Goal: Task Accomplishment & Management: Complete application form

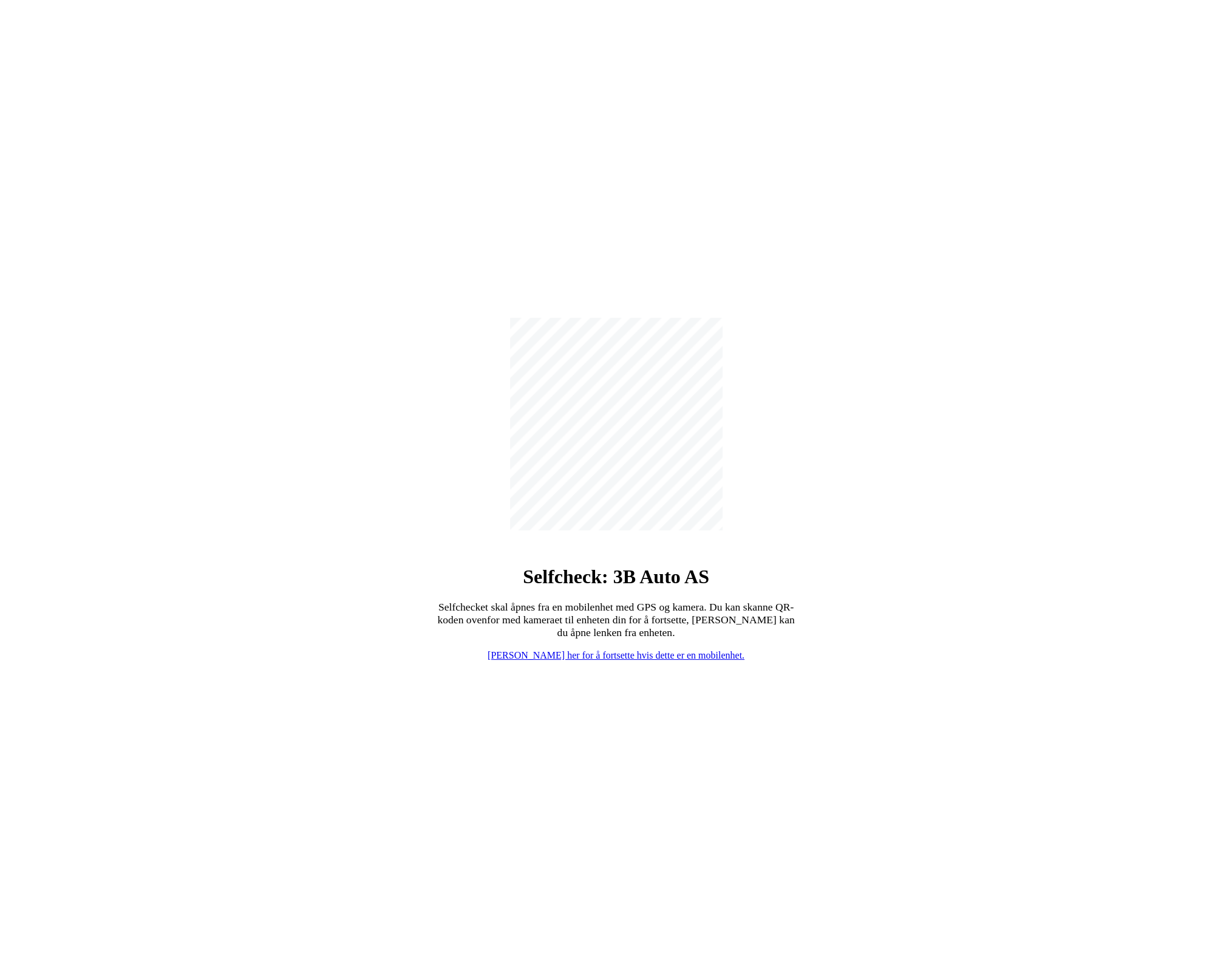
click at [591, 664] on div "Selfcheck: 3B Auto AS Selfchecket skal åpnes fra en mobilenhet med GPS og kamer…" at bounding box center [616, 489] width 1223 height 969
click at [593, 659] on link "Klikk her for å fortsette hvis dette er en mobilenhet." at bounding box center [616, 655] width 257 height 10
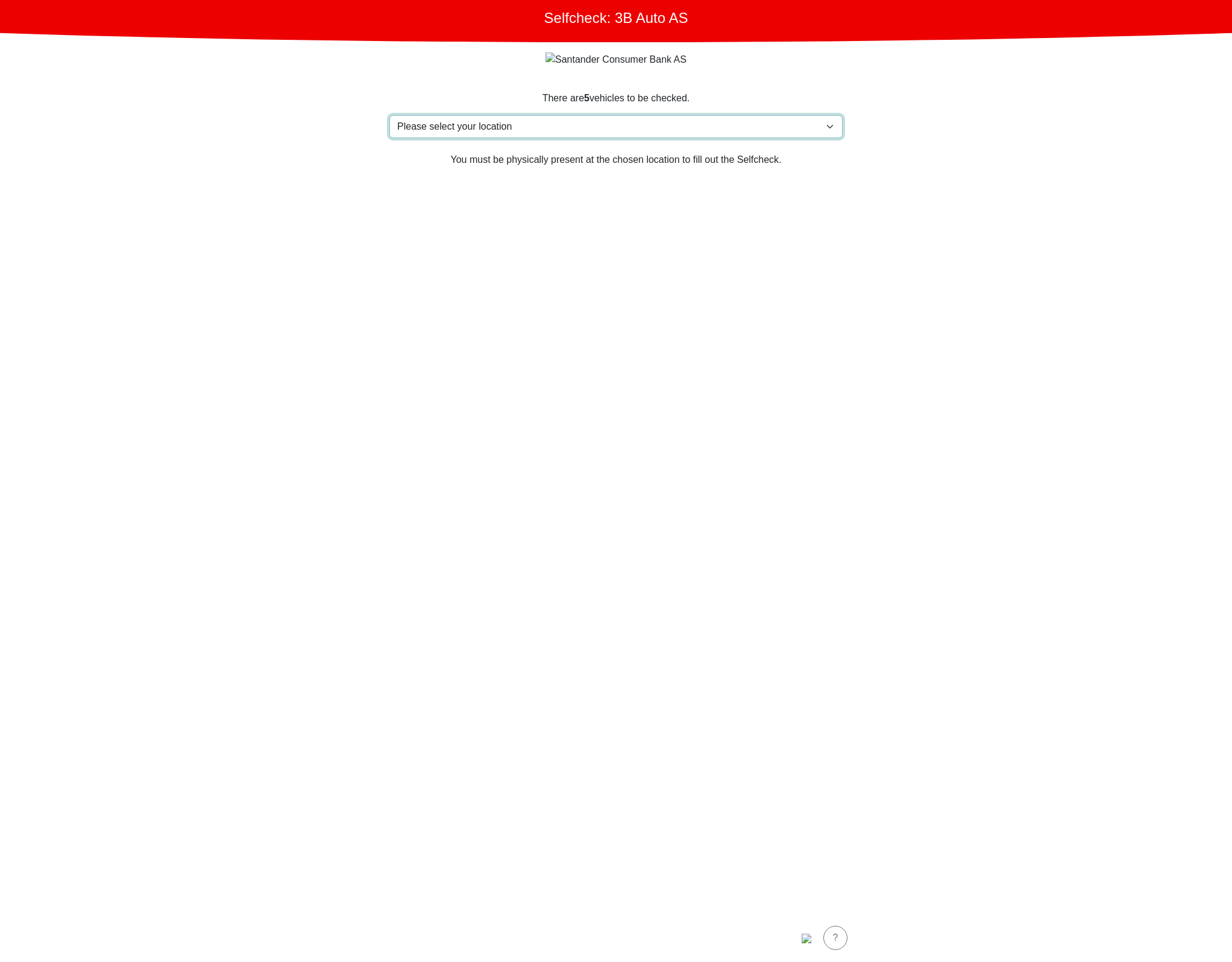
click at [585, 134] on select "Please select your location Furlandsvegen 24( ved Bunkeroil), 6390 VESTNES Furl…" at bounding box center [616, 126] width 453 height 23
select select "3303"
click at [390, 116] on select "Please select your location Furlandsvegen 24( ved Bunkeroil), 6390 VESTNES Furl…" at bounding box center [616, 126] width 453 height 23
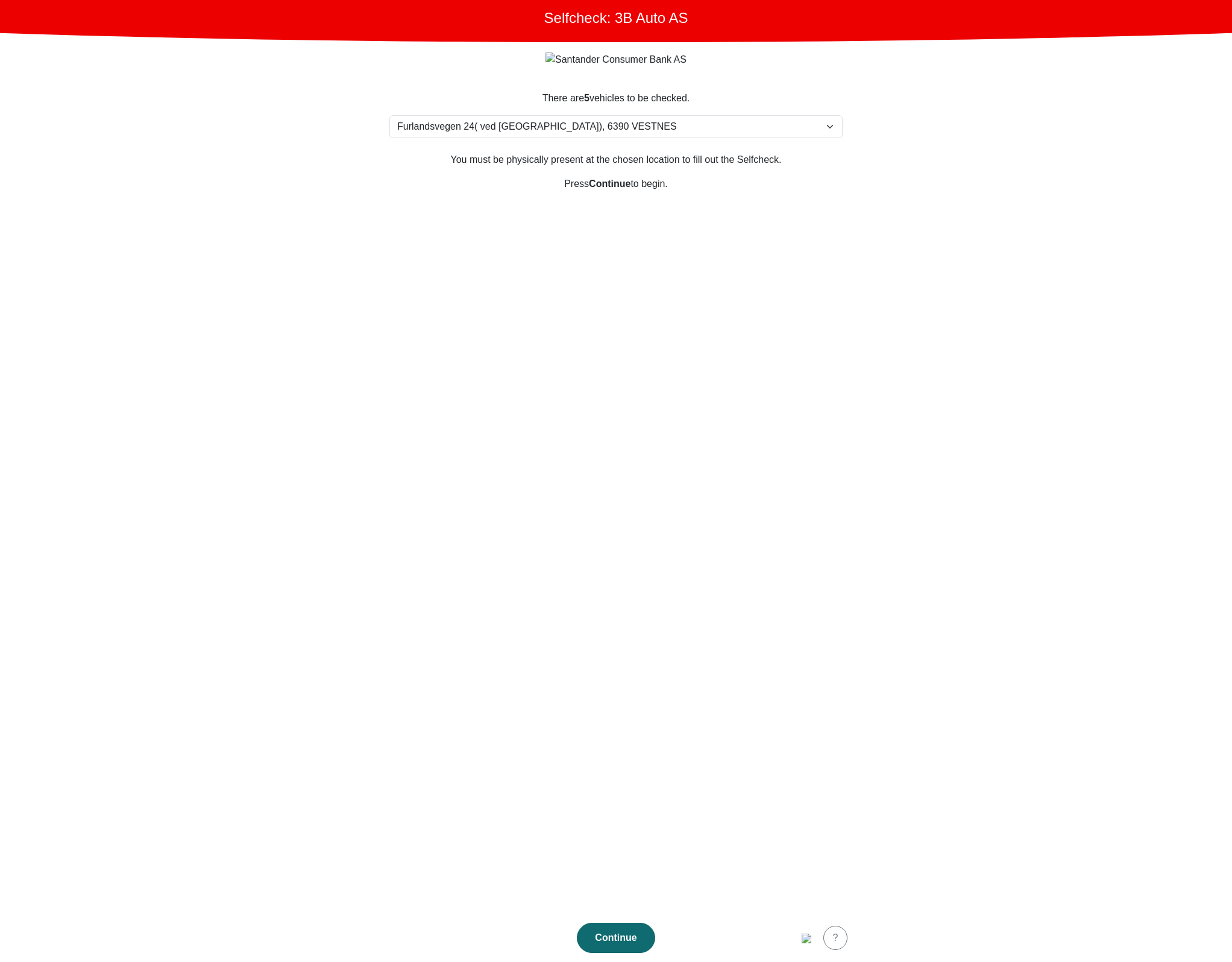
click at [612, 938] on div "Continue" at bounding box center [616, 938] width 53 height 14
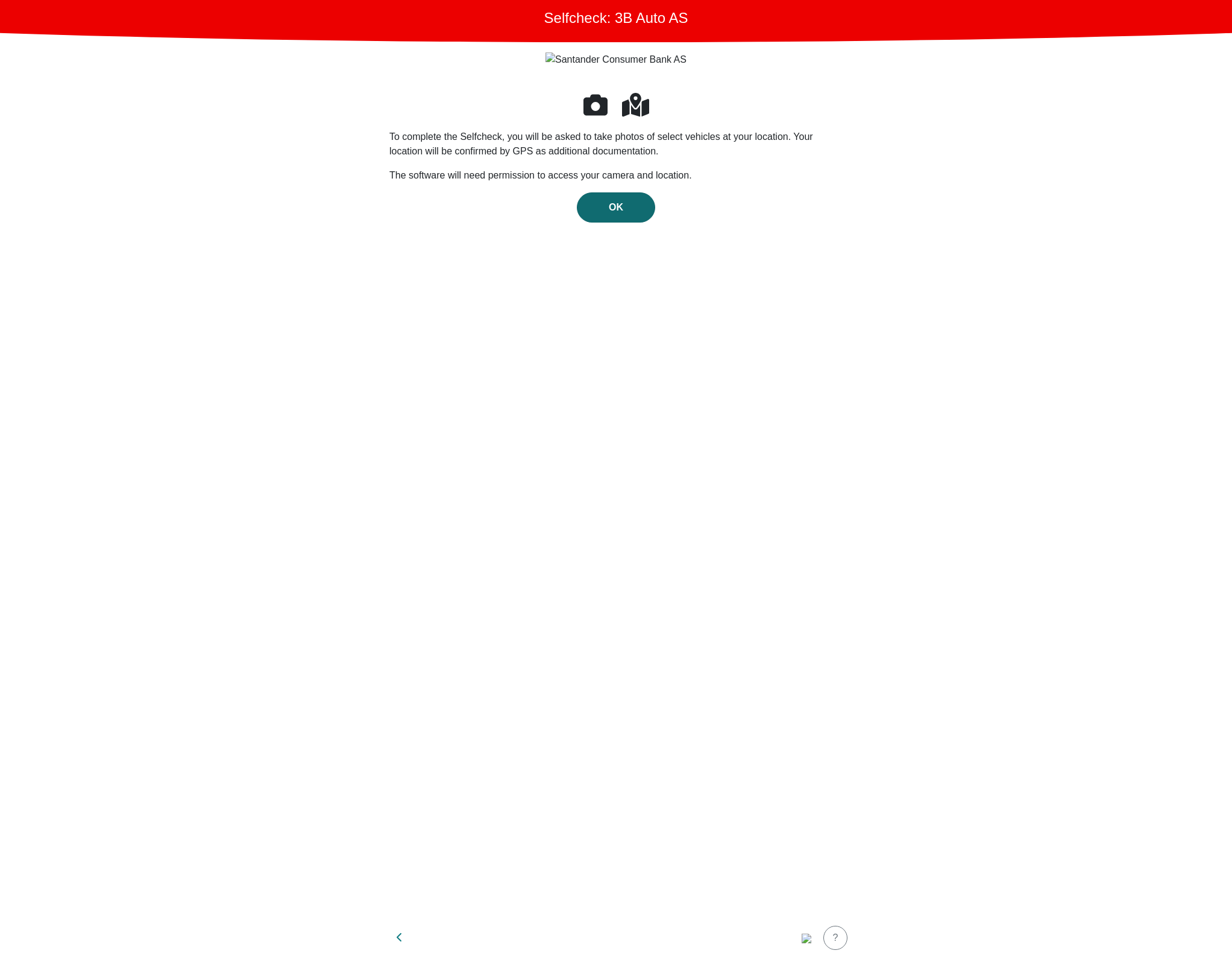
click at [648, 202] on button "OK" at bounding box center [616, 207] width 78 height 30
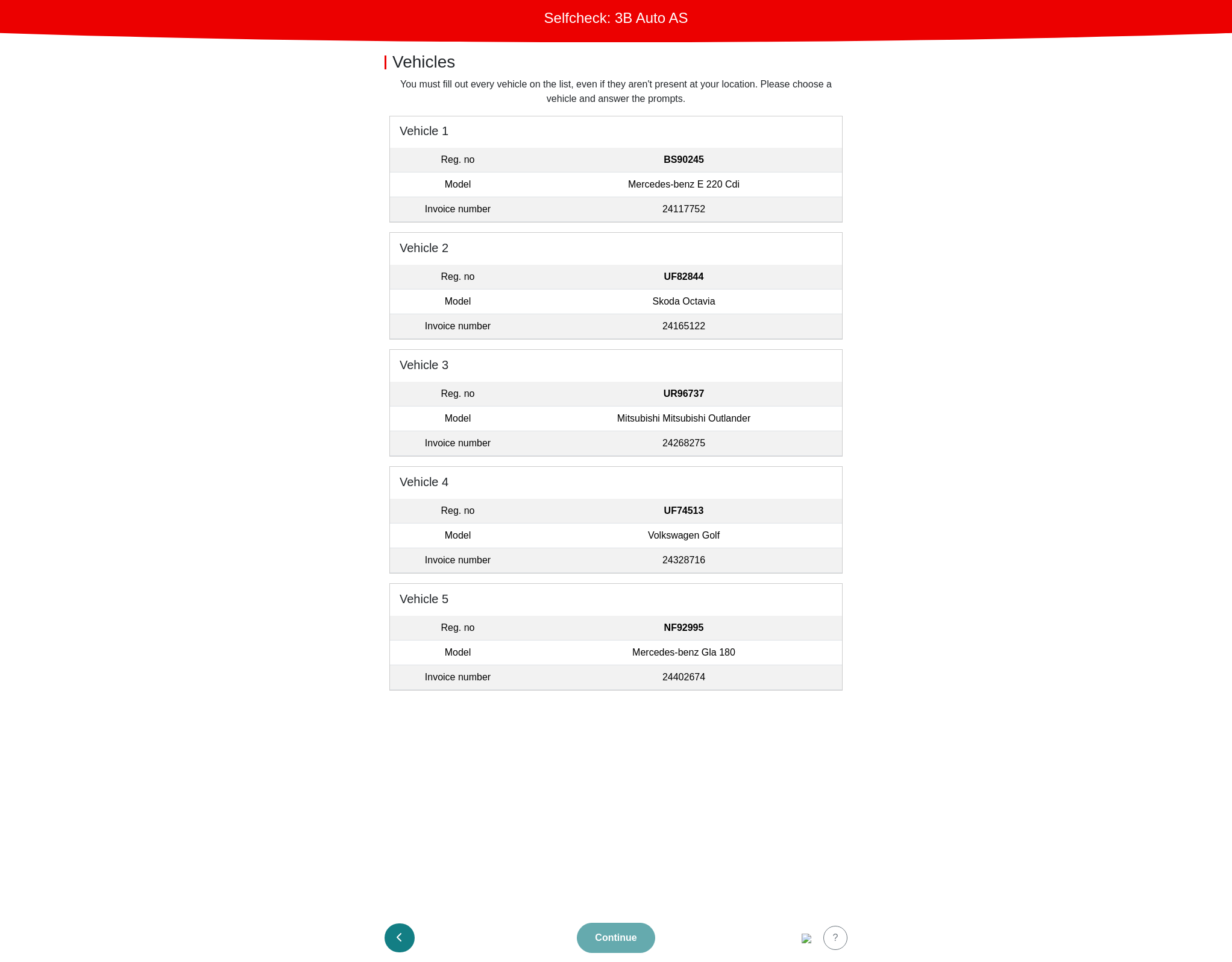
click at [407, 928] on button "button" at bounding box center [400, 937] width 30 height 29
select select "3303"
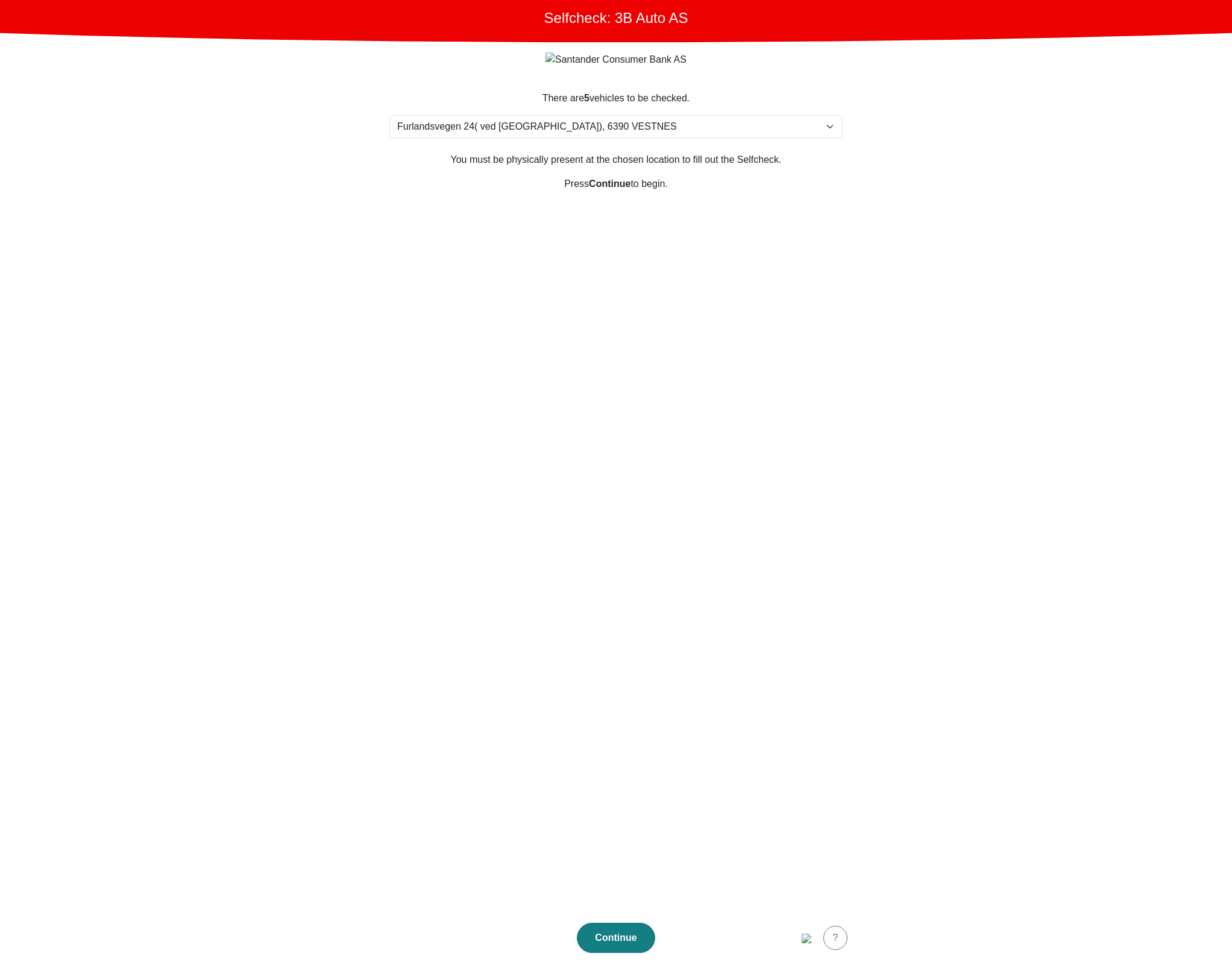
drag, startPoint x: 329, startPoint y: 120, endPoint x: 420, endPoint y: 14, distance: 139.7
click at [331, 116] on main "Selfcheck: 3B Auto AS There are 5 vehicles to be checked. Please select your lo…" at bounding box center [616, 481] width 1232 height 962
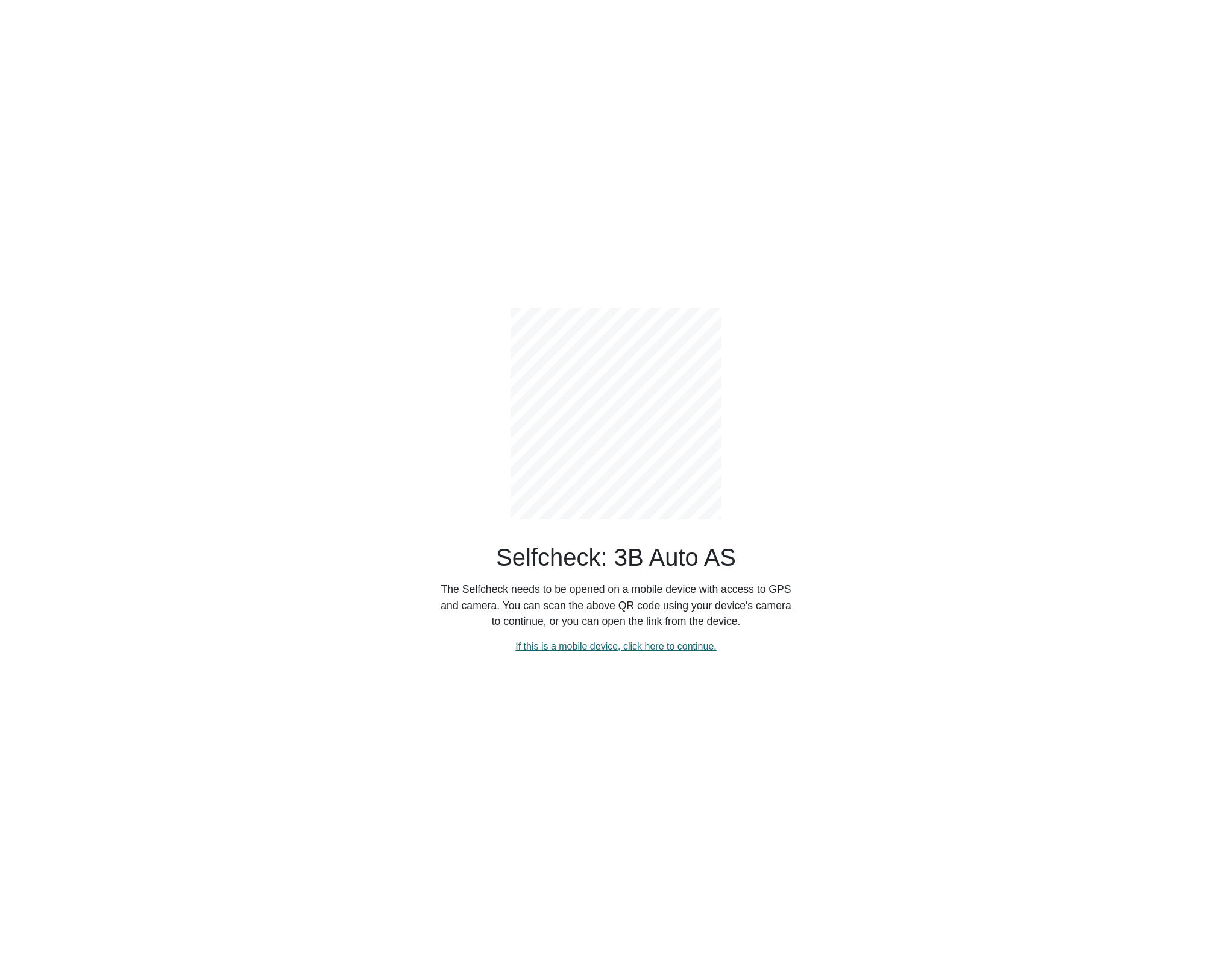
click at [576, 651] on link "If this is a mobile device, click here to continue." at bounding box center [616, 646] width 202 height 10
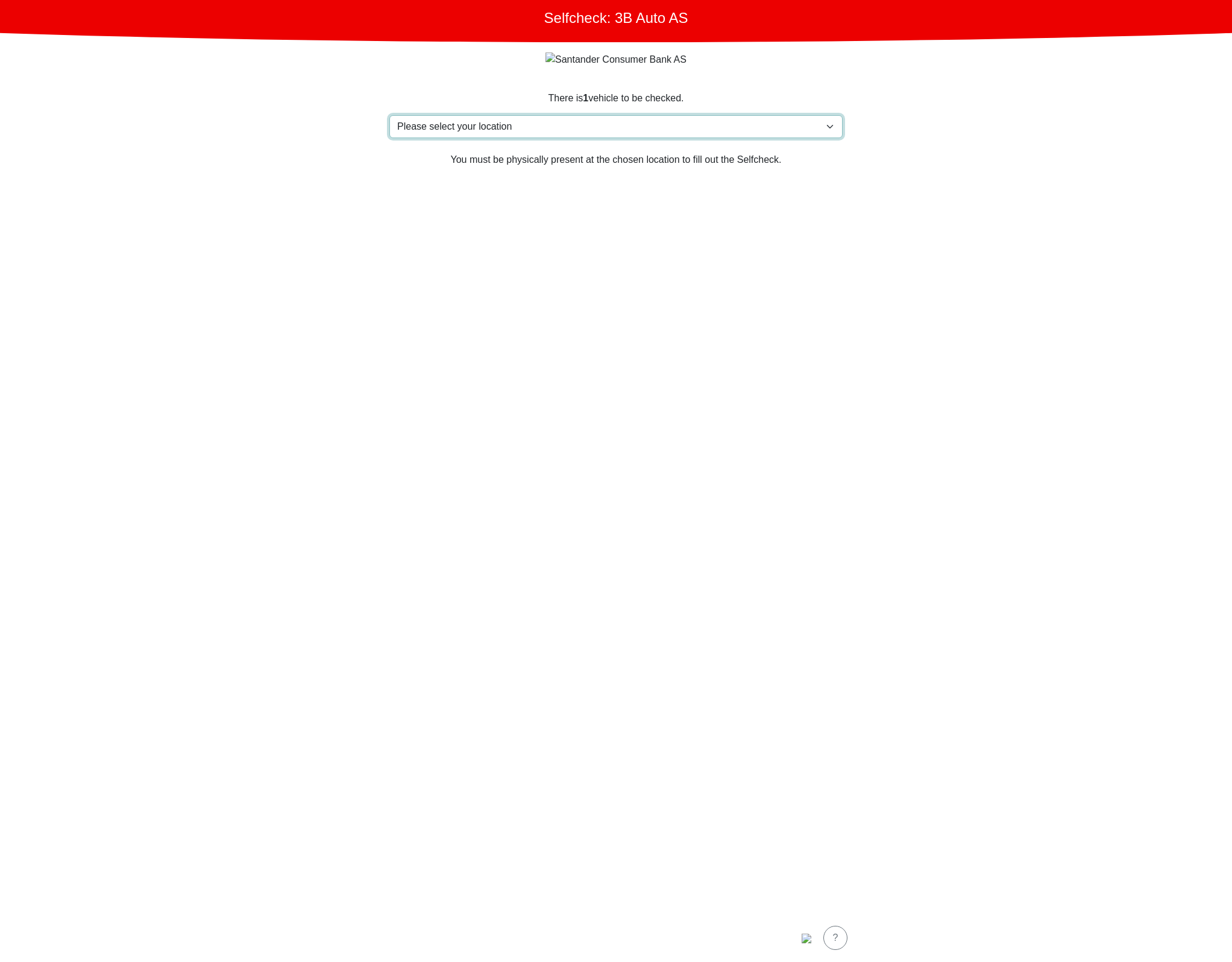
click at [535, 122] on select "Please select your location Furlandsvegen 24( ved Bunkeroil), 6390 VESTNES Furl…" at bounding box center [616, 126] width 453 height 23
select select "3303"
click at [390, 116] on select "Please select your location Furlandsvegen 24( ved Bunkeroil), 6390 VESTNES Furl…" at bounding box center [616, 126] width 453 height 23
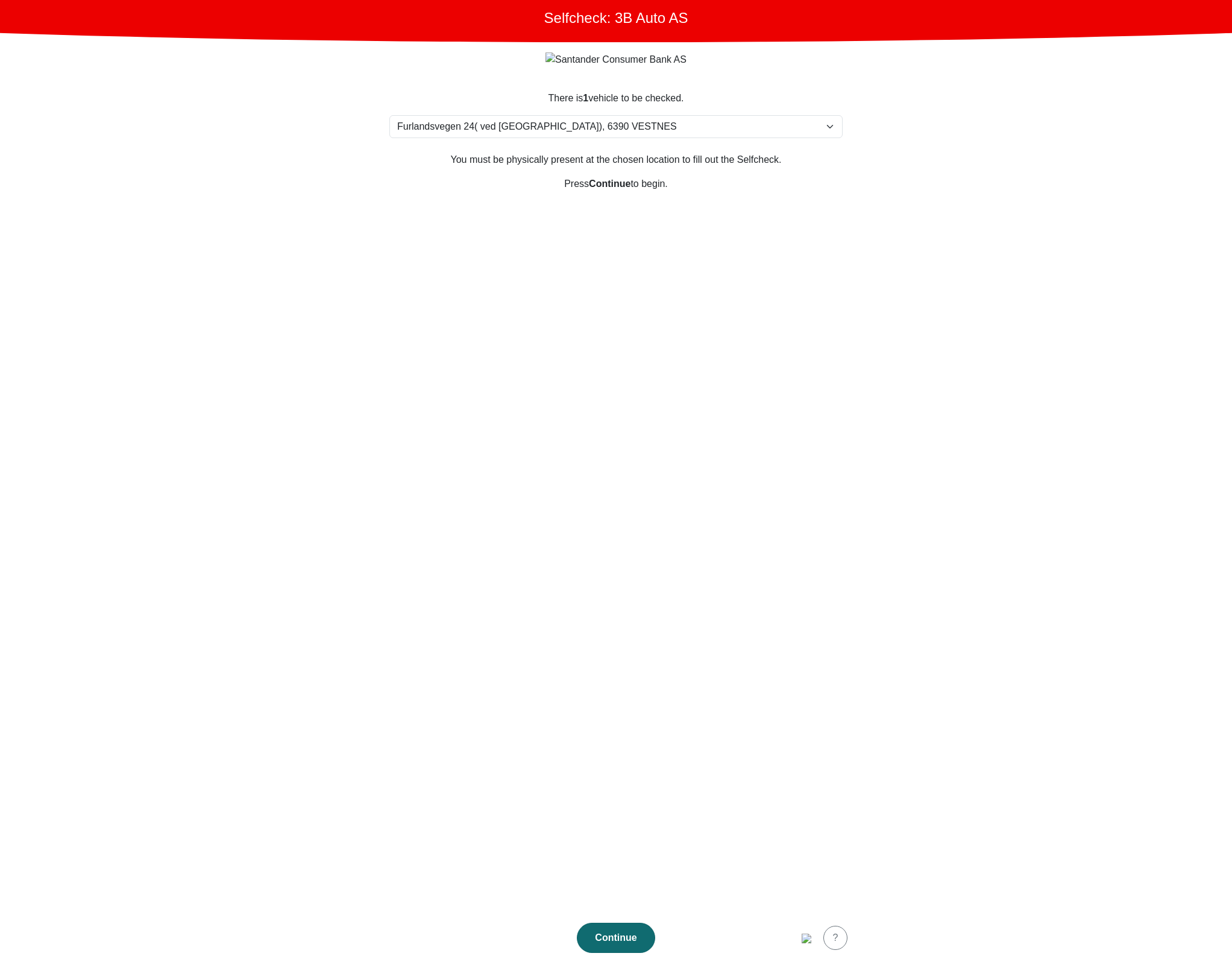
click at [590, 927] on button "Continue" at bounding box center [616, 938] width 78 height 30
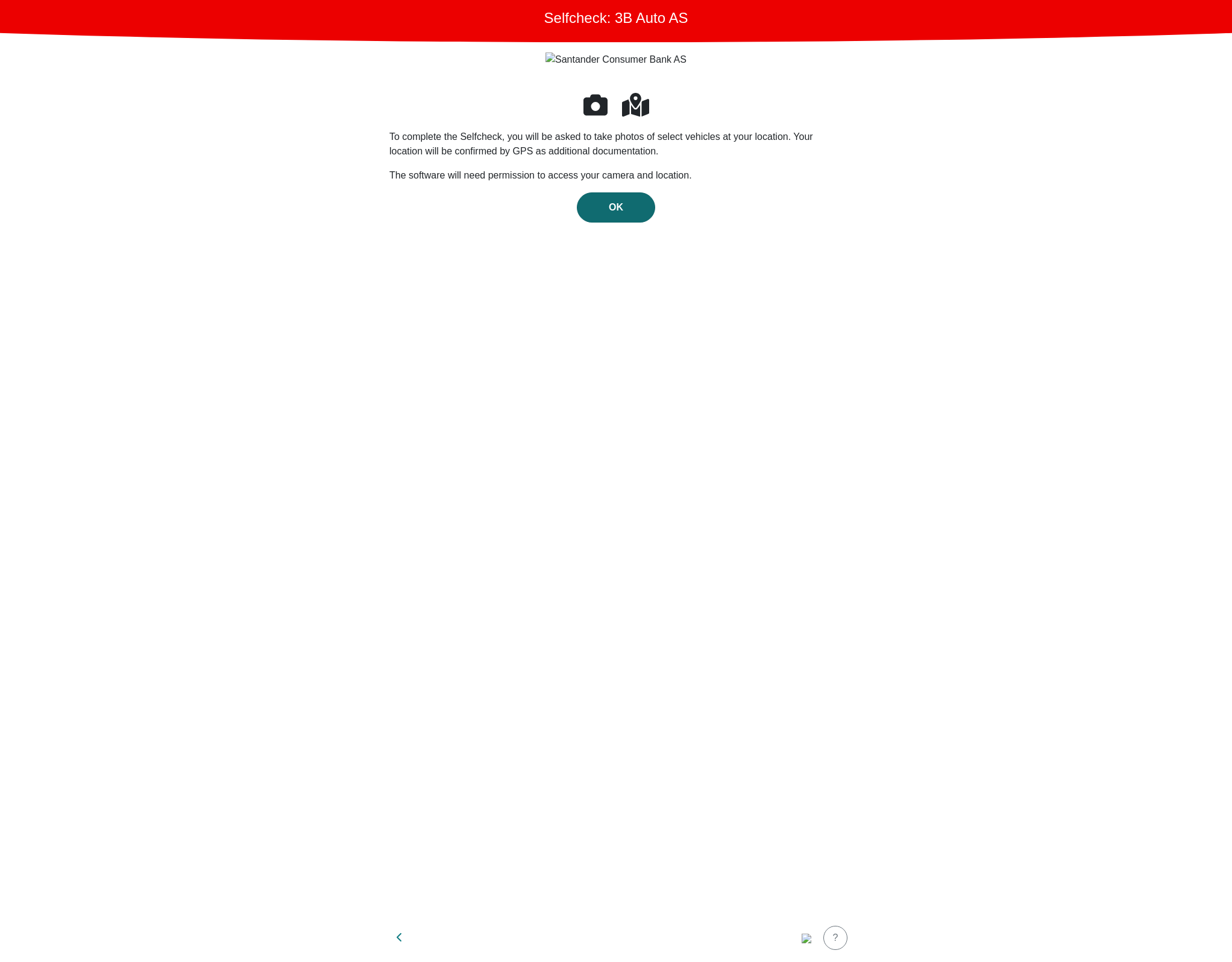
click at [598, 210] on div "OK" at bounding box center [616, 207] width 53 height 14
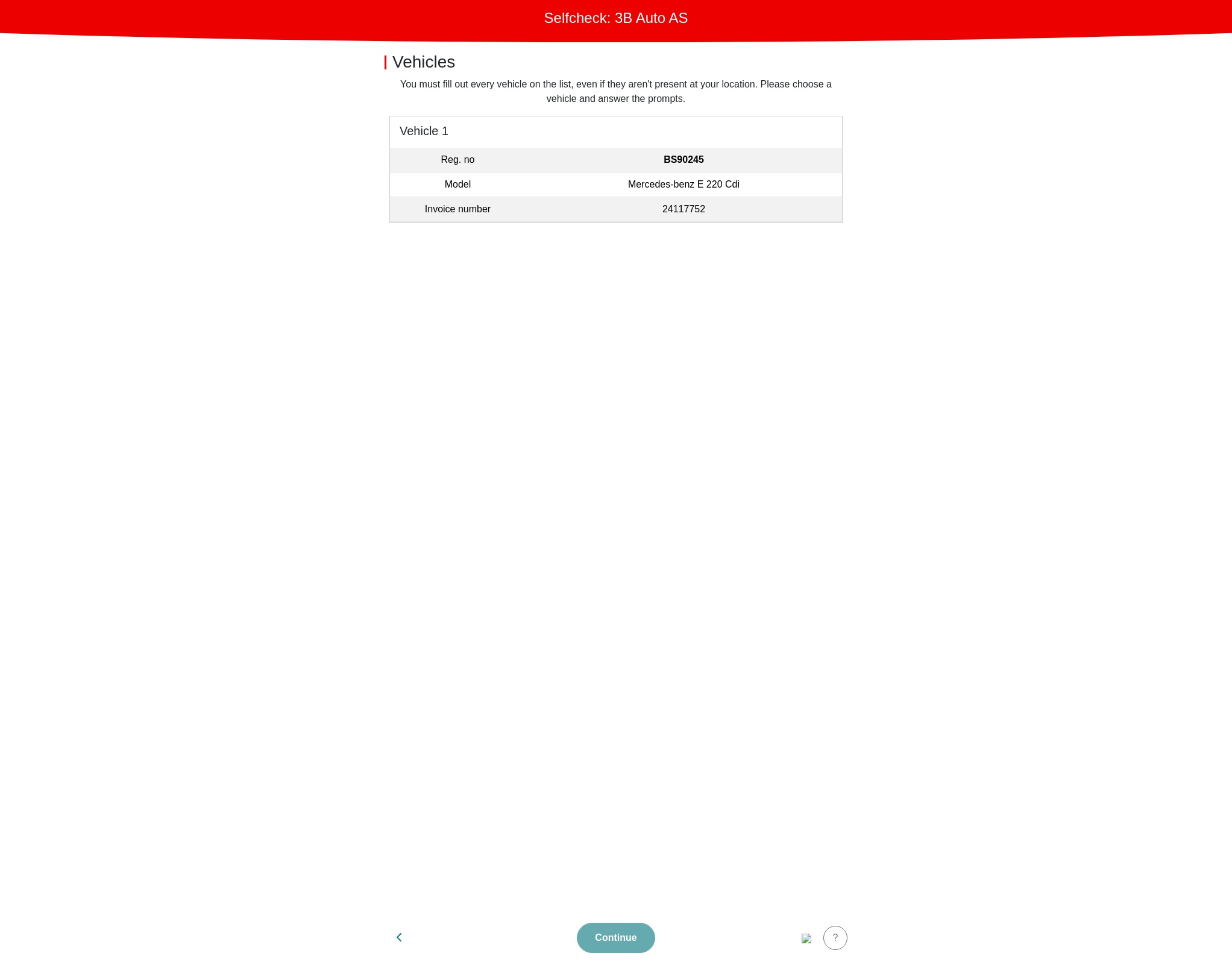
click at [731, 124] on h5 "Vehicle 1" at bounding box center [616, 130] width 452 height 27
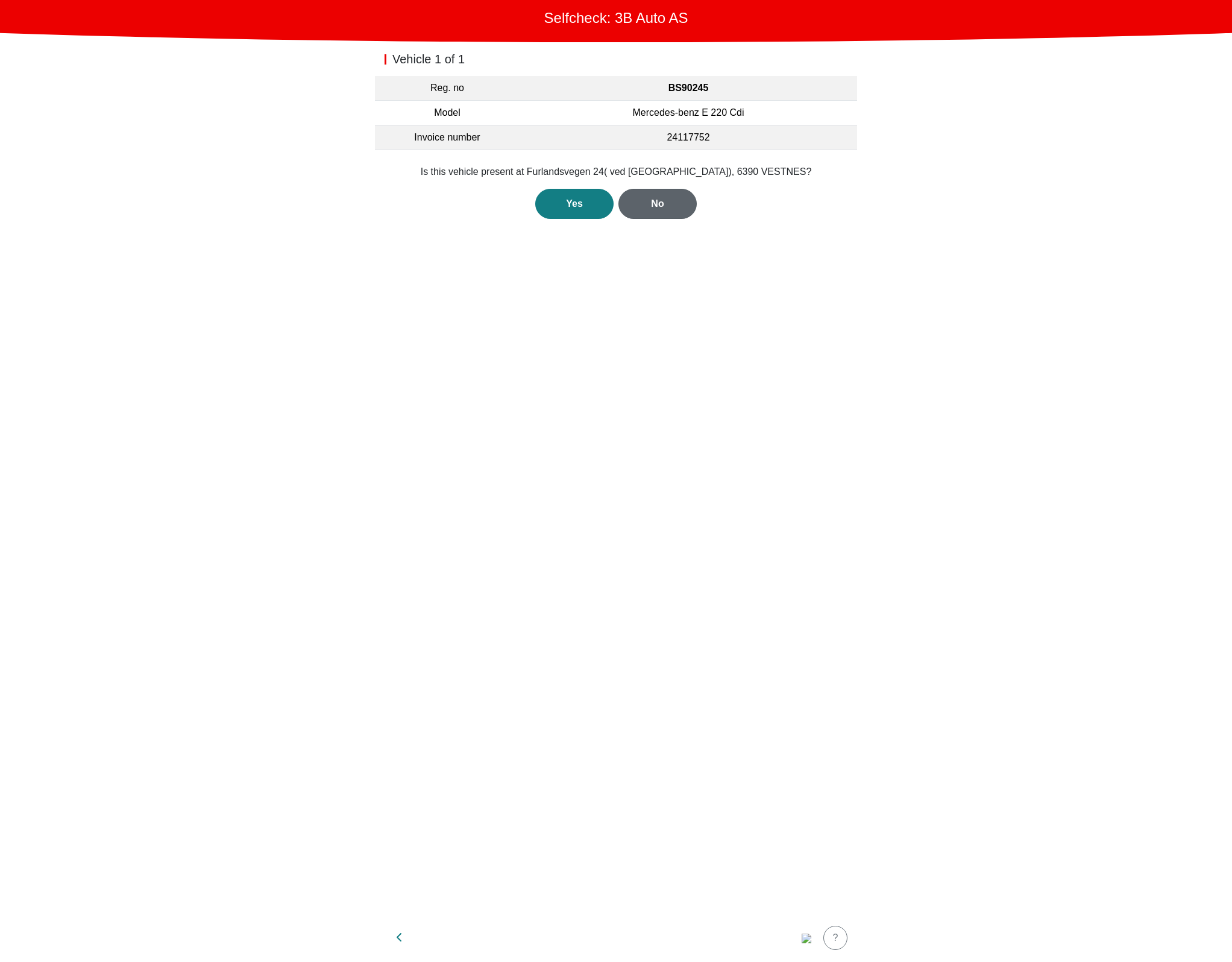
click at [663, 195] on button "No" at bounding box center [658, 204] width 78 height 30
click at [659, 218] on div "No" at bounding box center [657, 218] width 53 height 14
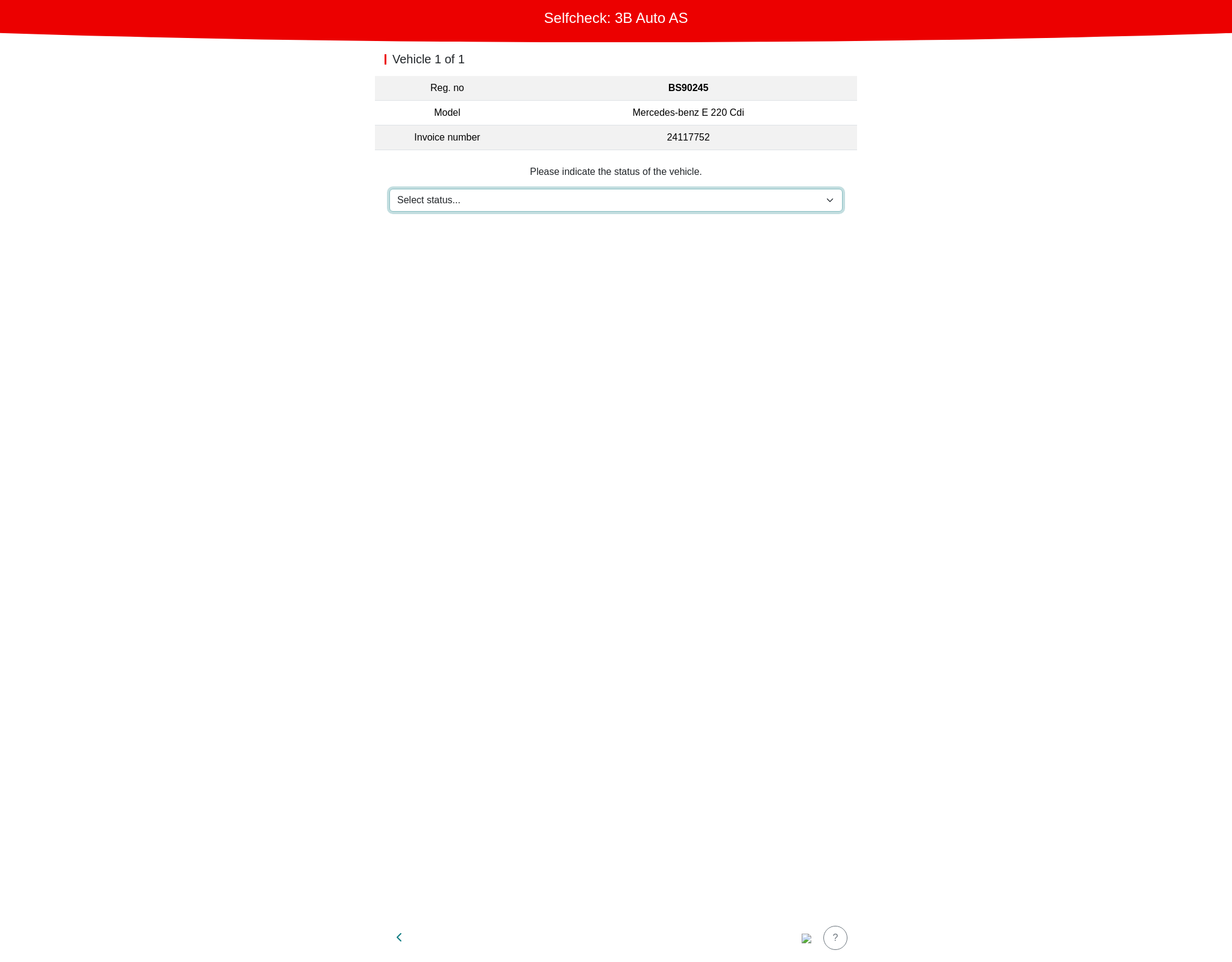
click at [598, 210] on select "Select status... Maintenance Sold and delivered Not received In test drive Miss…" at bounding box center [616, 200] width 453 height 23
select select "3"
click at [390, 189] on select "Select status... Maintenance Sold and delivered Not received In test drive Miss…" at bounding box center [616, 200] width 453 height 23
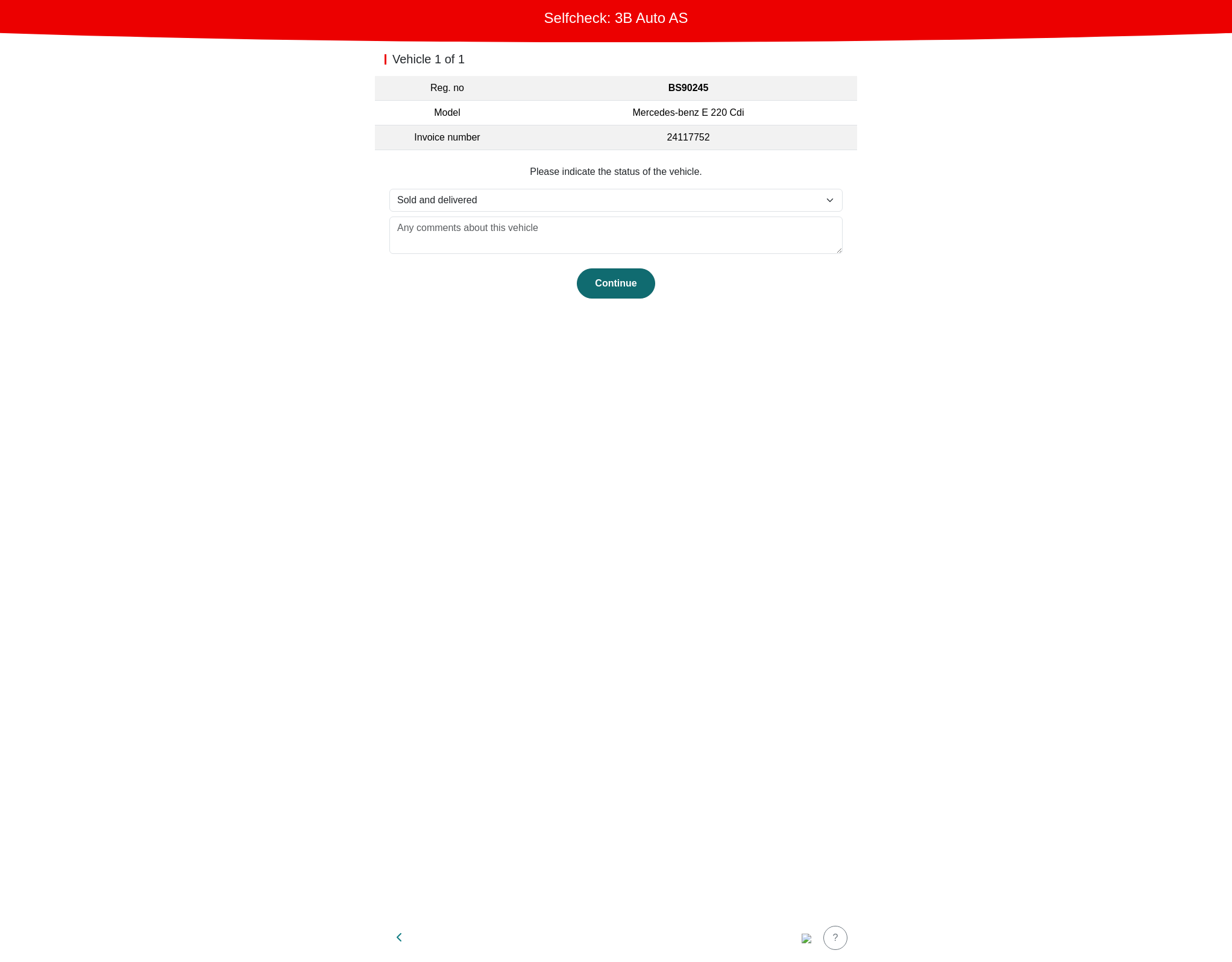
click at [629, 282] on div "Continue" at bounding box center [616, 283] width 53 height 14
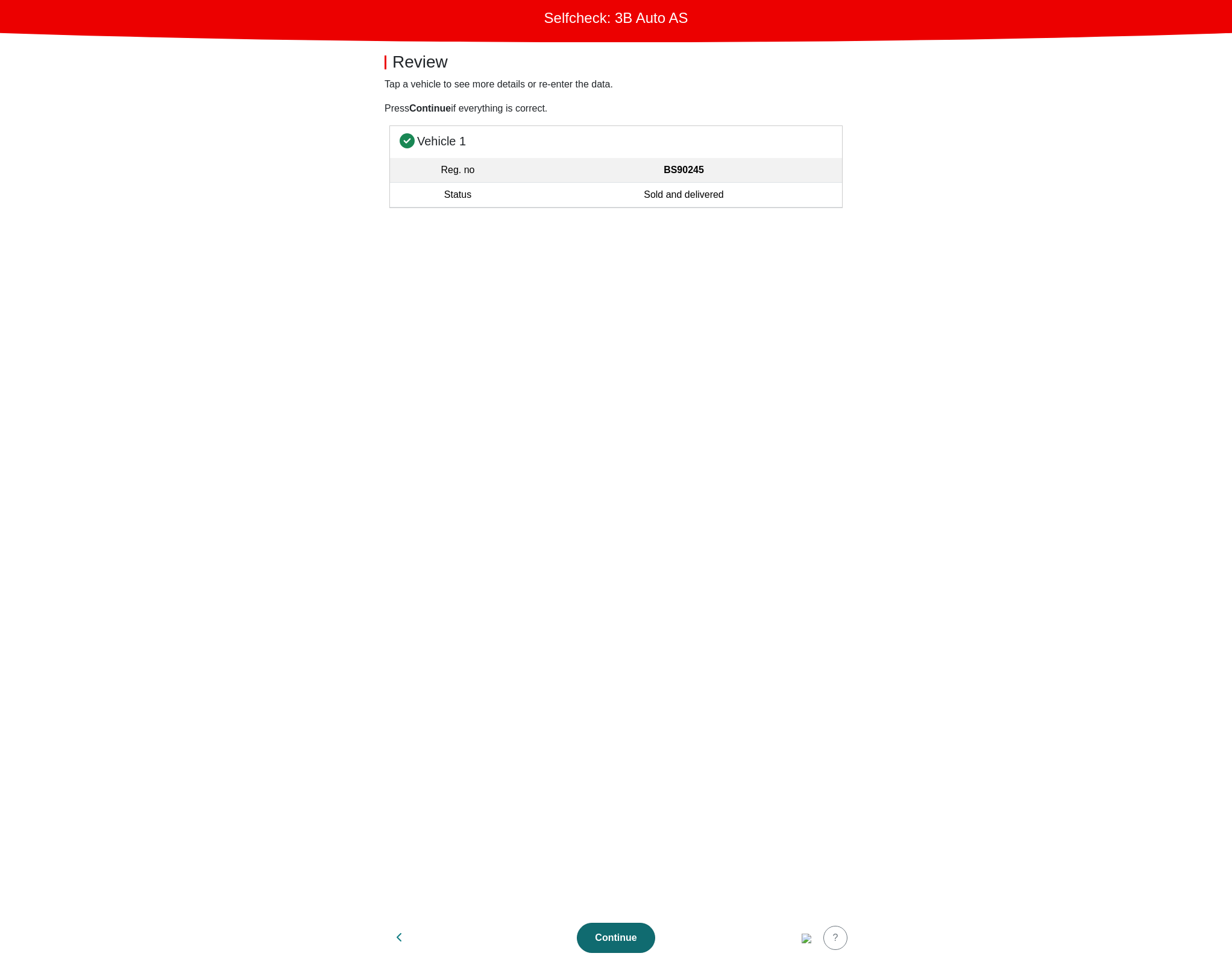
click at [621, 951] on button "Continue" at bounding box center [616, 938] width 78 height 30
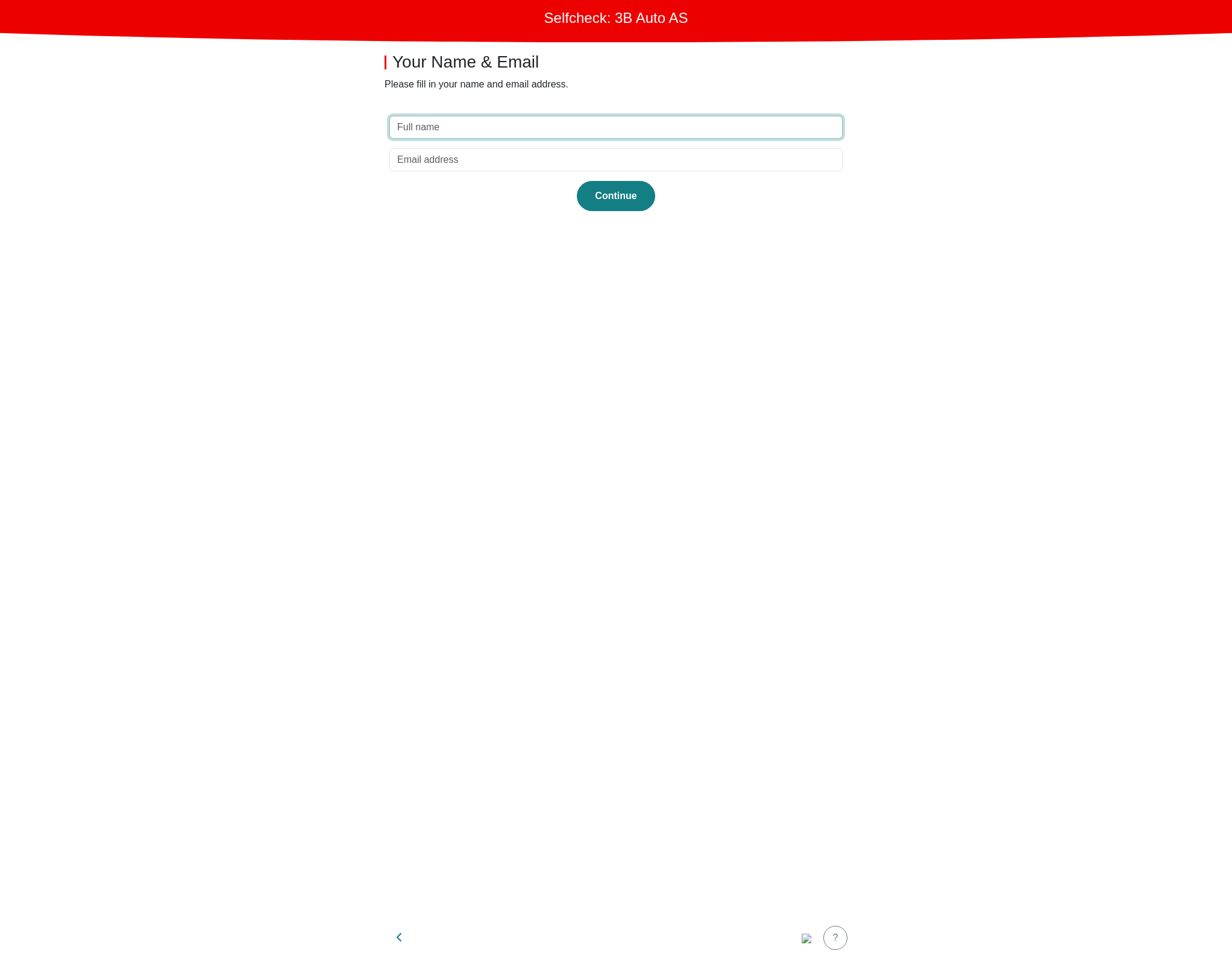
click at [629, 127] on input "text" at bounding box center [616, 127] width 453 height 23
type input "tet"
click at [615, 157] on input "email" at bounding box center [616, 160] width 453 height 23
type input "test@test.dk"
click button "Continue" at bounding box center [616, 196] width 78 height 30
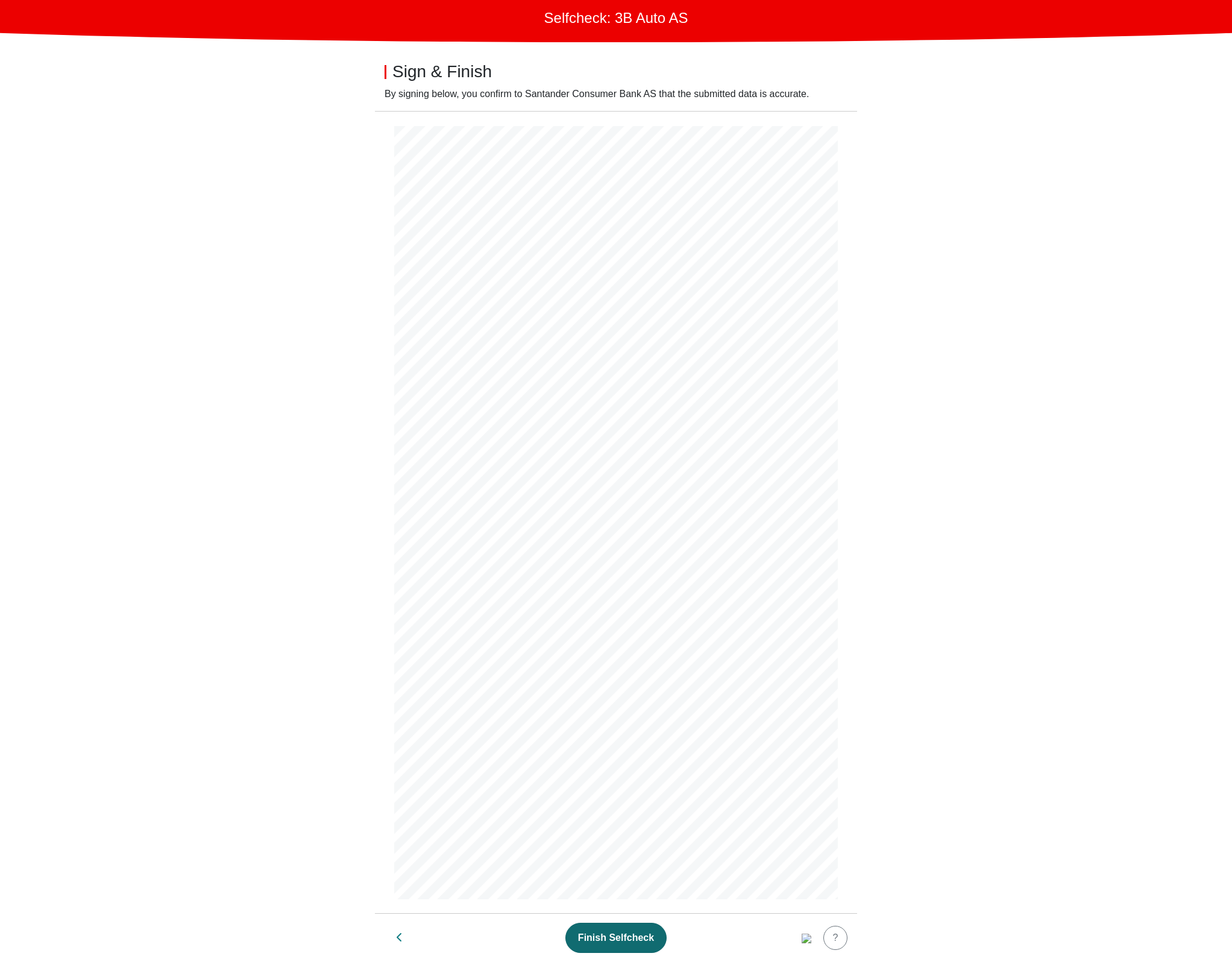
click at [651, 941] on button "Finish Selfcheck" at bounding box center [616, 938] width 101 height 30
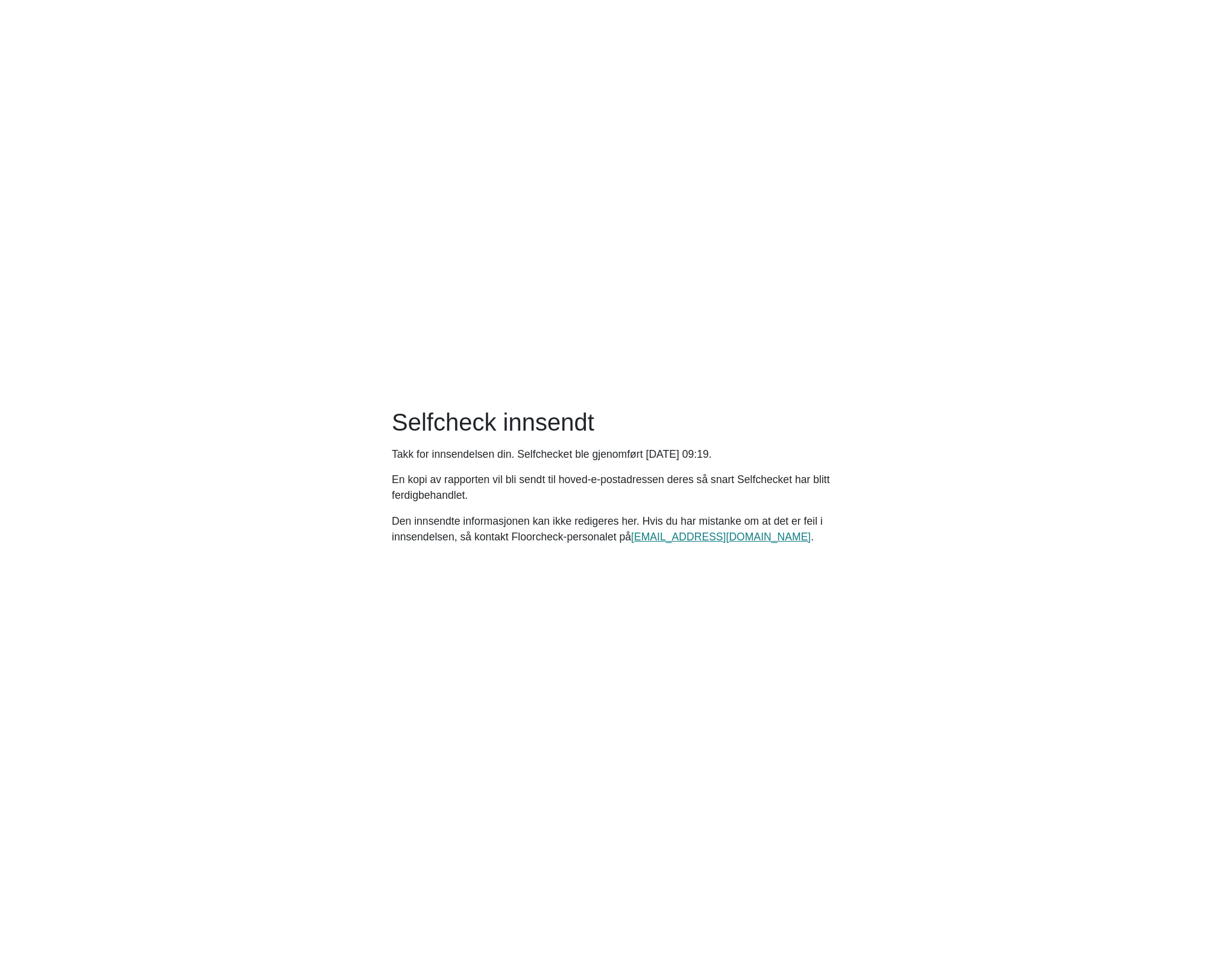
click at [757, 395] on main "Selfcheck innsendt Takk for innsendelsen din. Selfchecket ble gjenomført [DATE]…" at bounding box center [616, 481] width 1232 height 962
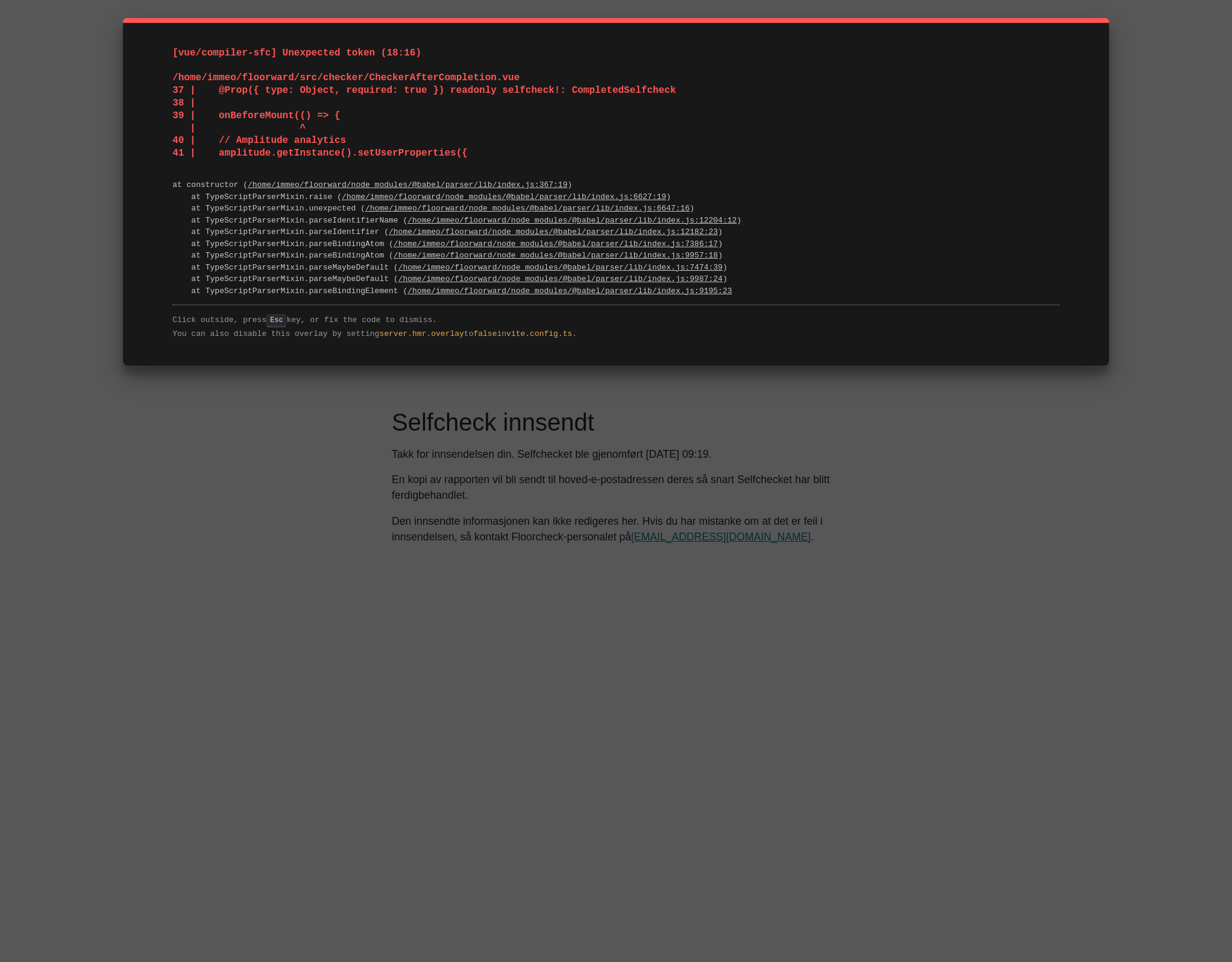
click at [72, 298] on div "[vue/compiler-sfc] Unexpected token (18:16) /home/immeo/floorward/src/checker/C…" at bounding box center [616, 481] width 1232 height 962
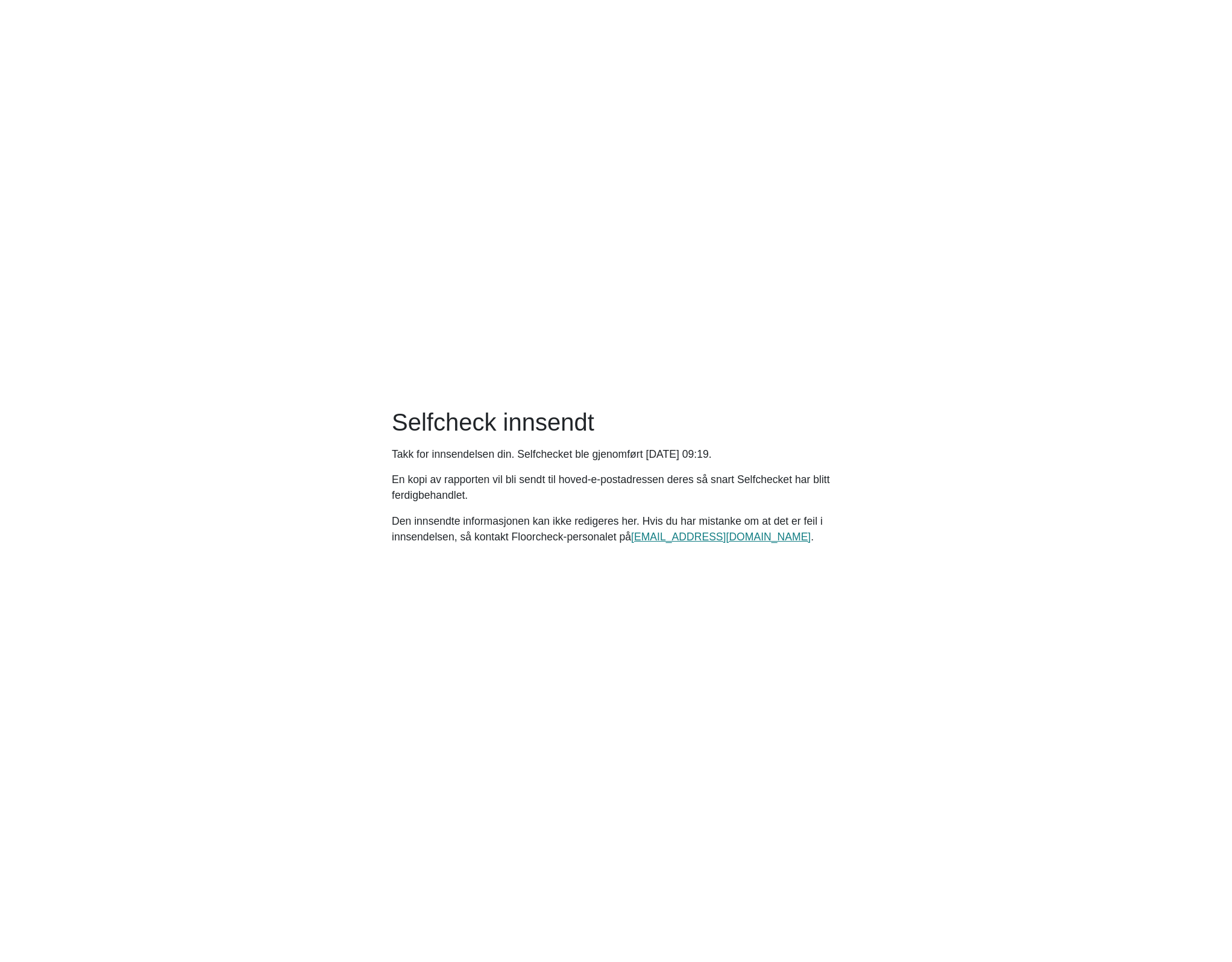
click at [487, 215] on main "Selfcheck innsendt Takk for innsendelsen din. Selfchecket ble gjenomført [DATE]…" at bounding box center [616, 481] width 1232 height 962
click at [600, 345] on main "Selfcheck innsendt Takk for innsendelsen din. Selfchecket ble gjenomført [DATE]…" at bounding box center [616, 481] width 1232 height 962
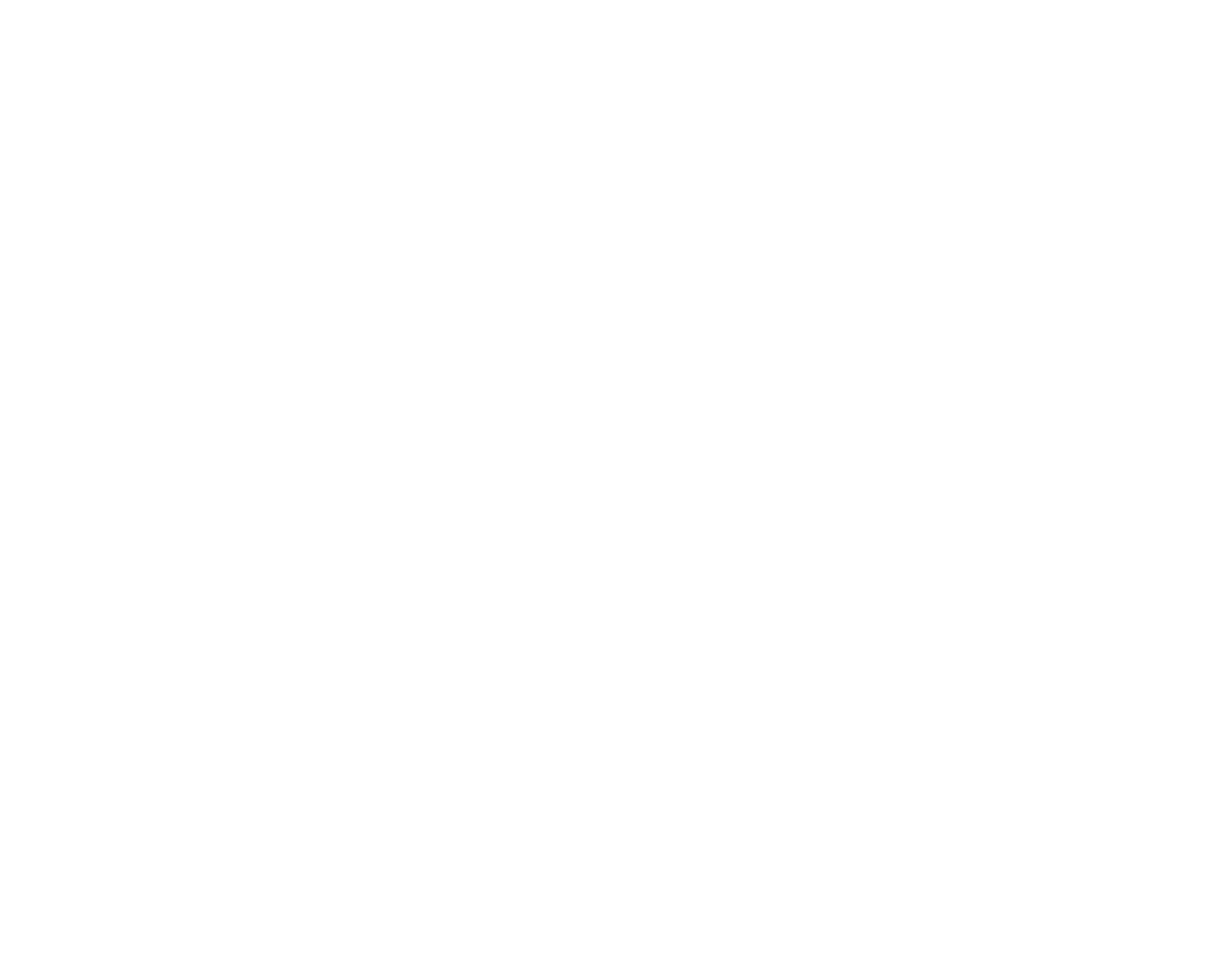
click at [77, 5] on html at bounding box center [616, 2] width 1232 height 5
click at [473, 5] on html at bounding box center [616, 2] width 1232 height 5
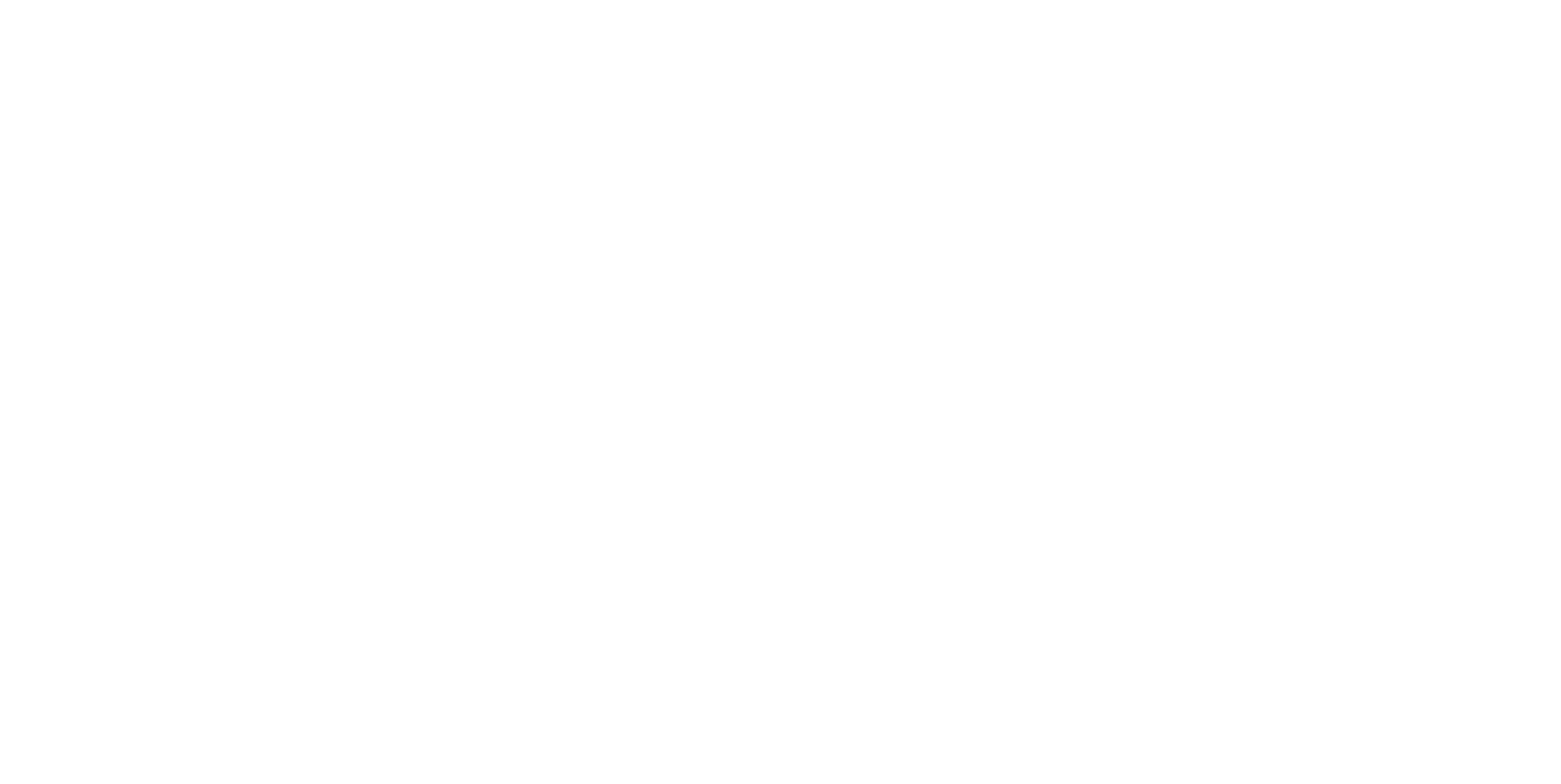
click at [719, 6] on html at bounding box center [780, 3] width 1561 height 6
drag, startPoint x: 1280, startPoint y: 210, endPoint x: 1280, endPoint y: 198, distance: 12.0
click at [144, 6] on html at bounding box center [780, 3] width 1561 height 6
click at [897, 6] on html at bounding box center [780, 3] width 1561 height 6
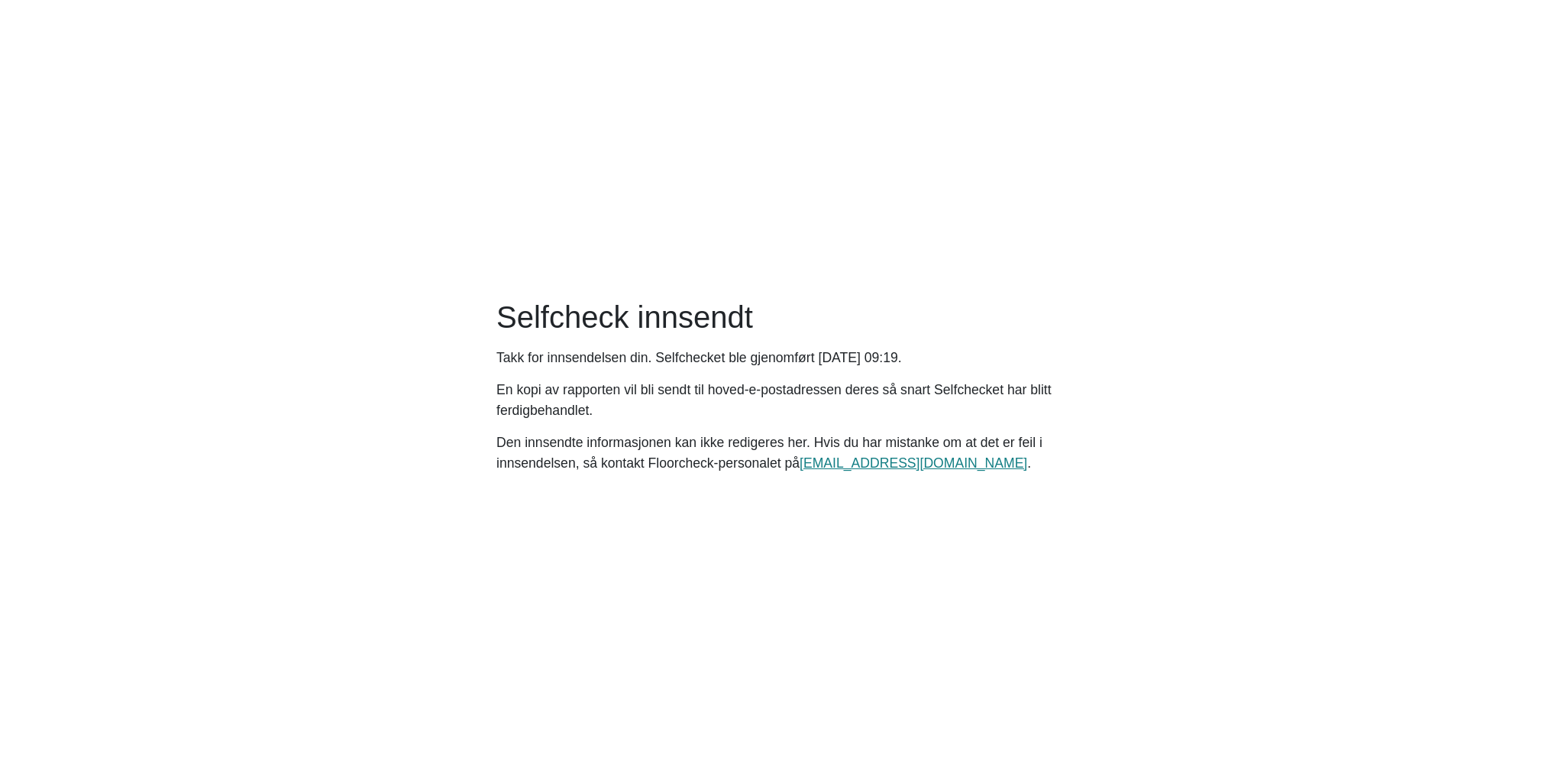
click at [914, 234] on main "Selfcheck innsendt Takk for innsendelsen din. Selfchecket ble gjenomført Wednes…" at bounding box center [780, 392] width 1561 height 784
click at [201, 540] on main "Selfcheck innsendt Takk for innsendelsen din. Selfchecket ble gjenomført Wednes…" at bounding box center [780, 392] width 1561 height 784
click at [1095, 281] on main "Selfcheck innsendt Takk for innsendelsen din. Selfchecket ble gjenomført [DATE]…" at bounding box center [780, 392] width 1561 height 784
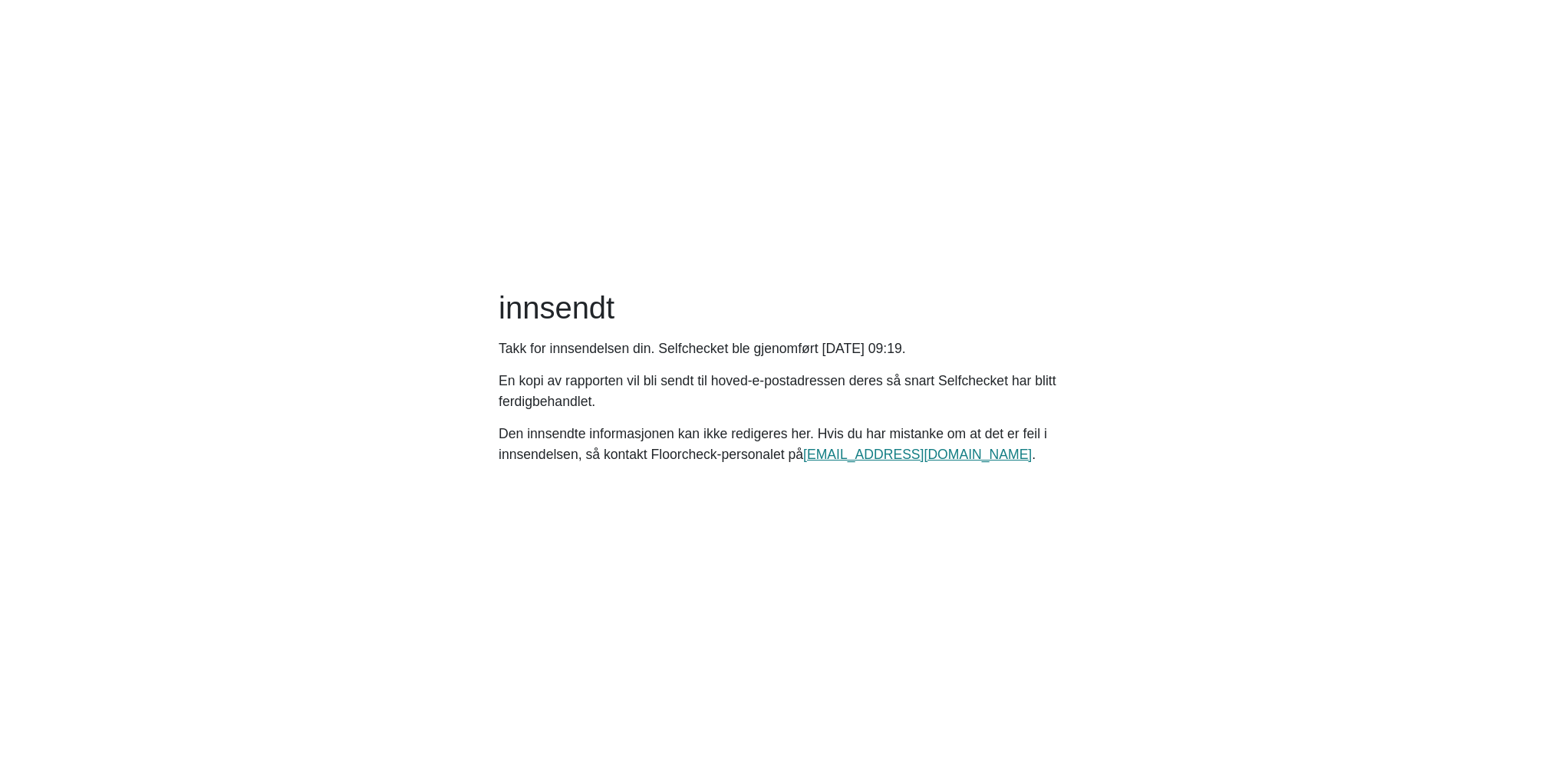
click at [1162, 567] on main "innsendt Takk for innsendelsen din. Selfchecket ble gjenomført [DATE] 09:19. En…" at bounding box center [784, 383] width 1568 height 766
click at [1104, 211] on main "innsendt Takk for innsendelsen din. et ble gjenomført kl. . En kopi av rapporte…" at bounding box center [784, 383] width 1568 height 766
click at [170, 438] on main "innsendt Takk for innsendelsen din. et ble gjenomført kl. . En kopi av rapporte…" at bounding box center [784, 383] width 1568 height 766
click at [229, 348] on main "Selfcheck innsendt Takk for innsendelsen din. Selfchecket ble gjenomført Wednes…" at bounding box center [784, 383] width 1568 height 766
click at [294, 193] on main "Selfcheck innsendt Takk for innsendelsen din. Selfchecket ble gjenomført Wednes…" at bounding box center [784, 383] width 1568 height 766
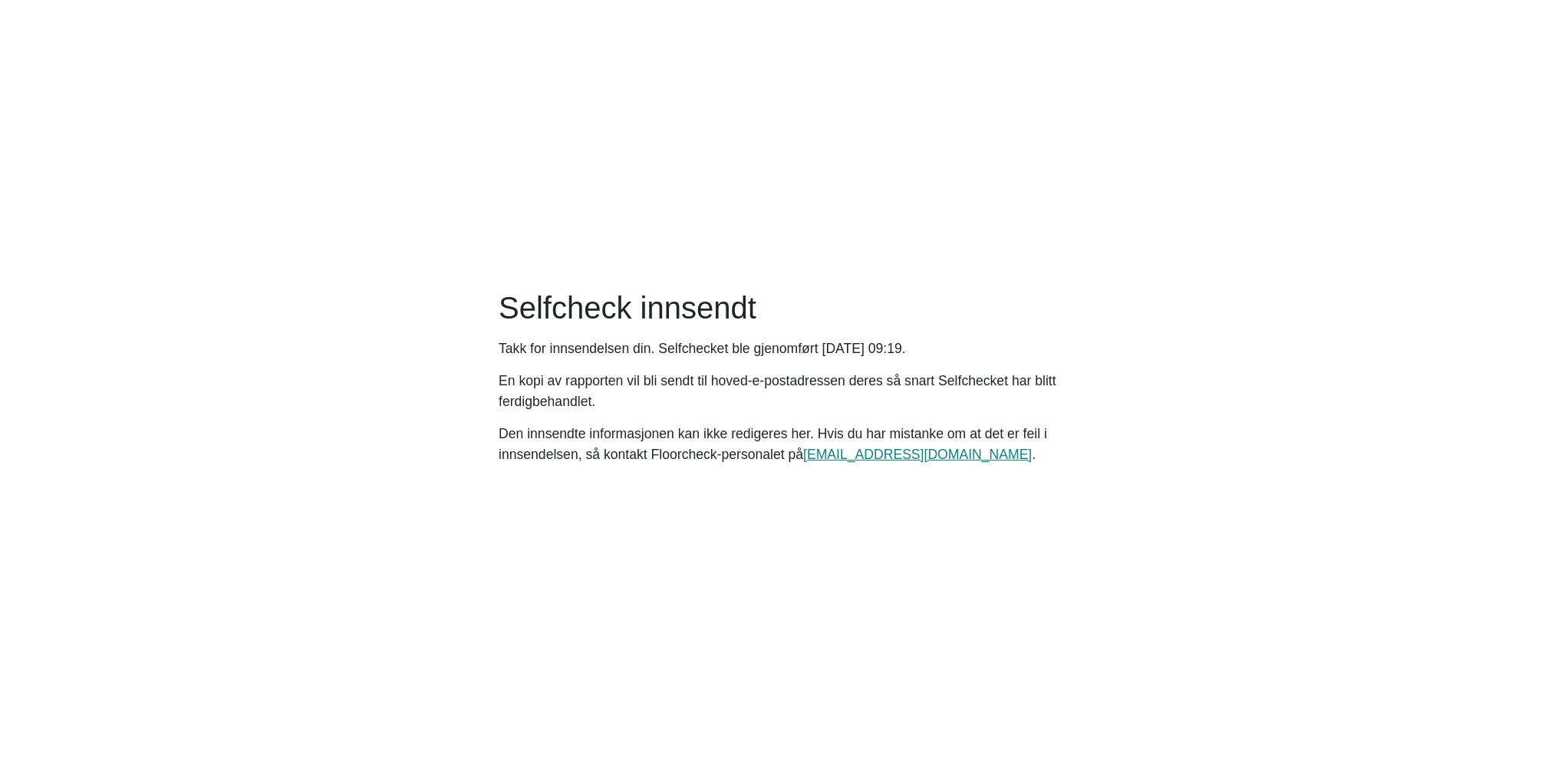
click at [369, 364] on main "Selfcheck innsendt Takk for innsendelsen din. Selfchecket ble gjenomført Wednes…" at bounding box center [784, 383] width 1568 height 766
click at [881, 304] on h1 "Selfcheck innsendt" at bounding box center [784, 307] width 571 height 37
click at [898, 291] on h1 "Selfcheck innsendt" at bounding box center [784, 307] width 571 height 37
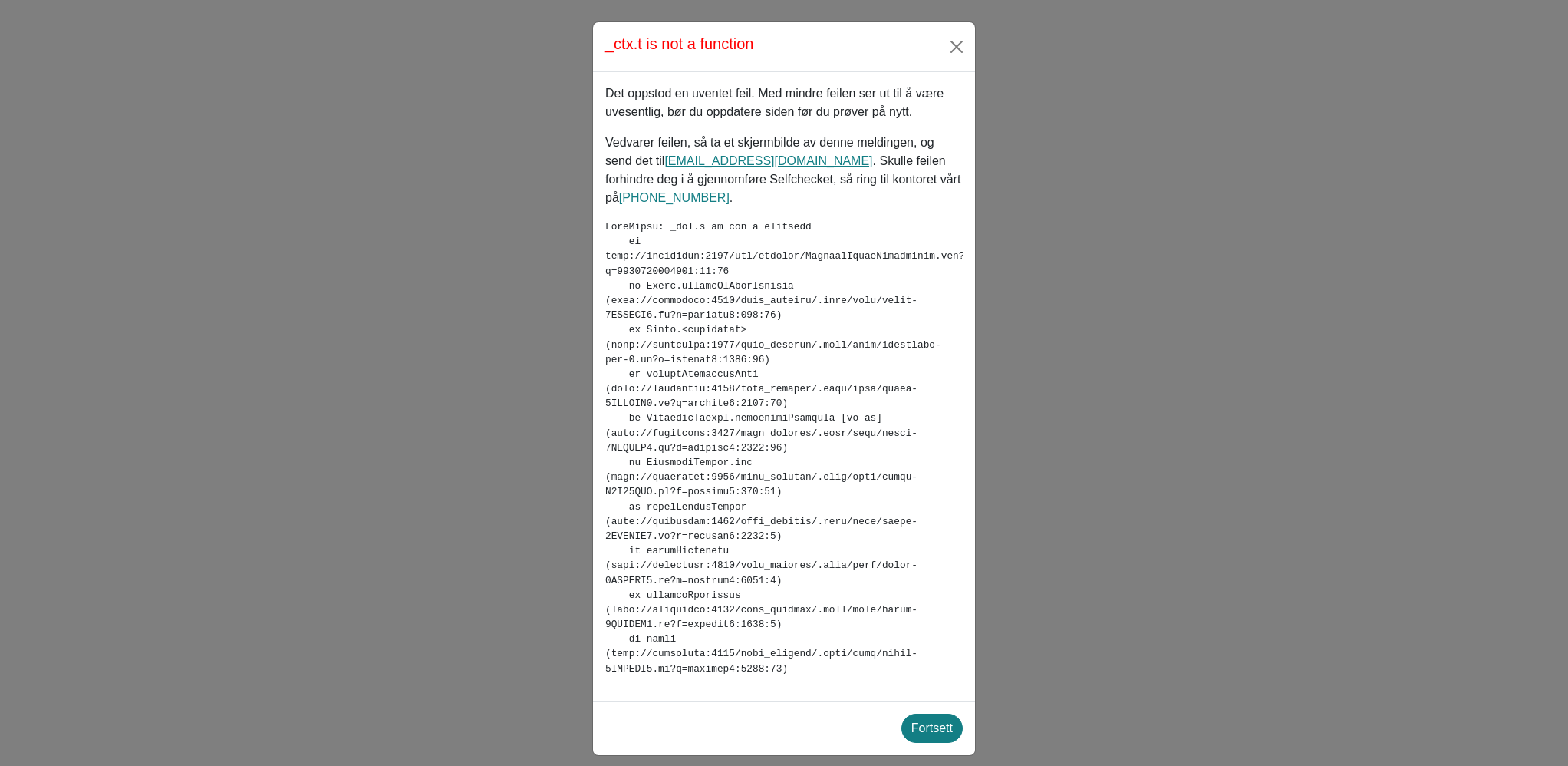
click at [246, 535] on div "_ctx.t is not a function Det oppstod en uventet [PERSON_NAME]. Med mindre [PERS…" at bounding box center [784, 383] width 1568 height 766
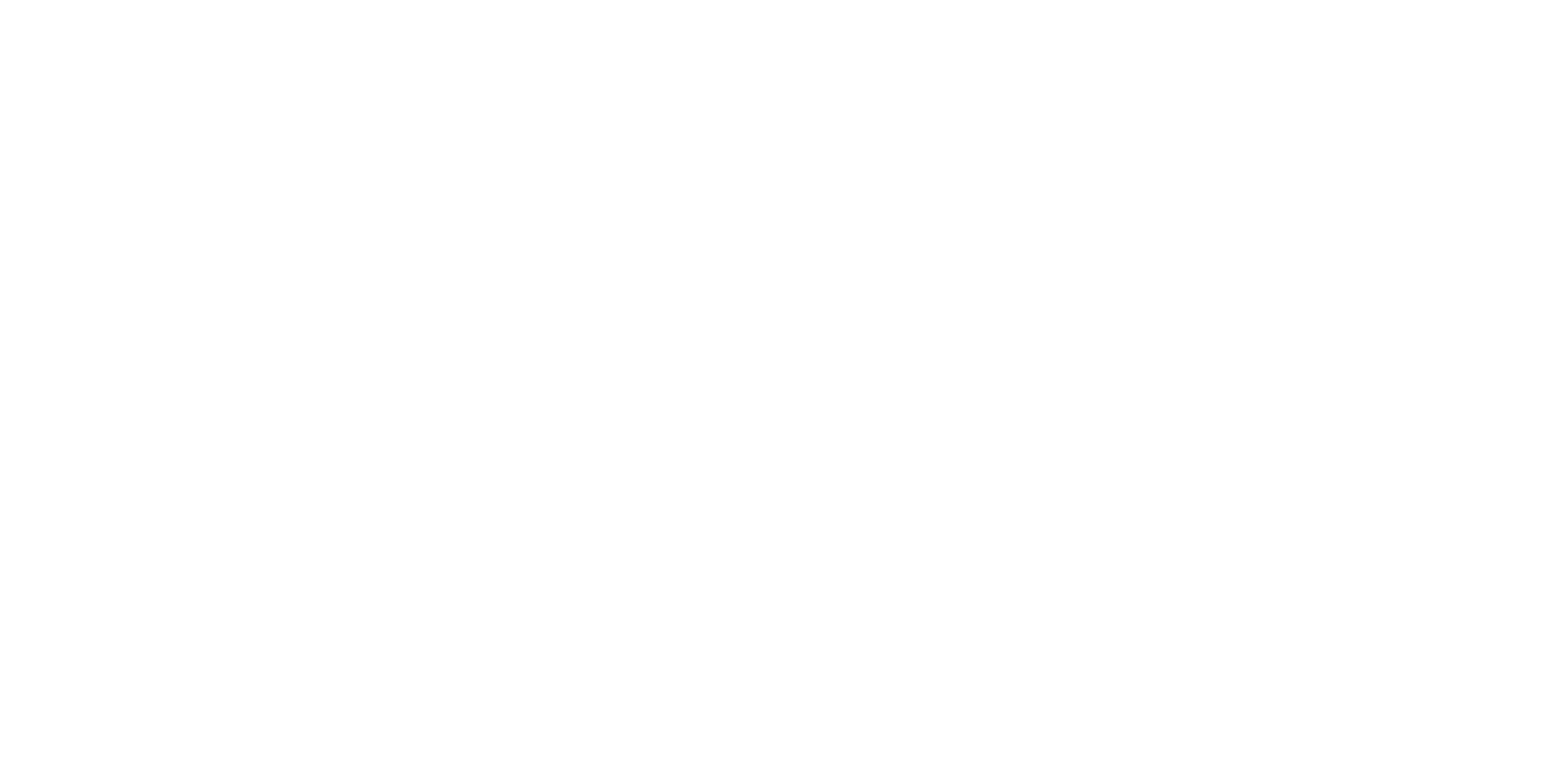
click at [764, 472] on div at bounding box center [784, 383] width 1568 height 766
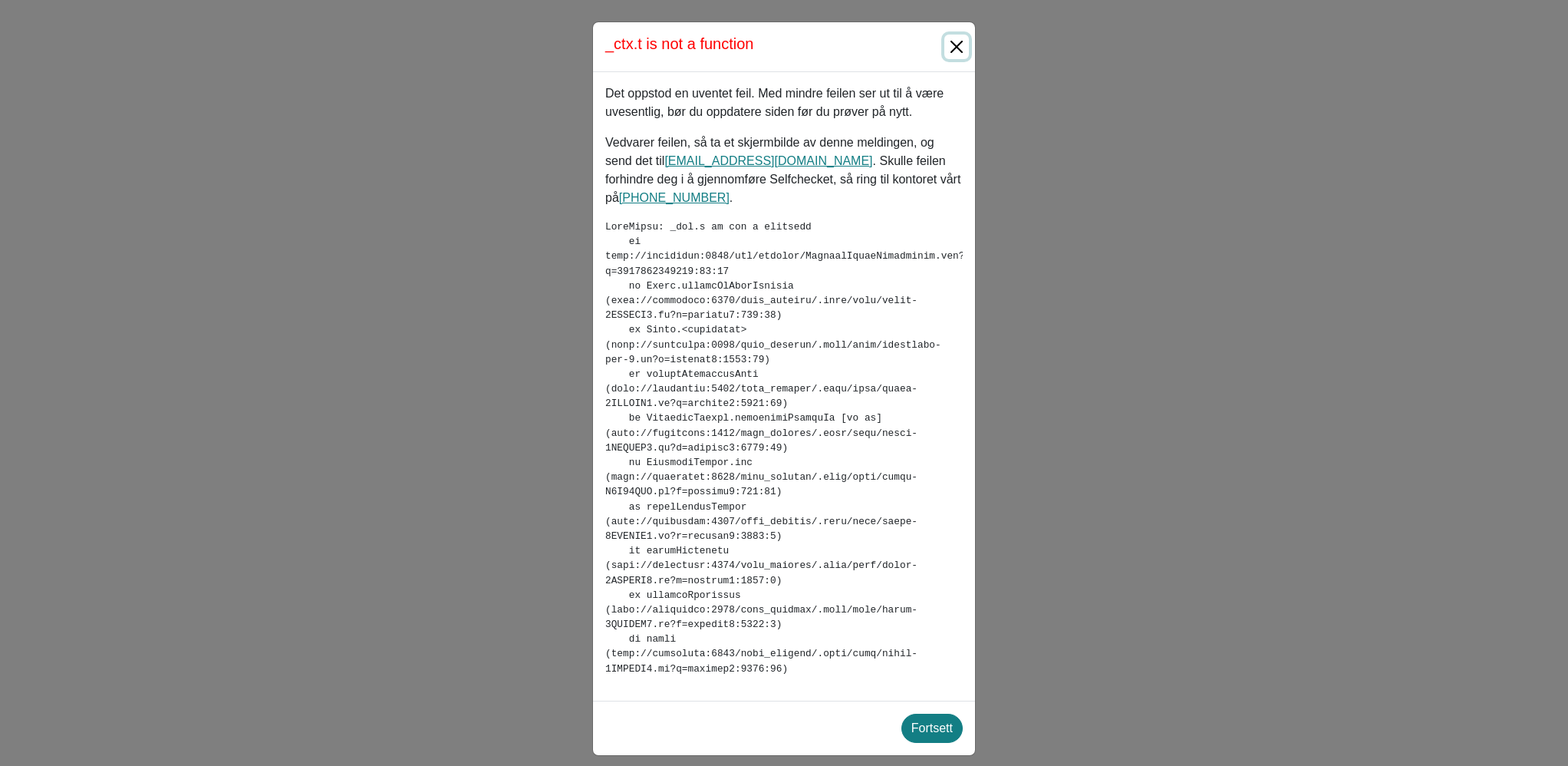
click at [957, 43] on button "Close" at bounding box center [957, 46] width 24 height 24
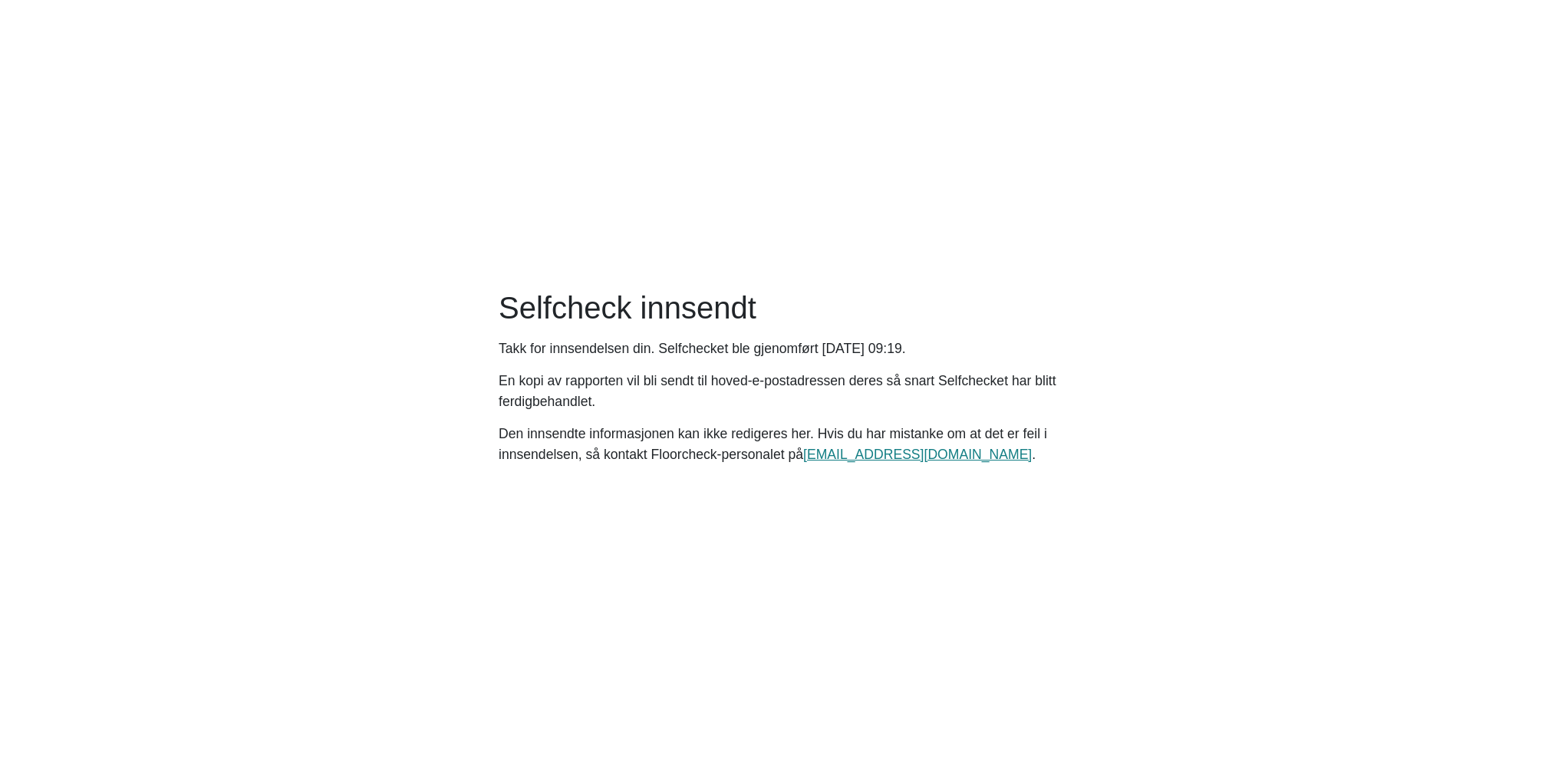
click at [979, 181] on main "Selfcheck innsendt Takk for innsendelsen din. Selfchecket ble gjenomført [DATE]…" at bounding box center [784, 383] width 1568 height 766
drag, startPoint x: 1076, startPoint y: 69, endPoint x: 476, endPoint y: 714, distance: 880.9
click at [529, 689] on main "Selfcheck innsendt Takk for innsendelsen din. Selfchecket ble gjenomført Wednes…" at bounding box center [784, 383] width 1568 height 766
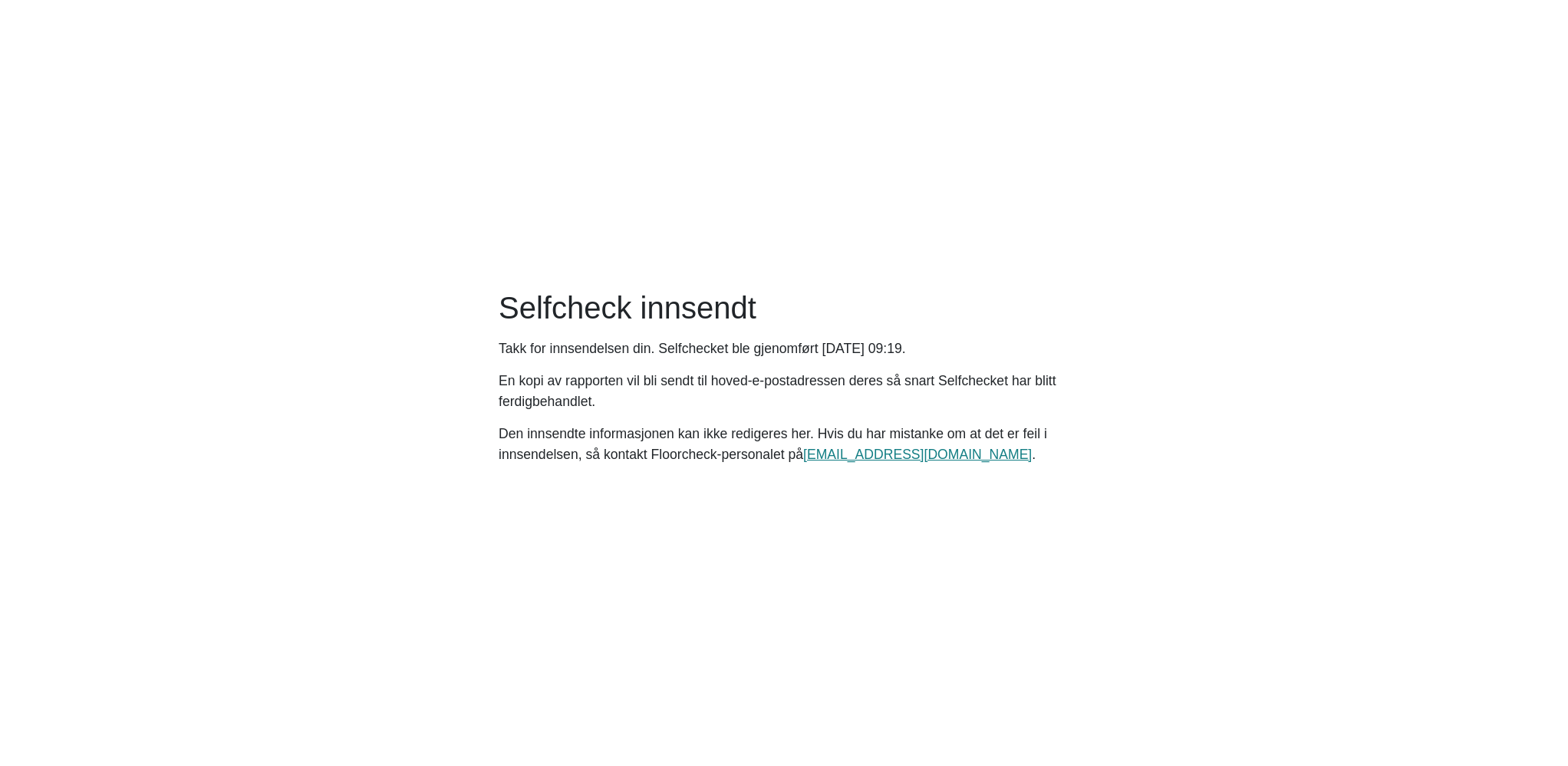
drag, startPoint x: 991, startPoint y: 49, endPoint x: 1020, endPoint y: 16, distance: 43.9
click at [992, 49] on main "Selfcheck innsendt Takk for innsendelsen din. Selfchecket ble gjenomført Wednes…" at bounding box center [784, 383] width 1568 height 766
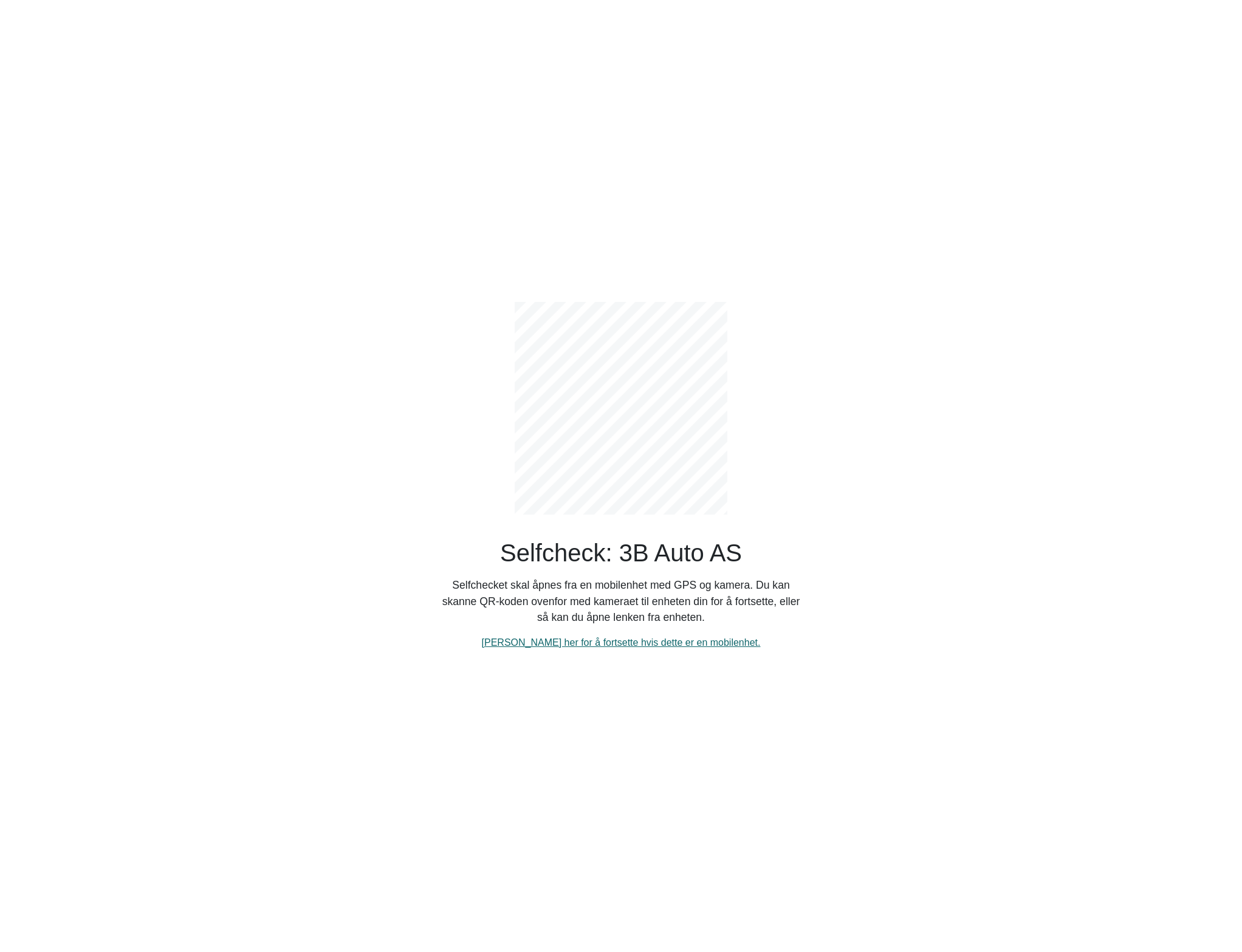
click at [574, 637] on link "[PERSON_NAME] her for å fortsette hvis dette er en mobilenhet." at bounding box center [622, 642] width 279 height 10
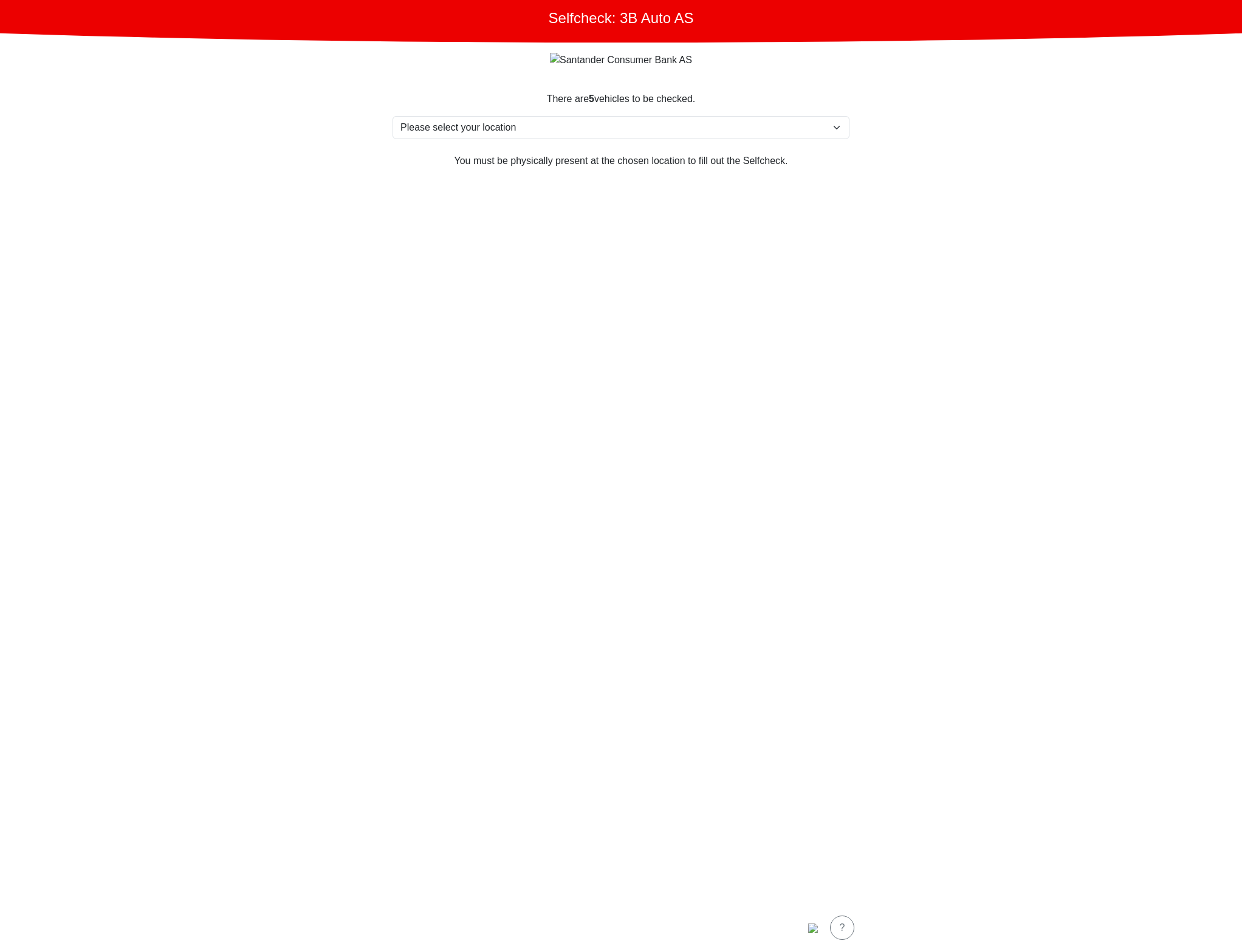
click at [849, 127] on section "There are 5 vehicles to be checked. Please select your location Furlandsvegen 2…" at bounding box center [621, 490] width 486 height 826
click at [824, 128] on select "Please select your location Furlandsvegen 24( ved [GEOGRAPHIC_DATA]), 6390 [GEO…" at bounding box center [621, 127] width 457 height 23
select select "3303"
click at [393, 117] on select "Please select your location Furlandsvegen 24( ved [GEOGRAPHIC_DATA]), 6390 [GEO…" at bounding box center [621, 127] width 457 height 23
click at [625, 942] on button "Continue" at bounding box center [621, 928] width 79 height 30
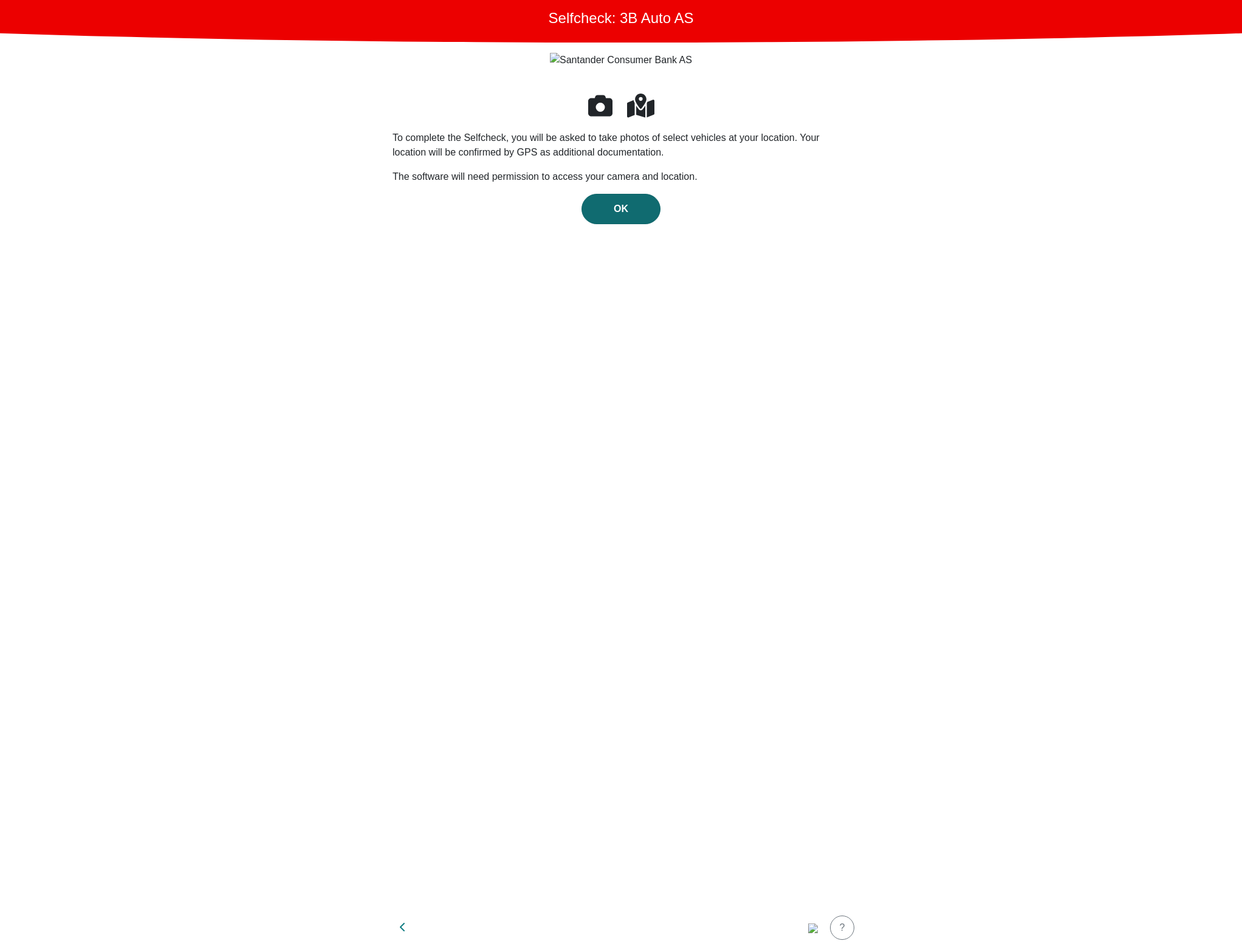
click at [637, 210] on div "OK" at bounding box center [621, 209] width 54 height 14
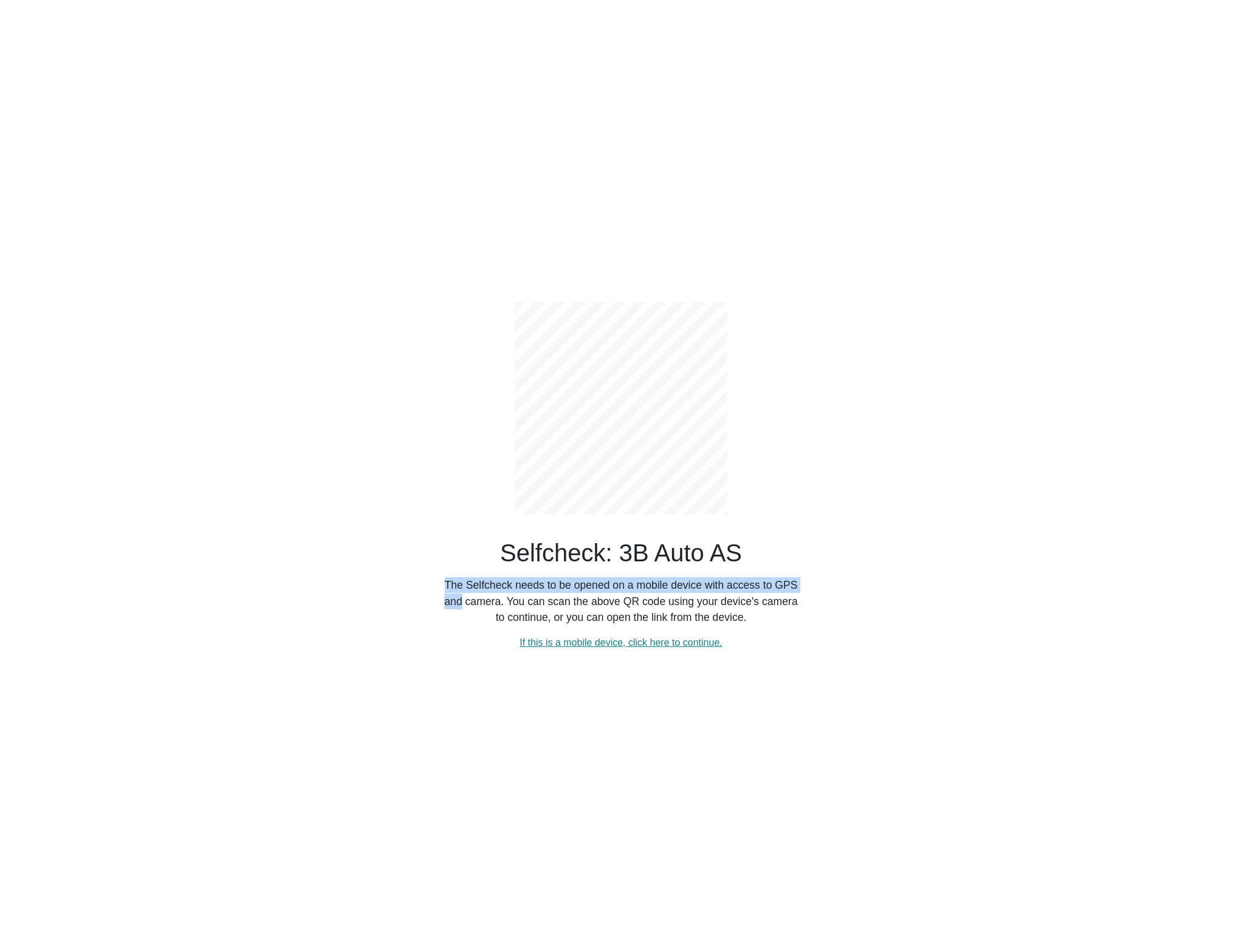
drag, startPoint x: 446, startPoint y: 581, endPoint x: 795, endPoint y: 571, distance: 349.1
click at [795, 571] on div "Selfcheck: 3B Auto AS The Selfcheck needs to be opened on a mobile device with …" at bounding box center [621, 466] width 365 height 367
copy p "The Selfcheck needs to be opened on a mobile device with access to GPS and"
click at [215, 244] on main "Selfcheck: 3B Auto AS The Selfcheck needs to be opened on a mobile device with …" at bounding box center [621, 476] width 1242 height 952
click at [657, 637] on link "If this is a mobile device, click here to continue." at bounding box center [621, 642] width 203 height 10
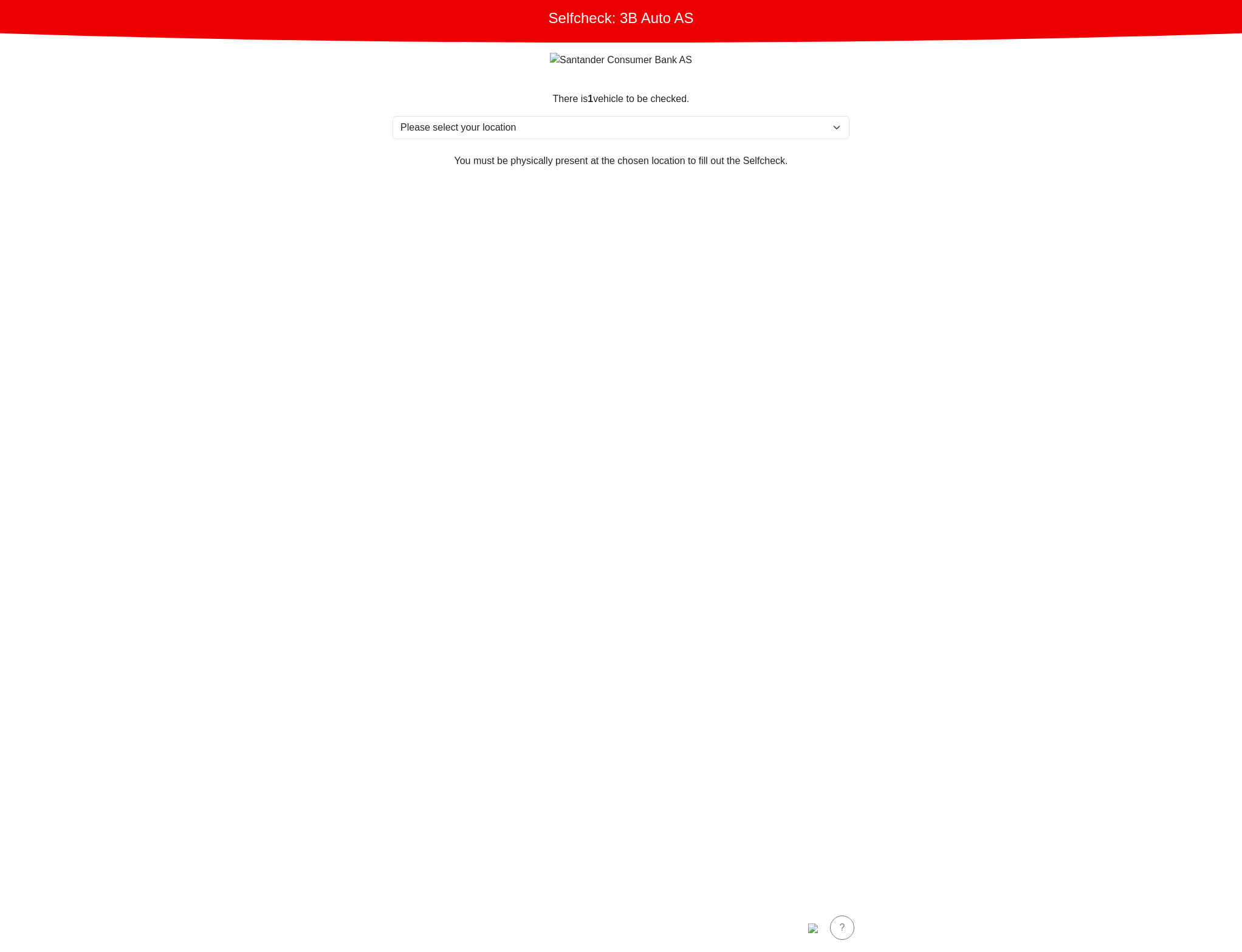
click at [586, 111] on section "There is 1 vehicle to be checked. Please select your location Furlandsvegen 24(…" at bounding box center [621, 490] width 486 height 826
click at [574, 127] on select "Please select your location Furlandsvegen 24( ved Bunkeroil), 6390 VESTNES Furl…" at bounding box center [621, 127] width 457 height 23
select select "3303"
click at [393, 117] on select "Please select your location Furlandsvegen 24( ved [GEOGRAPHIC_DATA]), [GEOGRAPH…" at bounding box center [621, 127] width 457 height 23
click at [624, 932] on div "Continue" at bounding box center [621, 928] width 54 height 14
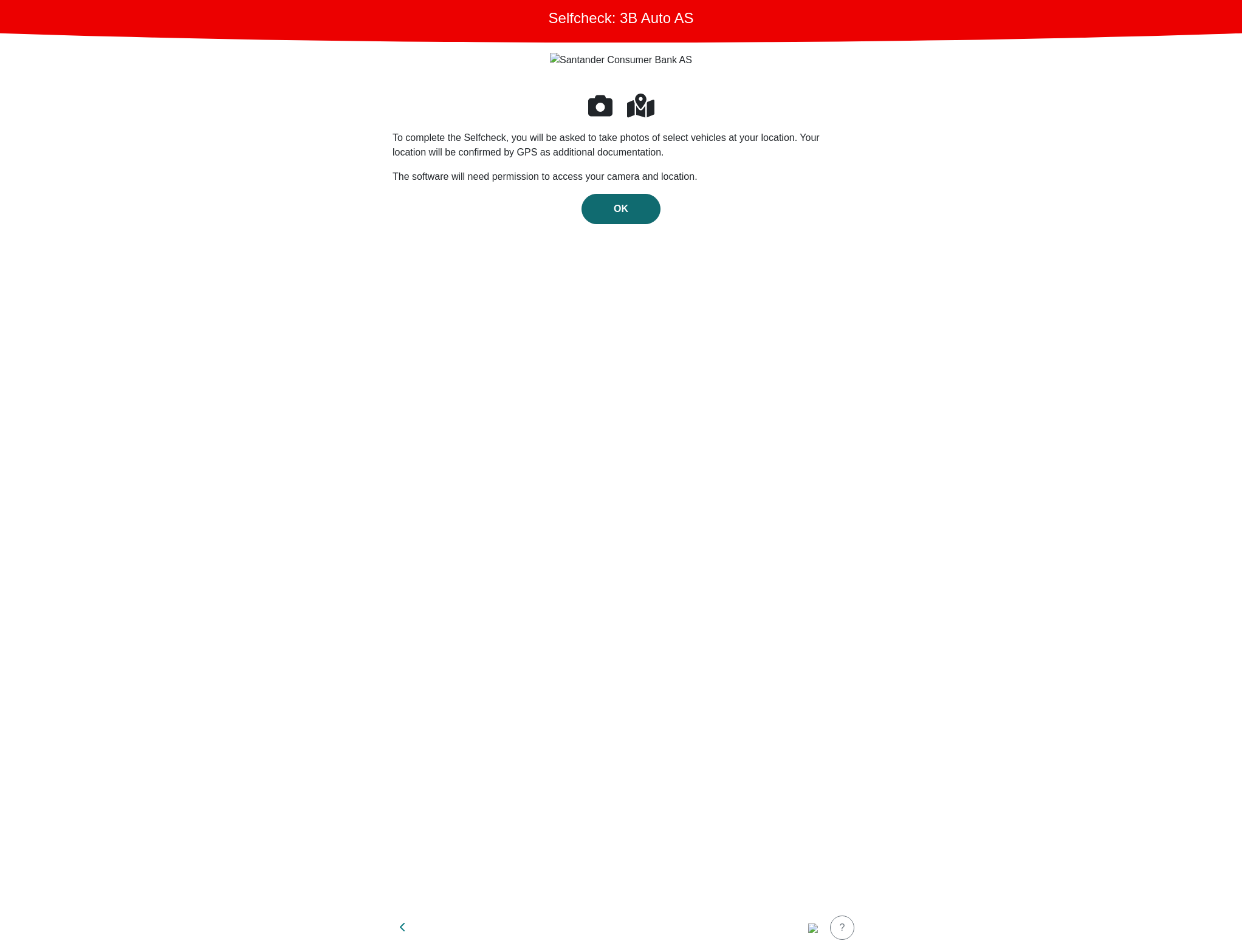
click at [632, 210] on div "OK" at bounding box center [621, 209] width 54 height 14
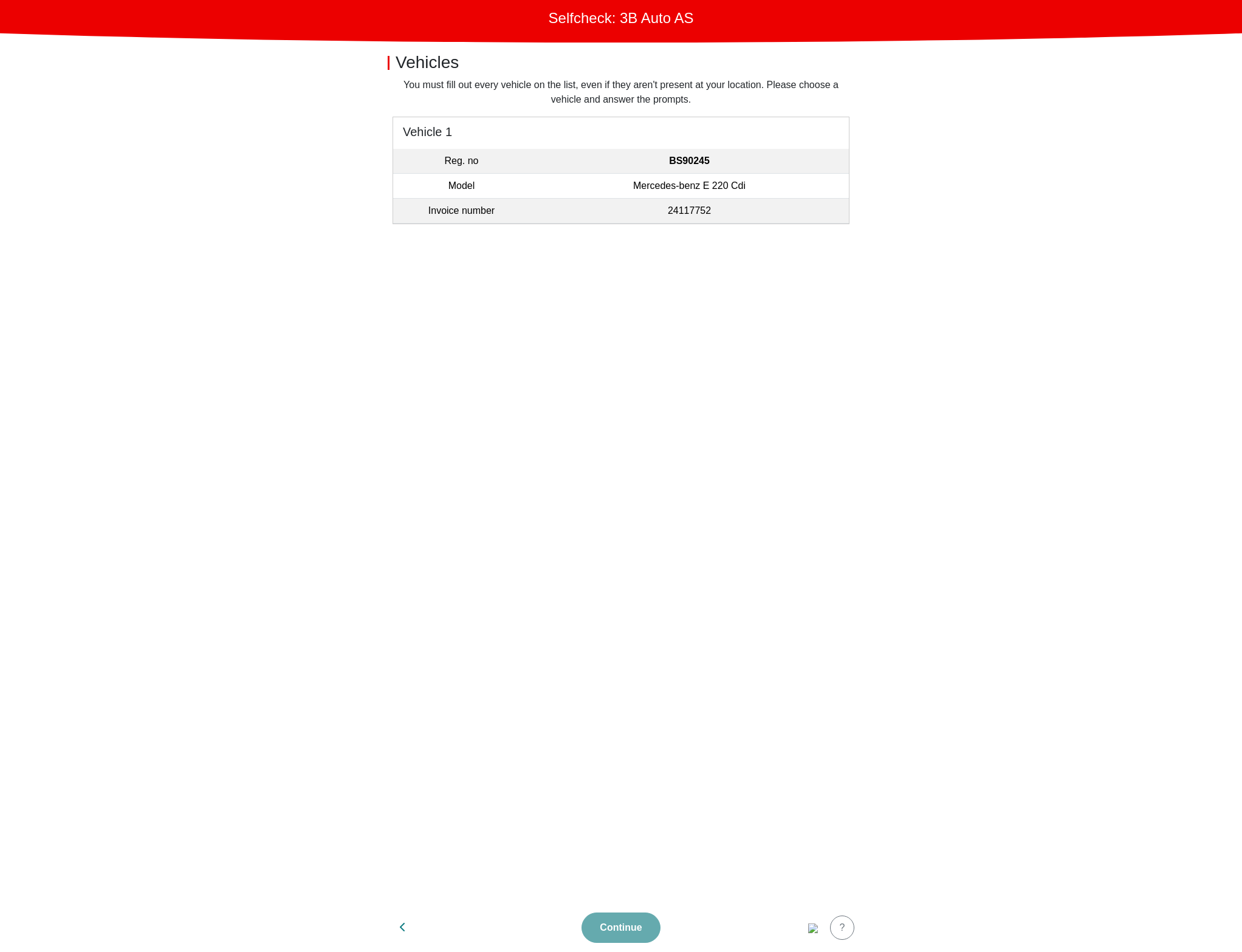
click at [761, 163] on td "BS90245" at bounding box center [690, 161] width 319 height 25
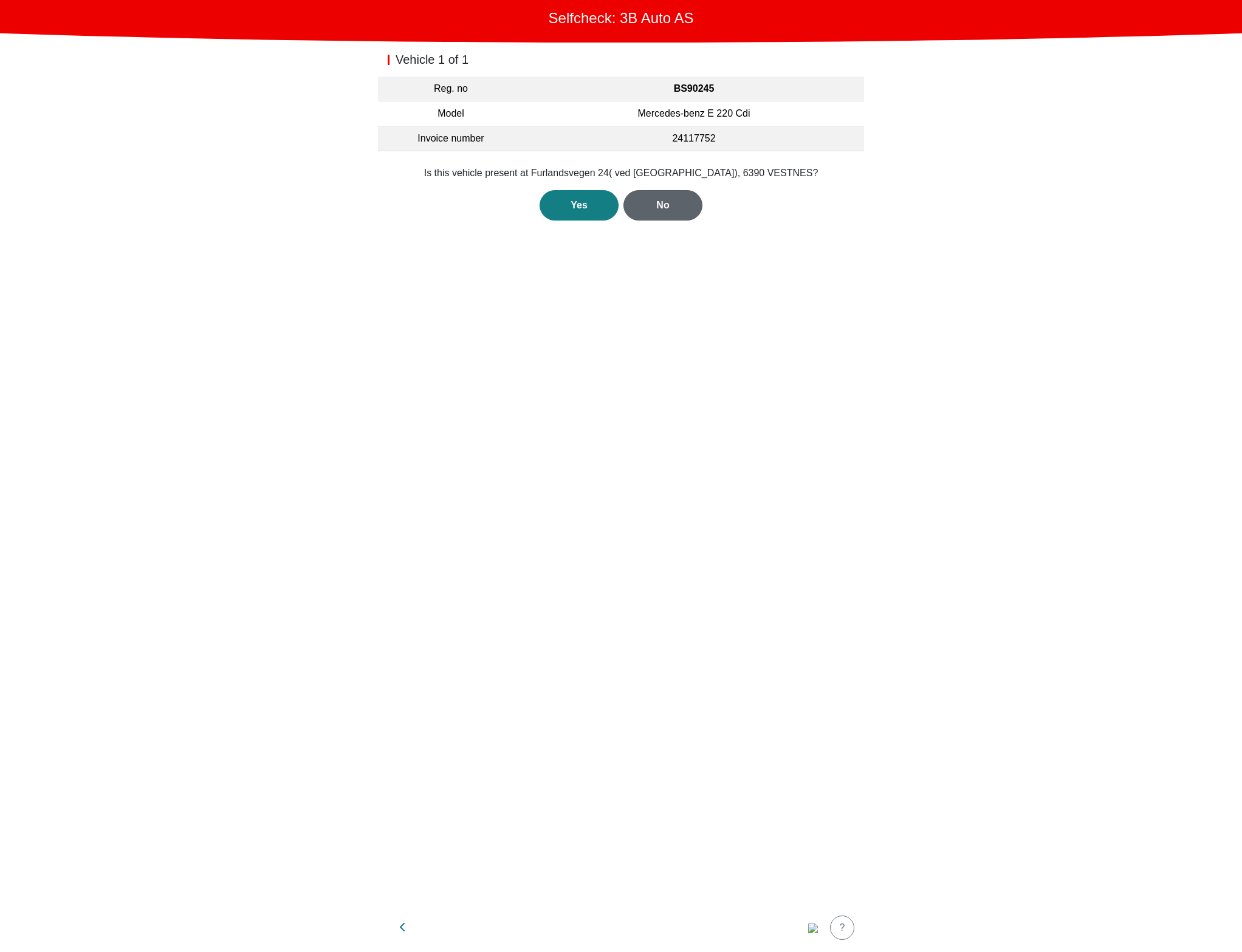
click at [660, 192] on button "No" at bounding box center [663, 205] width 79 height 30
click at [661, 219] on div "No" at bounding box center [662, 220] width 54 height 14
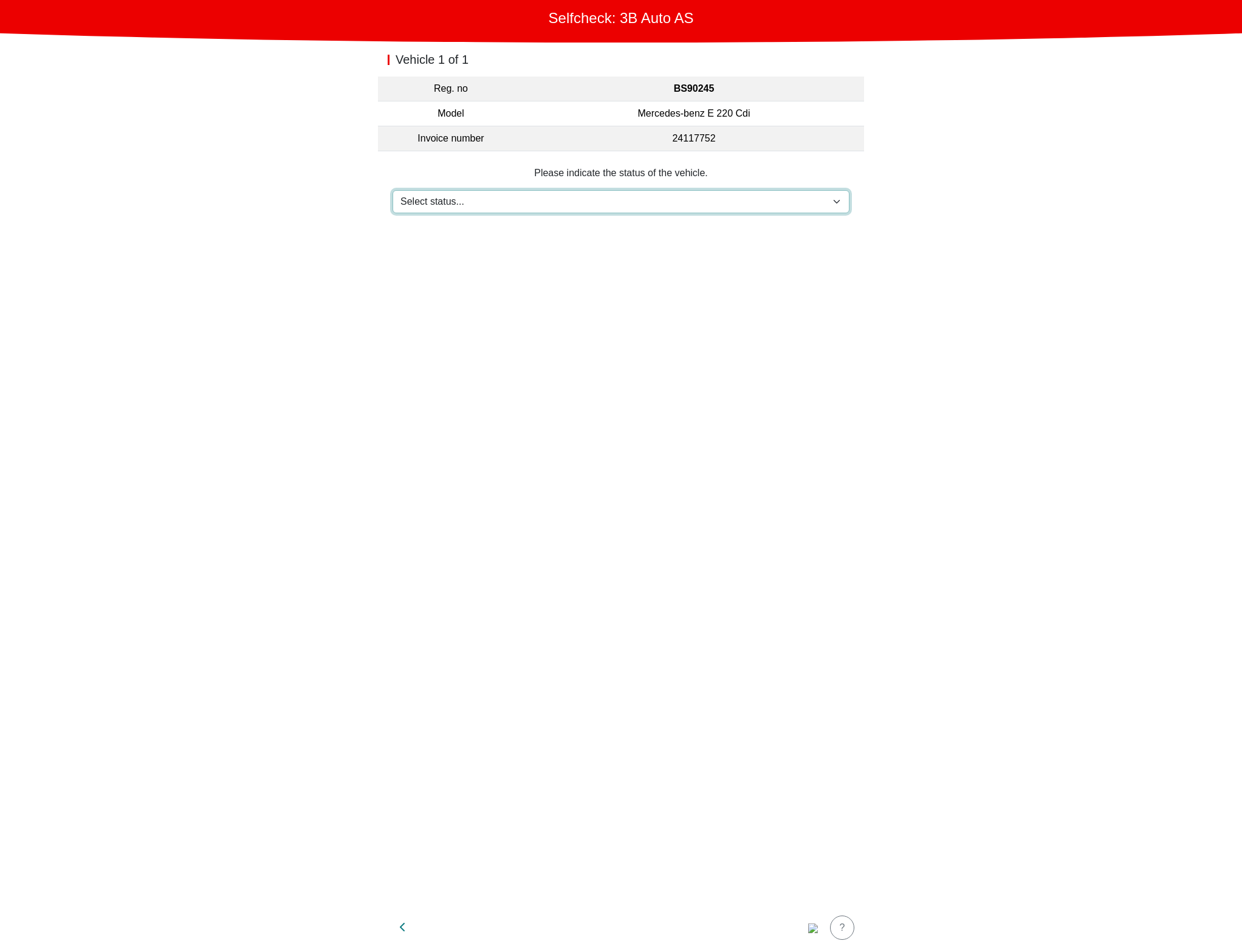
click at [591, 200] on select "Select status... Maintenance Sold and delivered Not received In test drive Miss…" at bounding box center [621, 202] width 457 height 23
click at [393, 190] on select "Select status... Maintenance Sold and delivered Not received In test drive Miss…" at bounding box center [621, 202] width 457 height 23
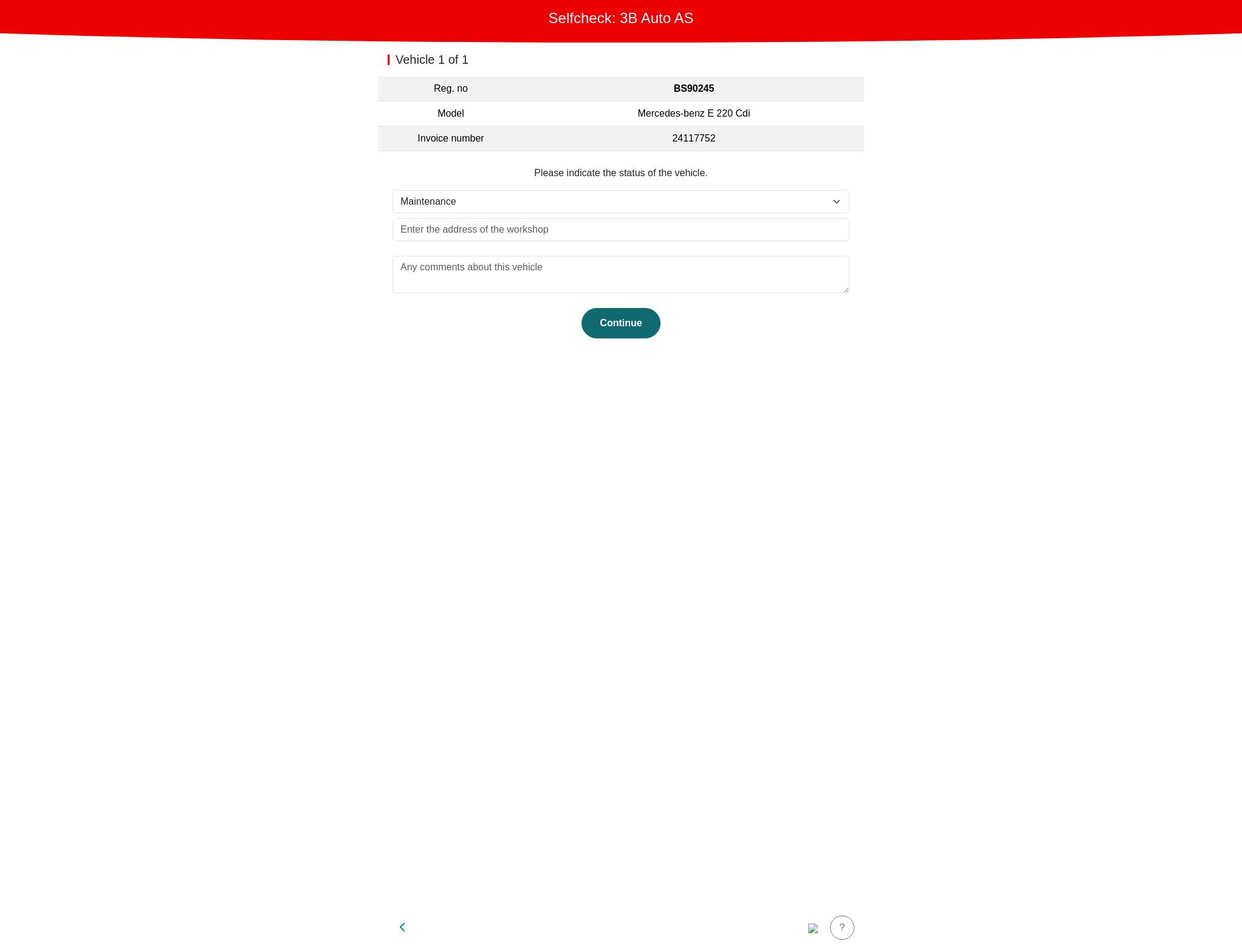
click at [605, 316] on div "Continue" at bounding box center [621, 323] width 54 height 14
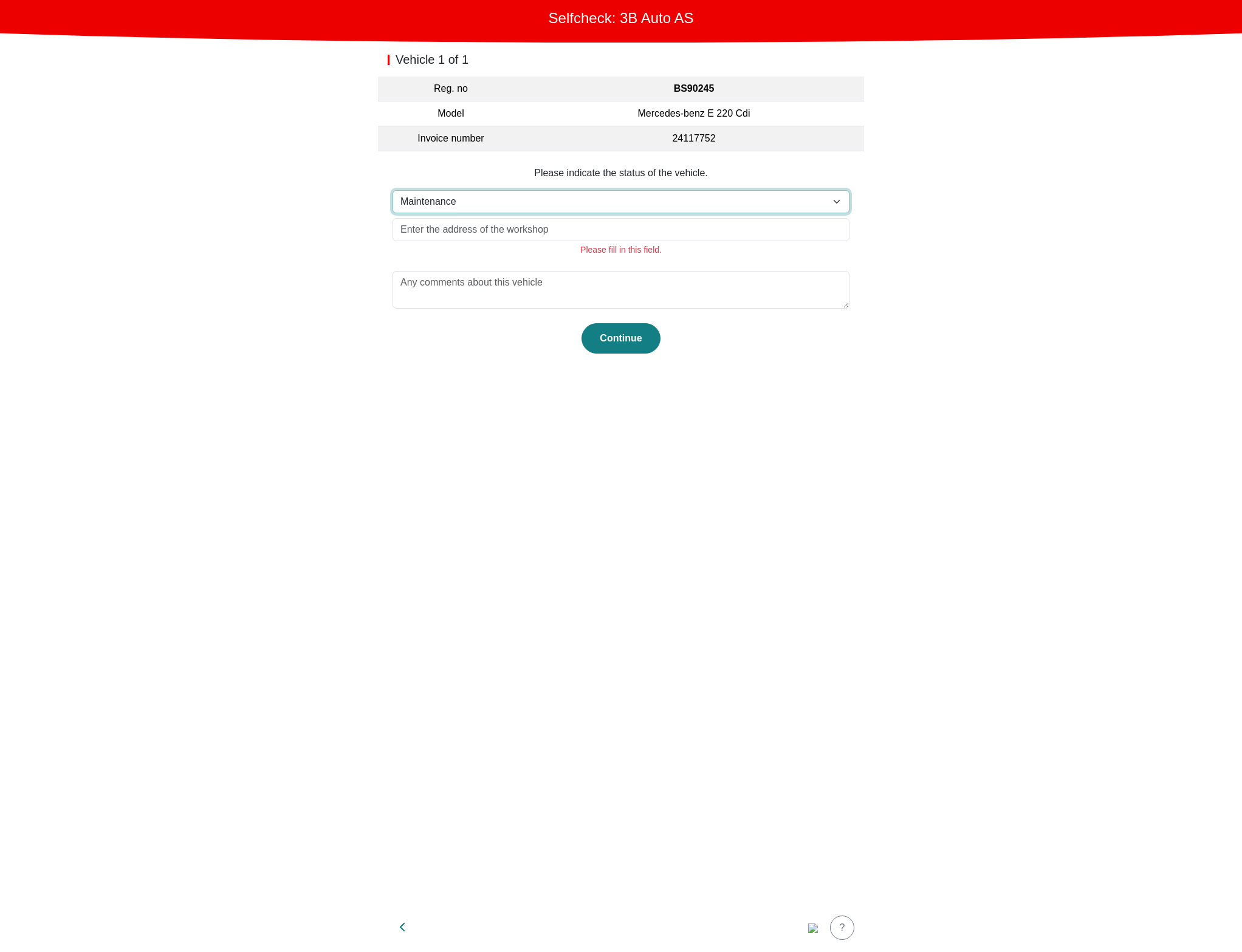
click at [574, 195] on select "Select status... Maintenance Sold and delivered Not received In test drive Miss…" at bounding box center [621, 202] width 457 height 23
select select "3"
click at [393, 190] on select "Select status... Maintenance Sold and delivered Not received In test drive Miss…" at bounding box center [621, 202] width 457 height 23
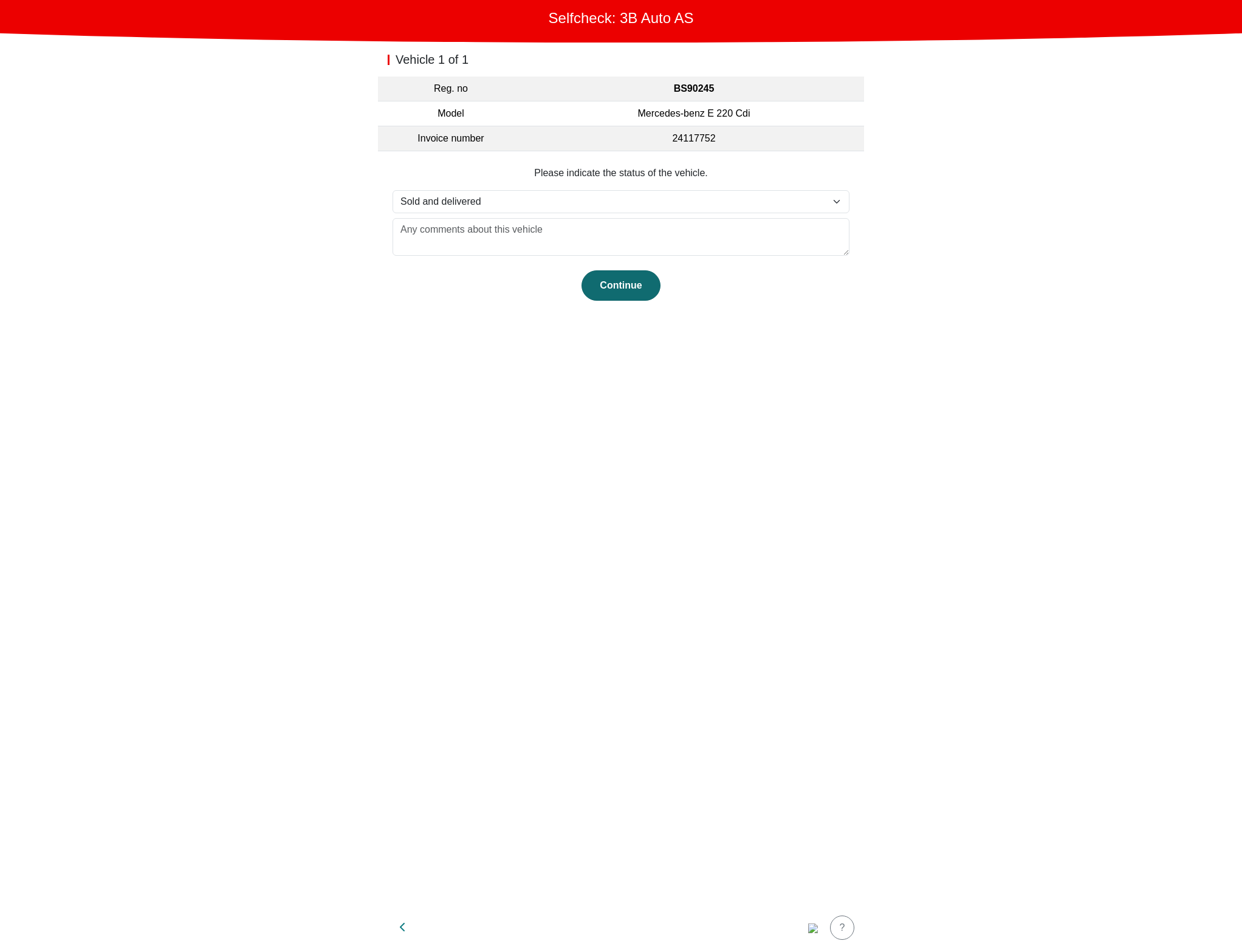
click at [611, 288] on div "Continue" at bounding box center [621, 285] width 54 height 14
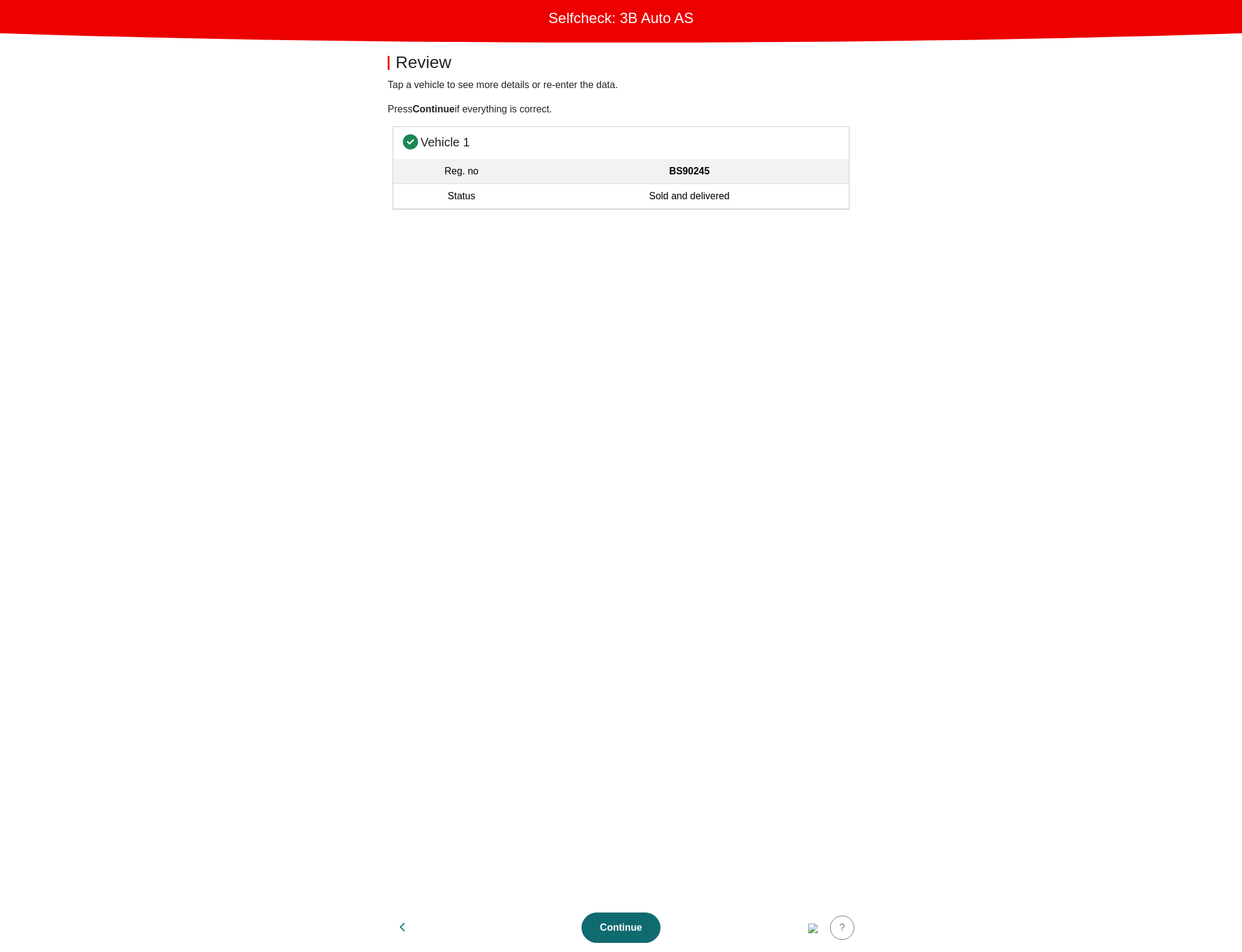
click at [632, 930] on div "Continue" at bounding box center [621, 928] width 54 height 14
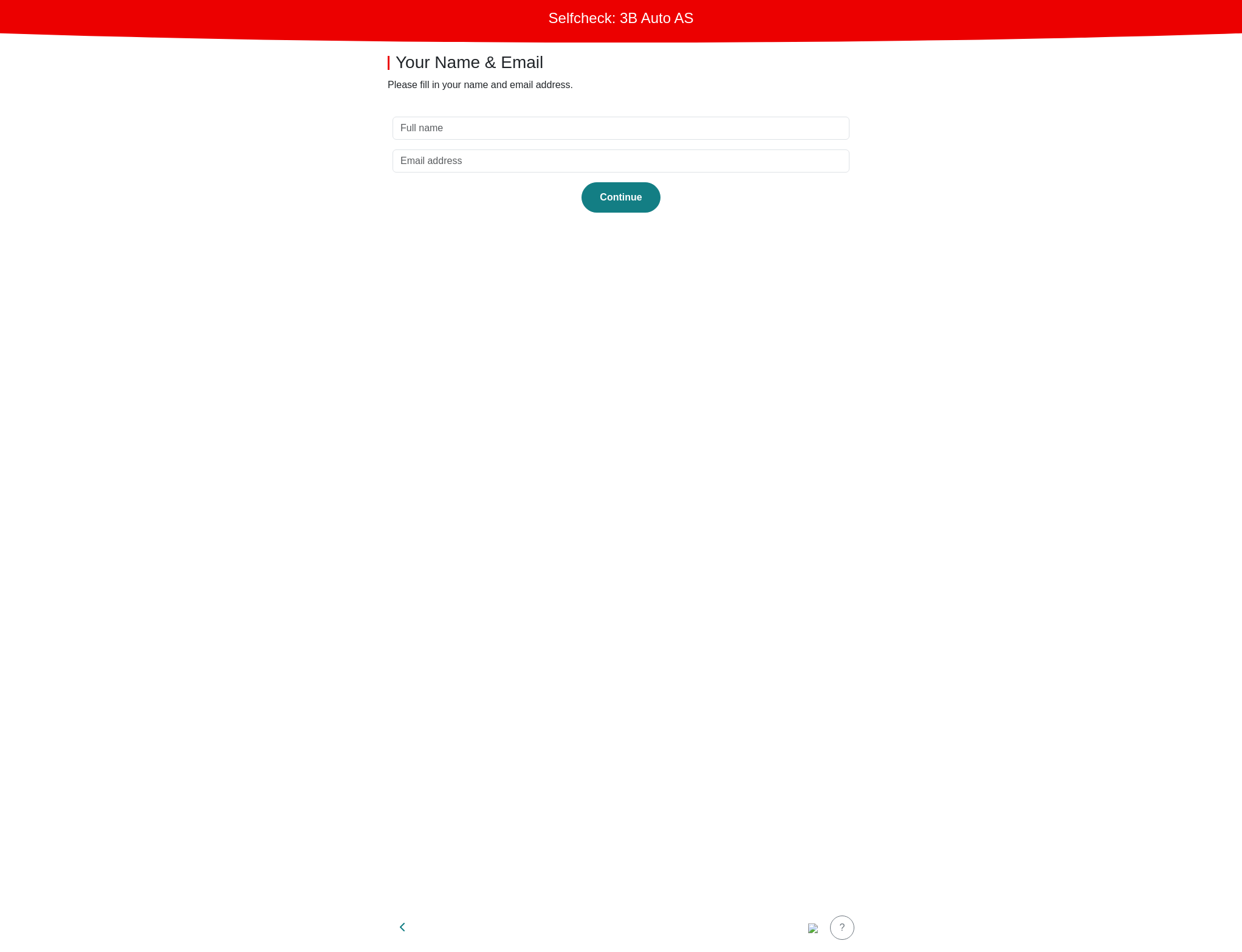
click at [483, 115] on section "Continue" at bounding box center [621, 503] width 486 height 801
click at [469, 138] on input "text" at bounding box center [621, 128] width 457 height 23
type input "test"
click at [636, 152] on input "email" at bounding box center [621, 161] width 457 height 23
type input "test@test.dk"
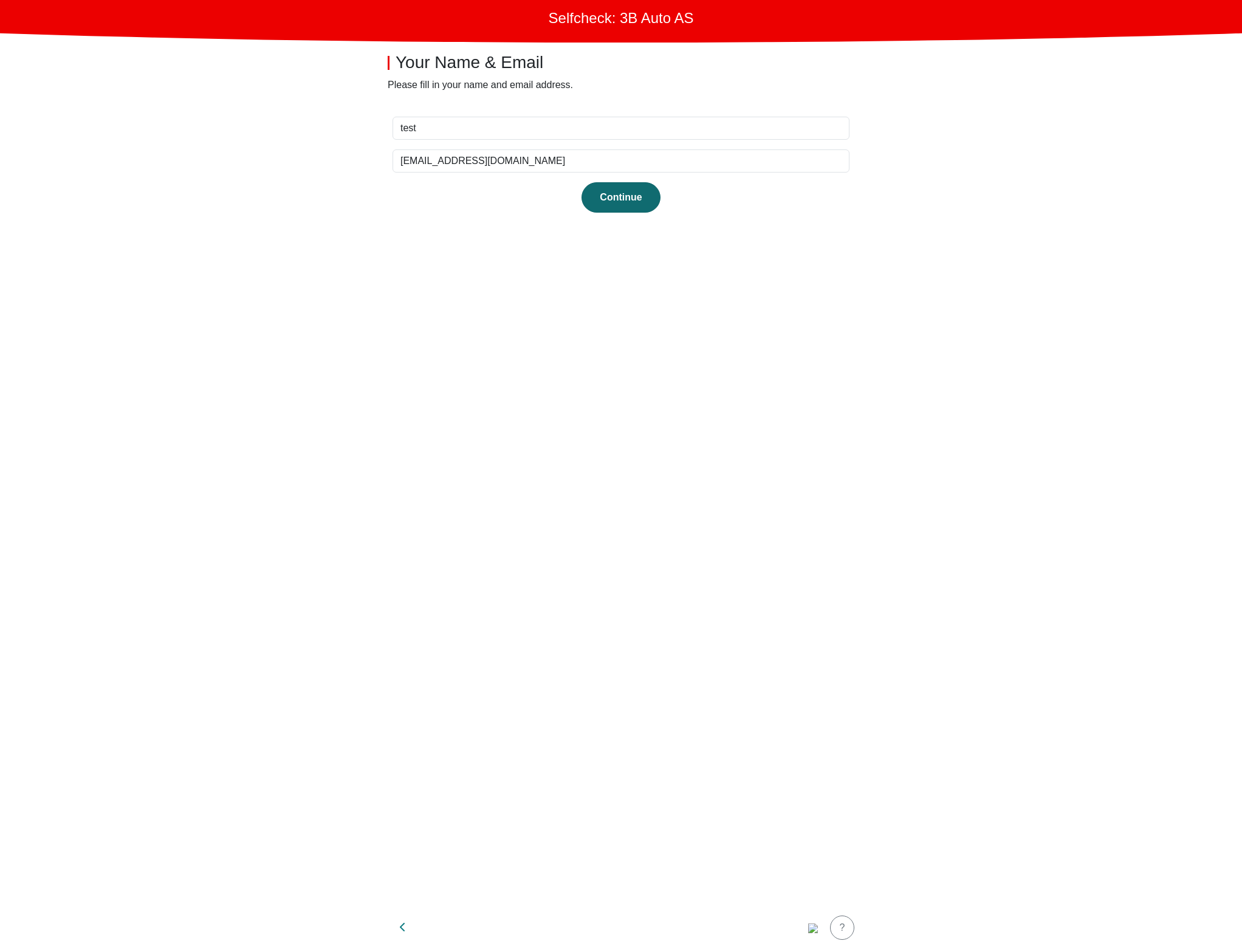
click at [635, 196] on div "Continue" at bounding box center [621, 197] width 54 height 14
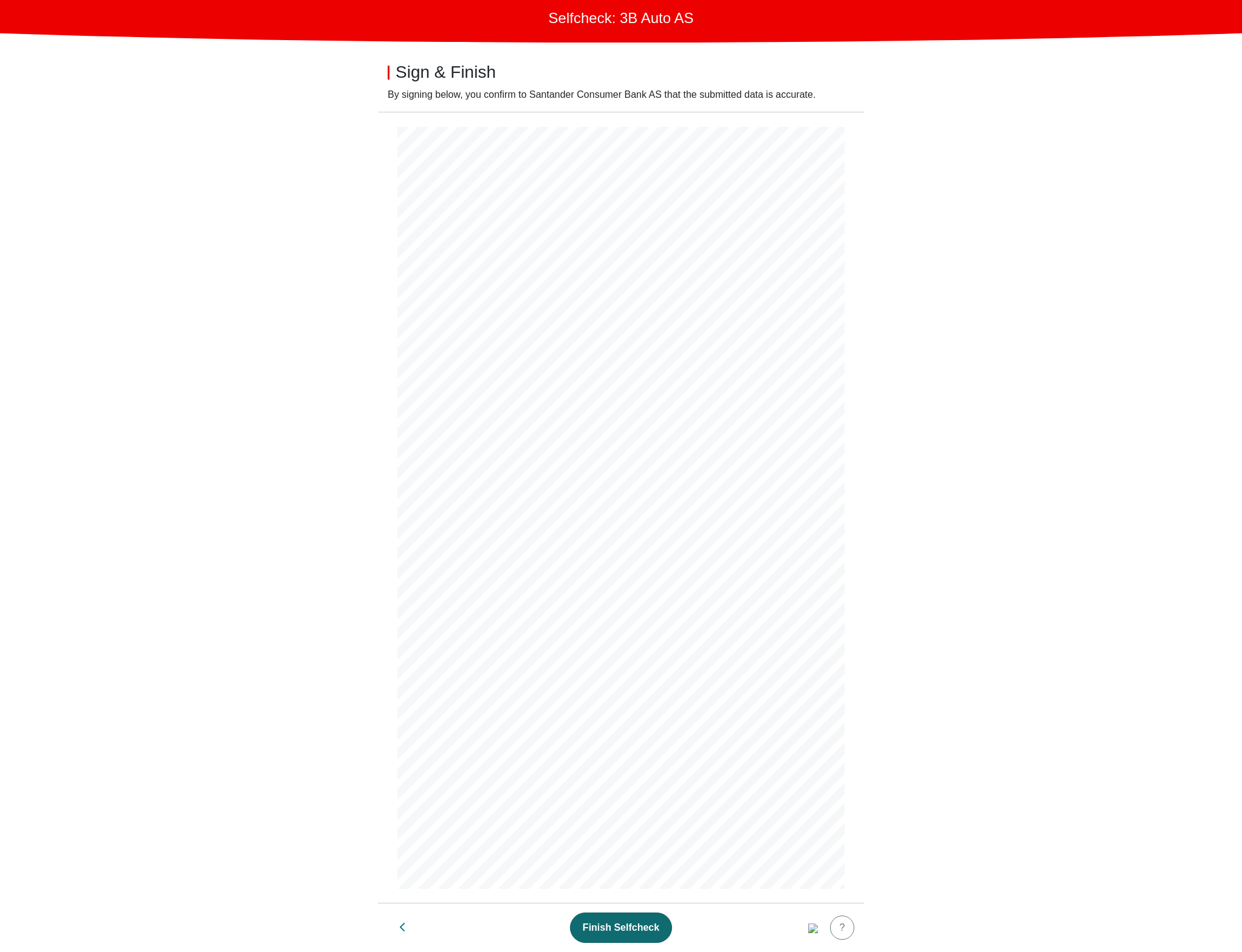
click at [629, 922] on div "Finish Selfcheck" at bounding box center [621, 928] width 77 height 14
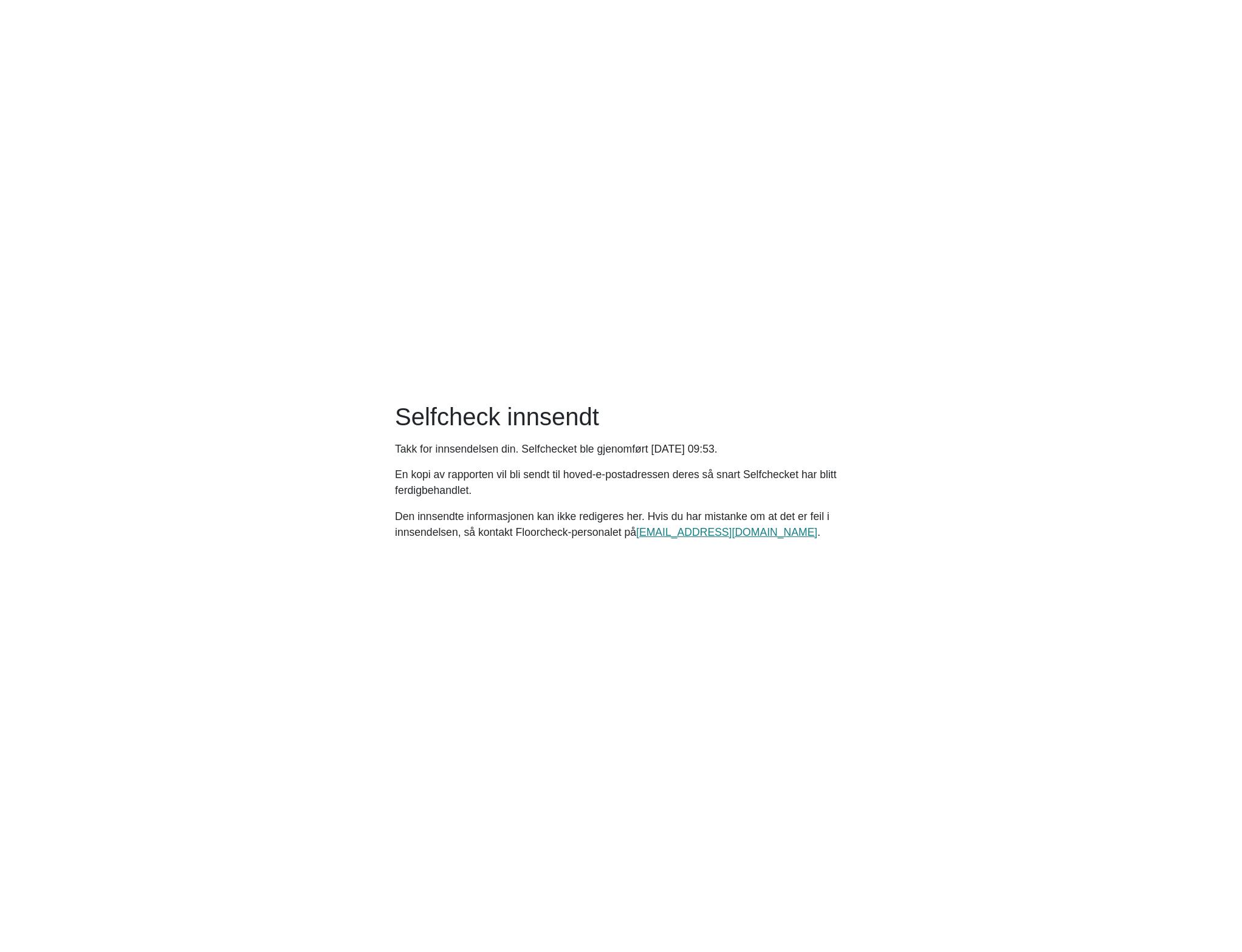
click at [969, 214] on main "Selfcheck innsendt Takk for innsendelsen din. Selfchecket ble gjenomført Wednes…" at bounding box center [621, 476] width 1242 height 952
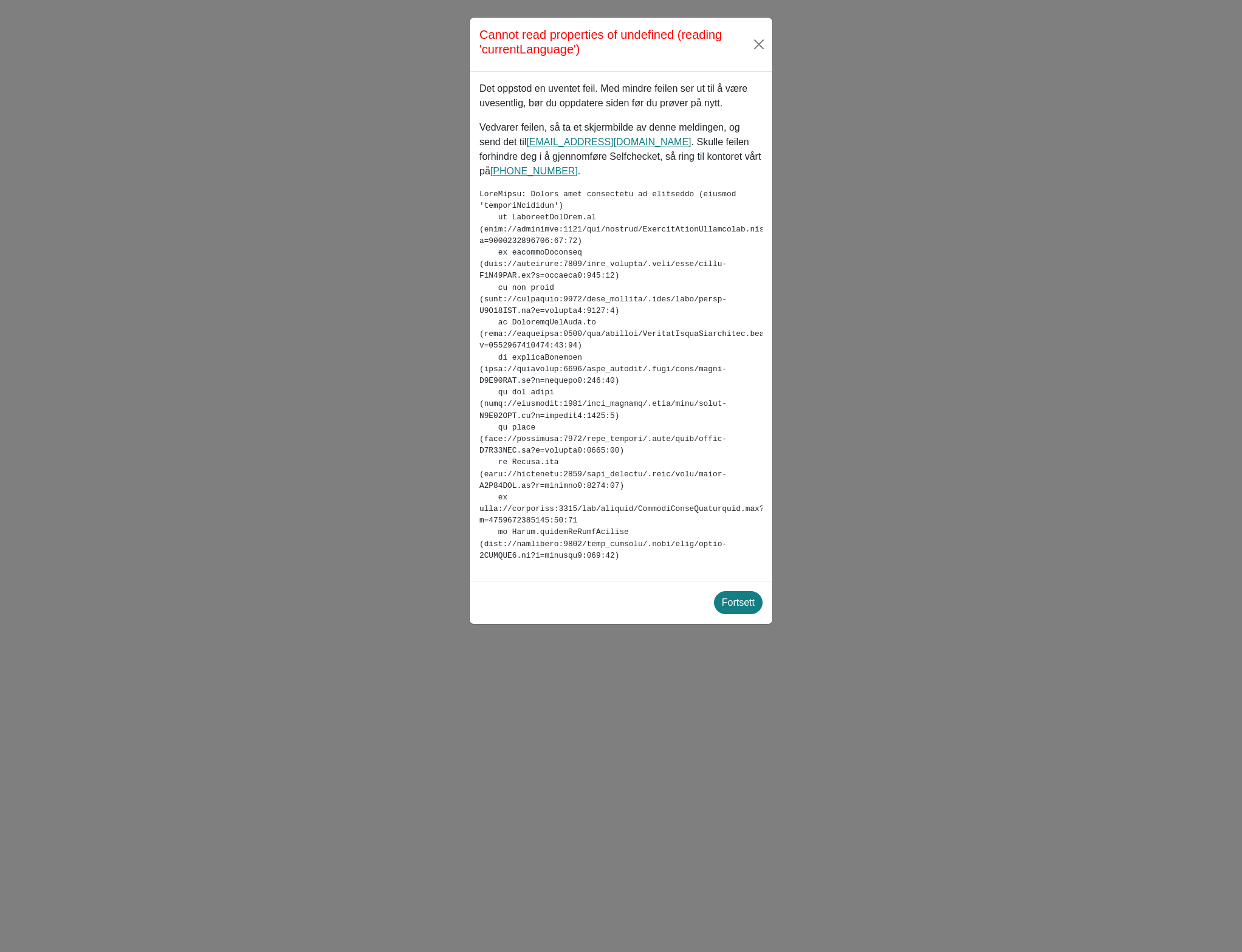
click at [214, 235] on div "Cannot read properties of undefined (reading 'currentLanguage') Det oppstod en …" at bounding box center [621, 476] width 1242 height 952
click at [745, 436] on pre at bounding box center [621, 375] width 283 height 373
click at [554, 9] on div "Cannot read properties of null (reading 'emitsOptions') Det oppstod en uventet …" at bounding box center [621, 476] width 1242 height 952
click at [664, 84] on p "Det oppstod en uventet feil. Med mindre feilen ser ut til å være uvesentlig, bø…" at bounding box center [621, 96] width 283 height 29
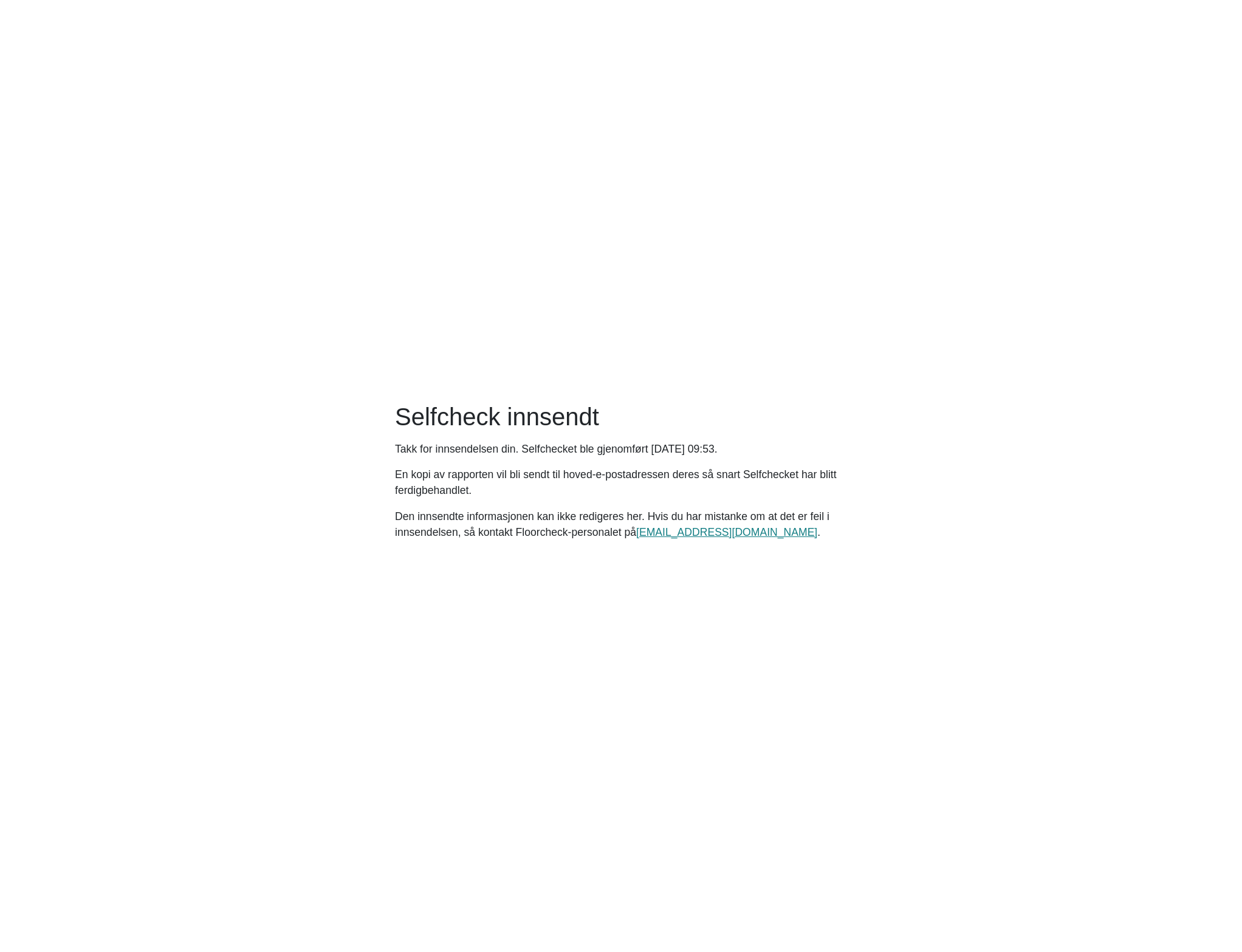
click at [745, 369] on main "Selfcheck innsendt Takk for innsendelsen din. Selfchecket ble gjenomført [DATE]…" at bounding box center [621, 476] width 1242 height 952
click at [547, 322] on main "Selfcheck innsendt Takk for innsendelsen din. Selfchecket ble gjenomført [DATE]…" at bounding box center [621, 476] width 1242 height 952
drag, startPoint x: 821, startPoint y: 160, endPoint x: 873, endPoint y: 84, distance: 92.1
click at [826, 153] on main "Selfcheck innsendt Takk for innsendelsen din. Selfchecket ble gjenomført [DATE]…" at bounding box center [621, 476] width 1242 height 952
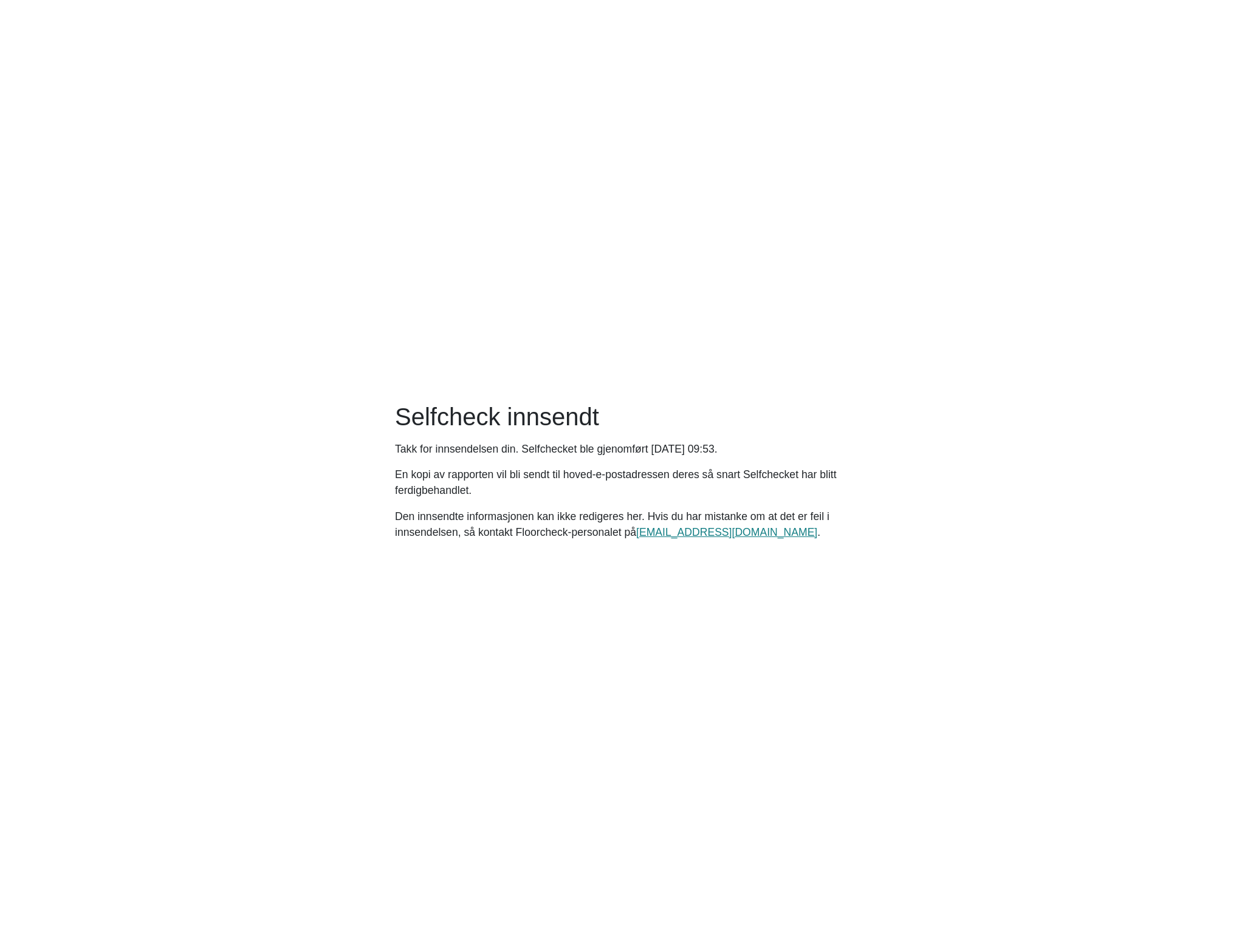
click at [224, 385] on main "Selfcheck innsendt Takk for innsendelsen din. Selfchecket ble gjenomført [DATE]…" at bounding box center [621, 476] width 1242 height 952
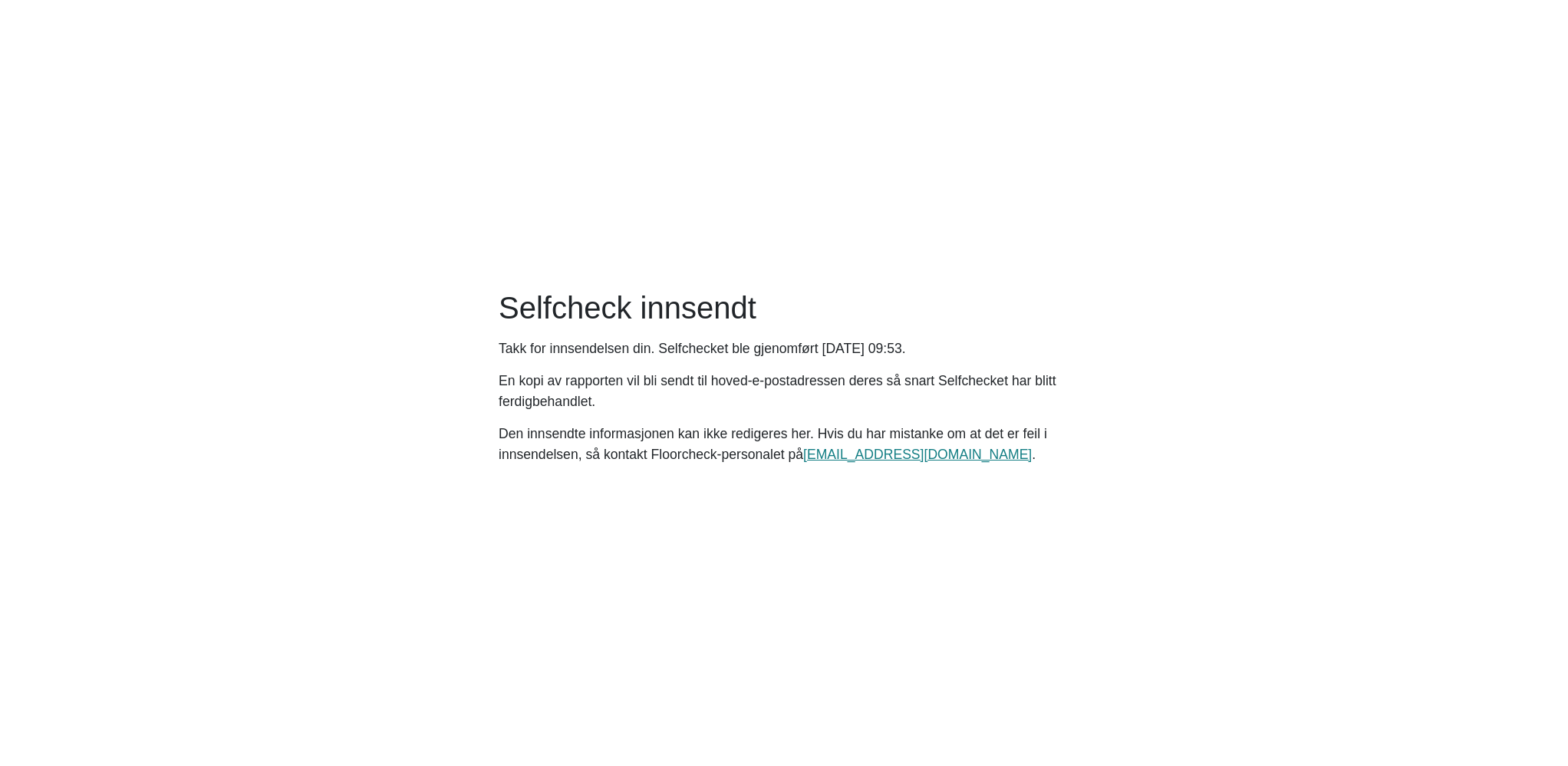
drag, startPoint x: 387, startPoint y: 370, endPoint x: 405, endPoint y: 369, distance: 18.0
click at [387, 370] on main "Selfcheck innsendt Takk for innsendelsen din. Selfchecket ble gjenomført [DATE]…" at bounding box center [784, 383] width 1568 height 766
click at [975, 251] on main "Selfcheck innsendt Takk for innsendelsen din. Selfchecket ble gjenomført [DATE]…" at bounding box center [784, 383] width 1568 height 766
click at [252, 112] on main "Selfcheck innsendt Takk for innsendelsen din. Selfchecket ble gjenomført [DATE]…" at bounding box center [784, 383] width 1568 height 766
click at [940, 201] on main "Selfcheck innsendt Takk for innsendelsen din. Selfchecket ble gjenomført [DATE]…" at bounding box center [784, 383] width 1568 height 766
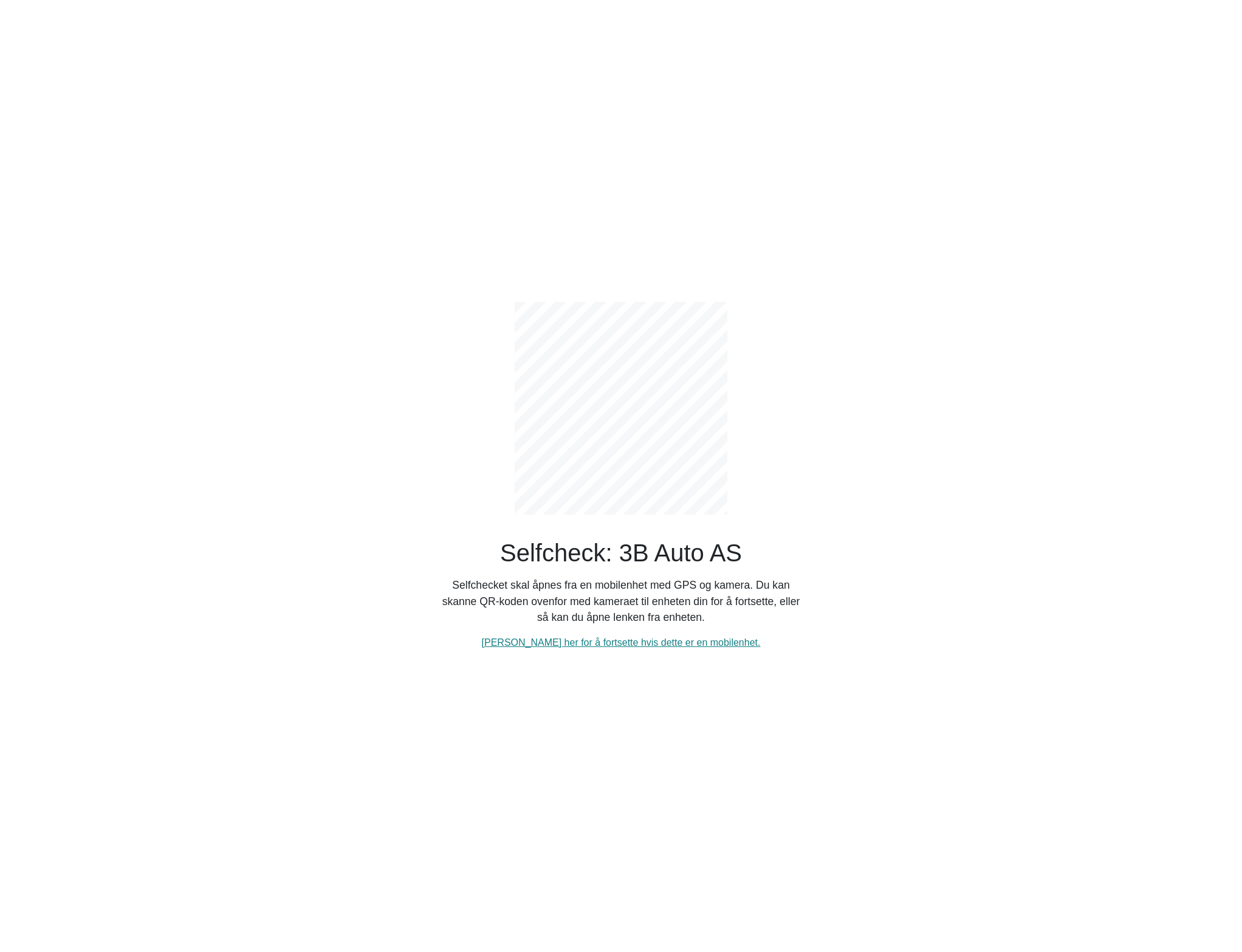
drag, startPoint x: 901, startPoint y: 208, endPoint x: 887, endPoint y: 578, distance: 370.3
click at [912, 568] on div "Selfcheck: 3B Auto AS Selfchecket skal åpnes fra en mobilenhet med GPS og kamer…" at bounding box center [620, 476] width 802 height 952
click at [647, 644] on link "[PERSON_NAME] her for å fortsette hvis dette er en mobilenhet." at bounding box center [622, 642] width 279 height 10
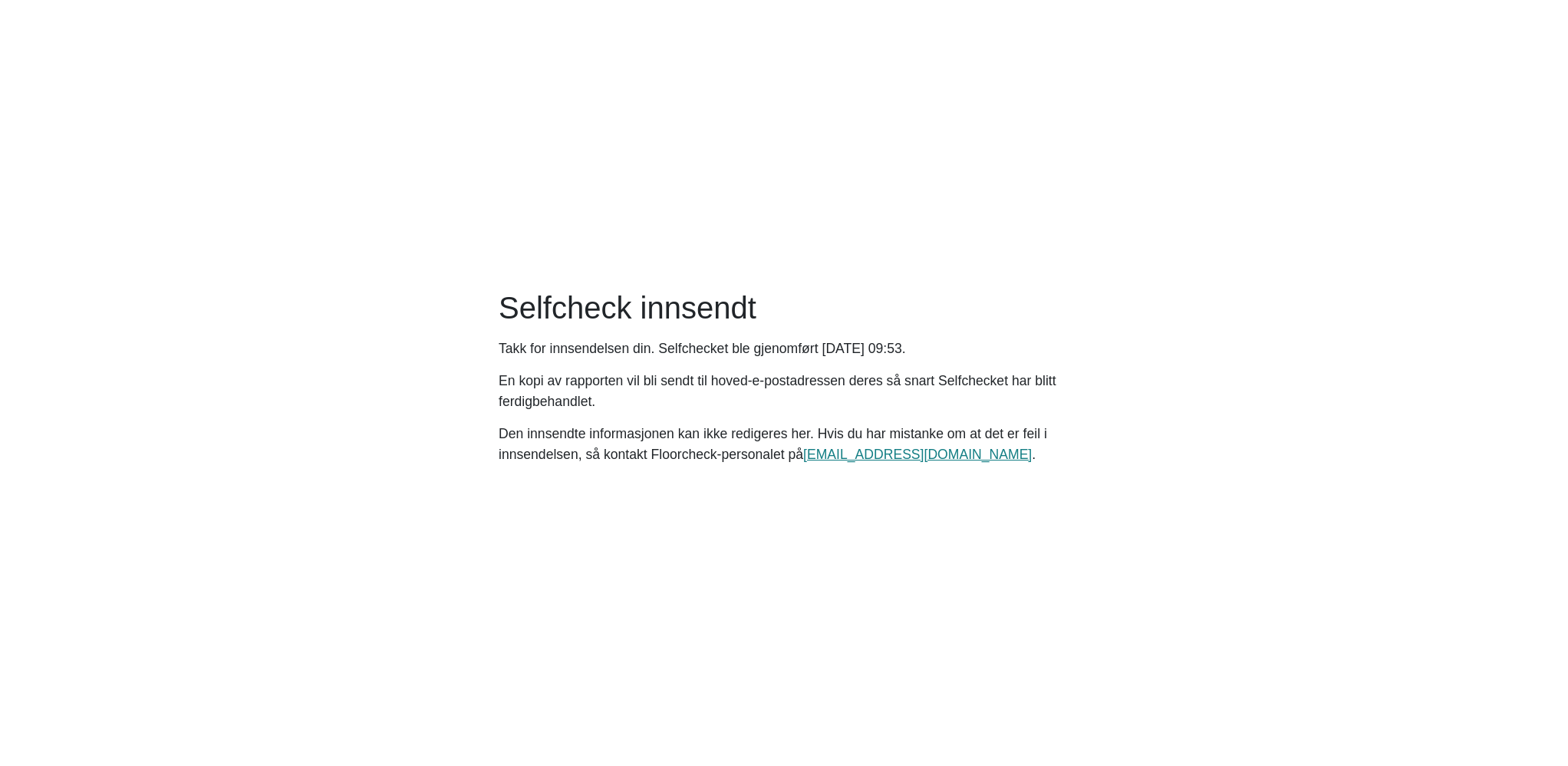
click at [442, 337] on main "Selfcheck innsendt Takk for innsendelsen din. Selfchecket ble gjenomført [DATE]…" at bounding box center [784, 383] width 1568 height 766
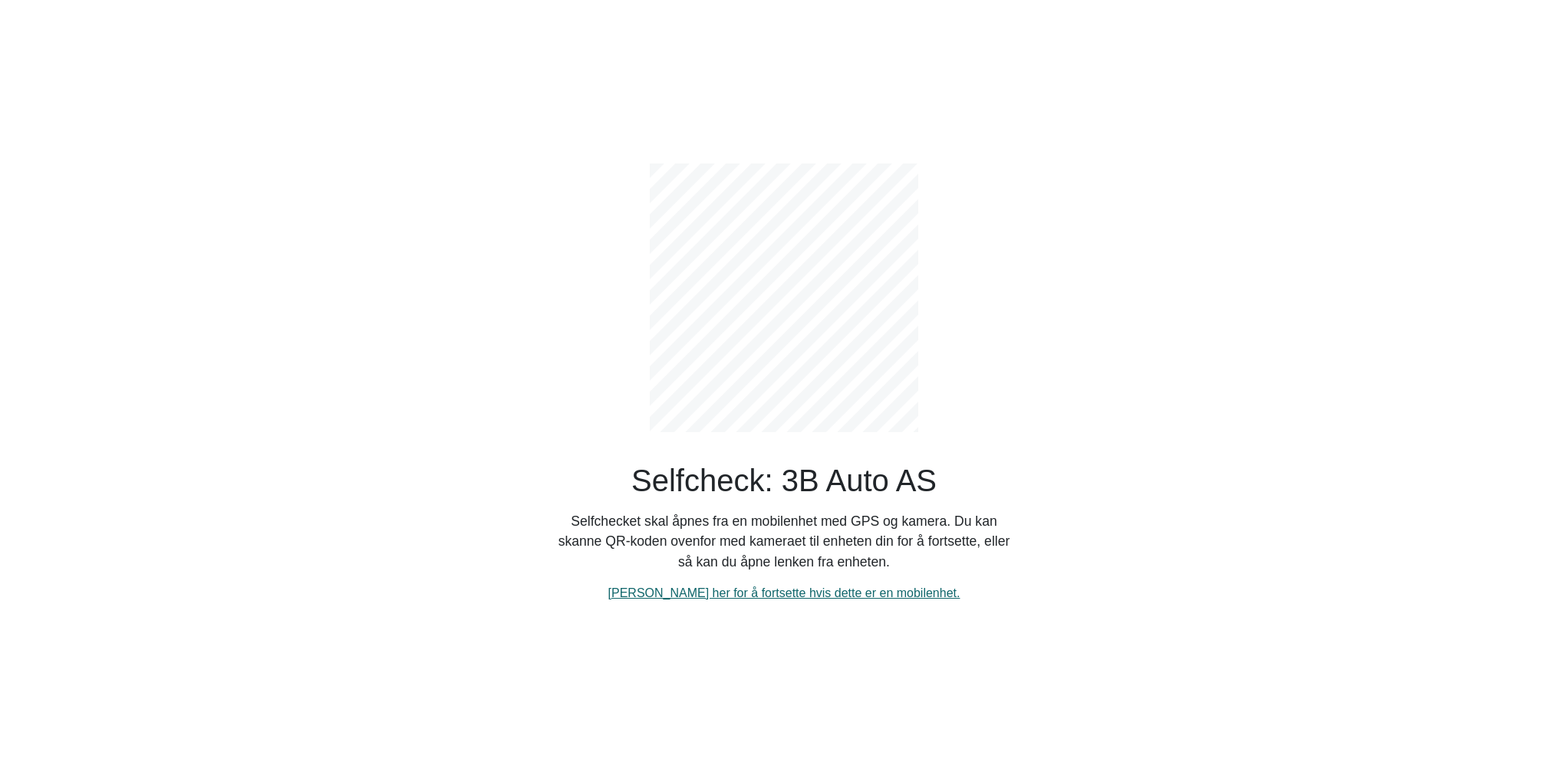
click at [714, 593] on link "[PERSON_NAME] her for å fortsette hvis dette er en mobilenhet." at bounding box center [785, 593] width 352 height 13
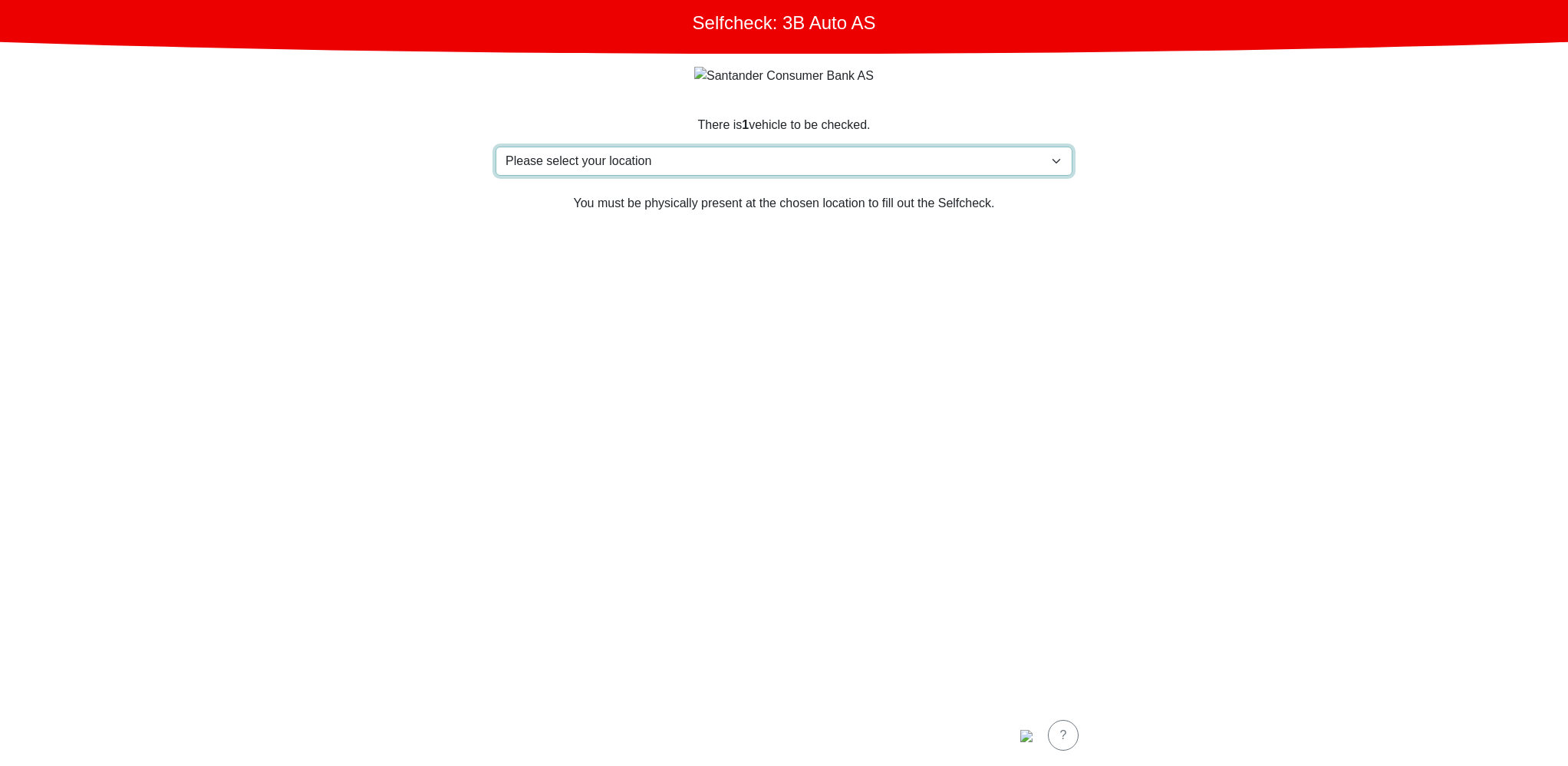
click at [727, 156] on select "Please select your location Furlandsvegen 24( ved [GEOGRAPHIC_DATA]), [GEOGRAPH…" at bounding box center [784, 161] width 577 height 29
select select "3303"
click at [496, 147] on select "Please select your location Furlandsvegen 24( ved Bunkeroil), 6390 VESTNES Furl…" at bounding box center [784, 161] width 577 height 29
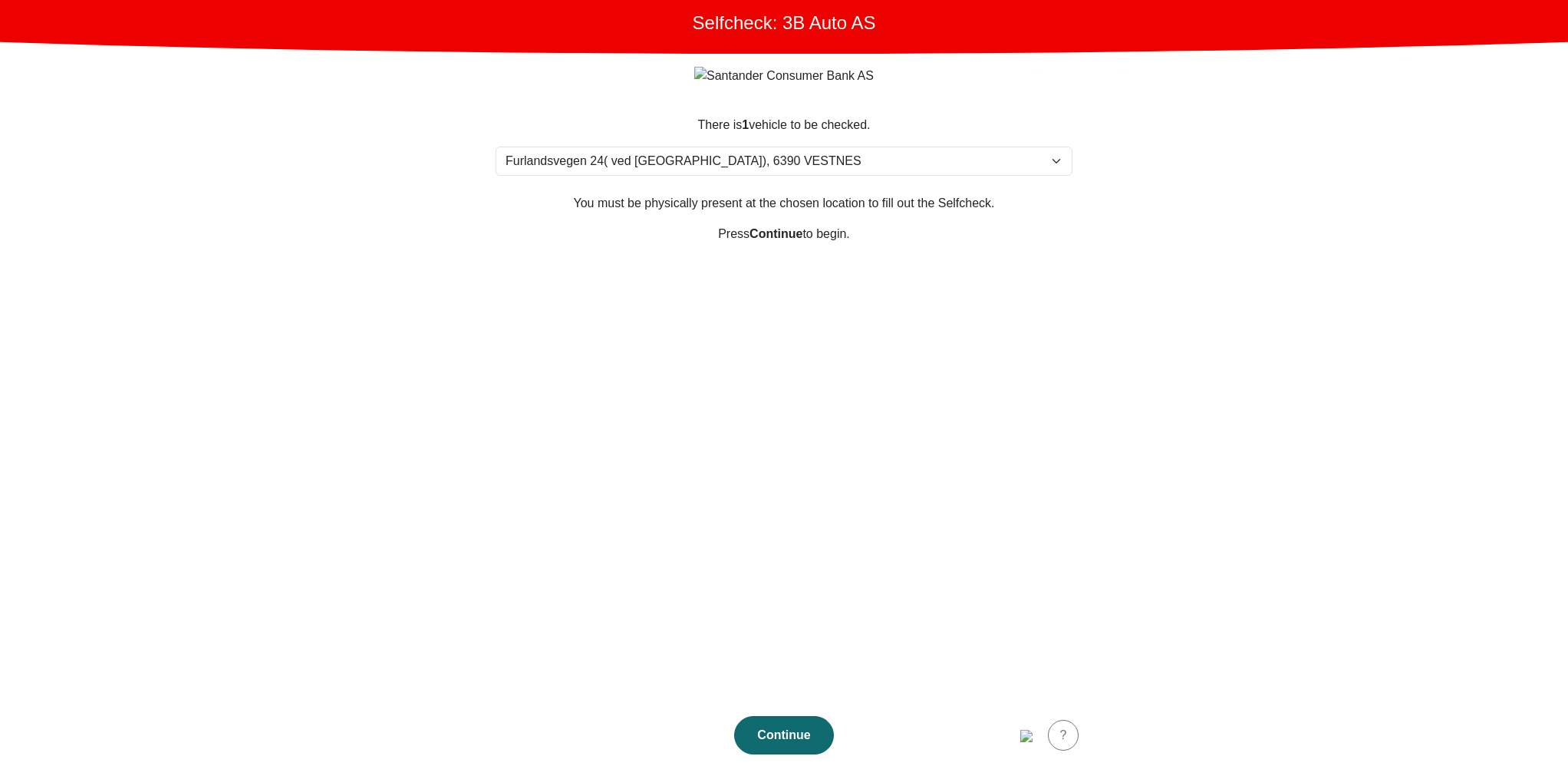
click at [807, 735] on div "Continue" at bounding box center [784, 735] width 68 height 18
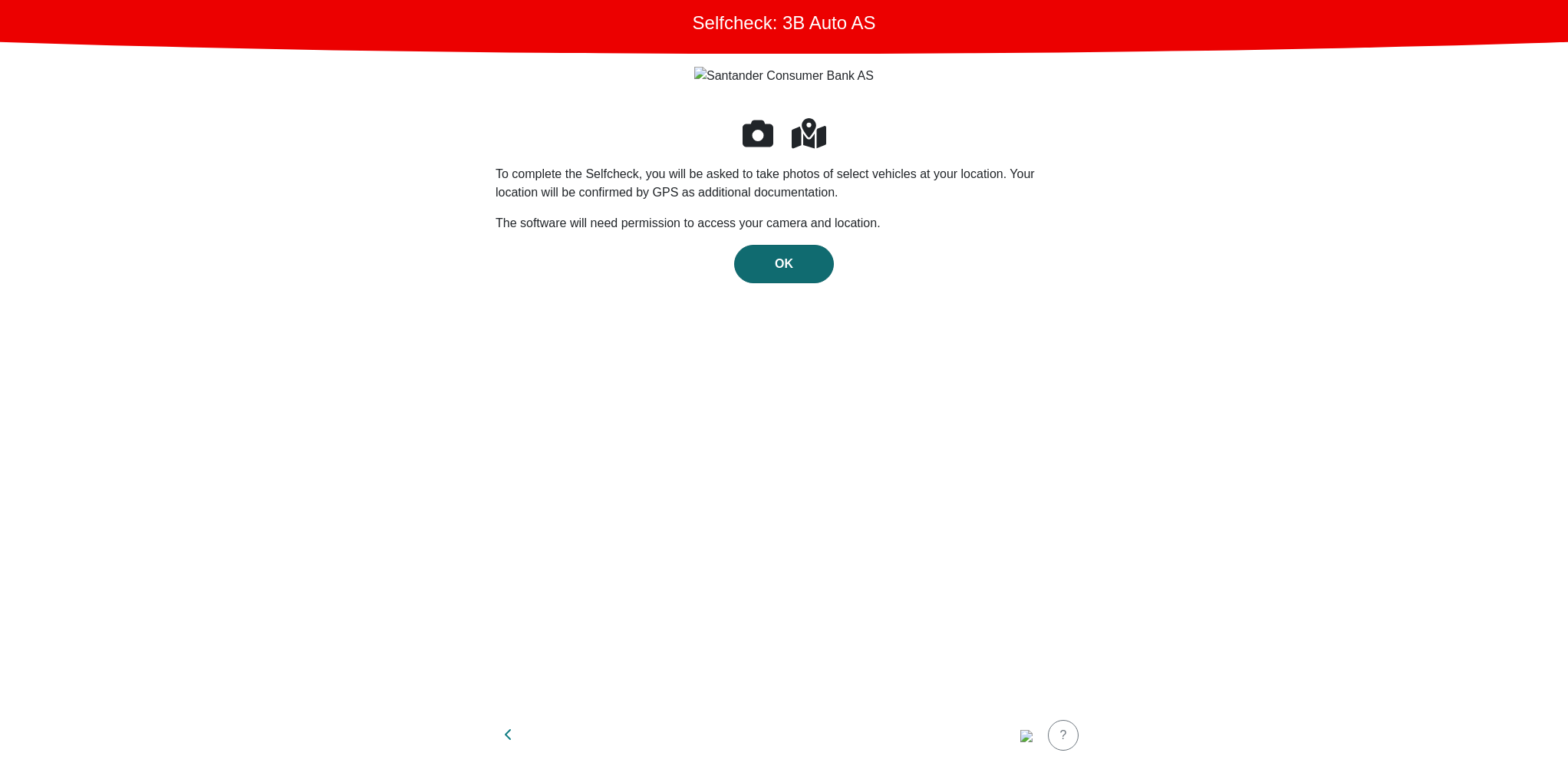
click at [786, 259] on span "OK" at bounding box center [784, 264] width 18 height 13
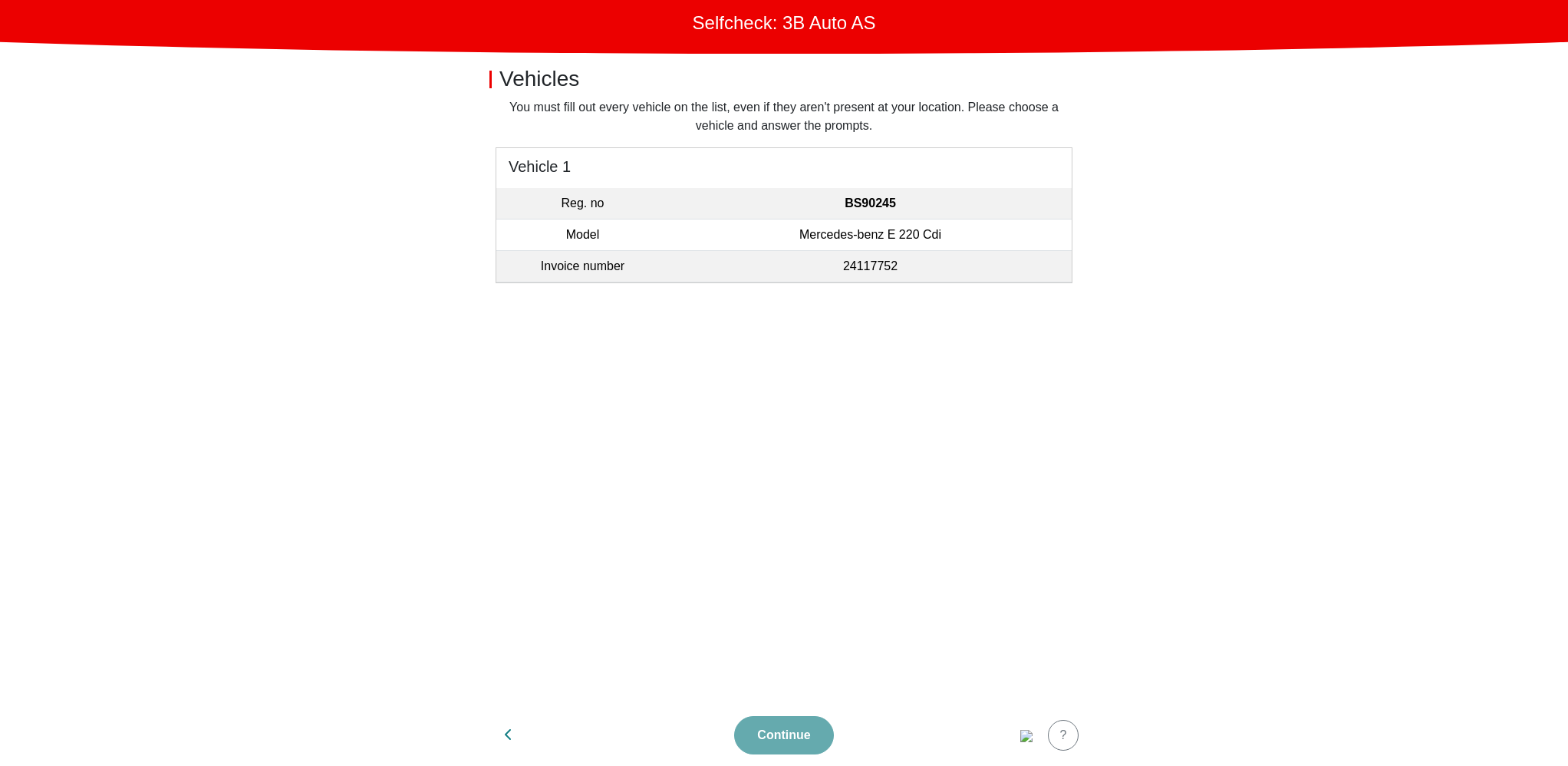
click at [901, 230] on td "Mercedes-benz E 220 Cdi" at bounding box center [871, 235] width 403 height 32
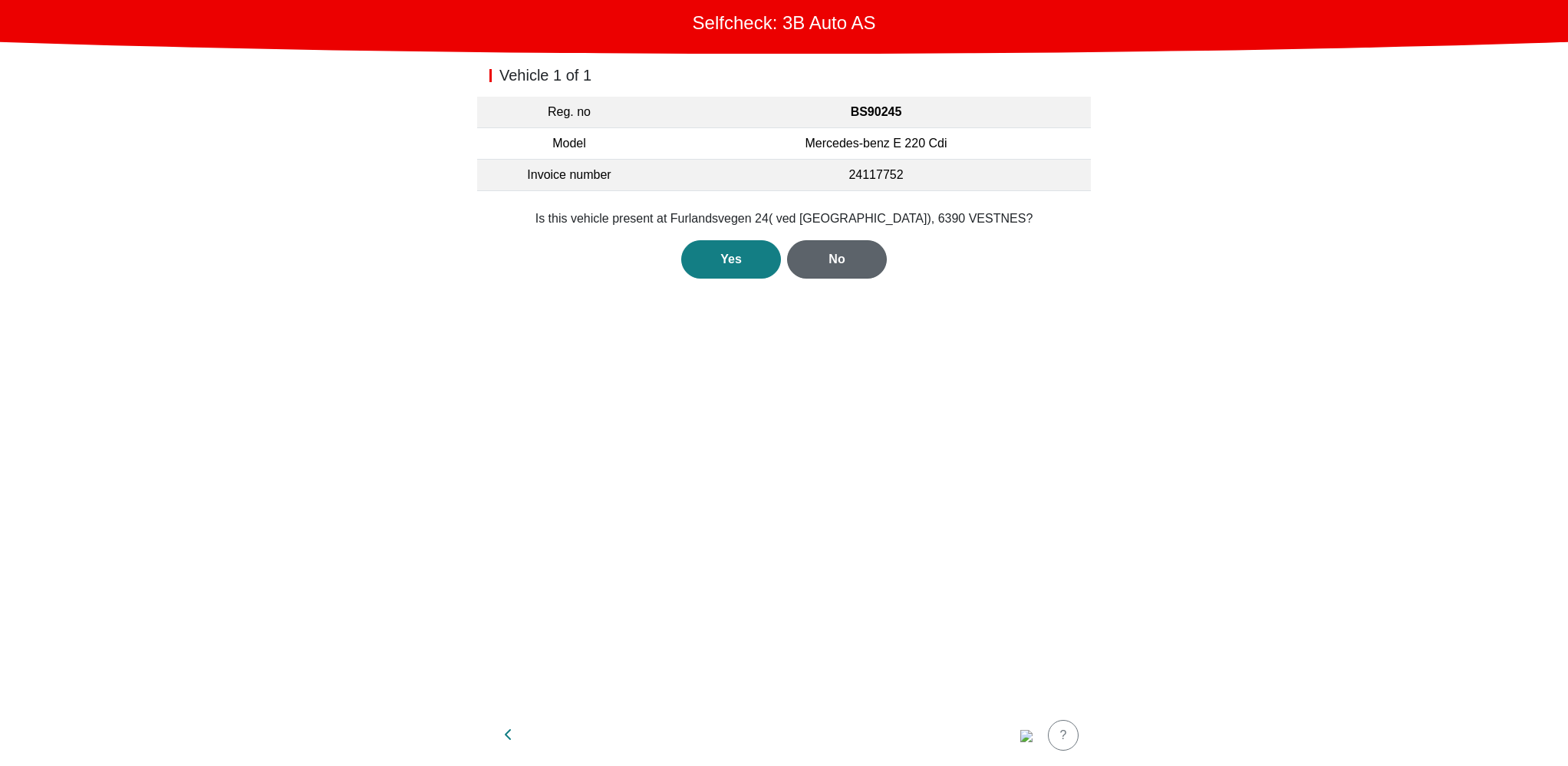
click at [841, 255] on div "No" at bounding box center [836, 259] width 68 height 18
click at [838, 284] on div "No" at bounding box center [836, 277] width 68 height 18
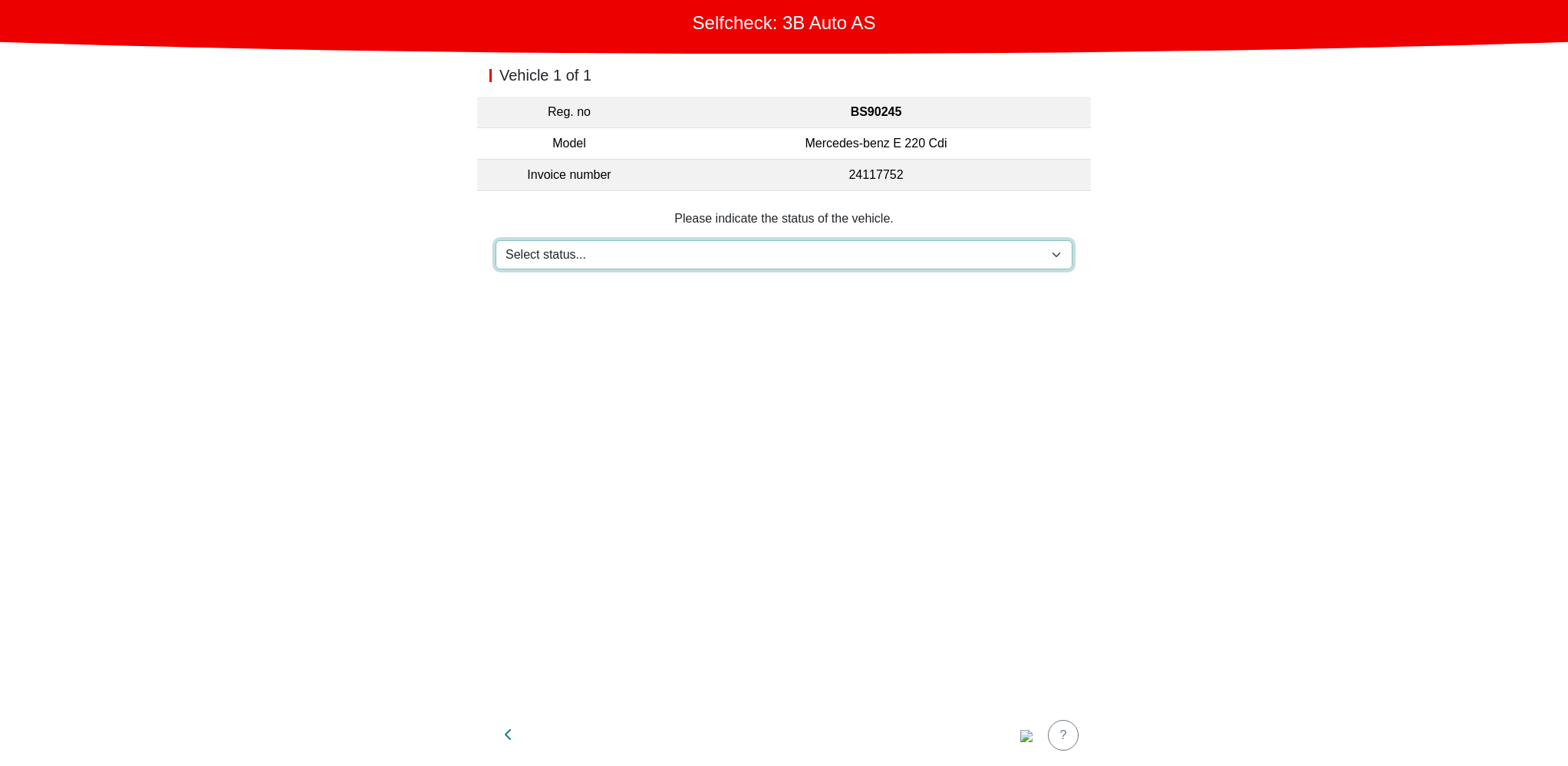
click at [737, 264] on select "Select status... Maintenance Sold and delivered Not received In test drive Miss…" at bounding box center [784, 255] width 577 height 29
select select "3"
click at [496, 240] on select "Select status... Maintenance Sold and delivered Not received In test drive Miss…" at bounding box center [784, 255] width 577 height 29
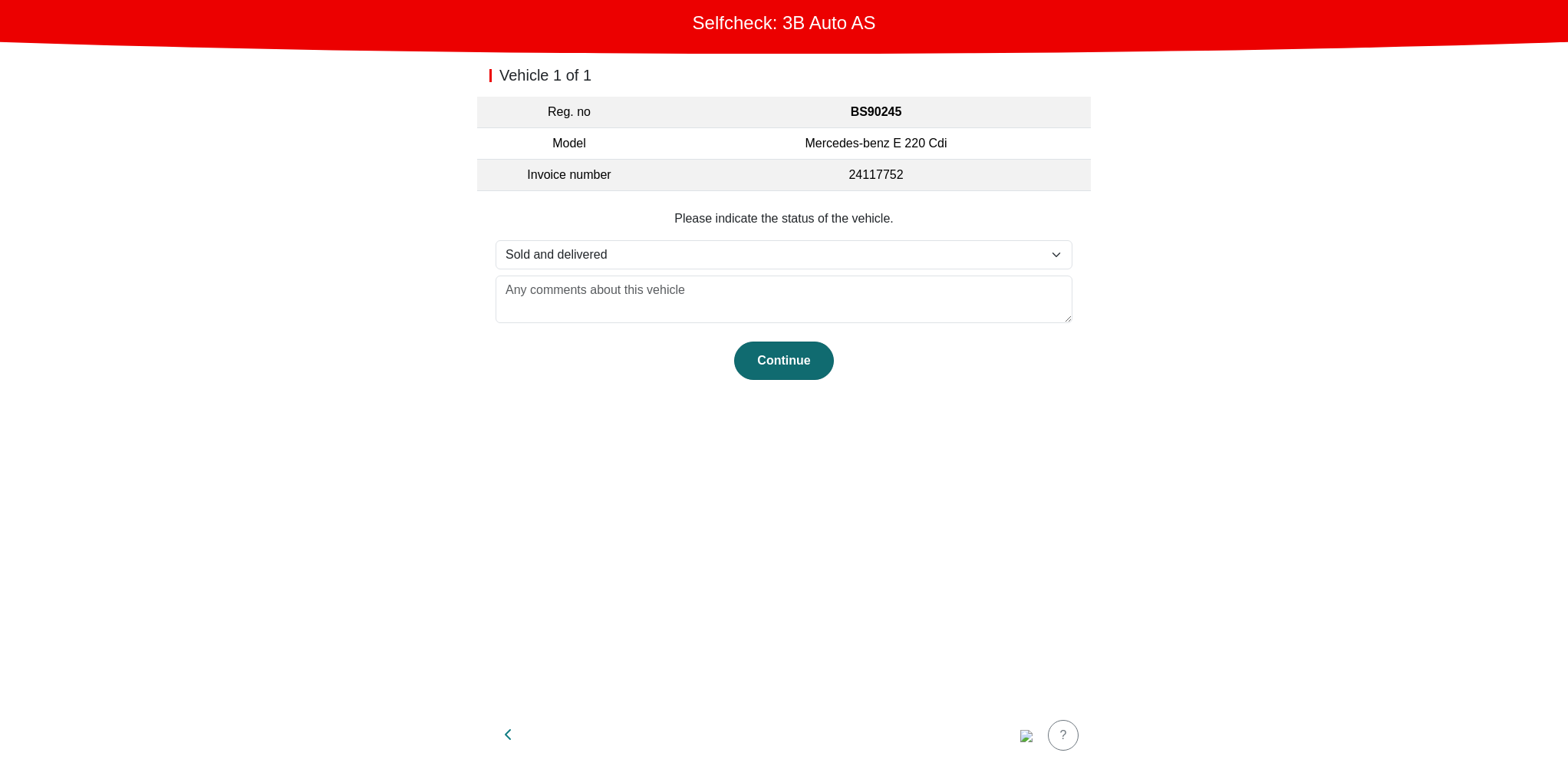
click at [790, 353] on div "Continue" at bounding box center [784, 360] width 68 height 18
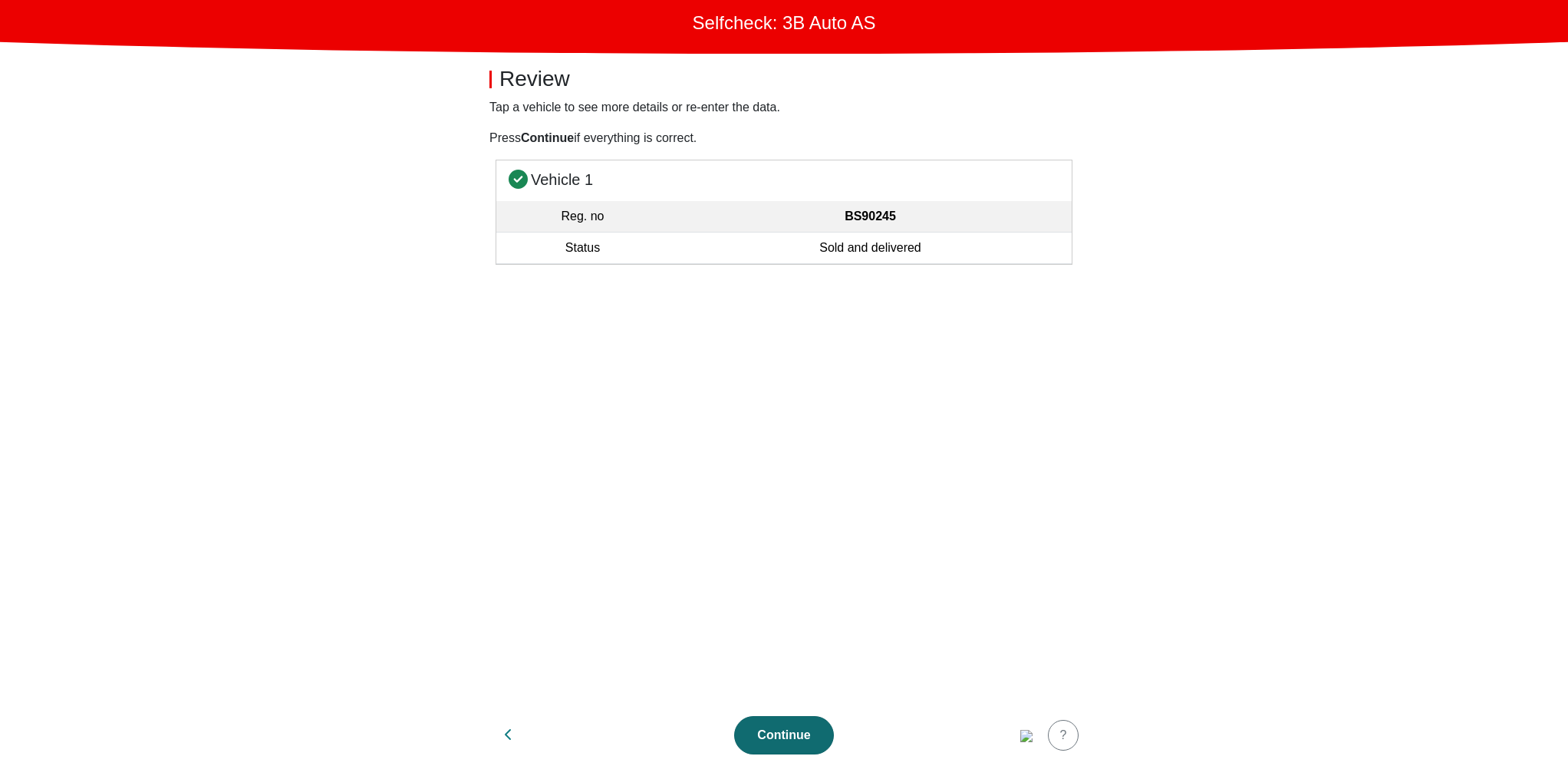
click at [801, 742] on div "Continue" at bounding box center [784, 735] width 68 height 18
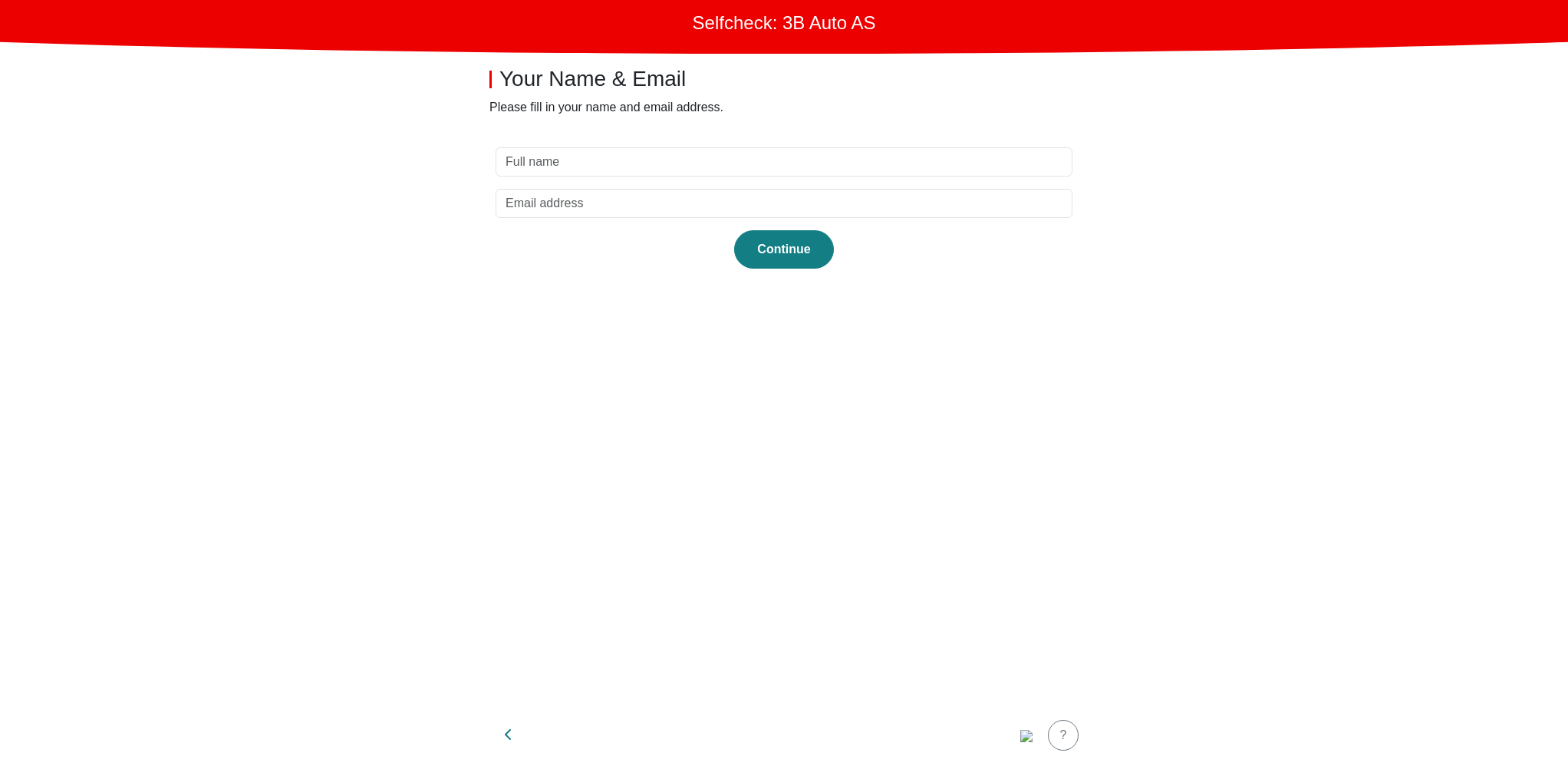
click at [686, 180] on section "Continue" at bounding box center [784, 416] width 614 height 575
click at [692, 165] on input "text" at bounding box center [784, 162] width 577 height 29
type input "test"
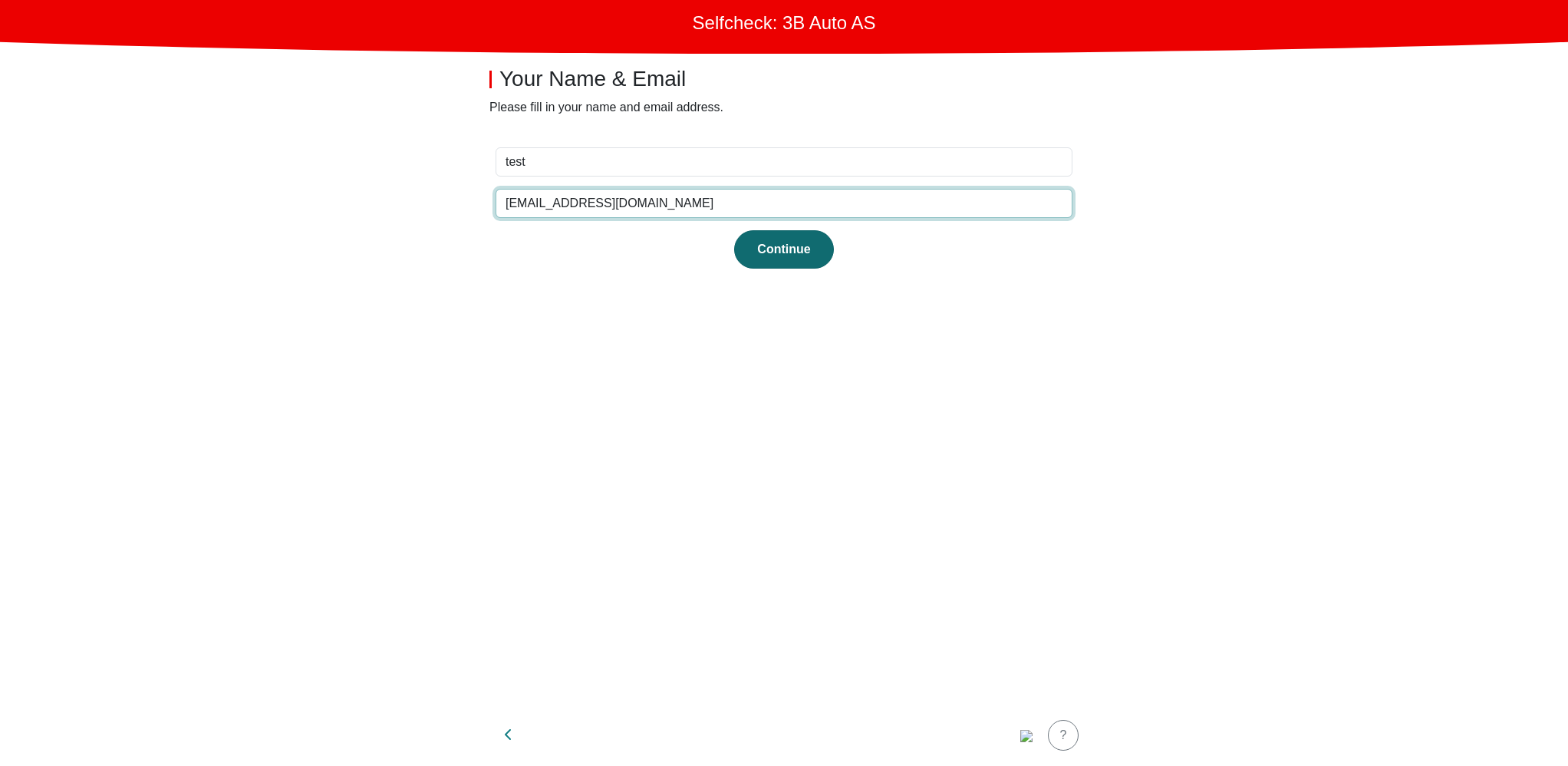
type input "test@test.dk"
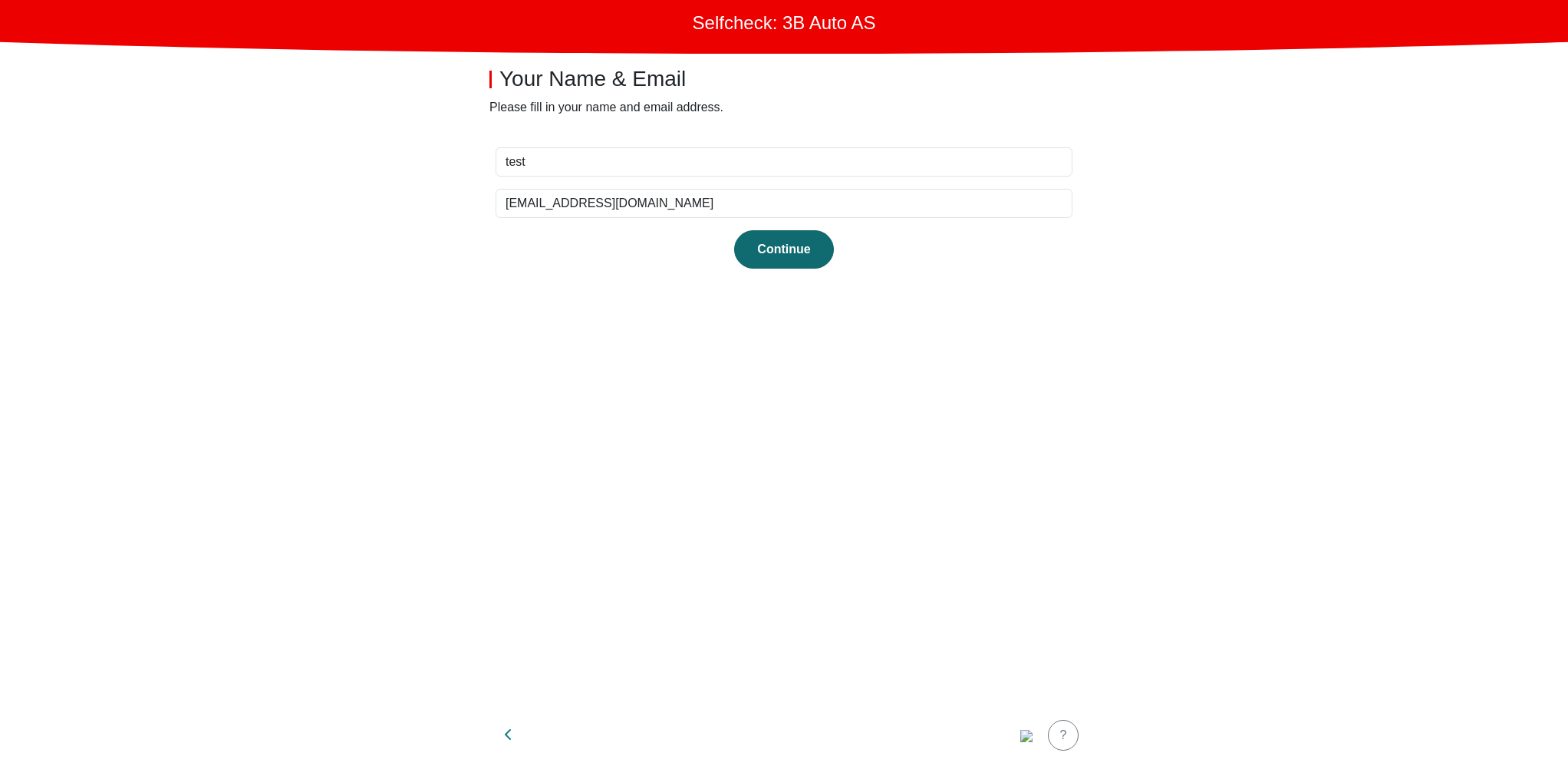
click at [792, 248] on div "Continue" at bounding box center [784, 249] width 68 height 18
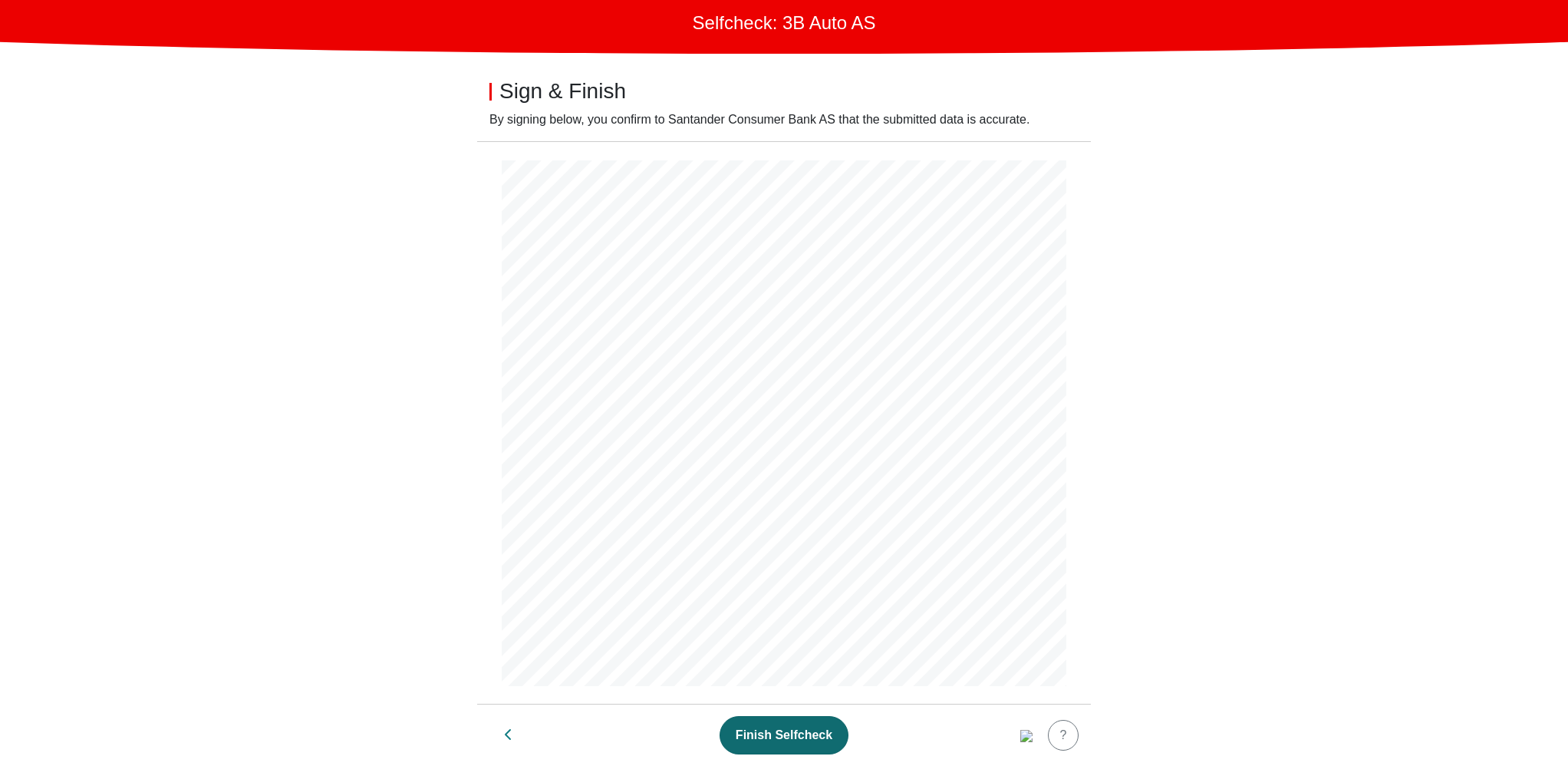
click at [788, 734] on div "Finish Selfcheck" at bounding box center [784, 735] width 97 height 18
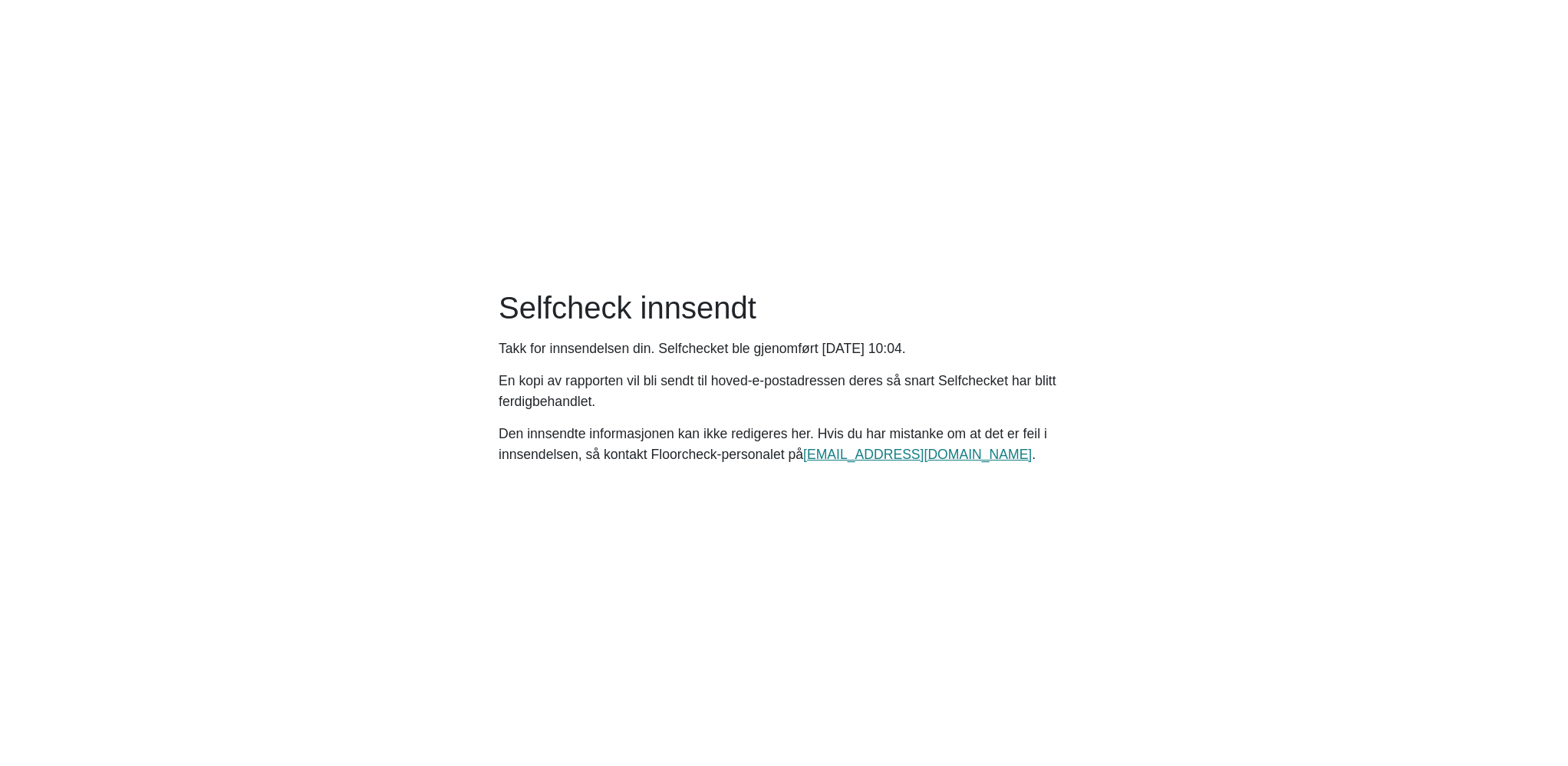
click at [947, 537] on main "Selfcheck innsendt Takk for innsendelsen din. Selfchecket ble gjenomført [DATE]…" at bounding box center [784, 383] width 1568 height 766
click at [714, 552] on main "Selfcheck innsendt Takk for innsendelsen din. Selfchecket ble gjenomført [DATE]…" at bounding box center [784, 383] width 1568 height 766
click at [481, 398] on main "Selfcheck innsendt Takk for innsendelsen din. Selfchecket ble gjenomført [DATE]…" at bounding box center [784, 383] width 1568 height 766
click at [749, 351] on p "Takk for innsendelsen din. Selfchecket ble gjenomført Wednesday, October 8, 202…" at bounding box center [784, 349] width 571 height 20
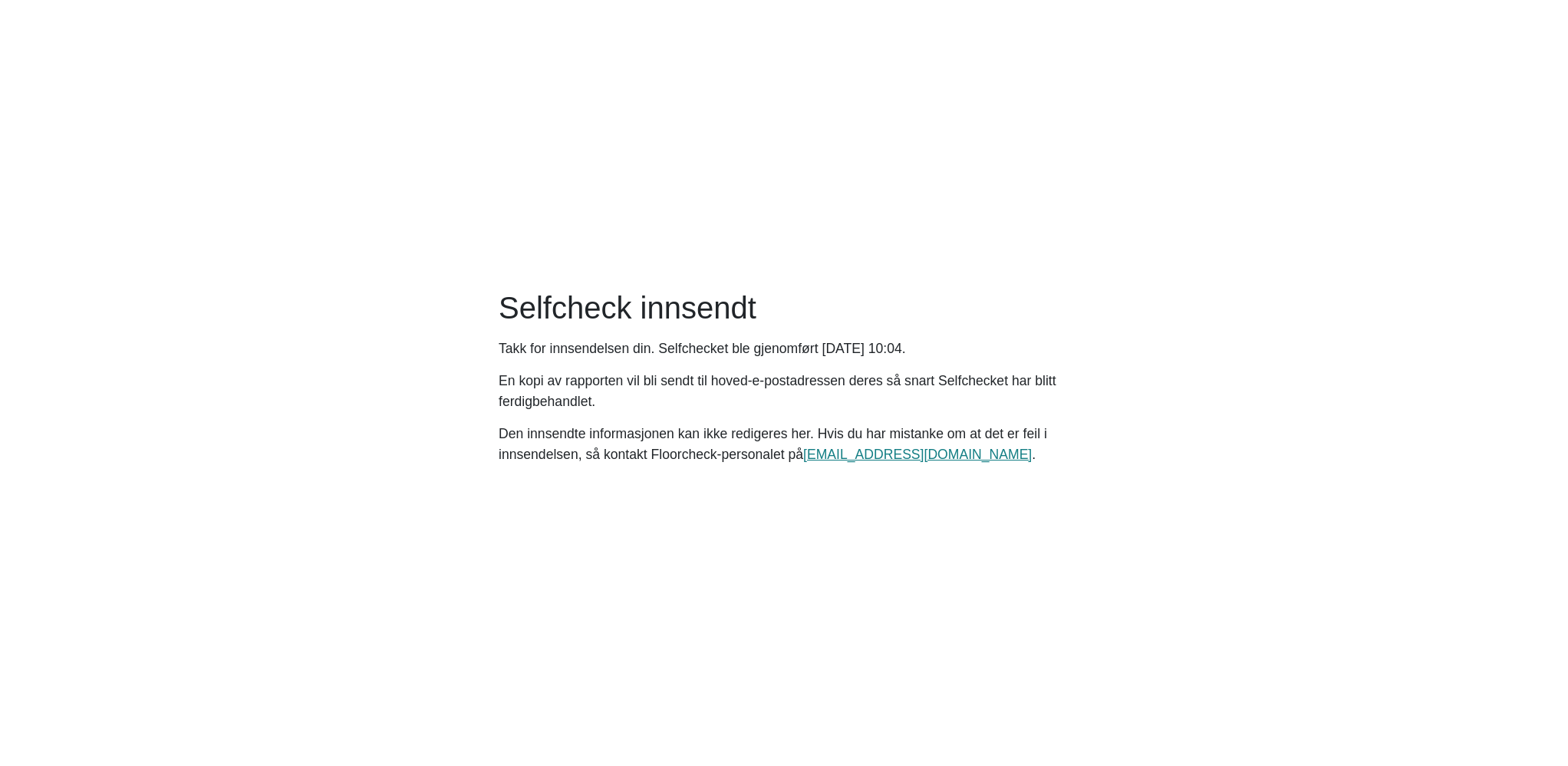
drag, startPoint x: 985, startPoint y: 278, endPoint x: 1115, endPoint y: 265, distance: 130.6
click at [985, 277] on main "Selfcheck innsendt Takk for innsendelsen din. Selfchecket ble gjenomført [DATE]…" at bounding box center [784, 383] width 1568 height 766
click at [506, 358] on p "Takk for innsendelsen din. Selfchecket ble gjenomført [DATE] 10:04." at bounding box center [784, 349] width 571 height 20
click at [369, 435] on main "Selfcheck innsendt Takk for innsendelsen din. Selfchecket ble gjenomført [DATE]…" at bounding box center [784, 383] width 1568 height 766
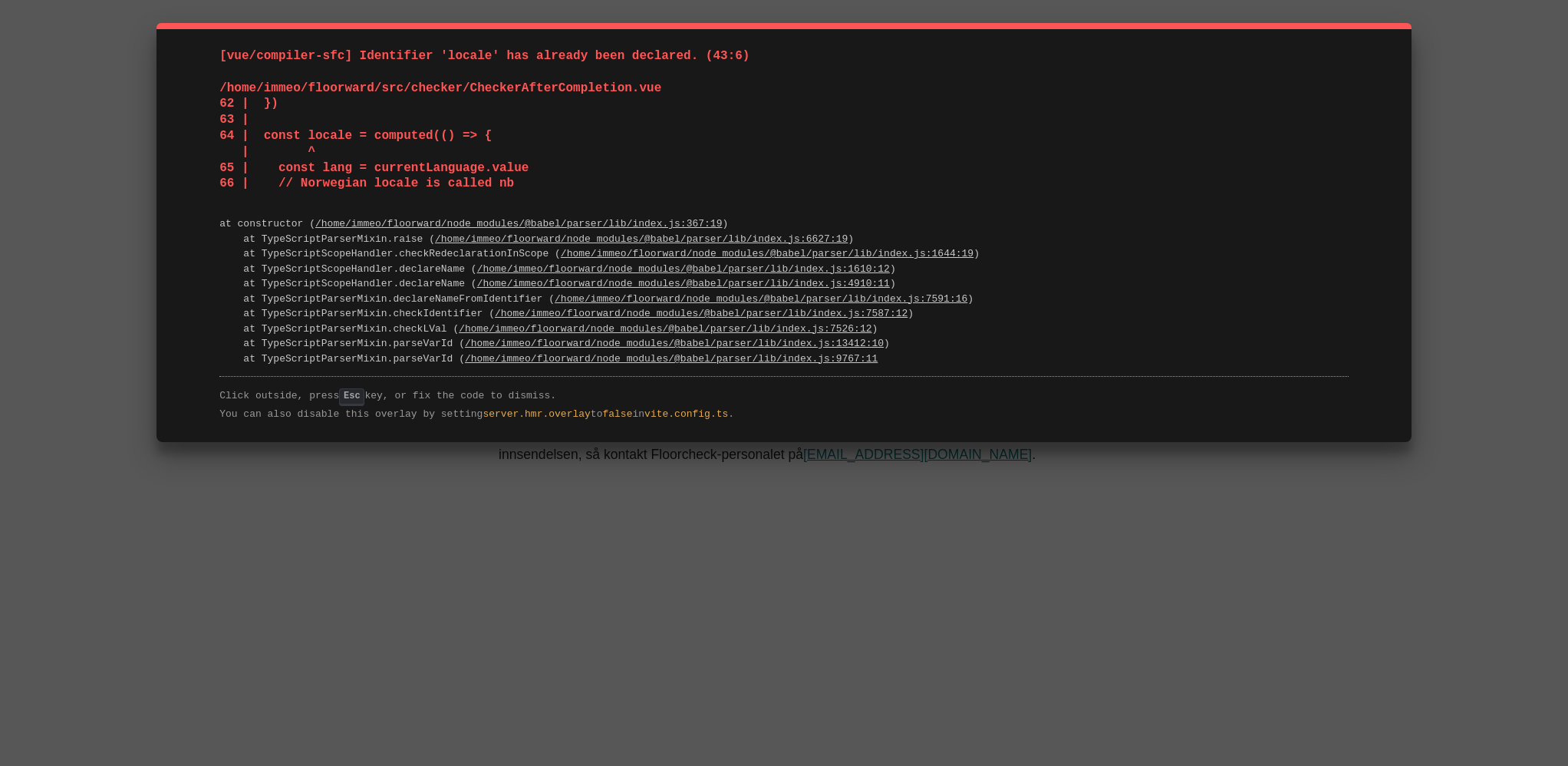
click at [260, 268] on pre "at constructor ( /home/immeo/floorward/node_modules/@babel/parser/lib/index.js:…" at bounding box center [784, 292] width 1129 height 150
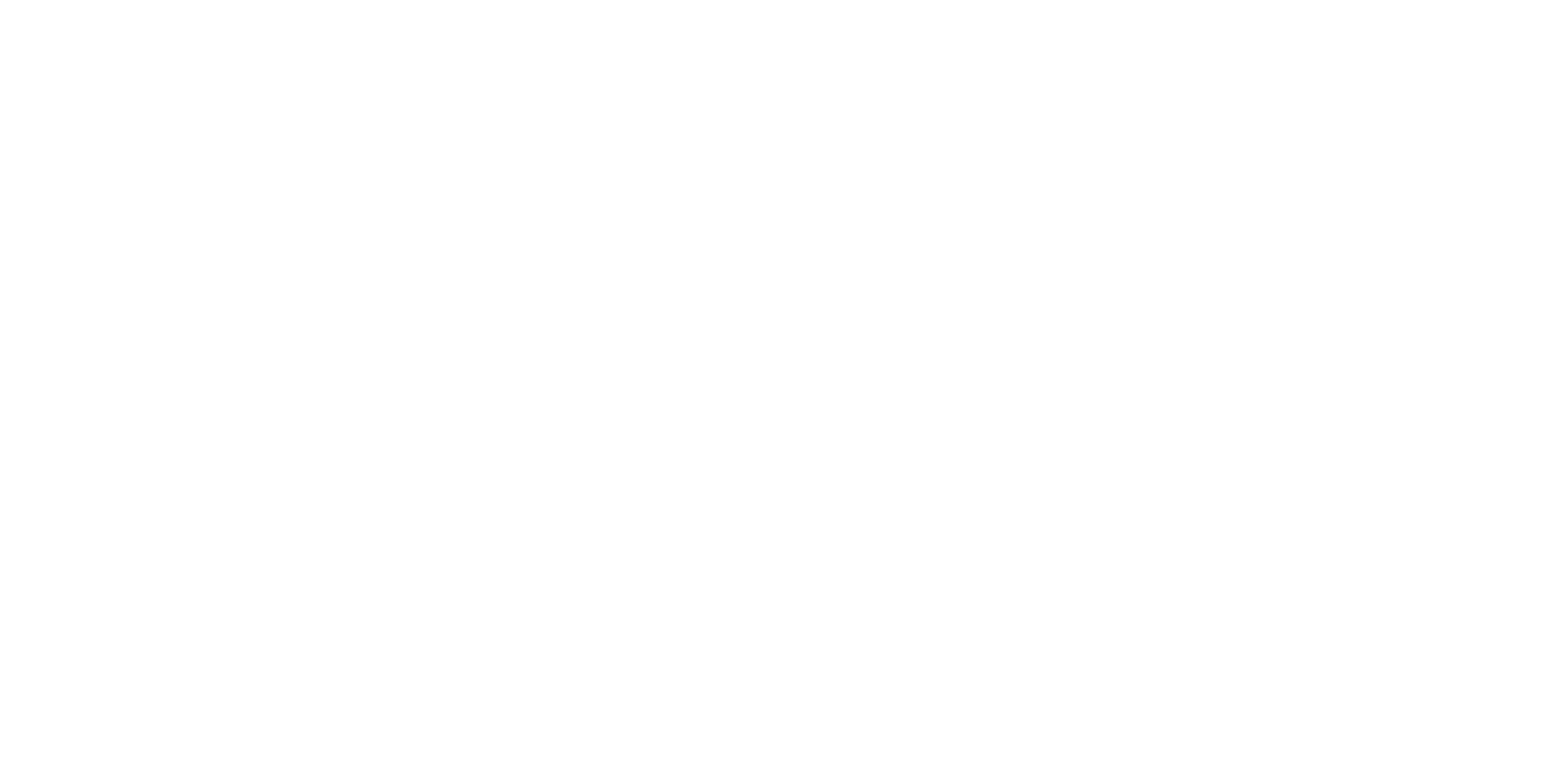
click at [788, 6] on html at bounding box center [784, 3] width 1568 height 6
click at [412, 6] on html at bounding box center [784, 3] width 1568 height 6
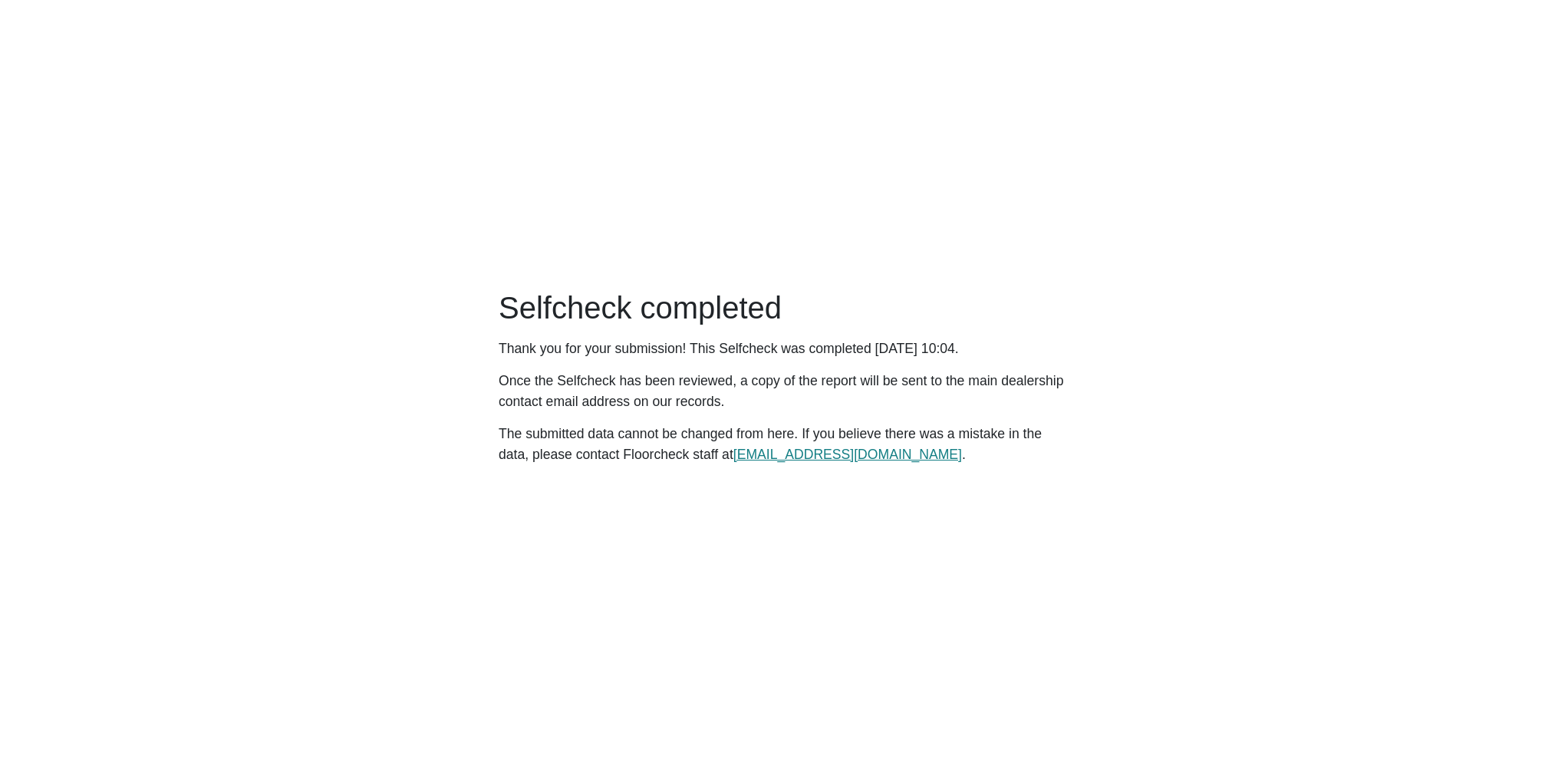
click at [1089, 240] on main "Selfcheck completed Thank you for your submission! This Selfcheck was completed…" at bounding box center [784, 383] width 1568 height 766
click at [1091, 523] on main "Selfcheck completed Thank you for your submission! This Selfcheck was completed…" at bounding box center [784, 383] width 1568 height 766
click at [1562, 420] on main "Selfcheck completed Thank you for your submission! This Selfcheck was completed…" at bounding box center [784, 383] width 1568 height 766
click at [509, 395] on p "Once the Selfcheck has been reviewed, a copy of the report will be sent to the …" at bounding box center [784, 390] width 571 height 41
click at [492, 391] on div "Selfcheck completed Thank you for your submission! This Selfcheck was completed…" at bounding box center [784, 382] width 589 height 187
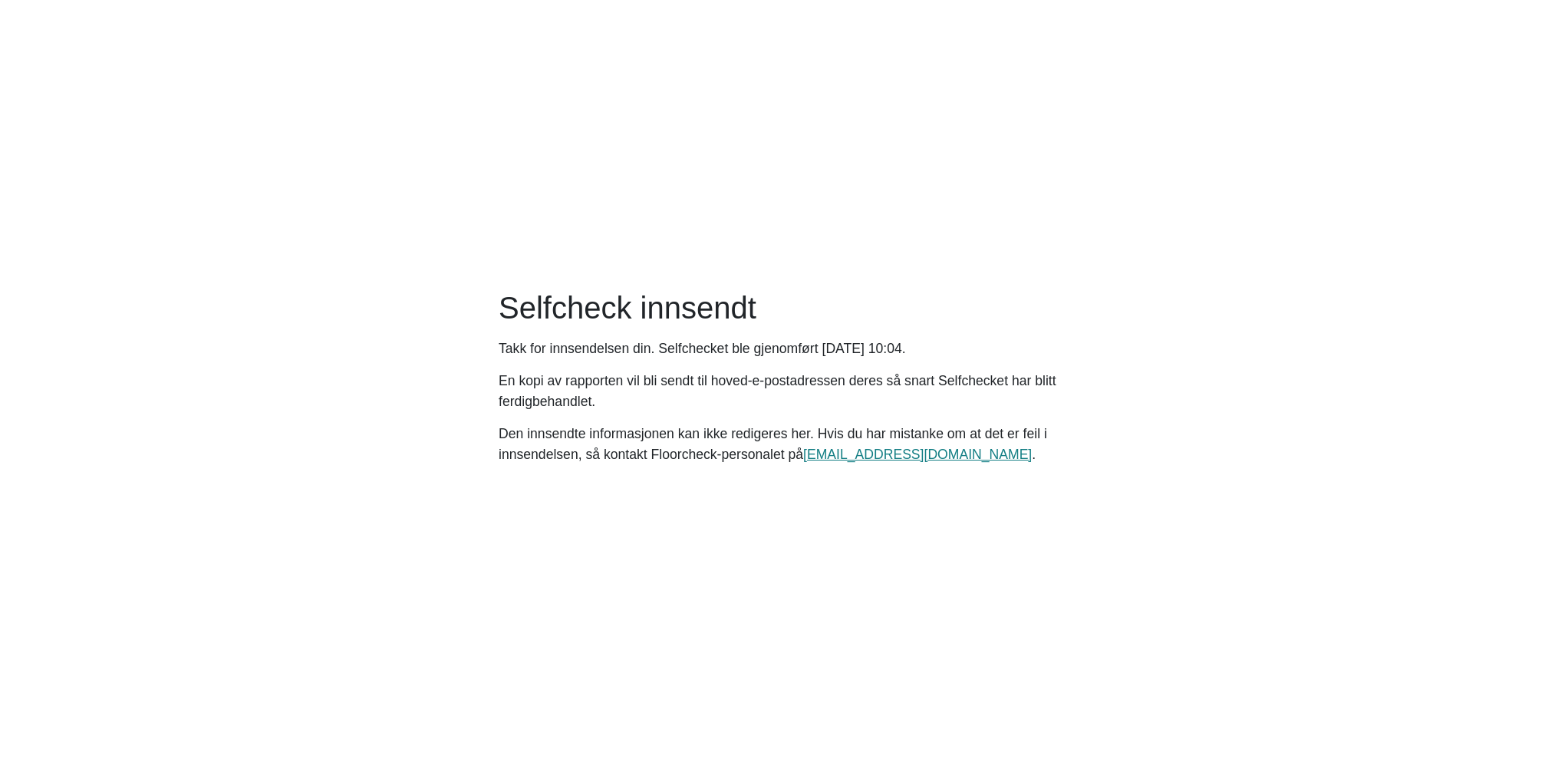
click at [1388, 97] on main "Selfcheck innsendt Takk for innsendelsen din. Selfchecket ble gjenomført [DATE]…" at bounding box center [784, 383] width 1568 height 766
click at [1304, 278] on main "Selfcheck innsendt Takk for innsendelsen din. Selfchecket ble gjenomført [DATE]…" at bounding box center [784, 383] width 1568 height 766
click at [1321, 283] on main "Selfcheck innsendt Takk for innsendelsen din. Selfchecket ble gjenomført [DATE]…" at bounding box center [784, 383] width 1568 height 766
click at [1095, 220] on main "Selfcheck innsendt Takk for innsendelsen din. Selfchecket ble gjenomført [DATE]…" at bounding box center [784, 383] width 1568 height 766
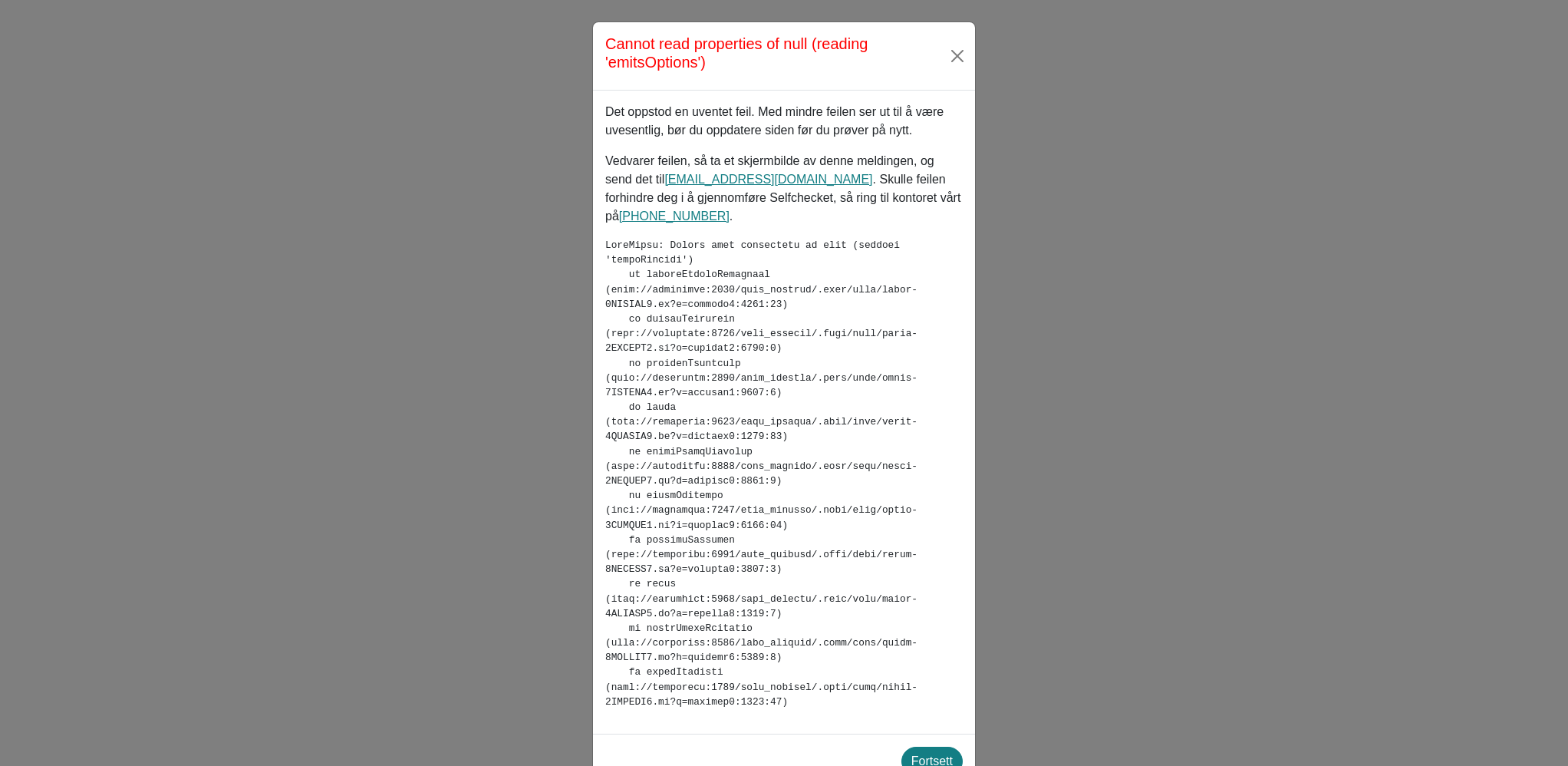
drag, startPoint x: 1440, startPoint y: 55, endPoint x: 1358, endPoint y: 51, distance: 82.1
click at [1440, 55] on div "Cannot read properties of null (reading 'emitsOptions') Det oppstod en uventet …" at bounding box center [784, 383] width 1568 height 766
click at [782, 45] on h5 "Cannot read properties of null (reading 'emitsOptions')" at bounding box center [775, 52] width 340 height 37
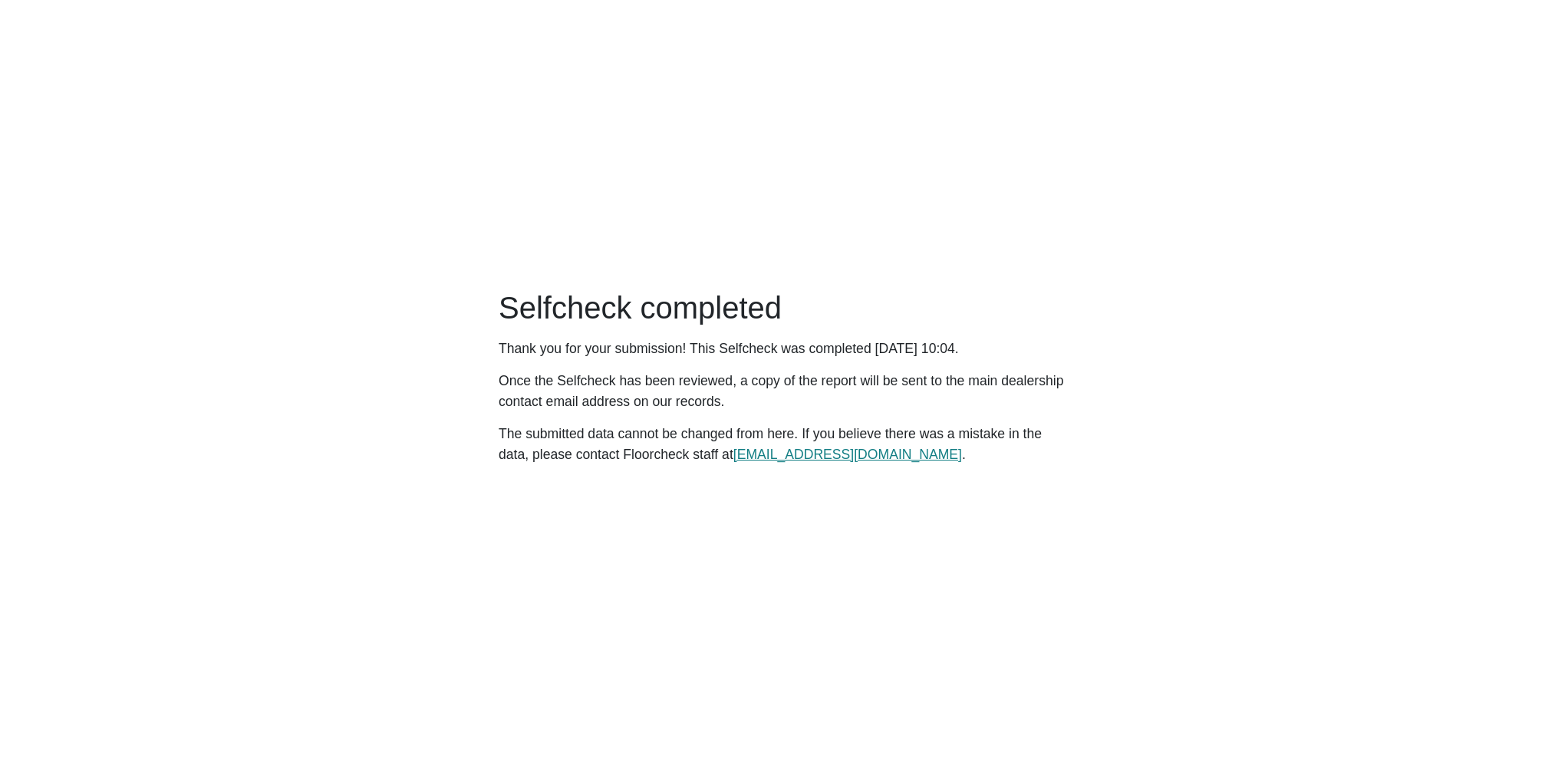
click at [1020, 211] on main "Selfcheck completed Thank you for your submission! This Selfcheck was completed…" at bounding box center [784, 383] width 1568 height 766
click at [996, 59] on main "Selfcheck completed Thank you for your submission! This Selfcheck was completed…" at bounding box center [784, 383] width 1568 height 766
click at [956, 496] on main "Selfcheck completed Thank you for your submission! This Selfcheck was completed…" at bounding box center [784, 383] width 1568 height 766
click at [1020, 566] on main "Selfcheck completed Thank you for your submission! This Selfcheck was completed…" at bounding box center [784, 383] width 1568 height 766
click at [999, 616] on main "Selfcheck innsendt Takk for innsendelsen din. Selfchecket ble gjenomført [DATE]…" at bounding box center [784, 383] width 1568 height 766
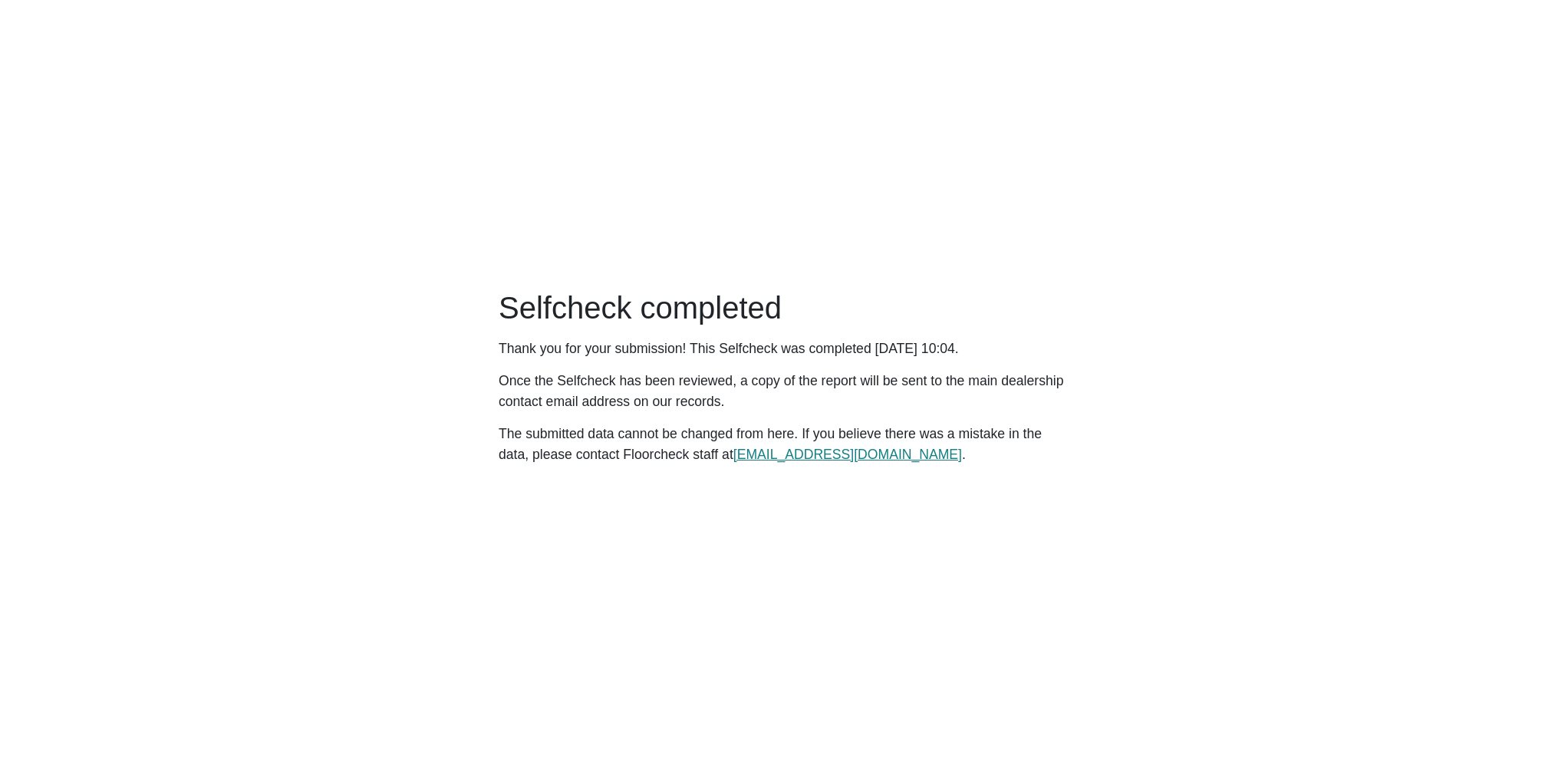
click at [893, 514] on main "Selfcheck completed Thank you for your submission! This Selfcheck was completed…" at bounding box center [784, 383] width 1568 height 766
click at [970, 571] on main "Selfcheck completed Thank you for your submission! This Selfcheck was completed…" at bounding box center [784, 383] width 1568 height 766
click at [970, 572] on main "Selfcheck completed Thank you for your submission! This Selfcheck was completed…" at bounding box center [784, 383] width 1568 height 766
click at [976, 590] on main "Selfcheck completed Thank you for your submission! This Selfcheck was completed…" at bounding box center [784, 383] width 1568 height 766
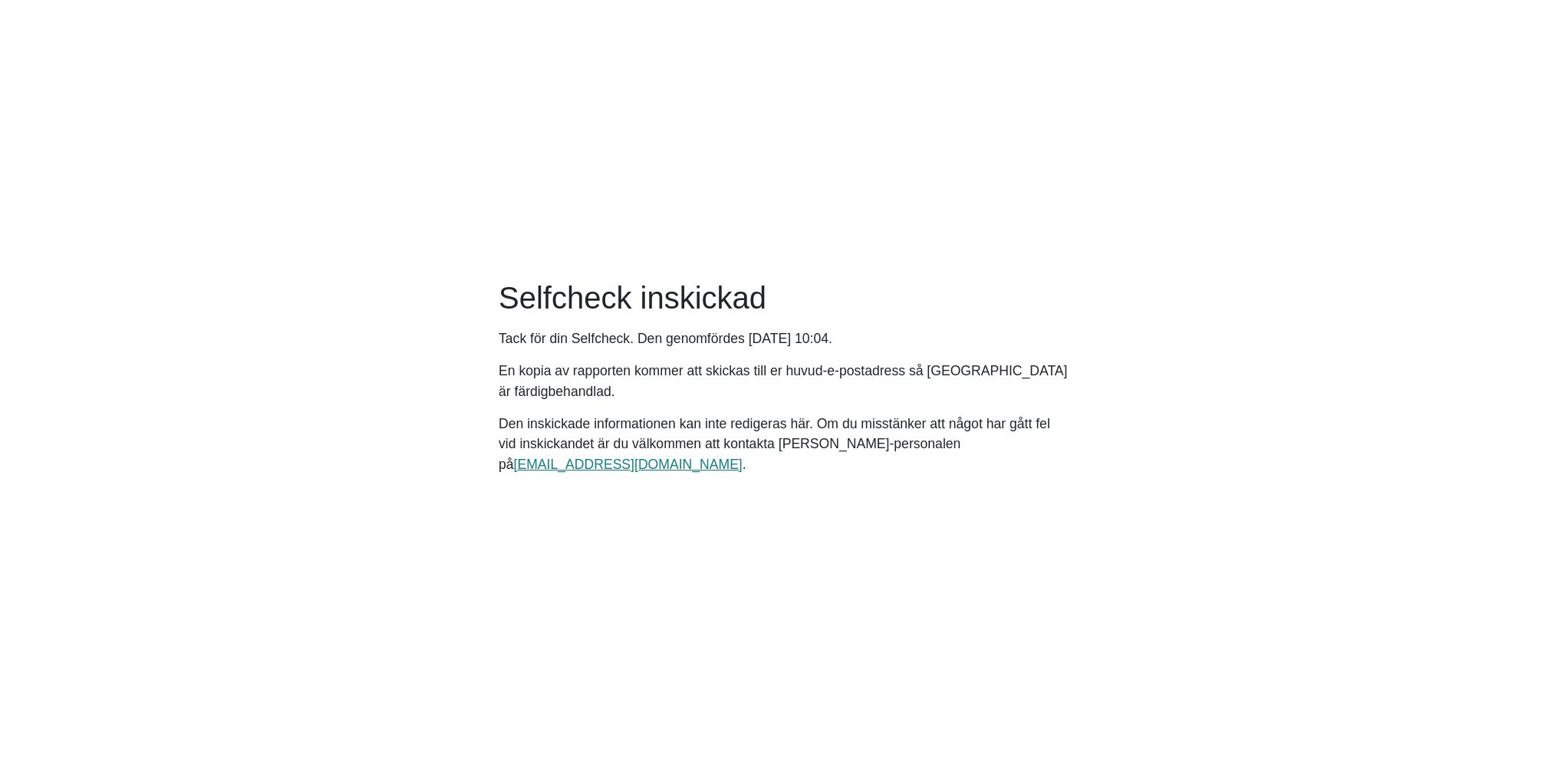
click at [976, 590] on main "Selfcheck inskickad Tack för din Selfcheck. Den genomfördes Wednesday, October …" at bounding box center [784, 383] width 1568 height 766
click at [974, 604] on main "Selfcheck inskickad Tack för din Selfcheck. Den genomfördes Wednesday, October …" at bounding box center [784, 383] width 1568 height 766
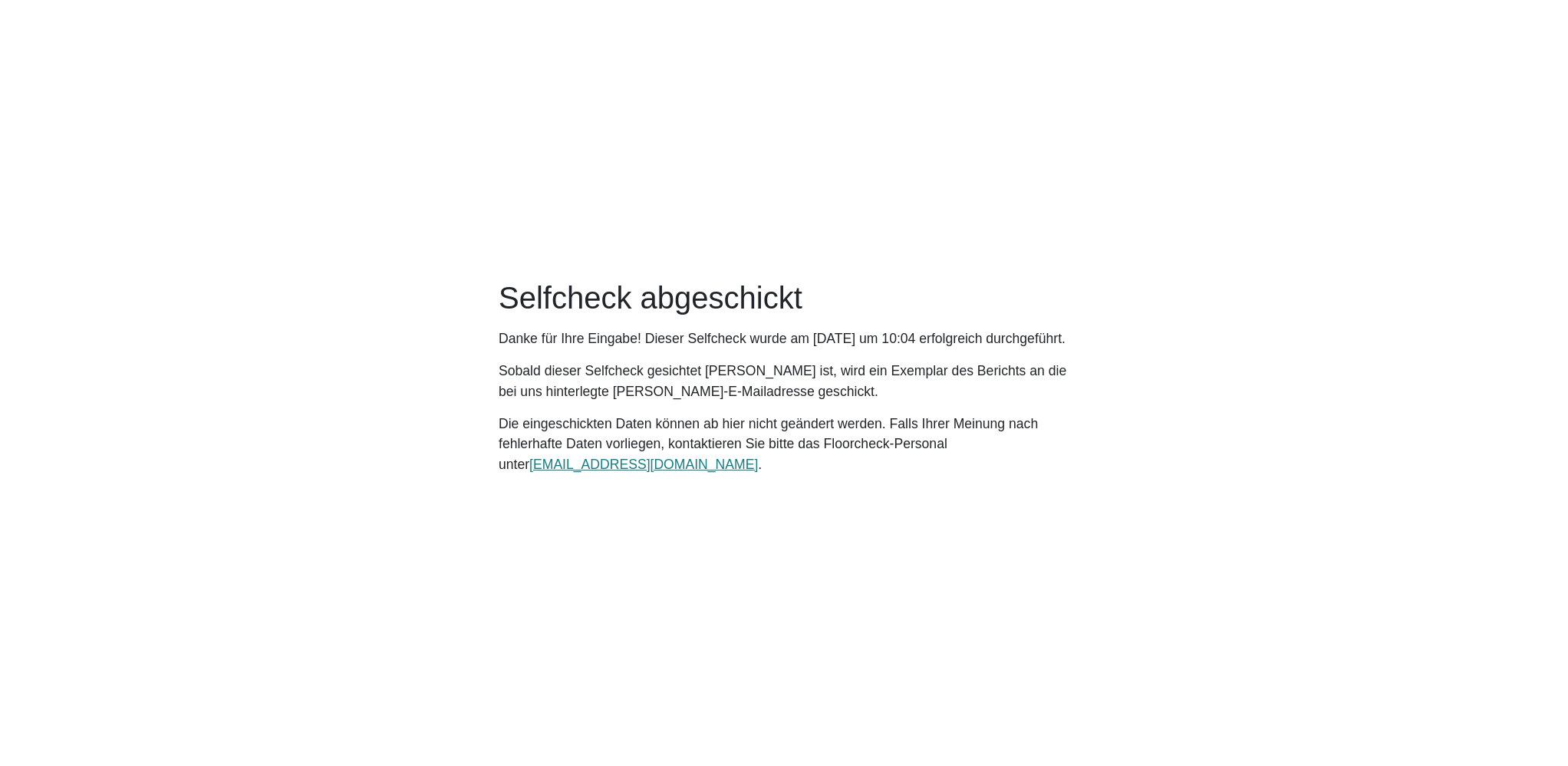
click at [1113, 481] on main "Selfcheck abgeschickt Danke für Ihre Eingabe! Dieser Selfcheck wurde am [DATE] …" at bounding box center [784, 383] width 1568 height 766
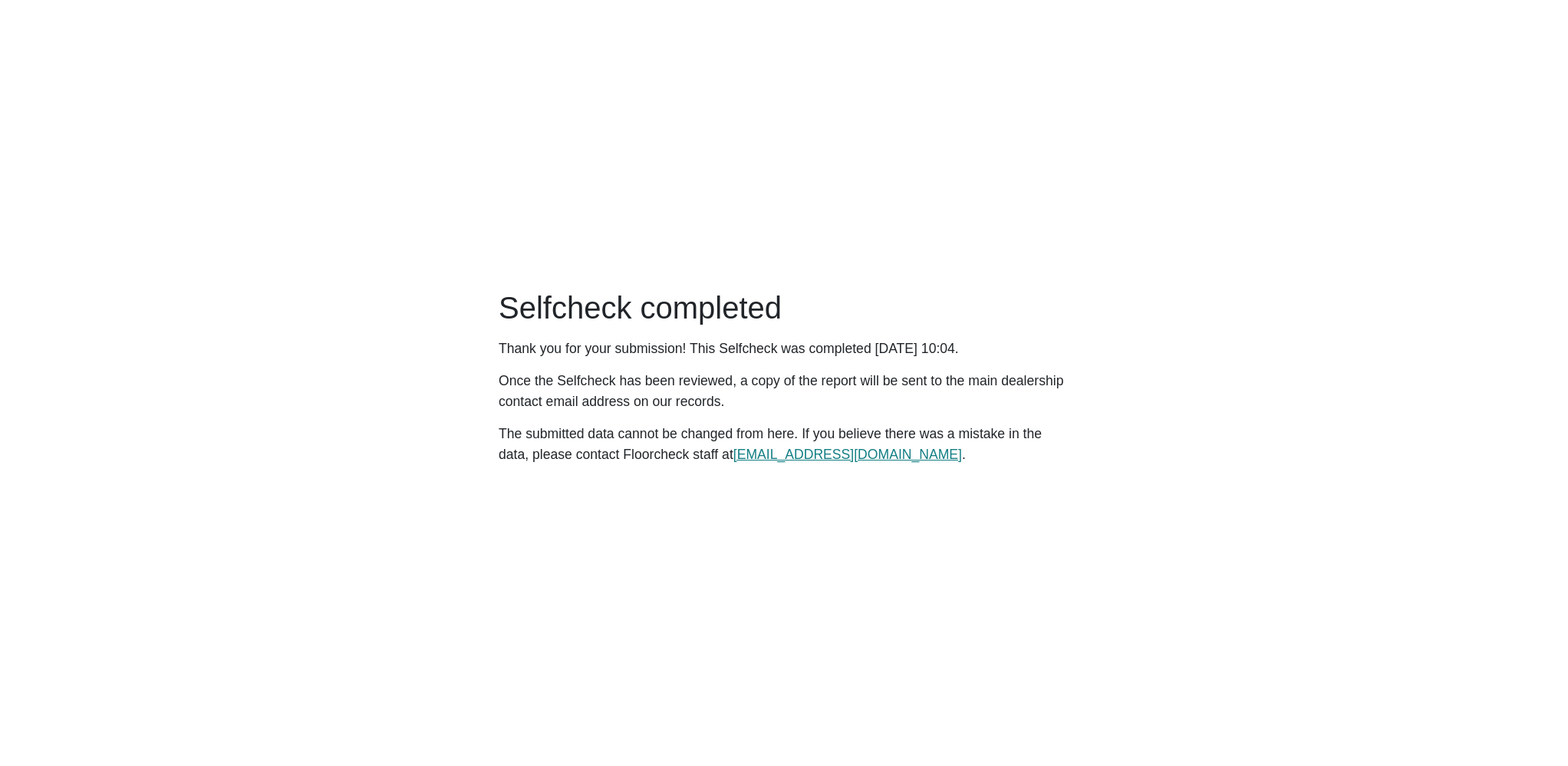
click at [1061, 232] on main "Selfcheck completed Thank you for your submission! This Selfcheck was completed…" at bounding box center [784, 383] width 1568 height 766
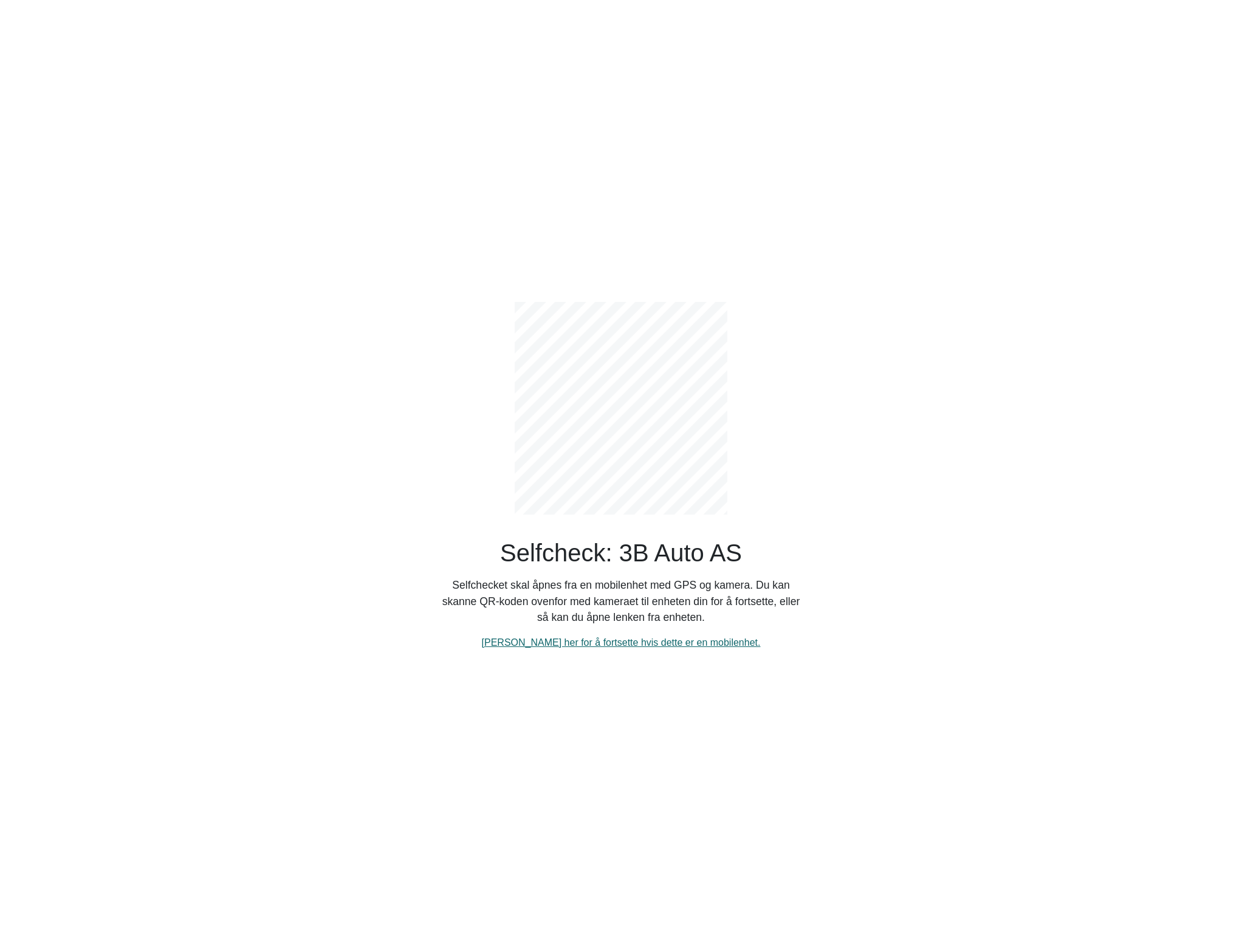
click at [557, 644] on link "[PERSON_NAME] her for å fortsette hvis dette er en mobilenhet." at bounding box center [622, 642] width 279 height 10
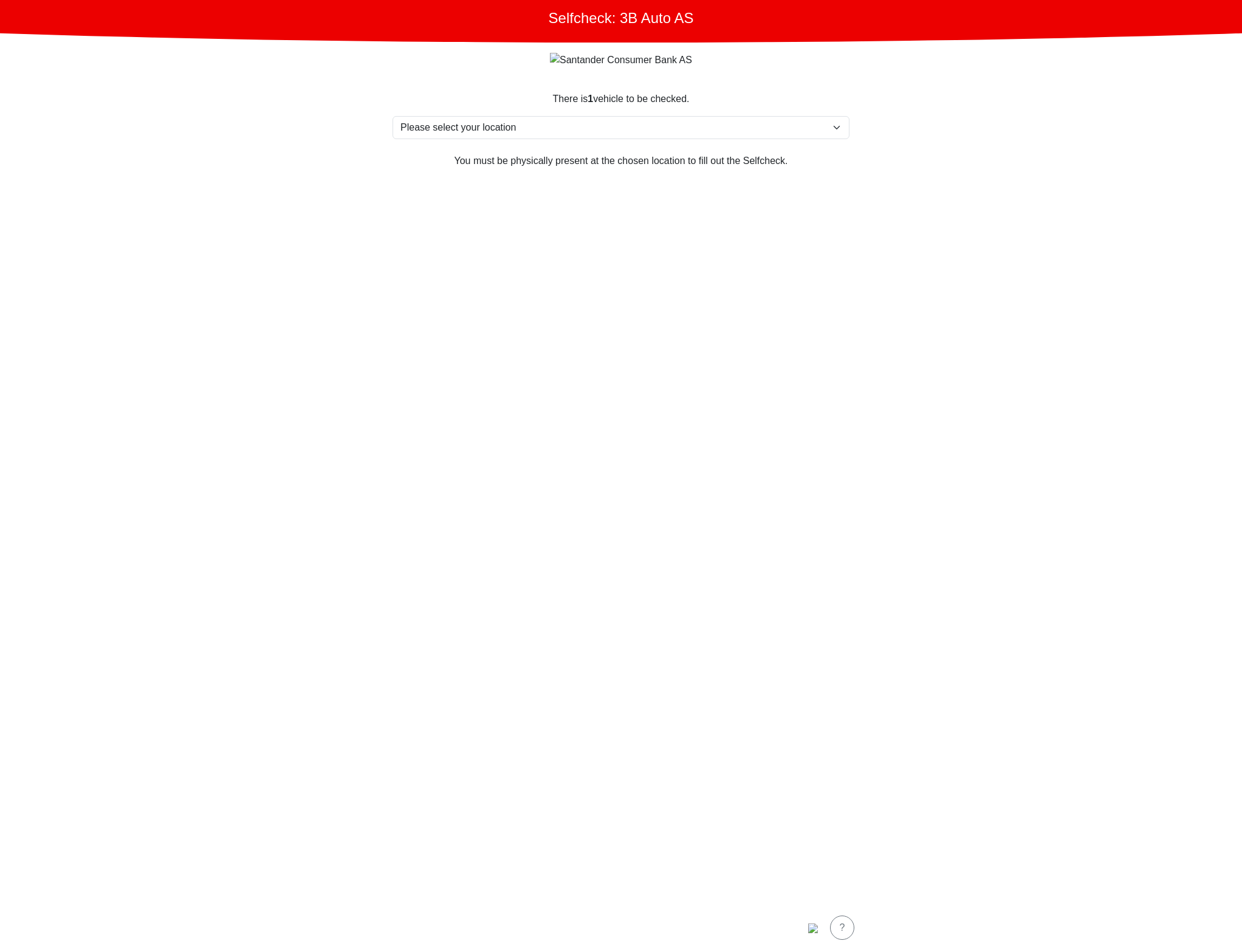
click at [869, 829] on main "Selfcheck: 3B Auto AS There is 1 vehicle to be checked. Please select your loca…" at bounding box center [621, 476] width 1242 height 952
click at [810, 924] on img "button" at bounding box center [813, 928] width 10 height 10
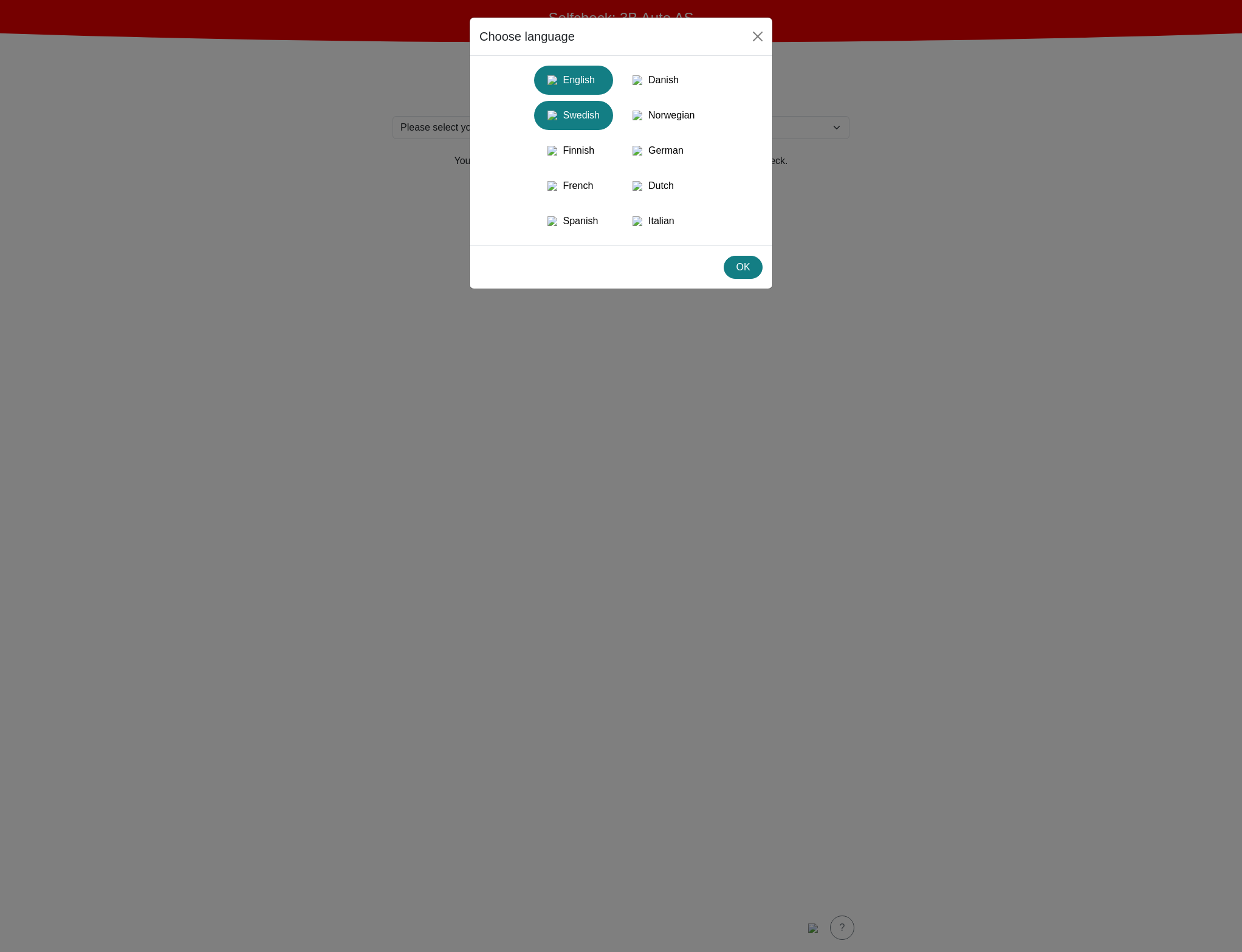
click at [585, 122] on div "Swedish" at bounding box center [574, 115] width 64 height 22
click at [739, 275] on div "OK" at bounding box center [743, 268] width 23 height 14
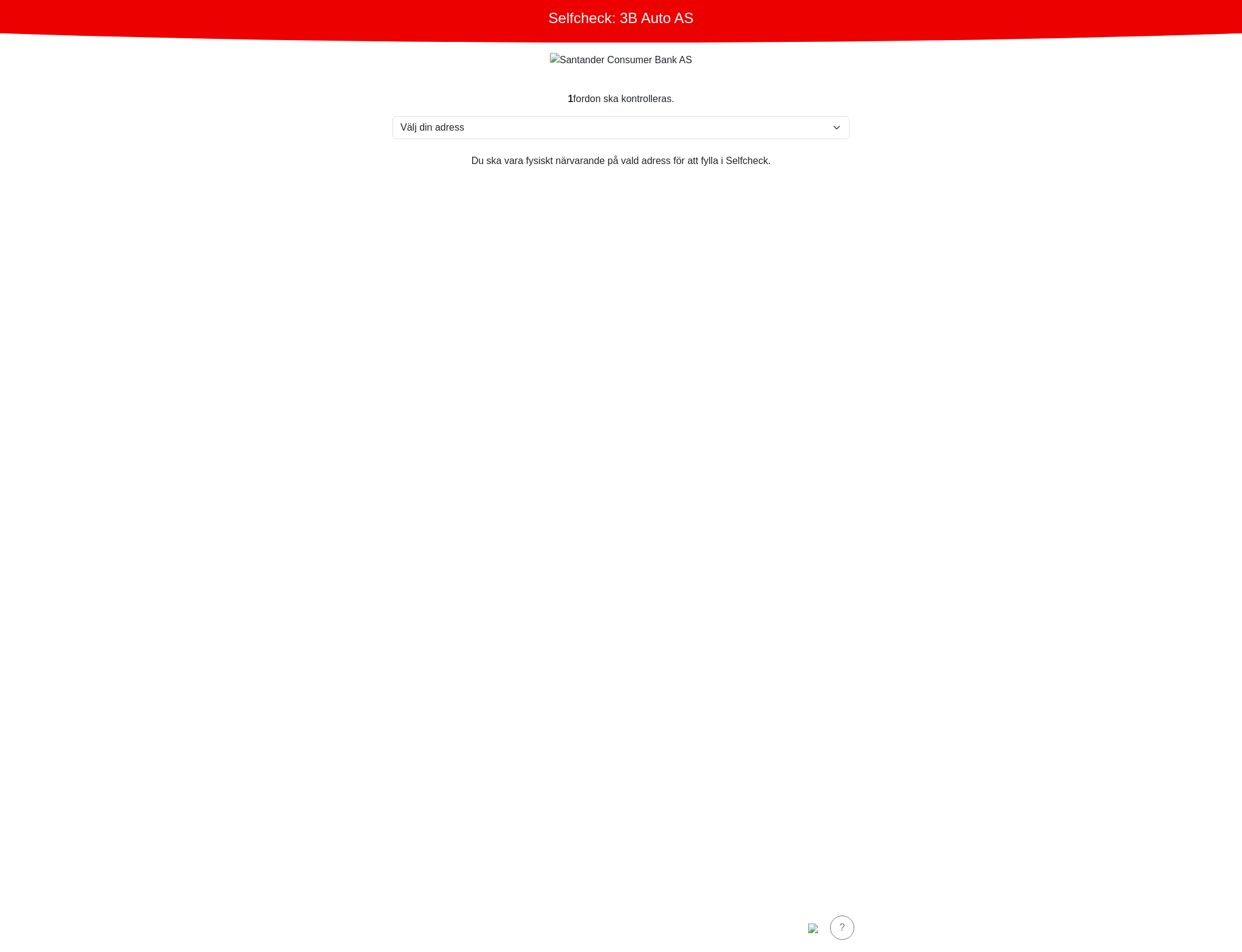
click at [732, 785] on section "1 fordon ska kontrolleras. Välj din adress [STREET_ADDRESS], [GEOGRAPHIC_DATA] …" at bounding box center [621, 490] width 486 height 826
click at [720, 129] on select "Välj din adress [STREET_ADDRESS]( ved [GEOGRAPHIC_DATA]), [GEOGRAPHIC_DATA] ved…" at bounding box center [621, 127] width 457 height 23
select select "3303"
click at [393, 117] on select "Välj din adress [STREET_ADDRESS]( ved [GEOGRAPHIC_DATA]), [GEOGRAPHIC_DATA] ved…" at bounding box center [621, 127] width 457 height 23
click at [695, 410] on section "1 fordon ska kontrolleras. Välj din adress [STREET_ADDRESS], [GEOGRAPHIC_DATA] …" at bounding box center [621, 490] width 486 height 826
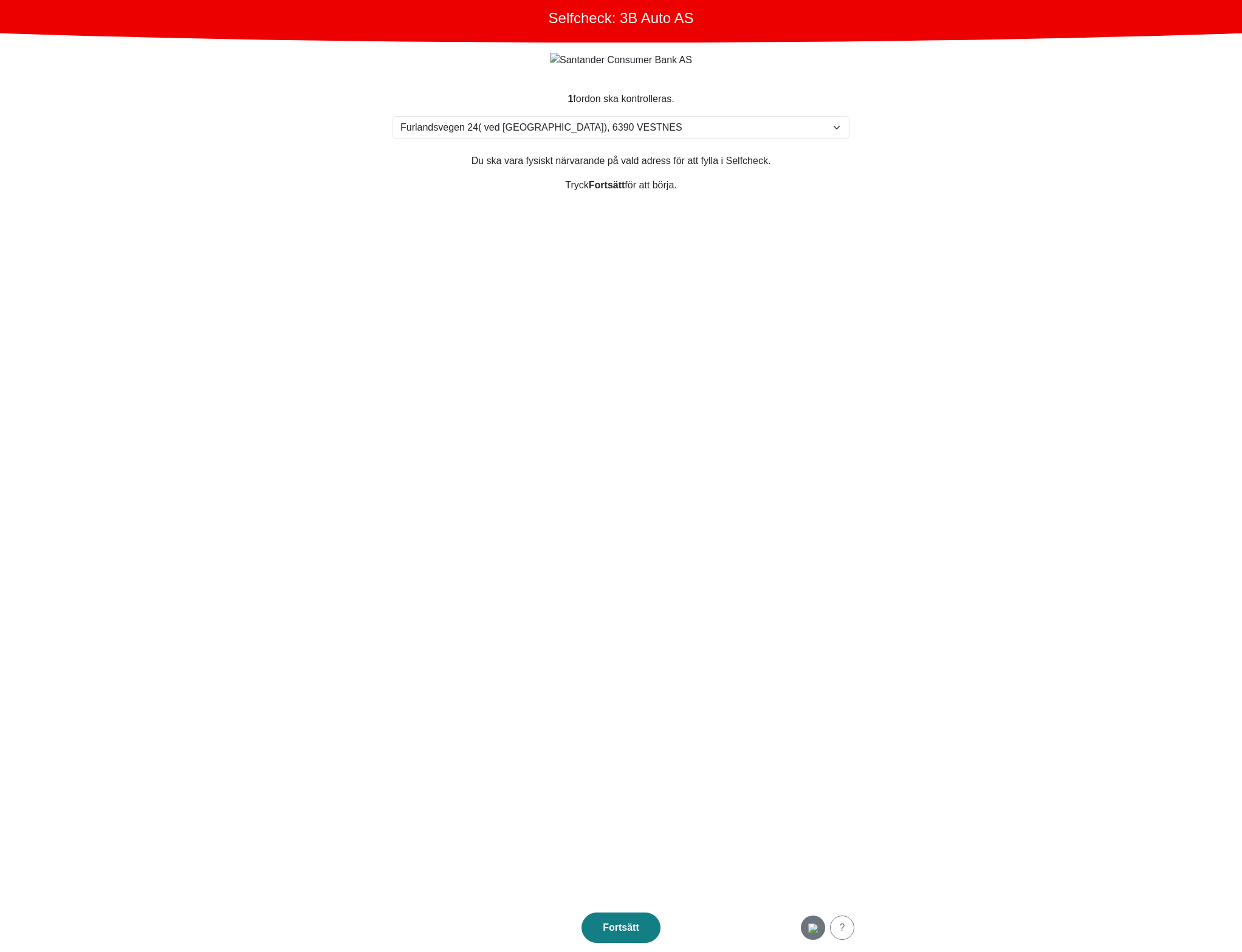
click at [816, 926] on img "button" at bounding box center [813, 928] width 10 height 10
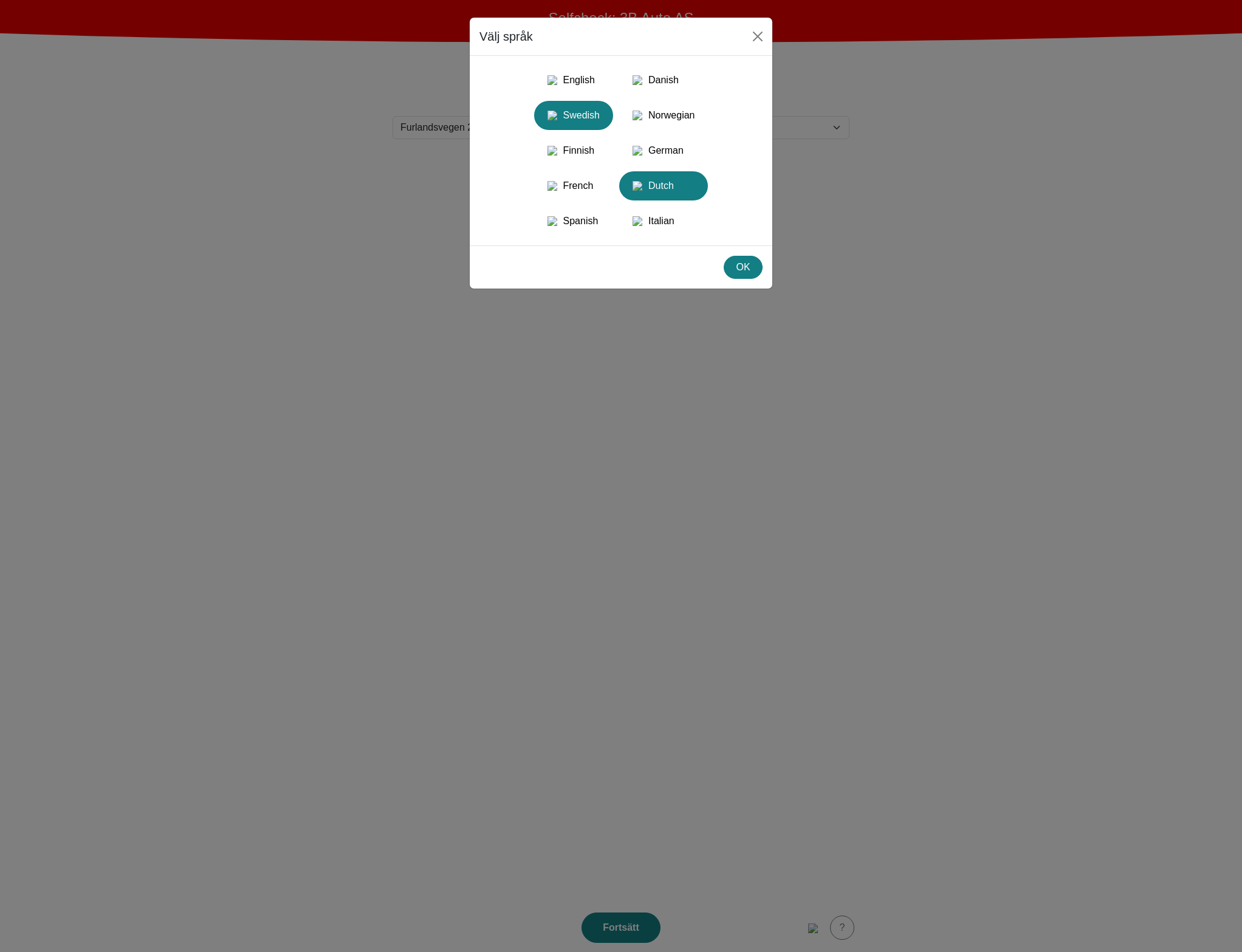
click at [654, 193] on div "Dutch" at bounding box center [664, 186] width 74 height 22
click at [732, 275] on div "OK" at bounding box center [743, 268] width 23 height 14
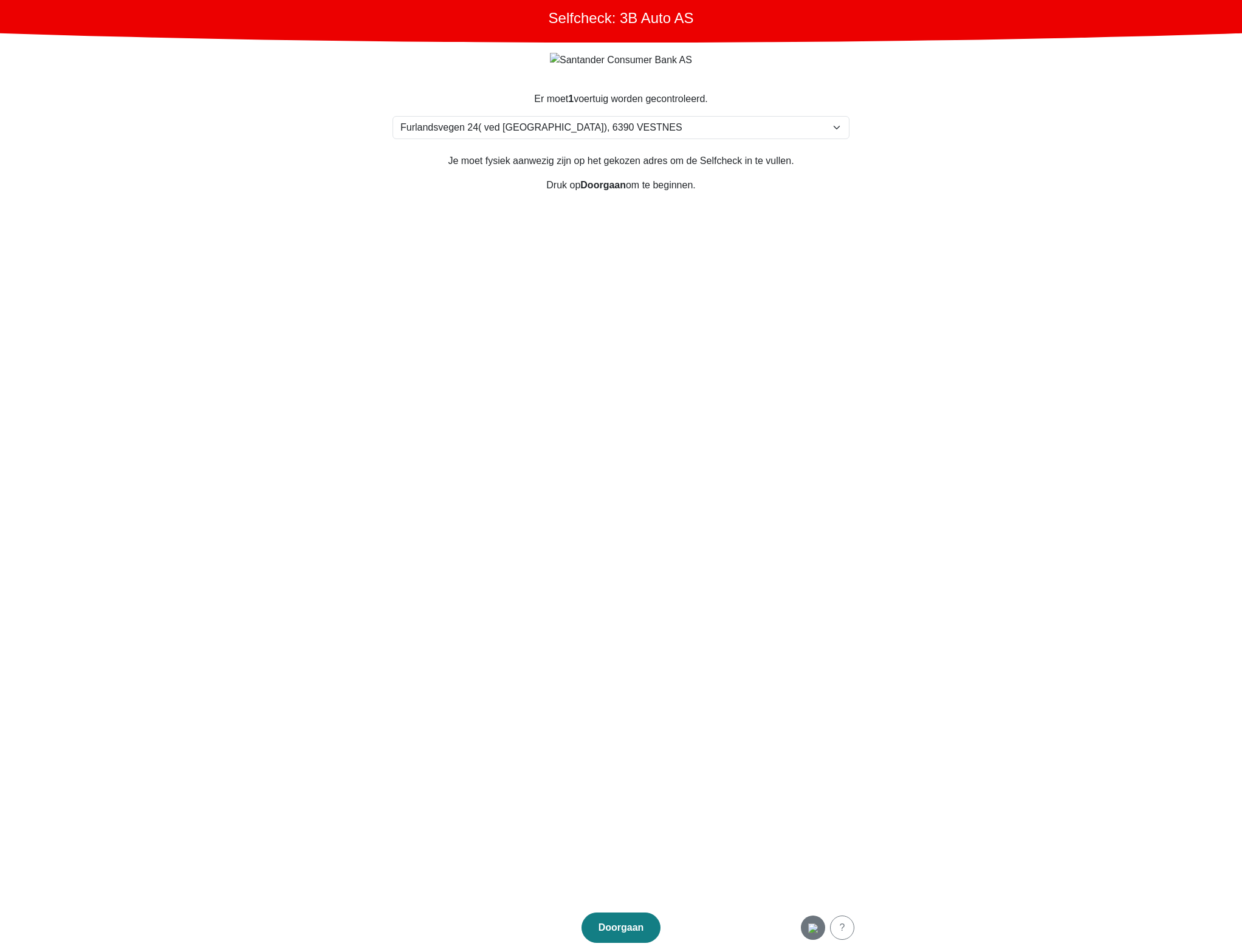
drag, startPoint x: 797, startPoint y: 922, endPoint x: 803, endPoint y: 922, distance: 6.0
click at [797, 923] on footer "Doorgaan ?" at bounding box center [621, 928] width 486 height 49
click at [808, 923] on img "button" at bounding box center [813, 928] width 10 height 10
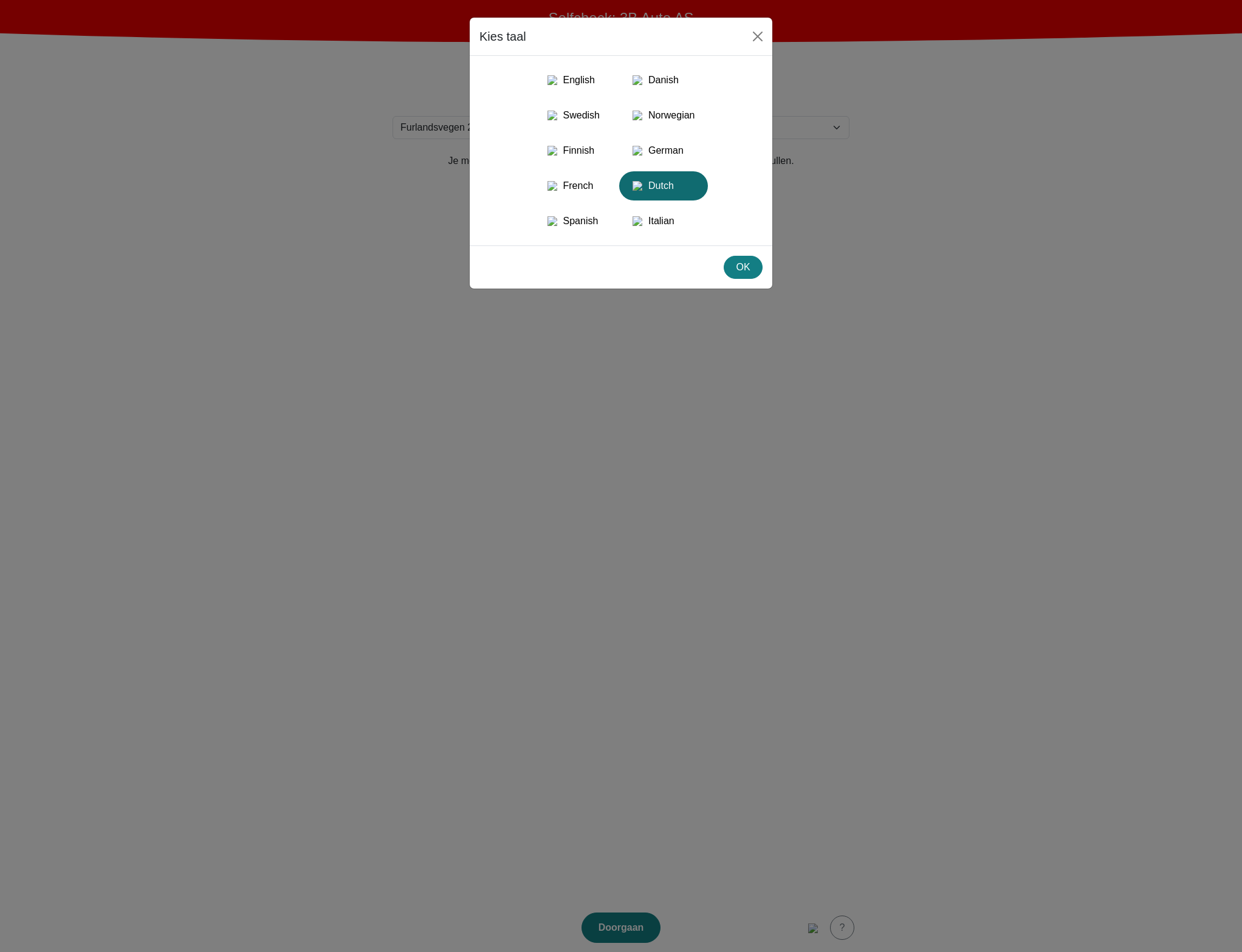
click at [663, 200] on button "Dutch" at bounding box center [664, 186] width 89 height 29
click at [668, 232] on div "Italian" at bounding box center [664, 221] width 74 height 22
click at [744, 279] on button "OK" at bounding box center [743, 268] width 39 height 23
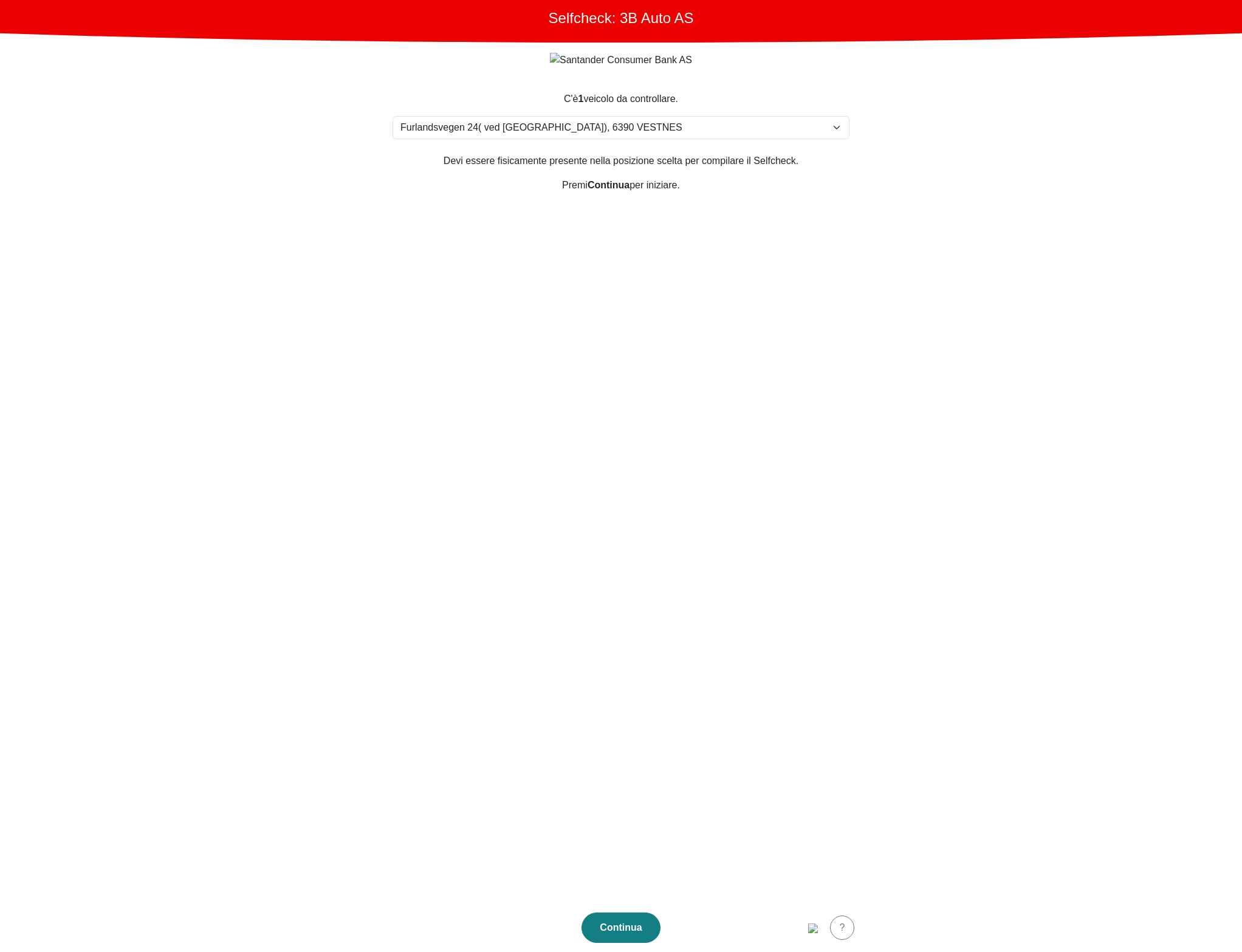
drag, startPoint x: 713, startPoint y: 715, endPoint x: 800, endPoint y: 908, distance: 211.7
click at [713, 715] on section "C'è 1 veicolo da controllare. Seleziona la tua posizione Furlandsvegen 24( ved …" at bounding box center [621, 490] width 486 height 826
click at [636, 921] on div "Continua" at bounding box center [621, 928] width 54 height 14
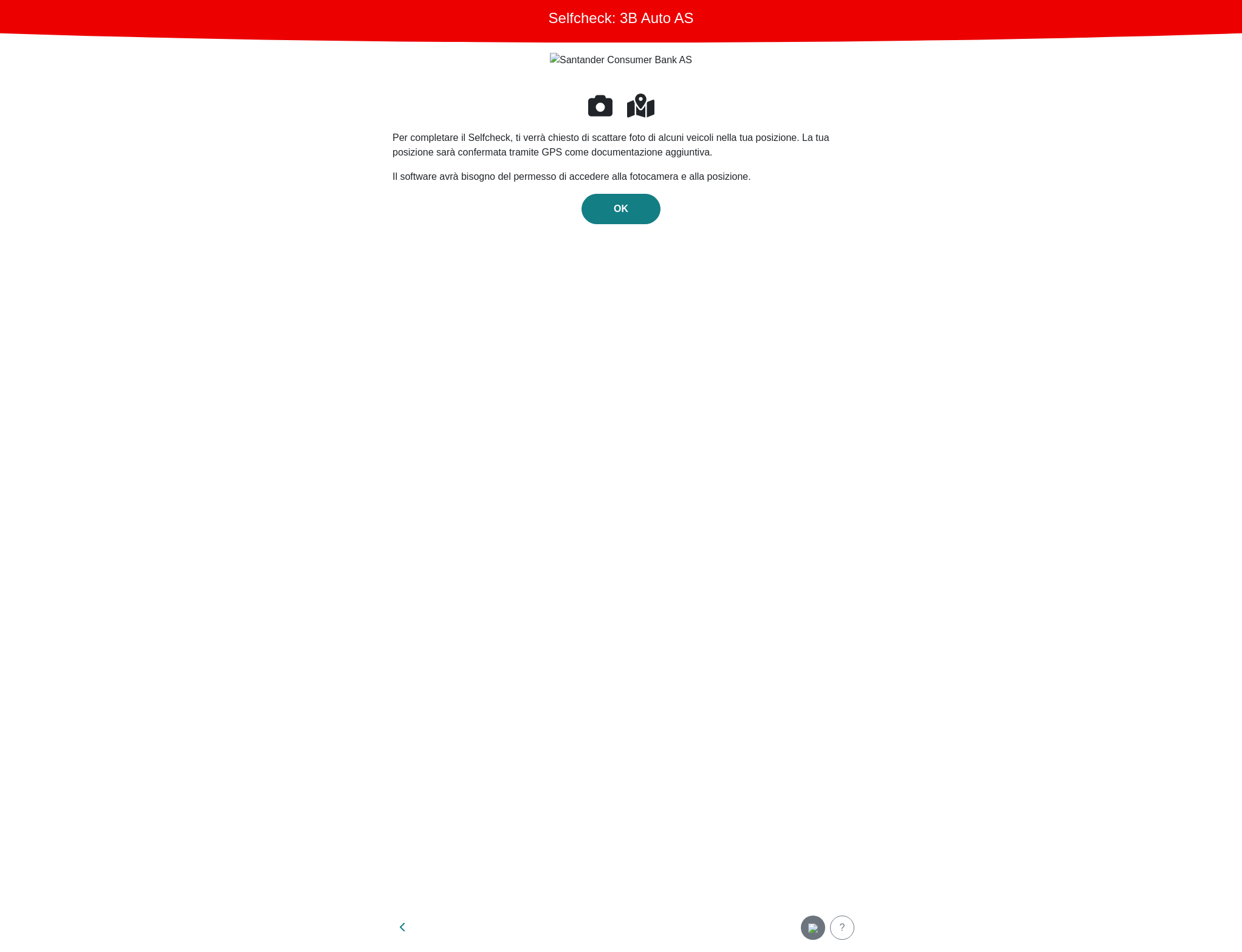
click at [814, 923] on img "button" at bounding box center [813, 928] width 10 height 10
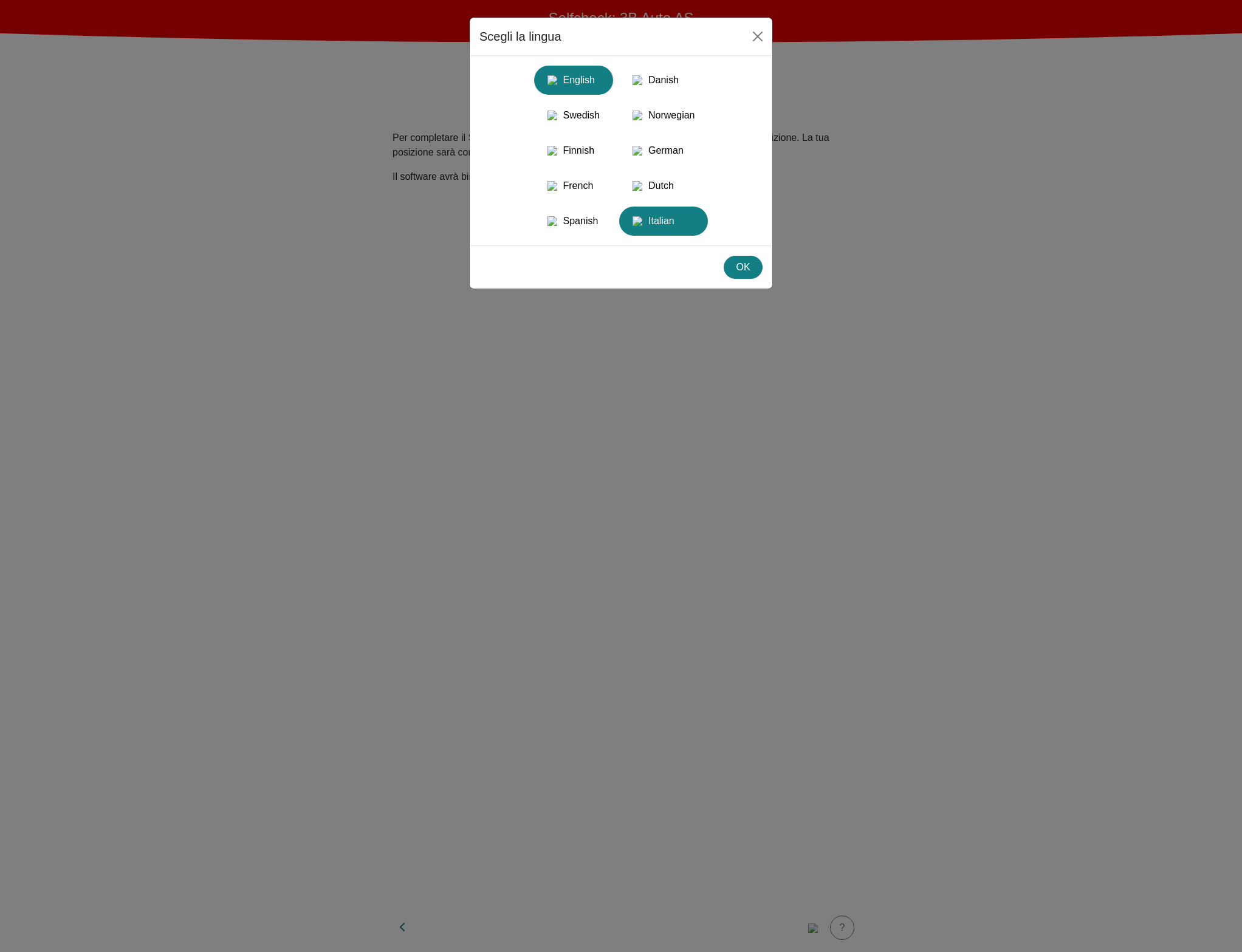
click at [571, 82] on div "English" at bounding box center [574, 80] width 64 height 22
click at [746, 275] on div "OK" at bounding box center [743, 268] width 23 height 14
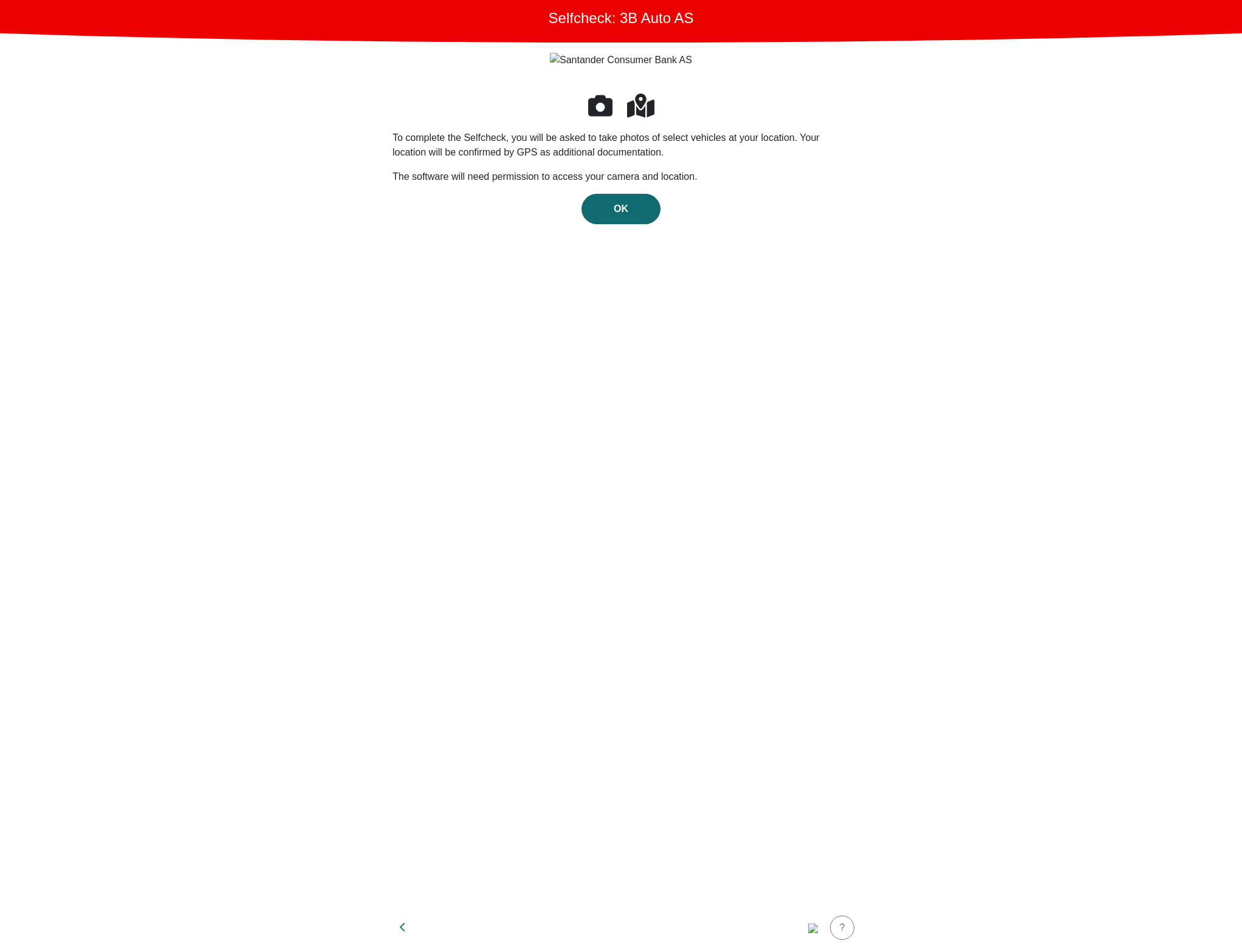
click at [650, 213] on button "OK" at bounding box center [621, 209] width 79 height 30
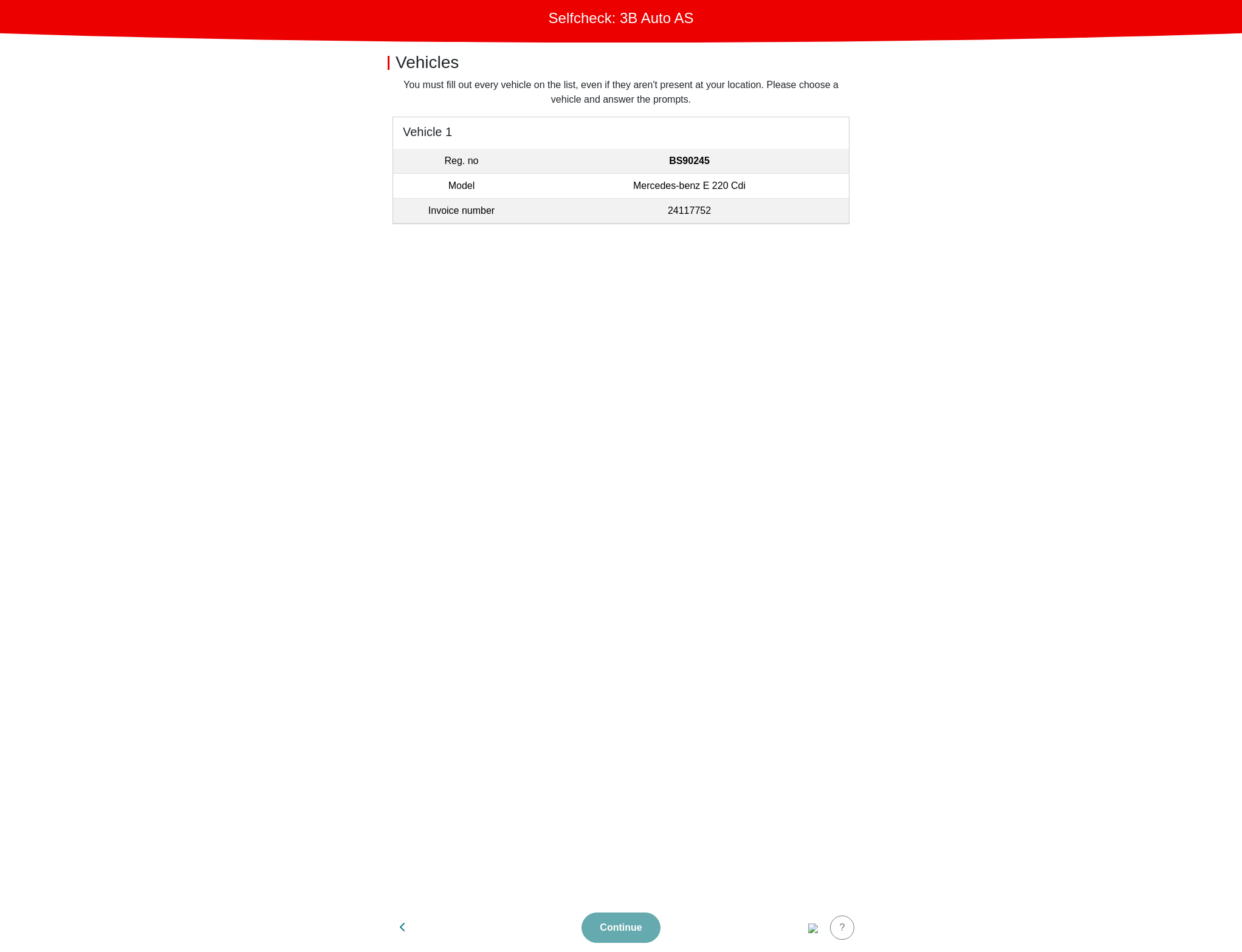
click at [607, 177] on td "Mercedes-benz E 220 Cdi" at bounding box center [690, 186] width 319 height 25
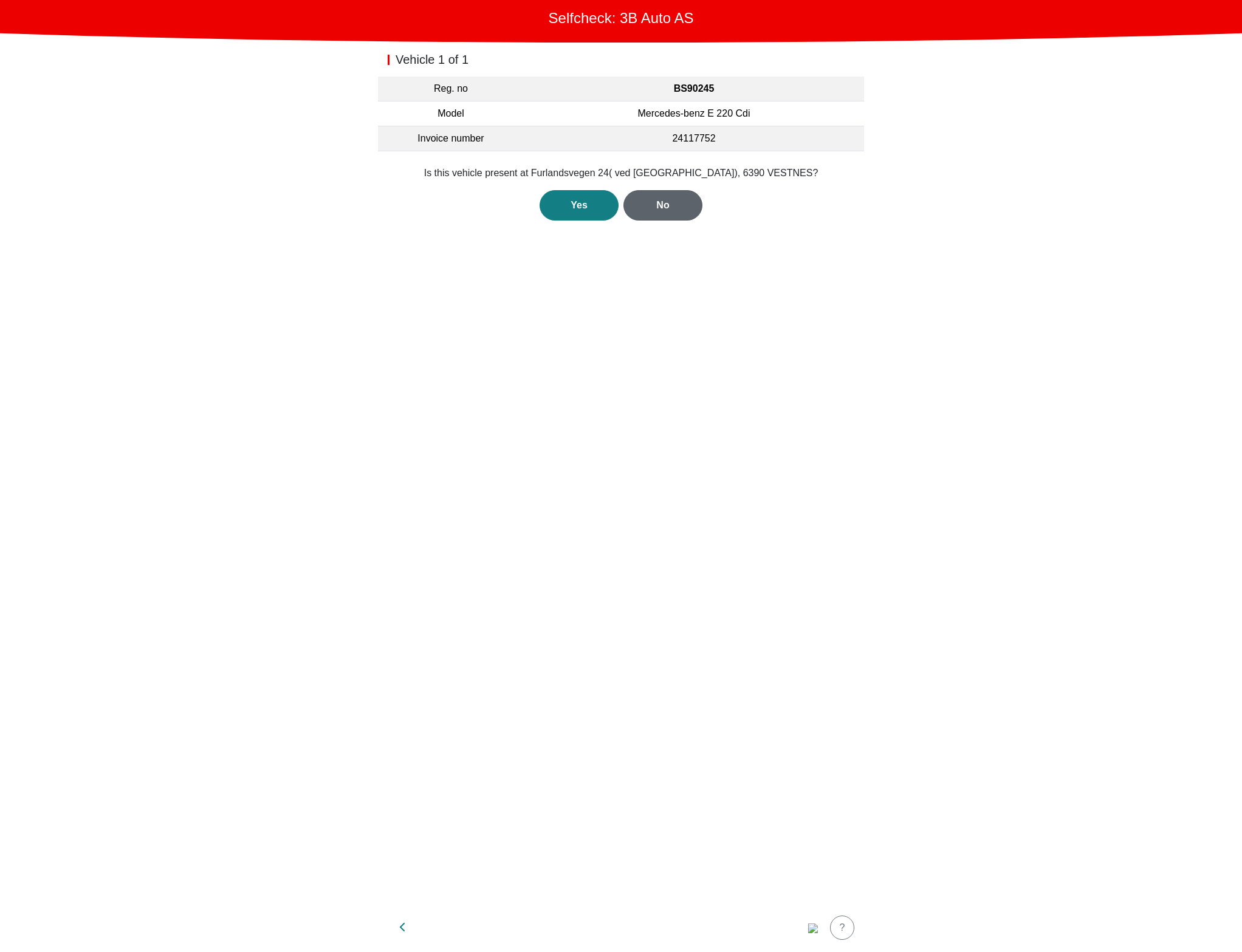
click at [685, 209] on div "No" at bounding box center [662, 205] width 54 height 14
click at [671, 225] on div "No" at bounding box center [662, 220] width 54 height 14
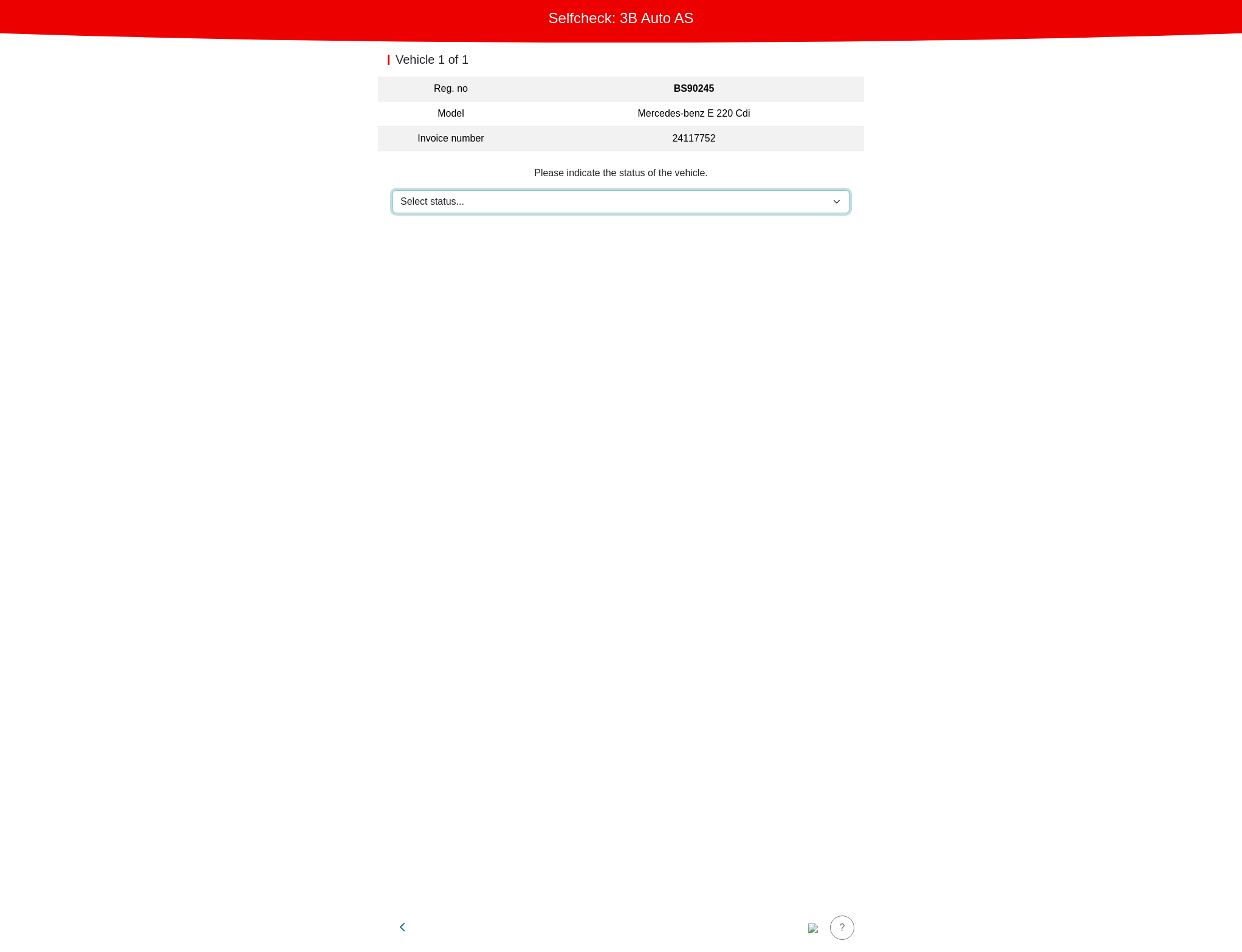
click at [647, 196] on select "Select status... Maintenance Sold and delivered Not received In test drive Miss…" at bounding box center [621, 202] width 457 height 23
click at [393, 190] on select "Select status... Maintenance Sold and delivered Not received In test drive Miss…" at bounding box center [621, 202] width 457 height 23
drag, startPoint x: 563, startPoint y: 200, endPoint x: 558, endPoint y: 208, distance: 9.4
click at [563, 200] on select "Select status... Maintenance Sold and delivered Not received In test drive Miss…" at bounding box center [621, 202] width 457 height 23
select select "3"
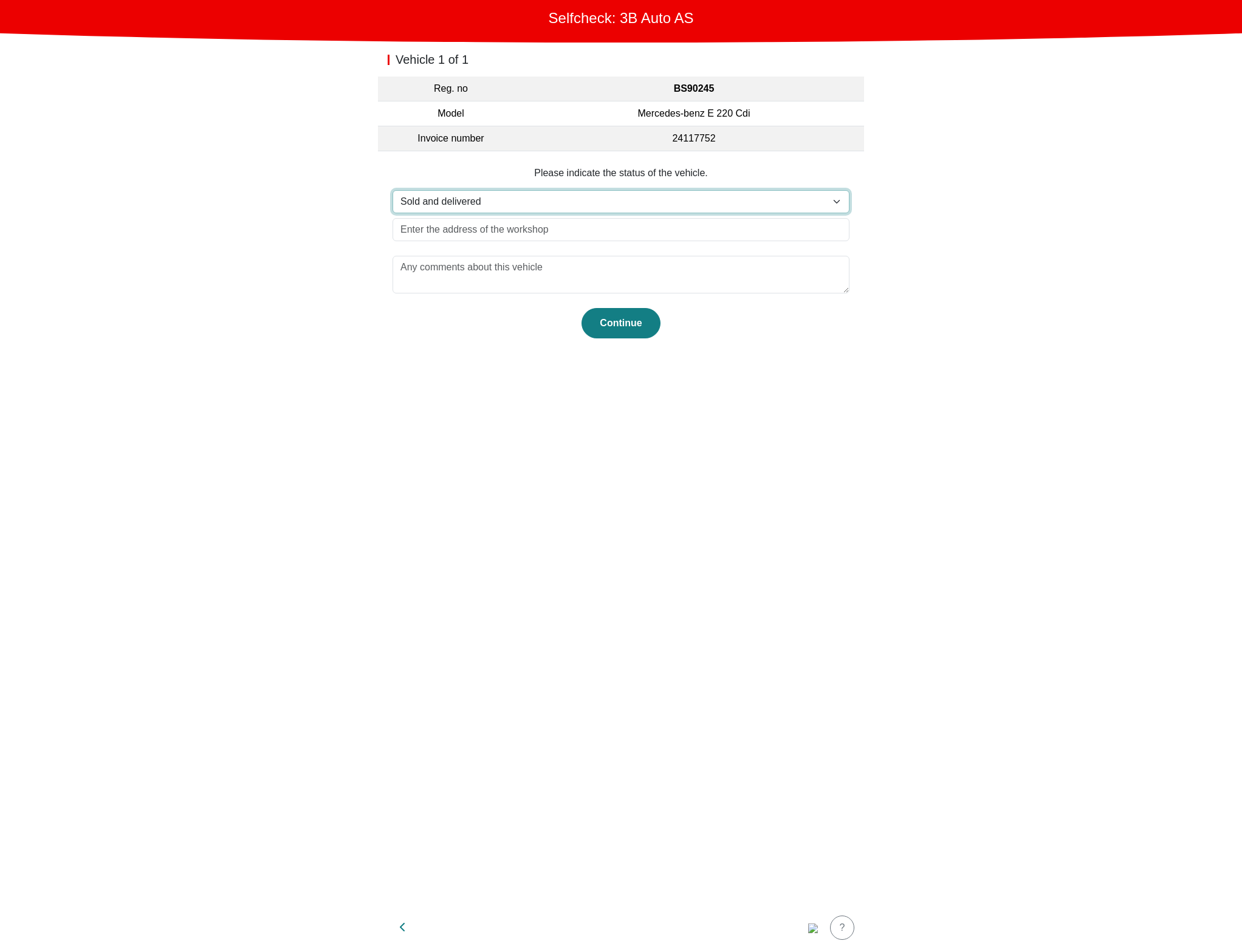
click at [393, 190] on select "Select status... Maintenance Sold and delivered Not received In test drive Miss…" at bounding box center [621, 202] width 457 height 23
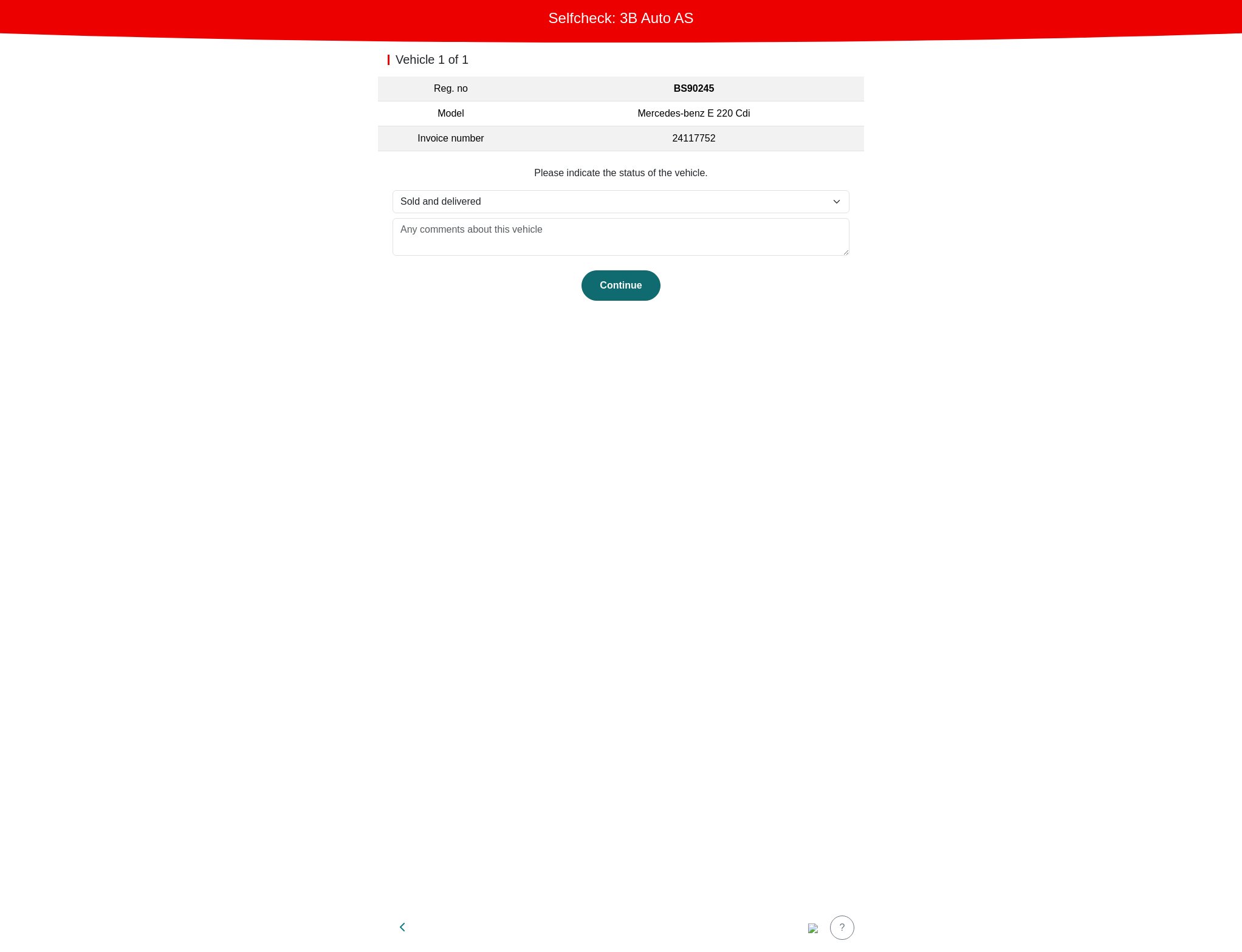
click at [642, 291] on div "Continue" at bounding box center [621, 285] width 54 height 14
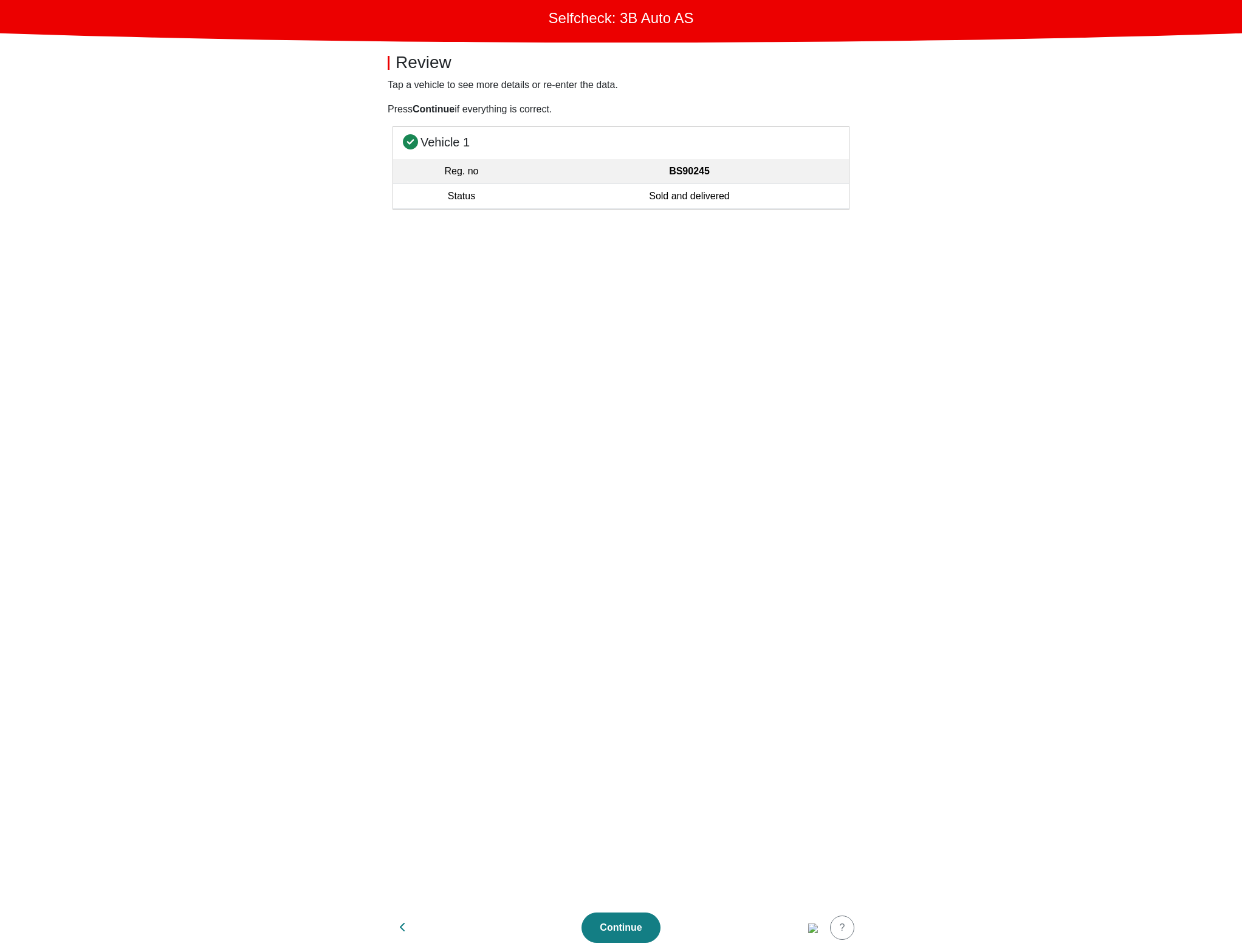
click at [714, 486] on section "Vehicle 1 Reg. no BS90245 Status Sold and delivered" at bounding box center [621, 515] width 486 height 777
click at [620, 934] on div "Continue" at bounding box center [621, 928] width 54 height 14
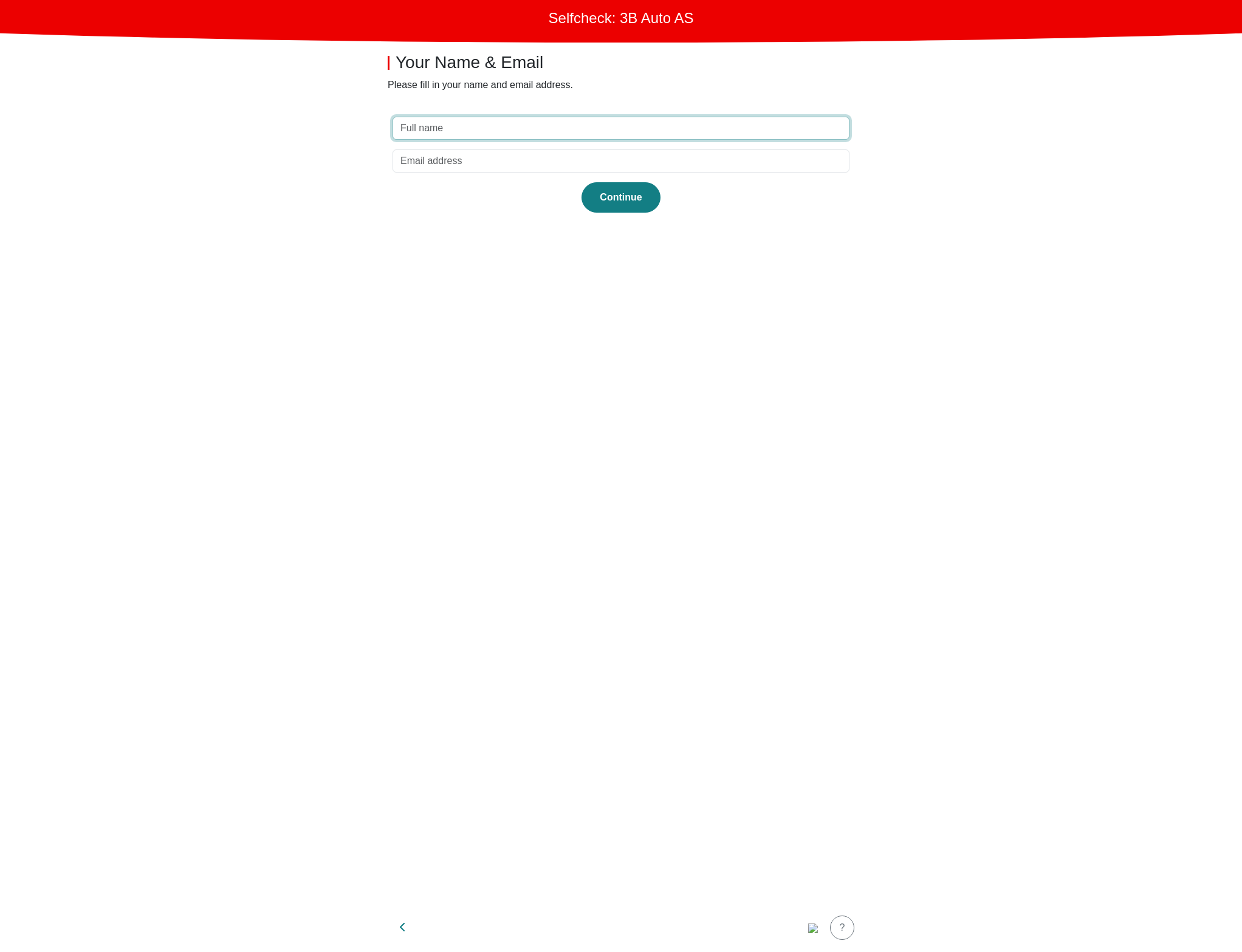
click at [591, 139] on section "Continue" at bounding box center [621, 503] width 486 height 801
type input "test"
click at [633, 167] on input "email" at bounding box center [621, 161] width 457 height 23
type input "[EMAIL_ADDRESS][DOMAIN_NAME]"
click at [809, 260] on section "test [EMAIL_ADDRESS][DOMAIN_NAME] Continue" at bounding box center [621, 503] width 486 height 801
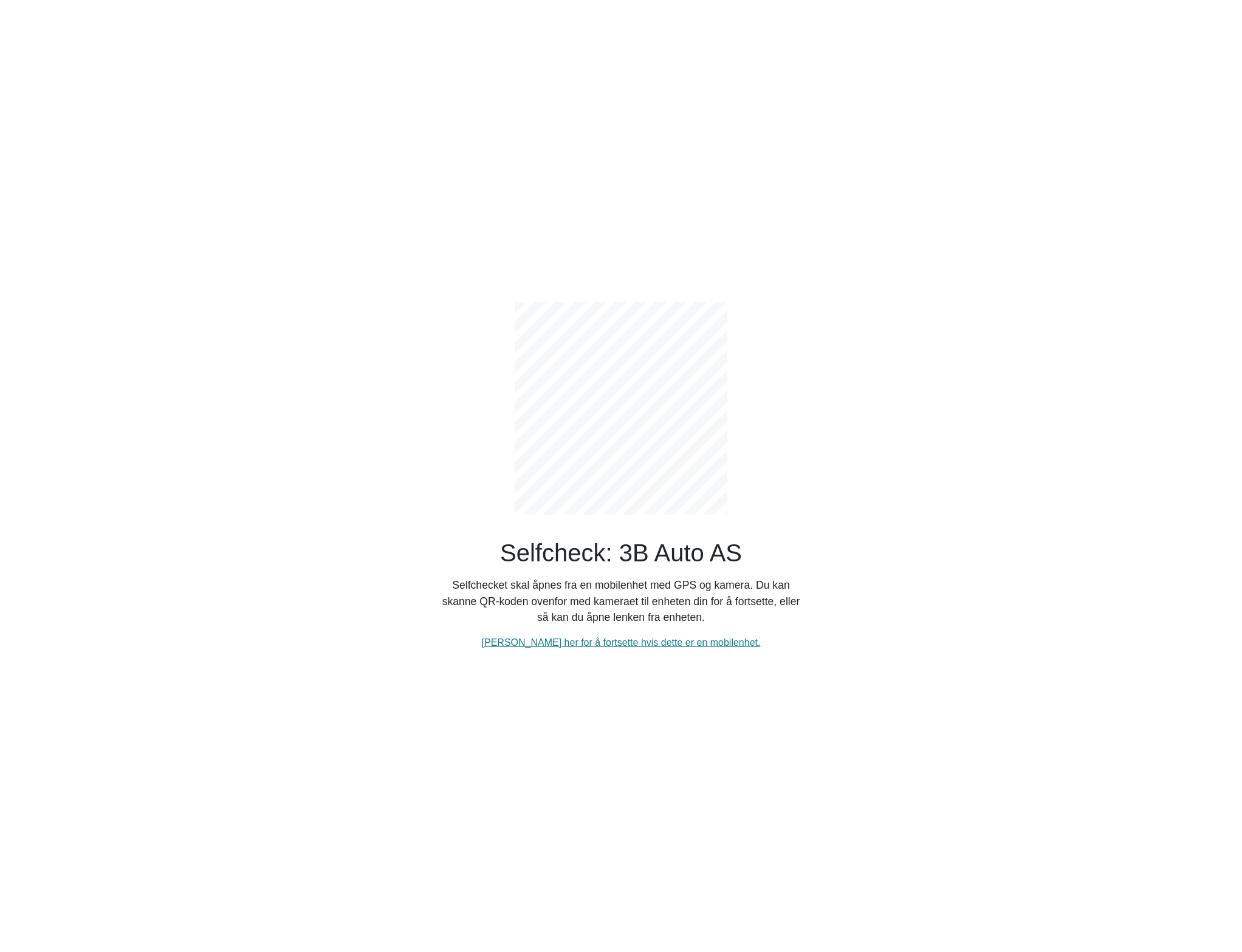
click at [841, 237] on div "Selfcheck: 3B Auto AS Selfchecket skal åpnes fra en mobilenhet med GPS og kamer…" at bounding box center [620, 476] width 802 height 952
drag, startPoint x: 443, startPoint y: 583, endPoint x: 632, endPoint y: 582, distance: 189.0
click at [632, 582] on p "Selfchecket skal åpnes fra en mobilenhet med GPS og kamera. Du kan skanne QR-ko…" at bounding box center [621, 601] width 365 height 48
copy p "Selfchecket skal åpnes fra en mobilenhet"
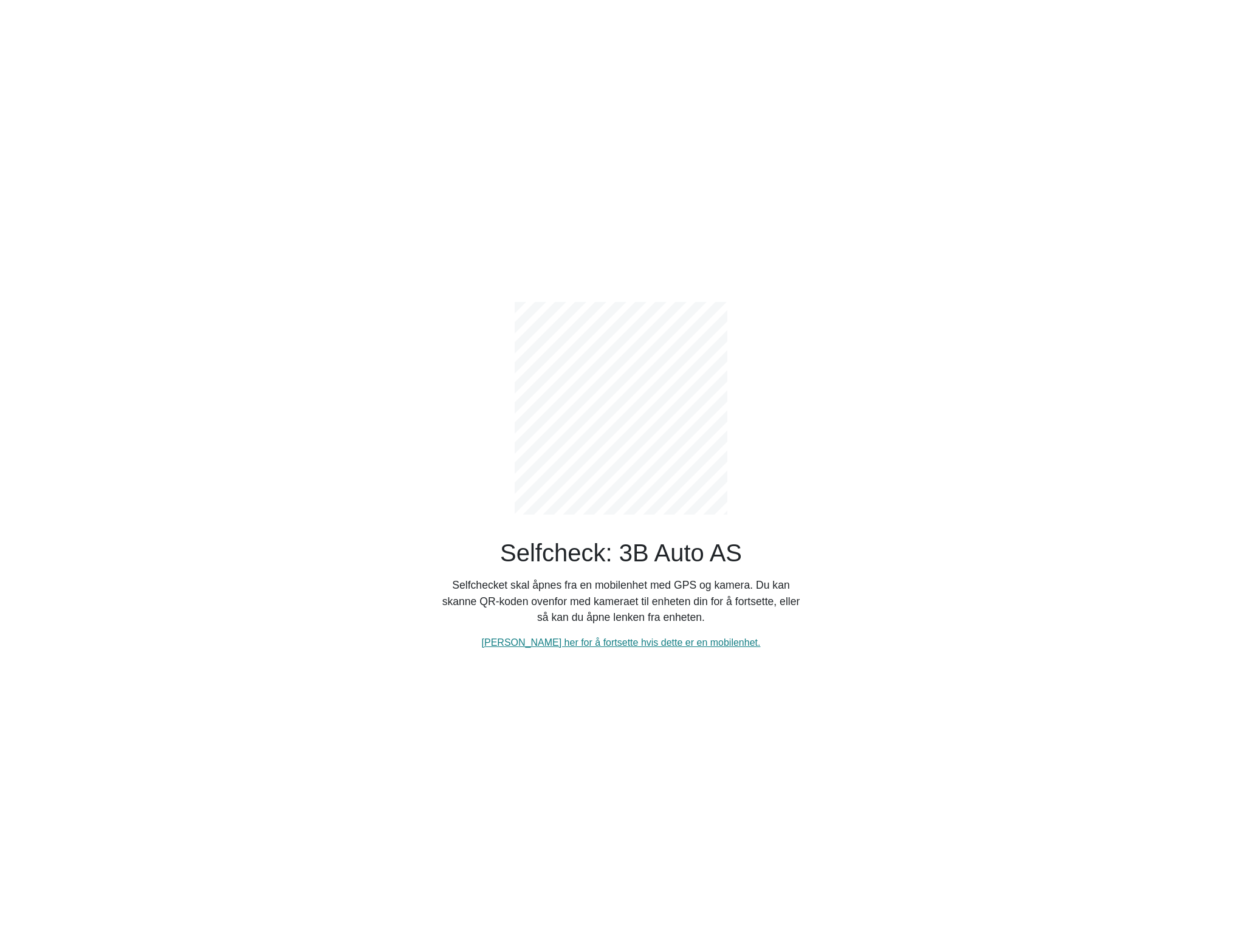
click at [708, 29] on div "Selfcheck: 3B Auto AS Selfchecket skal åpnes fra en mobilenhet med GPS og kamer…" at bounding box center [620, 476] width 802 height 952
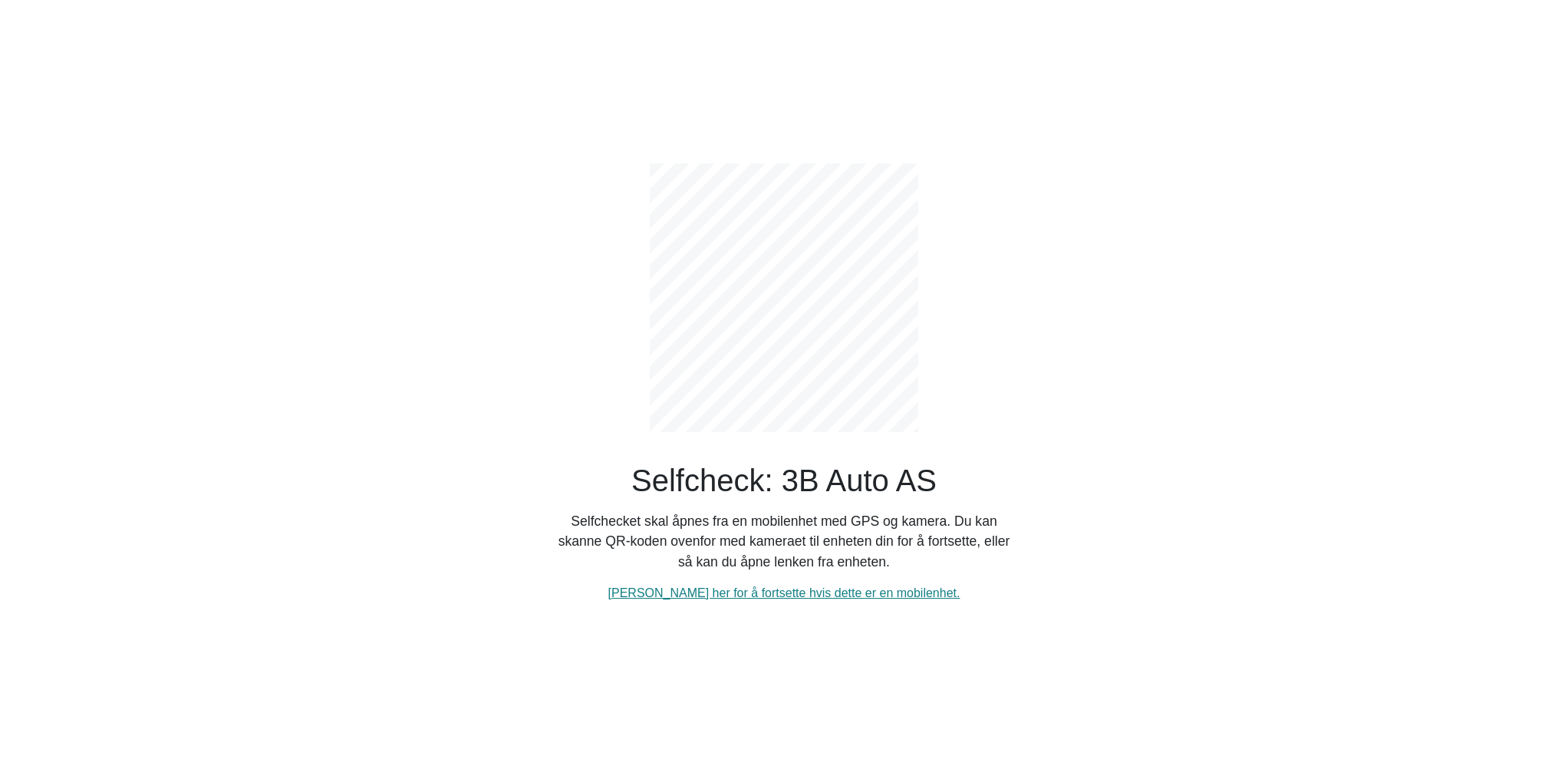
click at [1226, 185] on div "Selfcheck: 3B Auto AS Selfchecket skal åpnes fra en mobilenhet med GPS og kamer…" at bounding box center [783, 383] width 1013 height 766
click at [357, 185] on div "Selfcheck: 3B Auto AS Selfchecket skal åpnes fra en mobilenhet med GPS og kamer…" at bounding box center [783, 383] width 1013 height 766
click at [721, 596] on link "Klikk her for å fortsette hvis dette er en mobilenhet." at bounding box center [785, 593] width 352 height 13
select select "3303"
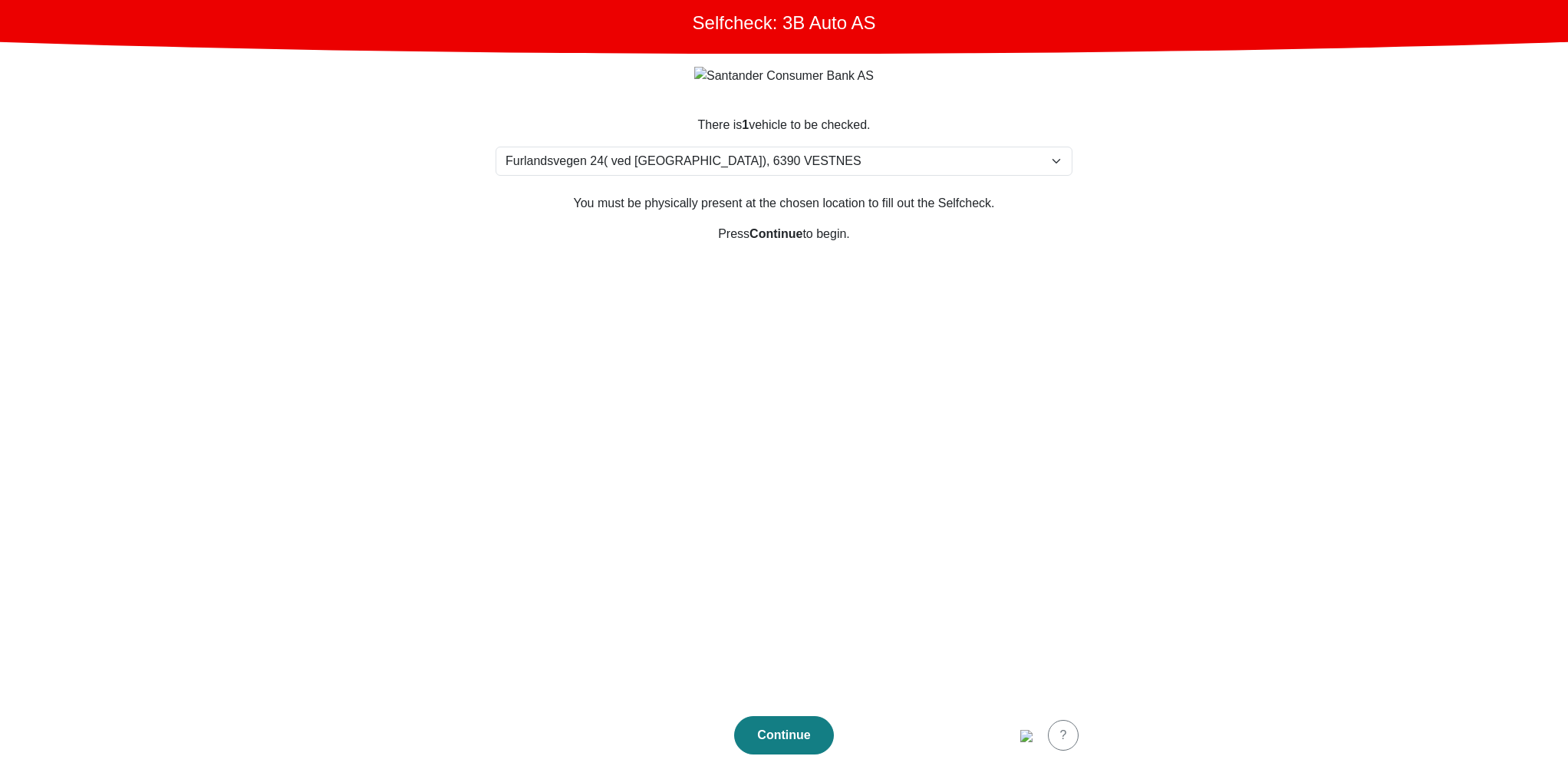
click at [1060, 569] on section "There is 1 vehicle to be checked. Please select your location Furlandsvegen 24(…" at bounding box center [784, 401] width 614 height 607
click at [727, 360] on section "There is 1 vehicle to be checked. Please select your location Furlandsvegen 24(…" at bounding box center [784, 401] width 614 height 607
click at [767, 724] on button "Continue" at bounding box center [784, 735] width 99 height 38
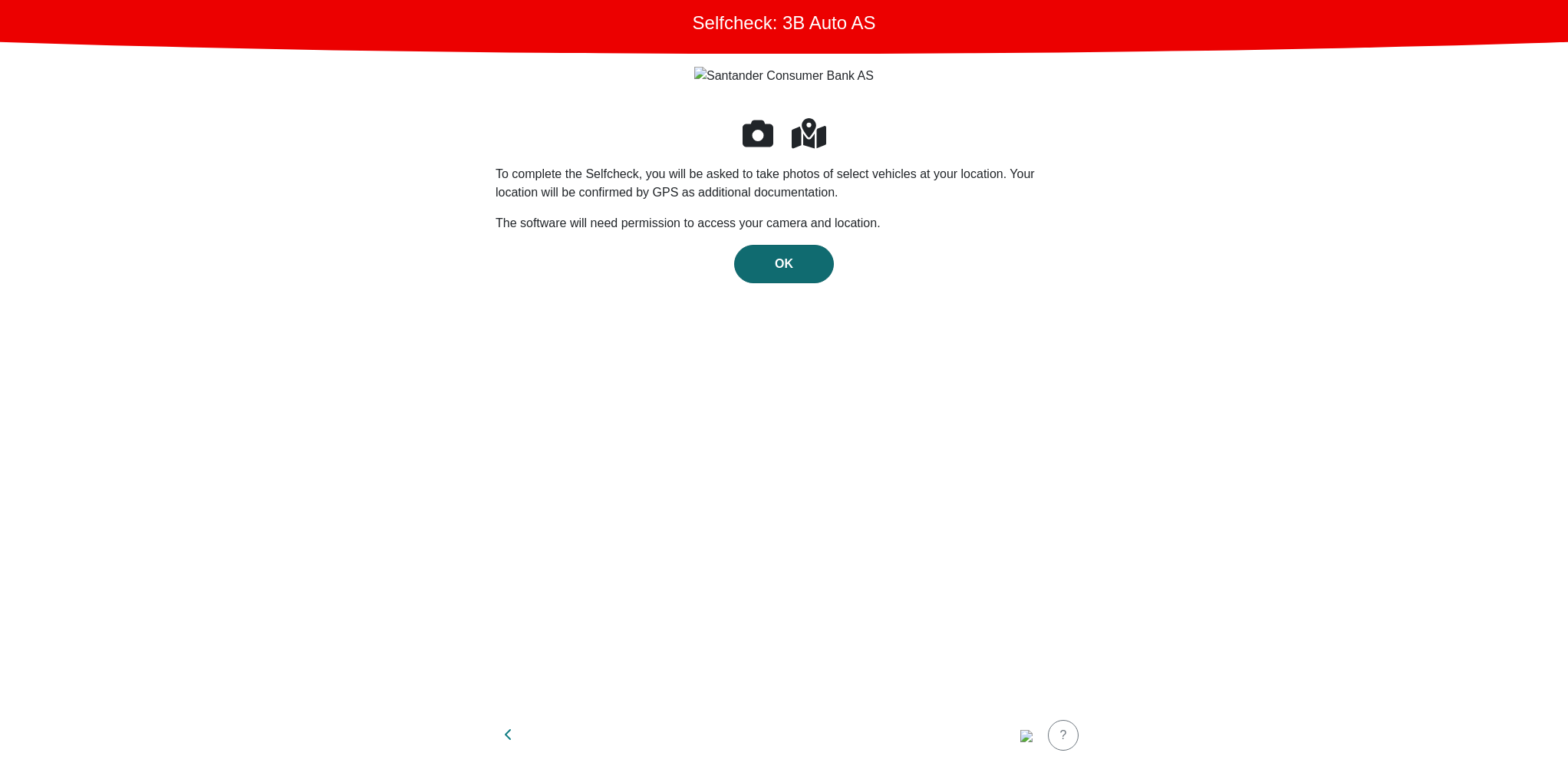
click at [812, 258] on div "OK" at bounding box center [784, 264] width 68 height 18
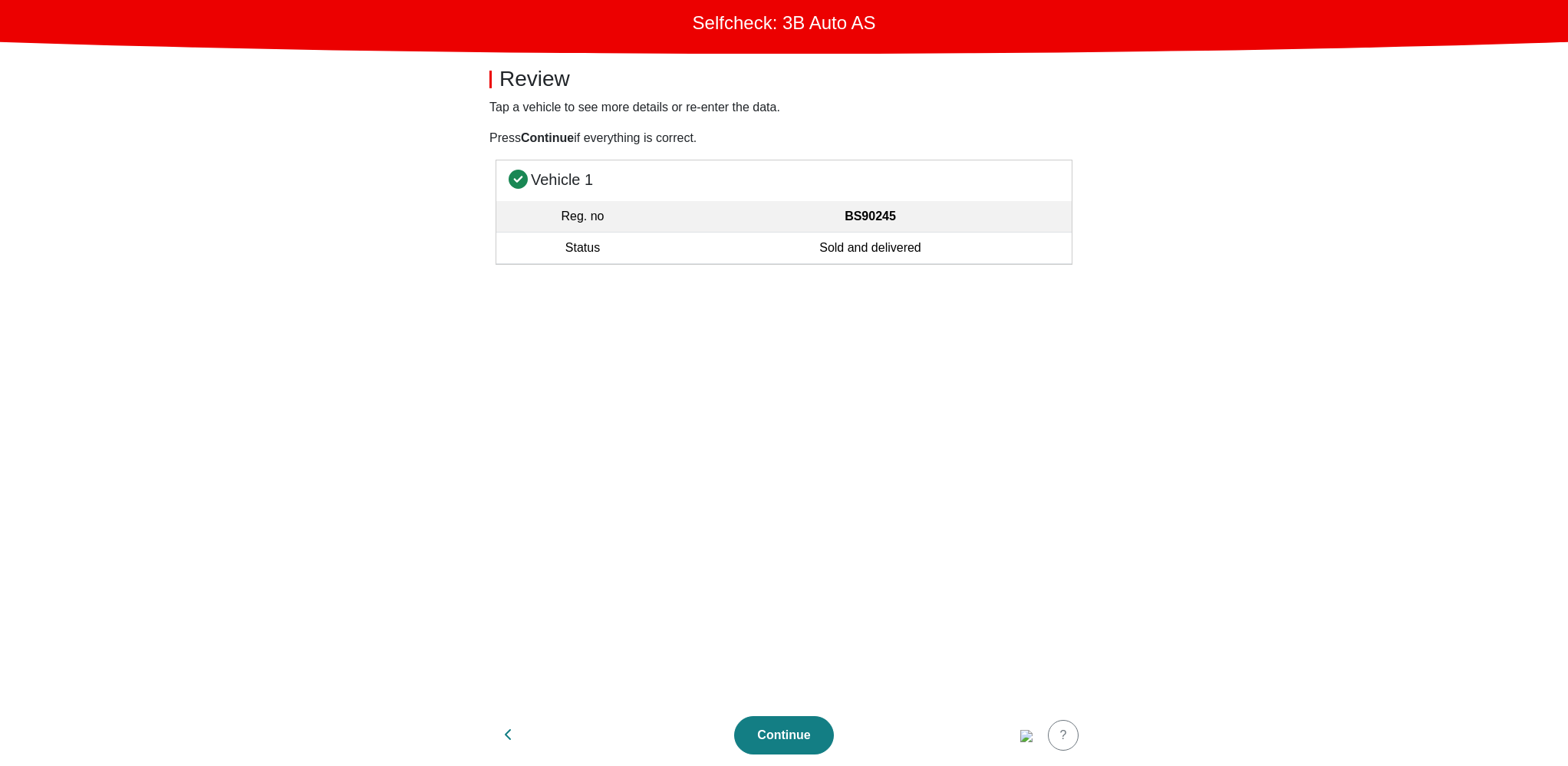
click at [869, 174] on h5 "Vehicle 1" at bounding box center [784, 178] width 575 height 35
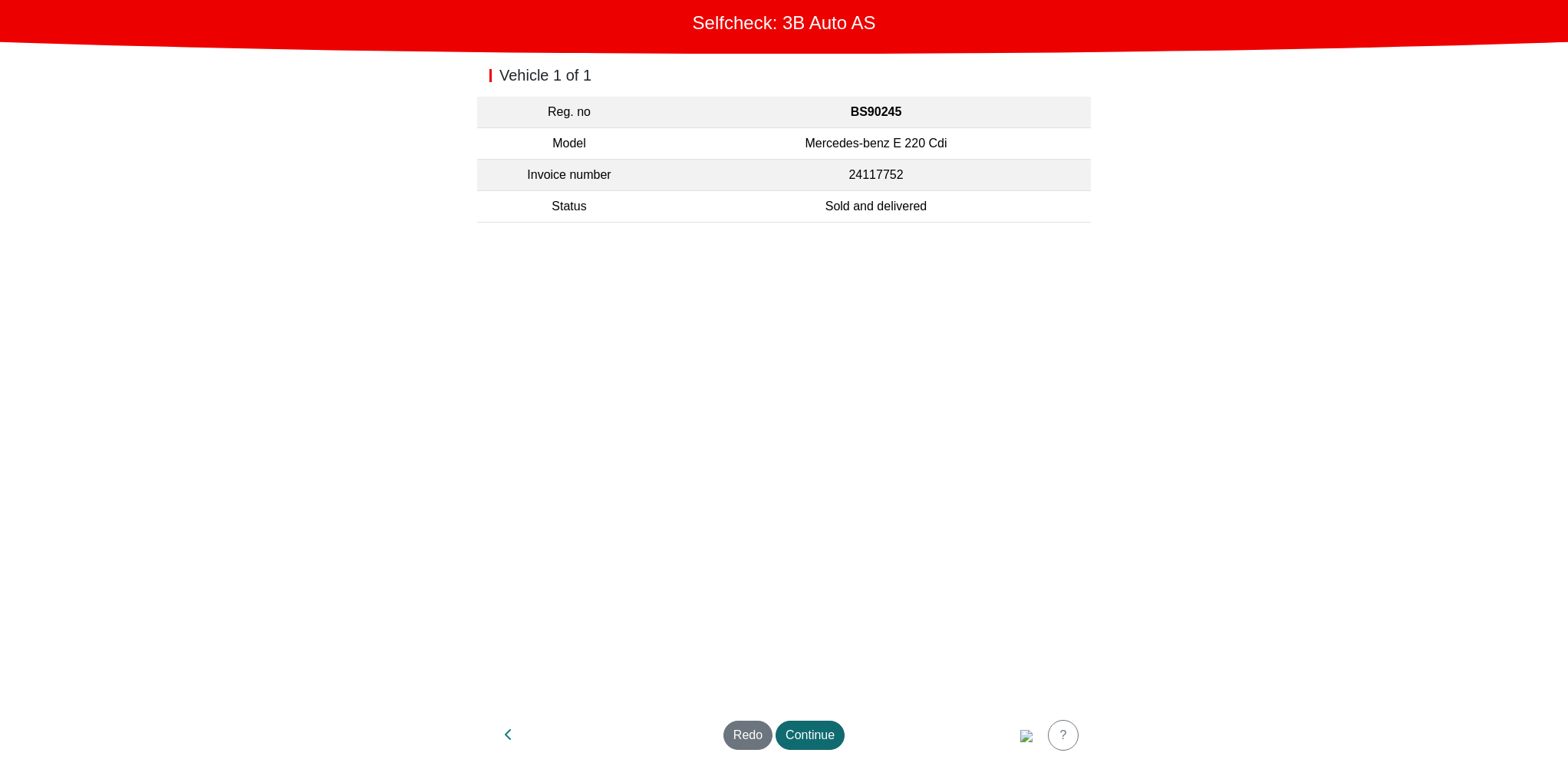
click at [807, 733] on div "Continue" at bounding box center [810, 735] width 49 height 18
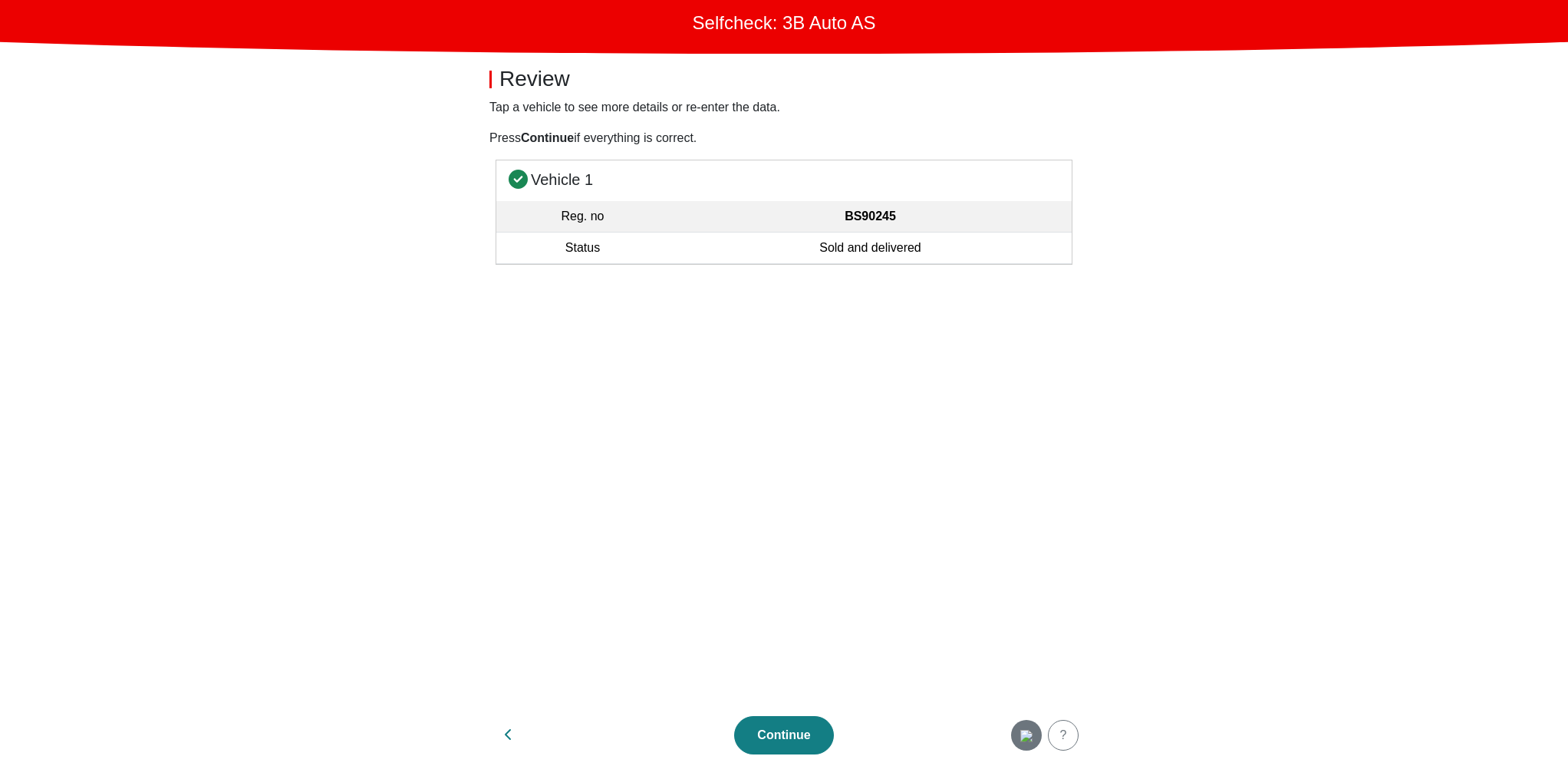
click at [1024, 734] on img "button" at bounding box center [1027, 736] width 13 height 13
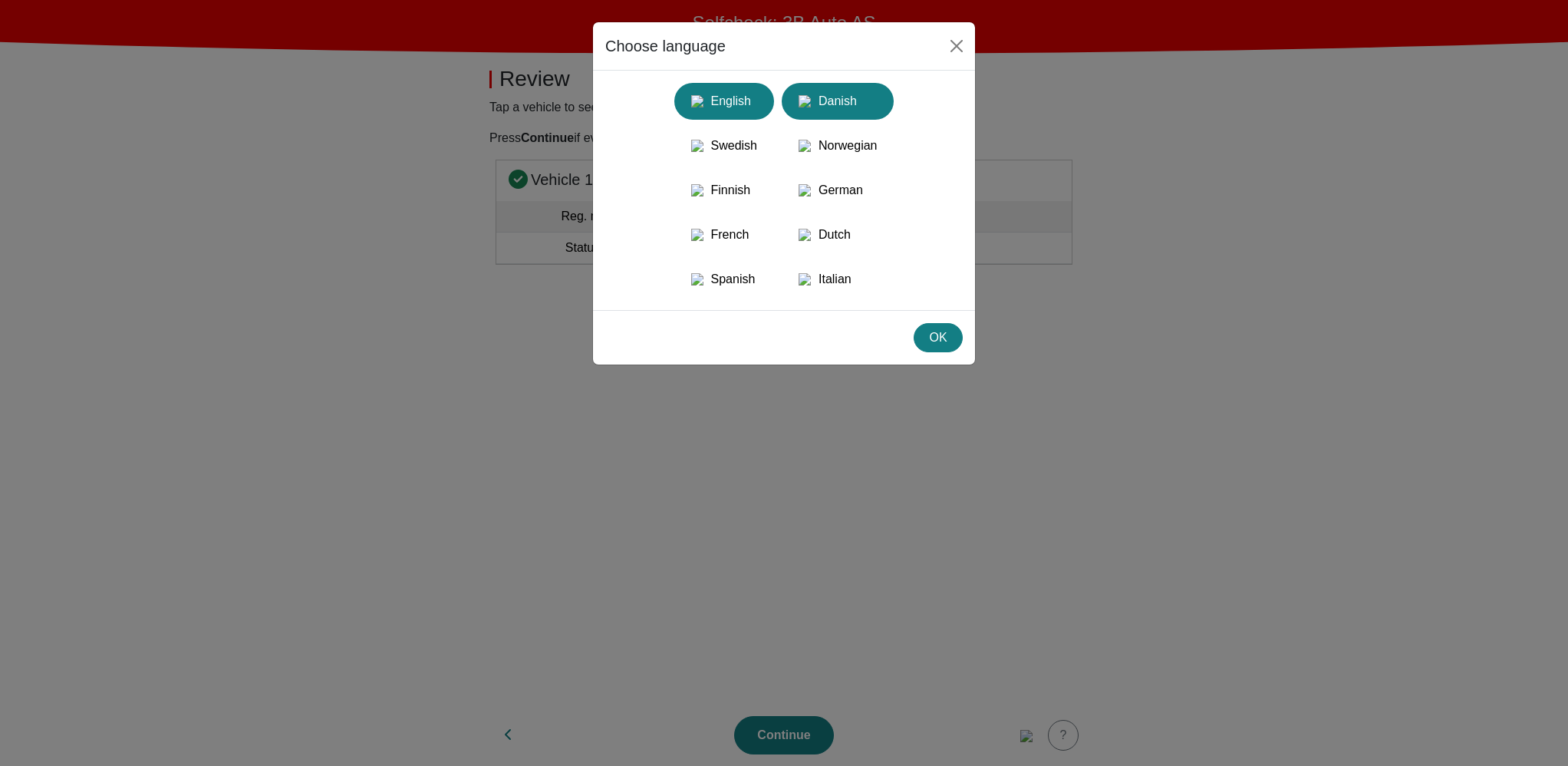
click at [884, 112] on div "Danish" at bounding box center [838, 101] width 94 height 28
click at [948, 347] on div "OK" at bounding box center [938, 338] width 29 height 18
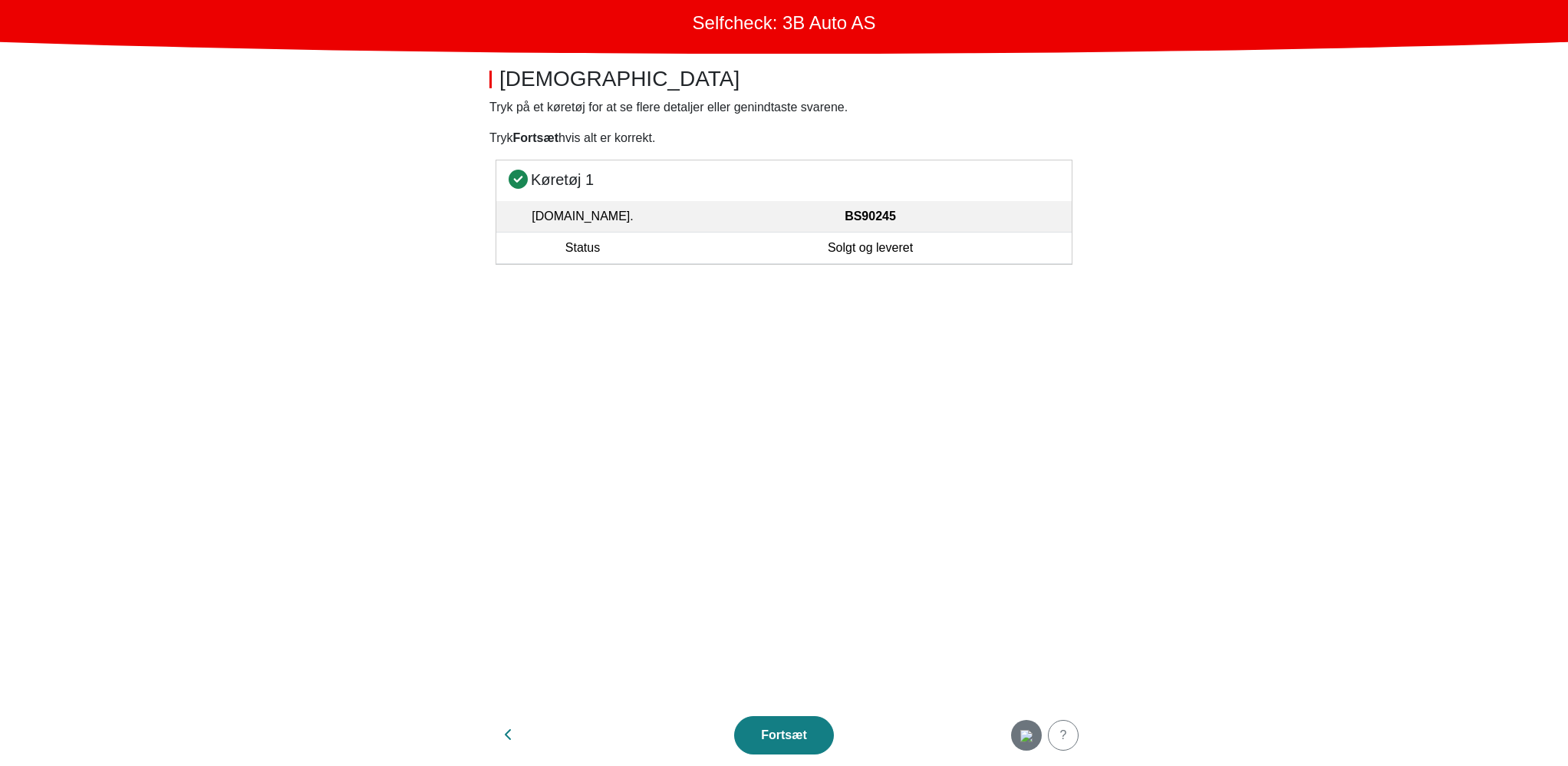
click at [1029, 736] on img "button" at bounding box center [1027, 736] width 13 height 13
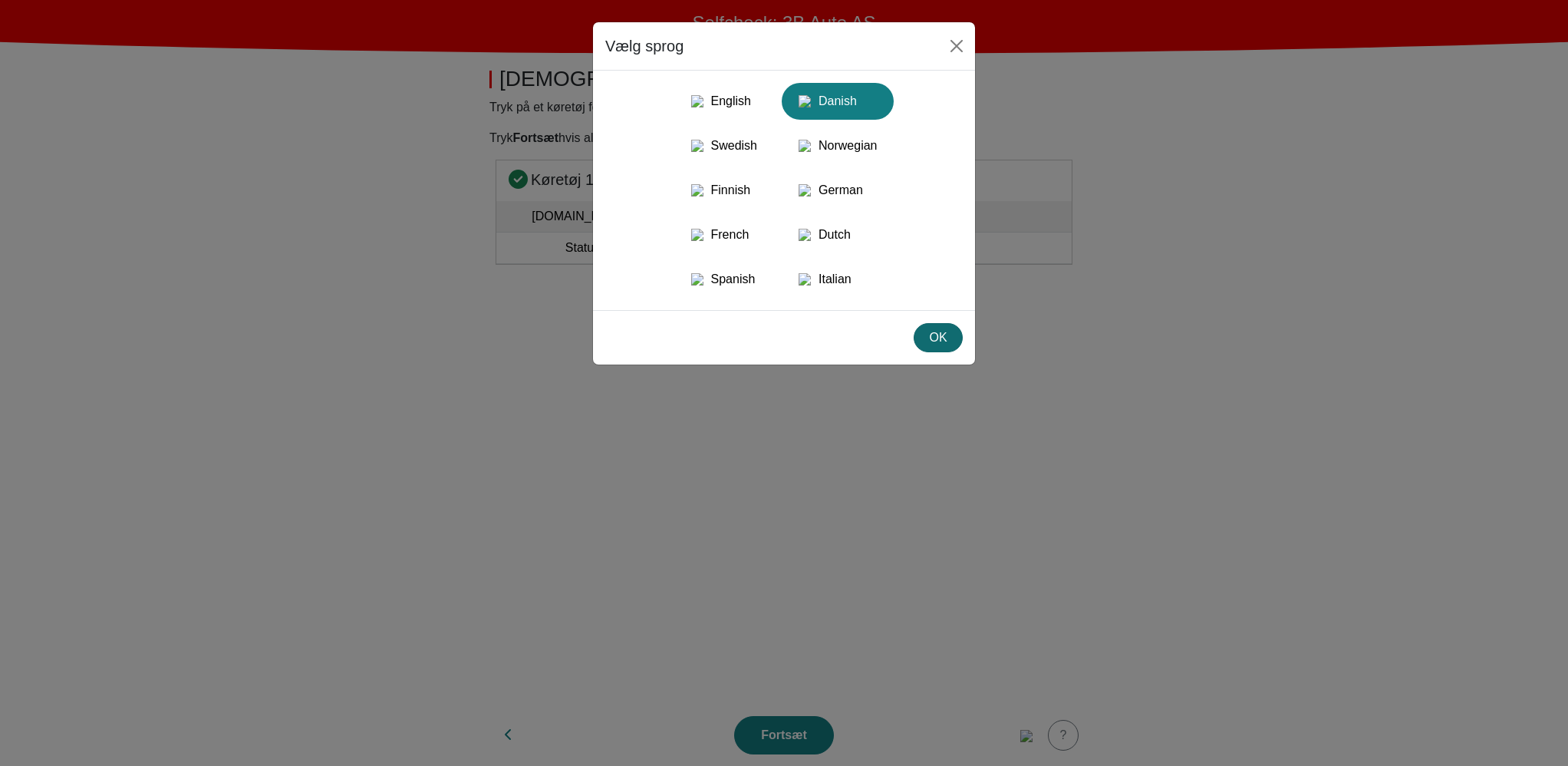
click at [946, 347] on div "OK" at bounding box center [938, 338] width 29 height 18
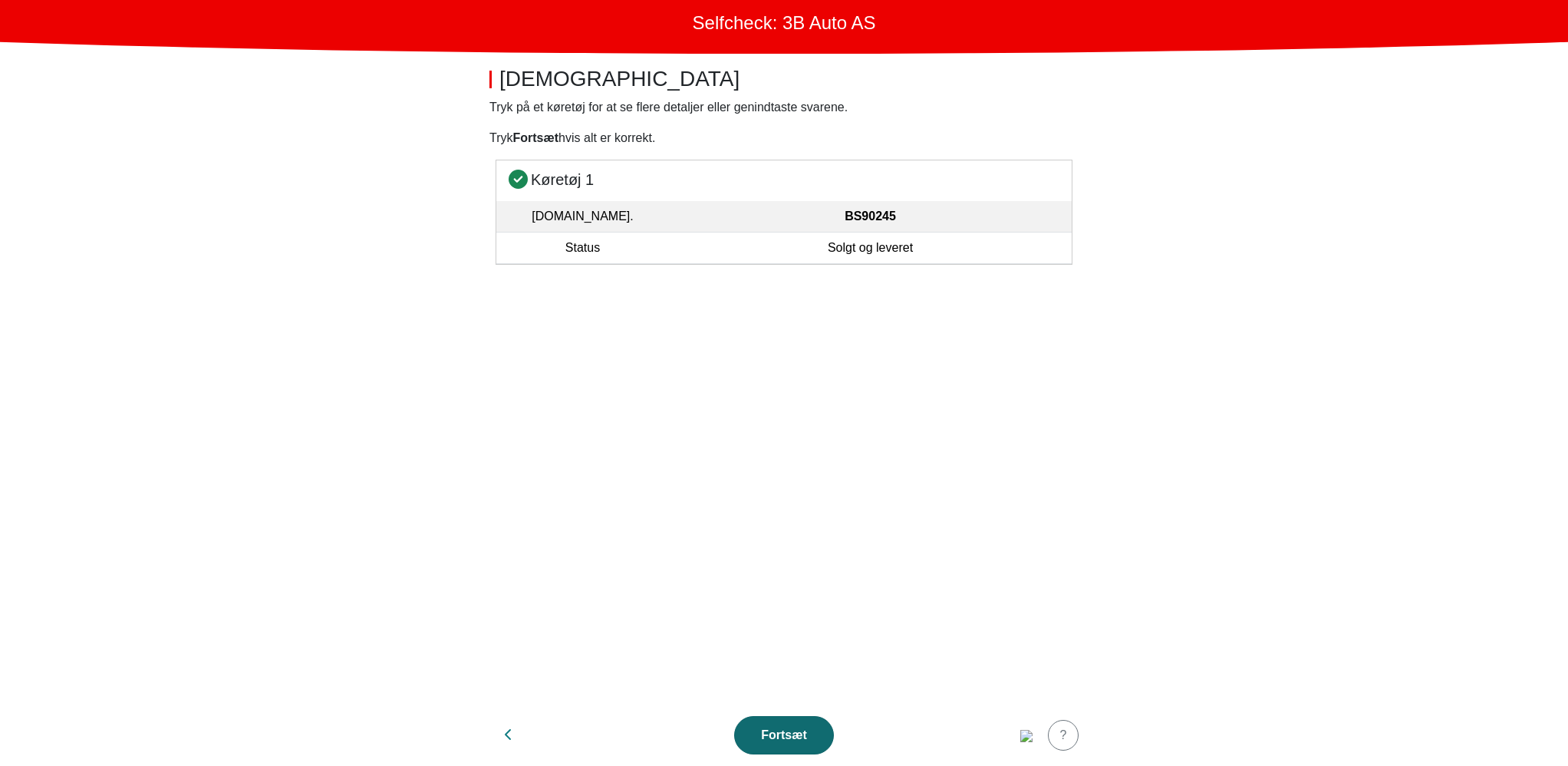
click at [817, 728] on button "Fortsæt" at bounding box center [784, 735] width 99 height 38
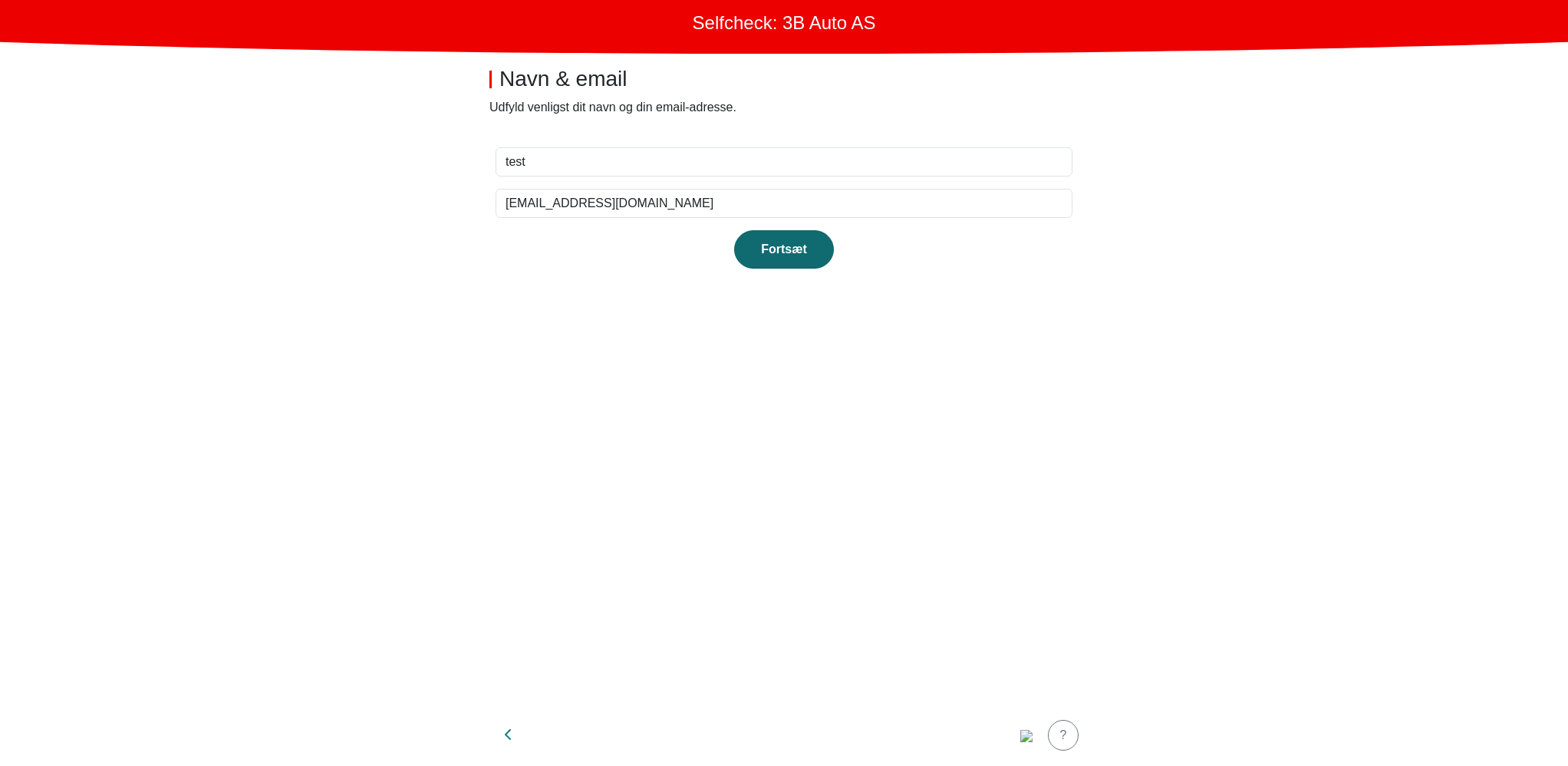
click at [788, 251] on div "Fortsæt" at bounding box center [784, 249] width 68 height 18
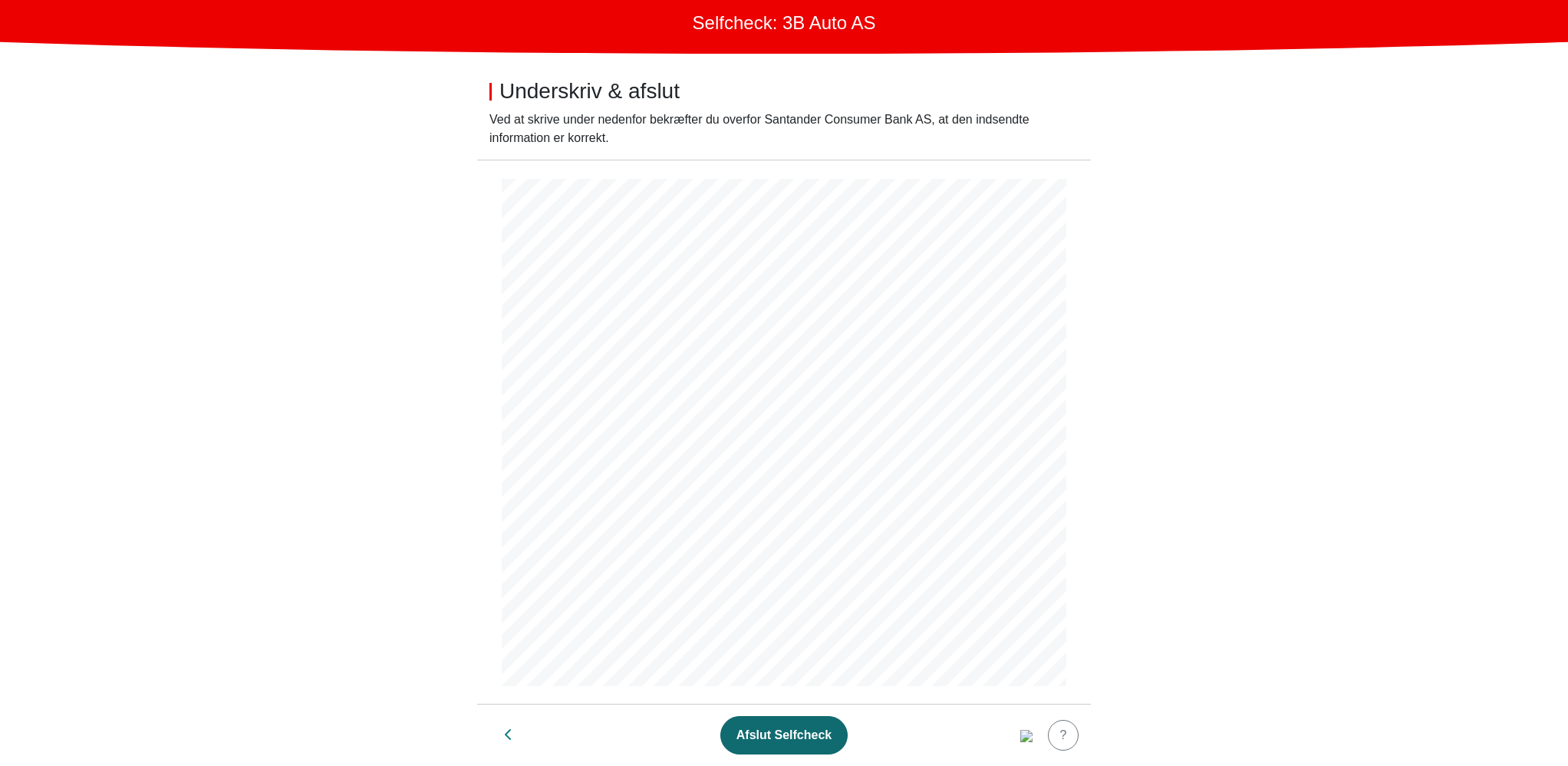
click at [779, 732] on div "Afslut Selfcheck" at bounding box center [783, 735] width 95 height 18
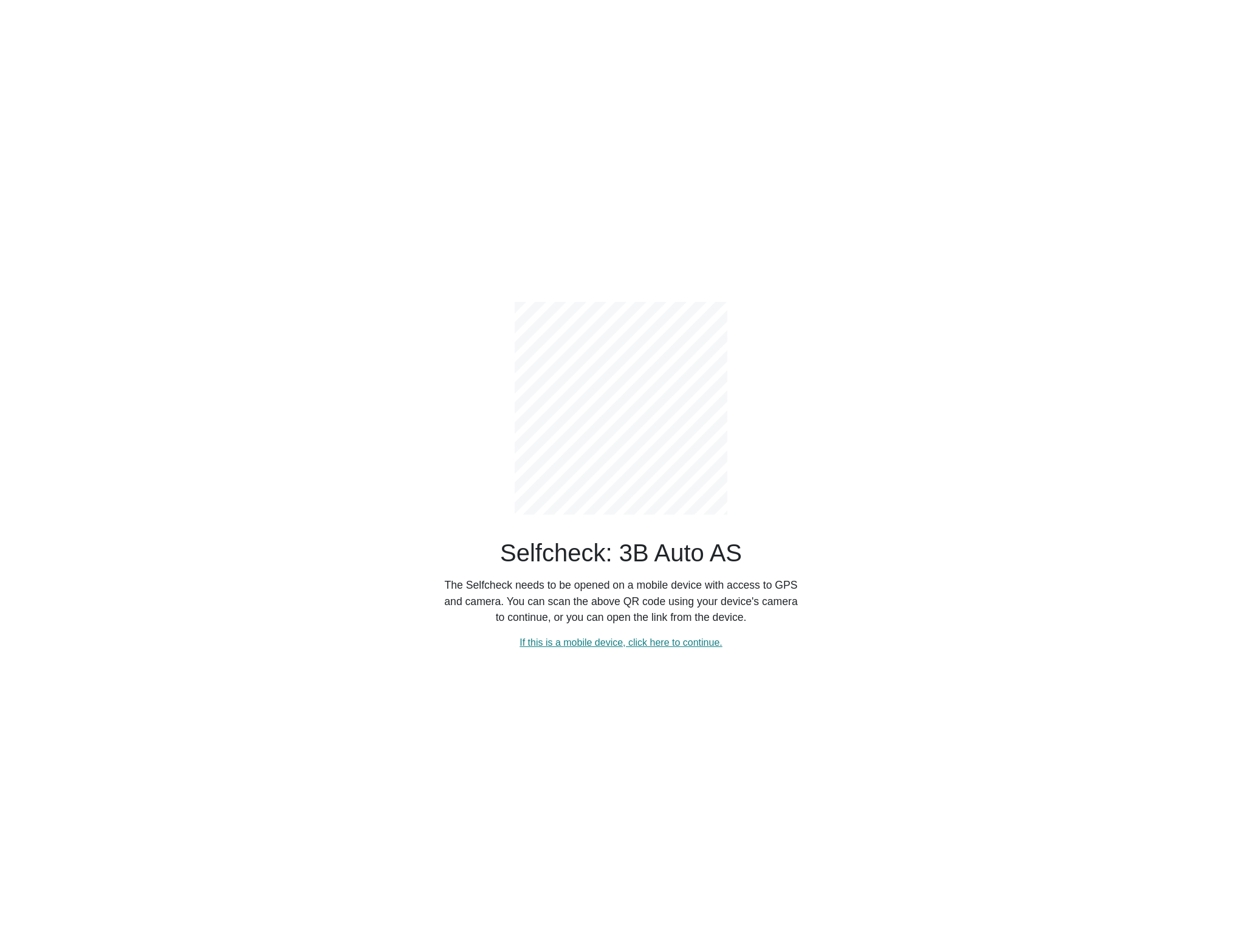
click at [871, 276] on div "Selfcheck: 3B Auto AS The Selfcheck needs to be opened on a mobile device with …" at bounding box center [620, 476] width 802 height 952
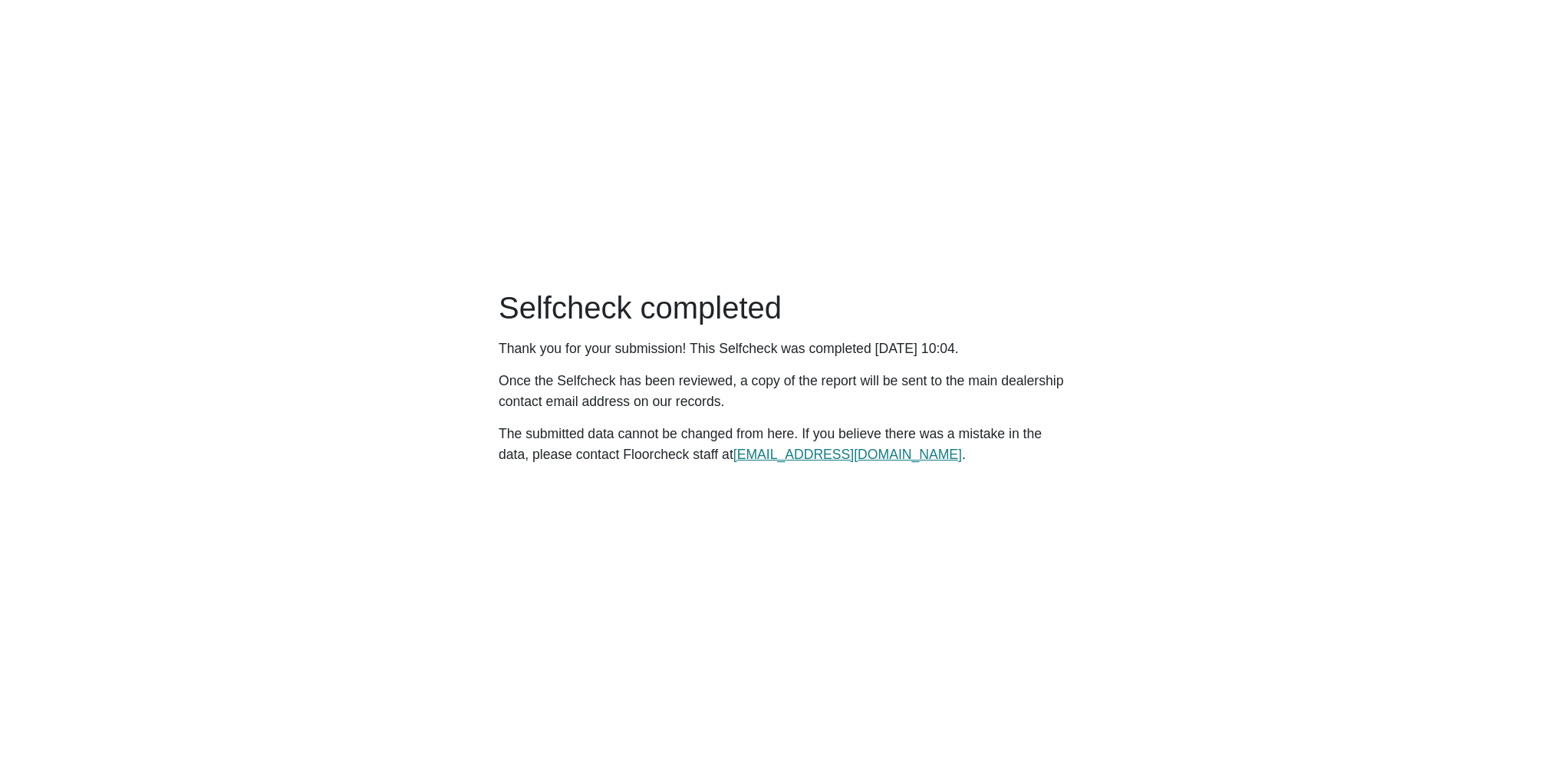
click at [1061, 232] on main "Selfcheck completed Thank you for your submission! This Selfcheck was completed…" at bounding box center [784, 383] width 1568 height 766
click at [1059, 144] on main "Selfcheck completed Thank you for your submission! This Selfcheck was completed…" at bounding box center [784, 383] width 1568 height 766
click at [1250, 214] on main "Selfcheck completed Thank you for your submission! This Selfcheck was completed…" at bounding box center [784, 383] width 1568 height 766
click at [1204, 257] on main "Selfcheck completed Thank you for your submission! This Selfcheck was completed…" at bounding box center [784, 383] width 1568 height 766
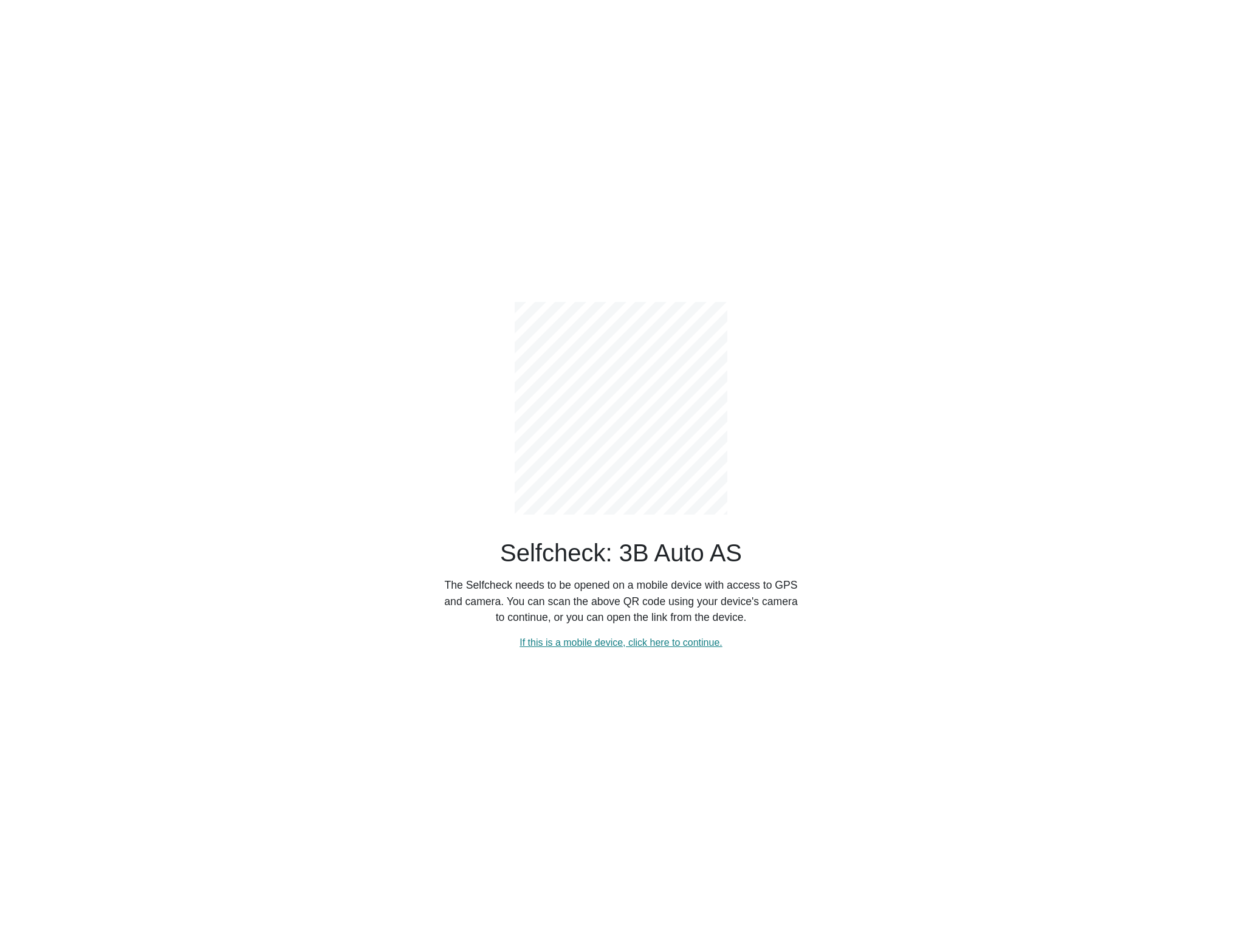
click at [666, 707] on div "Selfcheck: 3B Auto AS The Selfcheck needs to be opened on a mobile device with …" at bounding box center [620, 476] width 802 height 952
click at [662, 638] on link "If this is a mobile device, click here to continue." at bounding box center [621, 642] width 203 height 10
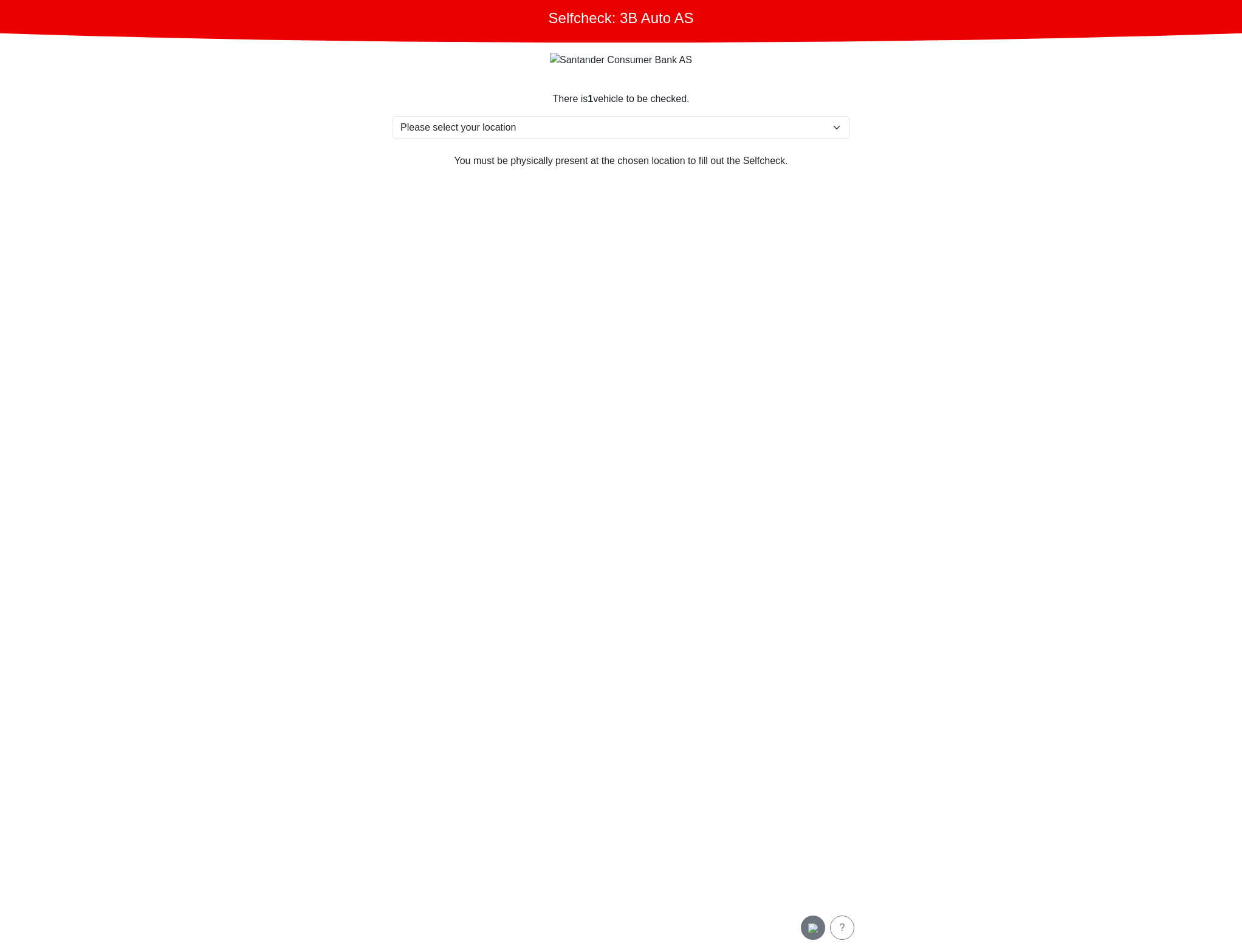
click at [810, 923] on img "button" at bounding box center [813, 928] width 10 height 10
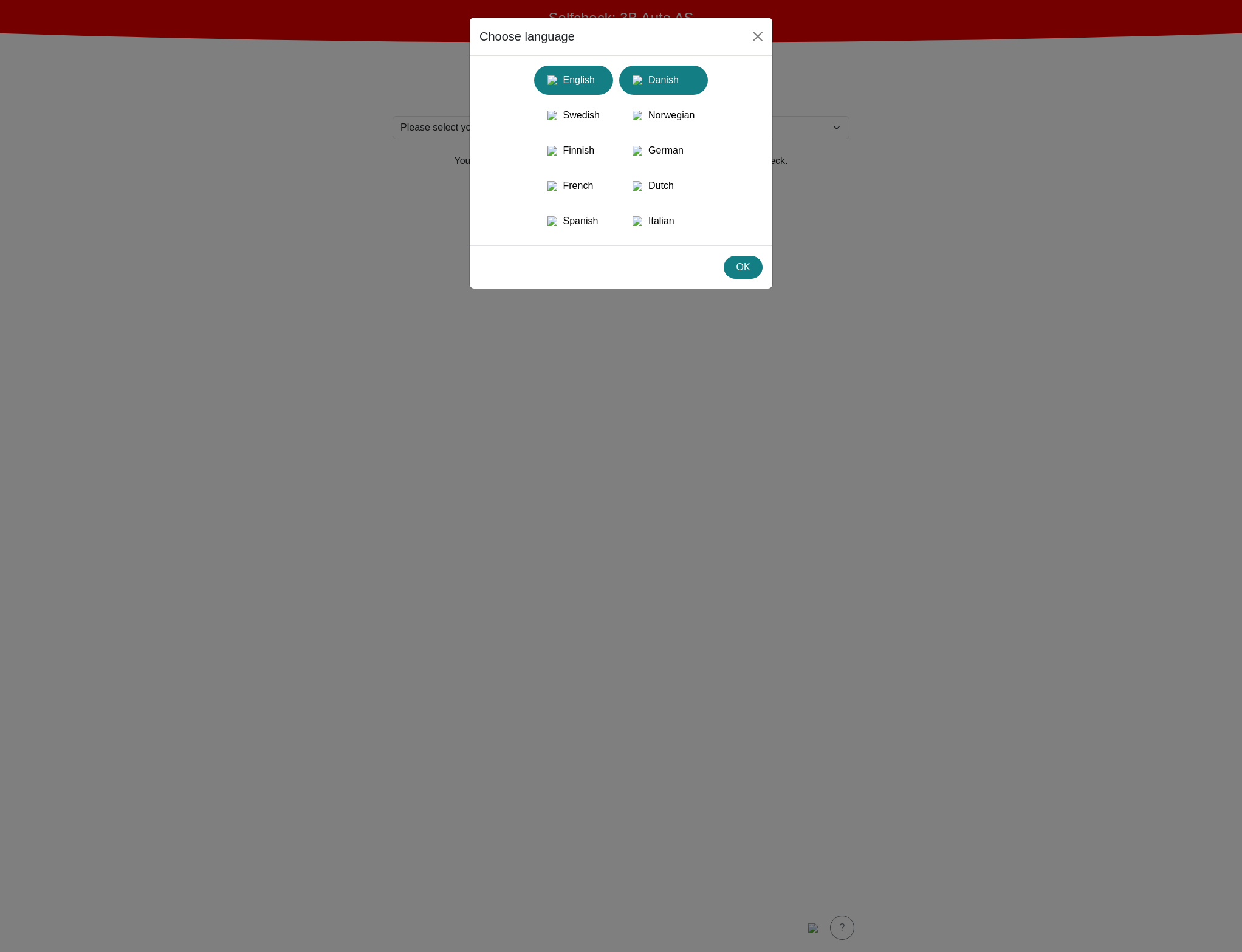
click at [688, 81] on div "Danish" at bounding box center [664, 80] width 74 height 22
click at [748, 275] on div "OK" at bounding box center [743, 268] width 23 height 14
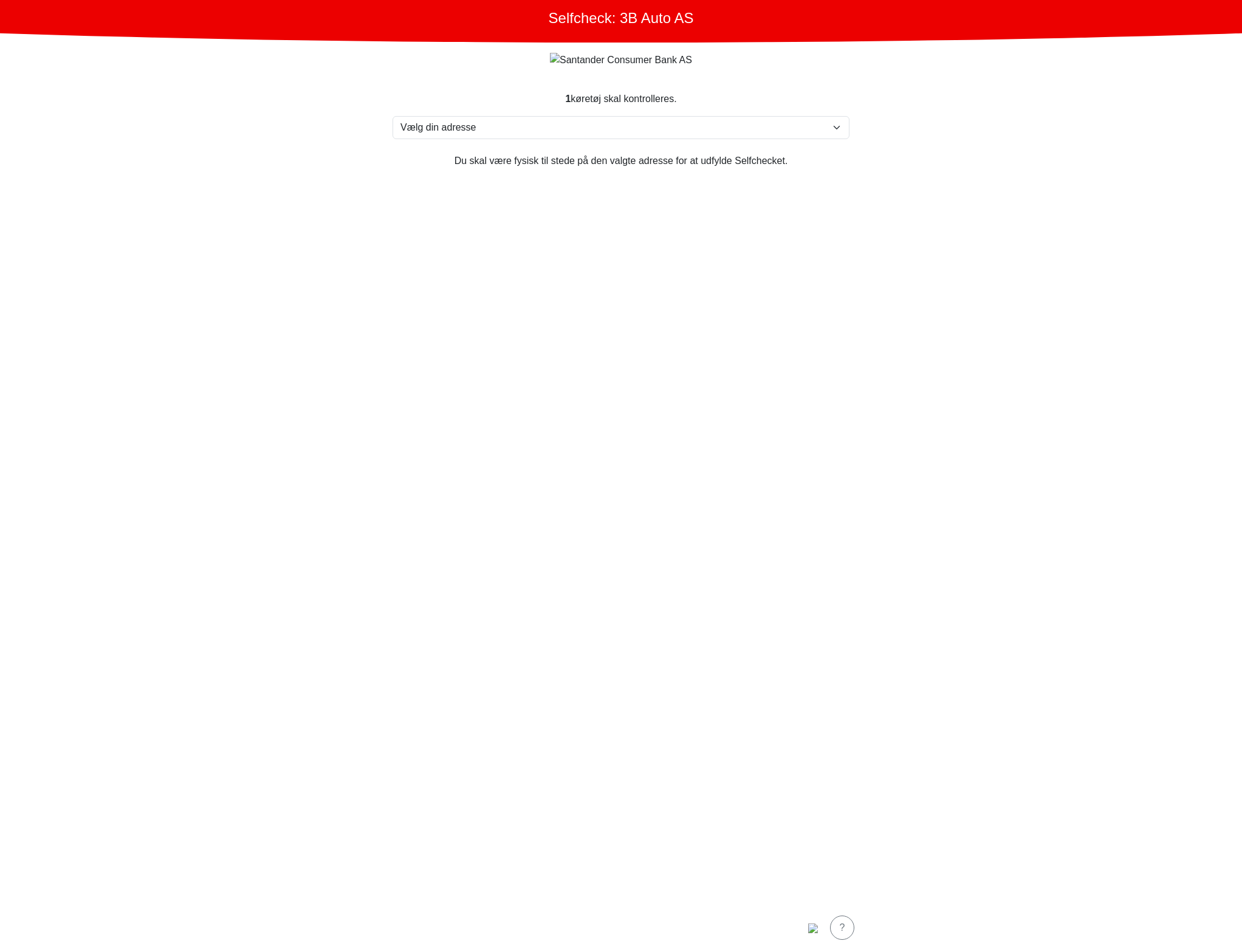
drag, startPoint x: 788, startPoint y: 378, endPoint x: 813, endPoint y: 251, distance: 129.4
click at [788, 380] on section "1 køretøj skal kontrolleres. Vælg din adresse Furlandsvegen 24( ved Bunkeroil),…" at bounding box center [621, 490] width 486 height 826
click at [741, 123] on select "Vælg din adresse Furlandsvegen 24( ved Bunkeroil), 6390 VESTNES Furland ved Bun…" at bounding box center [621, 127] width 457 height 23
select select "3303"
click at [393, 117] on select "Vælg din adresse Furlandsvegen 24( ved Bunkeroil), 6390 VESTNES Furland ved Bun…" at bounding box center [621, 127] width 457 height 23
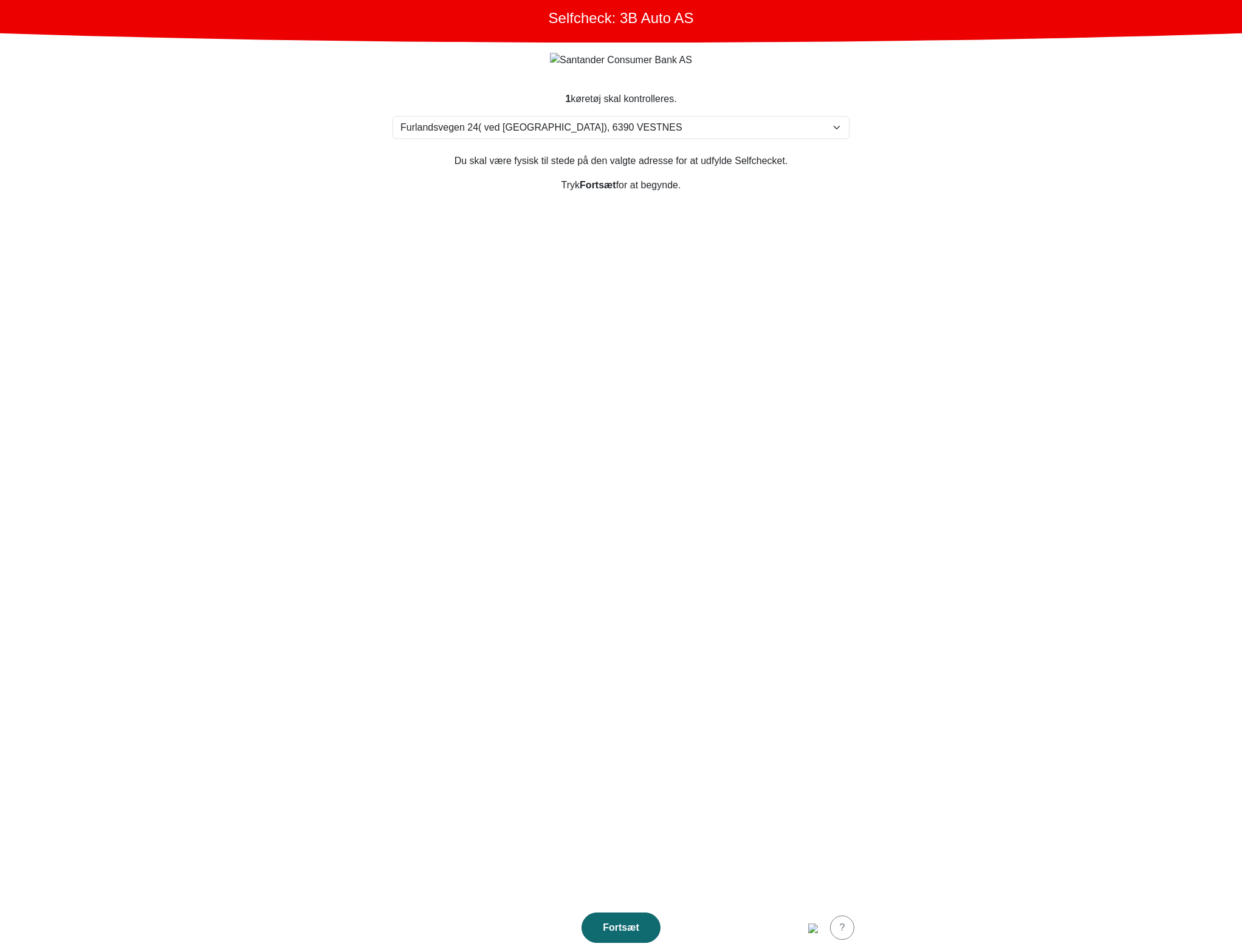
click at [627, 925] on div "Fortsæt" at bounding box center [621, 928] width 54 height 14
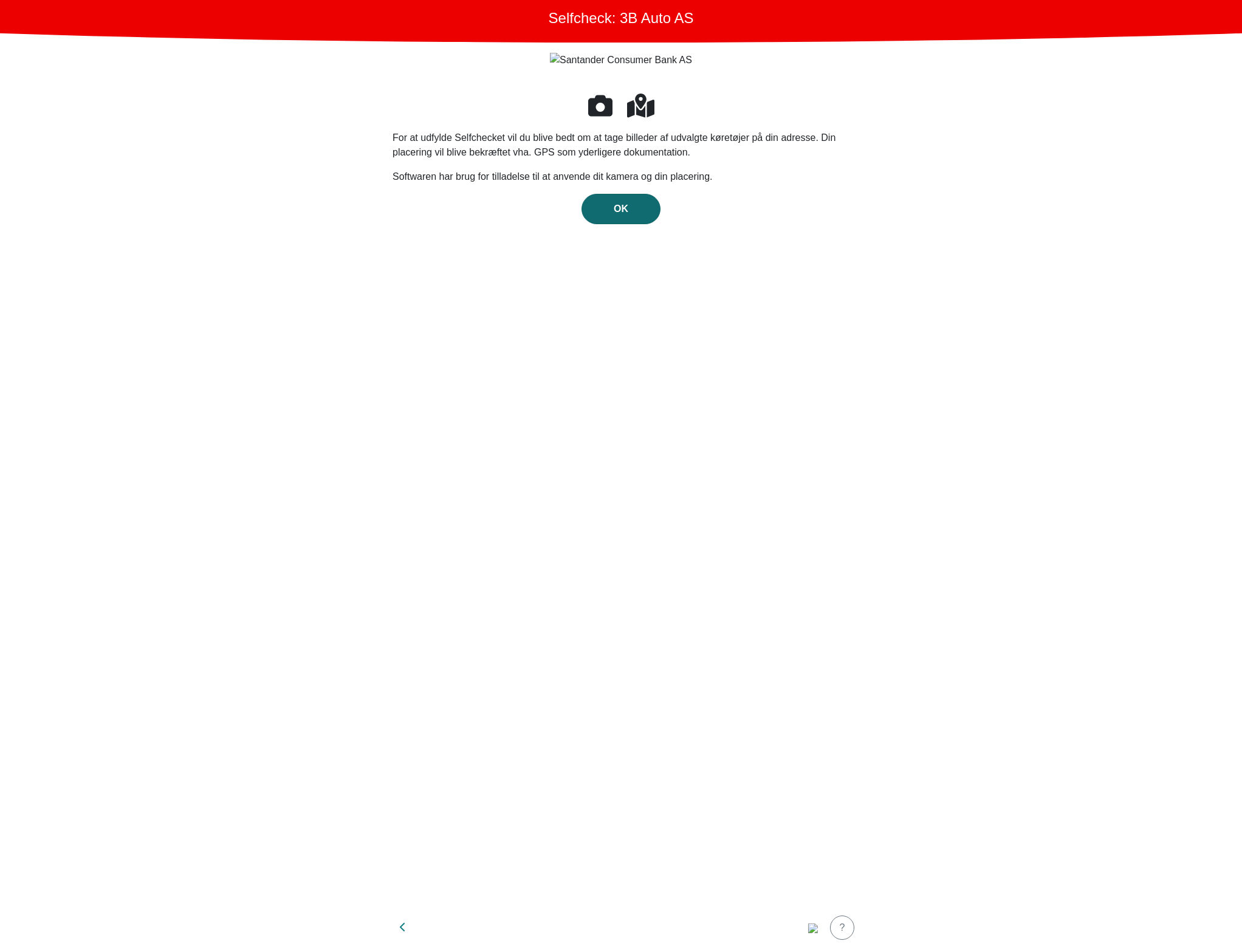
click at [620, 204] on span "OK" at bounding box center [621, 209] width 14 height 10
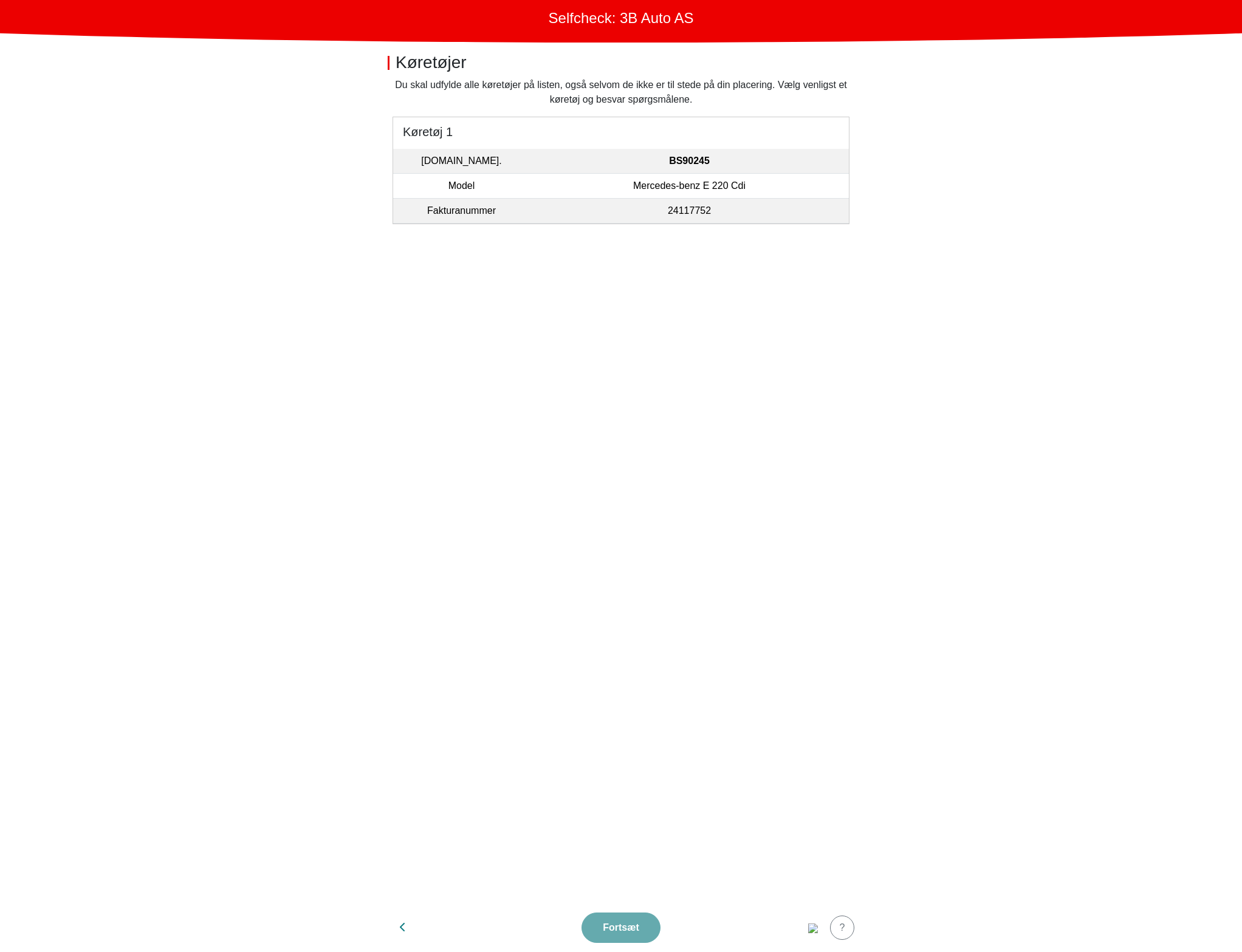
click at [703, 202] on td "24117752" at bounding box center [690, 211] width 319 height 25
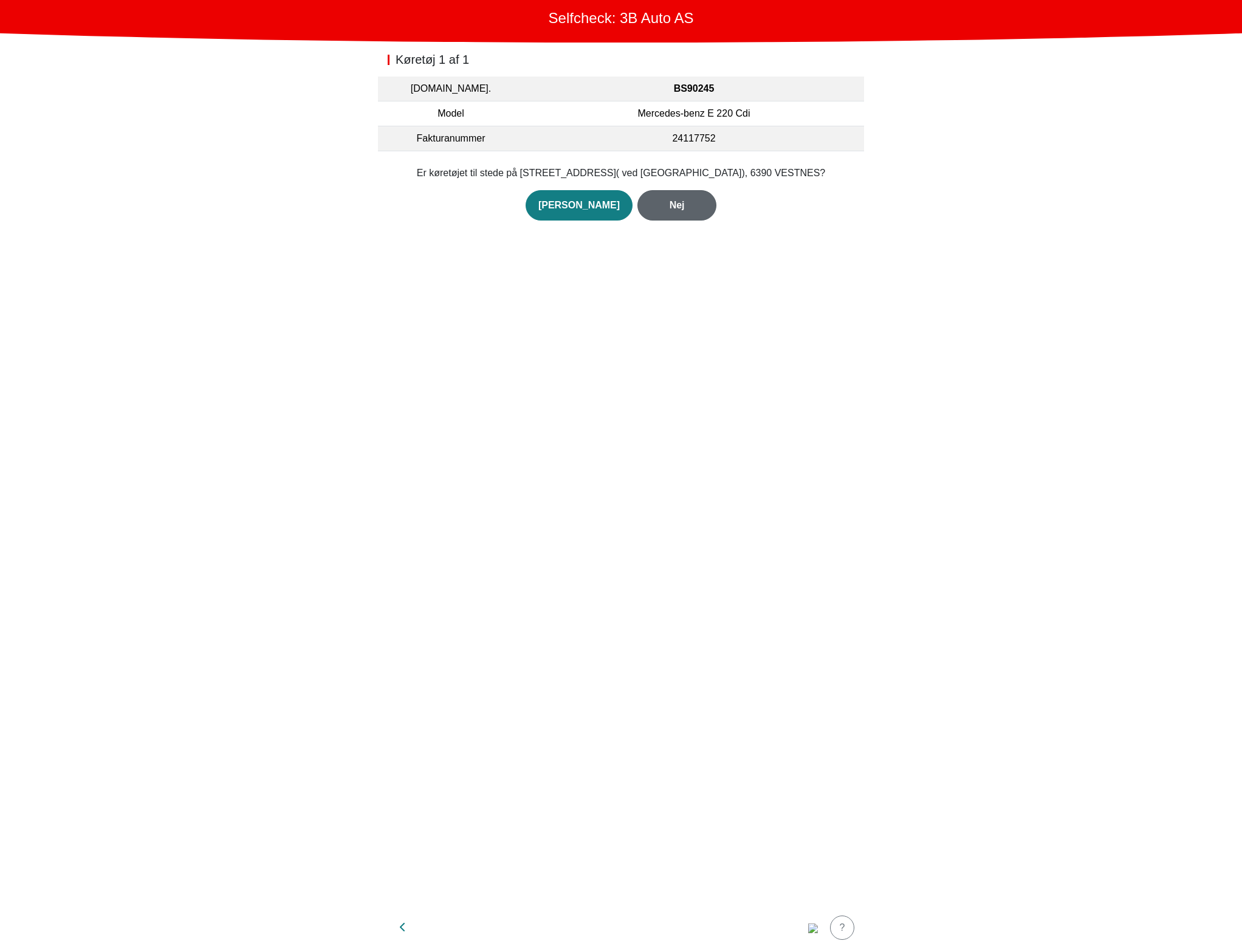
click at [650, 205] on div "Nej" at bounding box center [677, 205] width 54 height 14
click at [656, 214] on button "Nej" at bounding box center [677, 220] width 79 height 30
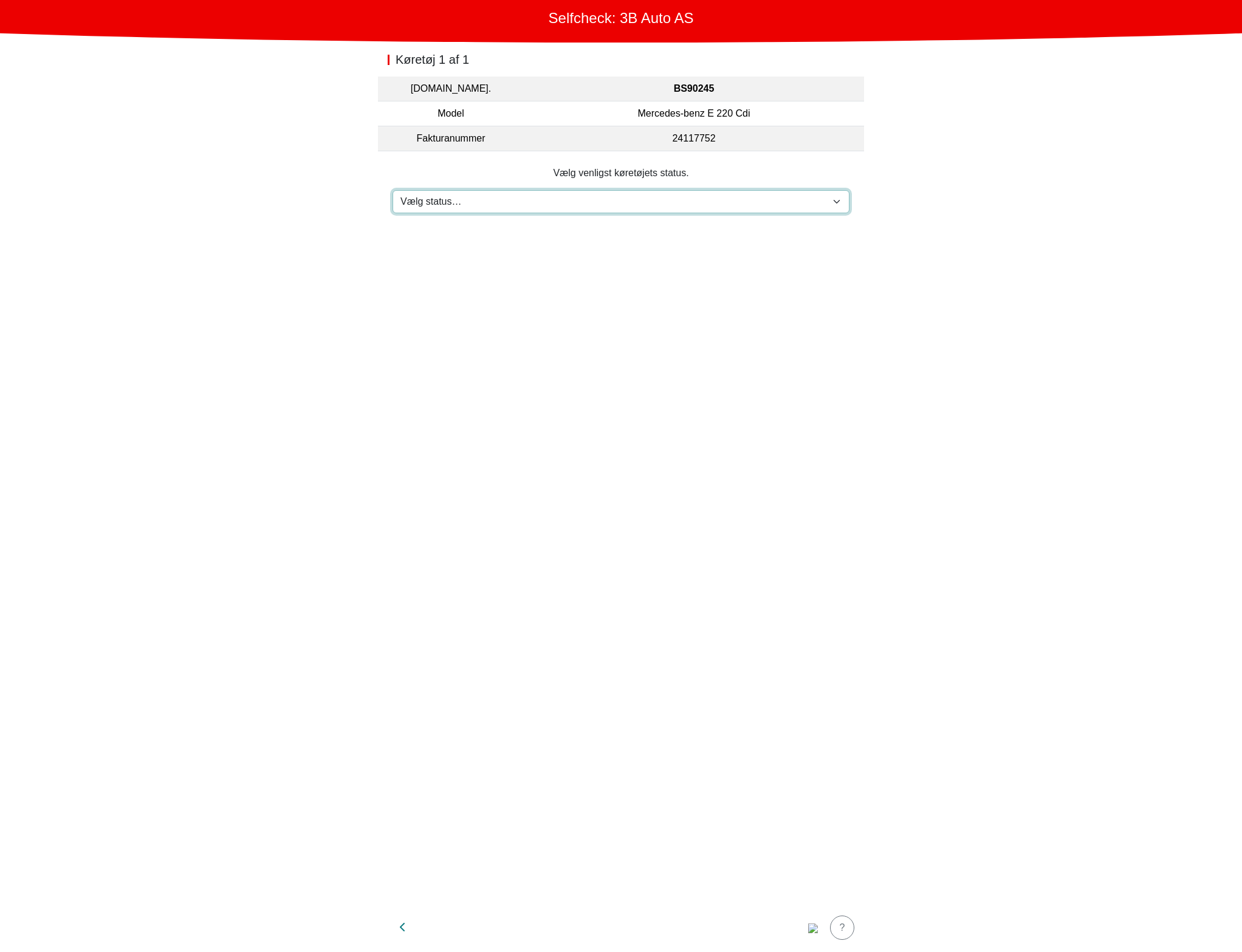
drag, startPoint x: 636, startPoint y: 212, endPoint x: 634, endPoint y: 196, distance: 16.1
click at [636, 211] on select "Vælg status… Vedligeholdelse Solgt og leveret Ikke modtaget På prøvetur Mangler" at bounding box center [621, 202] width 457 height 23
select select "3"
click at [393, 190] on select "Vælg status… Vedligeholdelse Solgt og leveret Ikke modtaget På prøvetur Mangler" at bounding box center [621, 202] width 457 height 23
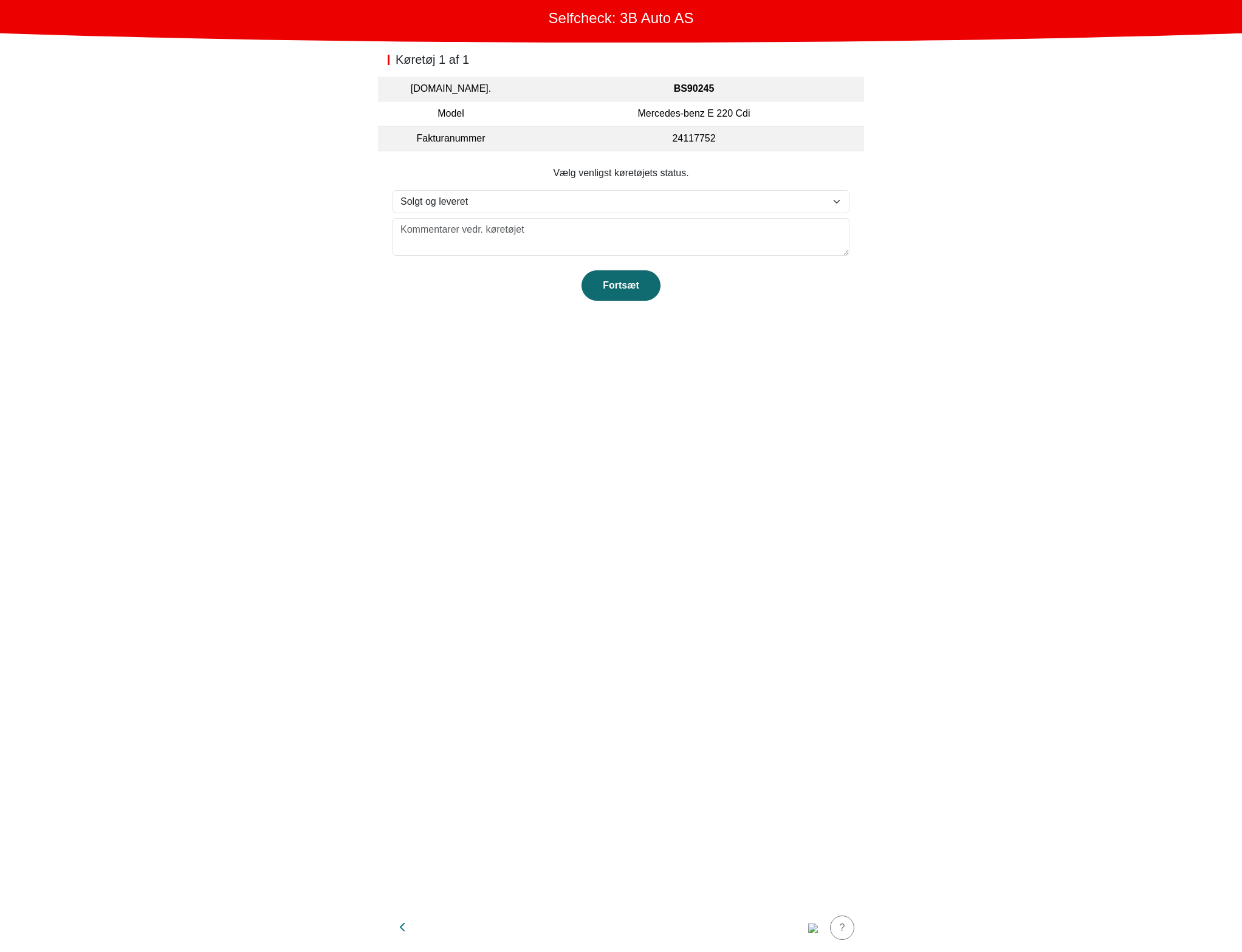
click at [641, 288] on div "Fortsæt" at bounding box center [621, 285] width 54 height 14
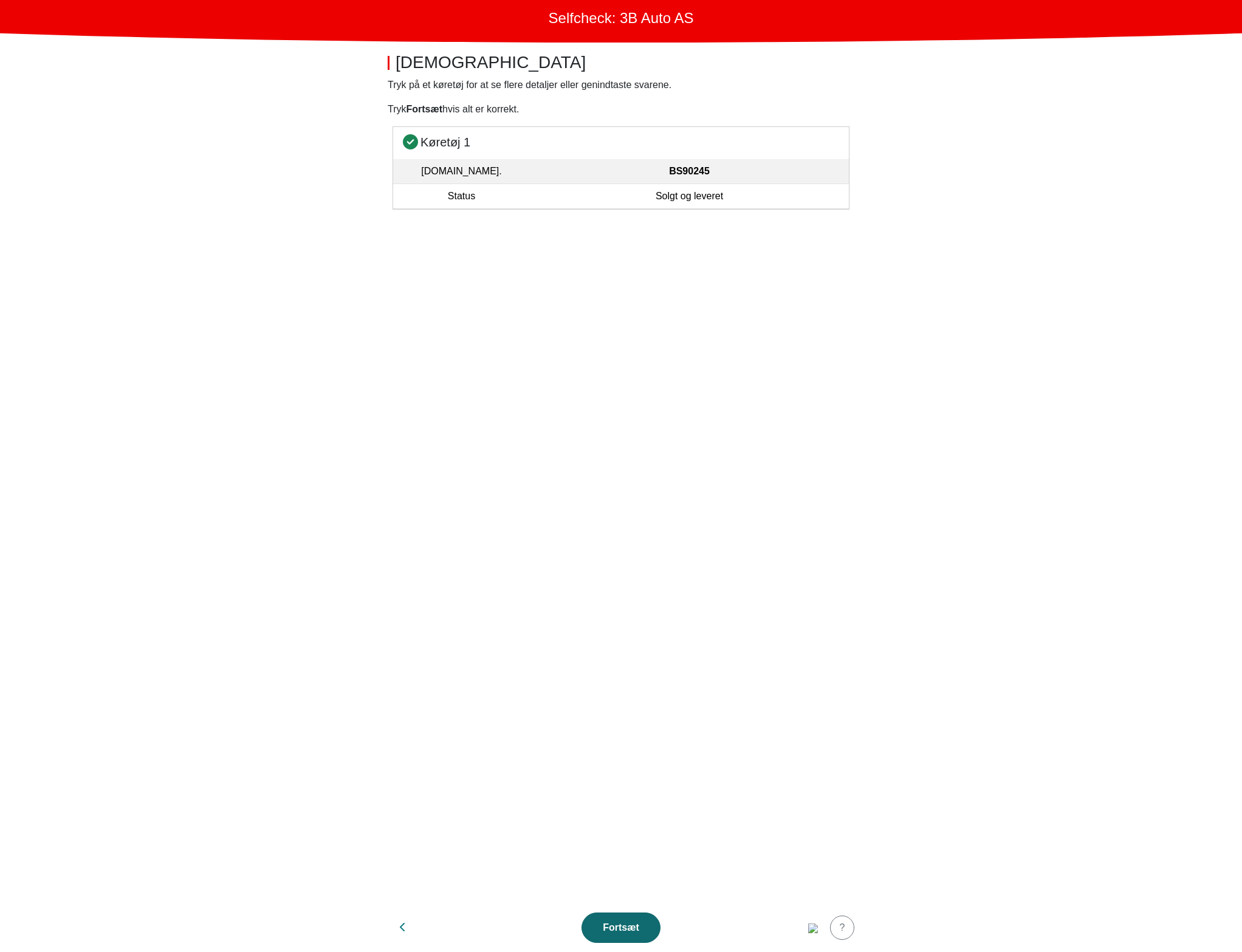
click at [638, 931] on div "Fortsæt" at bounding box center [621, 928] width 54 height 14
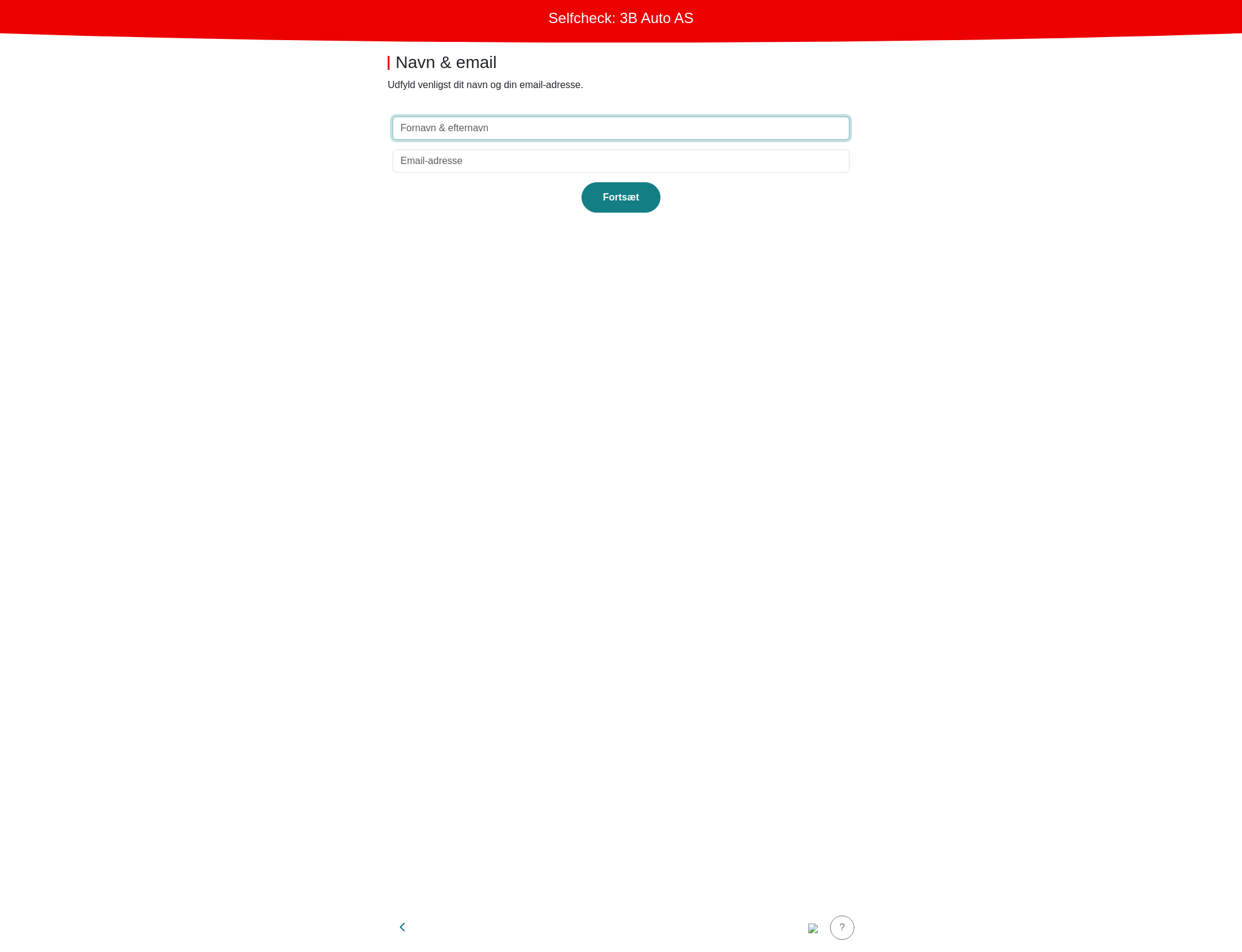
click at [643, 135] on input "text" at bounding box center [621, 128] width 457 height 23
type input "test"
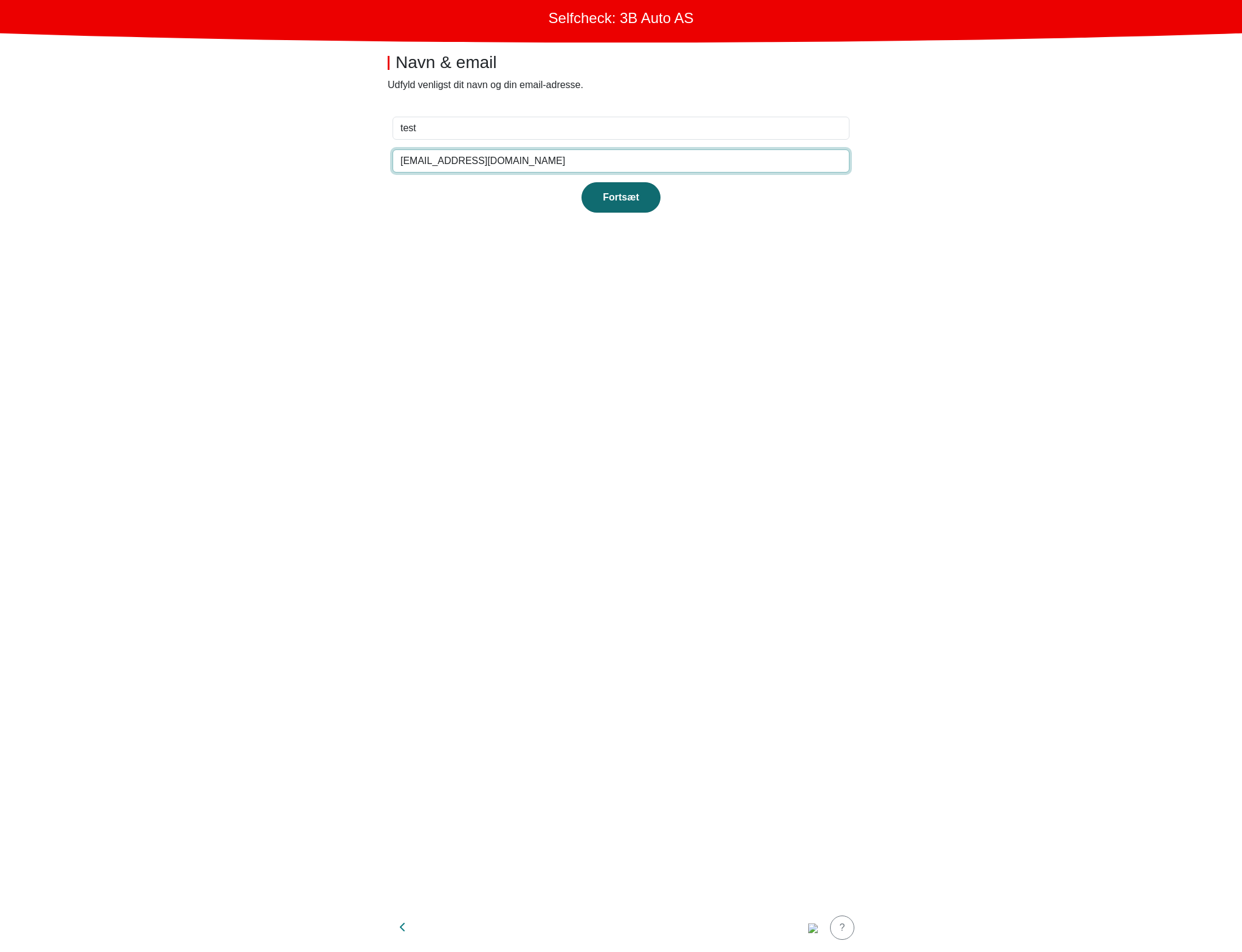
type input "test@test.dk"
click at [626, 196] on div "Fortsæt" at bounding box center [621, 197] width 54 height 14
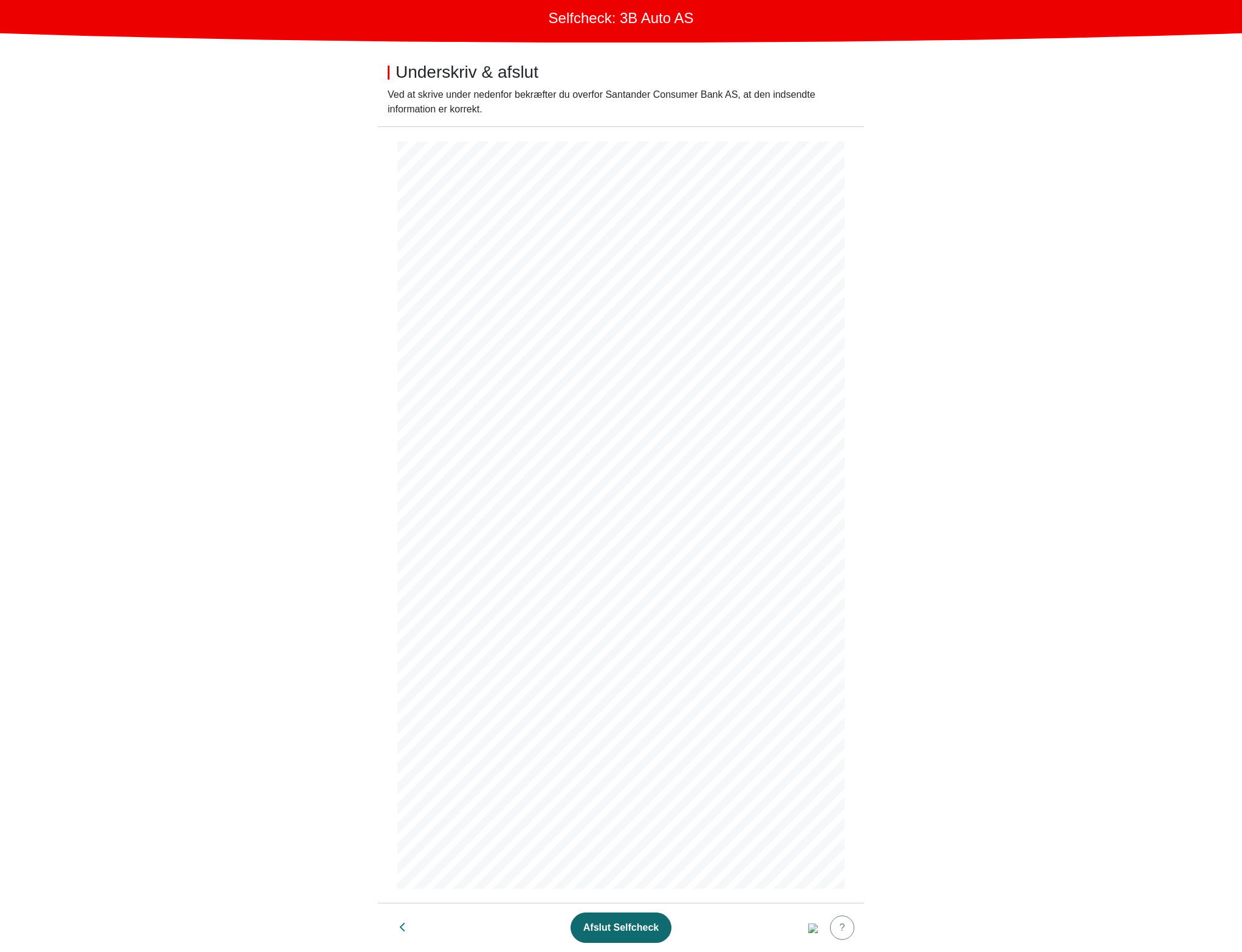
click at [614, 921] on div "Afslut Selfcheck" at bounding box center [620, 928] width 75 height 14
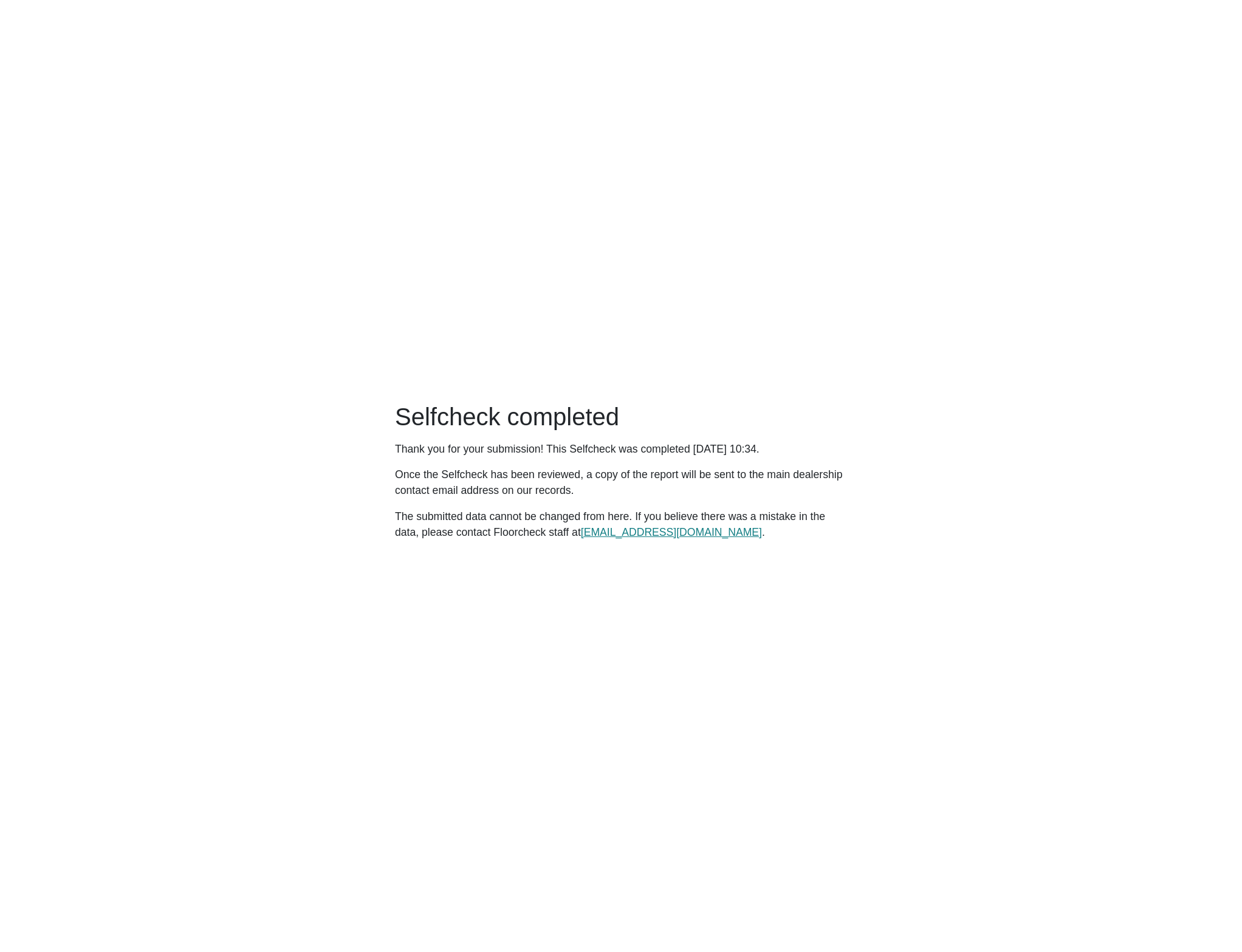
click at [632, 391] on main "Selfcheck completed Thank you for your submission! This Selfcheck was completed…" at bounding box center [621, 476] width 1242 height 952
click at [92, 180] on main "Selfcheck completed Thank you for your submission! This Selfcheck was completed…" at bounding box center [621, 476] width 1242 height 952
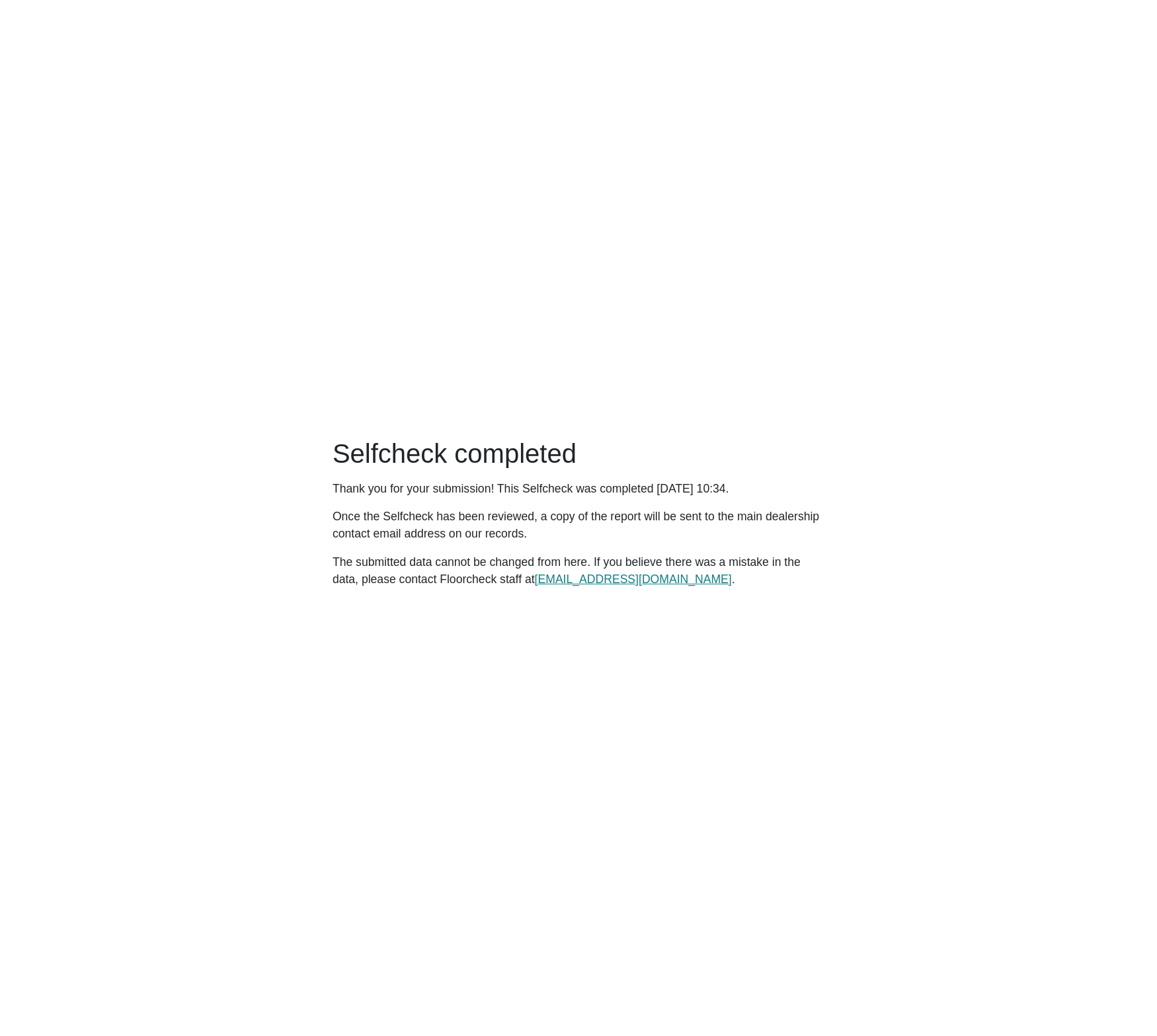
click at [658, 290] on main "Selfcheck completed Thank you for your submission! This Selfcheck was completed…" at bounding box center [578, 518] width 1157 height 1036
click at [661, 258] on main "Selfcheck completed Thank you for your submission! This Selfcheck was completed…" at bounding box center [578, 518] width 1157 height 1036
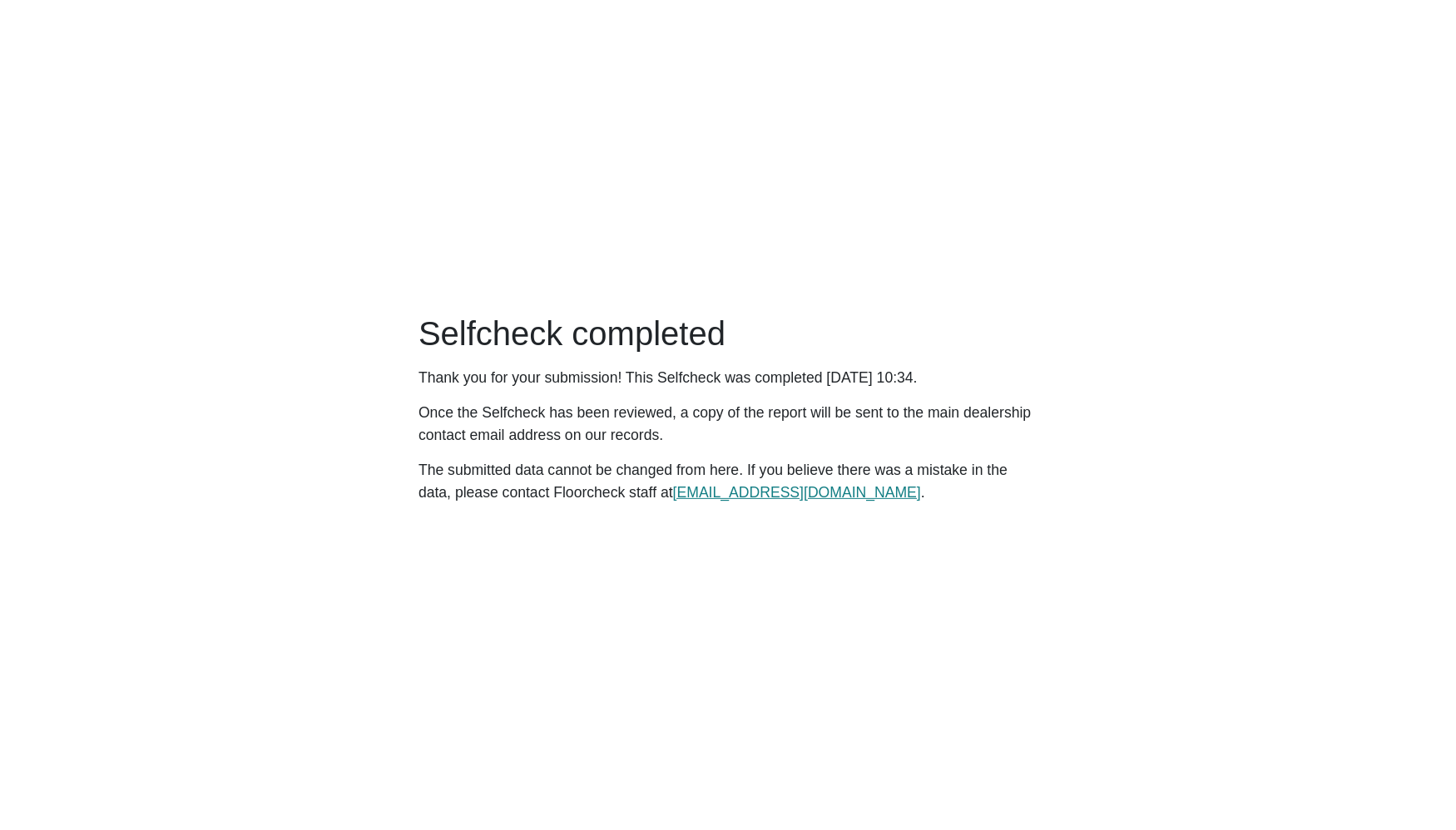
click at [336, 144] on main "Selfcheck completed Thank you for your submission! This Selfcheck was completed…" at bounding box center [728, 415] width 1456 height 830
click at [1134, 318] on main "Selfcheck completed Thank you for your submission! This Selfcheck was completed…" at bounding box center [728, 415] width 1456 height 830
click at [373, 236] on main "Selfcheck completed Thank you for your submission! This Selfcheck was completed…" at bounding box center [728, 415] width 1456 height 830
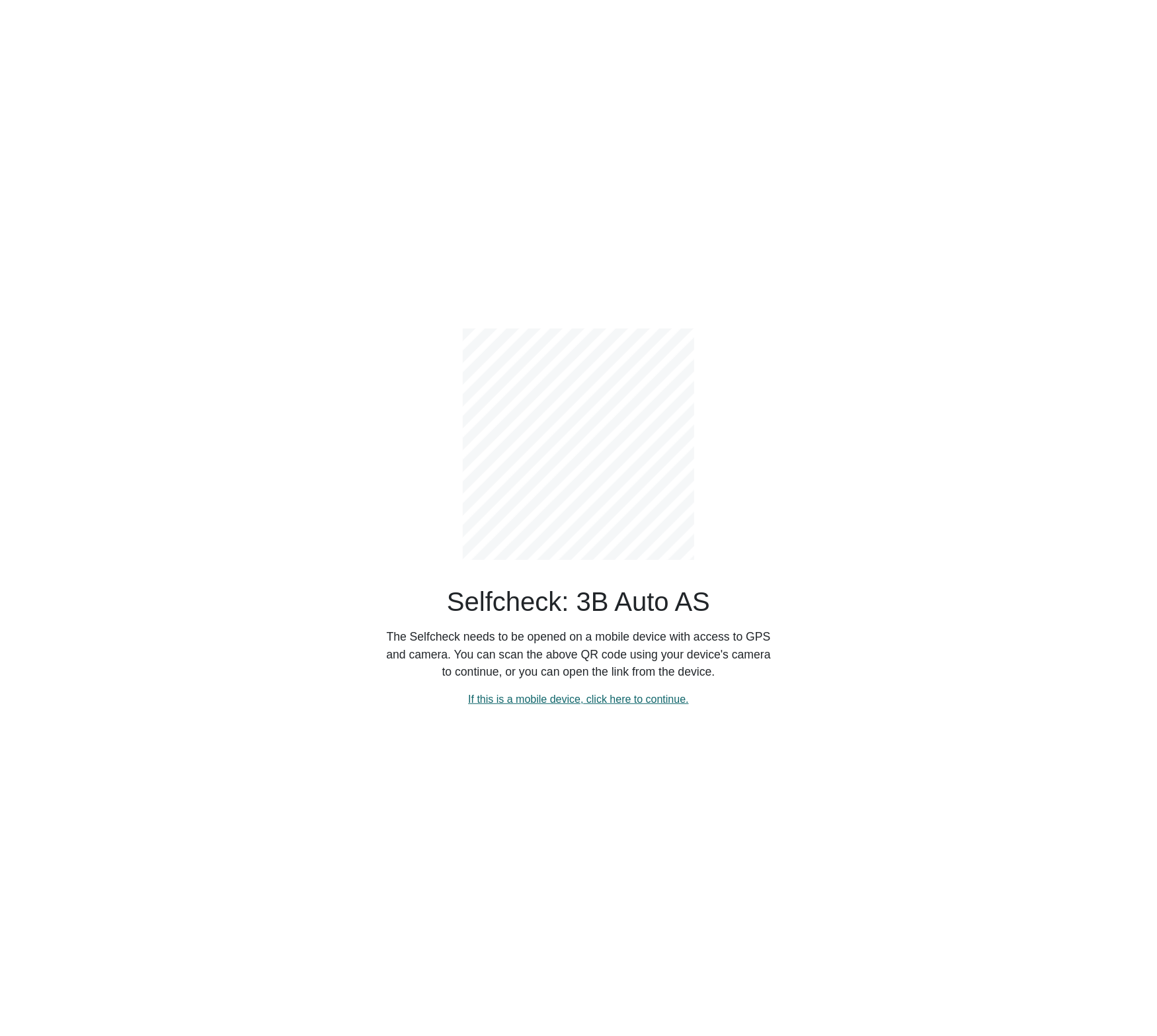
click at [544, 697] on link "If this is a mobile device, click here to continue." at bounding box center [578, 699] width 221 height 11
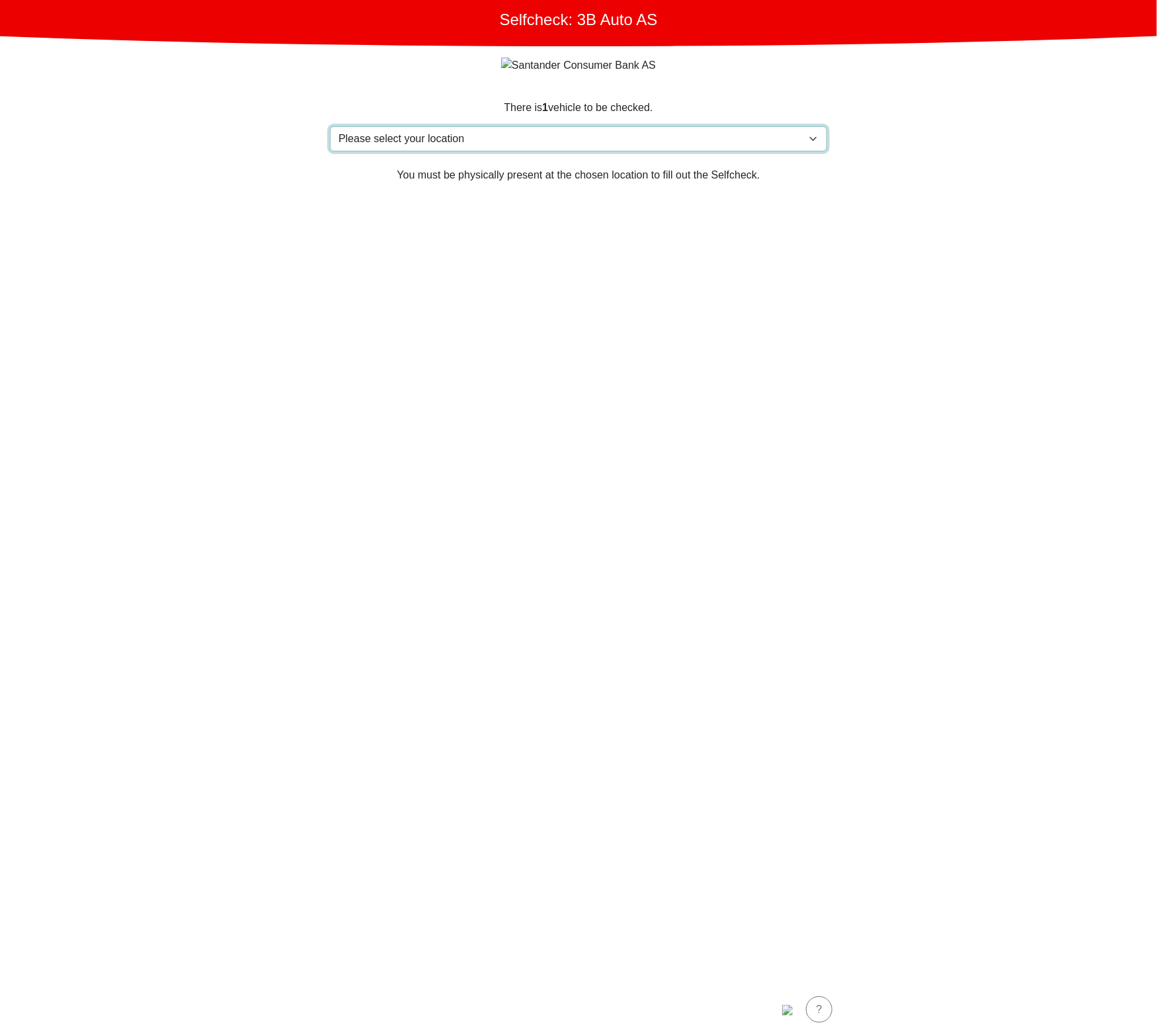
click at [448, 145] on select "Please select your location Furlandsvegen 24( ved [GEOGRAPHIC_DATA]), [GEOGRAPH…" at bounding box center [578, 139] width 497 height 25
select select "3303"
click at [330, 127] on select "Please select your location Furlandsvegen 24( ved Bunkeroil), 6390 VESTNES Furl…" at bounding box center [578, 139] width 497 height 25
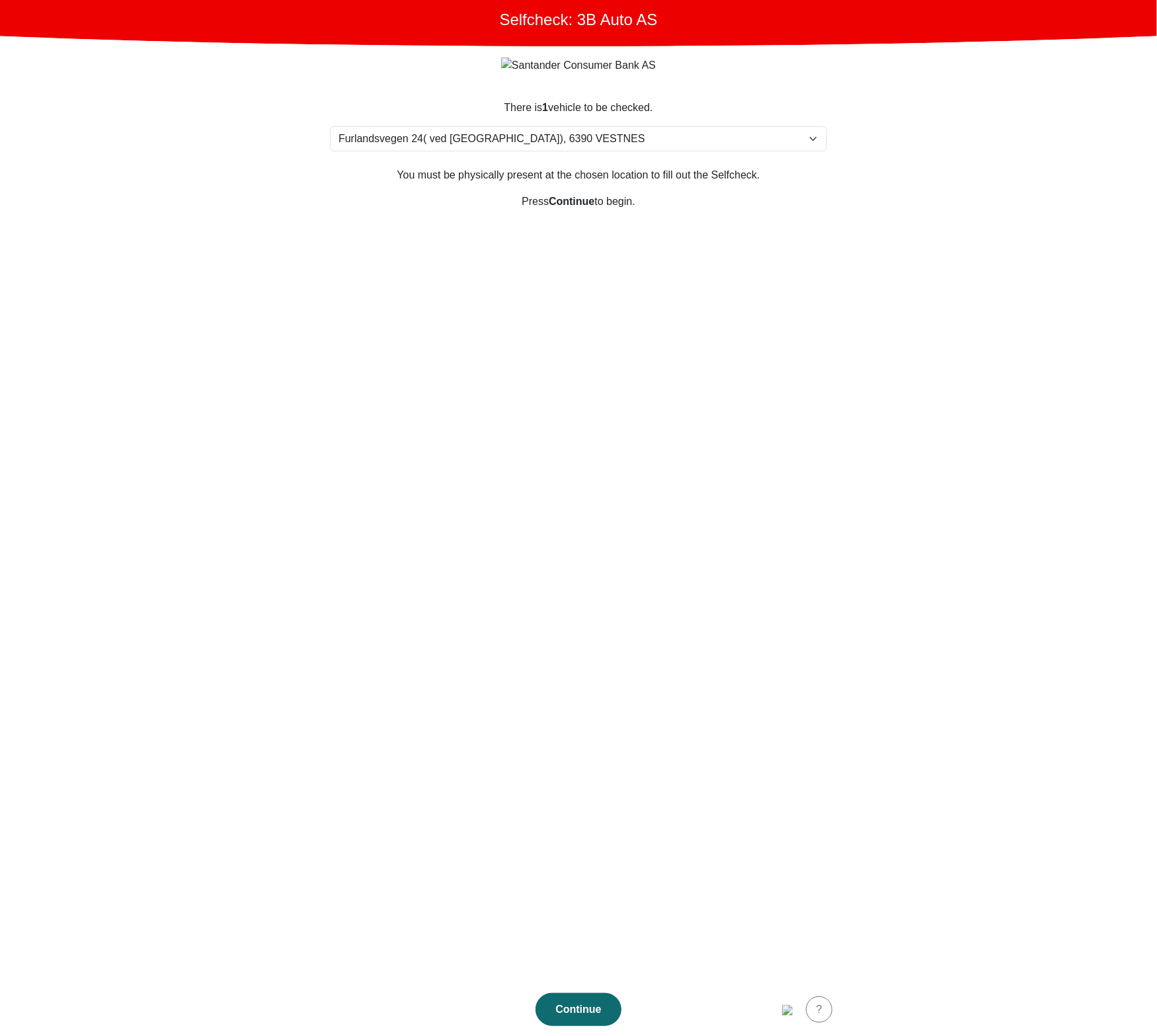
click at [578, 1002] on div "Continue" at bounding box center [578, 1010] width 58 height 16
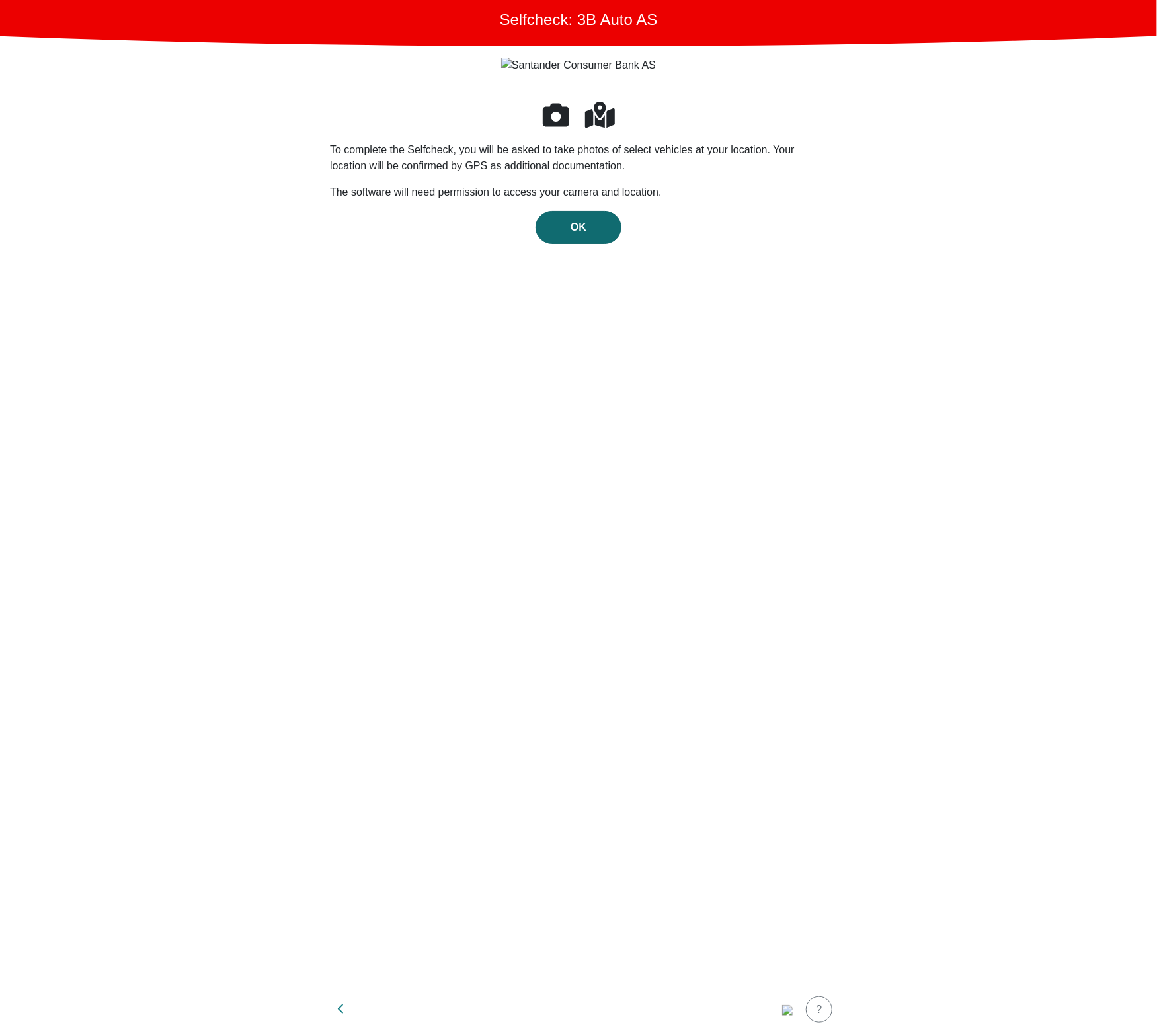
click at [584, 222] on span "OK" at bounding box center [578, 227] width 16 height 11
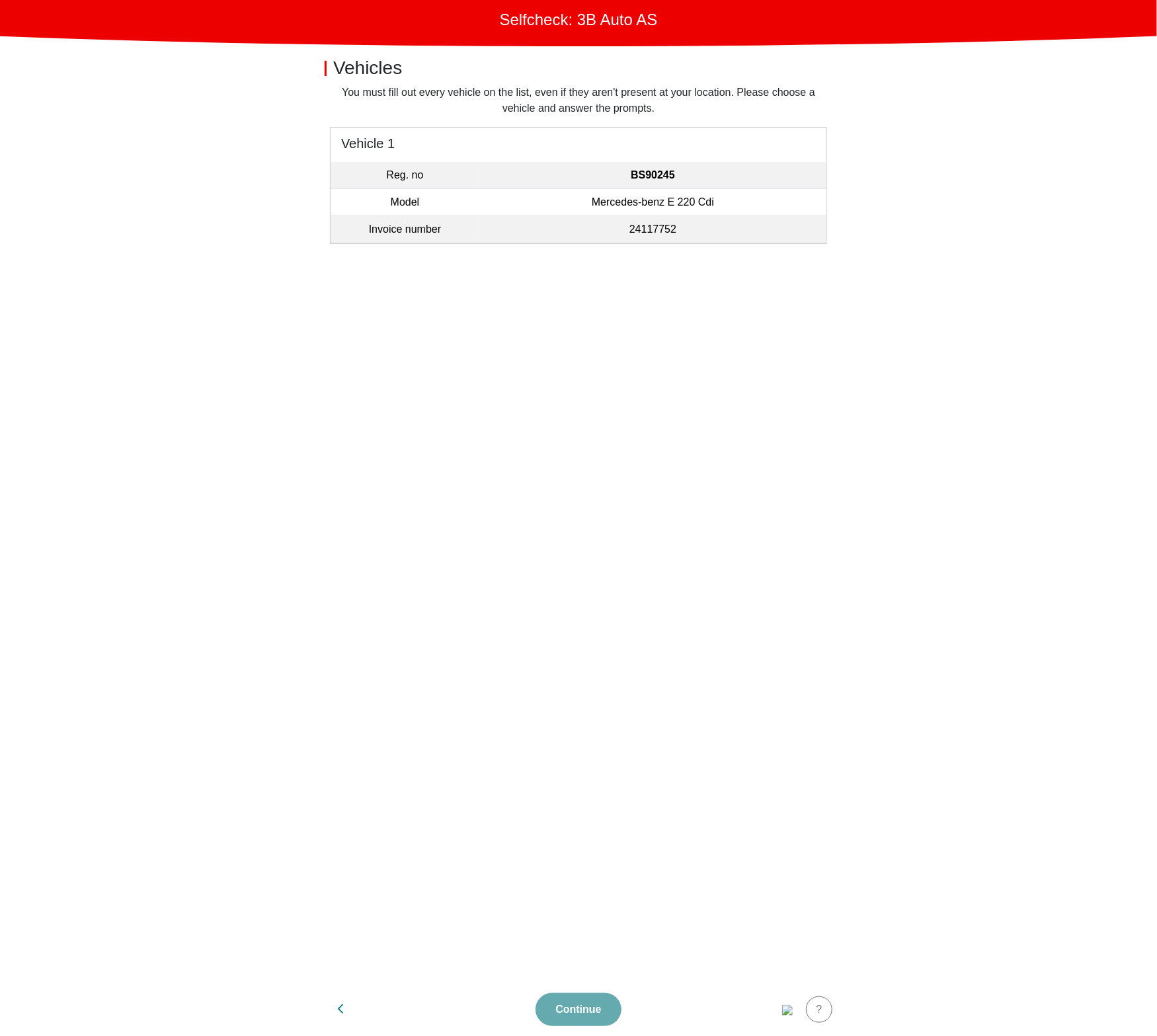
click at [665, 181] on strong "BS90245" at bounding box center [652, 174] width 44 height 11
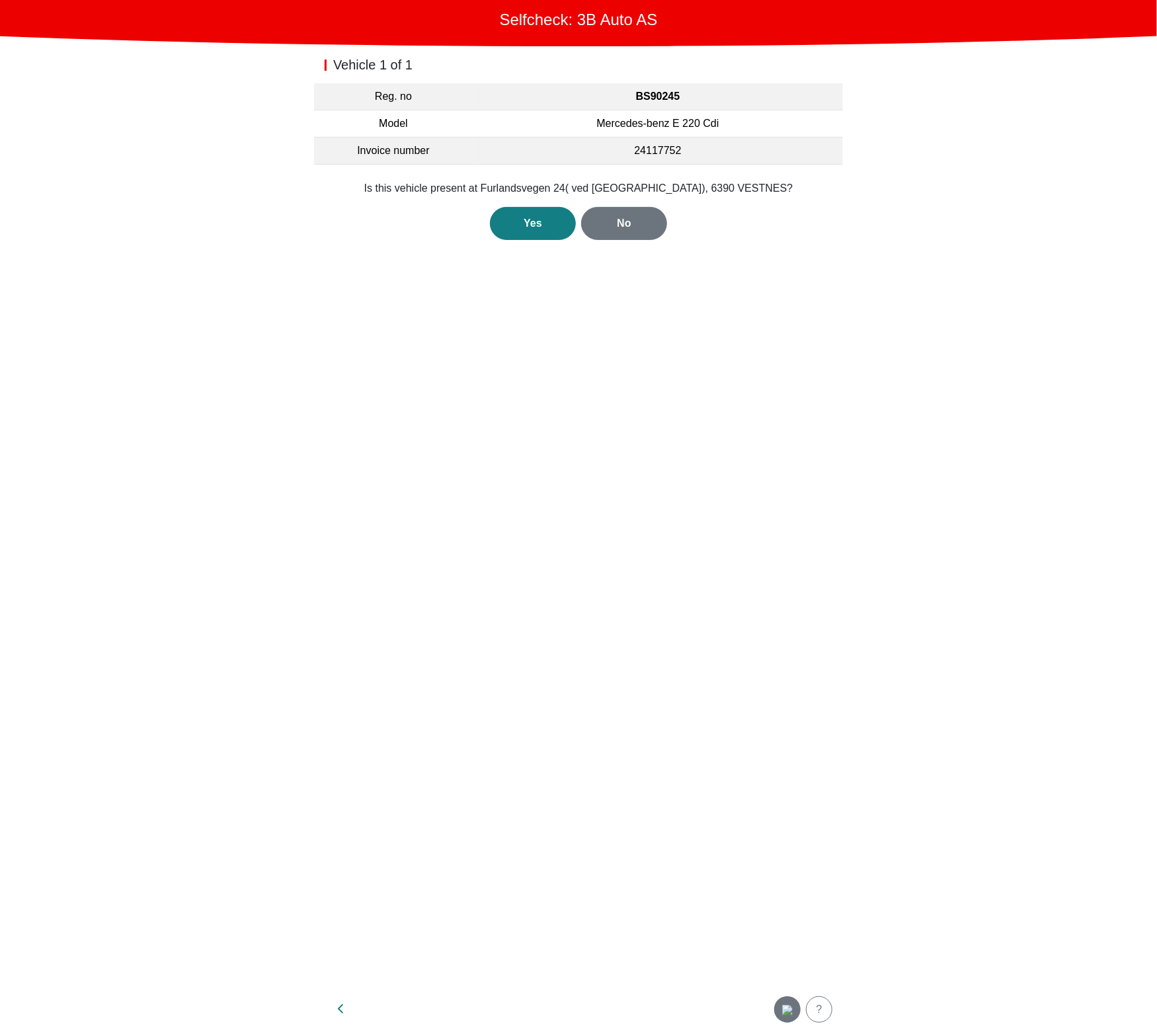
click at [782, 1007] on img "button" at bounding box center [787, 1010] width 11 height 11
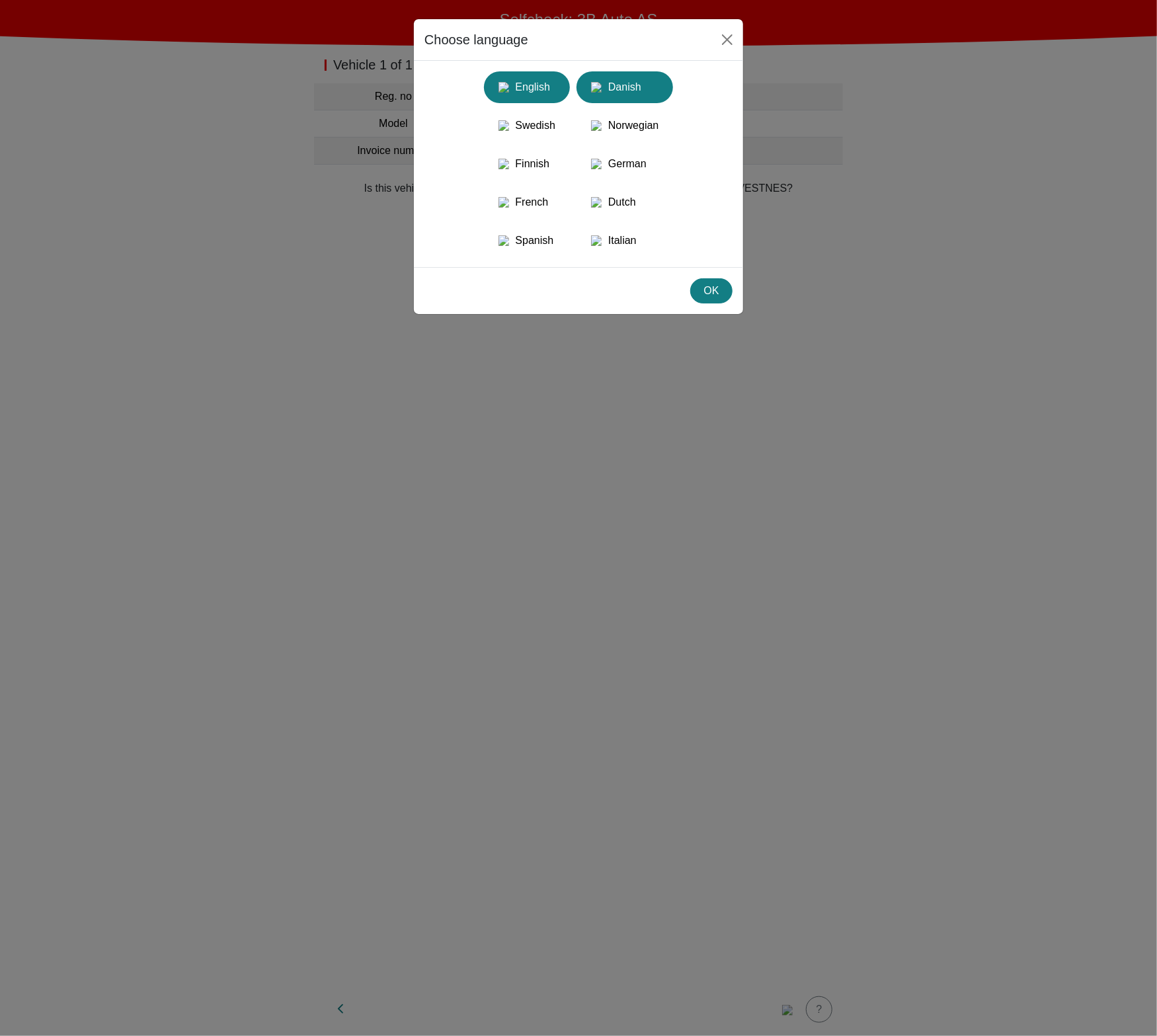
click at [603, 104] on button "Danish" at bounding box center [625, 87] width 96 height 32
click at [718, 299] on div "OK" at bounding box center [711, 291] width 25 height 16
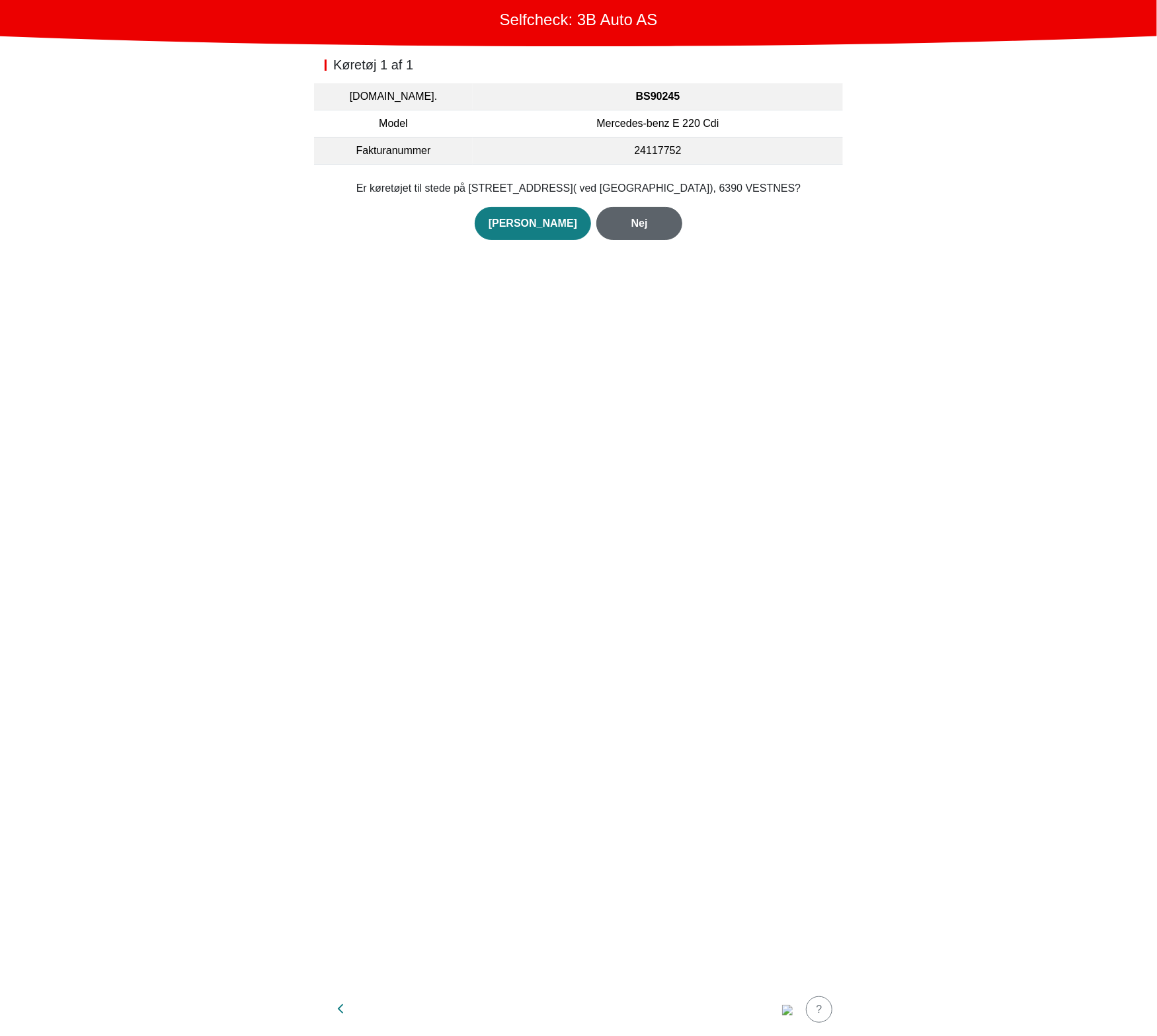
click at [634, 223] on div "Nej" at bounding box center [639, 223] width 58 height 16
click at [640, 231] on div "Nej" at bounding box center [639, 239] width 58 height 16
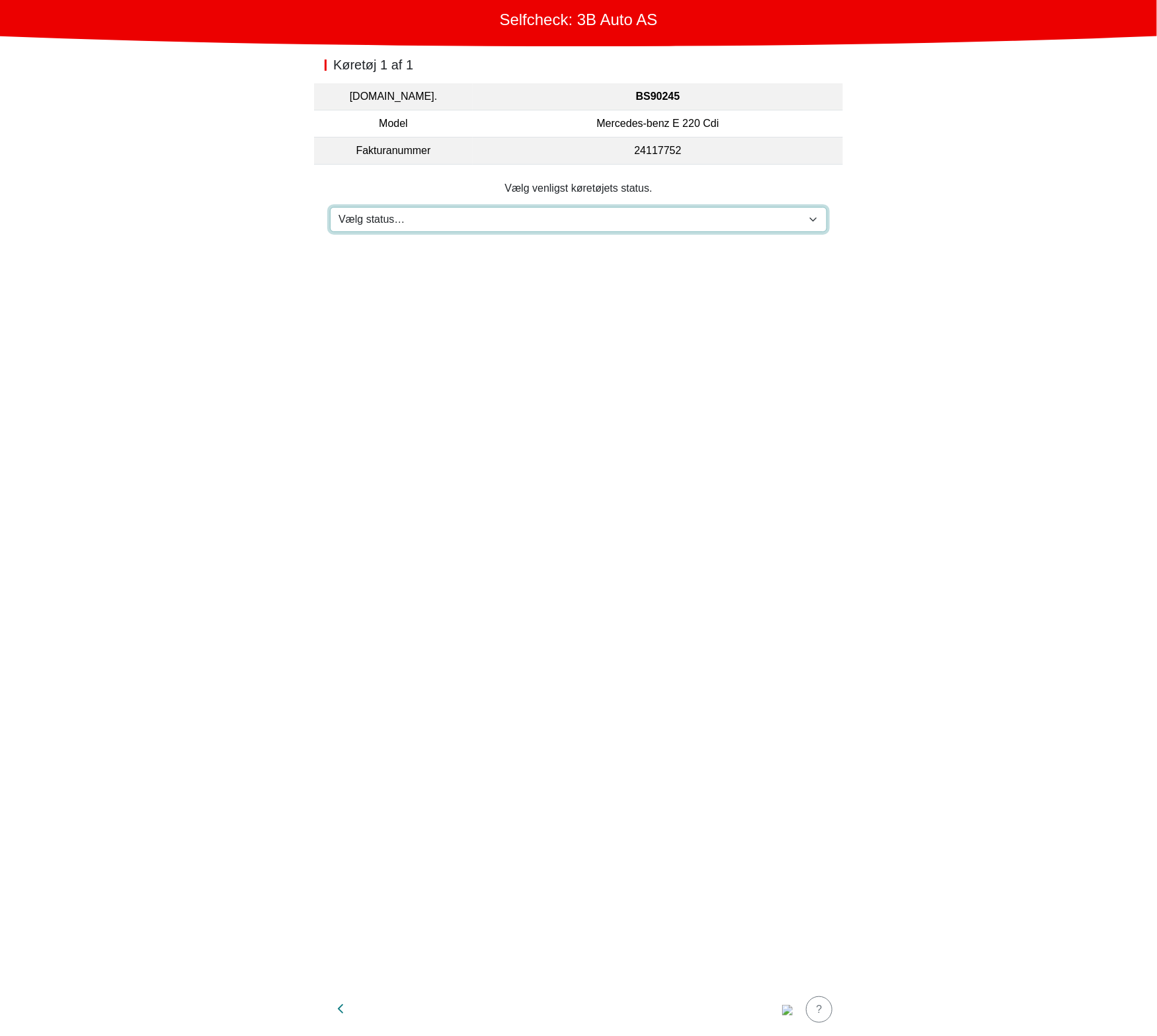
click at [637, 222] on select "Vælg status… Vedligeholdelse Solgt og leveret Ikke modtaget På prøvetur Mangler" at bounding box center [578, 219] width 497 height 25
click at [330, 207] on select "Vælg status… Vedligeholdelse Solgt og leveret Ikke modtaget På prøvetur Mangler" at bounding box center [578, 219] width 497 height 25
click at [598, 217] on select "Vælg status… Vedligeholdelse Solgt og leveret Ikke modtaget På prøvetur Mangler" at bounding box center [578, 219] width 497 height 25
select select "3"
click at [330, 207] on select "Vælg status… Vedligeholdelse Solgt og leveret Ikke modtaget På prøvetur Mangler" at bounding box center [578, 219] width 497 height 25
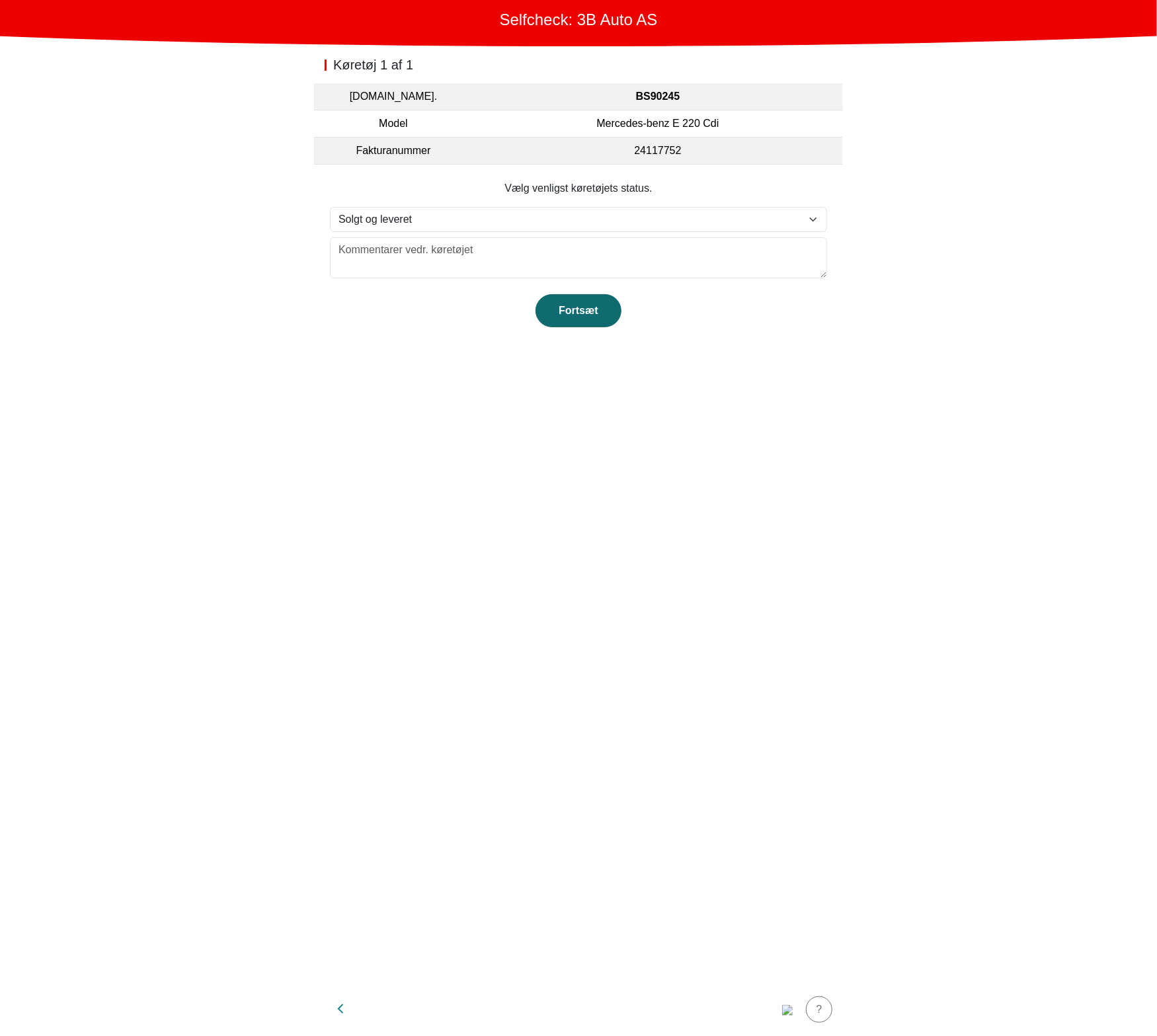
click at [592, 309] on div "Fortsæt" at bounding box center [578, 311] width 58 height 16
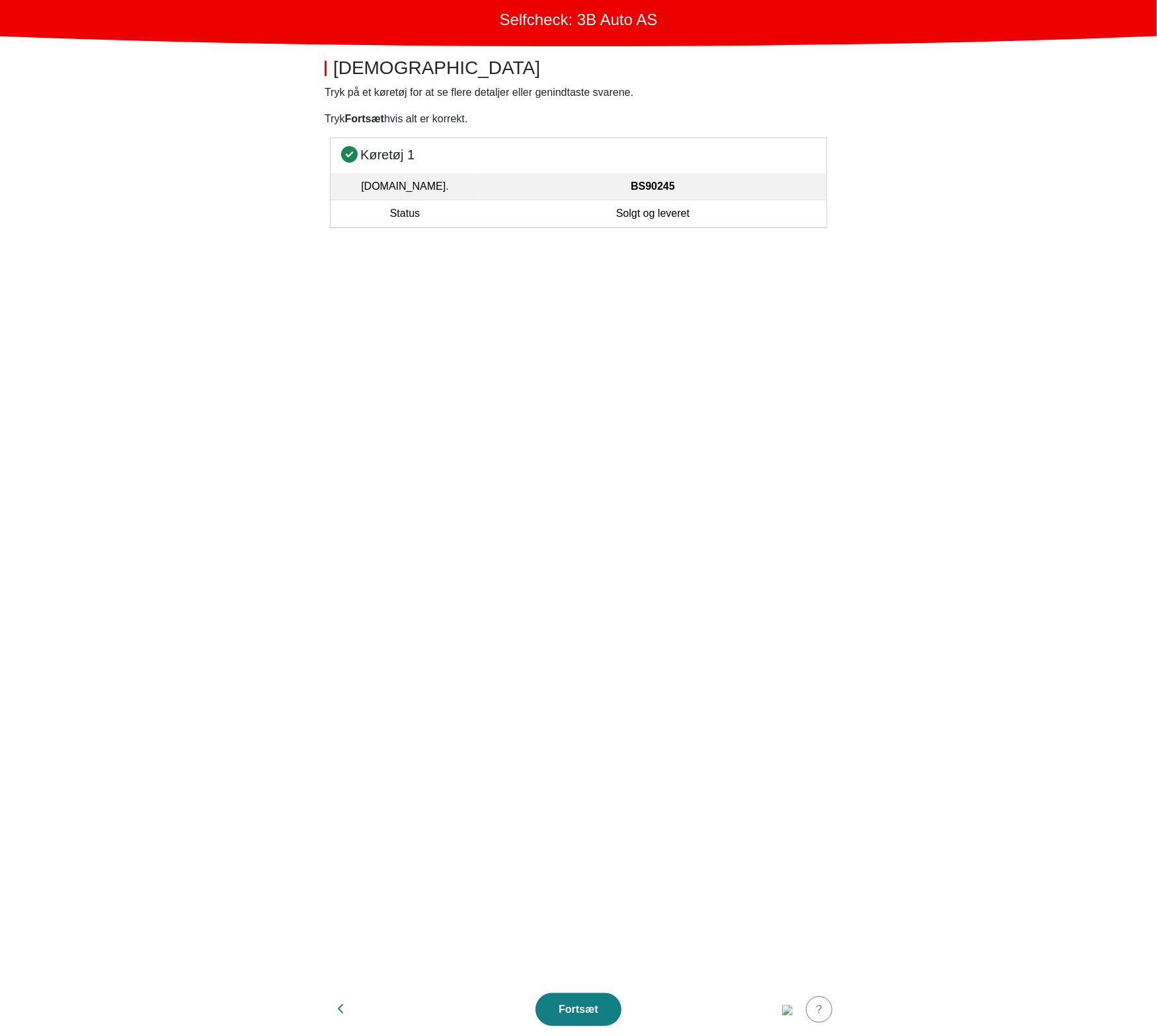
click at [661, 621] on section "Køretøj 1 Reg.nr. BS90245 Status Solgt og leveret" at bounding box center [578, 560] width 529 height 845
click at [573, 1005] on div "Fortsæt" at bounding box center [578, 1010] width 58 height 16
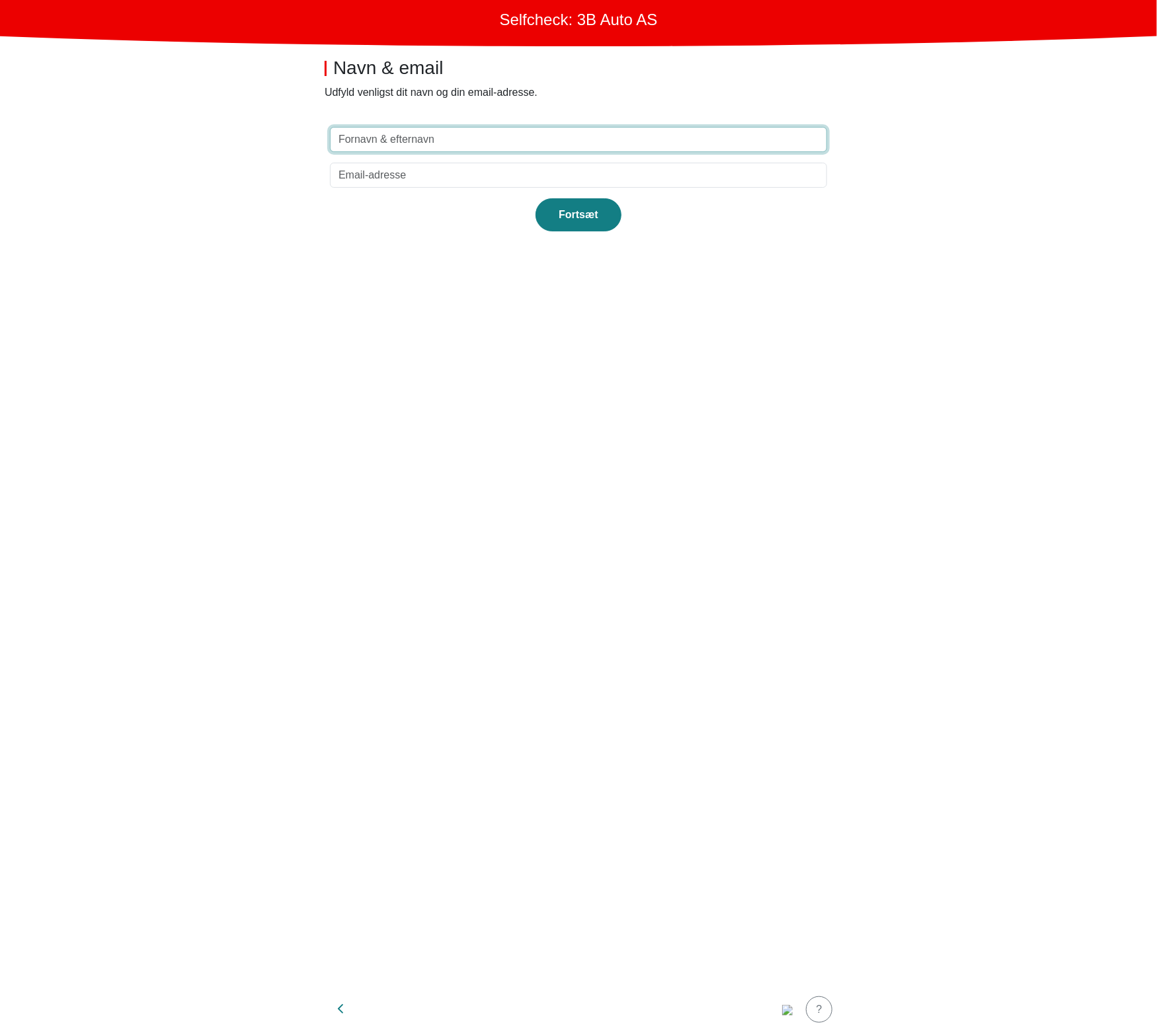
click at [521, 145] on input "text" at bounding box center [578, 139] width 497 height 25
type input "test"
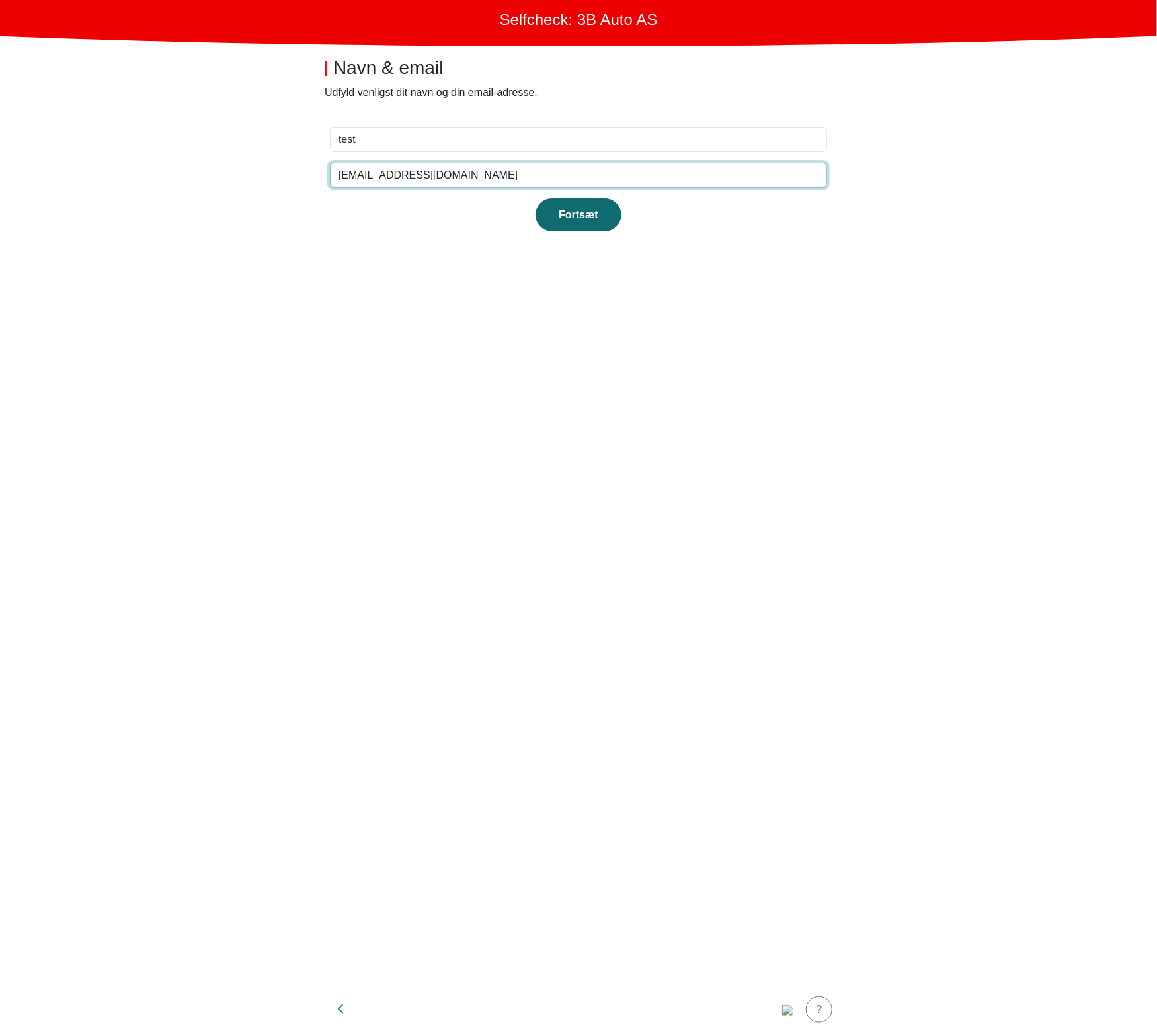
type input "[EMAIL_ADDRESS][DOMAIN_NAME]"
click at [564, 208] on div "Fortsæt" at bounding box center [578, 215] width 58 height 16
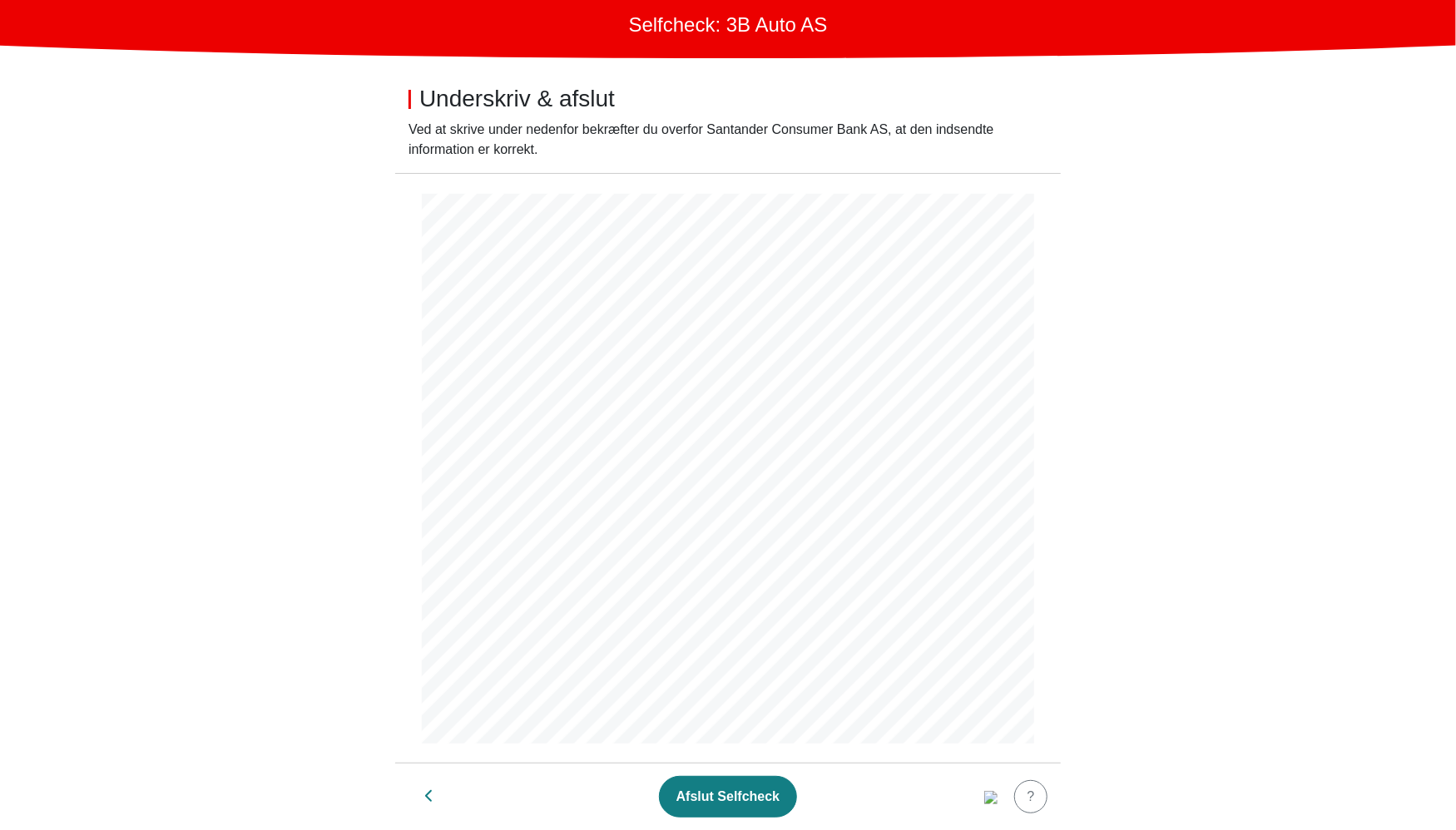
scroll to position [4, 0]
click at [700, 798] on div "Afslut Selfcheck" at bounding box center [728, 797] width 103 height 20
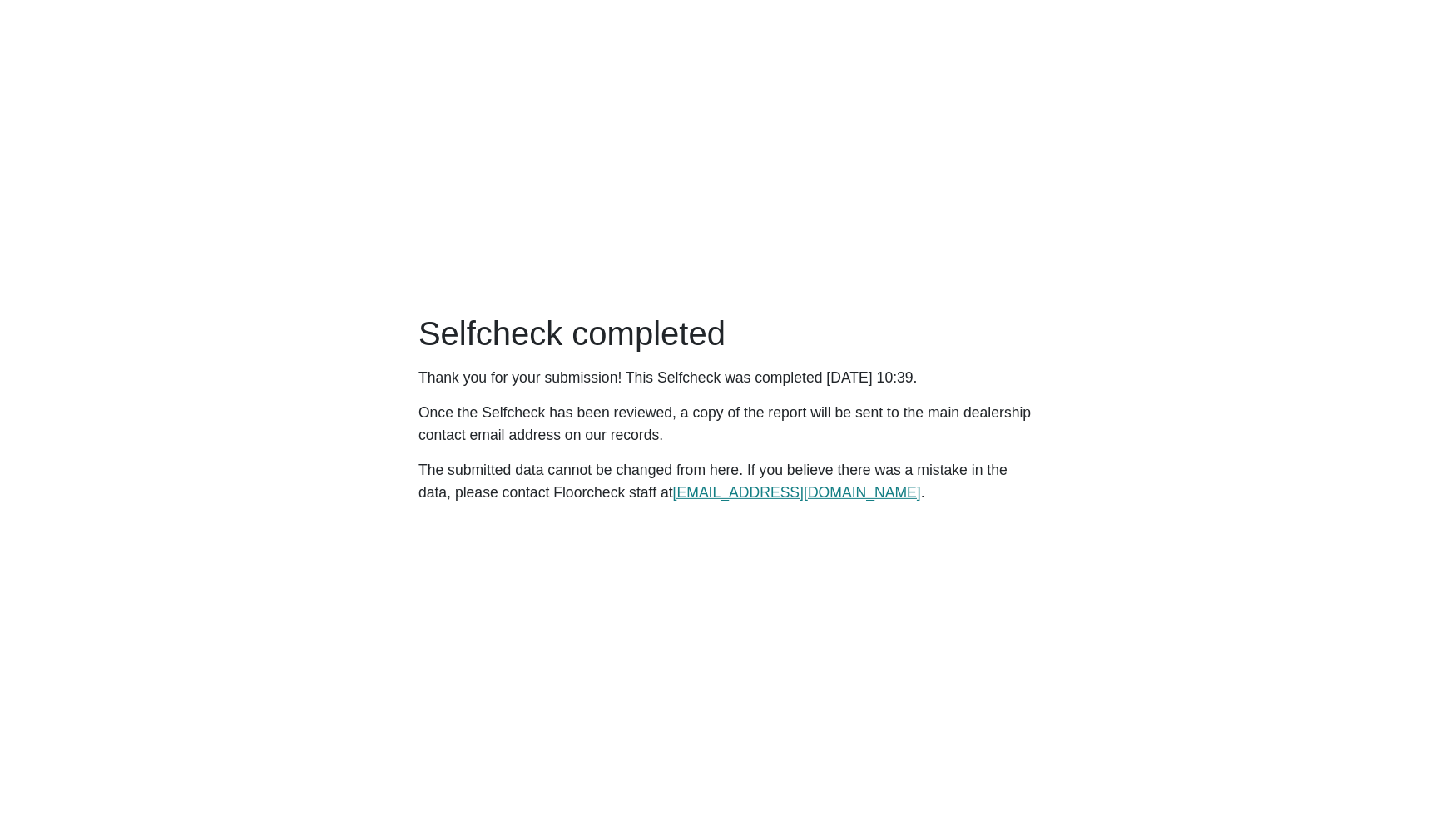
click at [723, 584] on main "Selfcheck completed Thank you for your submission! This Selfcheck was completed…" at bounding box center [728, 415] width 1456 height 830
click at [300, 35] on main "Selfcheck completed Thank you for your submission! This Selfcheck was completed…" at bounding box center [728, 415] width 1456 height 830
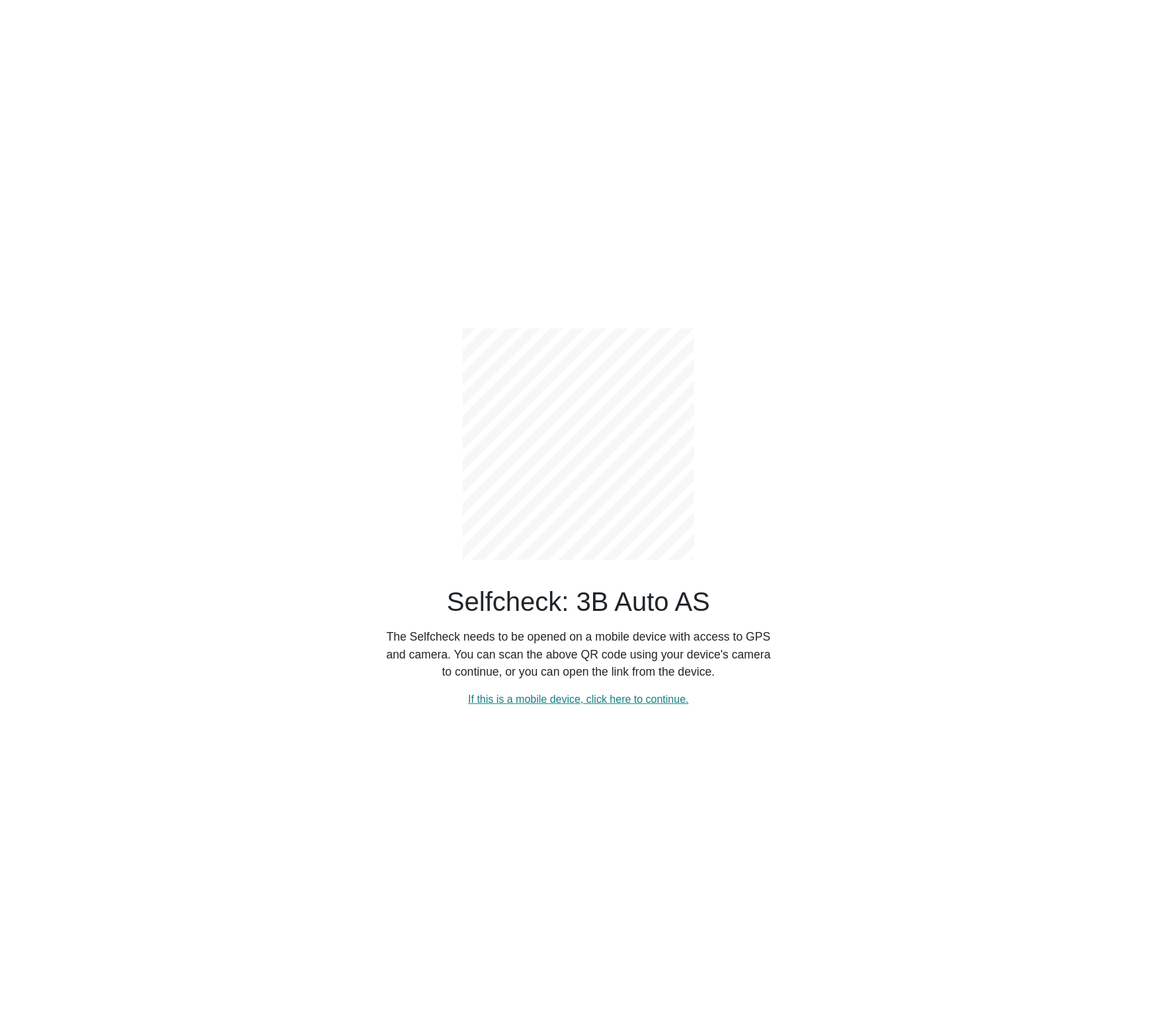
click at [883, 743] on div "Selfcheck: 3B Auto AS The Selfcheck needs to be opened on a mobile device with …" at bounding box center [578, 518] width 872 height 1036
click at [650, 703] on link "If this is a mobile device, click here to continue." at bounding box center [578, 699] width 221 height 11
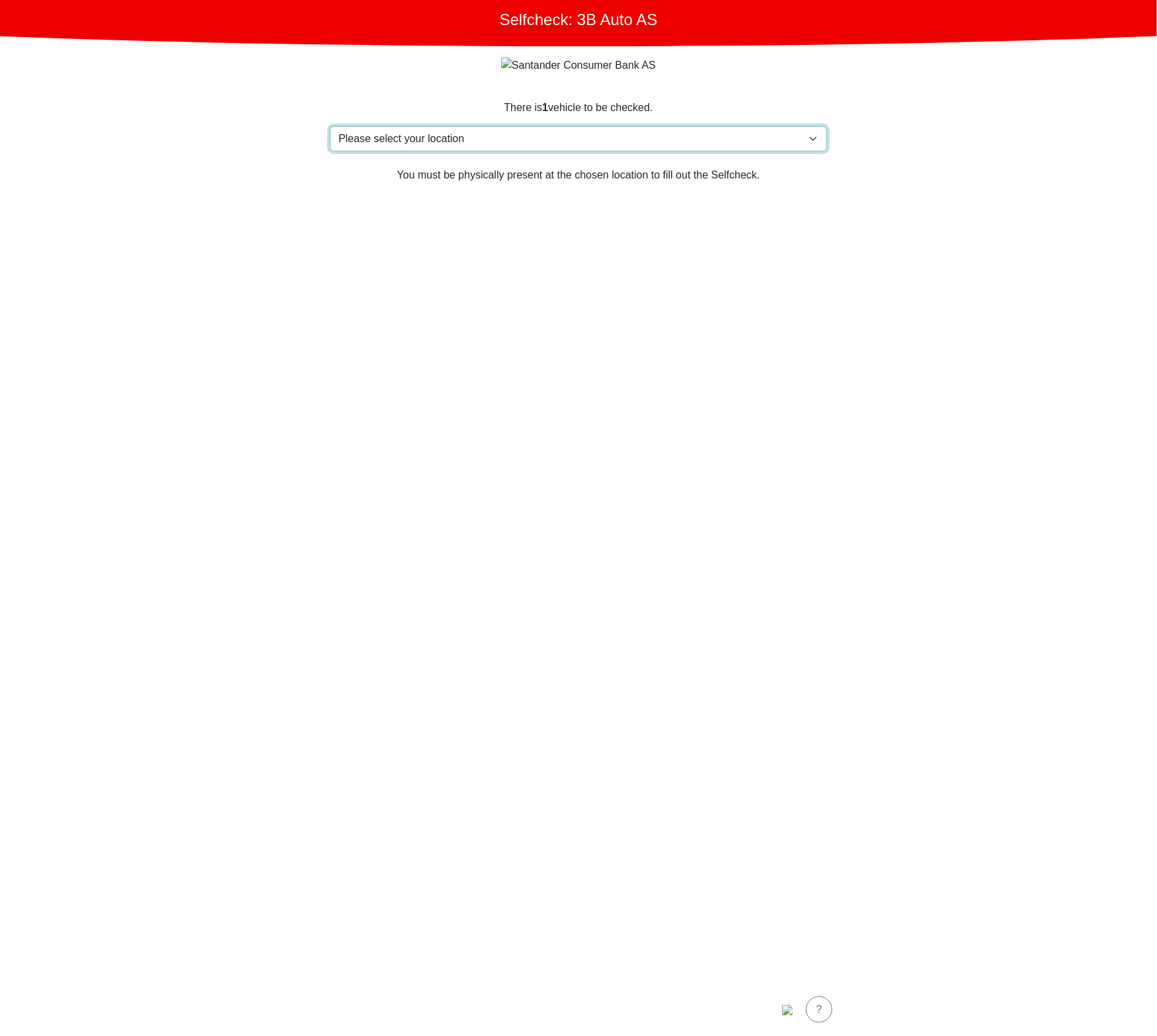
click at [591, 139] on select "Please select your location Furlandsvegen 24( ved [GEOGRAPHIC_DATA]), [GEOGRAPH…" at bounding box center [578, 139] width 497 height 25
click at [792, 1006] on img "button" at bounding box center [787, 1010] width 11 height 11
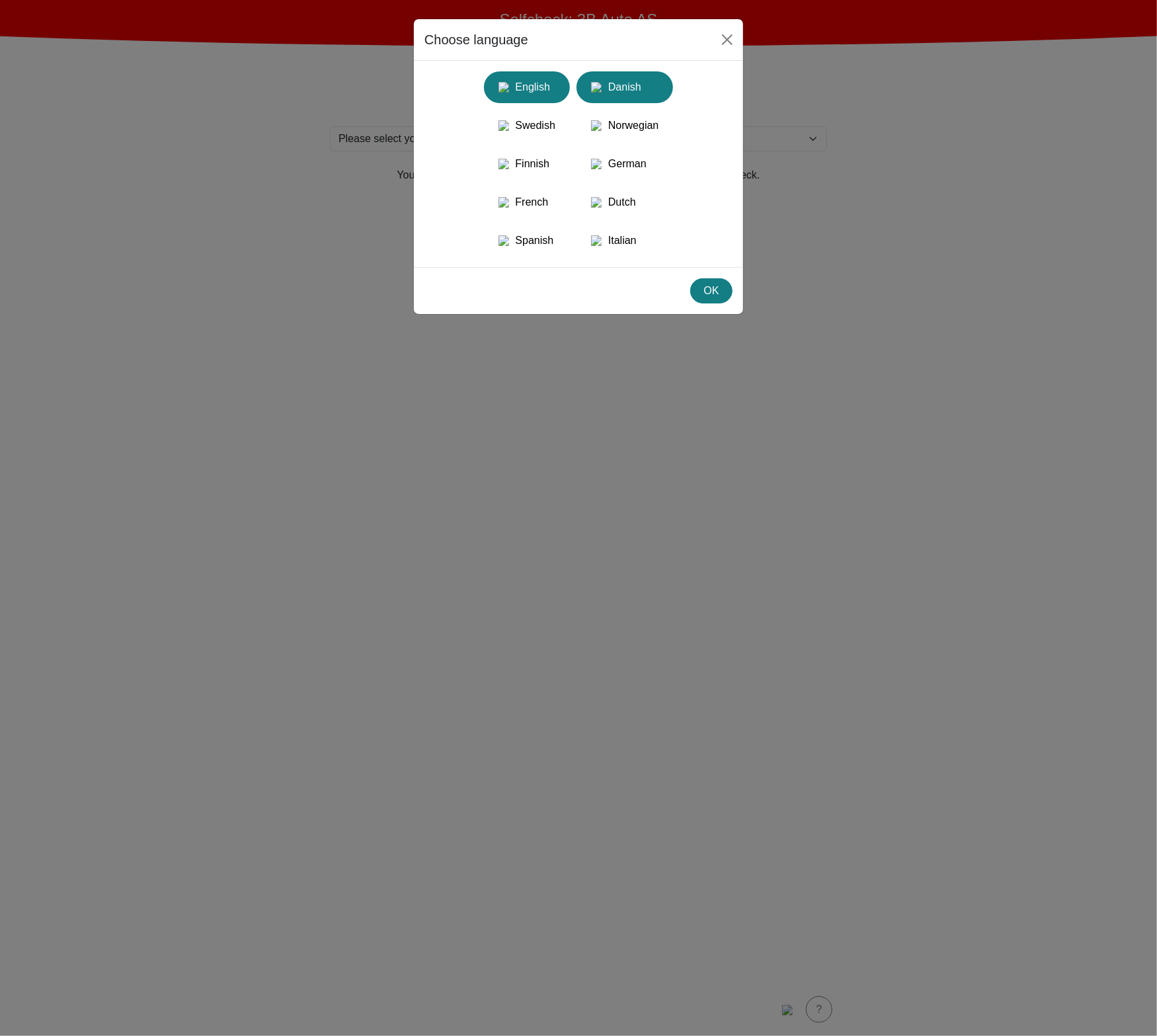
click at [597, 77] on div "Danish" at bounding box center [625, 87] width 81 height 24
click at [712, 299] on div "OK" at bounding box center [711, 291] width 25 height 16
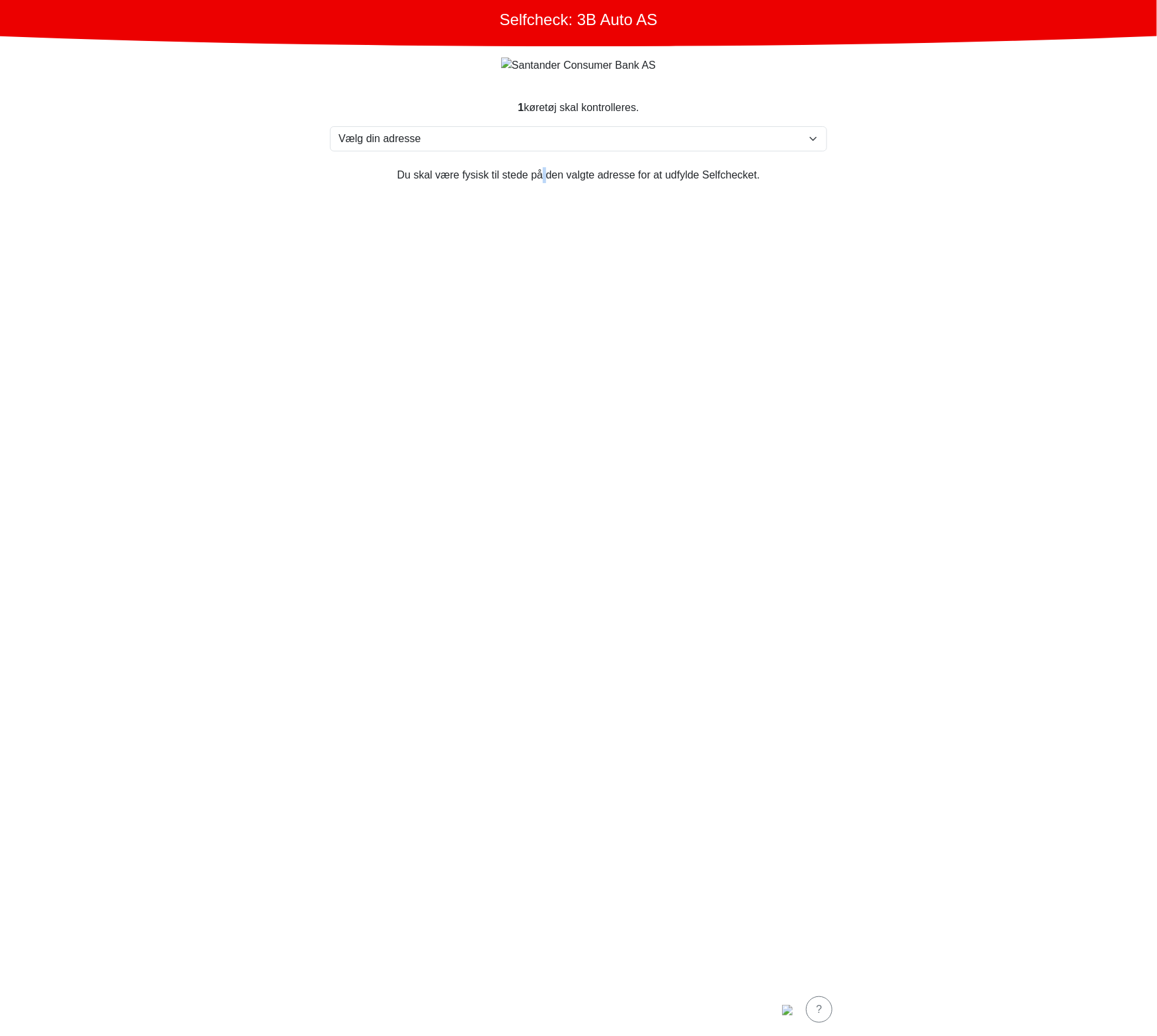
drag, startPoint x: 547, startPoint y: 156, endPoint x: 539, endPoint y: 153, distance: 8.5
click at [545, 156] on section "1 køretøj skal kontrolleres. Vælg din adresse [STREET_ADDRESS] Furland ved [GEO…" at bounding box center [578, 533] width 529 height 899
click at [477, 146] on select "Vælg din adresse [STREET_ADDRESS] Furland ved [GEOGRAPHIC_DATA], 6390 VESTNES M…" at bounding box center [578, 139] width 497 height 25
click at [330, 127] on select "Vælg din adresse [STREET_ADDRESS] Furland ved [GEOGRAPHIC_DATA], 6390 VESTNES M…" at bounding box center [578, 139] width 497 height 25
click at [412, 146] on select "Vælg din adresse [STREET_ADDRESS] Furland ved [GEOGRAPHIC_DATA], 6390 VESTNES M…" at bounding box center [578, 139] width 497 height 25
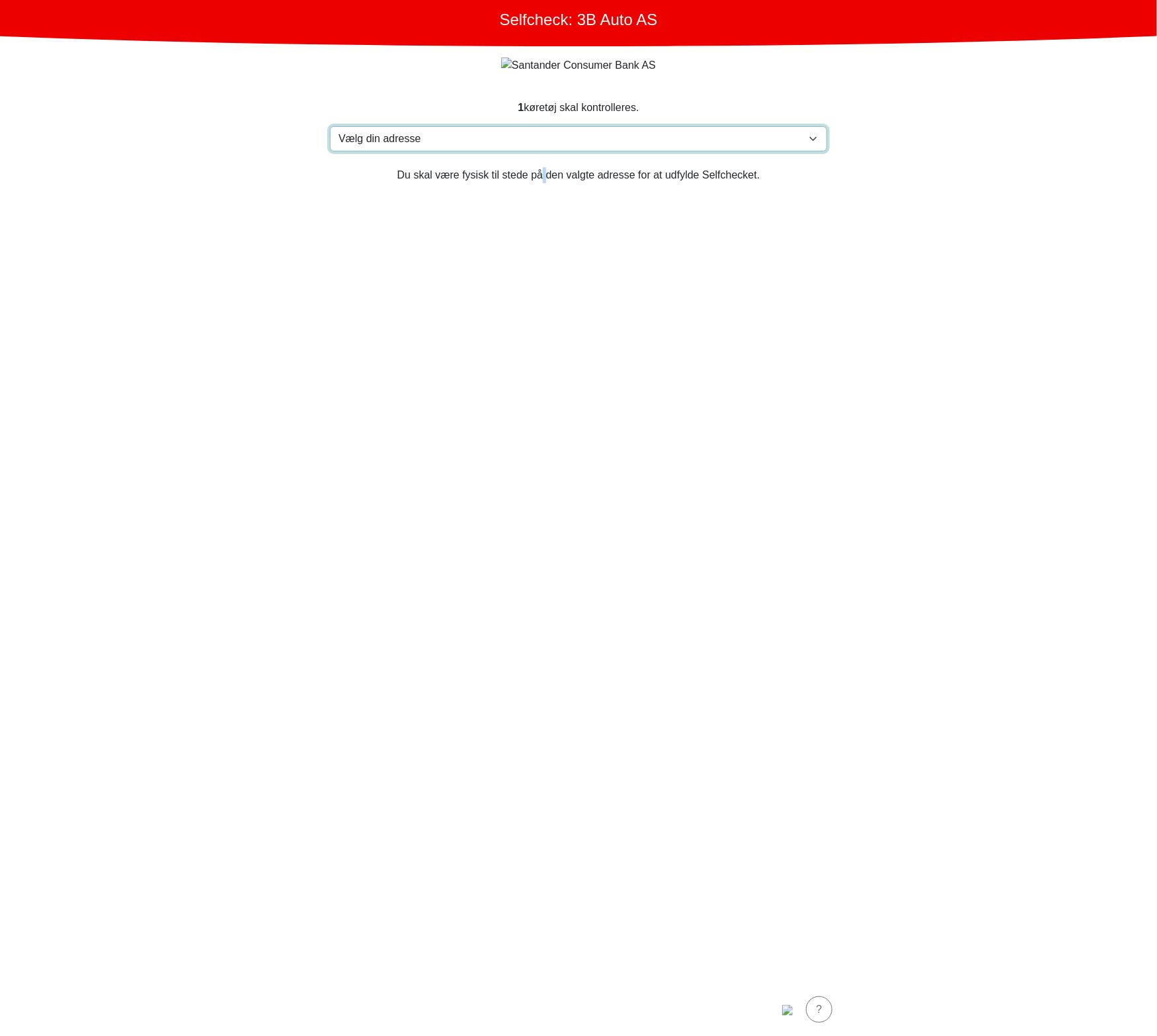
select select "3303"
click at [330, 127] on select "Vælg din adresse [STREET_ADDRESS] Furland ved [GEOGRAPHIC_DATA], 6390 VESTNES M…" at bounding box center [578, 139] width 497 height 25
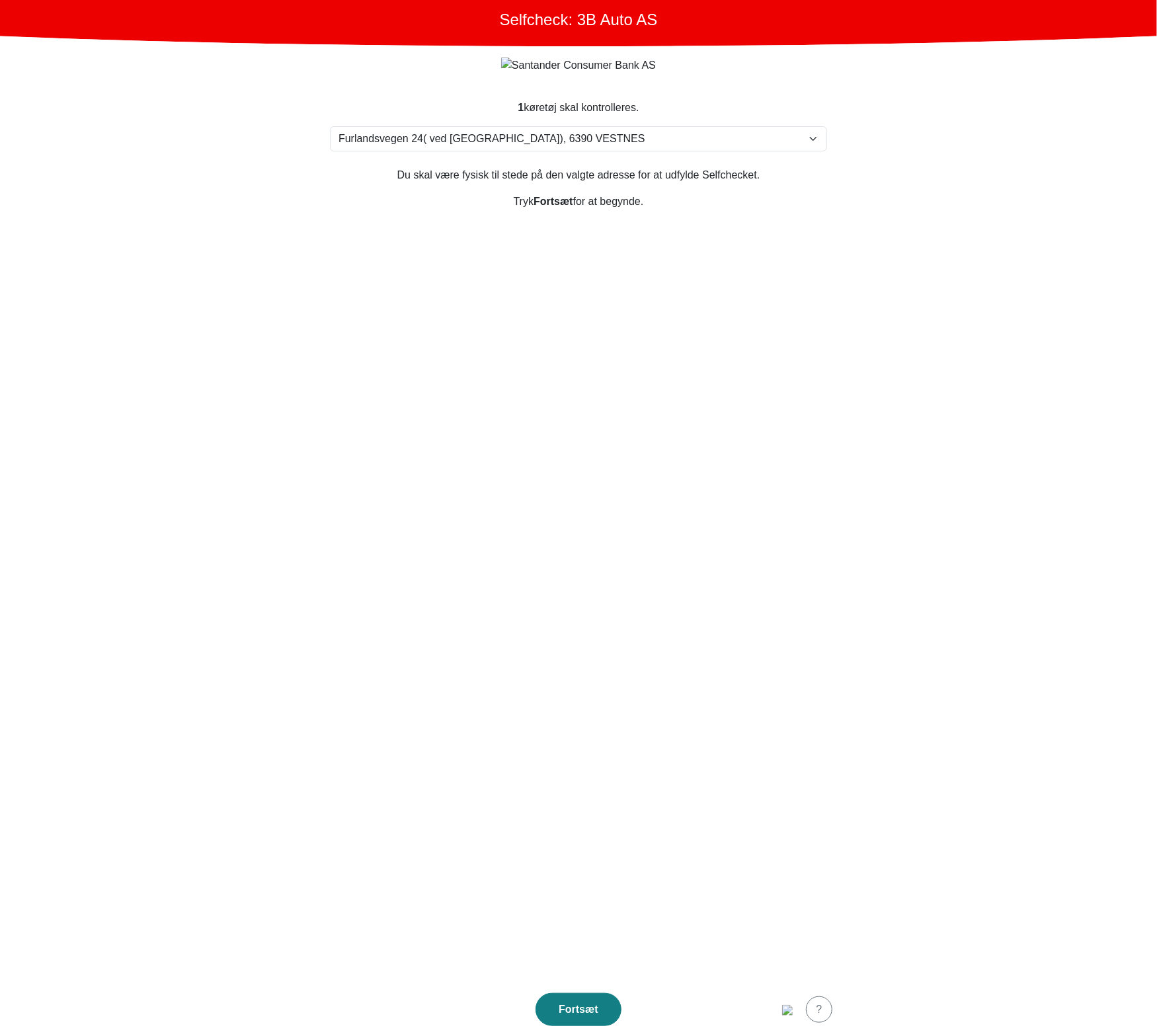
click at [608, 563] on section "1 køretøj skal kontrolleres. Vælg din adresse [STREET_ADDRESS] Furland ved [GEO…" at bounding box center [578, 533] width 529 height 899
click at [601, 1004] on div "Fortsæt" at bounding box center [578, 1010] width 58 height 16
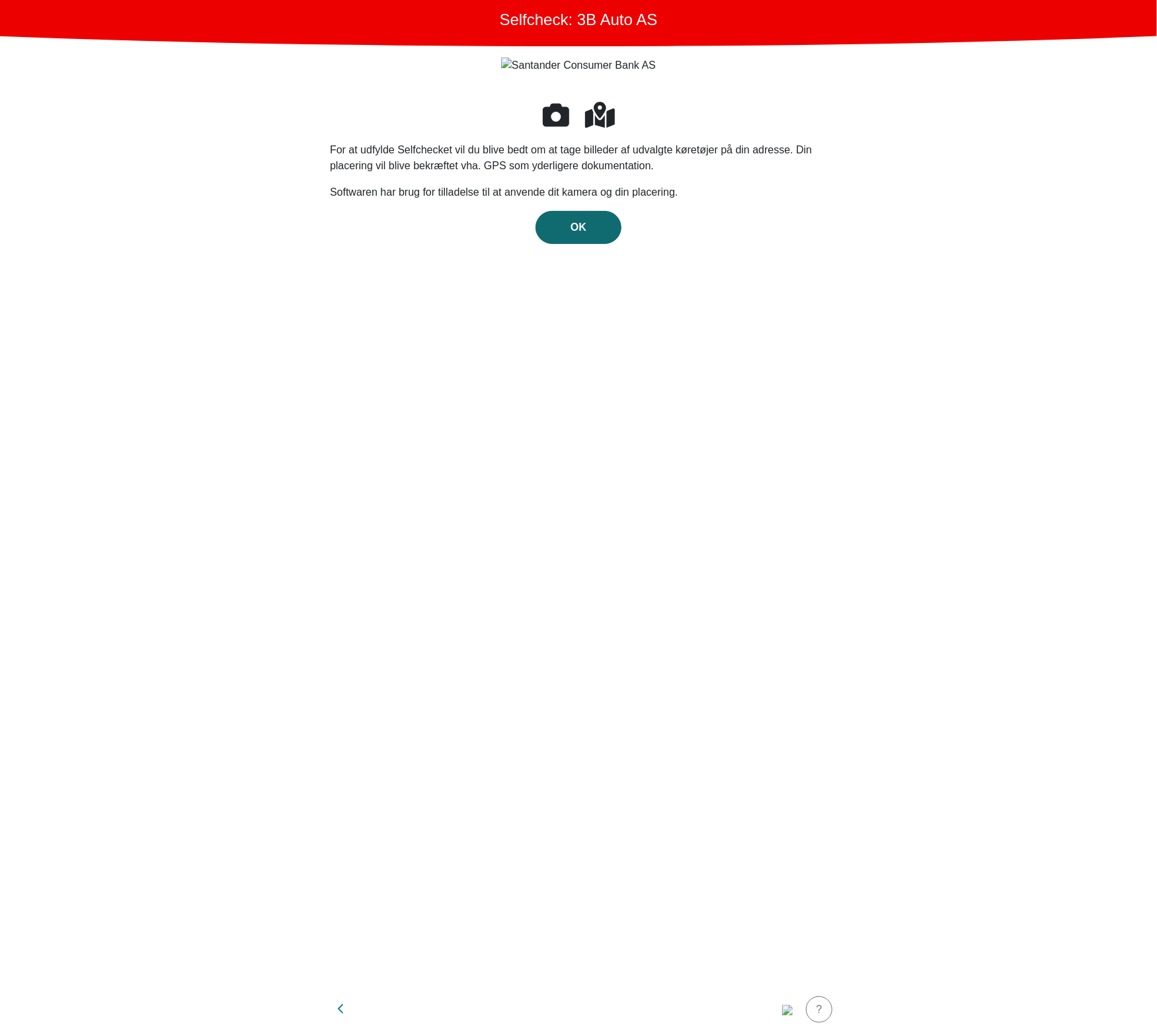
click at [572, 213] on button "OK" at bounding box center [578, 227] width 86 height 33
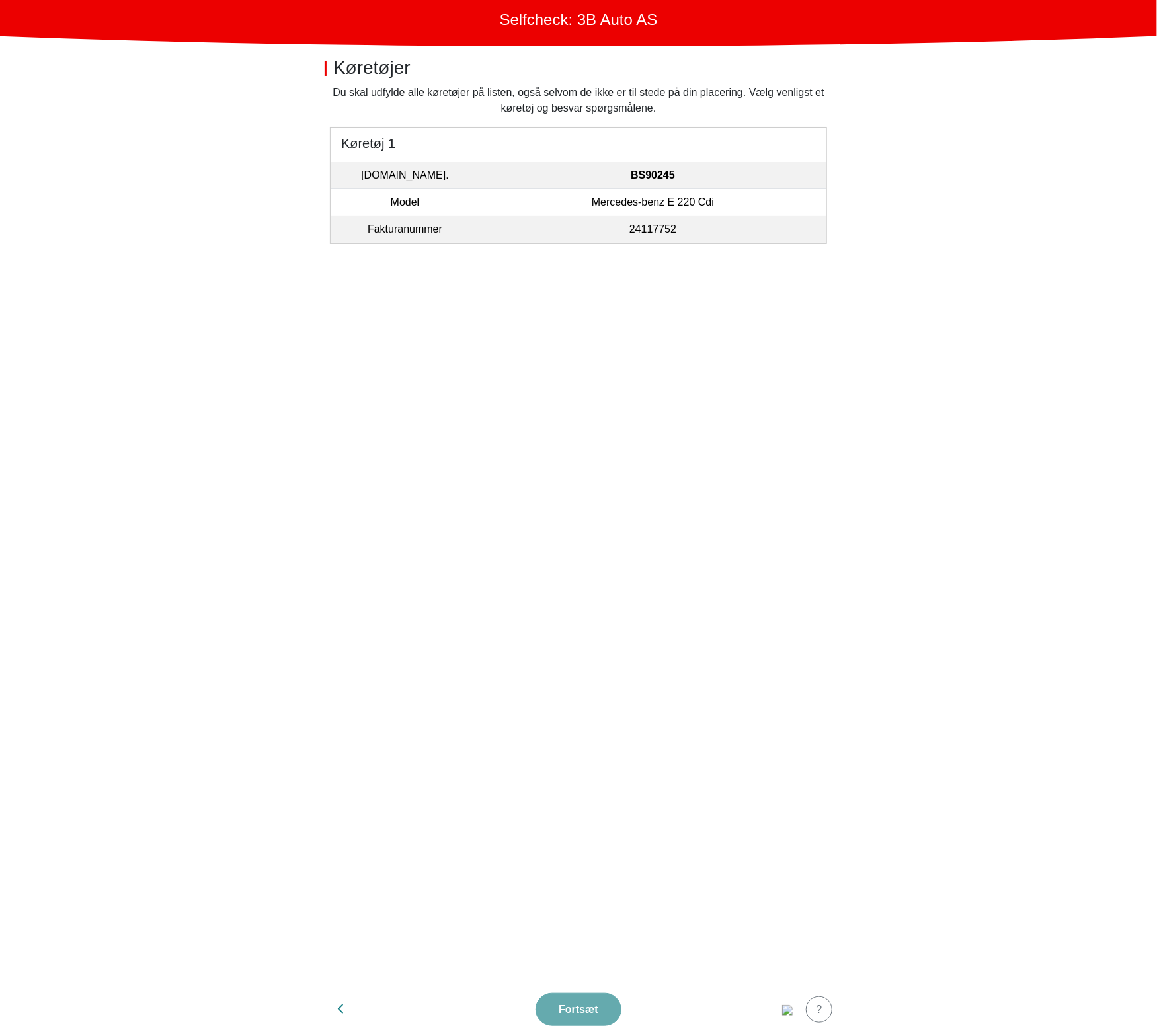
click at [584, 232] on td "24117752" at bounding box center [653, 230] width 347 height 27
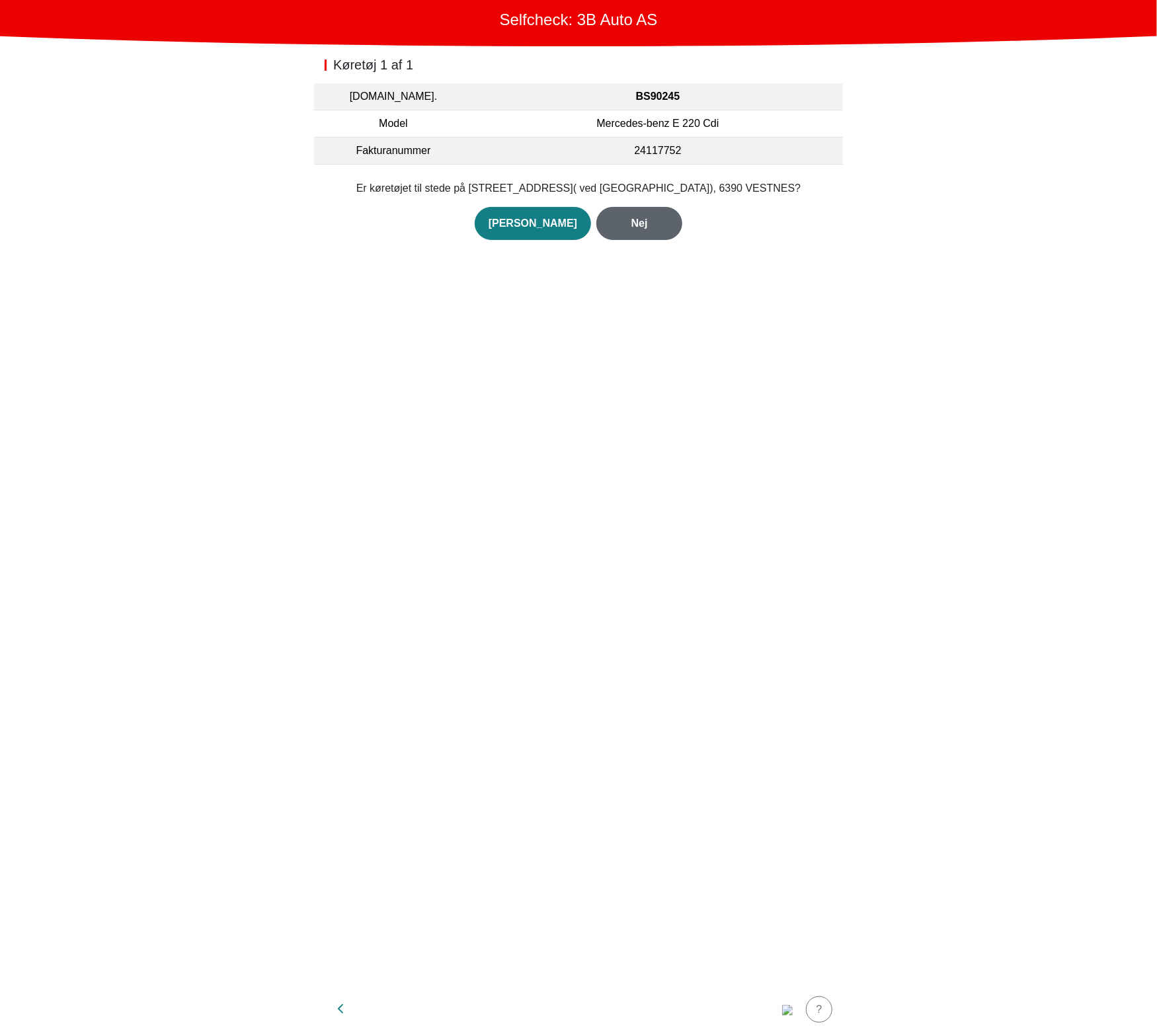
click at [626, 223] on div "Nej" at bounding box center [639, 223] width 58 height 16
click at [626, 232] on button "Nej" at bounding box center [639, 239] width 86 height 33
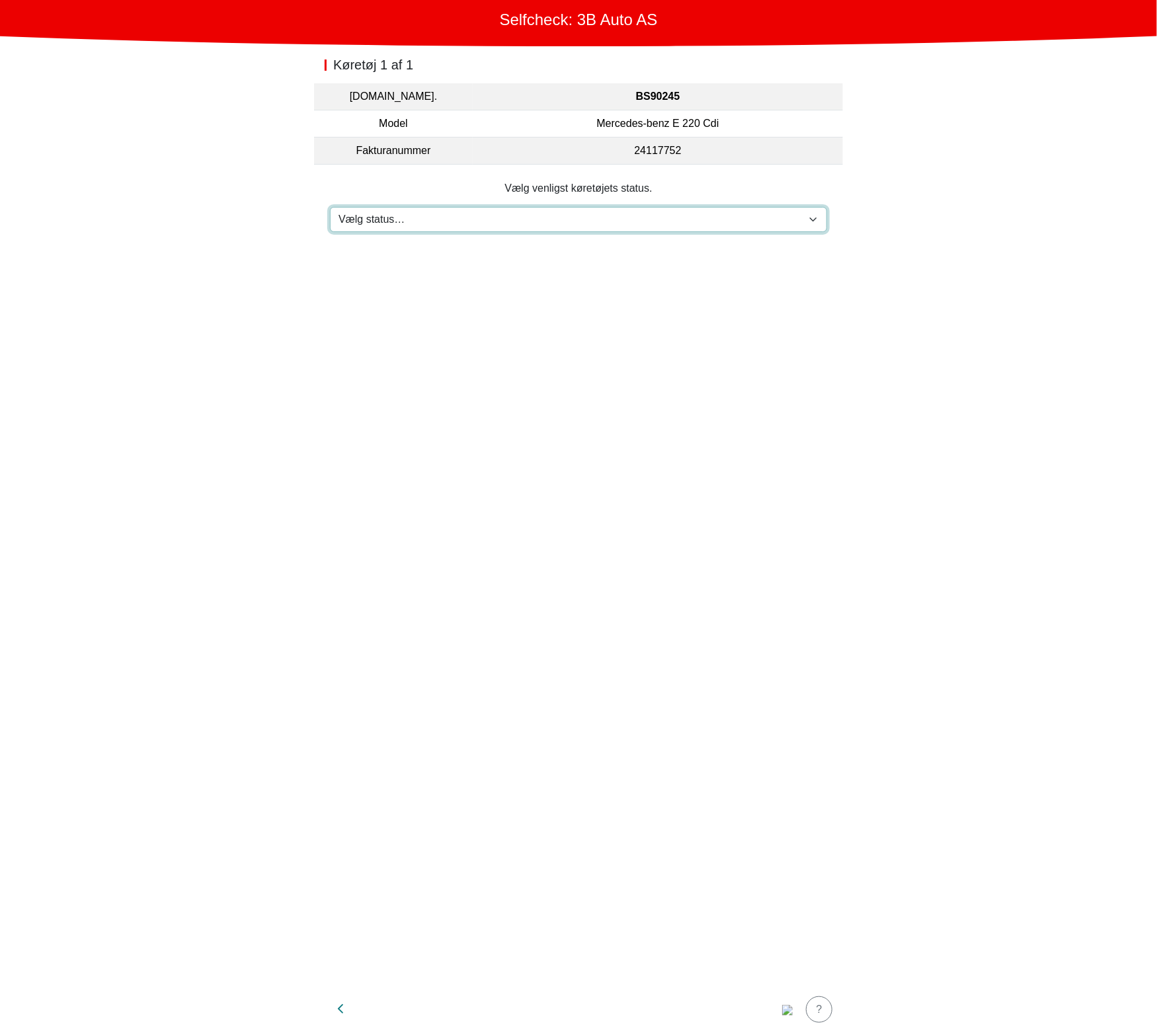
click at [575, 223] on select "Vælg status… Vedligeholdelse Solgt og leveret Ikke modtaget På prøvetur Mangler" at bounding box center [578, 219] width 497 height 25
select select "3"
click at [330, 207] on select "Vælg status… Vedligeholdelse Solgt og leveret Ikke modtaget På prøvetur Mangler" at bounding box center [578, 219] width 497 height 25
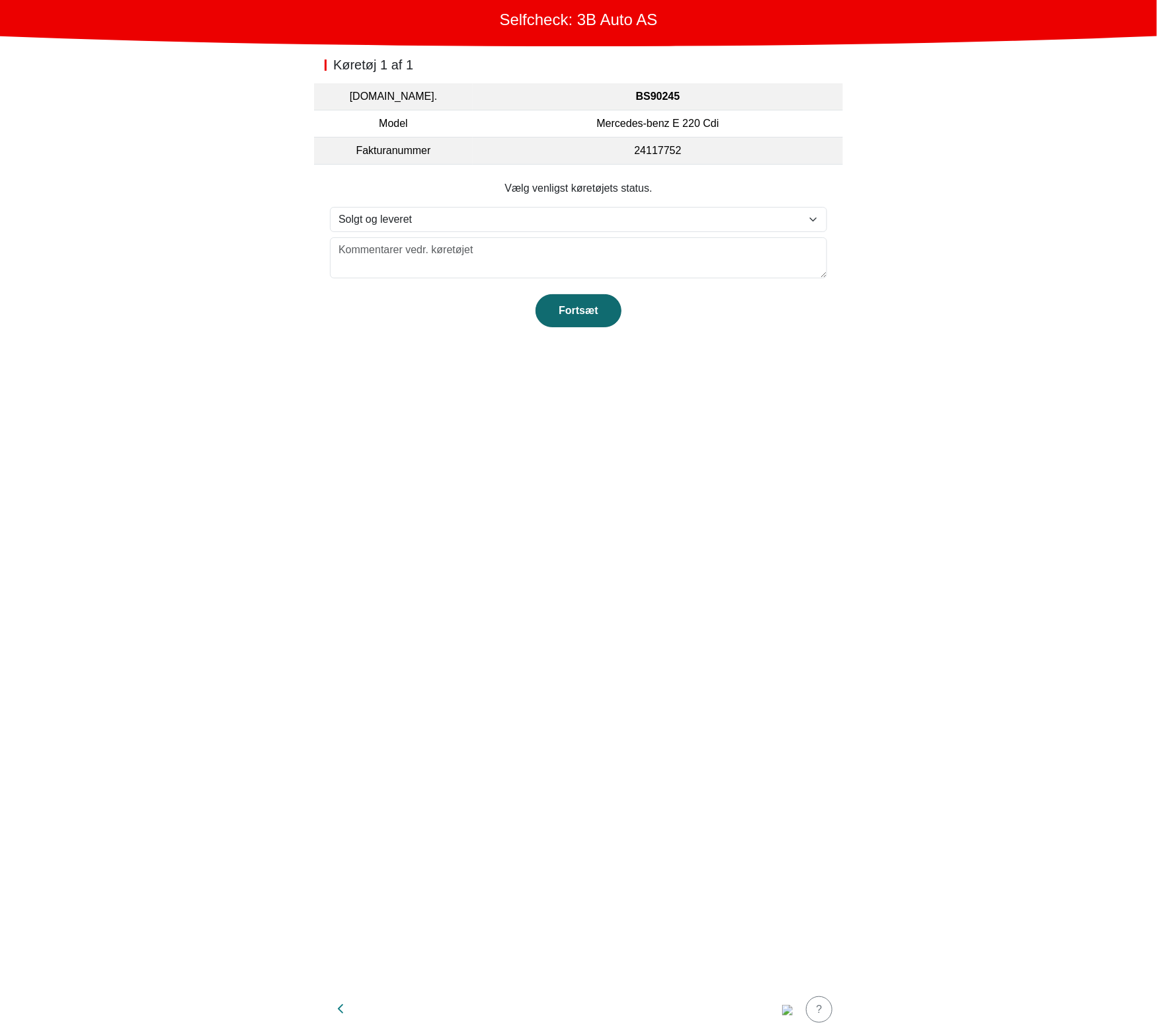
click at [564, 317] on div "Fortsæt" at bounding box center [578, 311] width 58 height 16
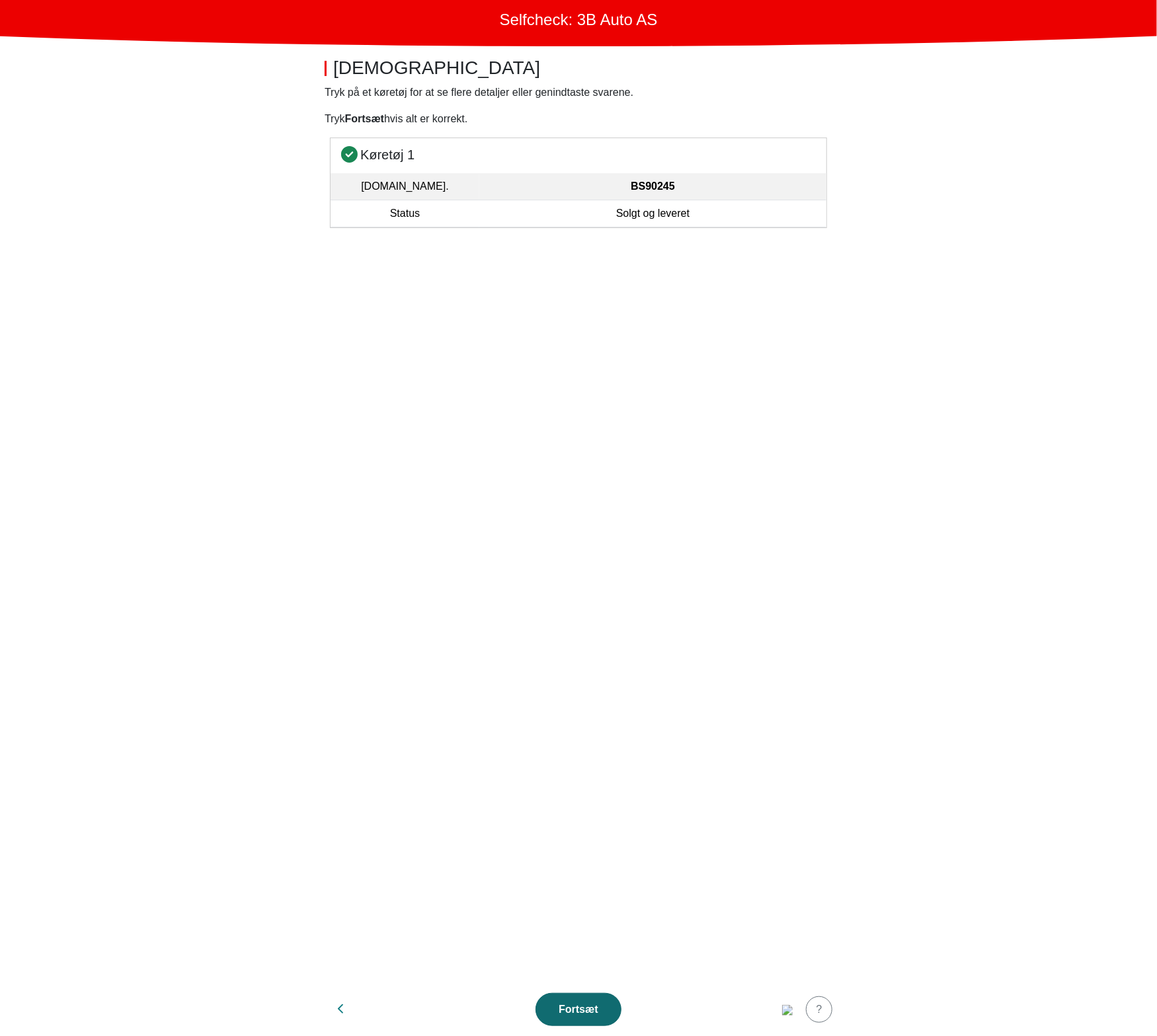
click at [596, 1020] on button "Fortsæt" at bounding box center [578, 1010] width 86 height 33
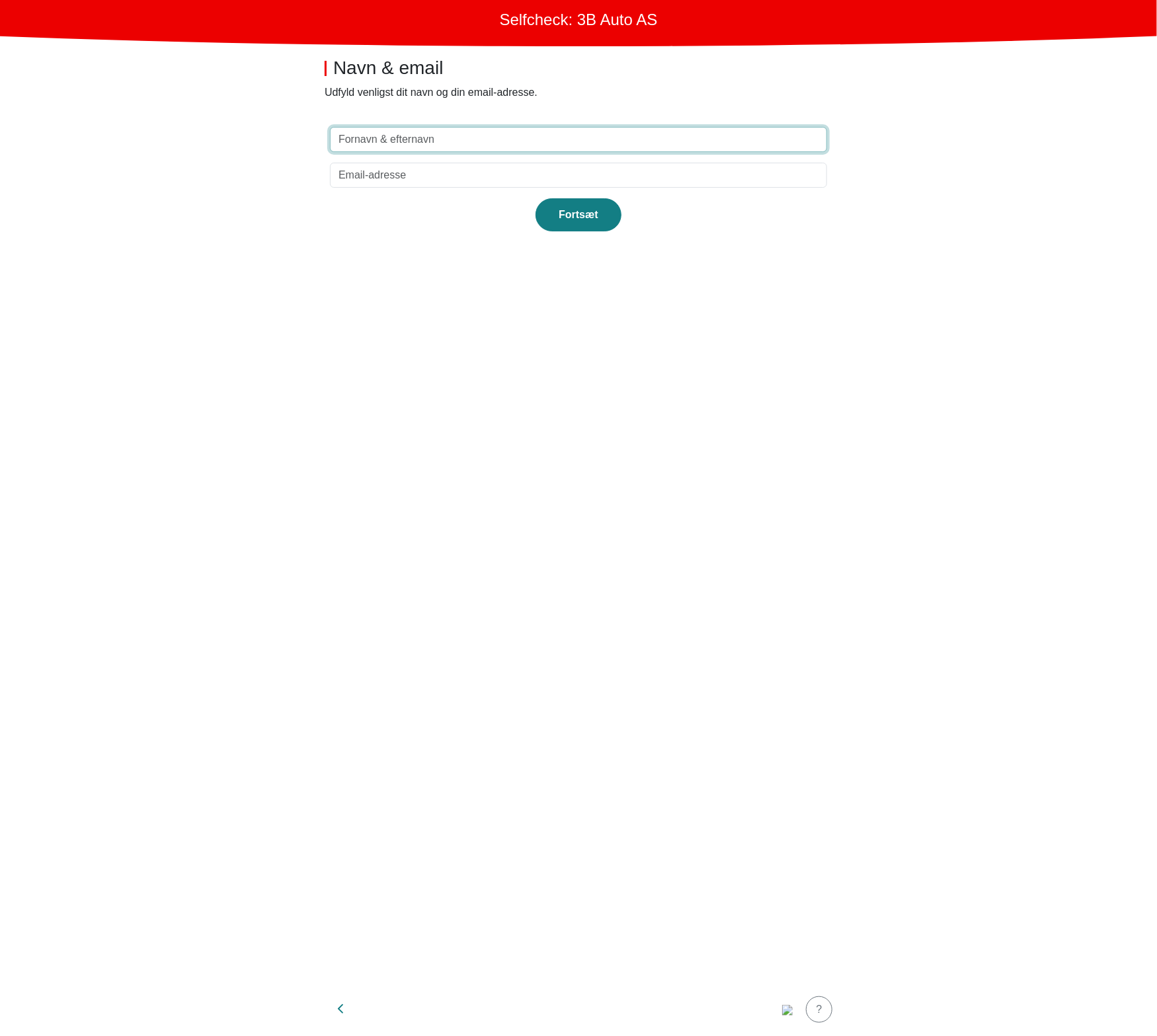
click at [524, 136] on input "text" at bounding box center [578, 139] width 497 height 25
type input "test"
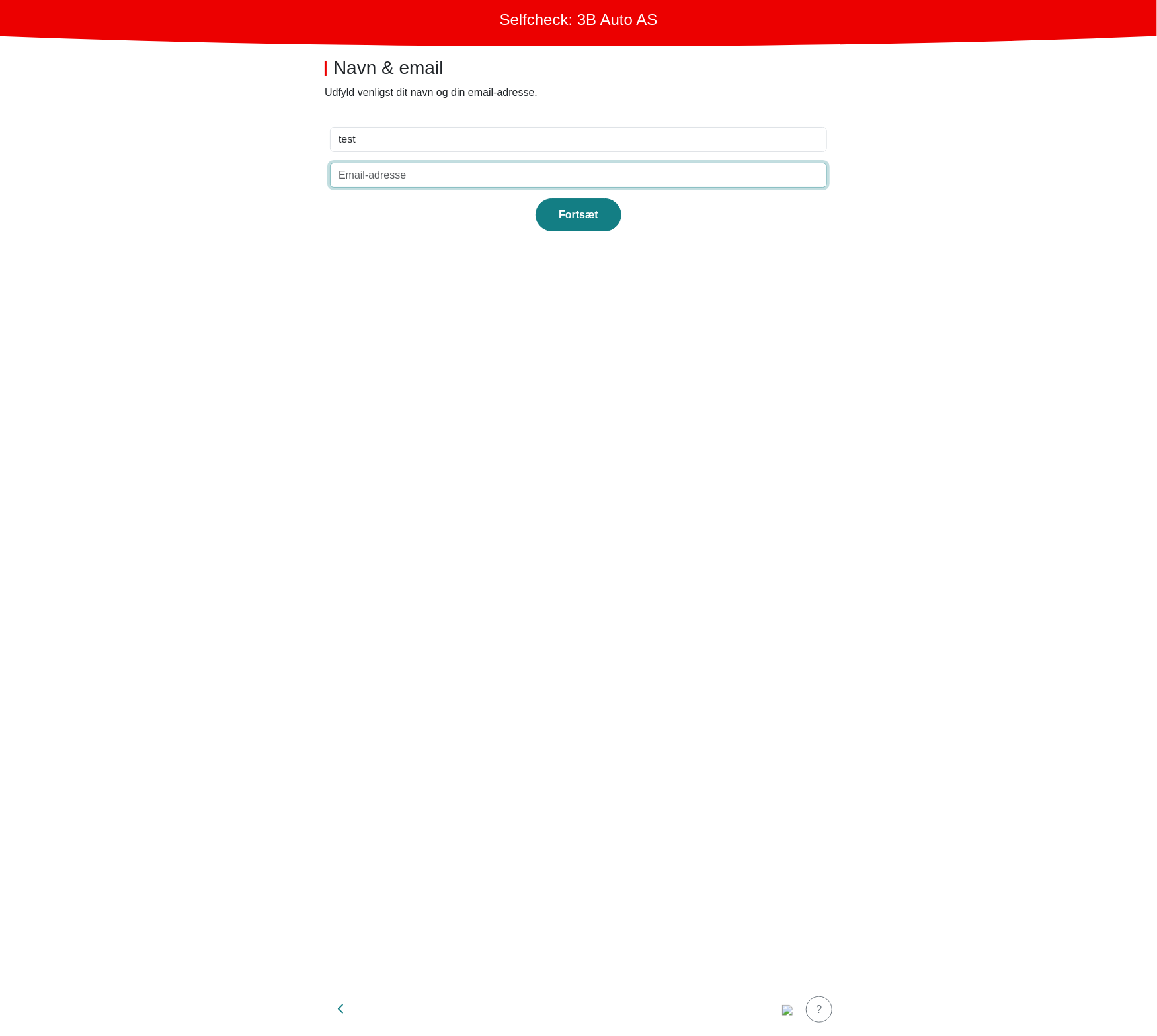
click at [610, 171] on input "email" at bounding box center [578, 175] width 497 height 25
type input "[EMAIL_ADDRESS][DOMAIN_NAME]"
click button "Fortsæt" at bounding box center [578, 215] width 86 height 33
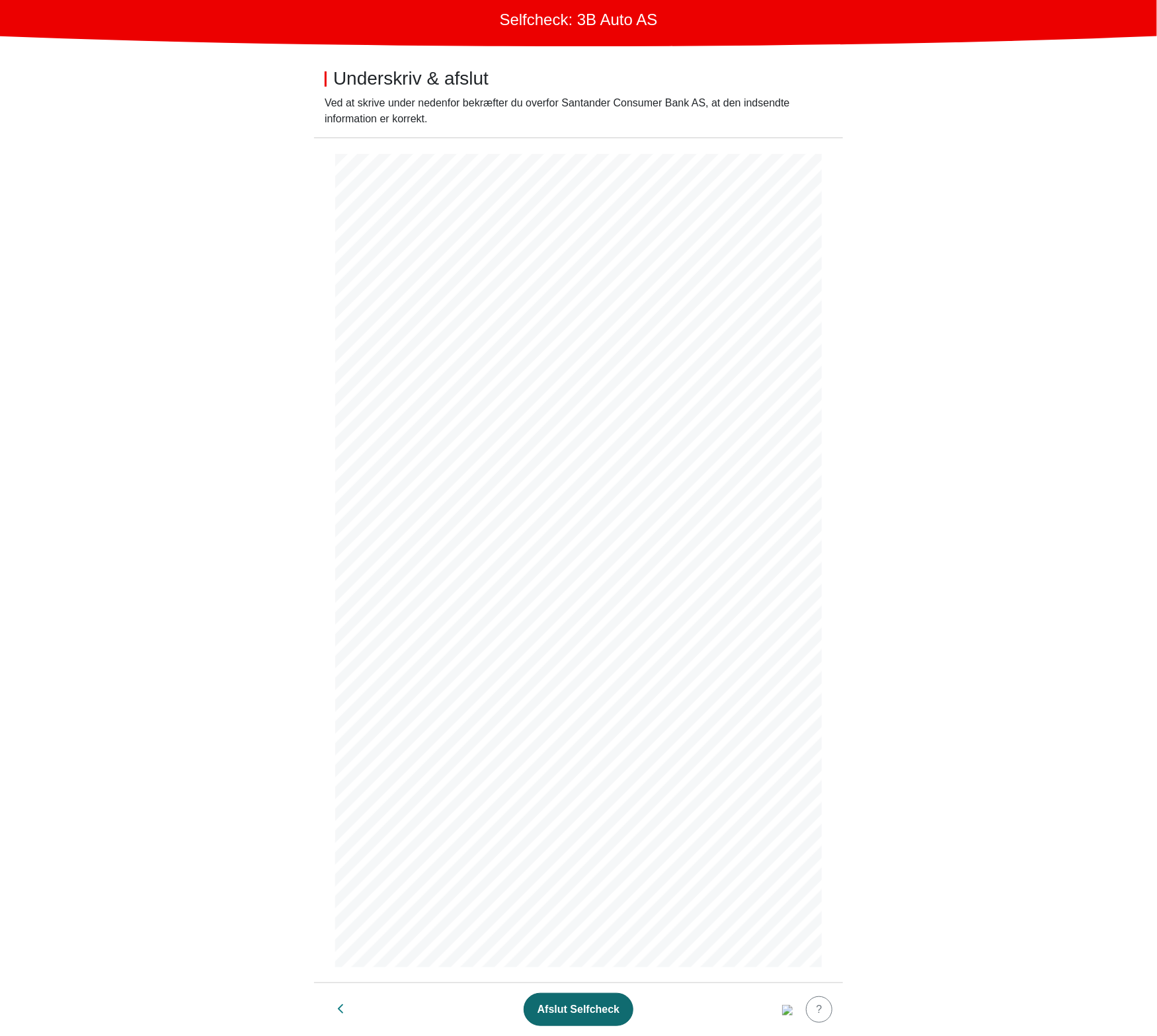
click at [608, 1006] on div "Afslut Selfcheck" at bounding box center [578, 1010] width 82 height 16
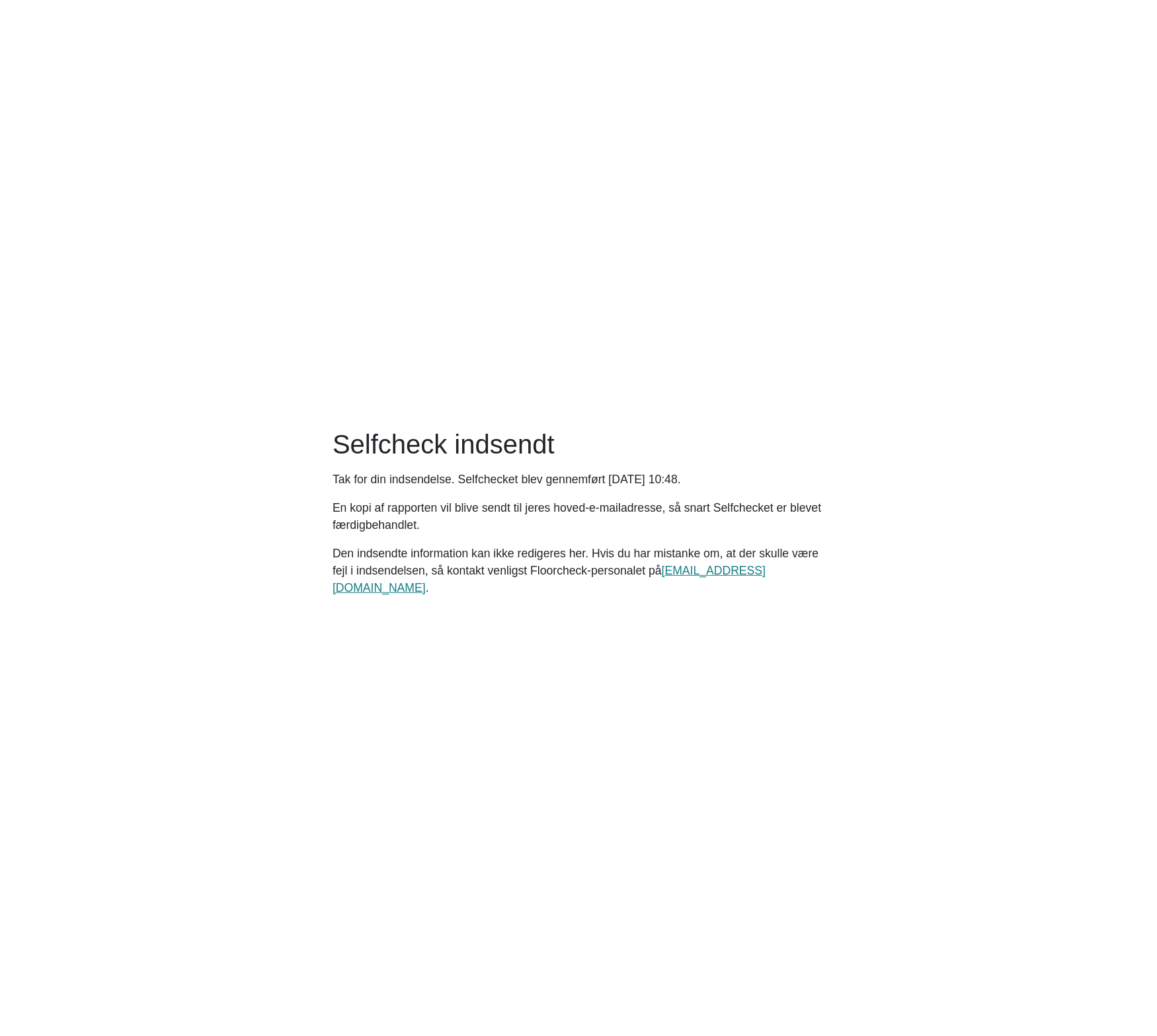
click at [635, 690] on main "Selfcheck indsendt Tak for din indsendelse. Selfchecket blev gennemført [DATE] …" at bounding box center [578, 518] width 1157 height 1036
drag, startPoint x: 592, startPoint y: 489, endPoint x: 822, endPoint y: 488, distance: 230.0
click at [822, 488] on p "Tak for din indsendelse. Selfchecket blev gennemført Wednesday, October 8, 2025…" at bounding box center [578, 479] width 492 height 17
copy p "Wednesday, October 8, 2025 kl. 10:48."
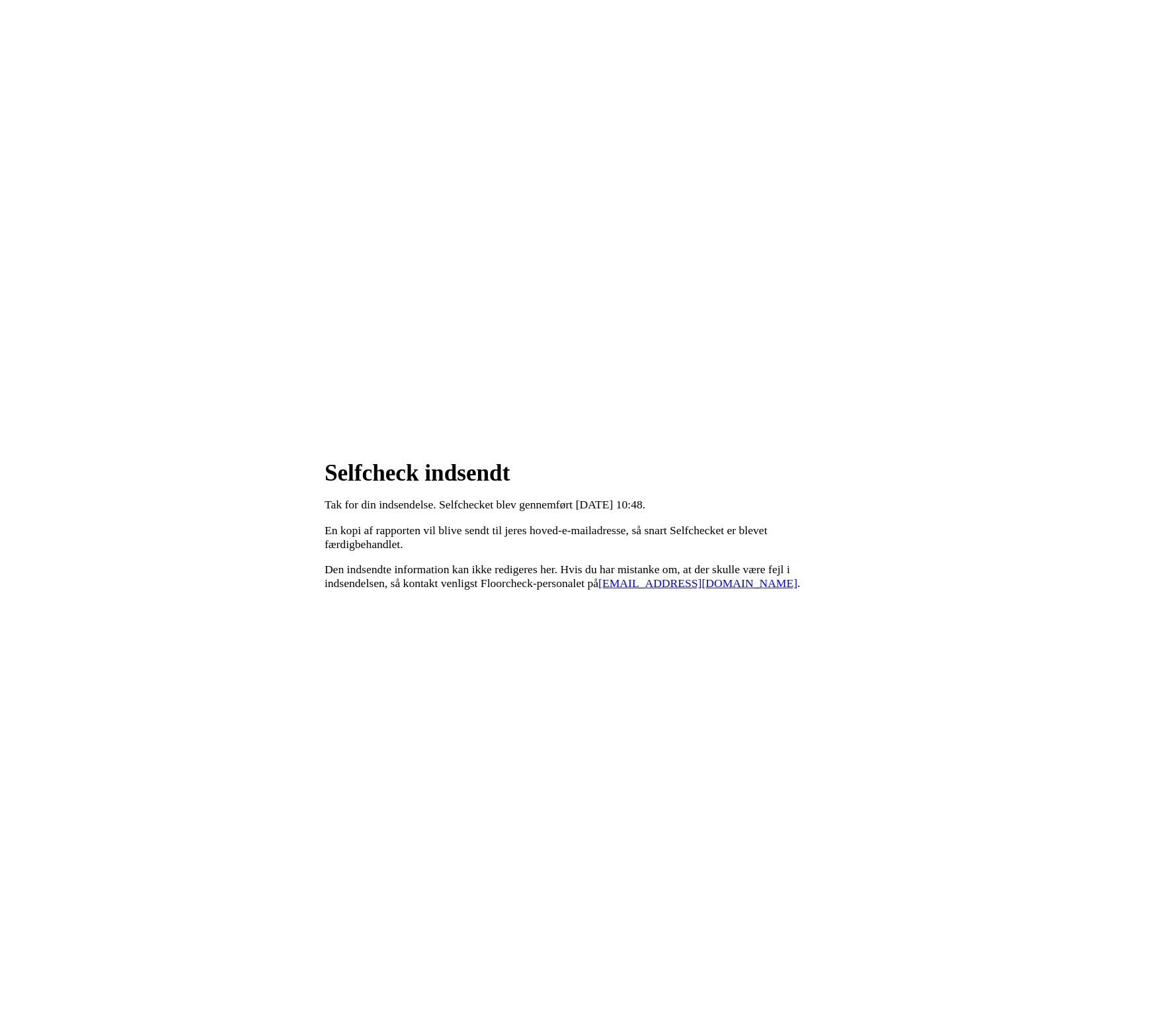
click at [433, 321] on main "Selfcheck indsendt Tak for din indsendelse. Selfchecket blev gennemført [DATE] …" at bounding box center [578, 523] width 1146 height 1036
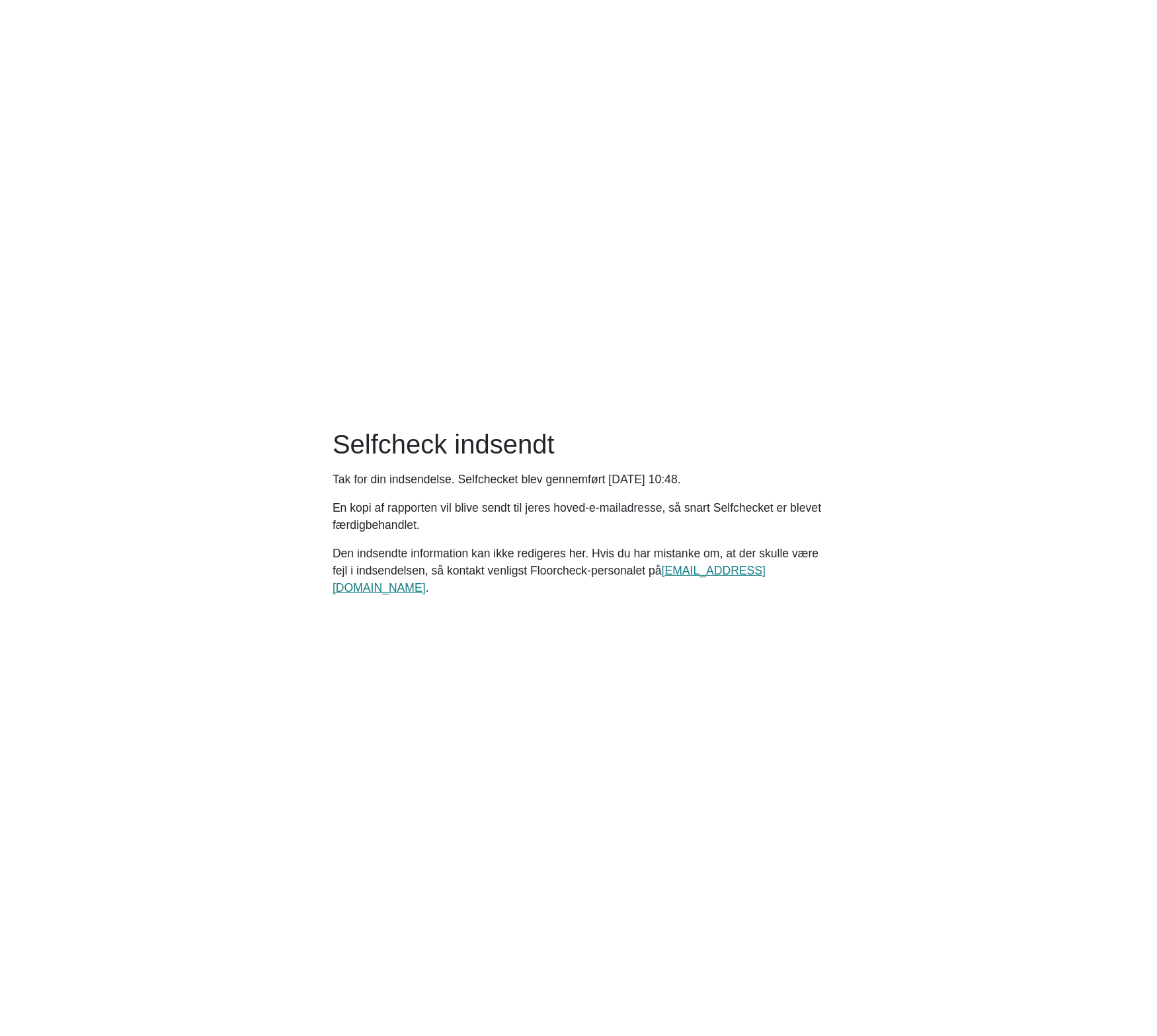
click at [749, 341] on main "Selfcheck indsendt Tak for din indsendelse. Selfchecket blev gennemført [DATE] …" at bounding box center [578, 518] width 1157 height 1036
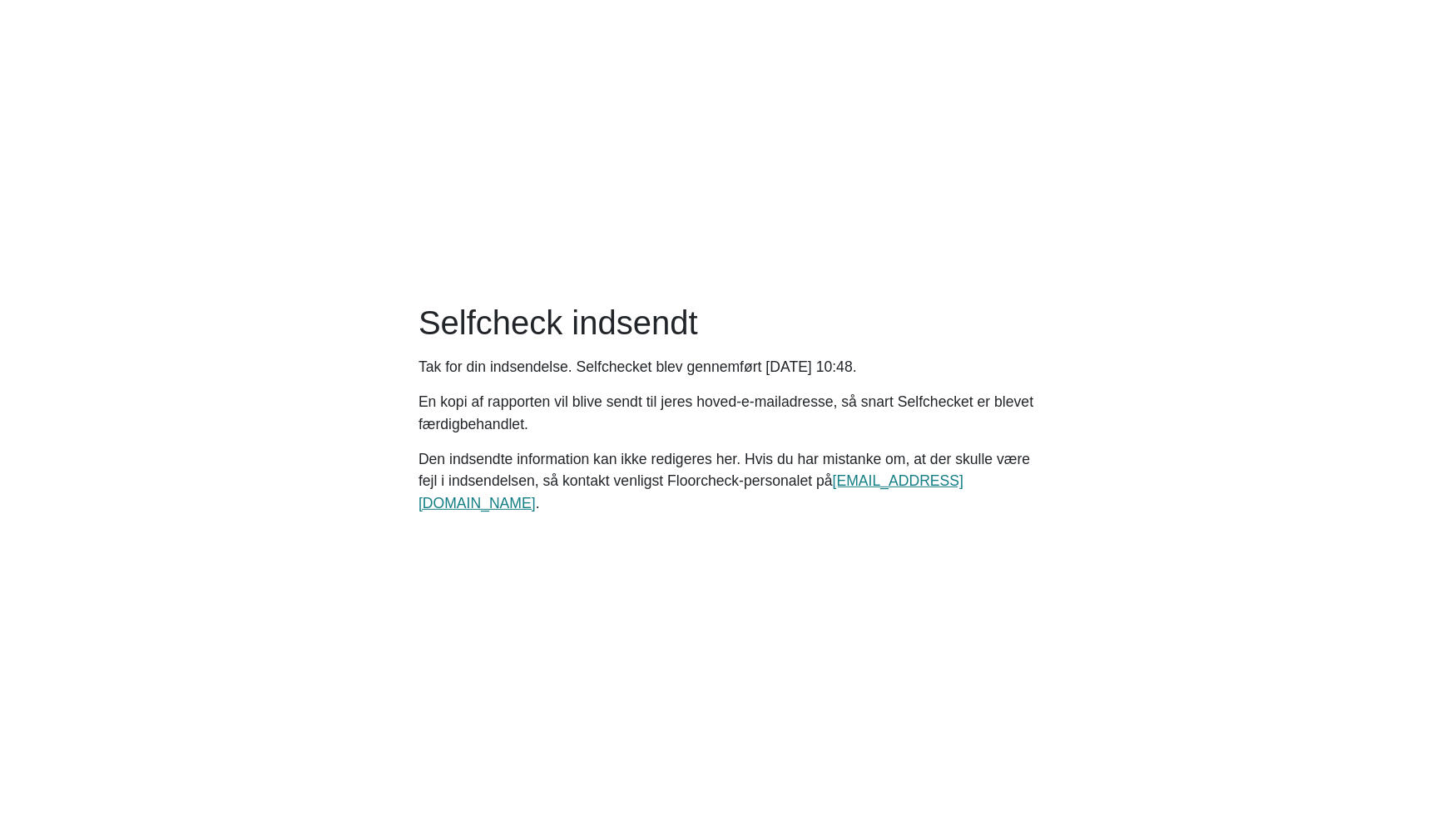
click at [873, 481] on p "Den indsendte information kan ikke redigeres her. Hvis du har mistanke om, at d…" at bounding box center [728, 481] width 619 height 66
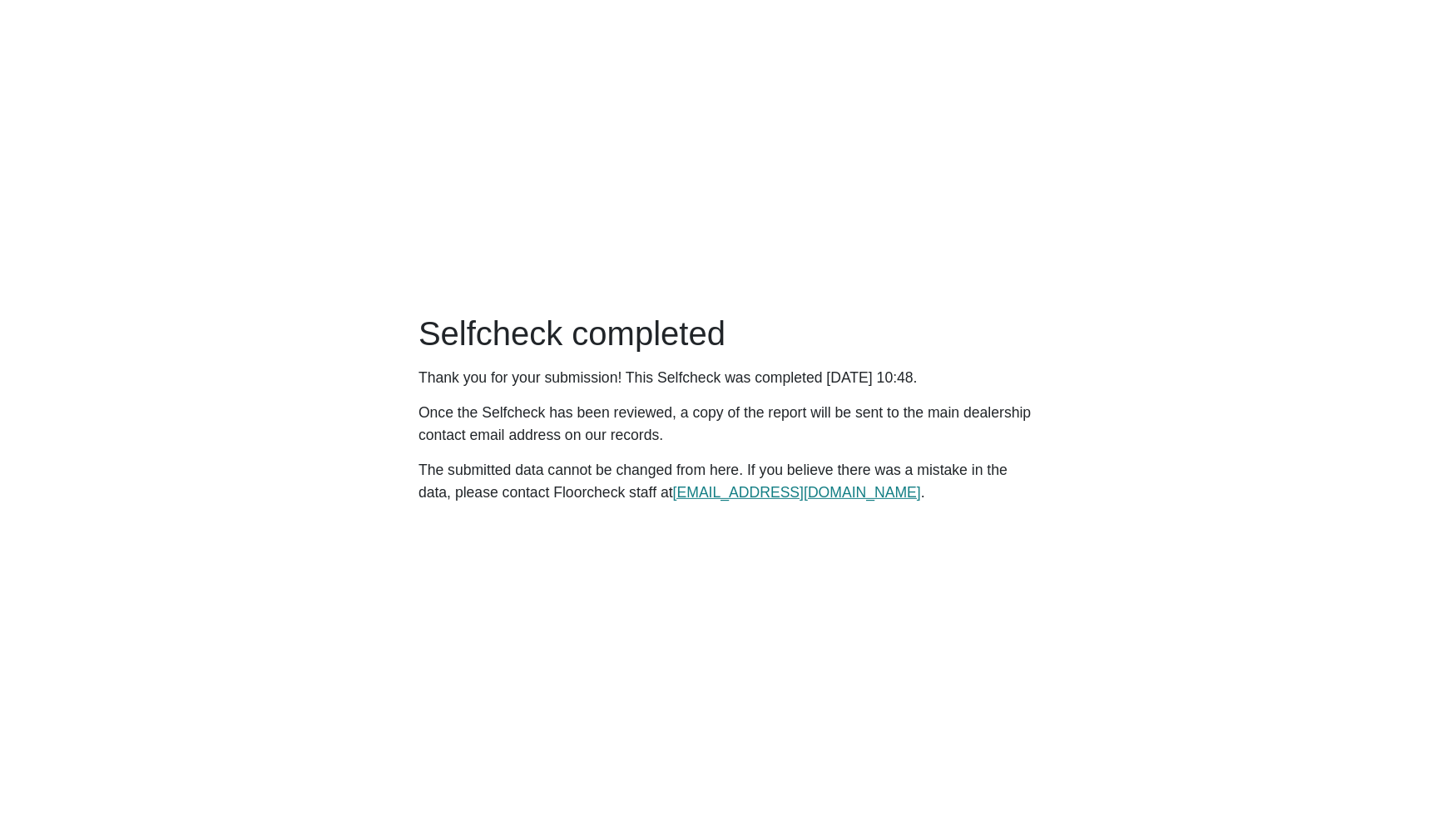
click at [949, 673] on main "Selfcheck completed Thank you for your submission! This Selfcheck was completed…" at bounding box center [728, 415] width 1456 height 830
click at [1033, 468] on p "The submitted data cannot be changed from here. If you believe there was a mist…" at bounding box center [728, 481] width 619 height 44
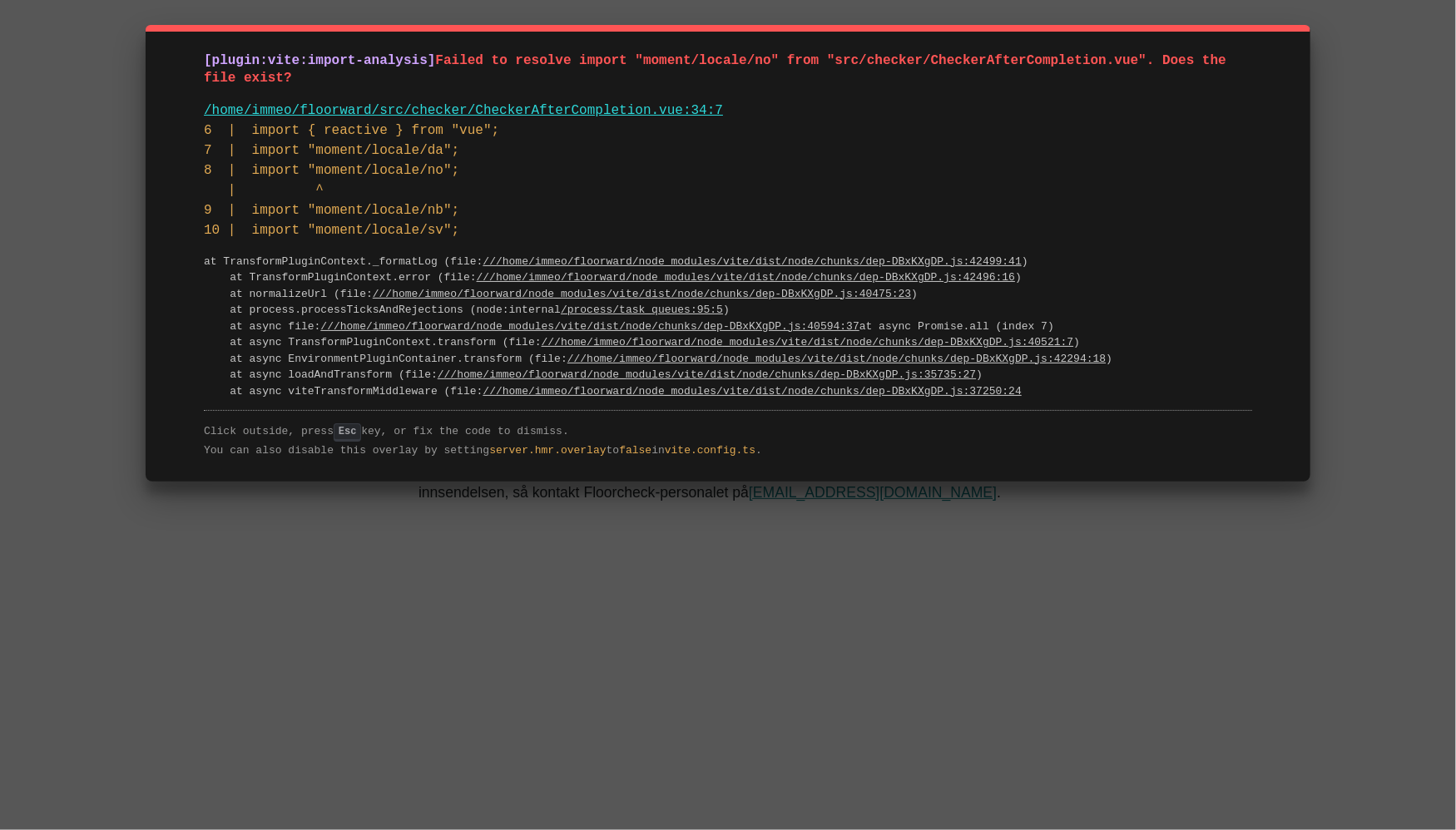
click at [627, 157] on pre "6 | import { reactive } from "vue"; 7 | import "moment/locale/da"; 8 | import "…" at bounding box center [728, 180] width 1048 height 119
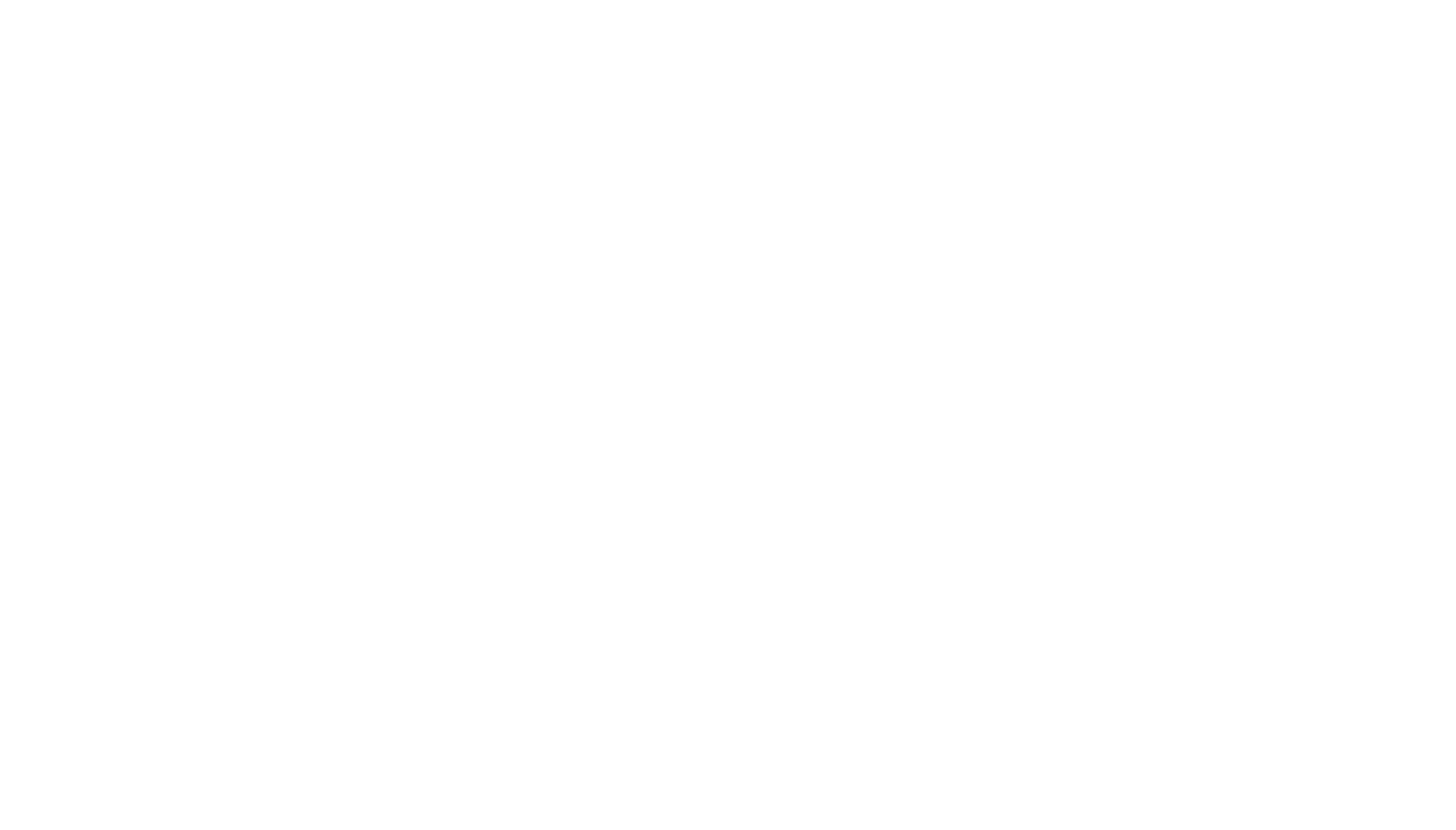
click at [619, 7] on html at bounding box center [728, 3] width 1456 height 7
click at [931, 7] on html at bounding box center [728, 3] width 1456 height 7
click at [871, 7] on html at bounding box center [728, 3] width 1456 height 7
click at [528, 7] on html at bounding box center [728, 3] width 1456 height 7
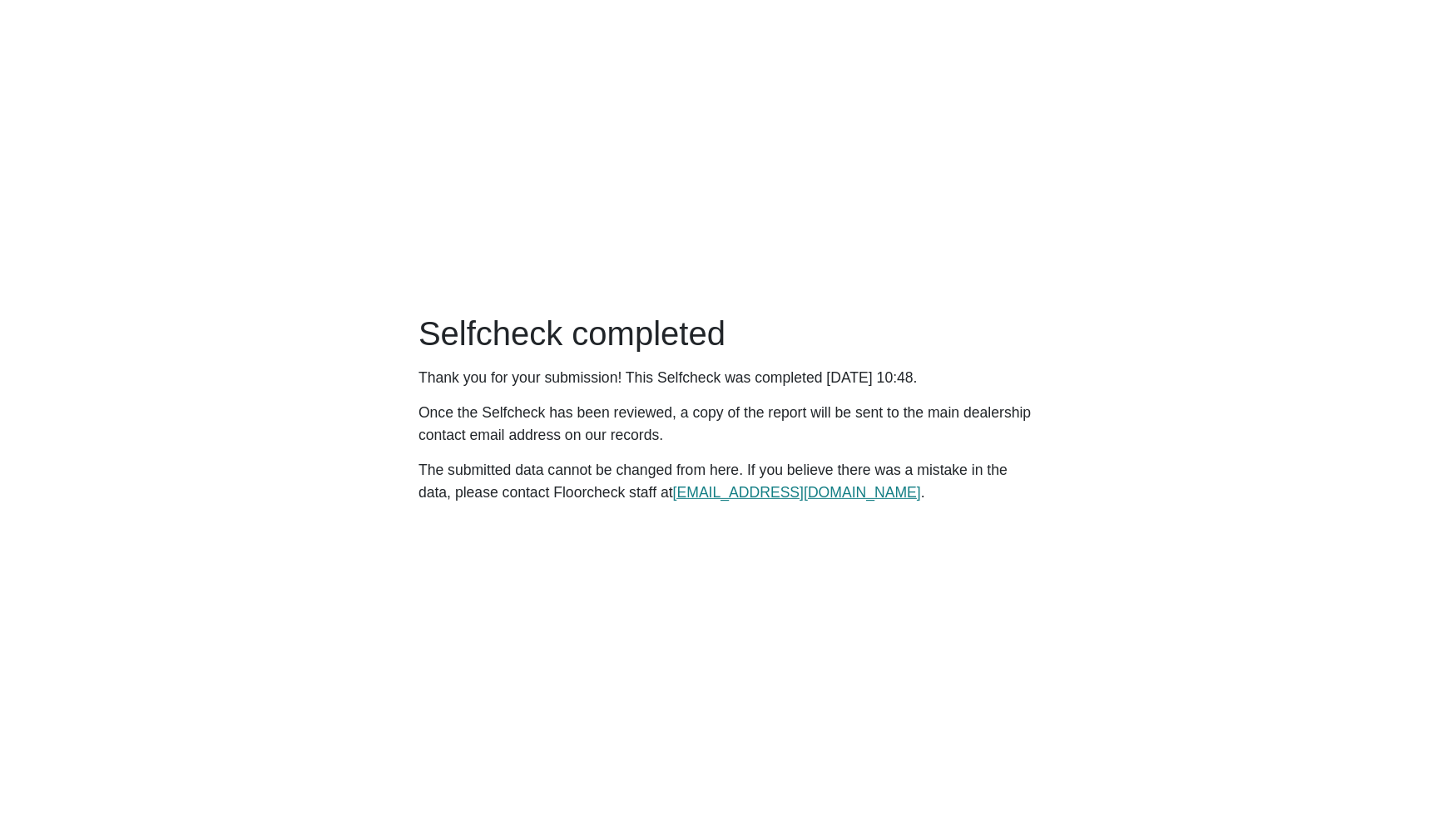
click at [599, 450] on div "Selfcheck completed Thank you for your submission! This Selfcheck was completed…" at bounding box center [728, 414] width 638 height 203
click at [1245, 330] on main "Selfcheck completed Thank you for your submission! This Selfcheck was completed…" at bounding box center [728, 415] width 1456 height 830
click at [780, 685] on main "Selfcheck completed Thank you for your submission! This Selfcheck was completed…" at bounding box center [728, 415] width 1456 height 830
click at [1127, 482] on main "Selfcheck completed Thank you for your submission! This Selfcheck was completed…" at bounding box center [728, 415] width 1456 height 830
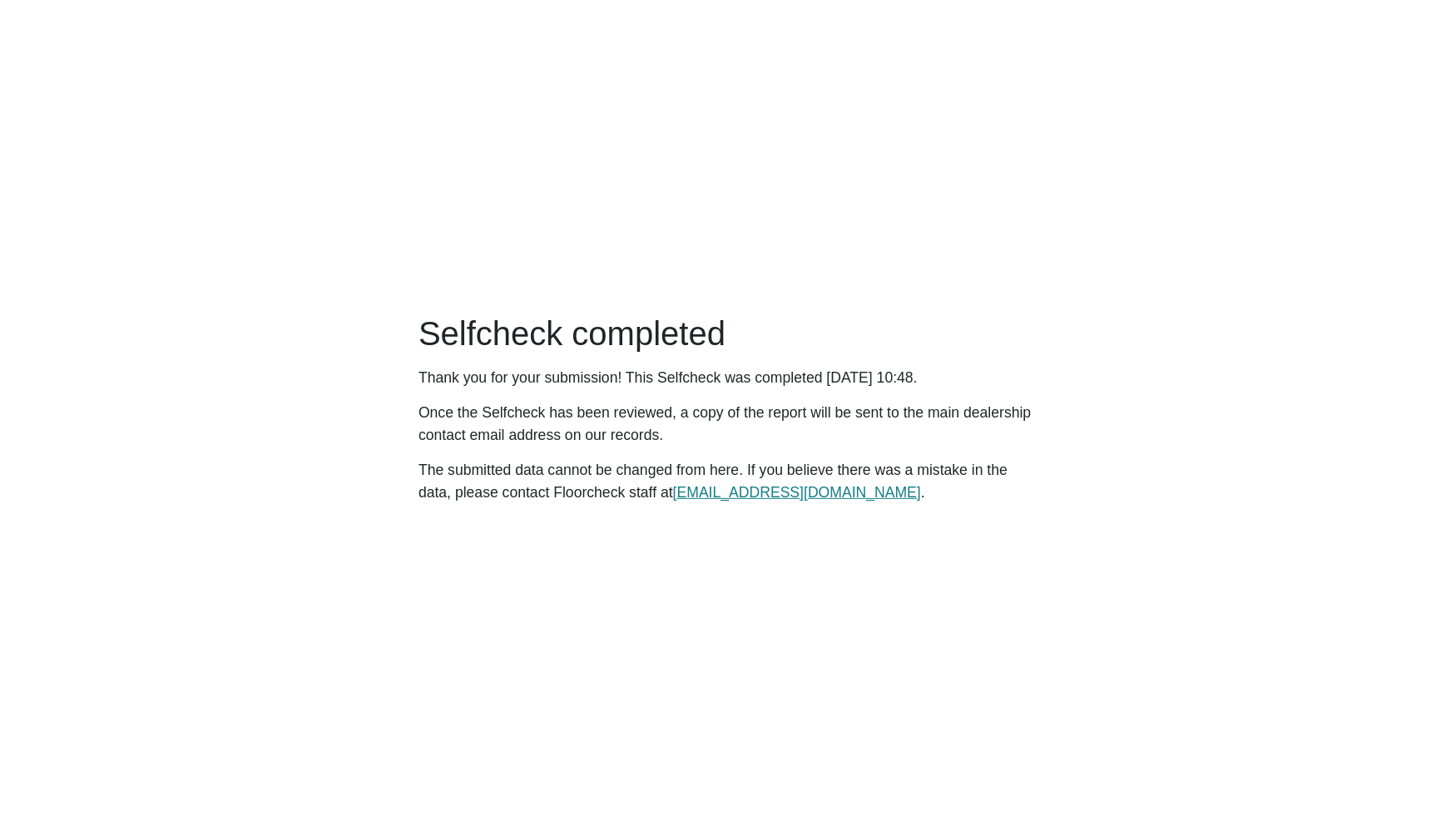
click at [720, 400] on div "Selfcheck completed Thank you for your submission! This Selfcheck was completed…" at bounding box center [728, 414] width 638 height 203
click at [1170, 453] on main "Selfcheck completed Thank you for your submission! This Selfcheck was completed…" at bounding box center [728, 415] width 1456 height 830
click at [662, 286] on main "Selfcheck completed Thank you for your submission! This Selfcheck was completed…" at bounding box center [728, 415] width 1456 height 830
click at [781, 208] on main "Selfcheck completed Thank you for your submission! This Selfcheck was completed…" at bounding box center [728, 415] width 1456 height 830
click at [997, 150] on main "Selfcheck completed Thank you for your submission! This Selfcheck was completed…" at bounding box center [728, 415] width 1456 height 830
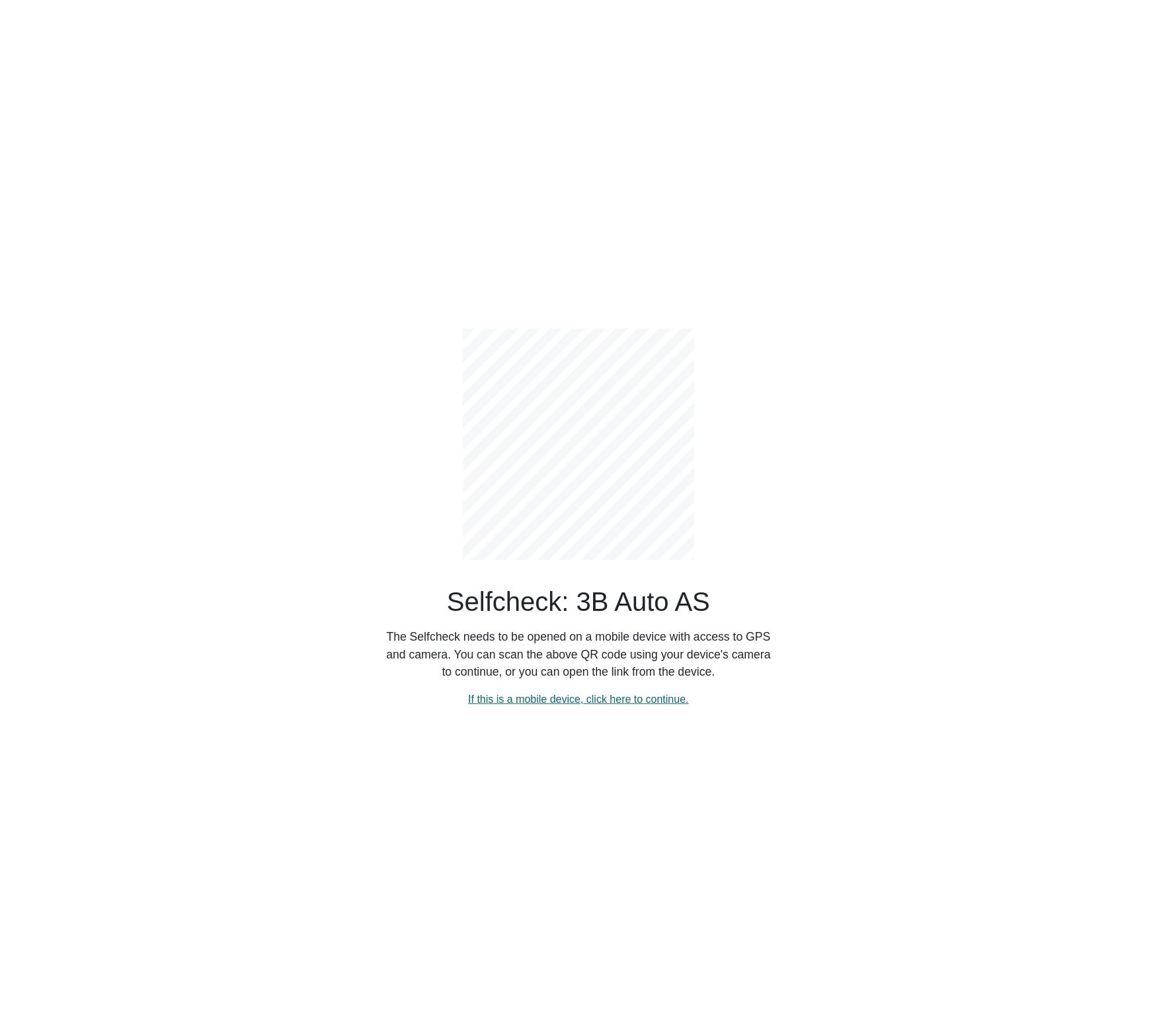
click at [528, 704] on link "If this is a mobile device, click here to continue." at bounding box center [578, 699] width 221 height 11
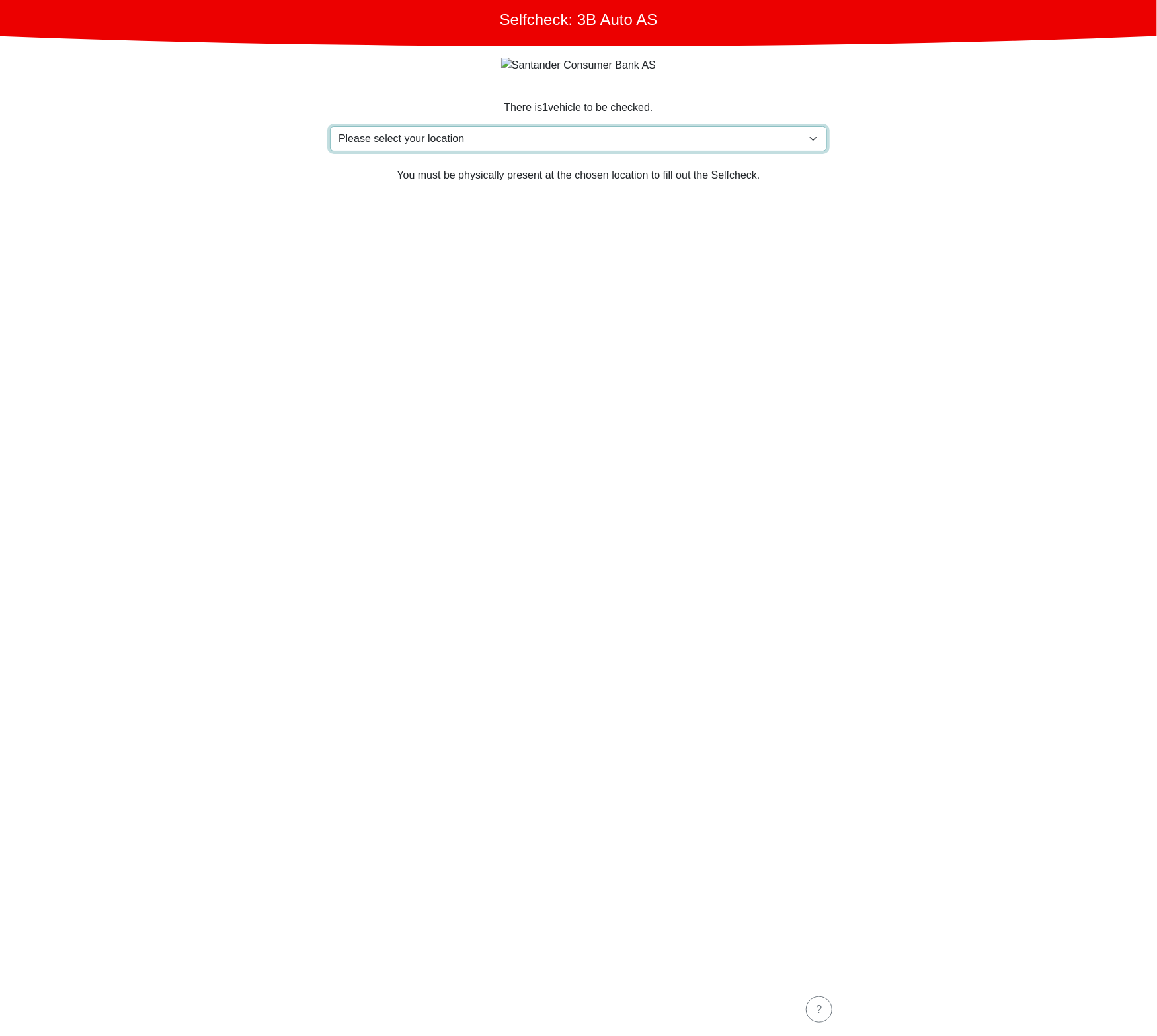
click at [585, 142] on select "Please select your location Furlandsvegen 24( ved Bunkeroil), 6390 VESTNES Furl…" at bounding box center [578, 139] width 497 height 25
select select "3303"
click at [330, 127] on select "Please select your location Furlandsvegen 24( ved Bunkeroil), 6390 VESTNES Furl…" at bounding box center [578, 139] width 497 height 25
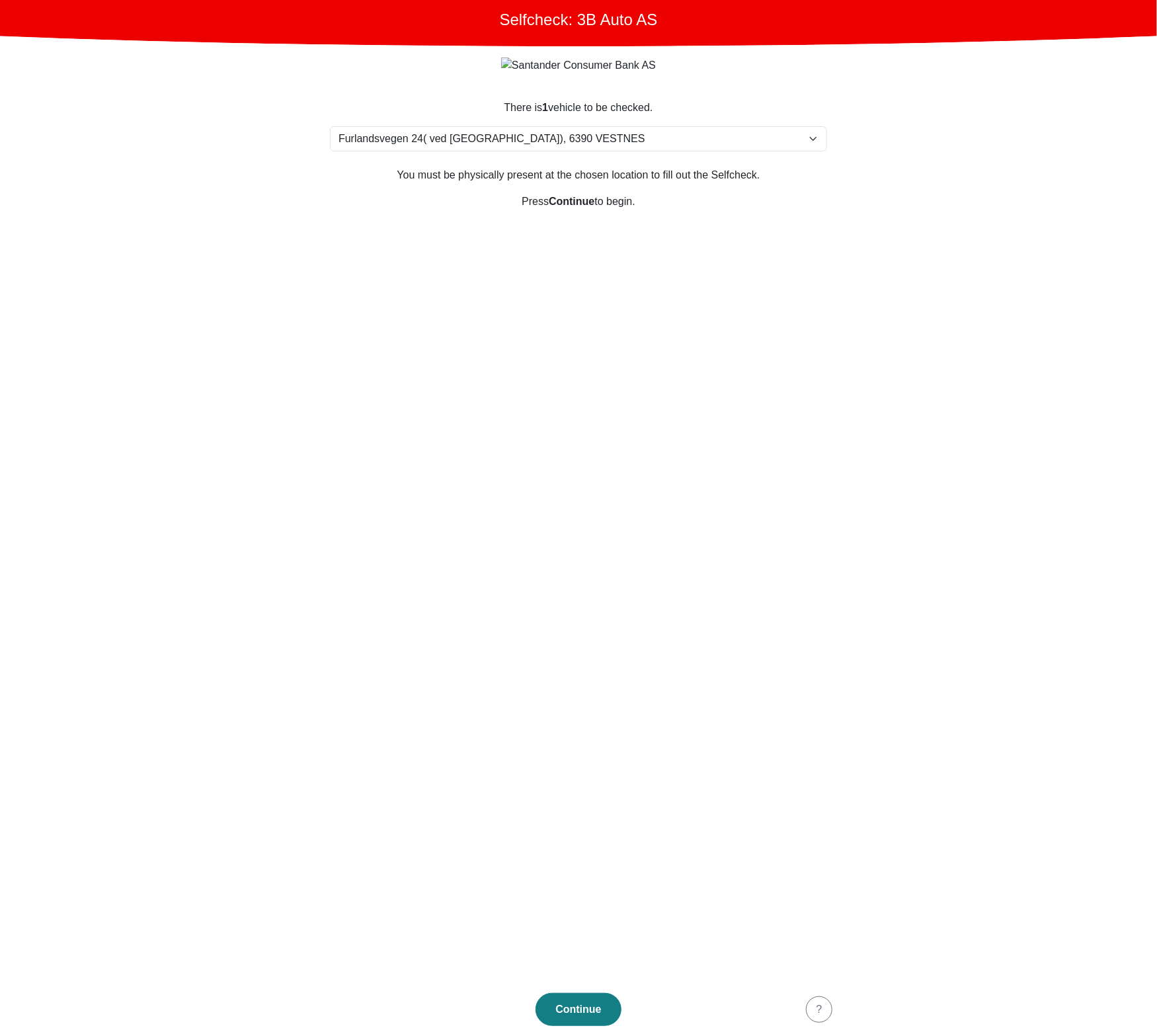
click at [643, 377] on section "There is 1 vehicle to be checked. Please select your location Furlandsvegen 24(…" at bounding box center [578, 533] width 529 height 899
click at [578, 1008] on div "Continue" at bounding box center [578, 1010] width 58 height 16
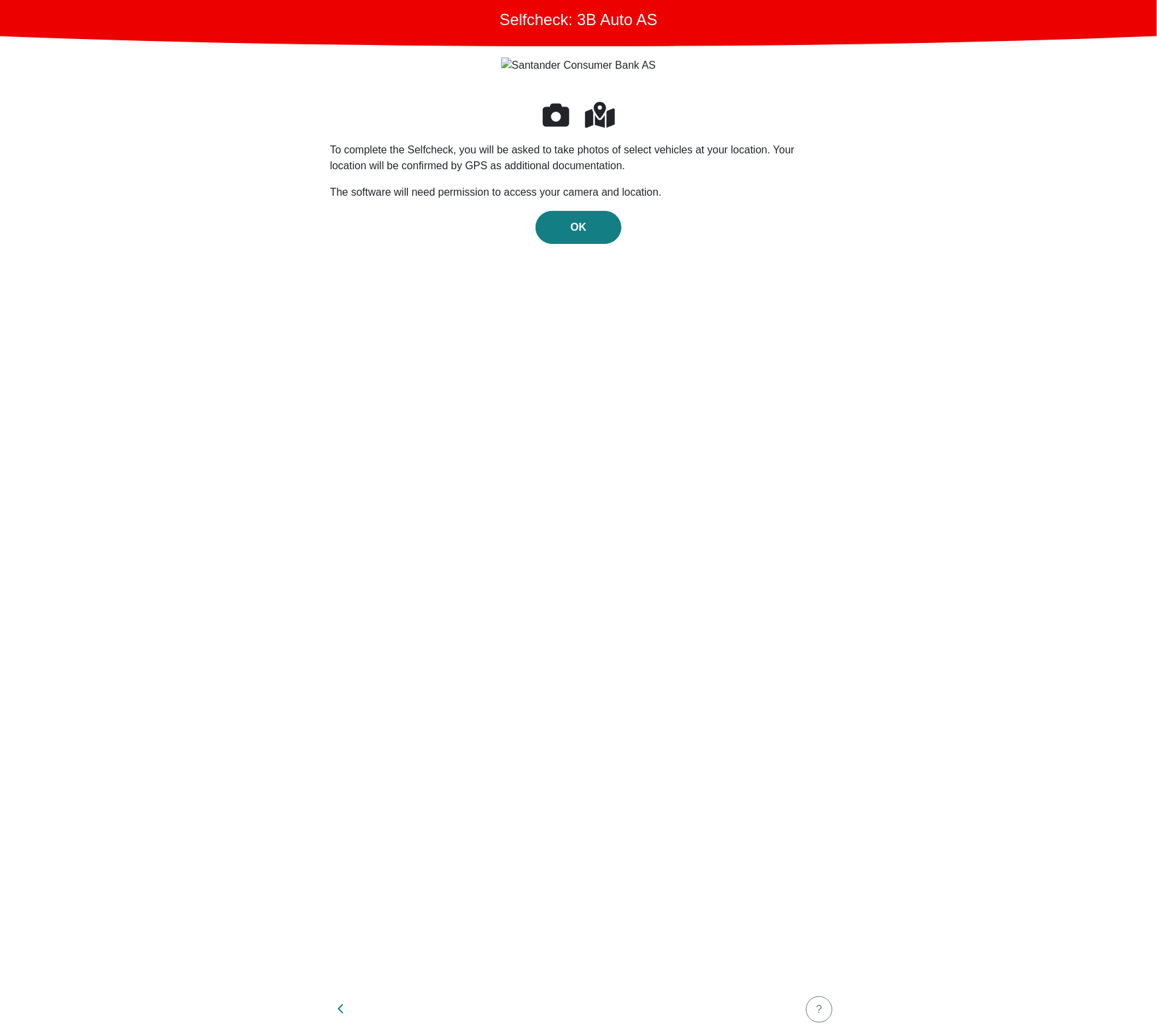
click at [649, 543] on div "To complete the Selfcheck, you will be asked to take photos of select vehicles …" at bounding box center [578, 533] width 497 height 867
click at [619, 410] on div "To complete the Selfcheck, you will be asked to take photos of select vehicles …" at bounding box center [578, 533] width 497 height 867
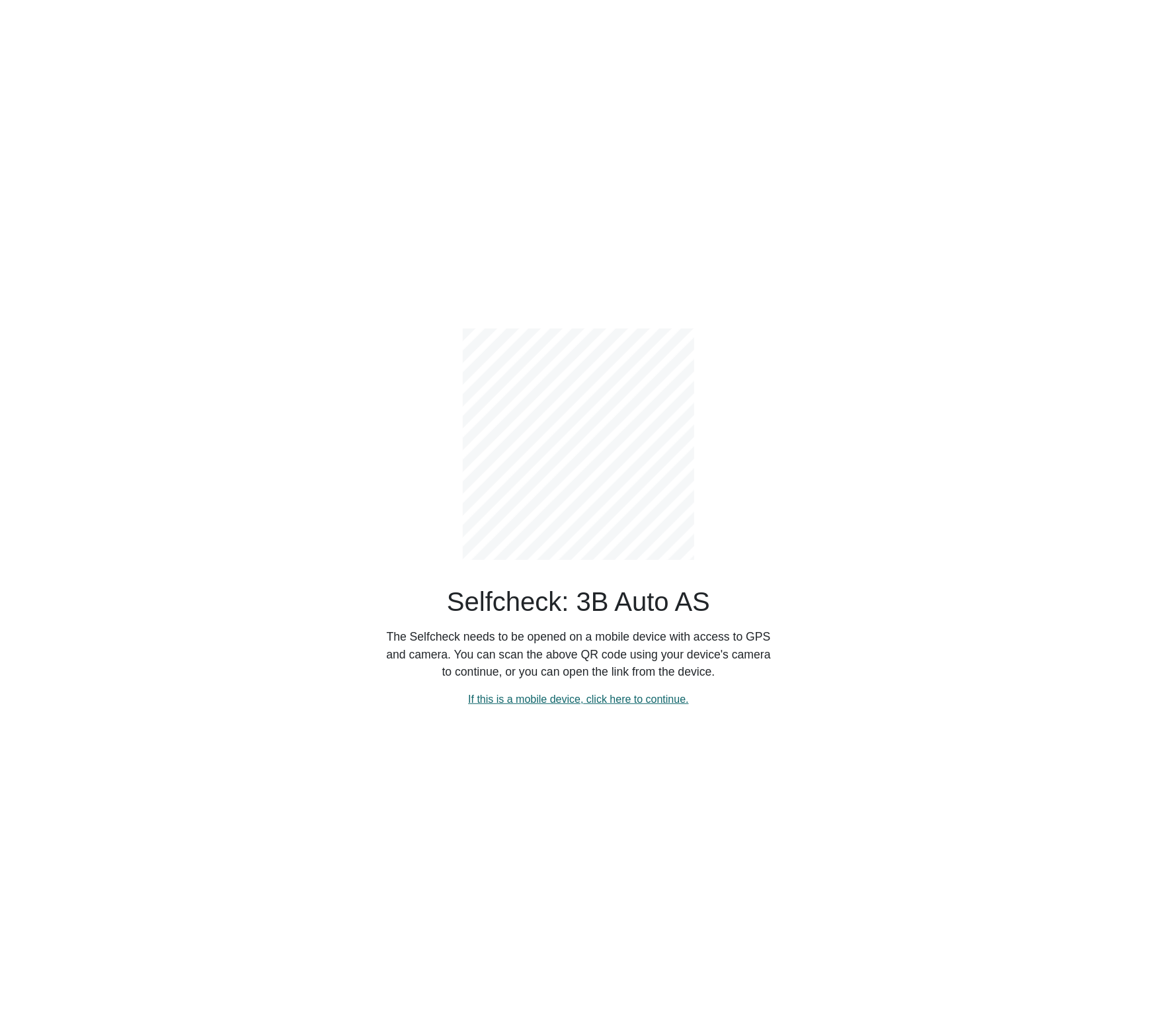
click at [603, 702] on link "If this is a mobile device, click here to continue." at bounding box center [578, 699] width 221 height 11
select select "3303"
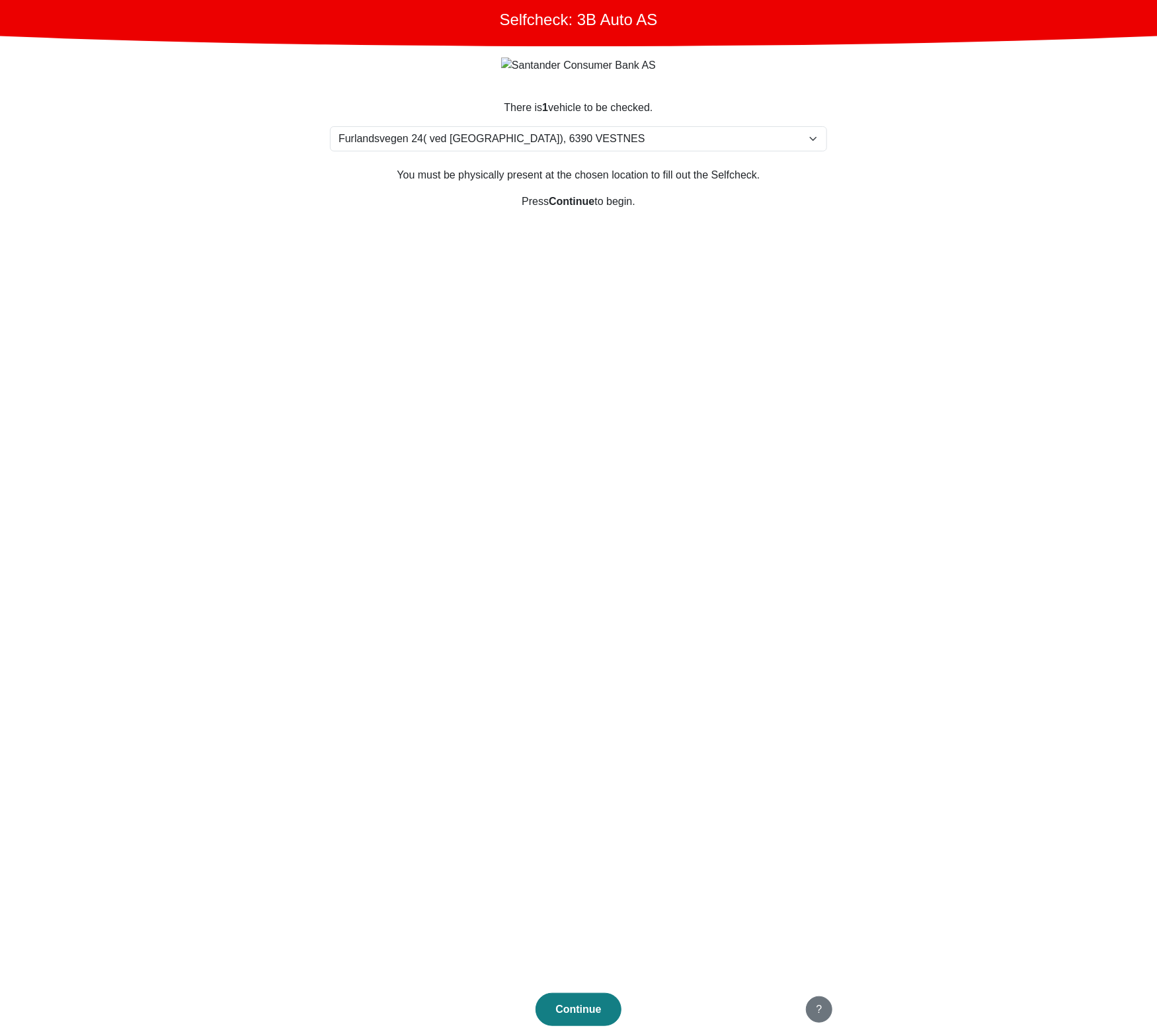
click at [817, 1011] on div "?" at bounding box center [819, 1010] width 9 height 16
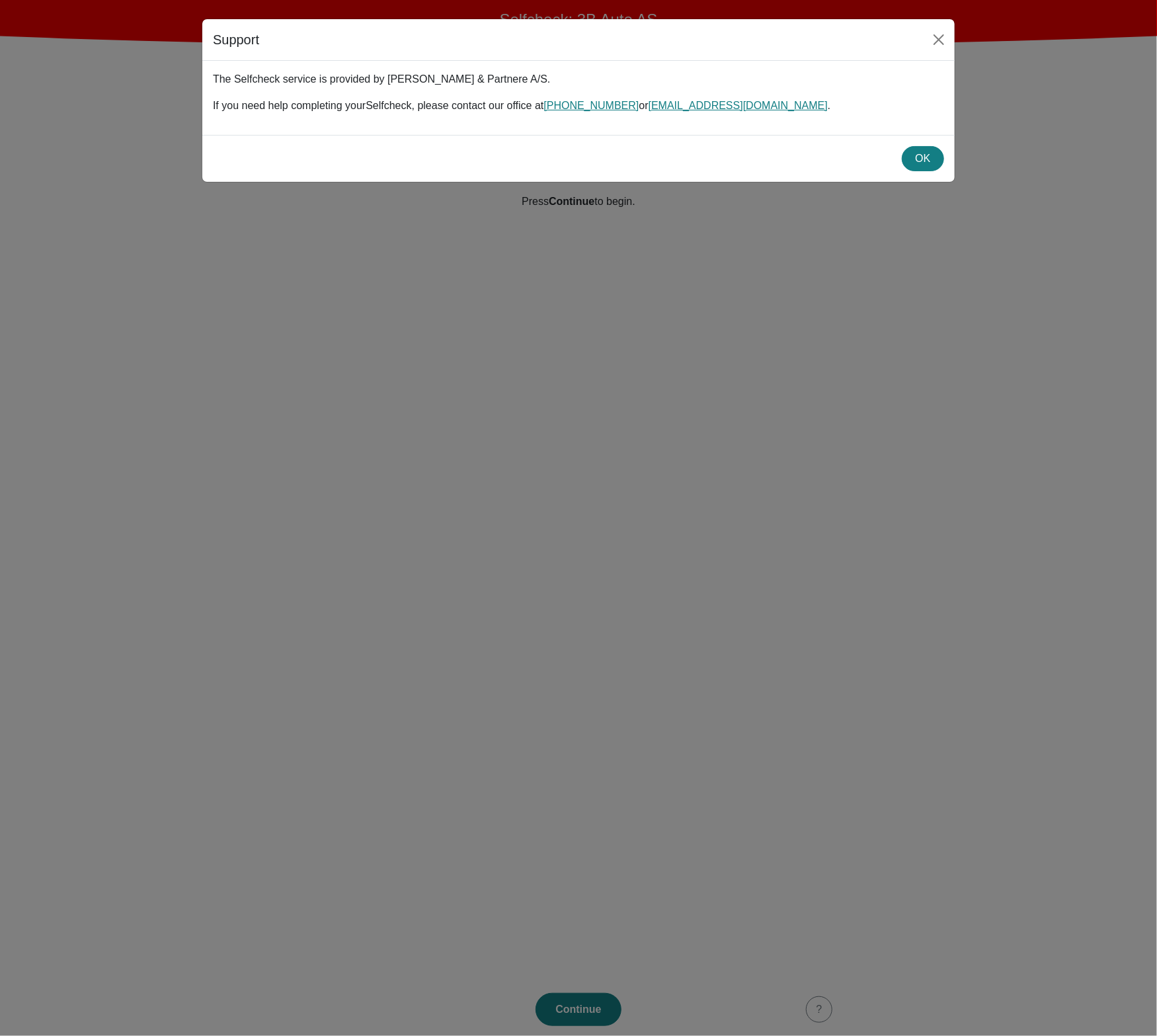
drag, startPoint x: 850, startPoint y: 613, endPoint x: 925, endPoint y: 223, distance: 397.1
click at [853, 604] on div "Support The Selfcheck service is provided by Michael Olsen & Partnere A/S. If y…" at bounding box center [578, 518] width 1157 height 1036
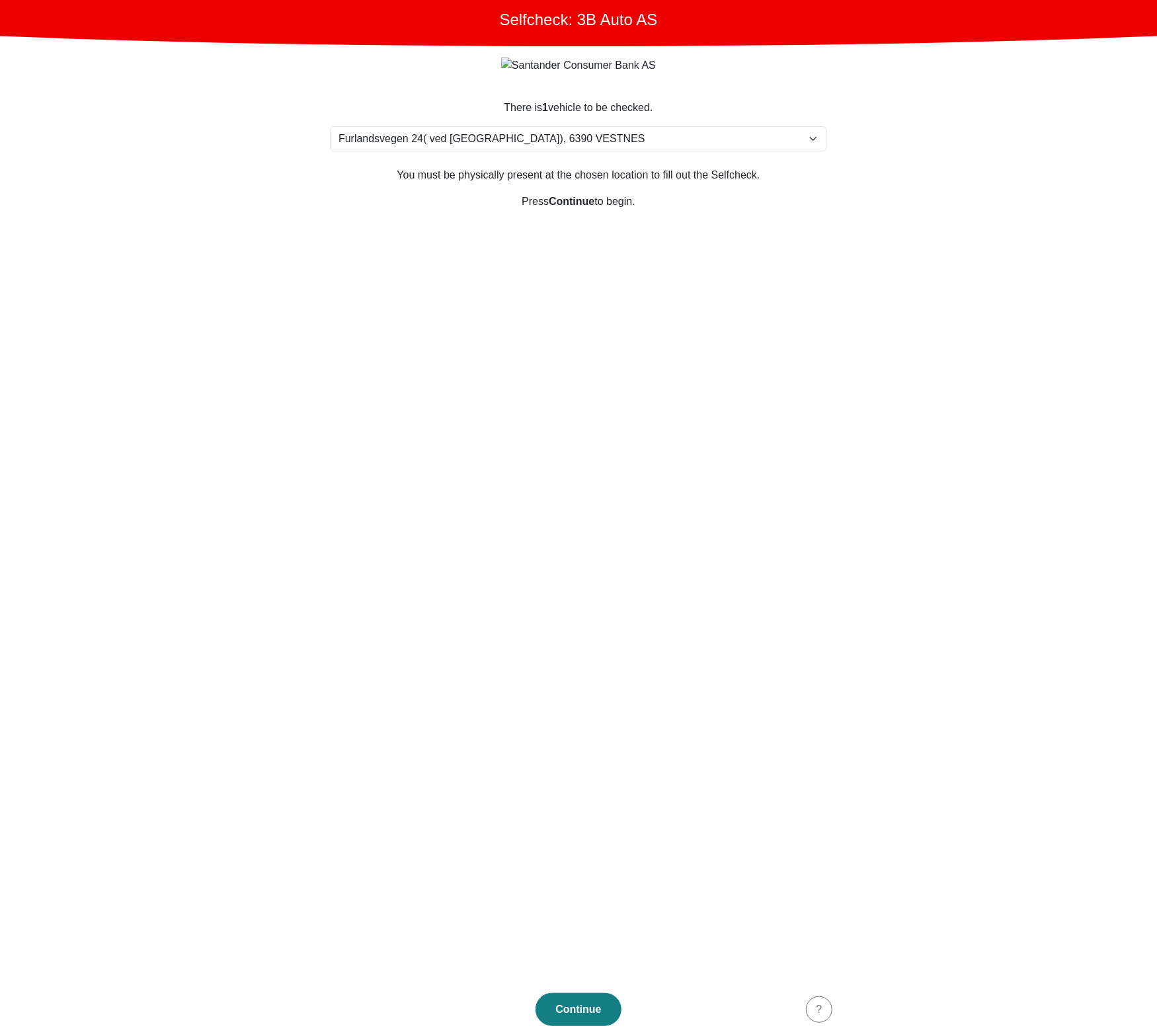
click at [845, 481] on main "Selfcheck: 3B Auto AS There is 1 vehicle to be checked. Please select your loca…" at bounding box center [578, 518] width 1157 height 1036
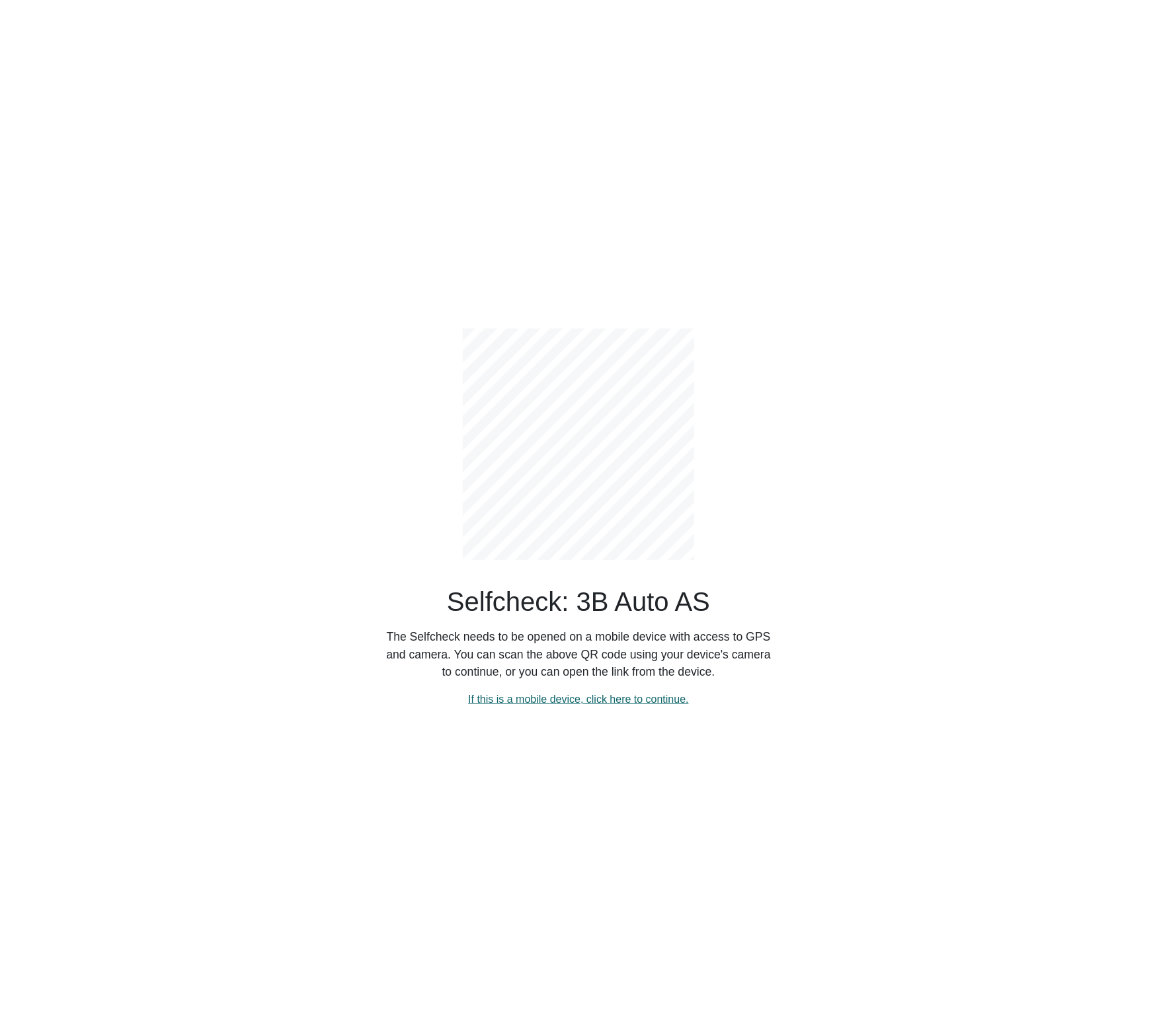
drag, startPoint x: 481, startPoint y: 585, endPoint x: 608, endPoint y: 691, distance: 165.4
click at [608, 691] on div "Selfcheck: 3B Auto AS The Selfcheck needs to be opened on a mobile device with …" at bounding box center [578, 507] width 397 height 399
click at [598, 701] on link "If this is a mobile device, click here to continue." at bounding box center [578, 699] width 221 height 11
select select "3303"
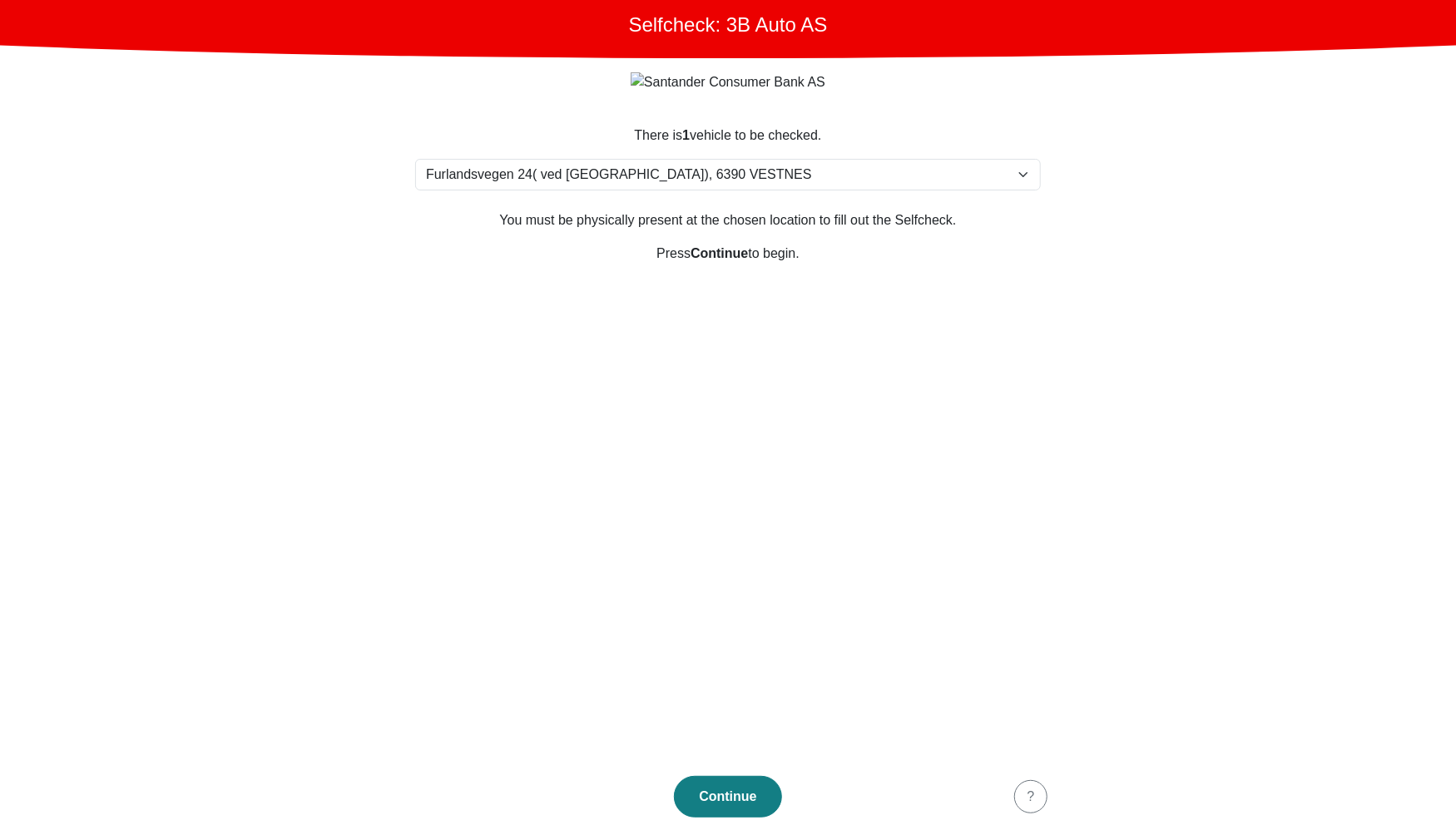
click at [312, 556] on main "Selfcheck: 3B Auto AS There is 1 vehicle to be checked. Please select your loca…" at bounding box center [728, 415] width 1456 height 830
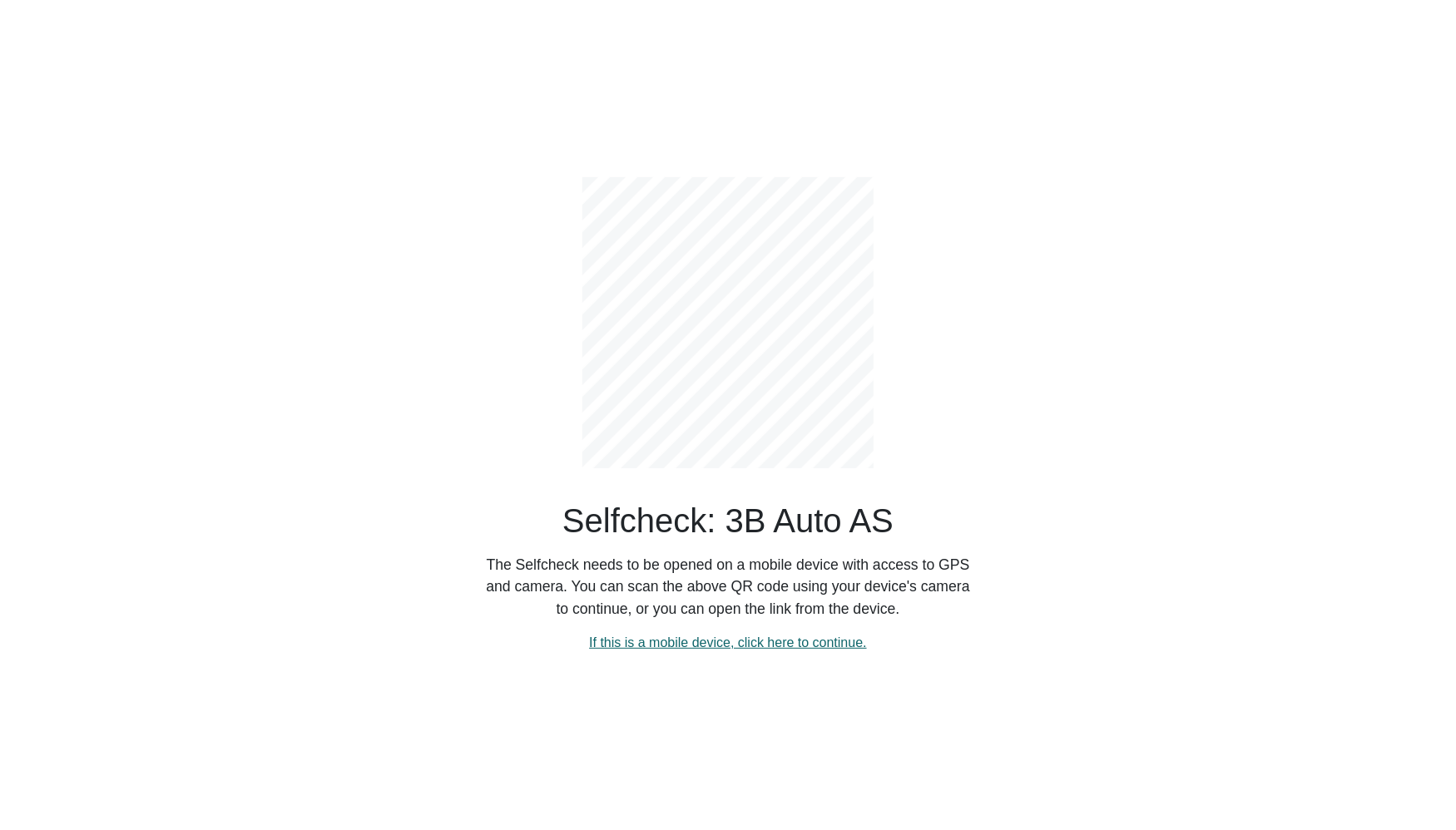
click at [802, 649] on link "If this is a mobile device, click here to continue." at bounding box center [728, 642] width 278 height 14
select select "3303"
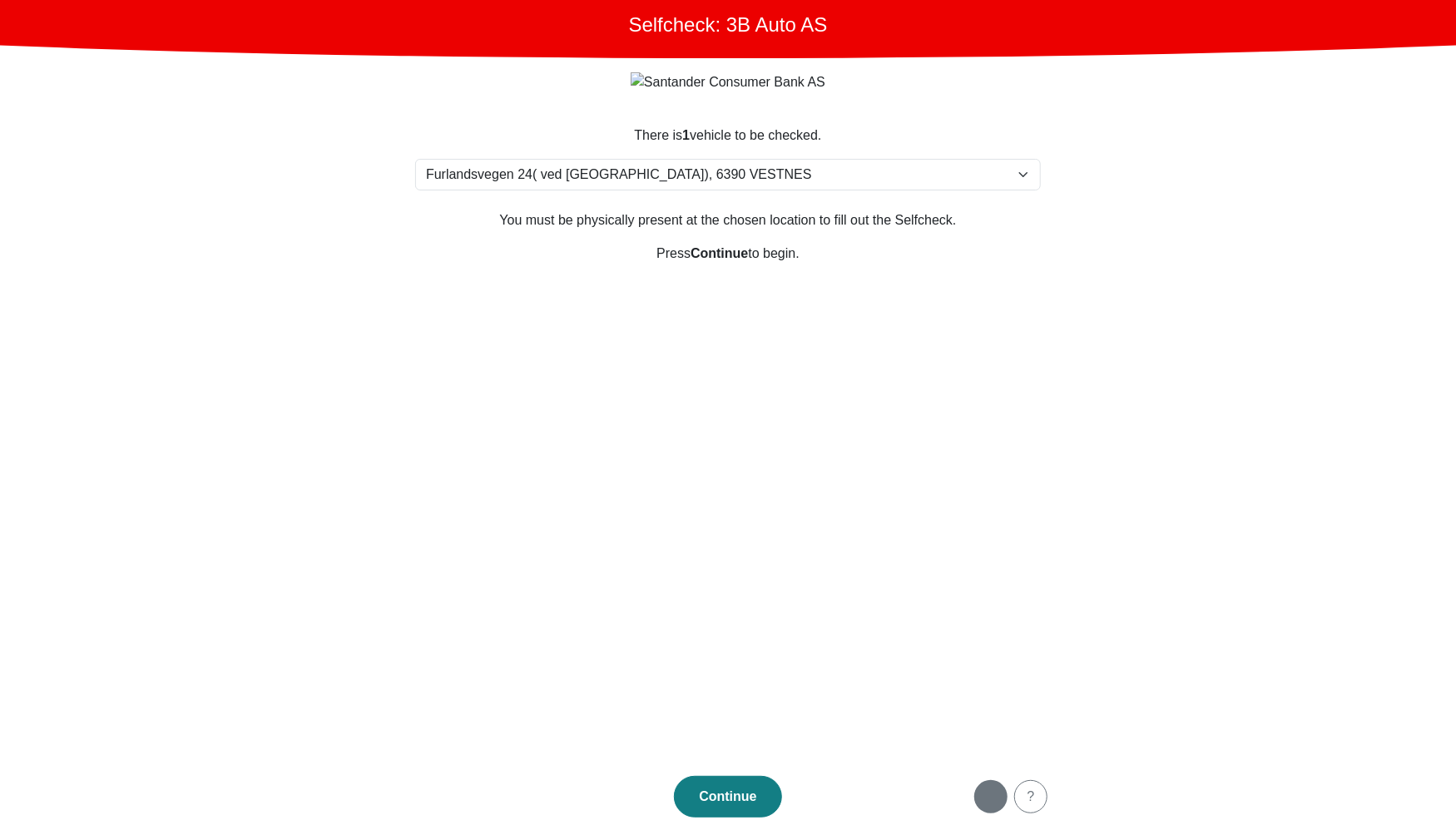
click at [995, 794] on div "button" at bounding box center [991, 797] width 33 height 20
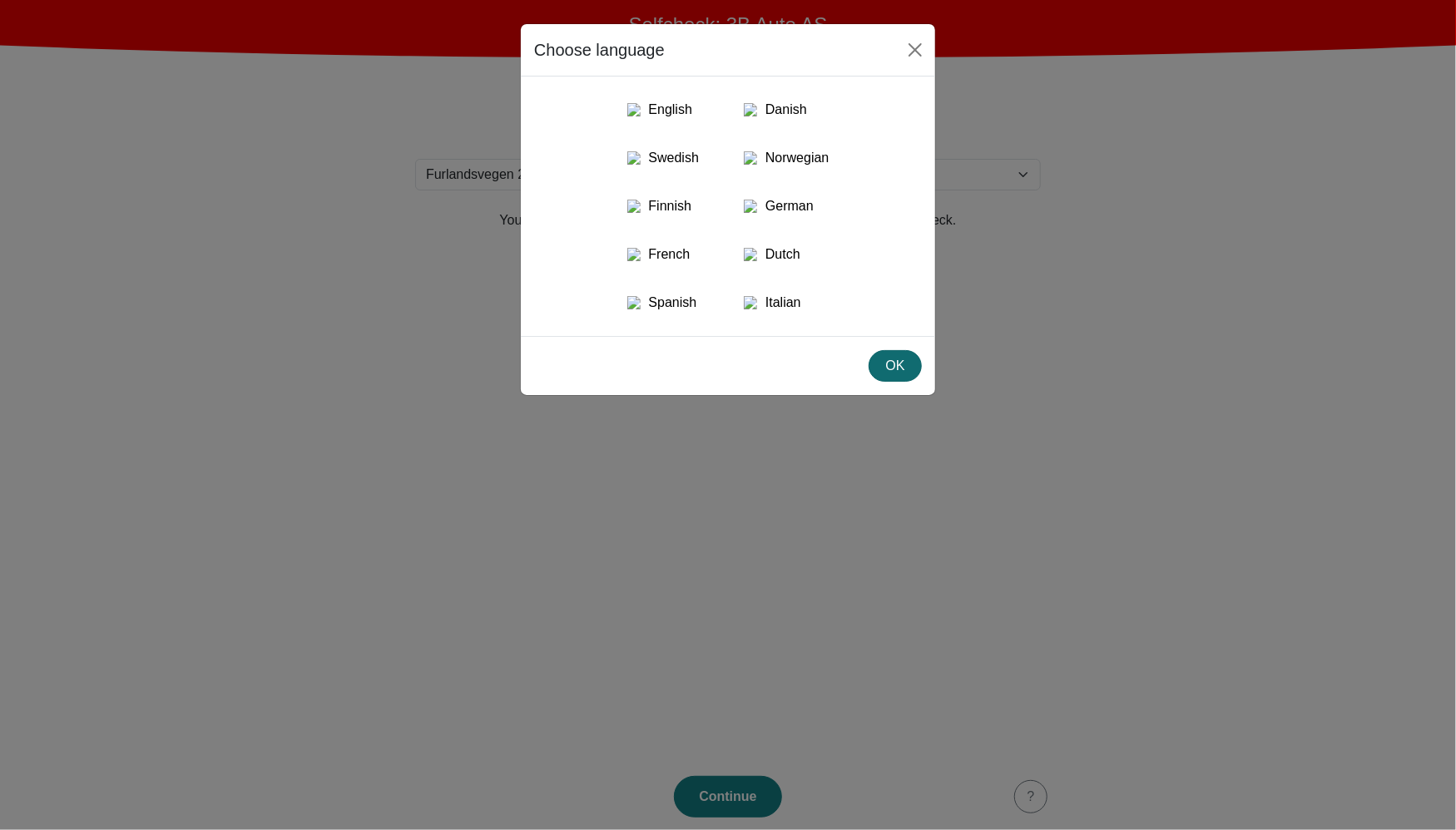
click at [905, 376] on div "OK" at bounding box center [895, 366] width 31 height 20
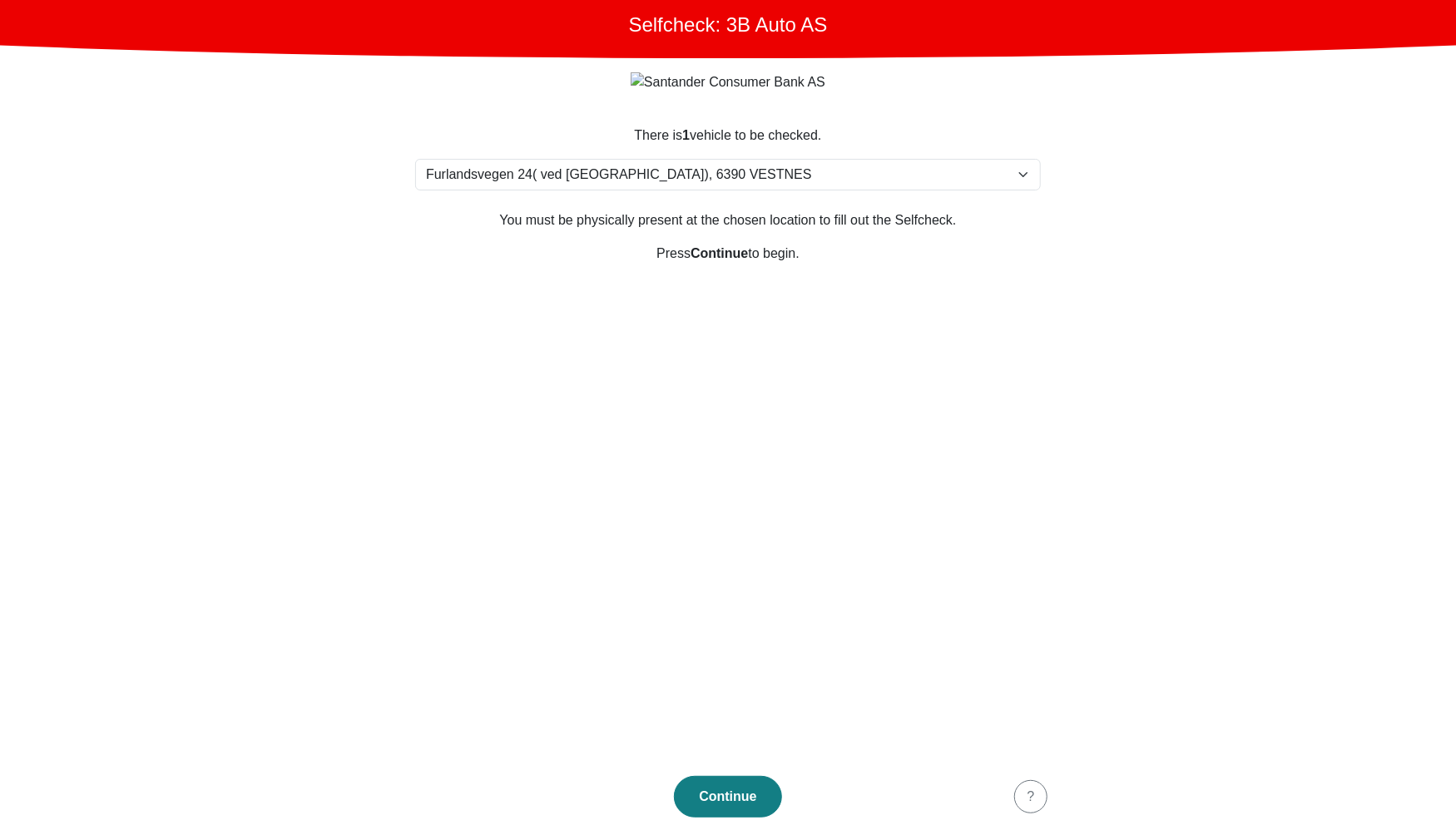
click at [615, 628] on section "There is 1 vehicle to be checked. Please select your location Furlandsvegen 24(…" at bounding box center [728, 435] width 666 height 658
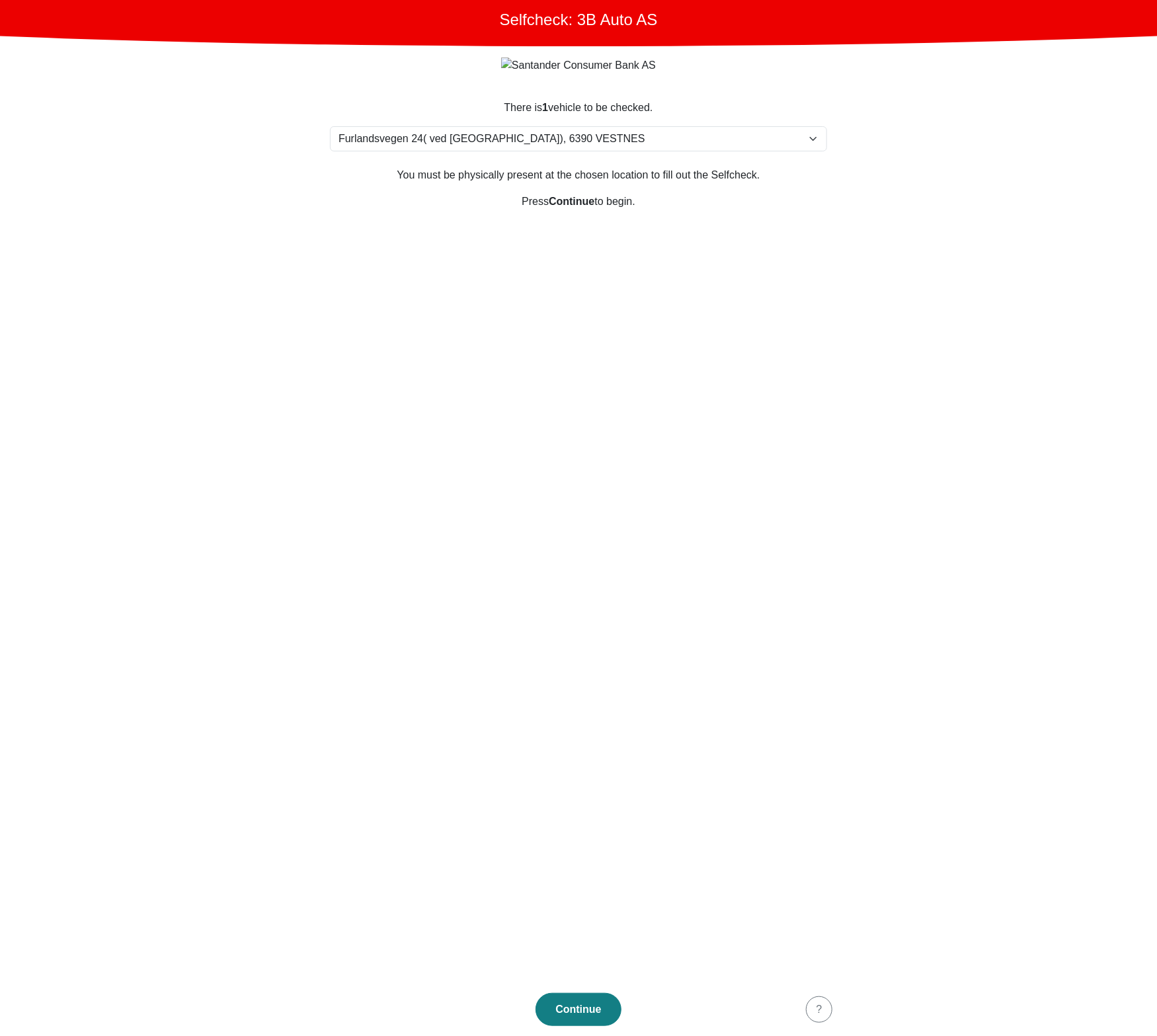
click at [1019, 546] on main "Selfcheck: 3B Auto AS There is 1 vehicle to be checked. Please select your loca…" at bounding box center [578, 518] width 1157 height 1036
click at [599, 451] on section "There is 1 vehicle to be checked. Please select your location Furlandsvegen 24(…" at bounding box center [578, 533] width 529 height 899
click at [756, 551] on section "There is 1 vehicle to be checked. Please select your location Furlandsvegen 24(…" at bounding box center [578, 533] width 529 height 899
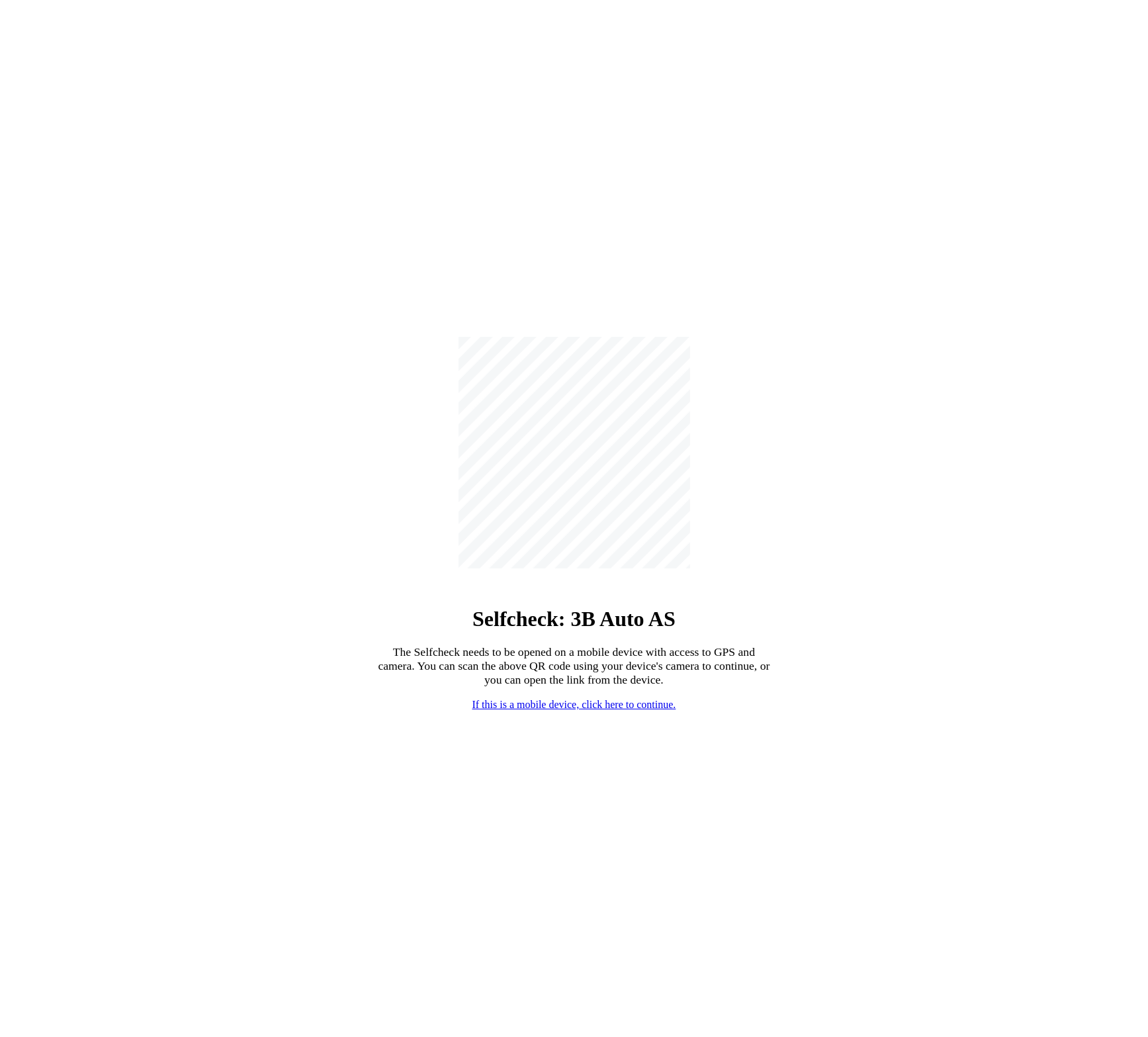
click at [544, 785] on div "Selfcheck: 3B Auto AS The Selfcheck needs to be opened on a mobile device with …" at bounding box center [574, 524] width 1137 height 1037
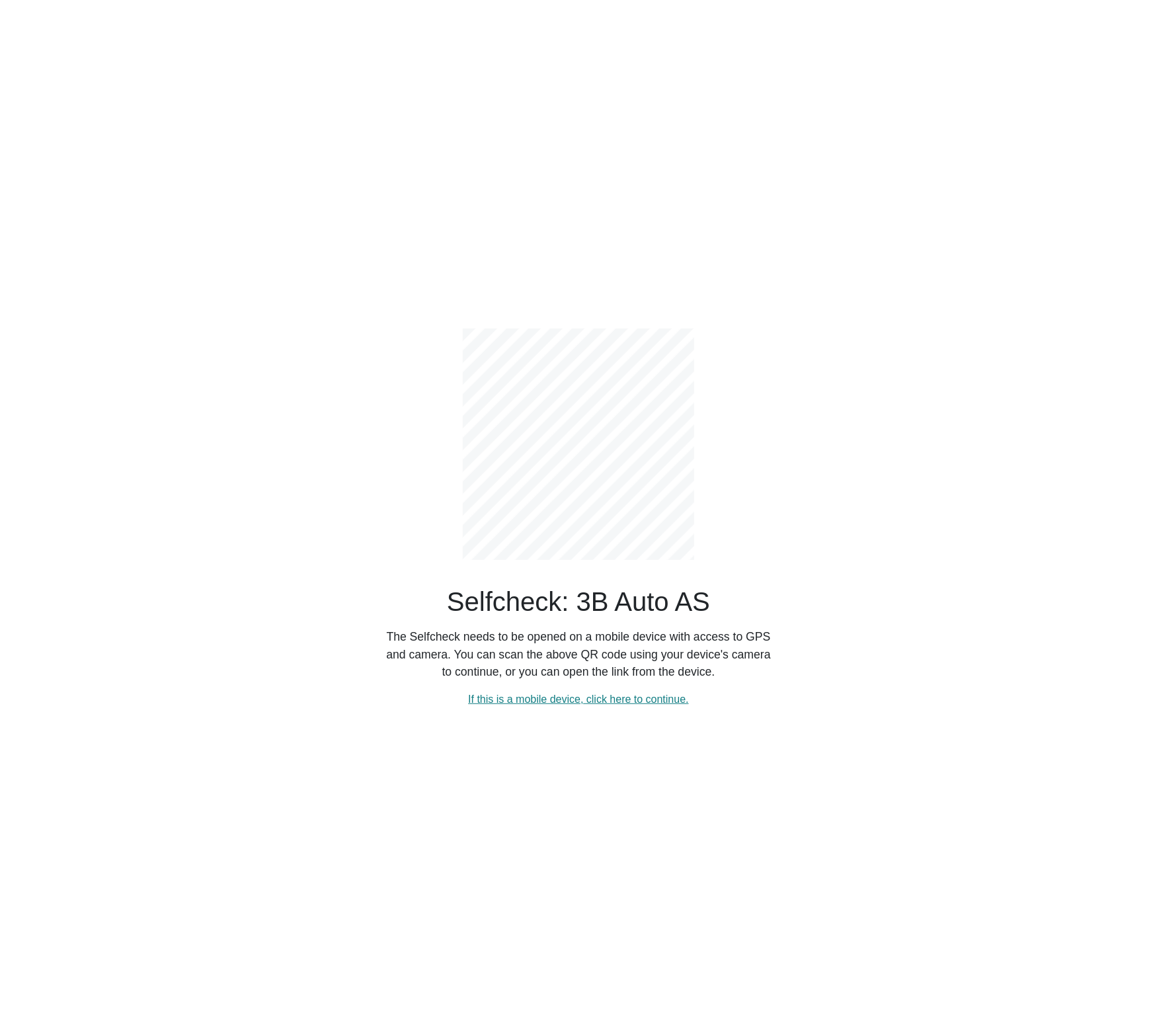
click at [885, 709] on div "Selfcheck: 3B Auto AS The Selfcheck needs to be opened on a mobile device with …" at bounding box center [578, 518] width 872 height 1036
click at [751, 762] on div "Selfcheck: 3B Auto AS The Selfcheck needs to be opened on a mobile device with …" at bounding box center [578, 518] width 872 height 1036
click at [638, 699] on link "If this is a mobile device, click here to continue." at bounding box center [578, 699] width 221 height 11
select select "3303"
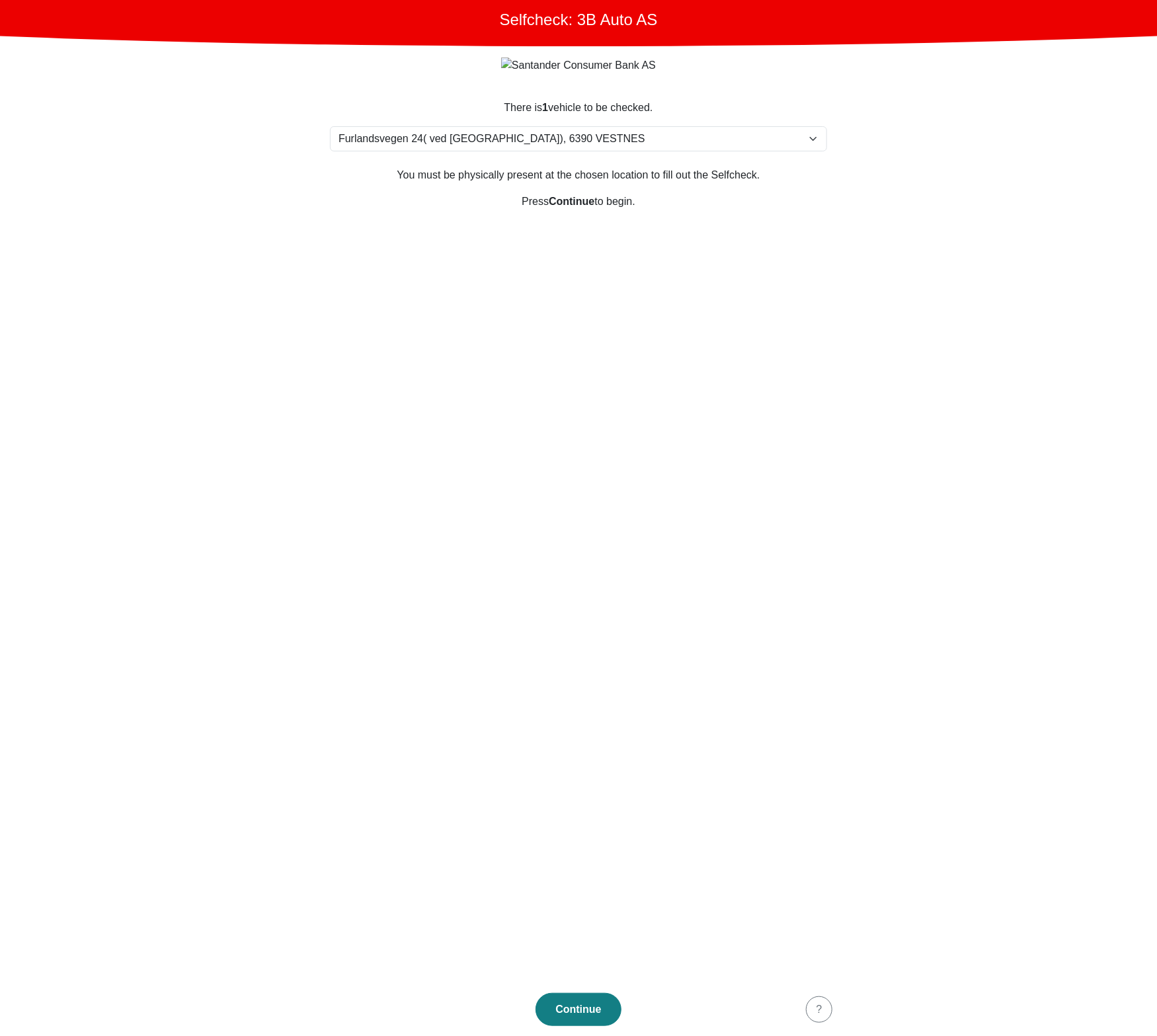
click at [638, 699] on section "There is 1 vehicle to be checked. Please select your location Furlandsvegen 24(…" at bounding box center [578, 533] width 529 height 899
click at [731, 454] on section "There is 1 vehicle to be checked. Please select your location Furlandsvegen 24(…" at bounding box center [578, 533] width 529 height 899
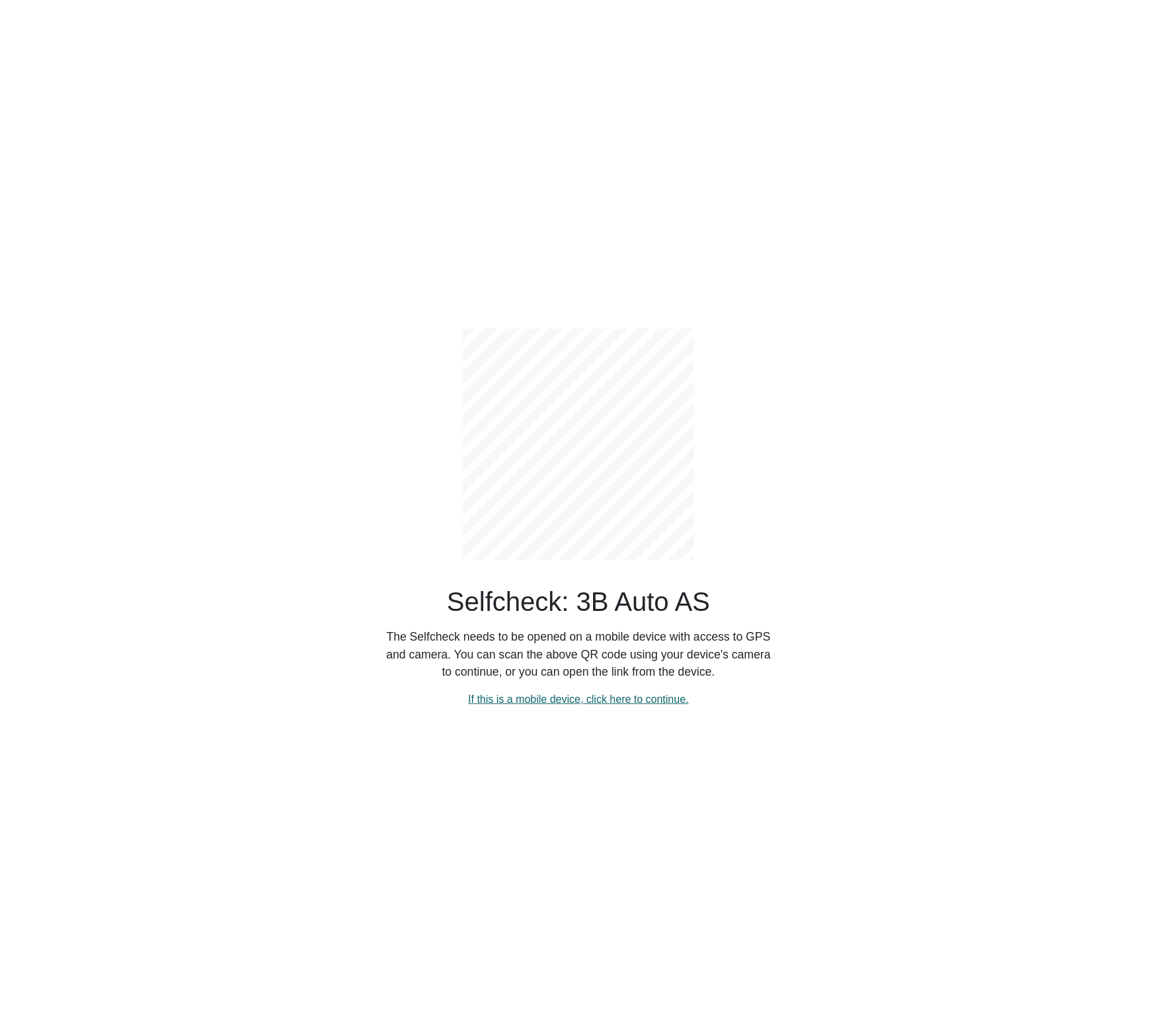
click at [542, 701] on link "If this is a mobile device, click here to continue." at bounding box center [578, 699] width 221 height 11
select select "3303"
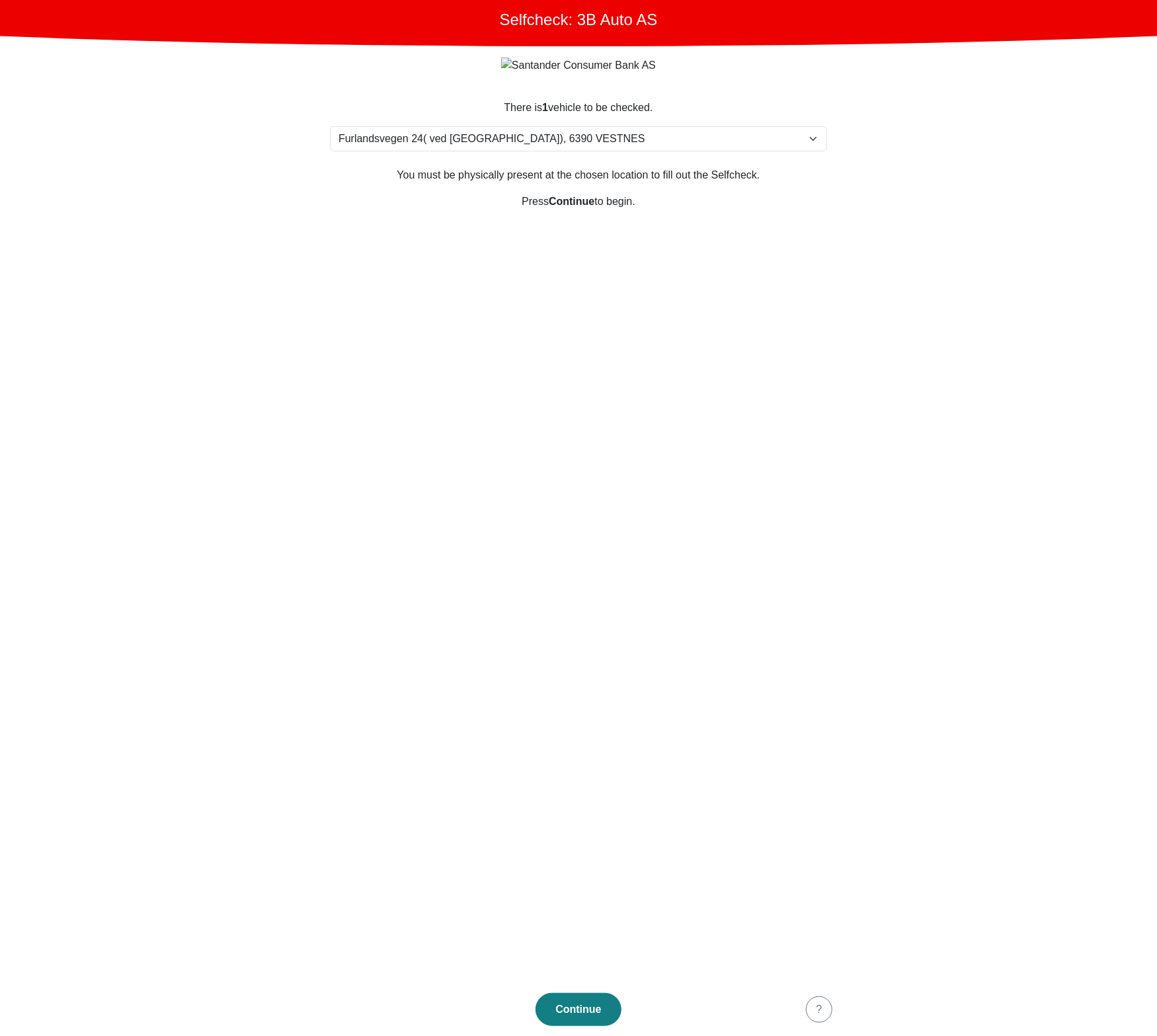
click at [538, 690] on section "There is 1 vehicle to be checked. Please select your location Furlandsvegen 24(…" at bounding box center [578, 533] width 529 height 899
click at [441, 444] on section "There is 1 vehicle to be checked. Please select your location Furlandsvegen 24(…" at bounding box center [578, 533] width 529 height 899
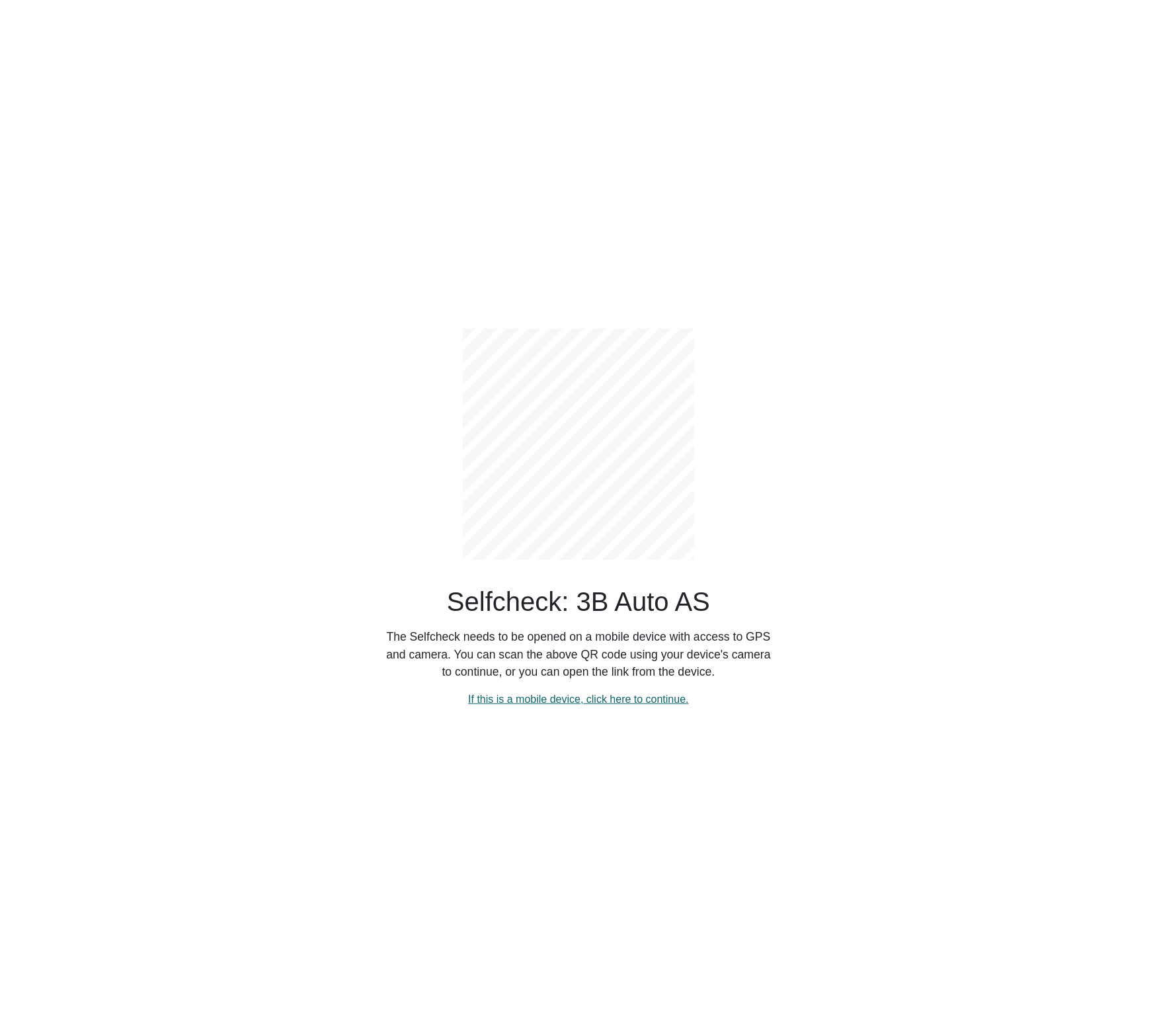
click at [641, 702] on link "If this is a mobile device, click here to continue." at bounding box center [578, 699] width 221 height 11
select select "3303"
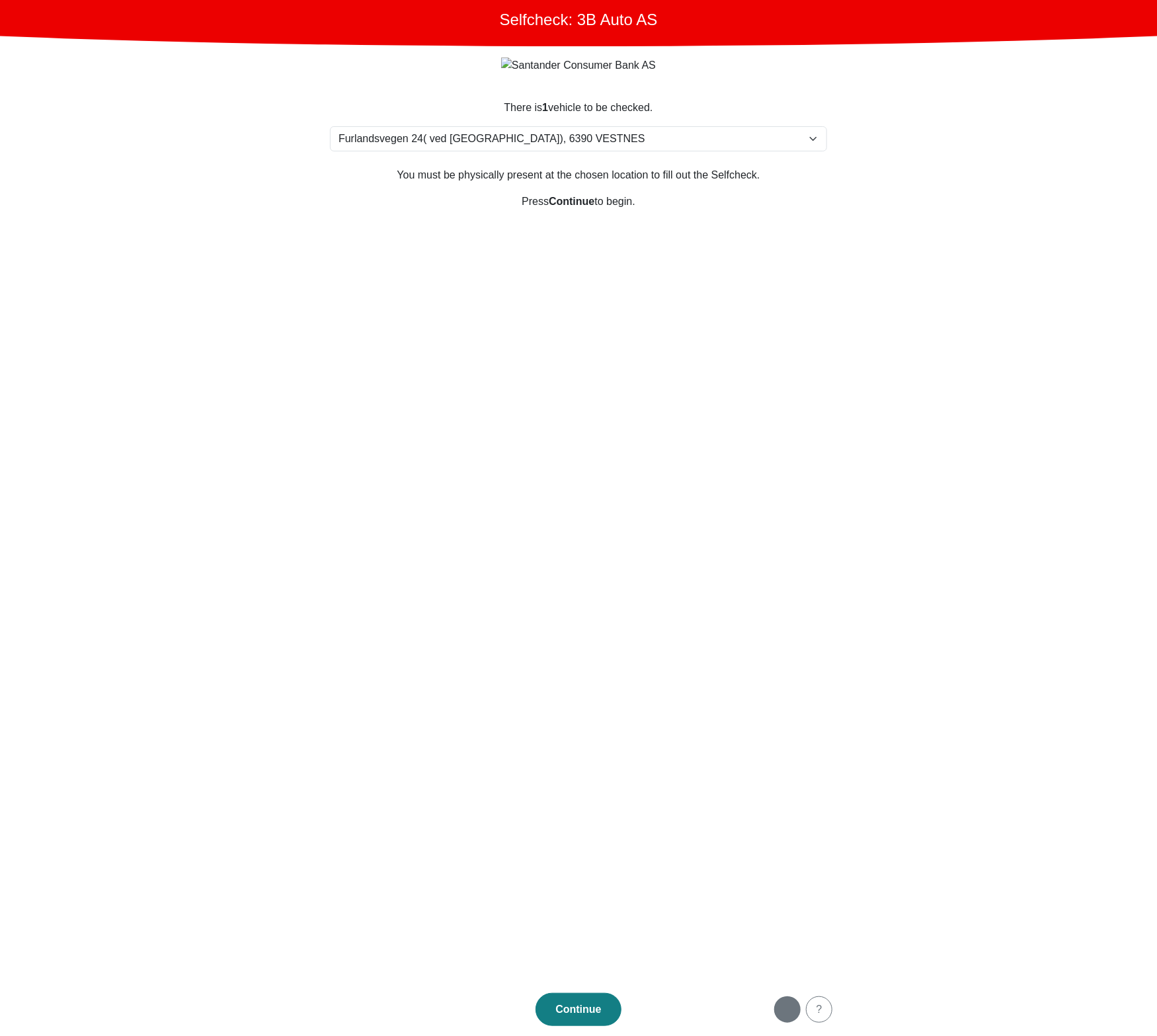
click at [786, 1011] on div "button" at bounding box center [787, 1010] width 26 height 16
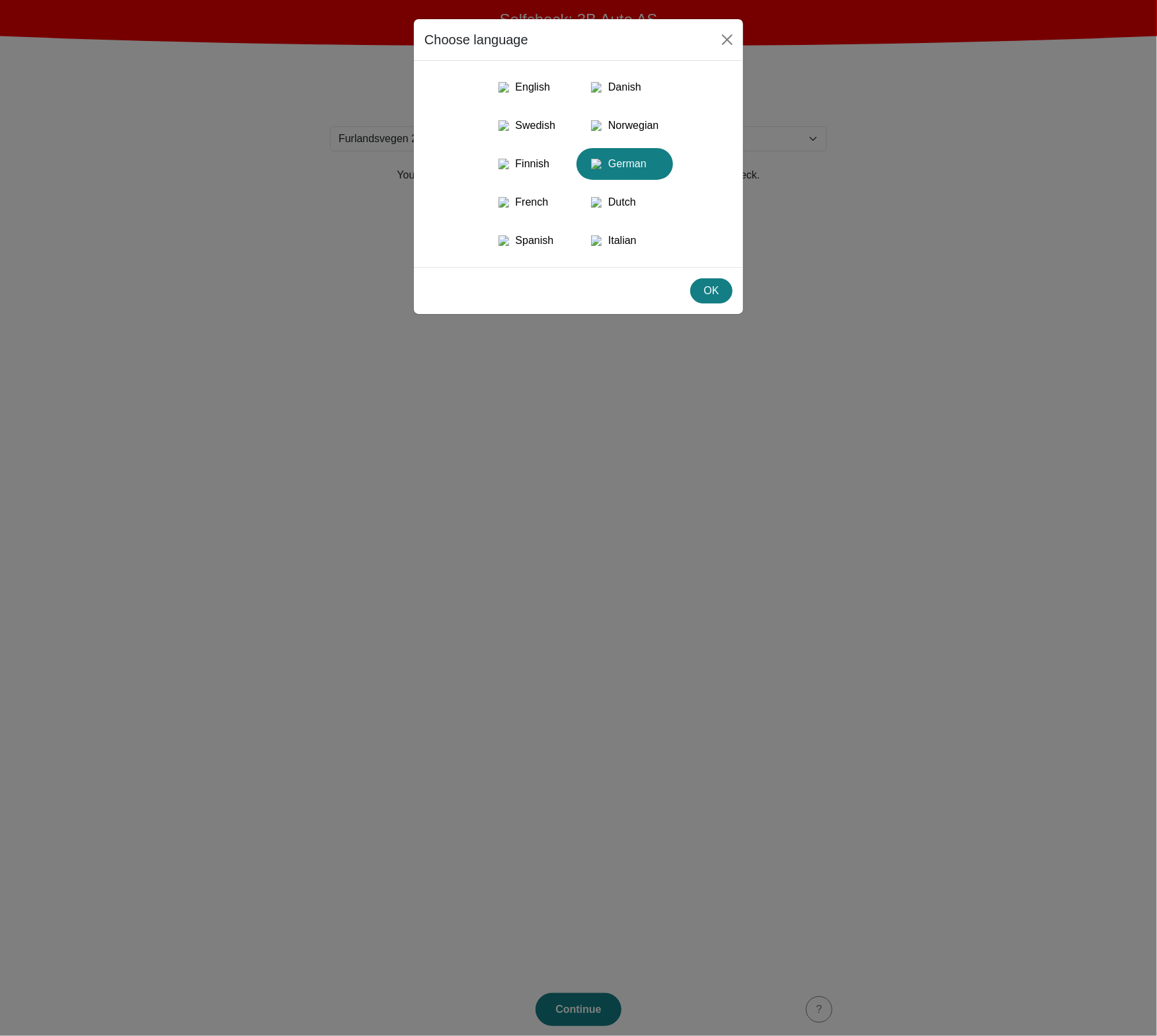
click at [624, 167] on div "German" at bounding box center [625, 163] width 81 height 24
click at [706, 299] on div "OK" at bounding box center [711, 291] width 25 height 16
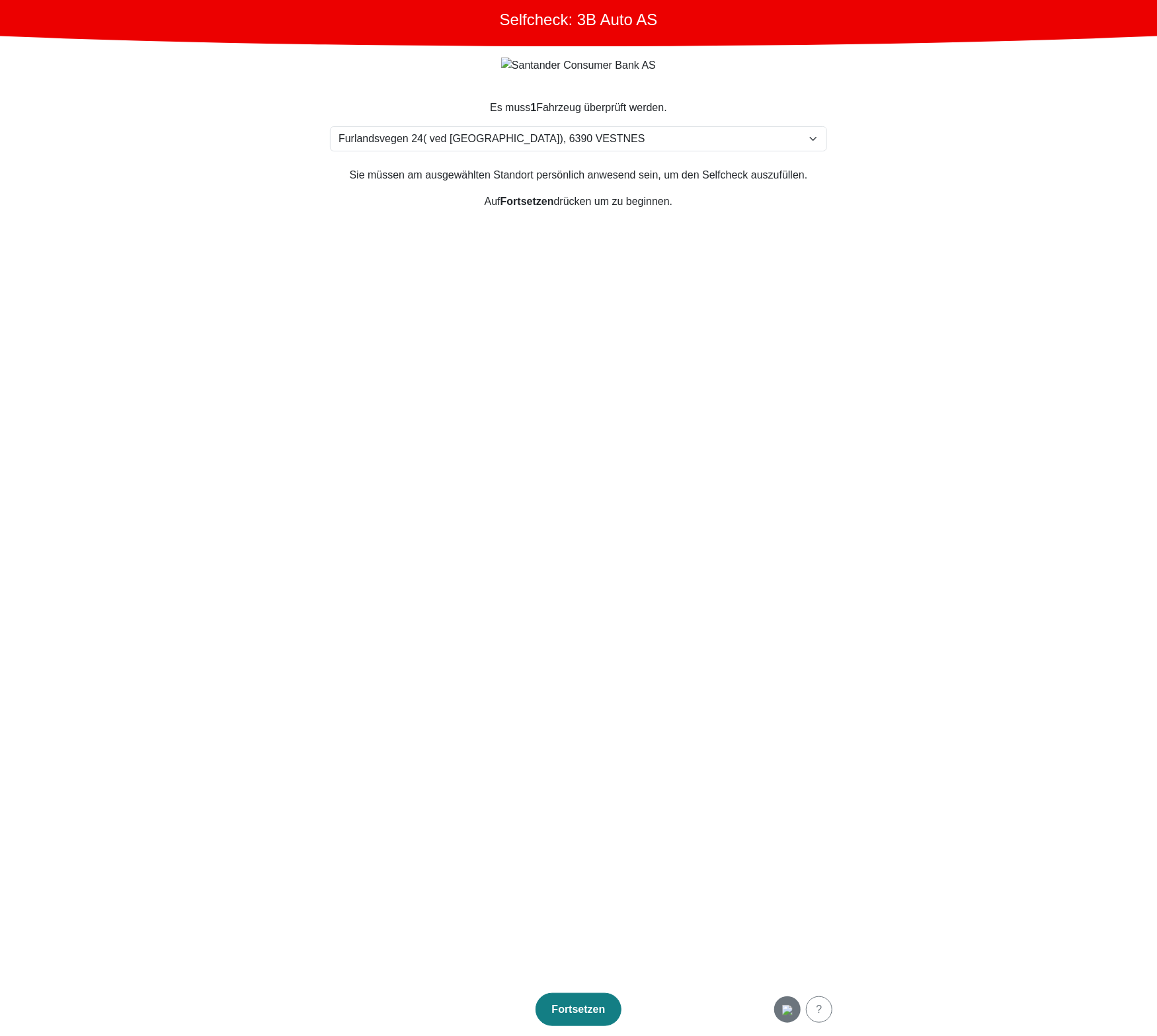
click at [798, 1016] on div "button" at bounding box center [787, 1010] width 26 height 16
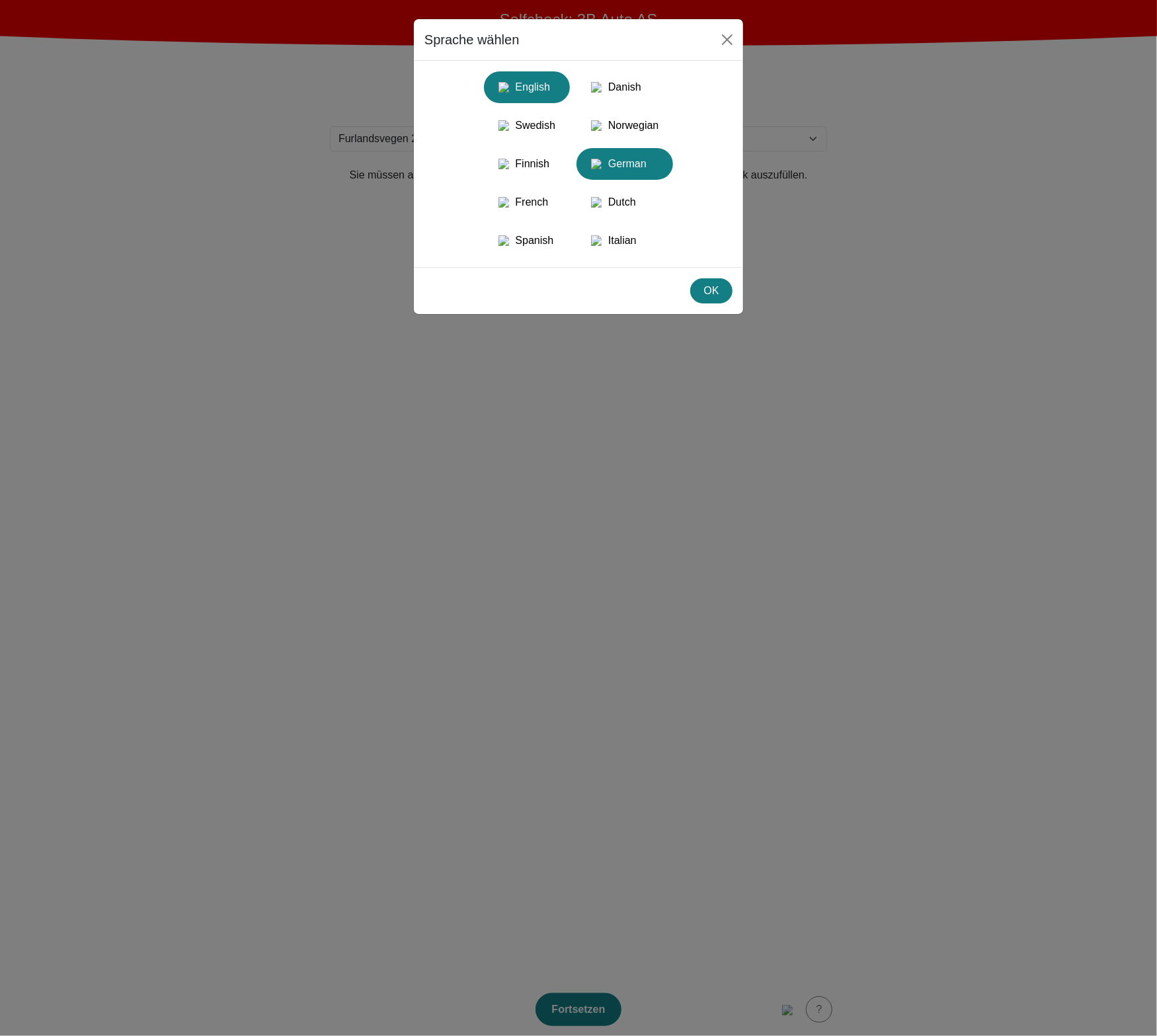
click at [533, 84] on div "English" at bounding box center [527, 87] width 70 height 24
click at [601, 83] on img "button" at bounding box center [596, 87] width 11 height 11
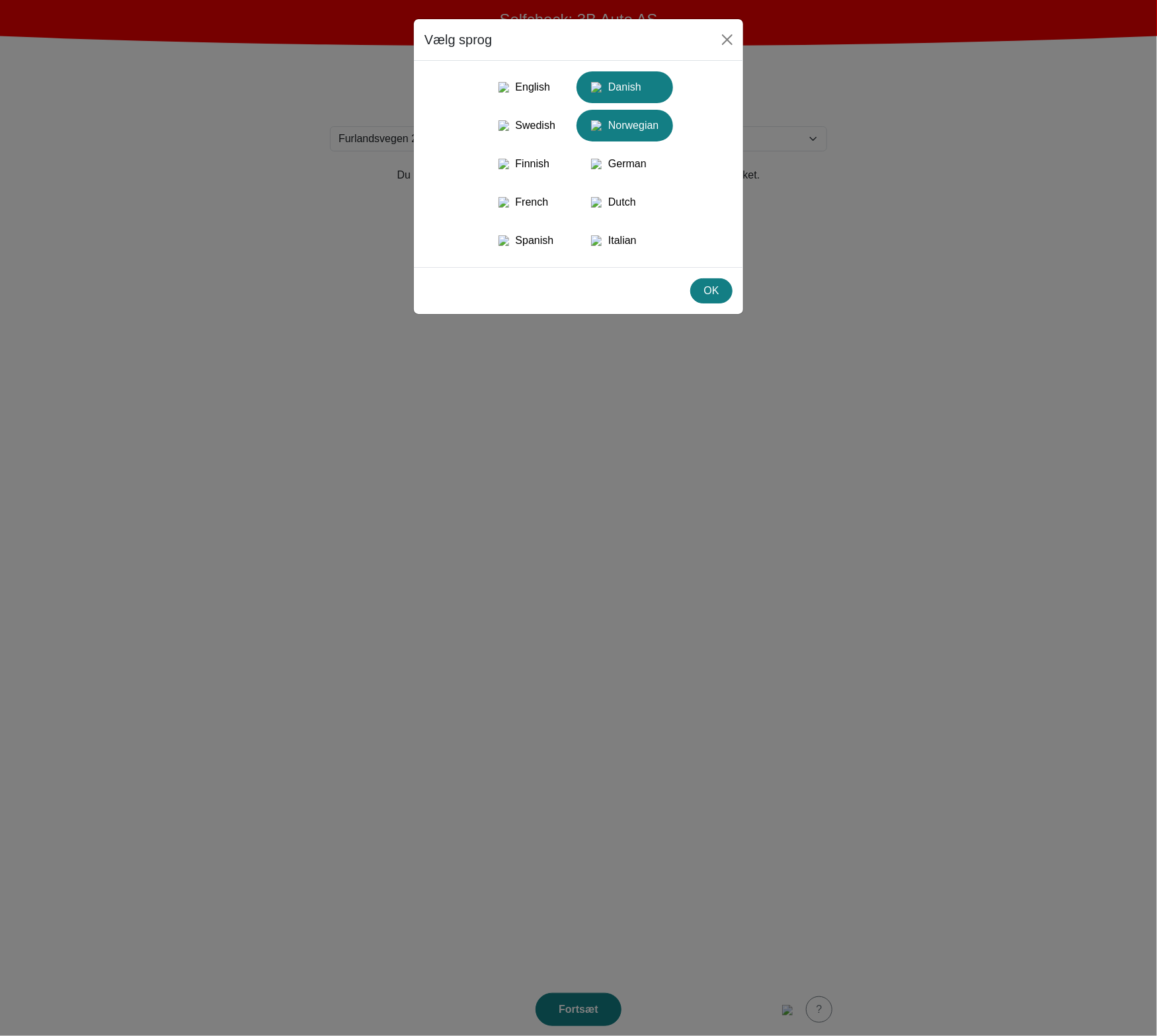
click at [625, 131] on div "Norwegian" at bounding box center [625, 125] width 81 height 24
click at [528, 121] on div "Swedish" at bounding box center [527, 125] width 70 height 24
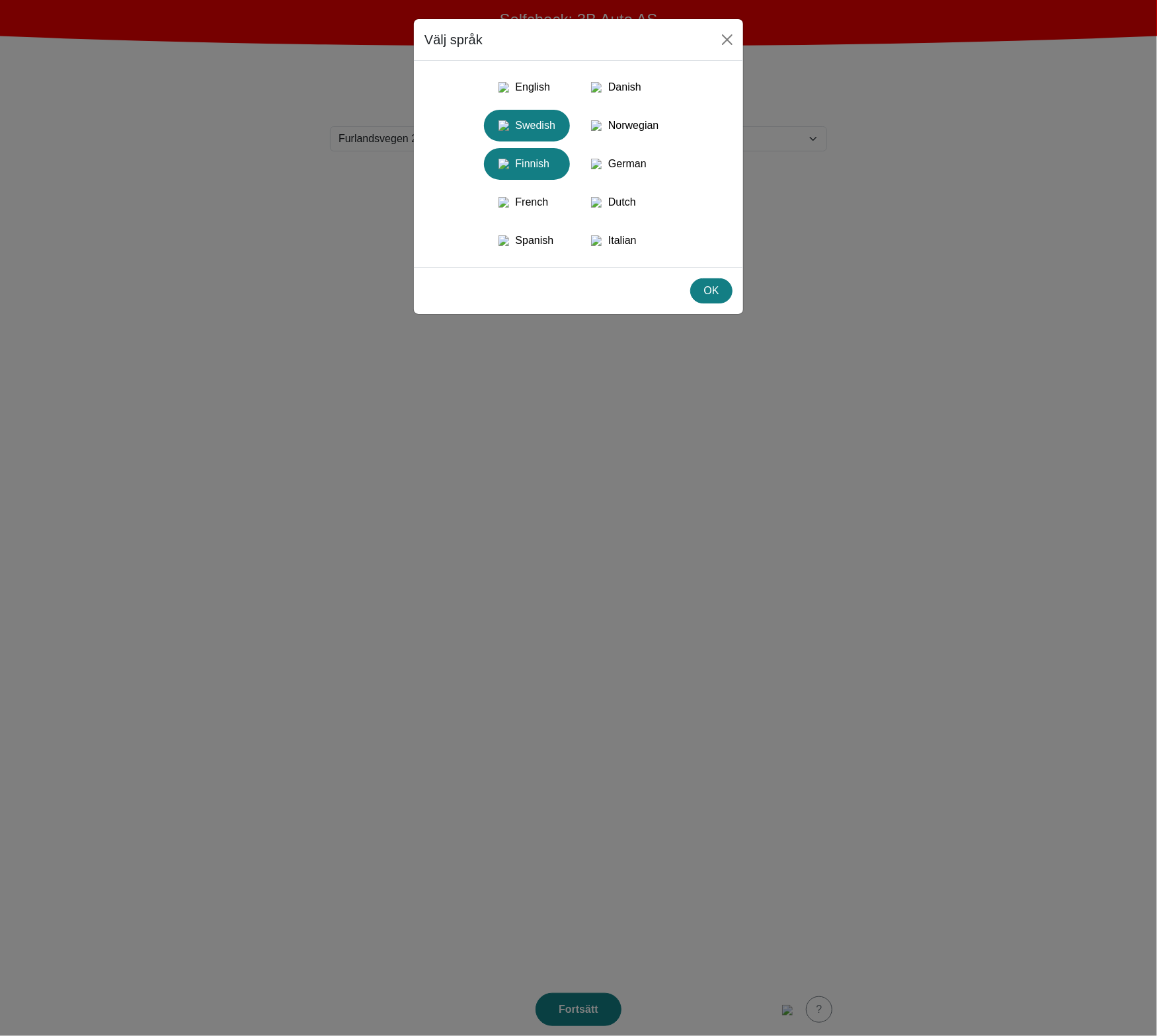
click at [526, 174] on div "Finnish" at bounding box center [527, 163] width 70 height 24
click at [529, 212] on div "French" at bounding box center [527, 202] width 70 height 24
click at [529, 218] on button "French" at bounding box center [527, 202] width 86 height 32
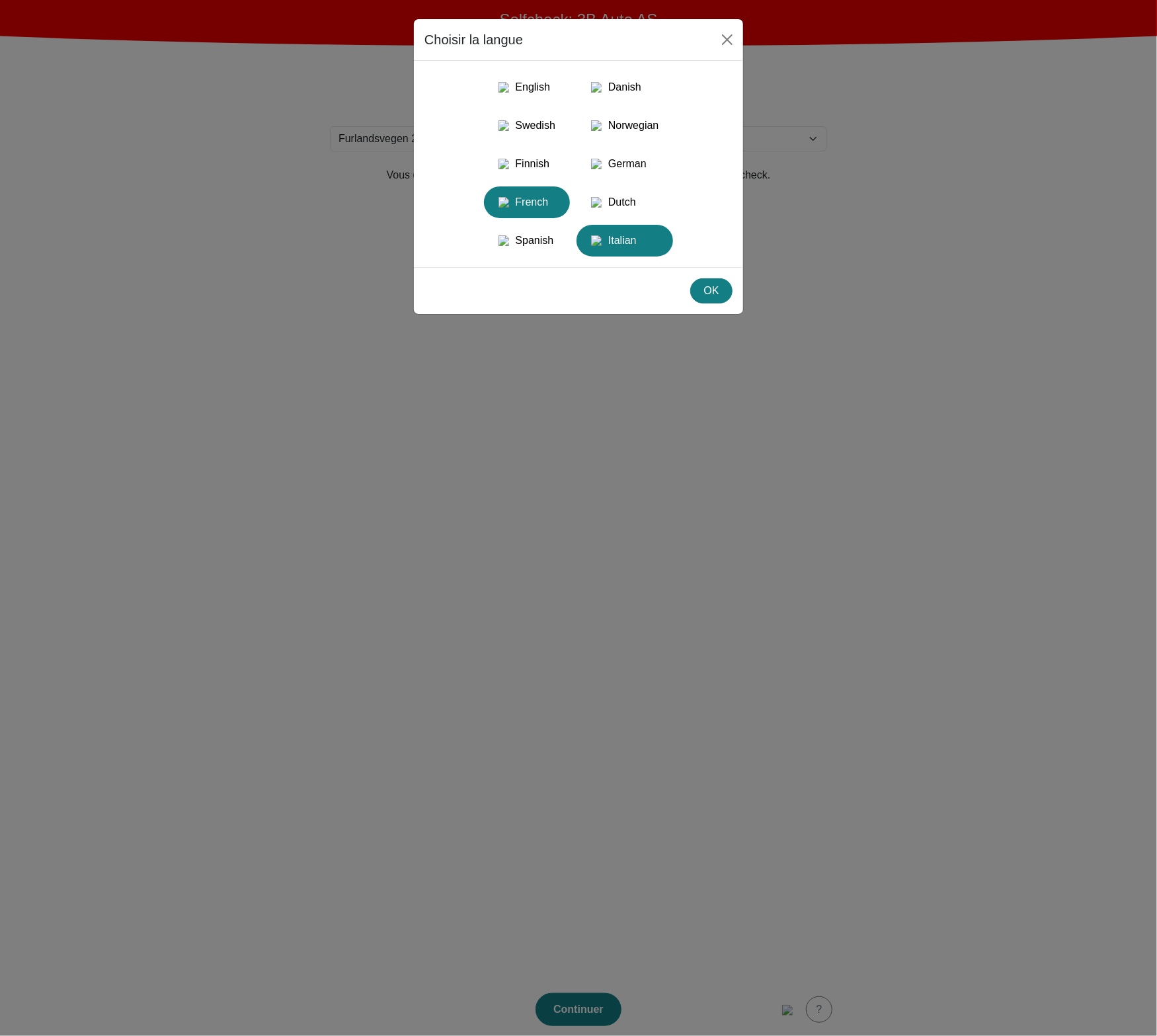
click at [601, 246] on img "button" at bounding box center [596, 241] width 11 height 11
click at [601, 208] on img "button" at bounding box center [596, 202] width 11 height 11
click at [531, 251] on div "Spanish" at bounding box center [527, 241] width 70 height 24
click at [615, 252] on div "Italian" at bounding box center [625, 241] width 81 height 24
click at [643, 80] on div "Danish" at bounding box center [625, 87] width 81 height 24
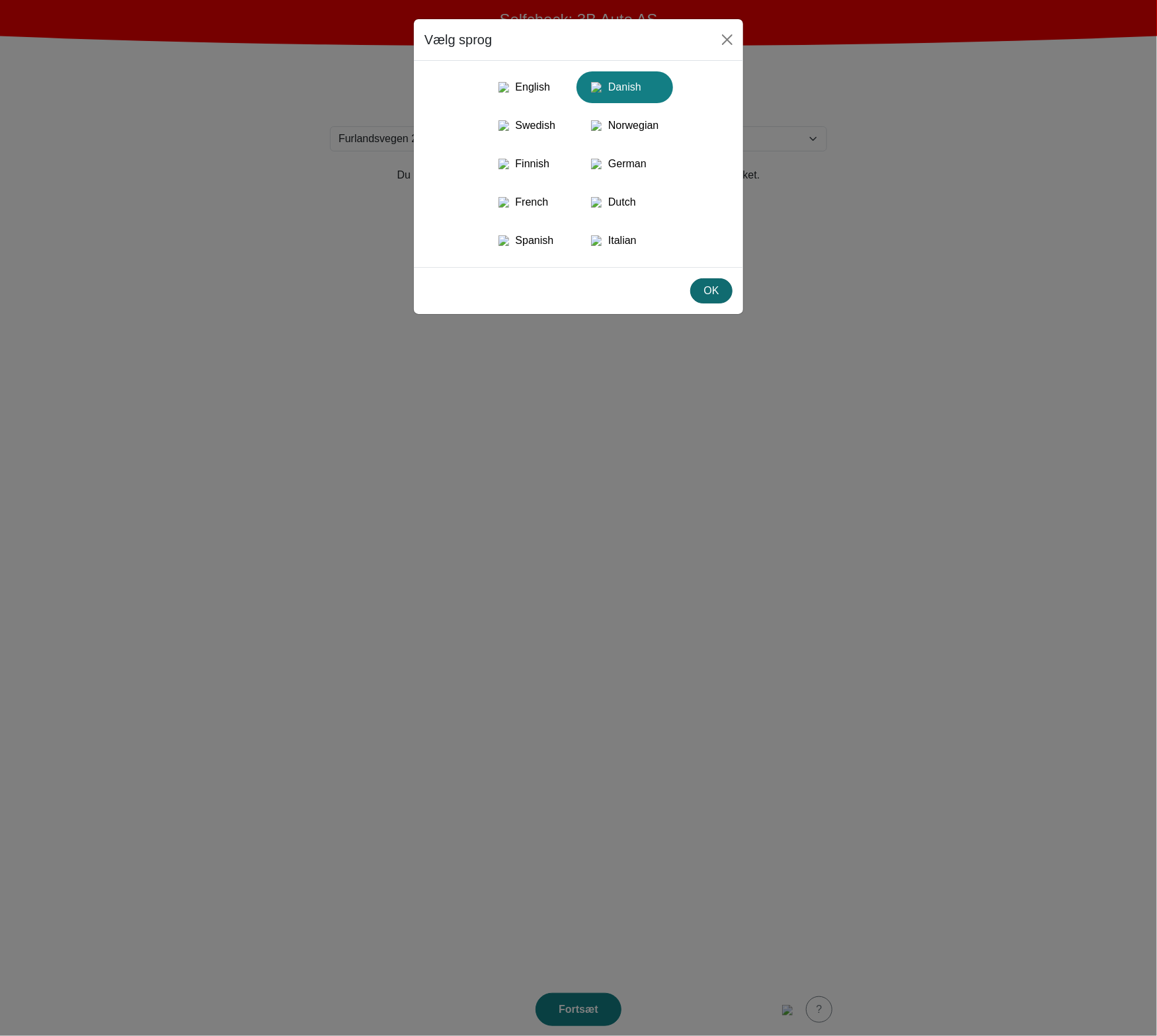
click at [720, 299] on div "OK" at bounding box center [711, 291] width 25 height 16
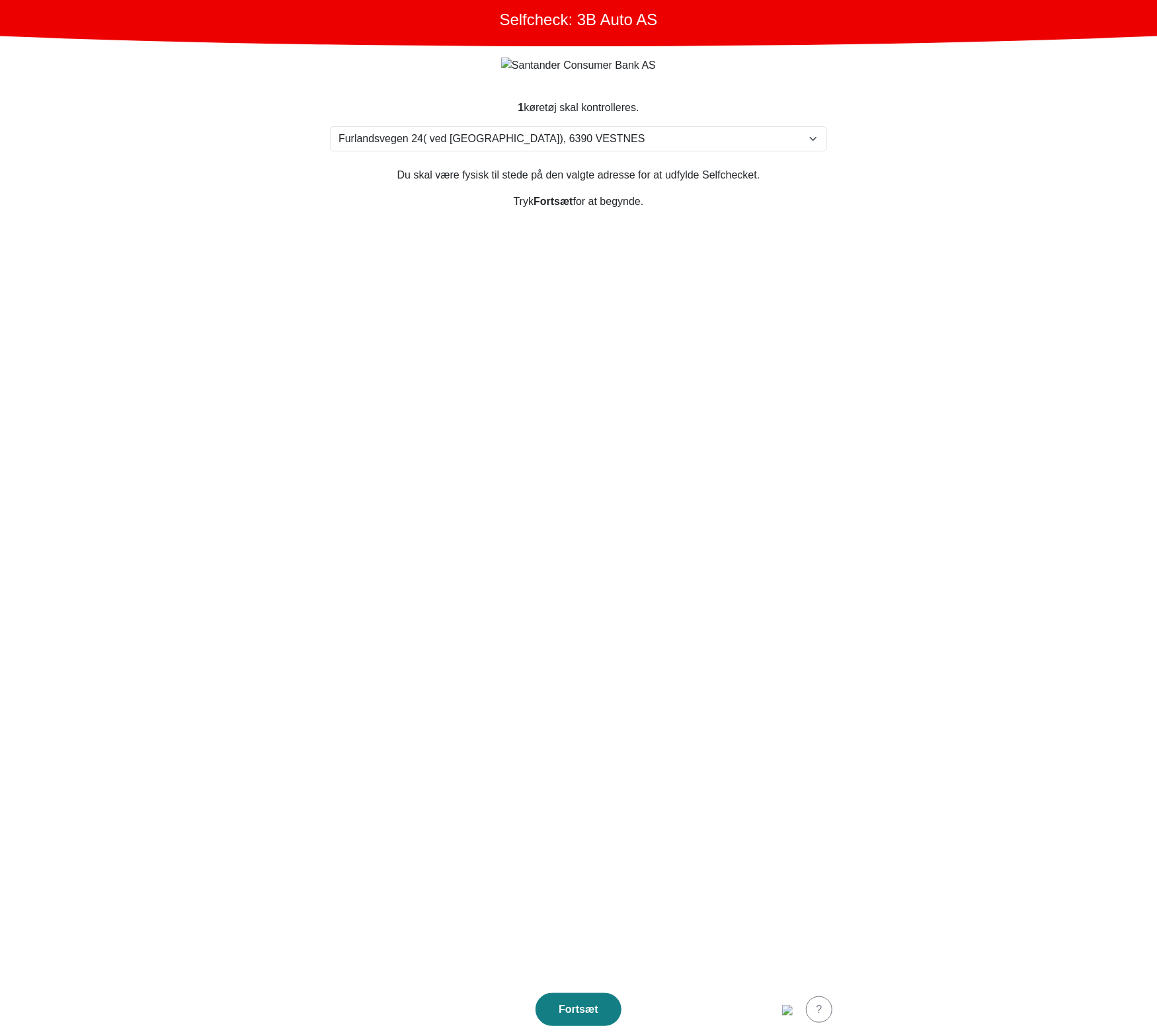
click at [684, 730] on section "1 køretøj skal kontrolleres. Vælg din adresse Furlandsvegen 24( ved Bunkeroil),…" at bounding box center [578, 533] width 529 height 899
click at [579, 1019] on button "Fortsæt" at bounding box center [578, 1010] width 86 height 33
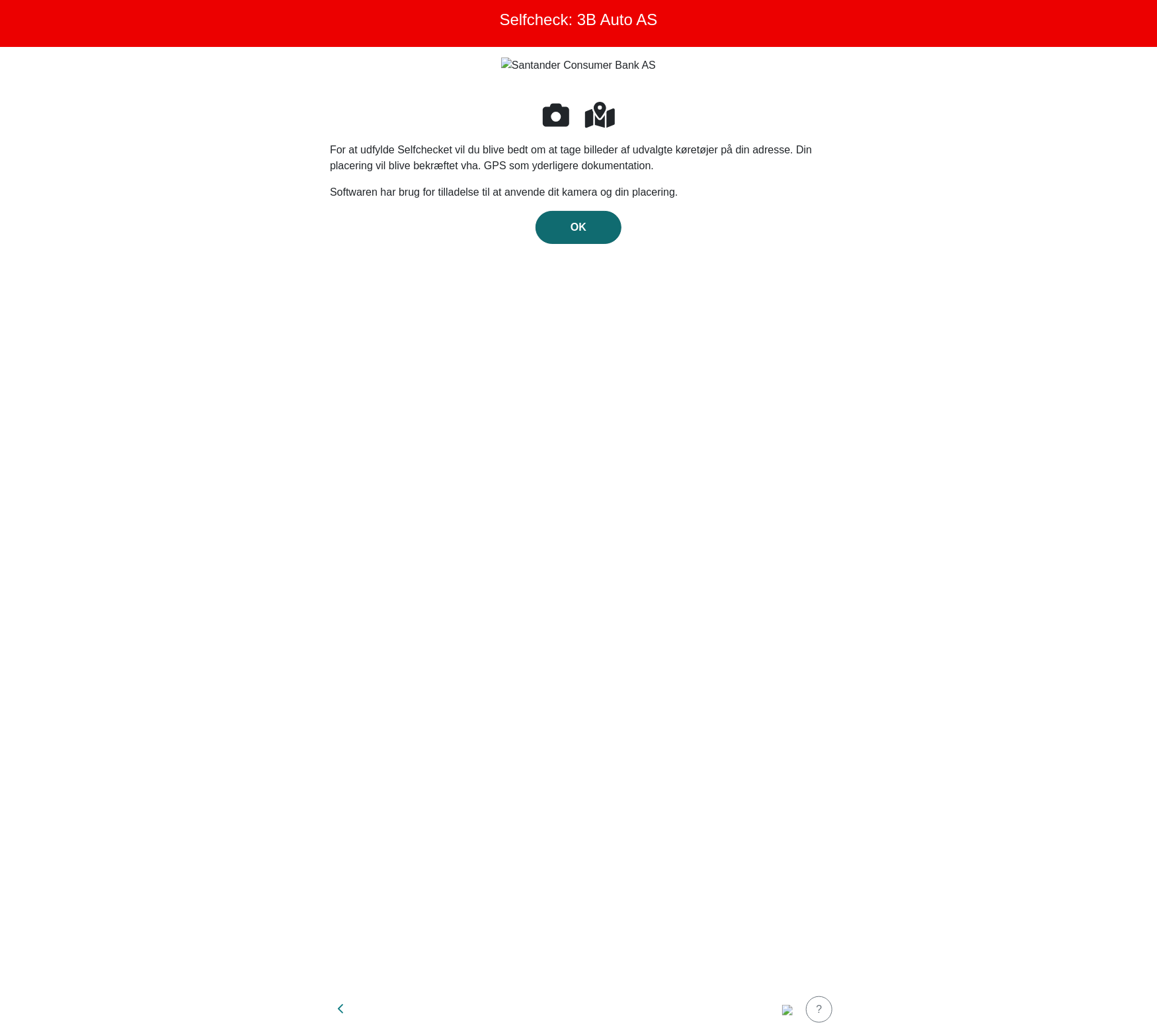
click at [590, 228] on div "OK" at bounding box center [578, 227] width 58 height 16
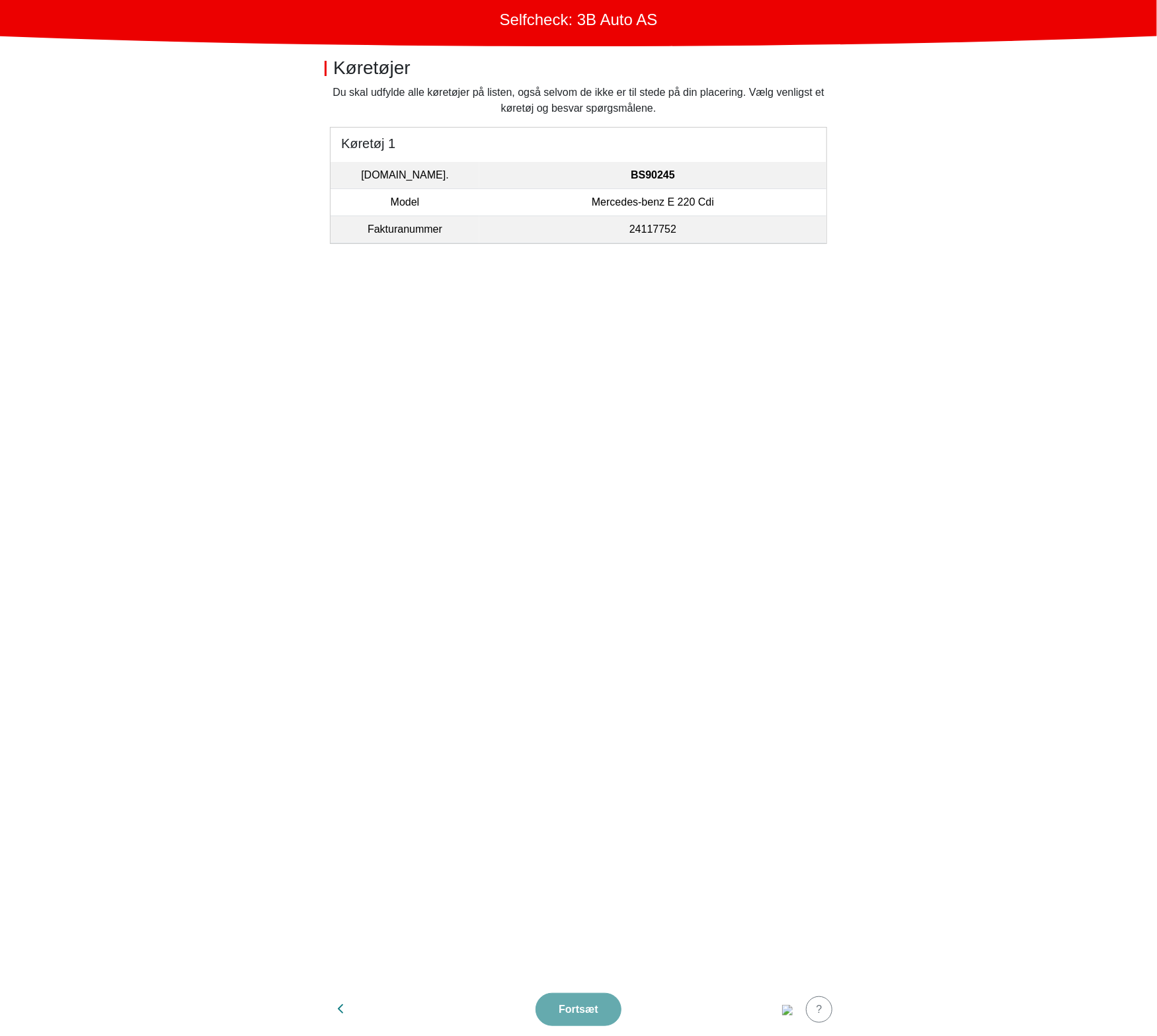
click at [491, 191] on td "Mercedes-benz E 220 Cdi" at bounding box center [653, 202] width 347 height 27
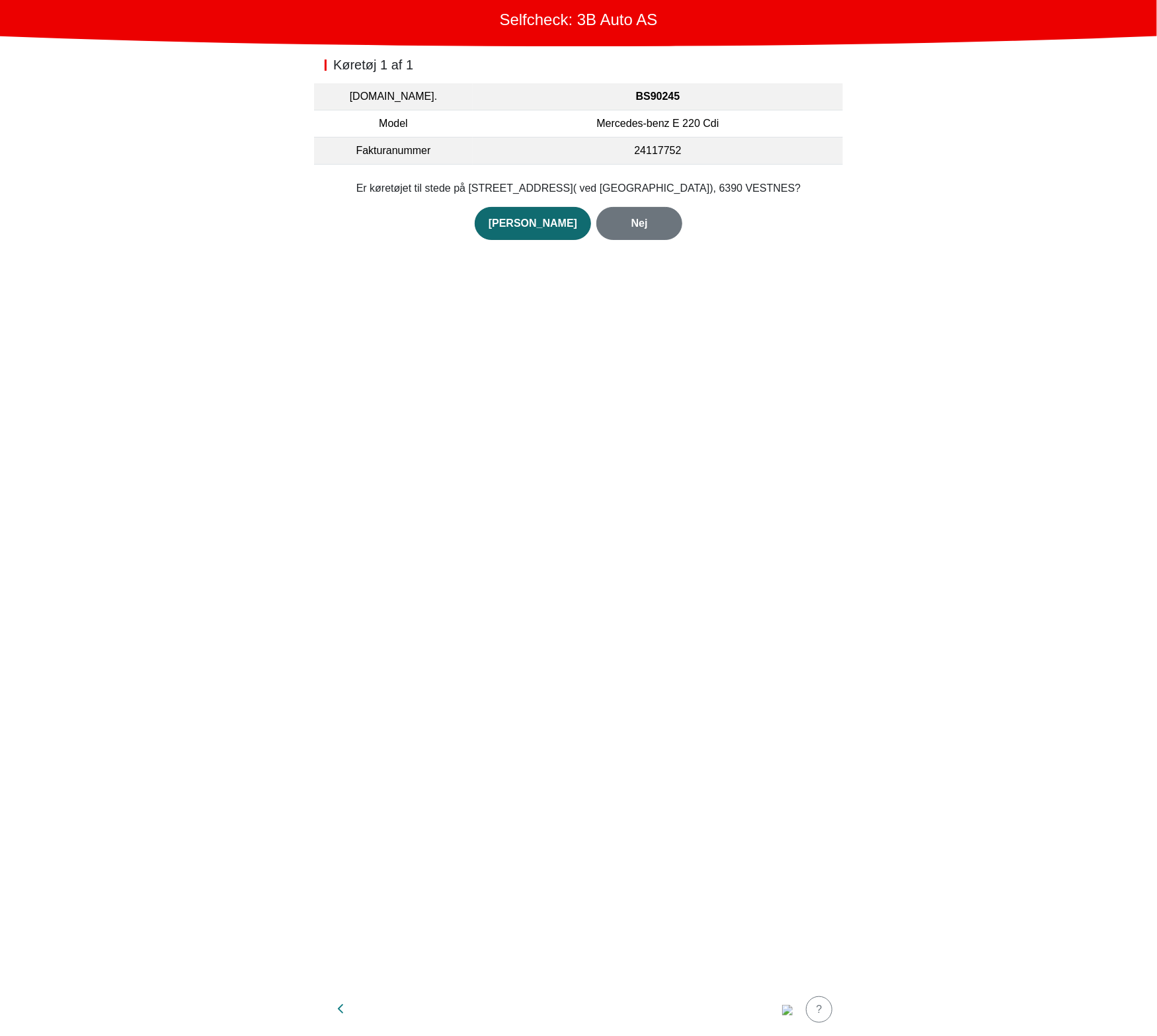
click at [551, 216] on div "Ja" at bounding box center [533, 223] width 89 height 16
click at [574, 218] on div "Åbn kamera" at bounding box center [578, 219] width 57 height 16
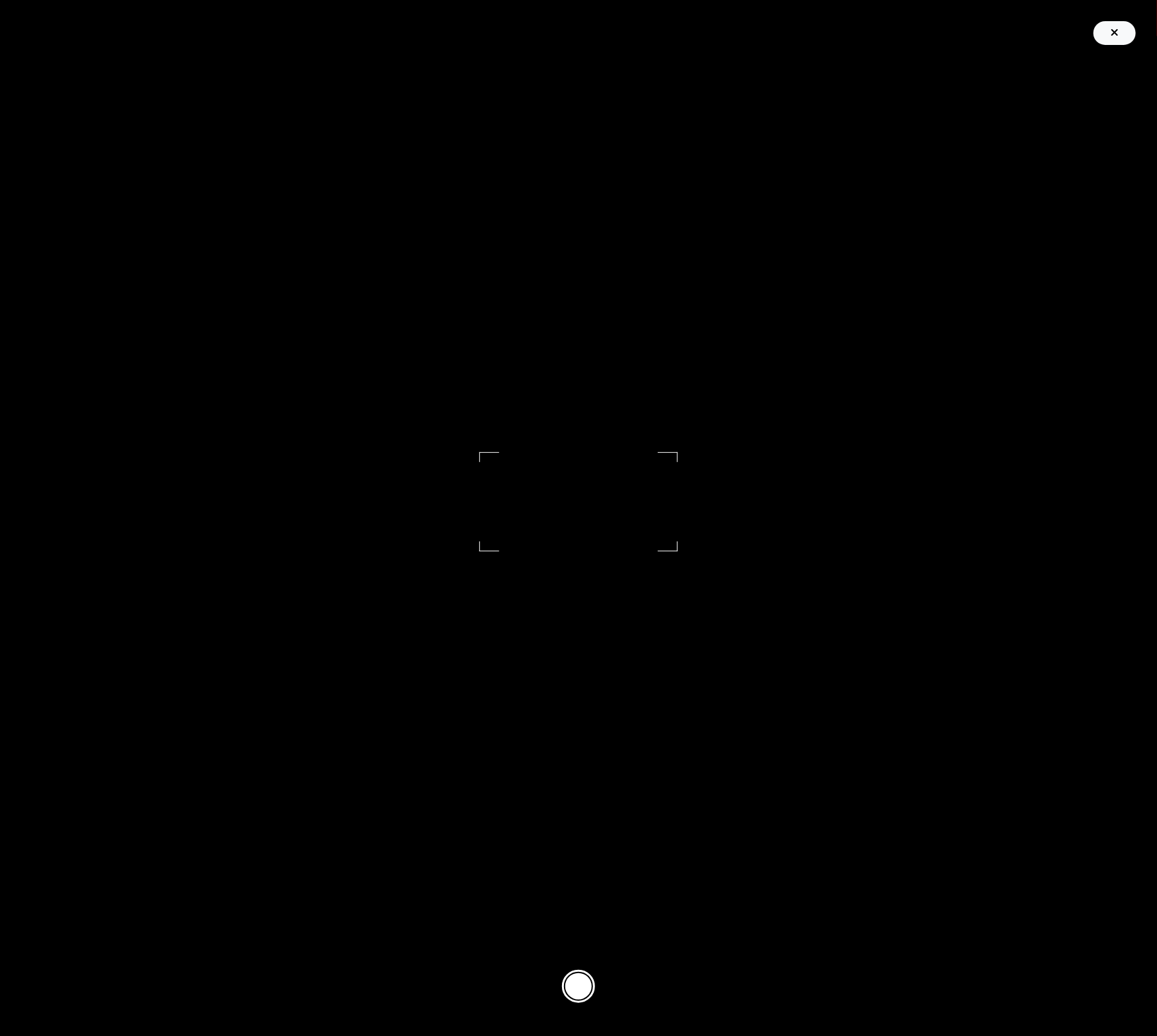
click at [1122, 33] on div "button" at bounding box center [1114, 33] width 26 height 16
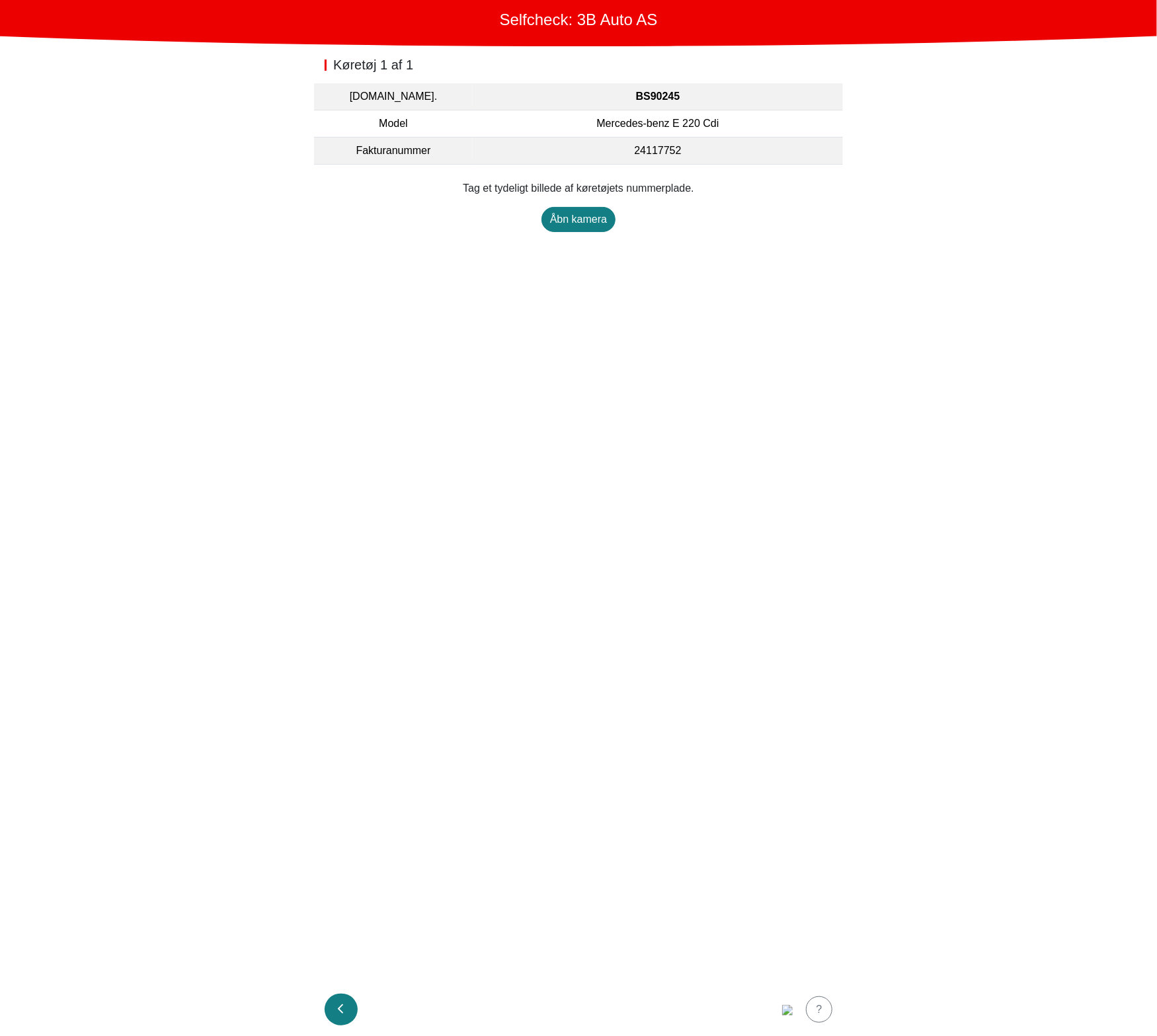
click at [335, 1006] on button "button" at bounding box center [341, 1010] width 33 height 32
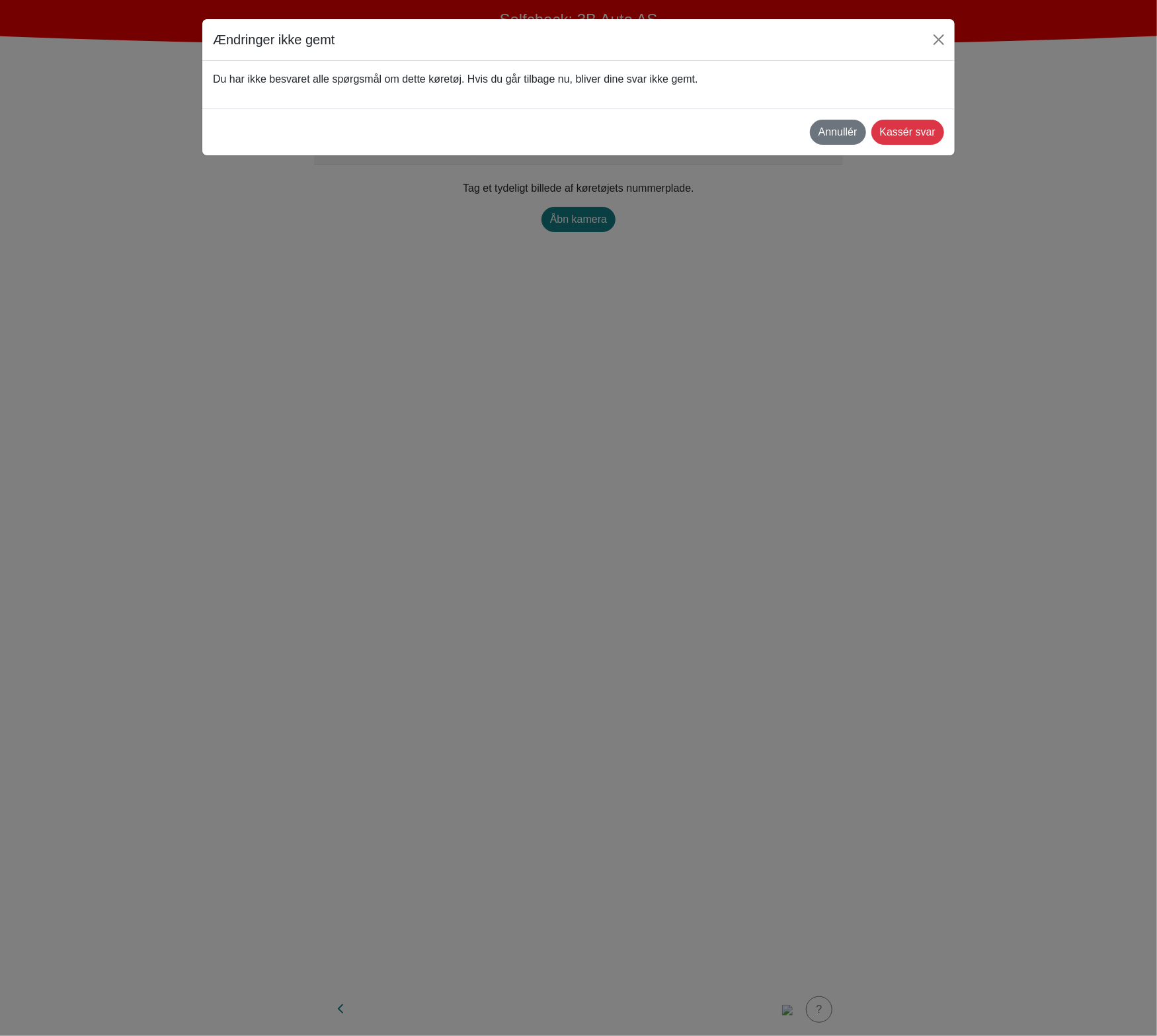
click at [923, 131] on div "Kassér svar" at bounding box center [907, 132] width 55 height 16
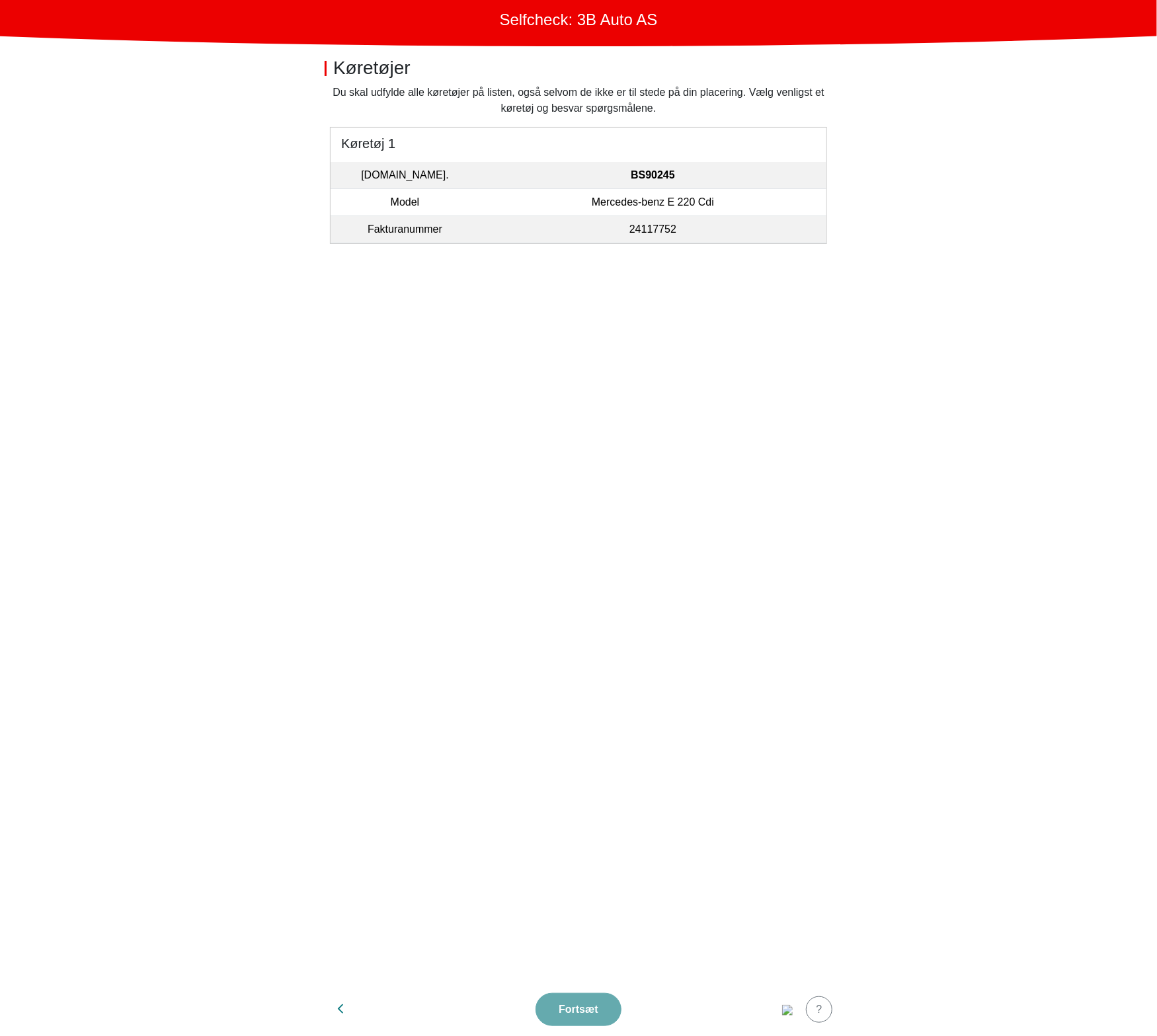
click at [682, 187] on td "BS90245" at bounding box center [653, 175] width 347 height 27
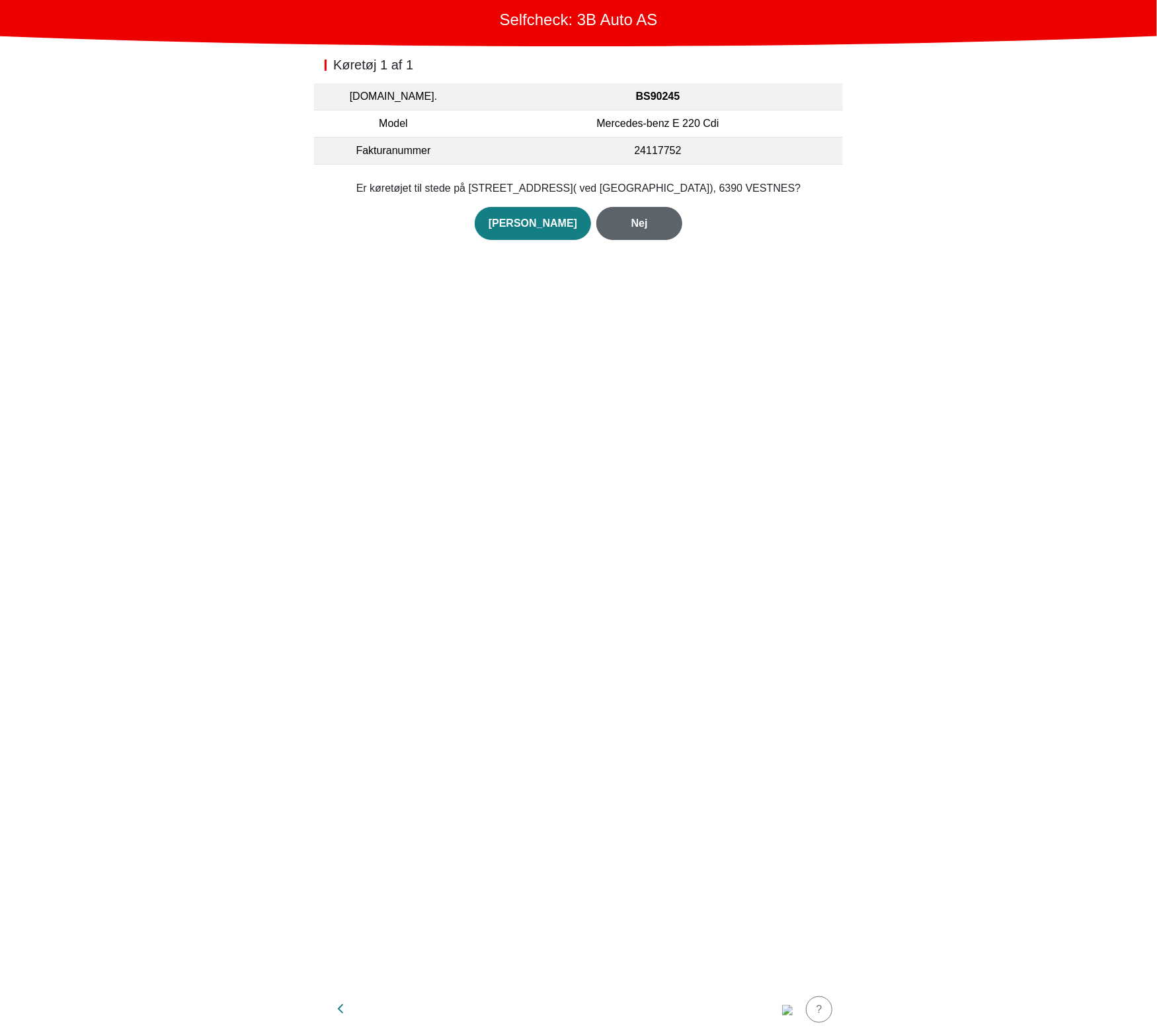
click at [634, 230] on div "Nej" at bounding box center [639, 223] width 58 height 16
click at [631, 231] on div "Nej" at bounding box center [639, 239] width 58 height 16
drag, startPoint x: 599, startPoint y: 232, endPoint x: 582, endPoint y: 220, distance: 20.8
click at [598, 232] on section "Vælg venligst køretøjets status. Vælg status… Vedligeholdelse Solgt og leveret …" at bounding box center [578, 206] width 529 height 83
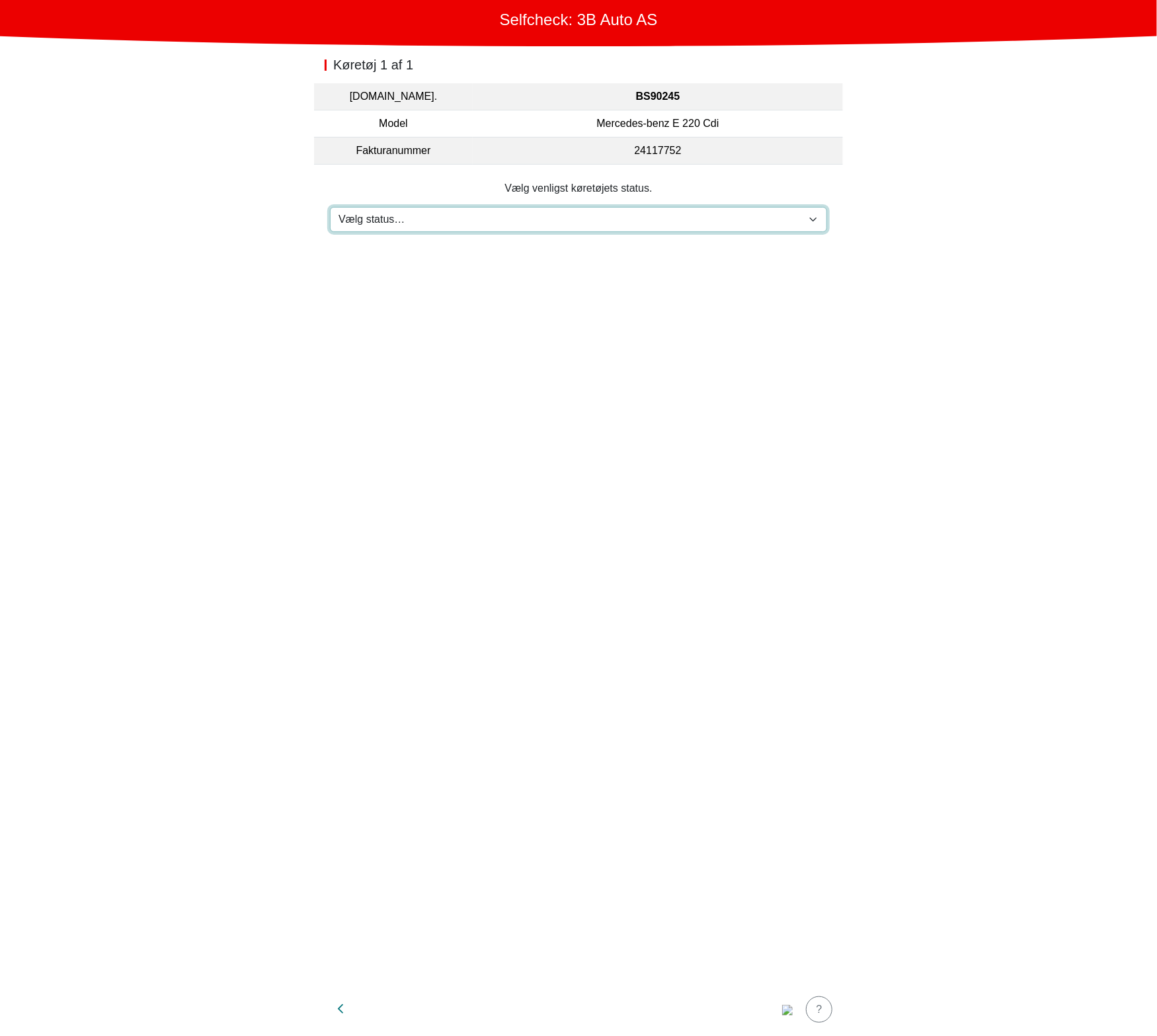
click at [563, 222] on select "Vælg status… Vedligeholdelse Solgt og leveret Ikke modtaget På prøvetur Mangler" at bounding box center [578, 219] width 497 height 25
click at [330, 207] on select "Vælg status… Vedligeholdelse Solgt og leveret Ikke modtaget På prøvetur Mangler" at bounding box center [578, 219] width 497 height 25
drag, startPoint x: 399, startPoint y: 222, endPoint x: 398, endPoint y: 230, distance: 8.1
click at [399, 222] on select "Vælg status… Vedligeholdelse Solgt og leveret Ikke modtaget På prøvetur Mangler" at bounding box center [578, 219] width 497 height 25
select select "3"
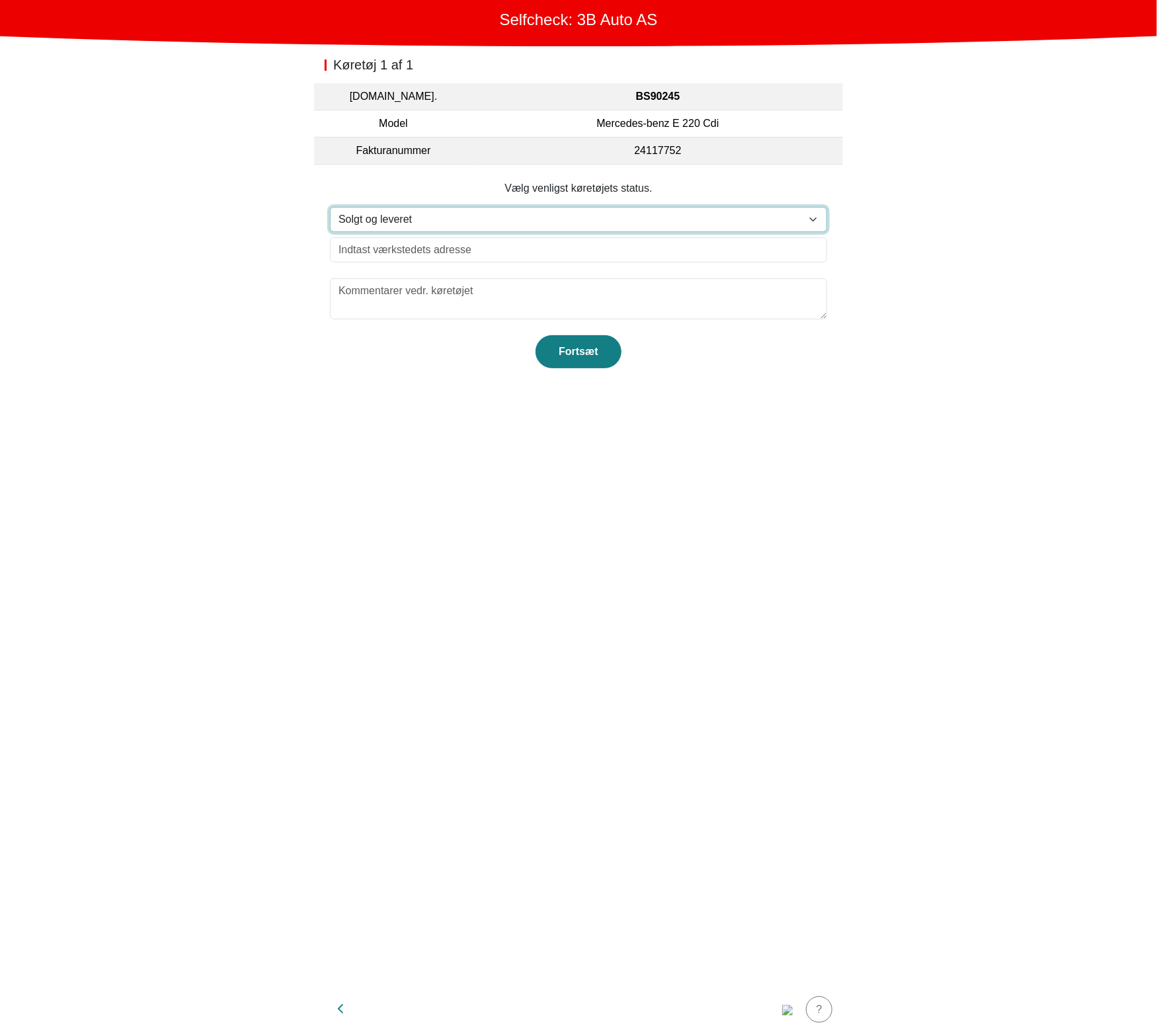
click at [330, 207] on select "Vælg status… Vedligeholdelse Solgt og leveret Ikke modtaget På prøvetur Mangler" at bounding box center [578, 219] width 497 height 25
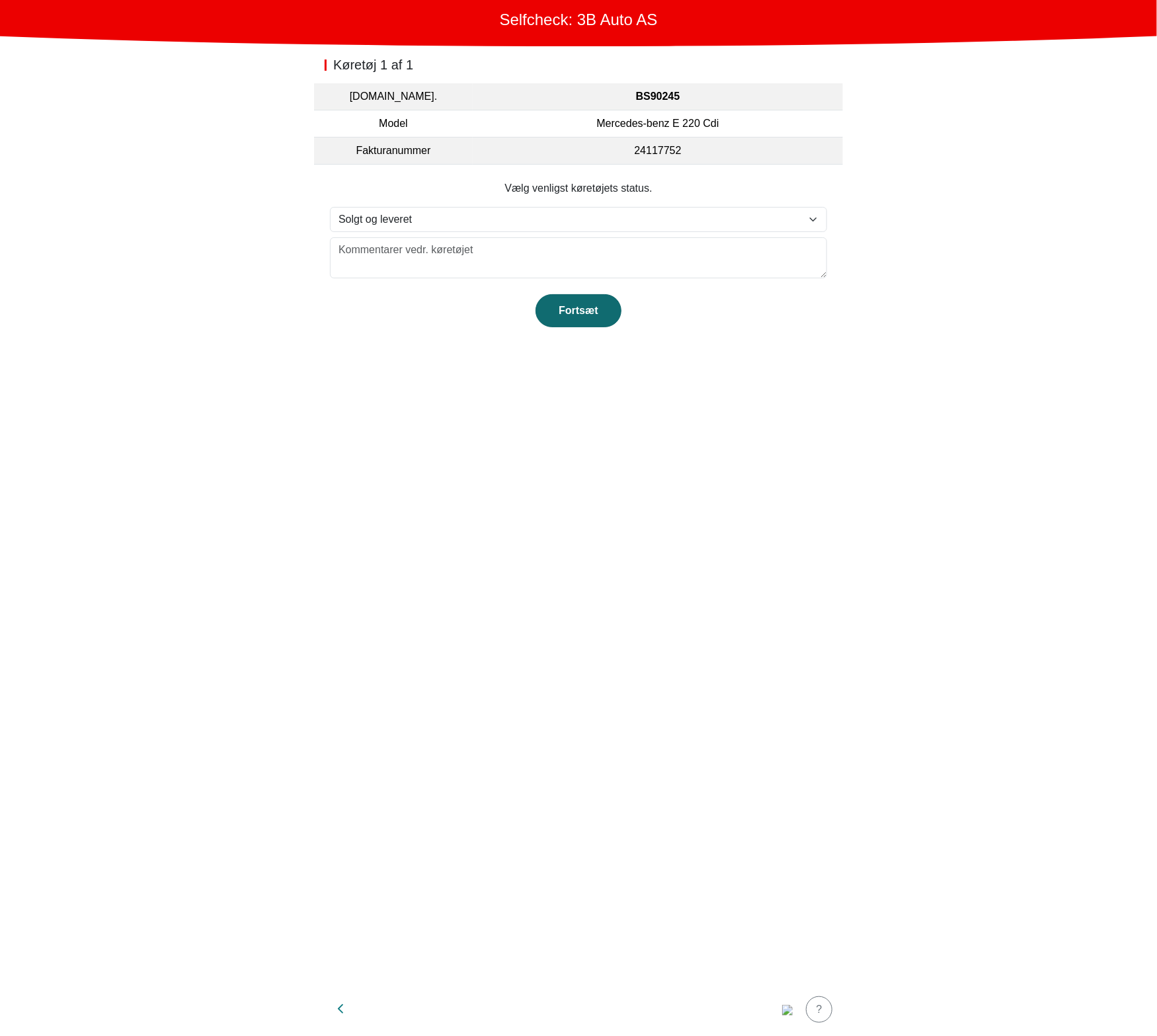
click at [566, 310] on div "Fortsæt" at bounding box center [578, 311] width 58 height 16
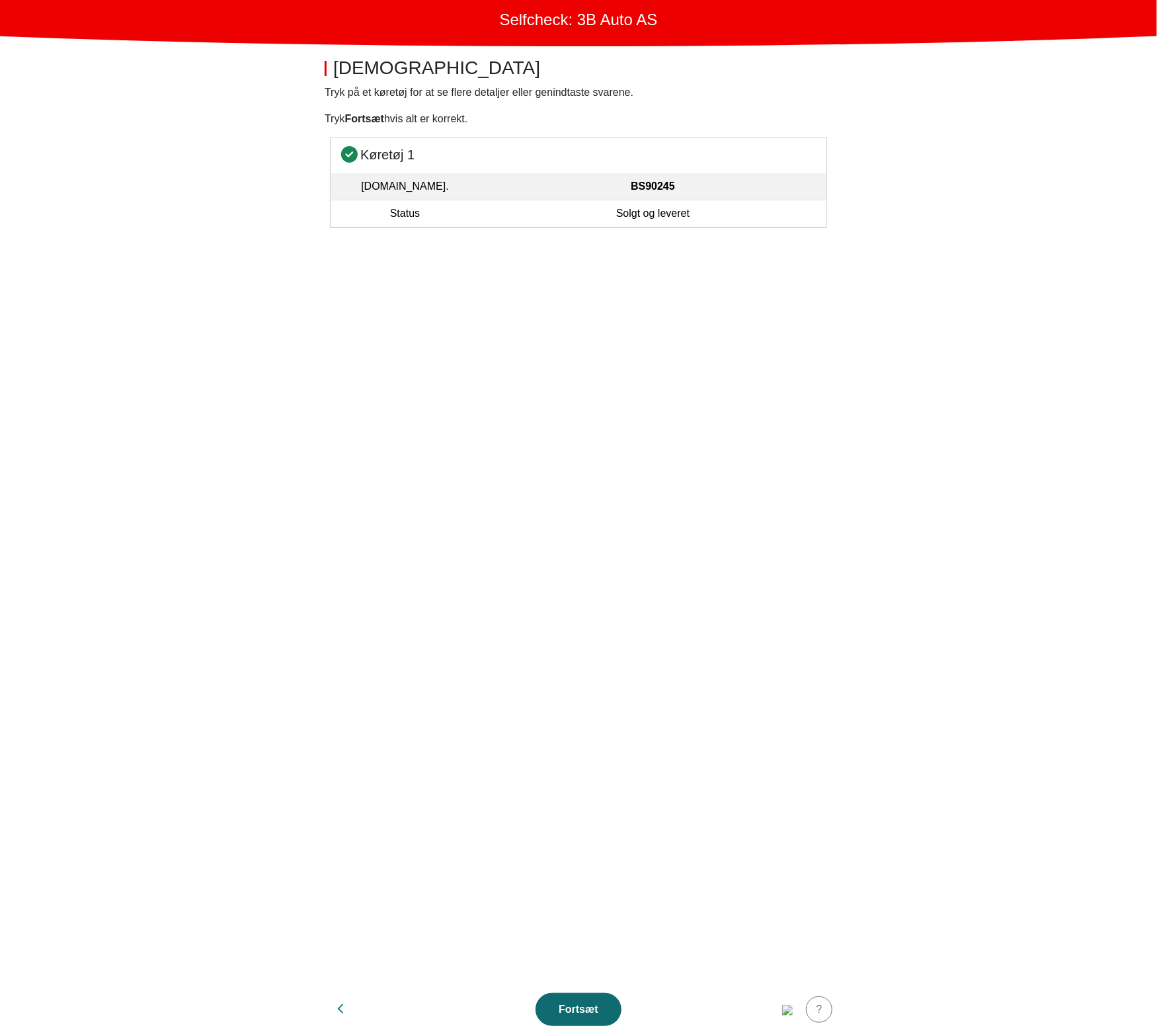
click at [584, 1017] on div "Fortsæt" at bounding box center [578, 1010] width 58 height 16
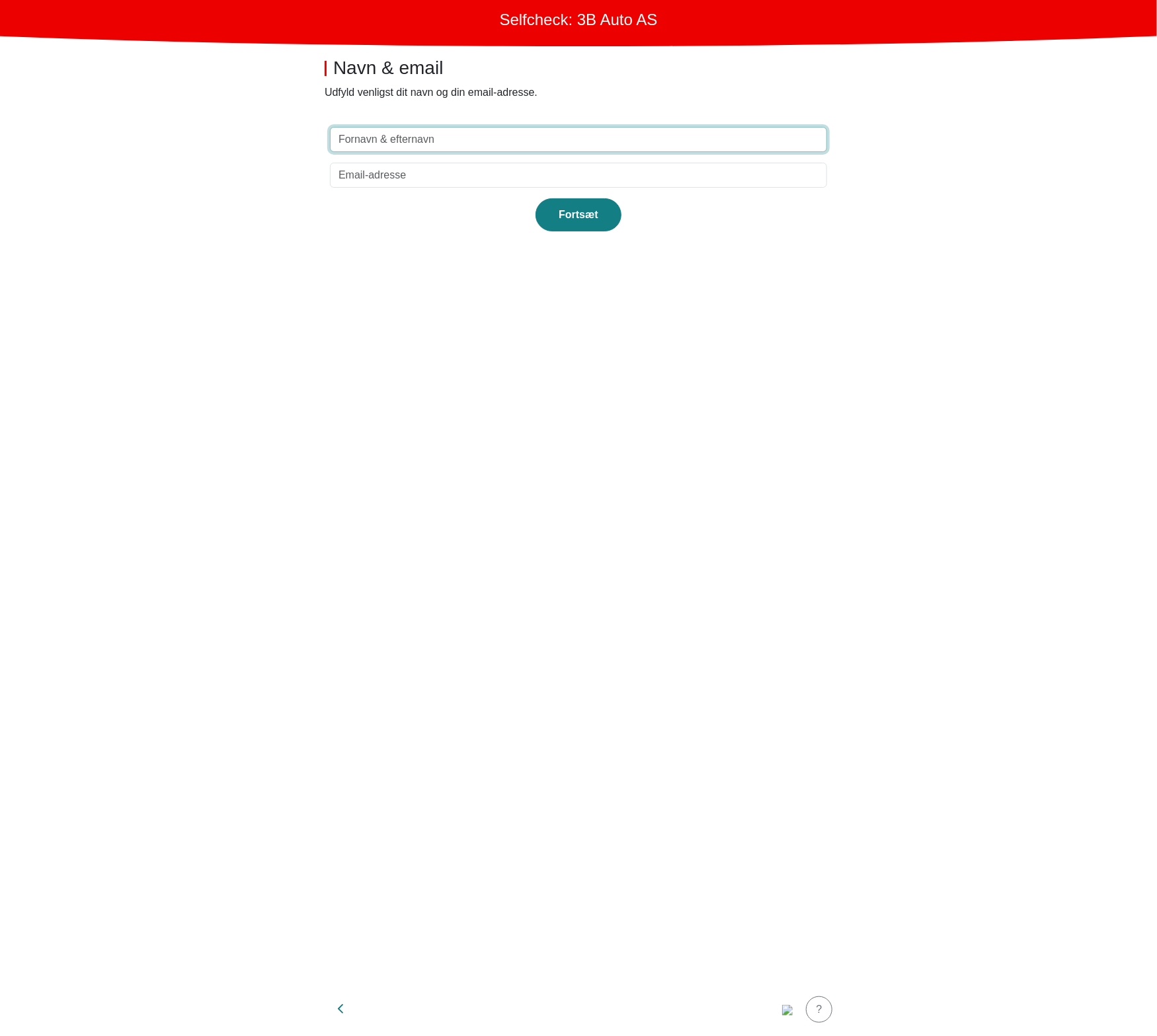
click at [545, 146] on input "text" at bounding box center [578, 139] width 497 height 25
type input "test"
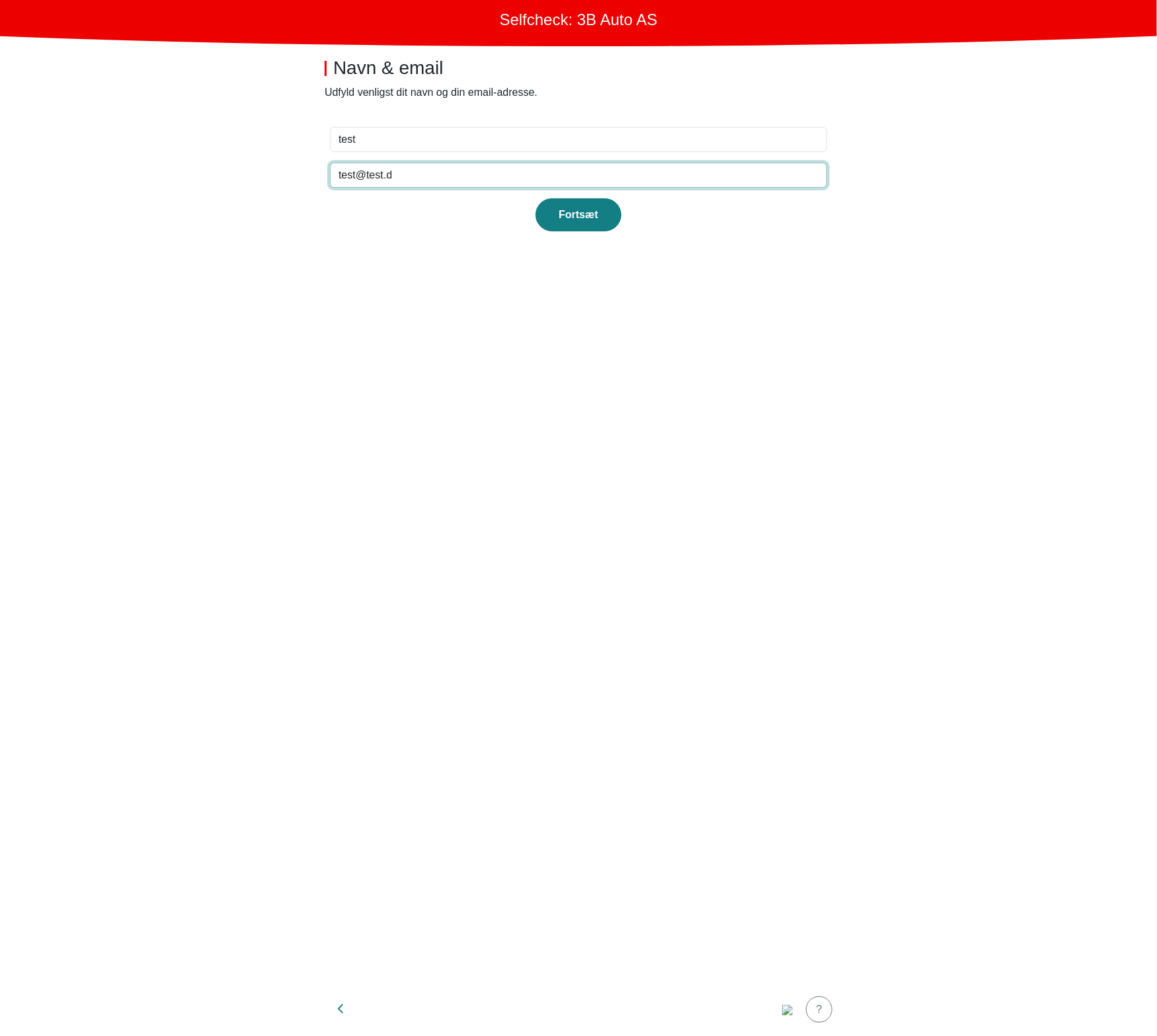
type input "test@test.dk"
click button "Fortsæt" at bounding box center [578, 215] width 86 height 33
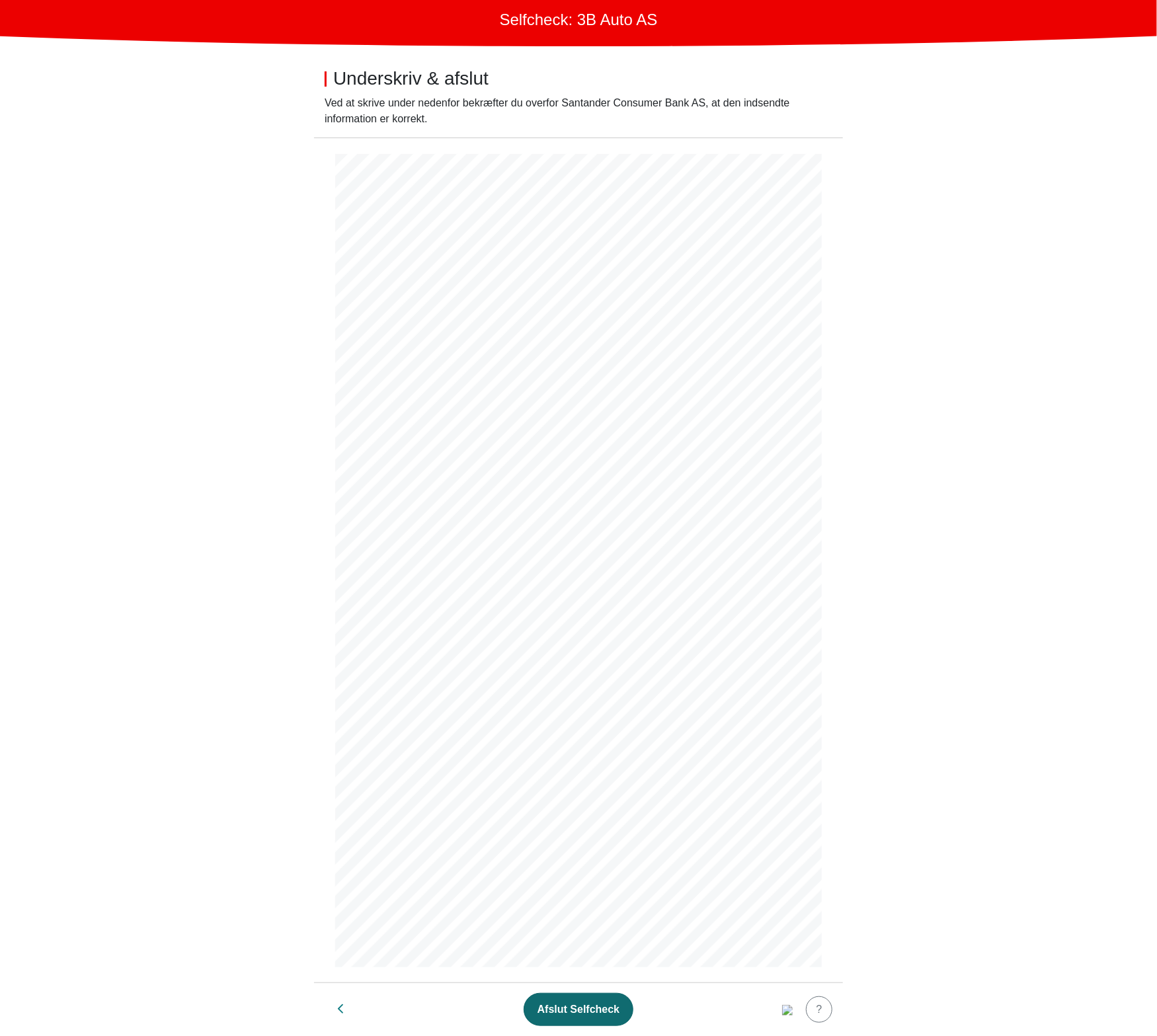
click at [587, 1006] on div "Afslut Selfcheck" at bounding box center [578, 1010] width 82 height 16
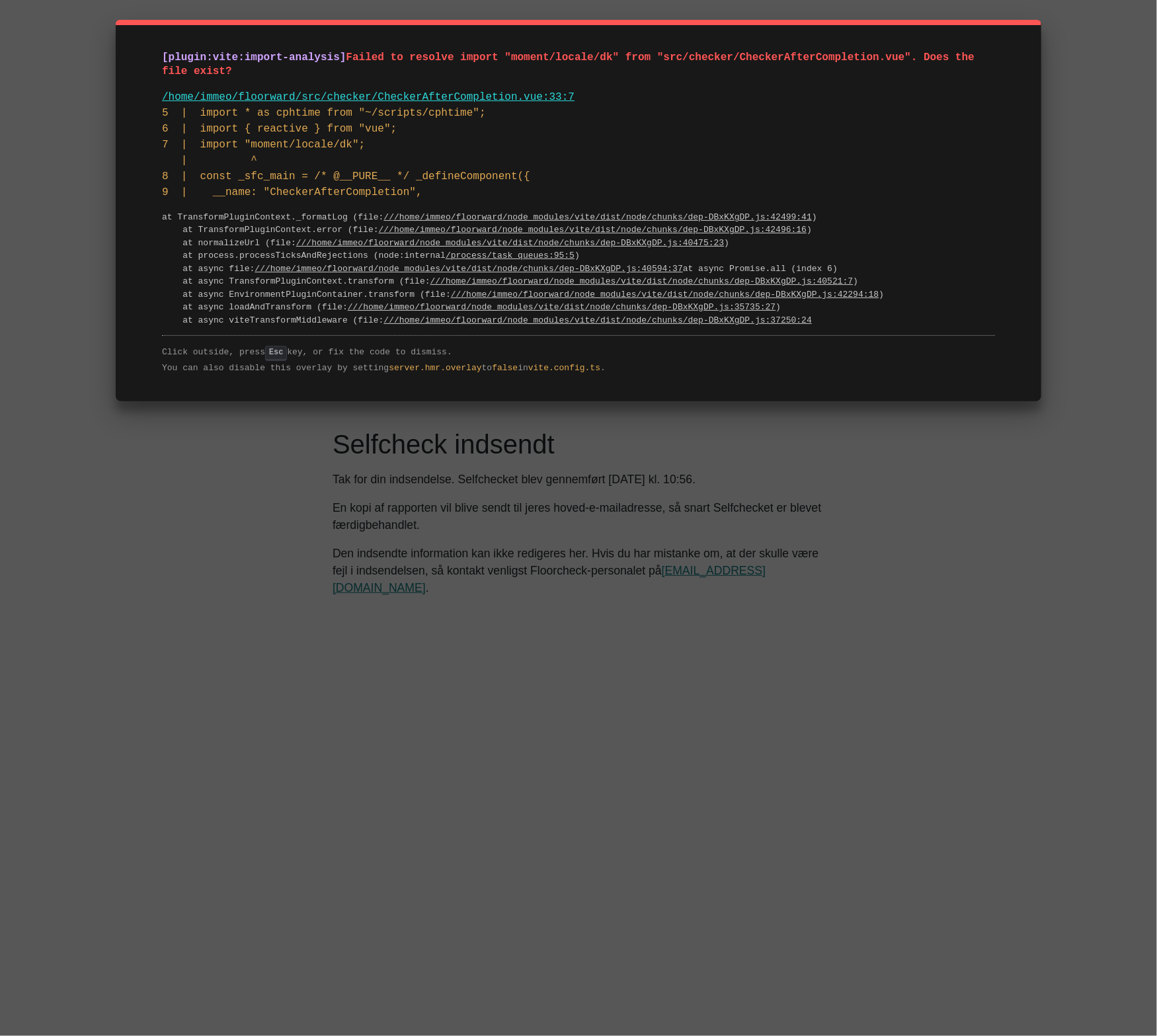
click at [661, 69] on div "[plugin:vite:import-analysis] Failed to resolve import "moment/locale/dk" from …" at bounding box center [578, 210] width 925 height 381
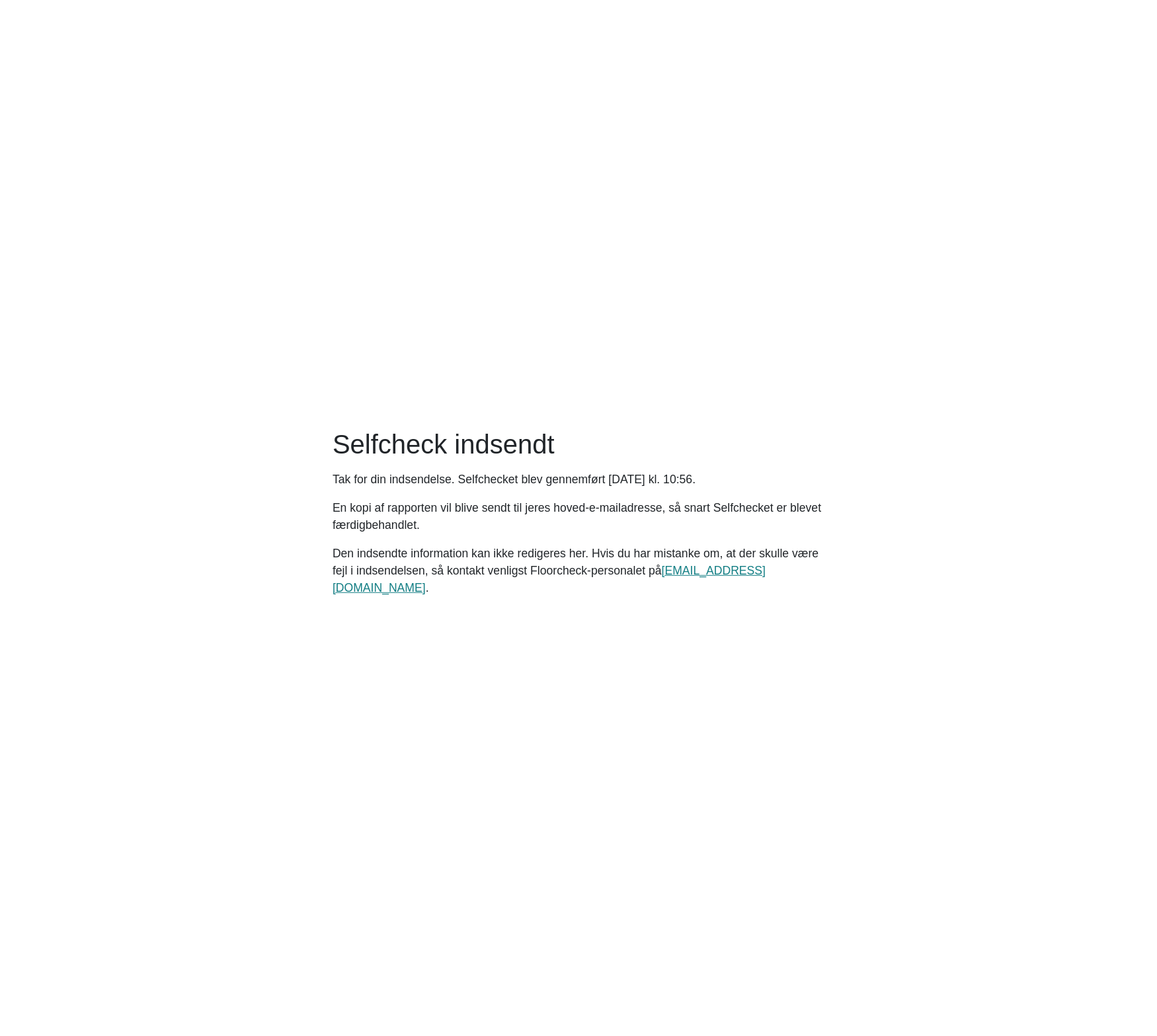
click at [473, 328] on main "Selfcheck indsendt Tak for din indsendelse. Selfchecket blev gennemført Wednesd…" at bounding box center [578, 518] width 1157 height 1036
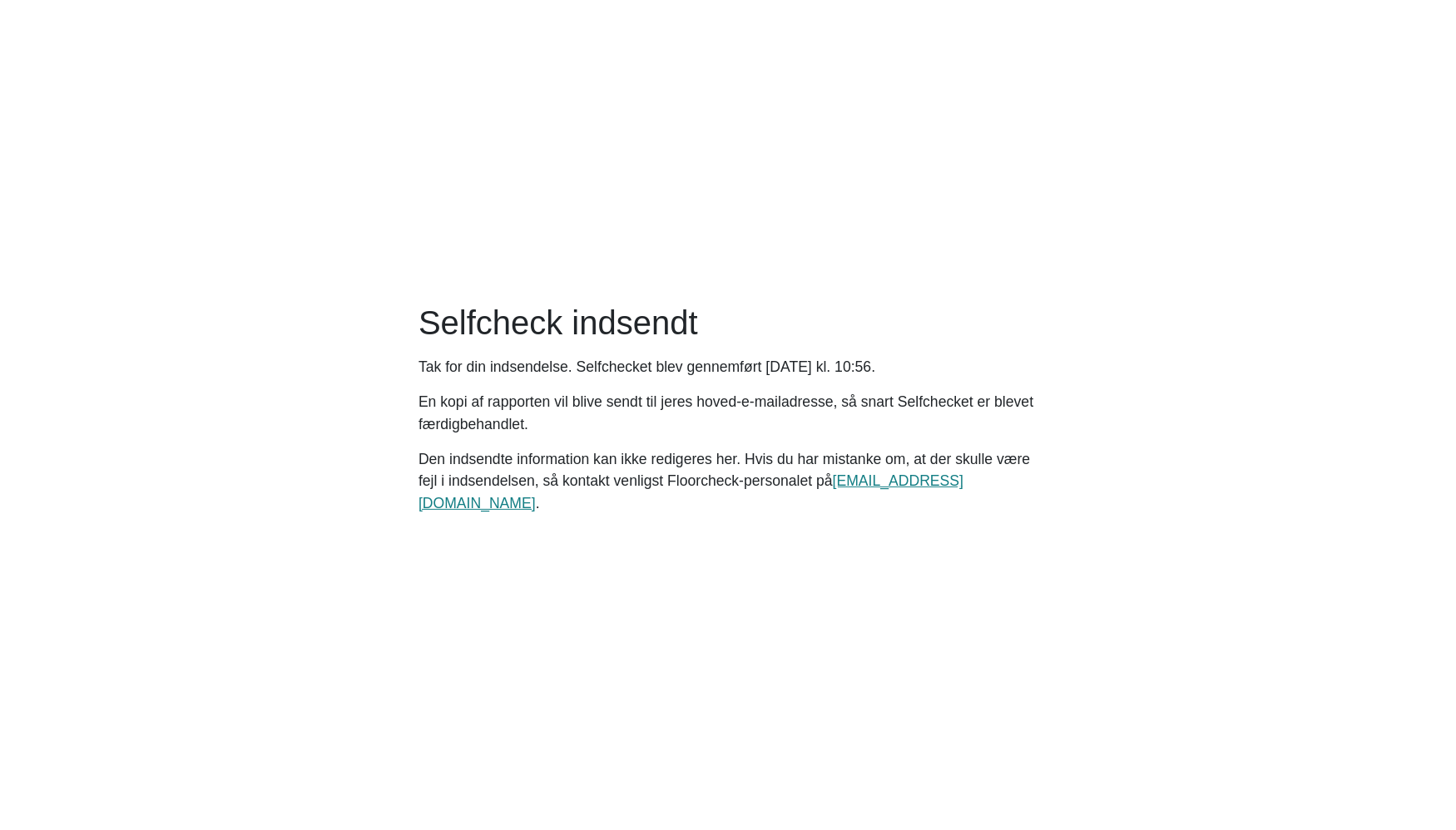
click at [720, 629] on main "Selfcheck indsendt Tak for din indsendelse. Selfchecket blev gennemført [DATE] …" at bounding box center [728, 415] width 1456 height 830
click at [697, 652] on main "Selfcheck indsendt Tak for din indsendelse. Selfchecket blev gennemført Wednesd…" at bounding box center [728, 415] width 1456 height 830
click at [585, 672] on main "Selfcheck indsendt Tak for din indsendelse. Selfchecket blev gennemført [DATE] …" at bounding box center [728, 415] width 1456 height 830
click at [616, 679] on main "Selfcheck indsendt Tak for din indsendelse. Selfchecket blev gennemført onsdag …" at bounding box center [728, 415] width 1456 height 830
click at [584, 688] on main "Selfcheck indsendt Tak for din indsendelse. Selfchecket blev gennemført onsdag …" at bounding box center [728, 415] width 1456 height 830
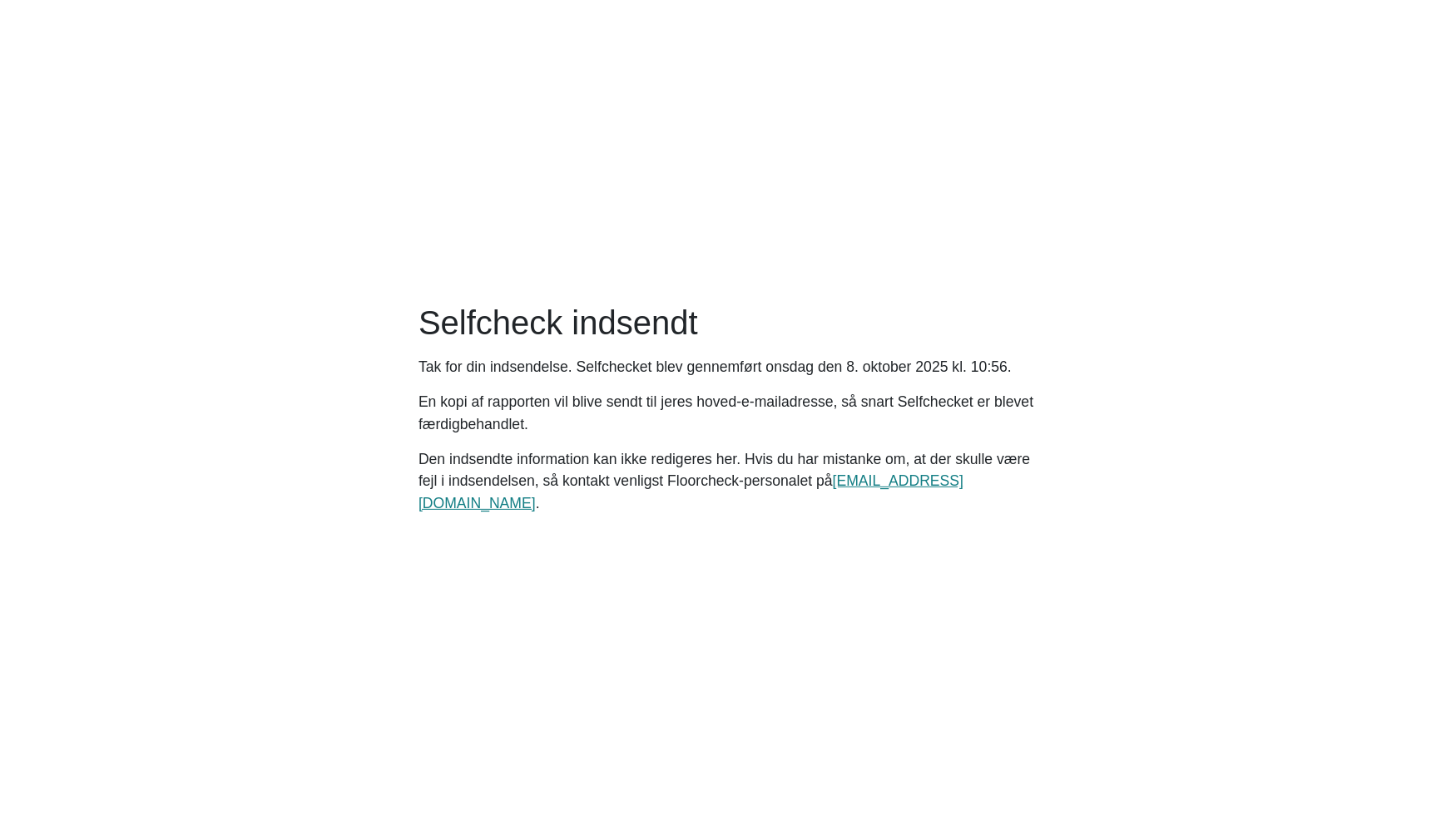
click at [509, 592] on main "Selfcheck indsendt Tak for din indsendelse. Selfchecket blev gennemført onsdag …" at bounding box center [728, 415] width 1456 height 830
click at [769, 599] on main "Selfcheck indsendt Tak for din indsendelse. Selfchecket blev gennemført onsdag …" at bounding box center [728, 415] width 1456 height 830
click at [785, 634] on main "Selfcheck indsendt Tak for din indsendelse. Selfchecket blev gennemført onsdag …" at bounding box center [728, 415] width 1456 height 830
click at [539, 616] on main "Selfcheck indsendt Tak for din indsendelse. Selfchecket blev gennemført onsdag …" at bounding box center [728, 415] width 1456 height 830
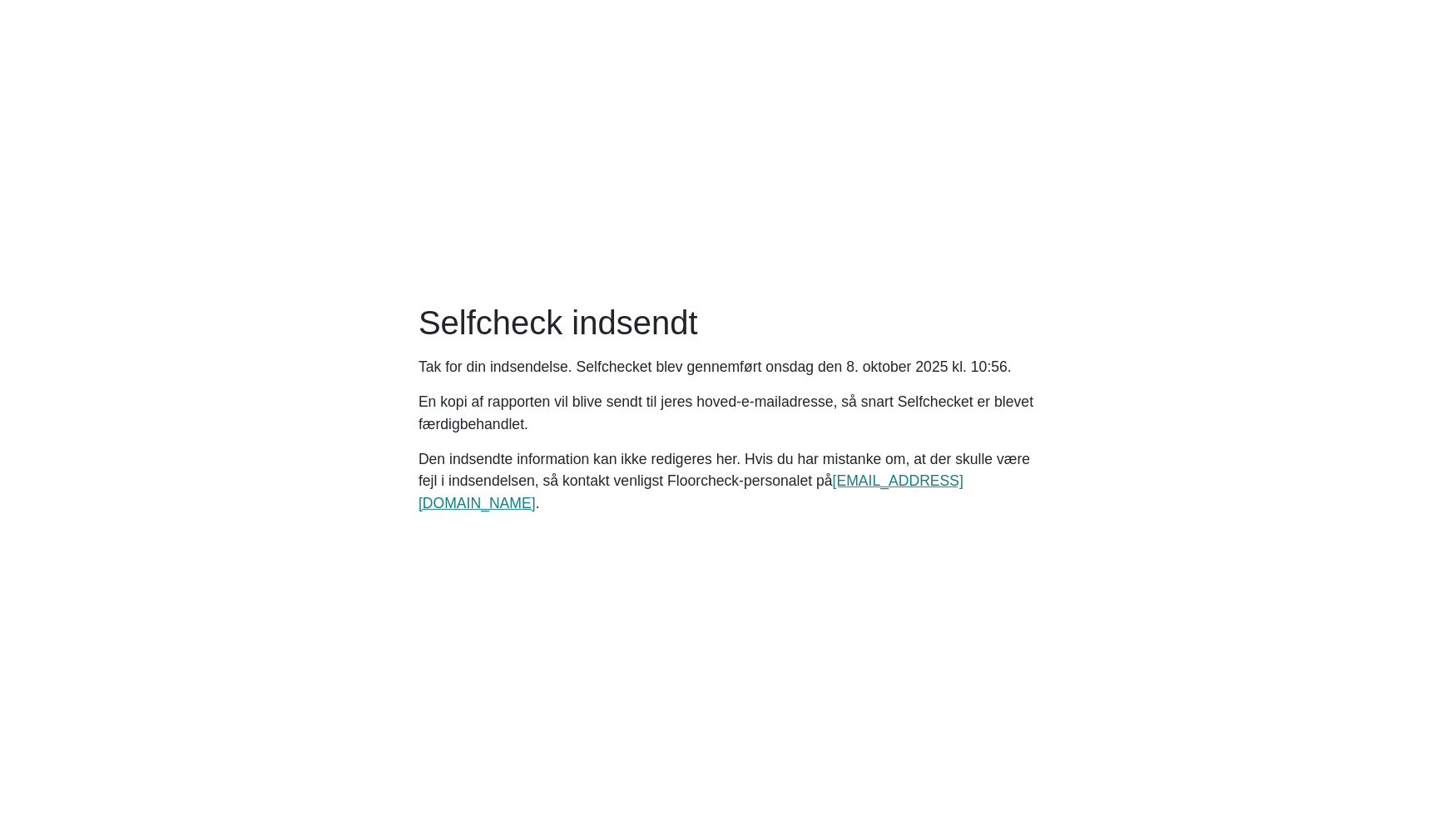
click at [1198, 548] on main "Selfcheck indsendt Tak for din indsendelse. Selfchecket blev gennemført onsdag …" at bounding box center [728, 415] width 1456 height 830
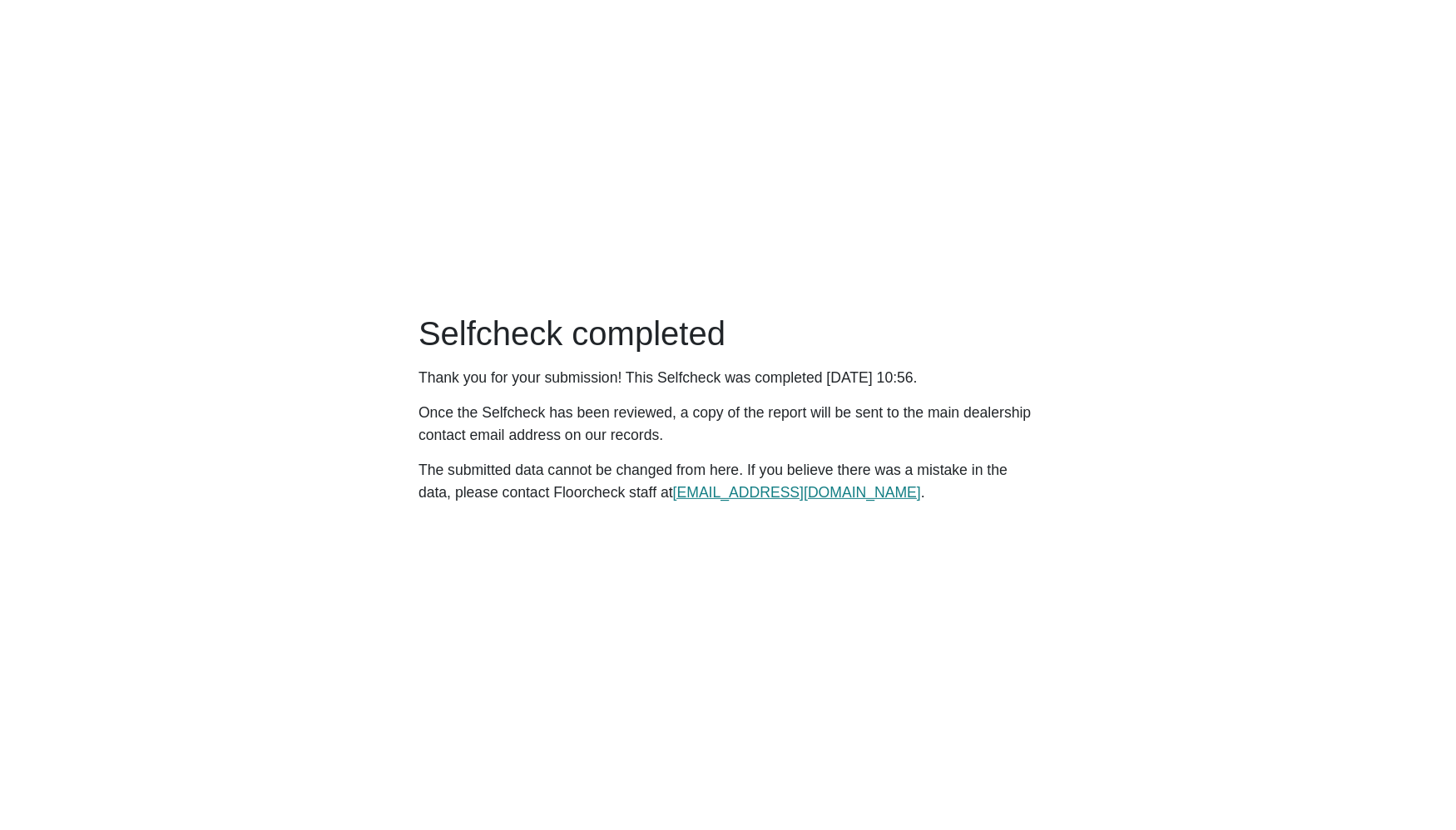
click at [902, 574] on main "Selfcheck completed Thank you for your submission! This Selfcheck was completed…" at bounding box center [728, 415] width 1456 height 830
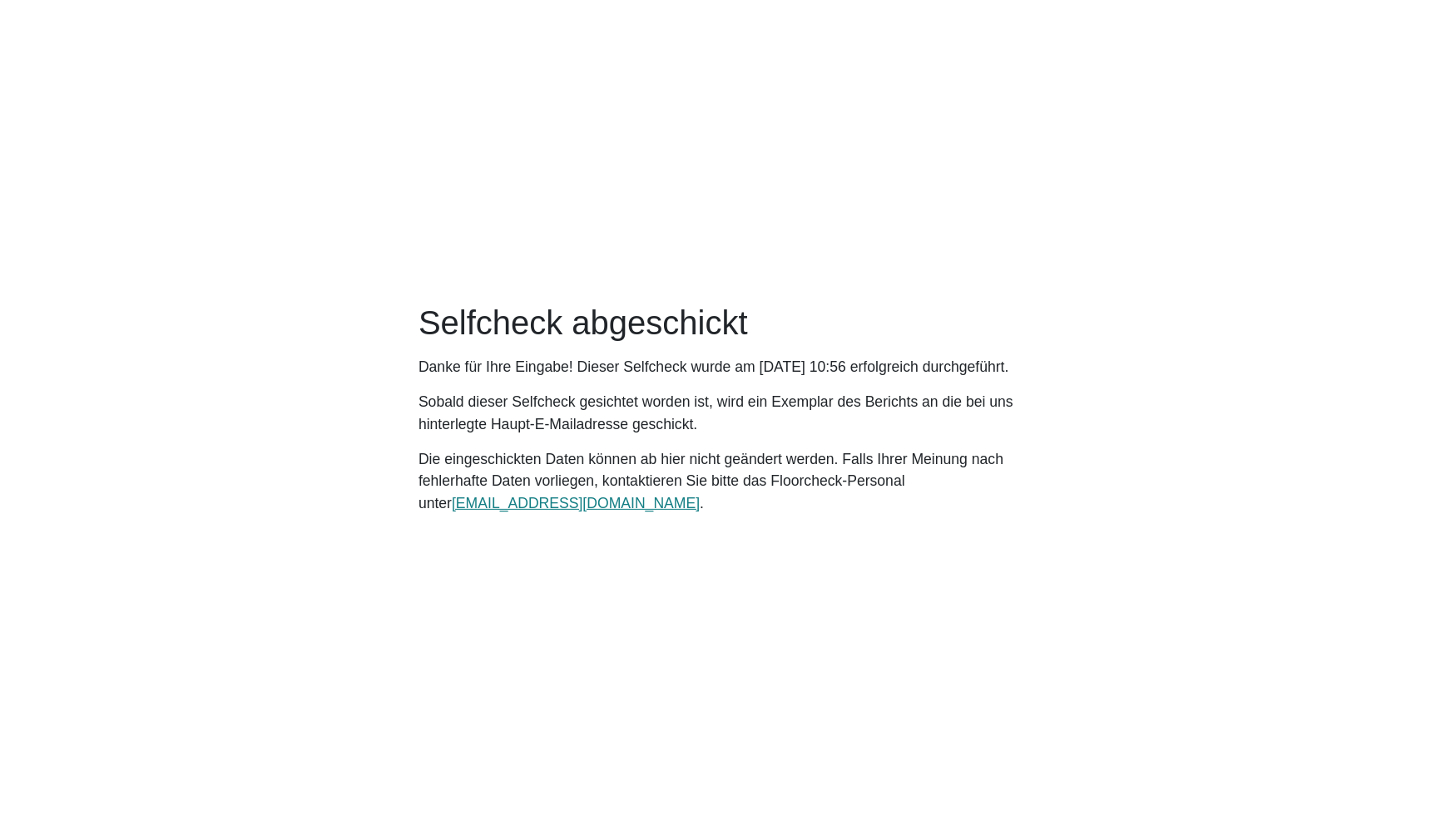
click at [902, 574] on main "Selfcheck abgeschickt Danke für Ihre Eingabe! Dieser Selfcheck wurde am [DATE] …" at bounding box center [728, 415] width 1456 height 830
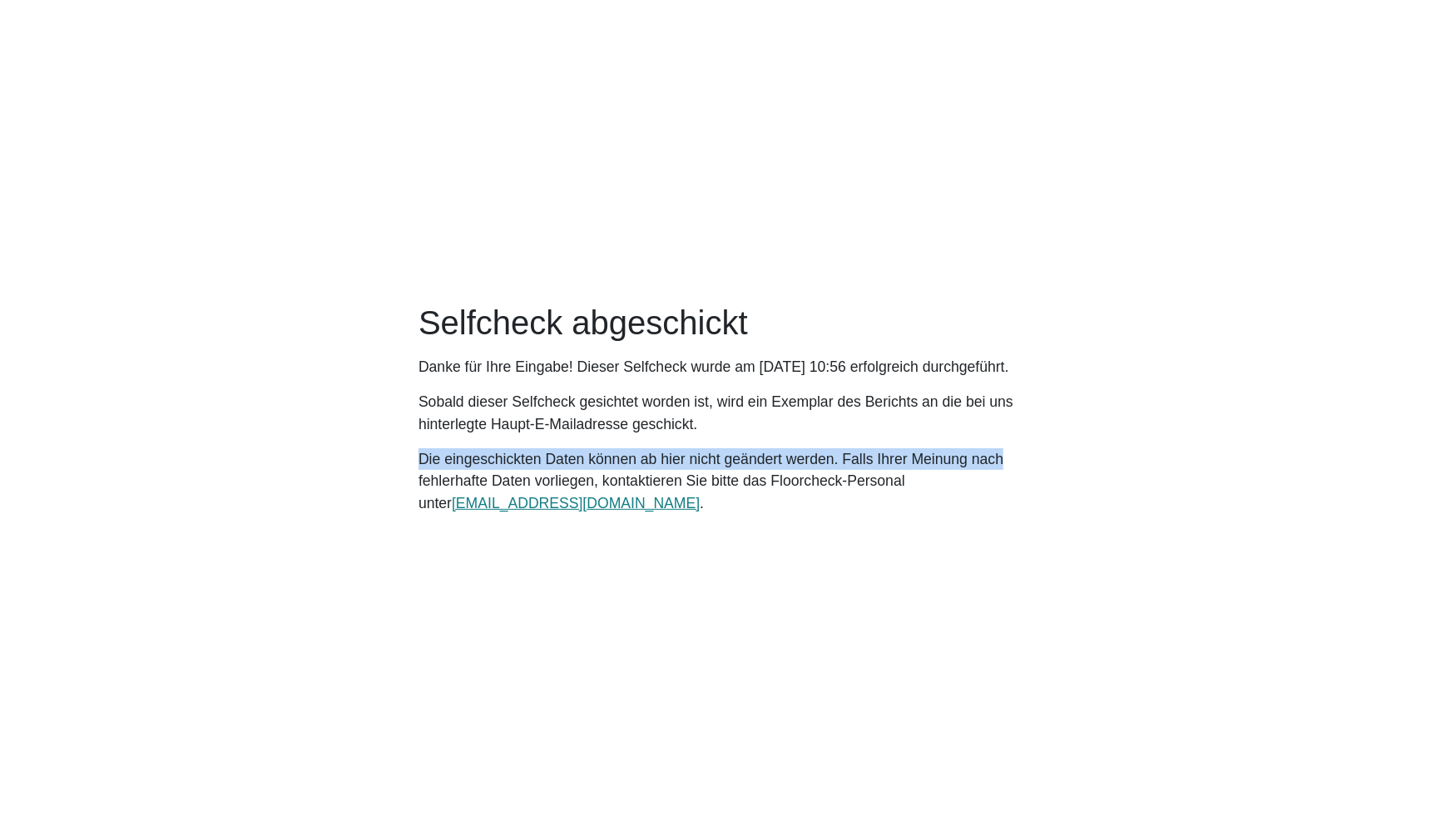
click at [982, 444] on div "Selfcheck abgeschickt Danke für Ihre Eingabe! Dieser Selfcheck wurde am Mittwoc…" at bounding box center [728, 414] width 638 height 224
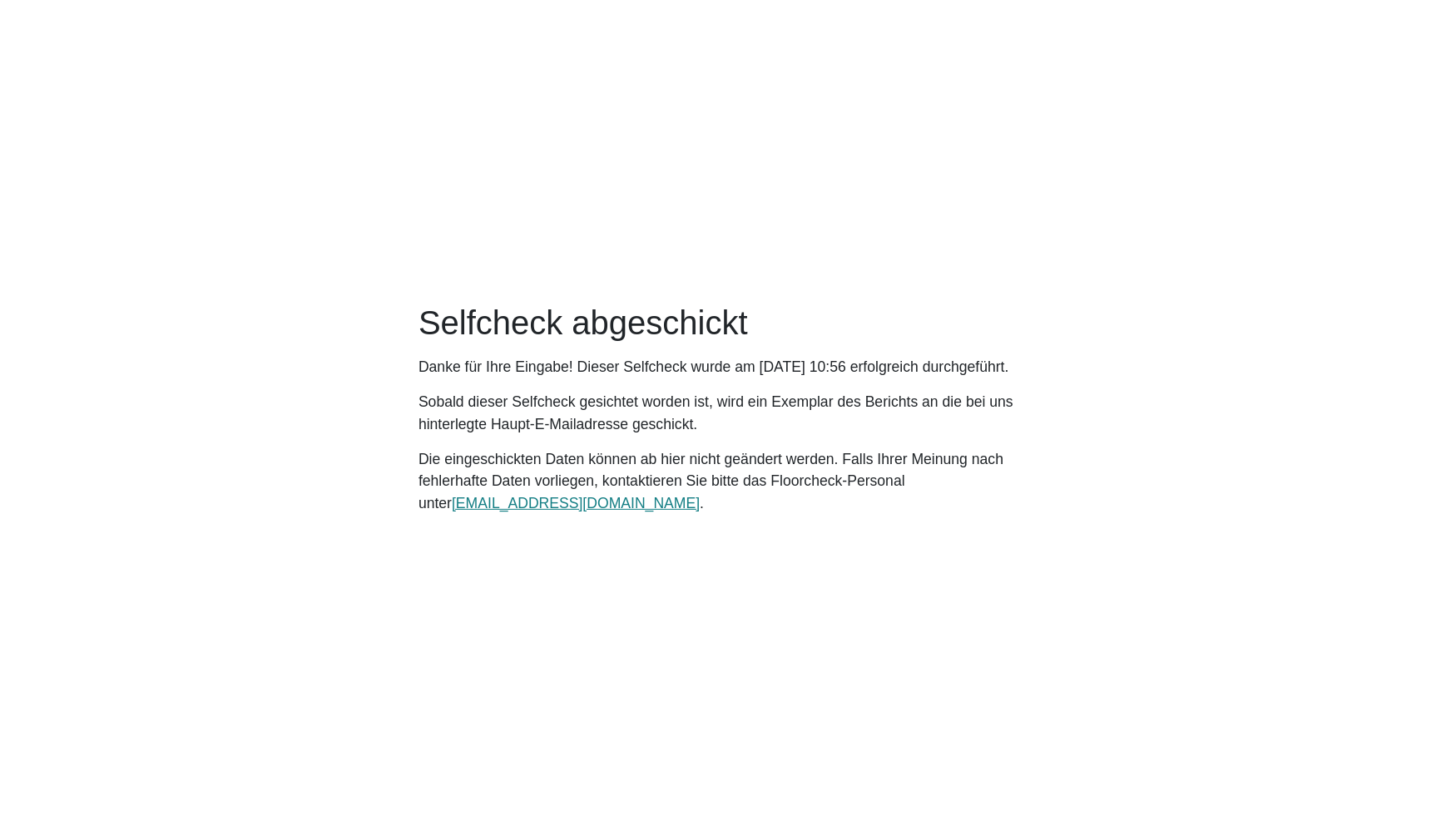
click at [915, 670] on main "Selfcheck abgeschickt Danke für Ihre Eingabe! Dieser Selfcheck wurde am Mittwoc…" at bounding box center [728, 415] width 1456 height 830
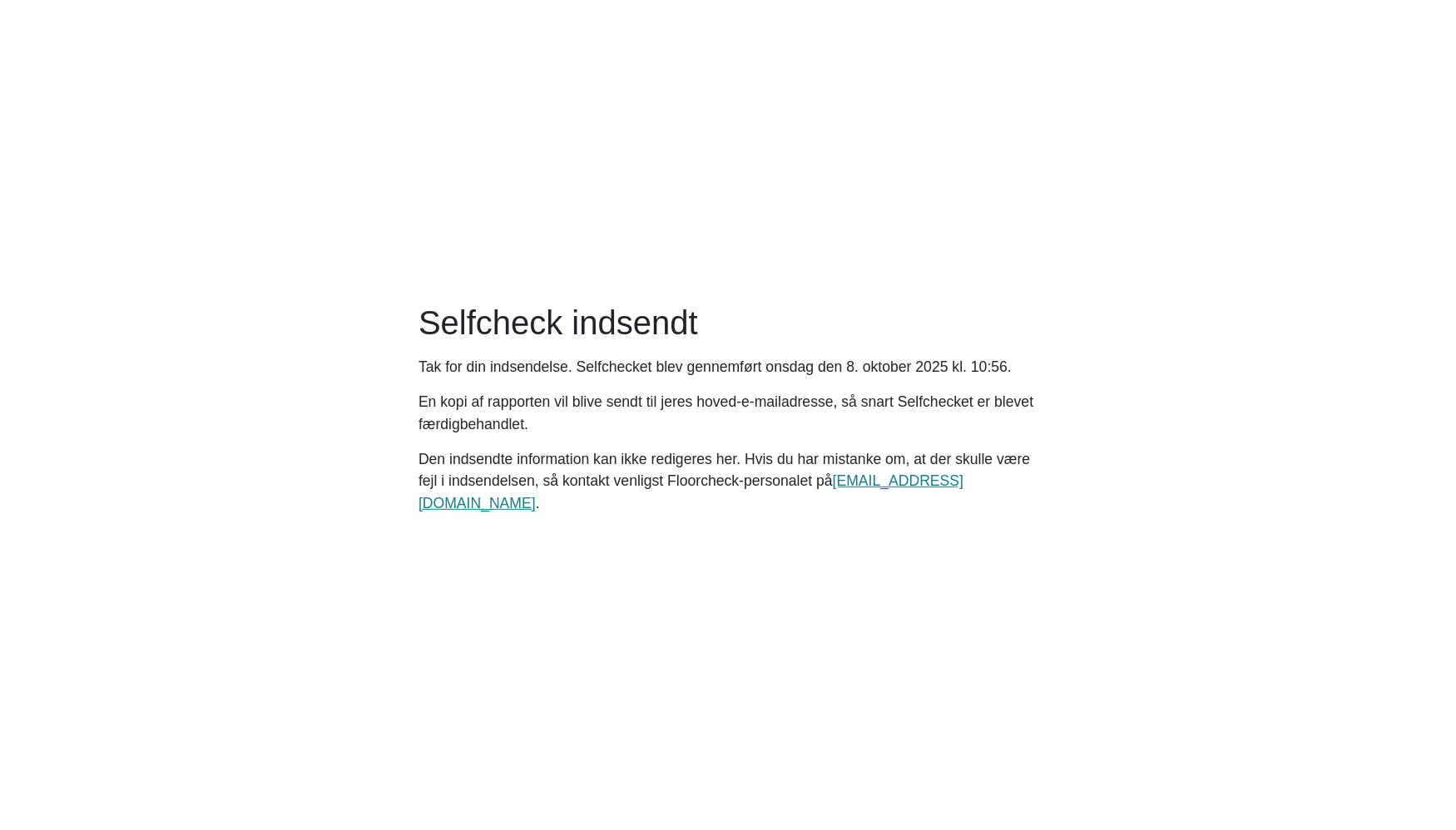
click at [1018, 531] on main "Selfcheck indsendt Tak for din indsendelse. Selfchecket blev gennemført [DATE] …" at bounding box center [728, 415] width 1456 height 830
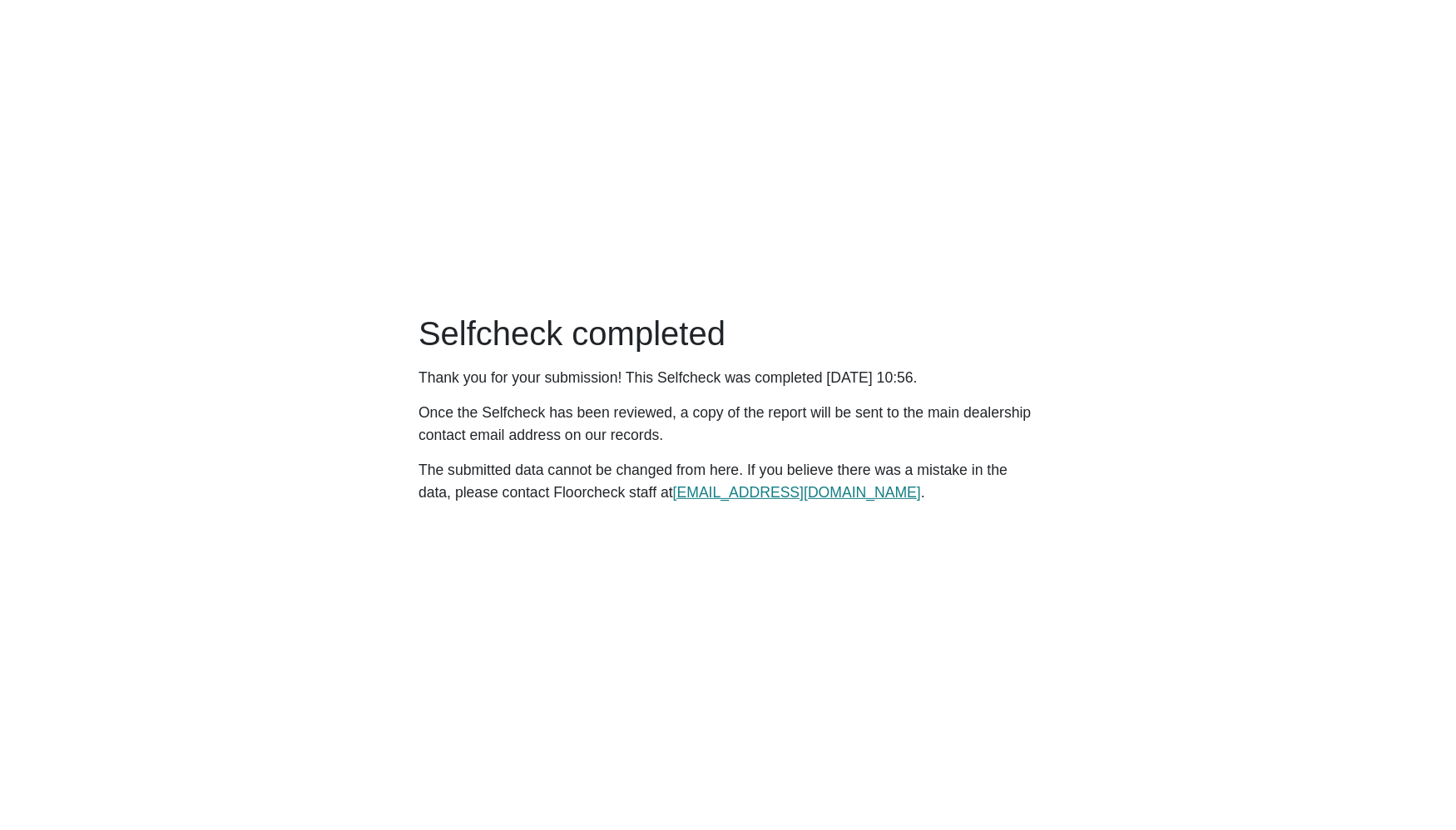
click at [1013, 643] on main "Selfcheck completed Thank you for your submission! This Selfcheck was completed…" at bounding box center [728, 415] width 1456 height 830
click at [1021, 670] on main "Selfcheck completed Thank you for your submission! This Selfcheck was completed…" at bounding box center [728, 415] width 1456 height 830
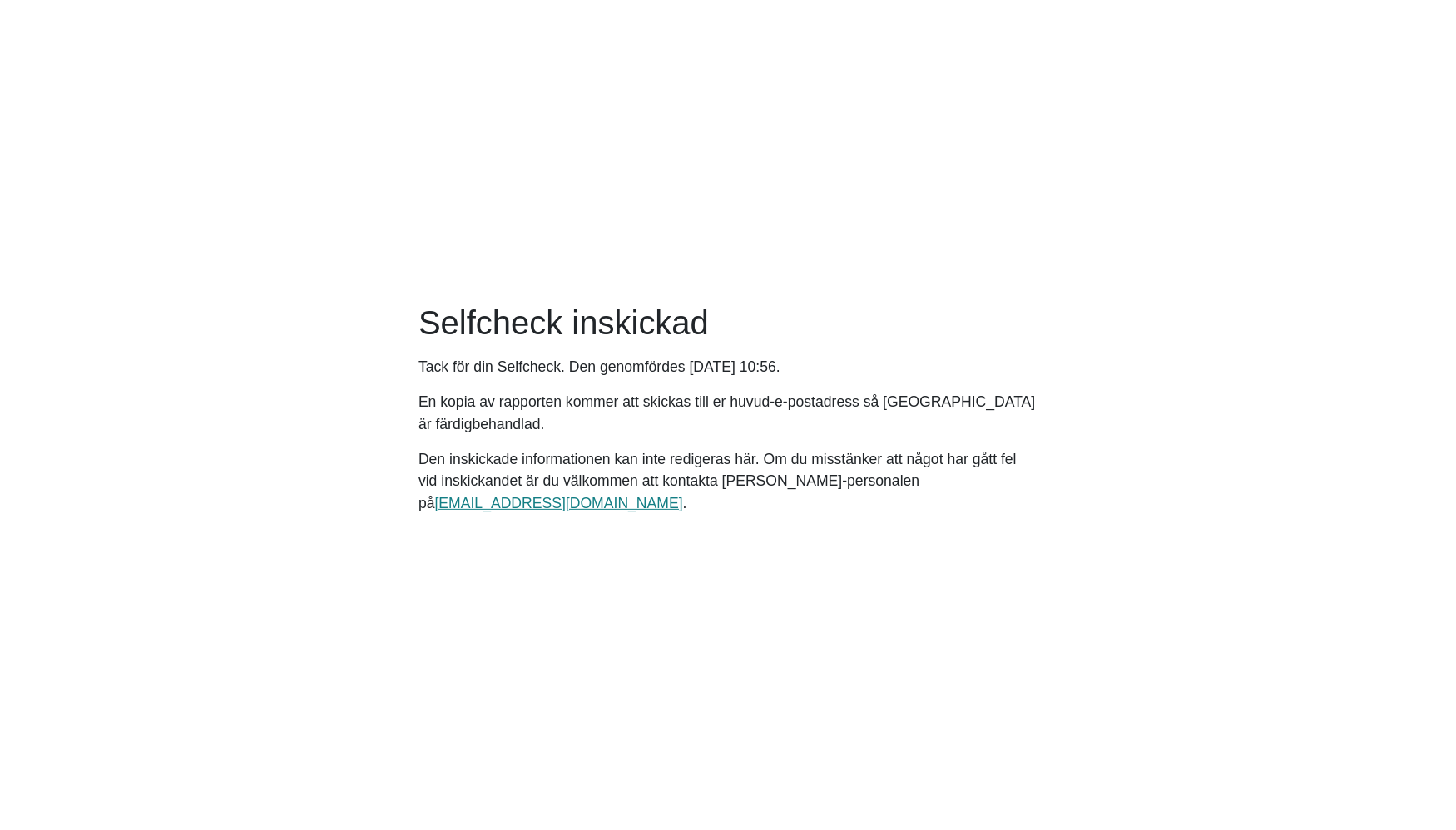
click at [1021, 670] on main "Selfcheck inskickad Tack för din Selfcheck. Den genomfördes [DATE] 10:56. En ko…" at bounding box center [728, 415] width 1456 height 830
click at [989, 704] on main "Selfcheck inskickad Tack för din Selfcheck. Den genomfördes [DATE] 10:56. En ko…" at bounding box center [728, 415] width 1456 height 830
click at [1066, 667] on main "Selfcheck inskickad Tack för din Selfcheck. Den genomfördes [DATE] 10:56. En ko…" at bounding box center [728, 415] width 1456 height 830
click at [1001, 601] on main "Selfcheck inskickad Tack för din Selfcheck. Den genomfördes [DATE] 10:56. En ko…" at bounding box center [728, 415] width 1456 height 830
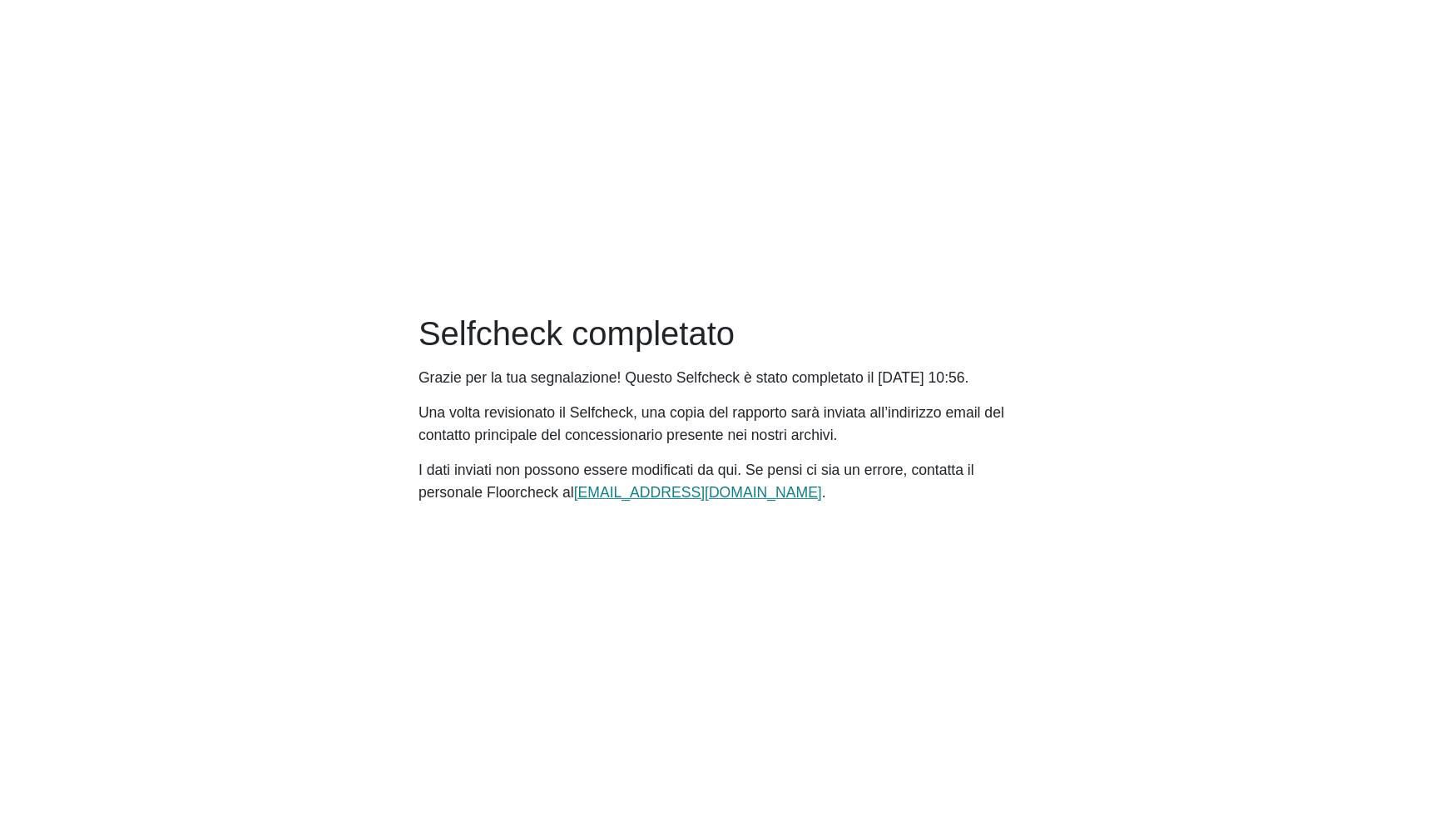
click at [1005, 572] on main "Selfcheck completato Grazie per la tua segnalazione! Questo Selfcheck è stato c…" at bounding box center [728, 415] width 1456 height 830
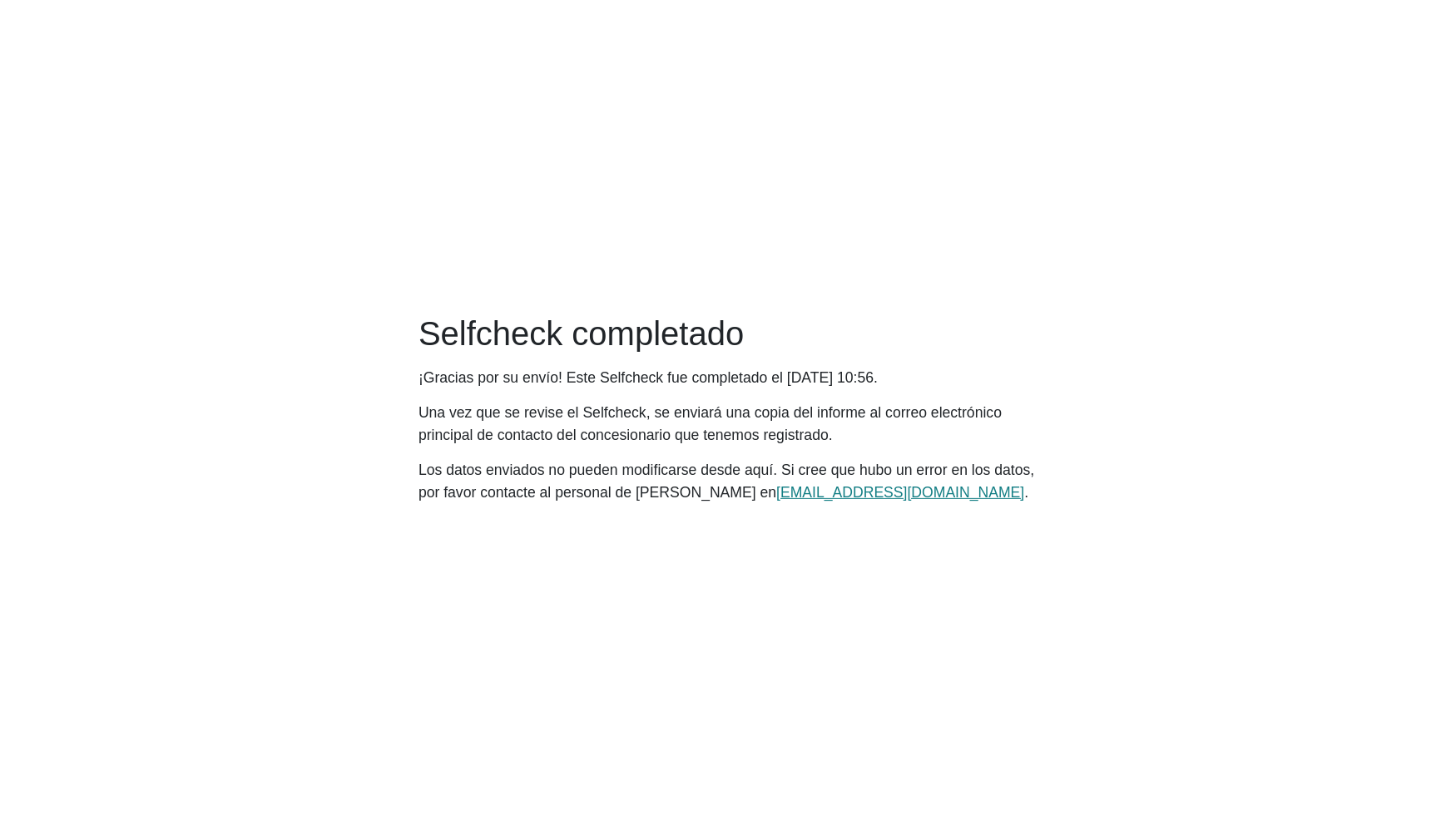
click at [895, 516] on main "Selfcheck completado ¡Gracias por su envío! Este Selfcheck fue completado el [D…" at bounding box center [728, 415] width 1456 height 830
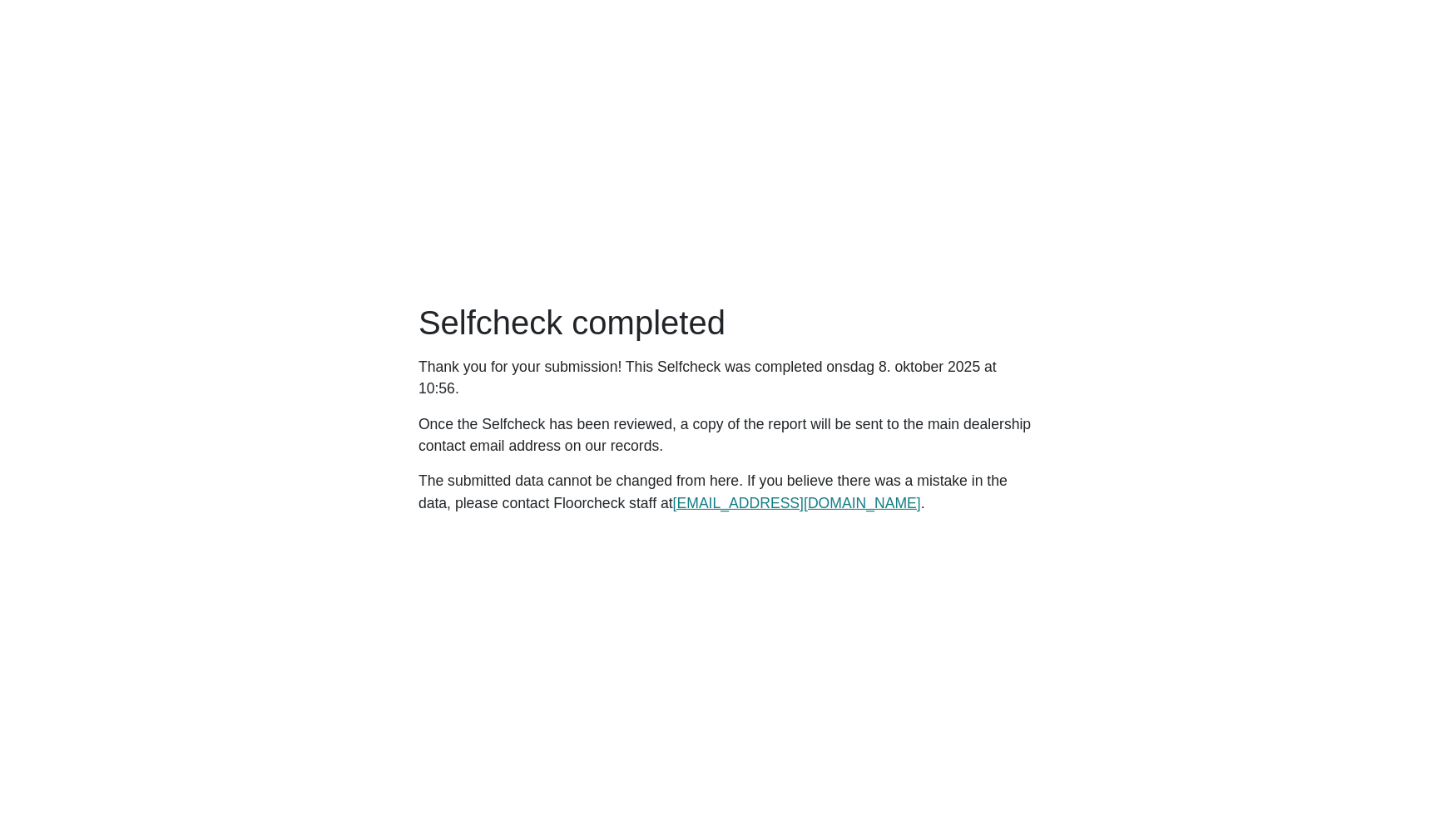
click at [960, 566] on main "Selfcheck completed Thank you for your submission! This Selfcheck was completed…" at bounding box center [728, 415] width 1456 height 830
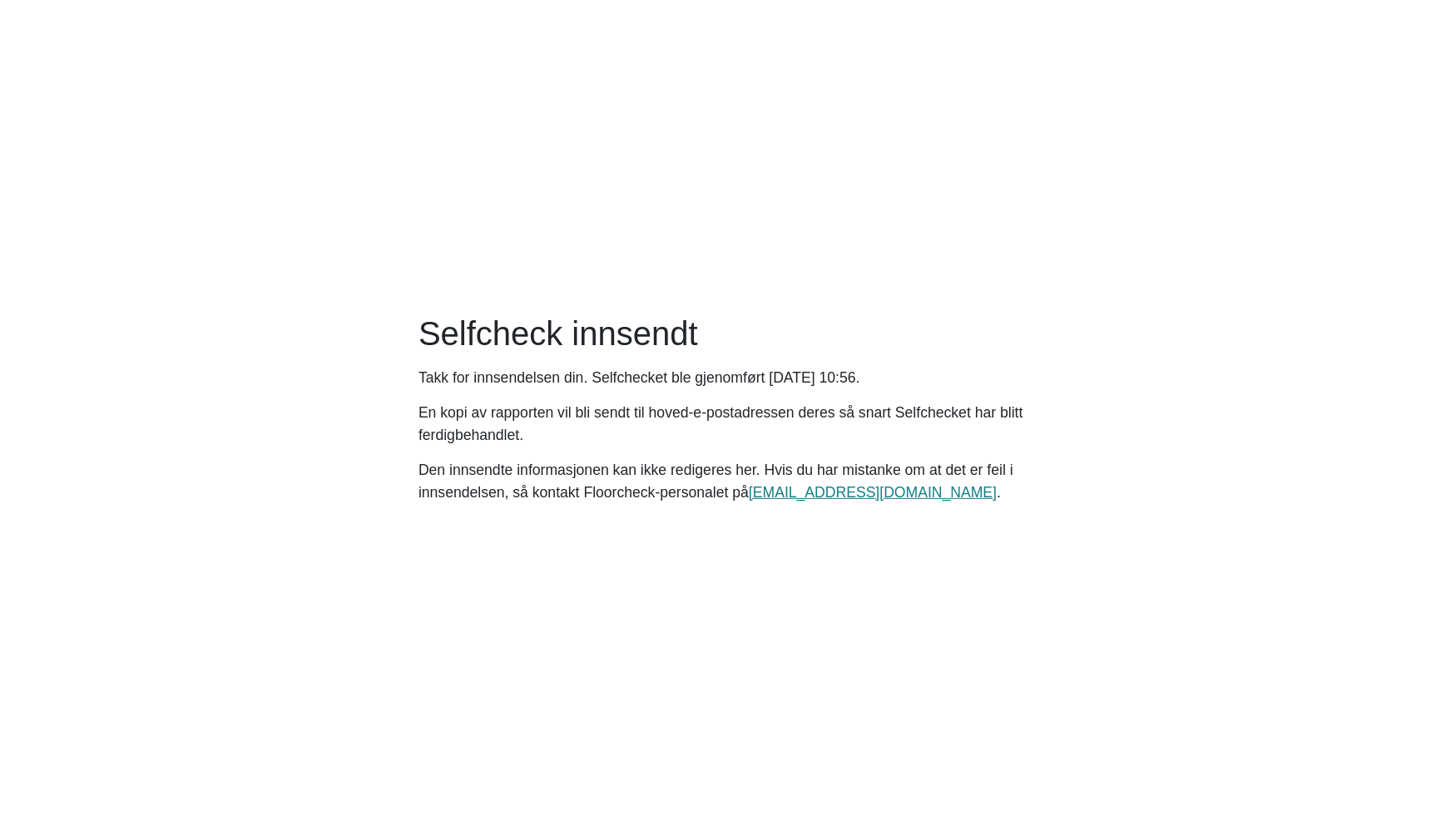
click at [960, 618] on main "Selfcheck innsendt Takk for innsendelsen din. Selfchecket ble gjenomført [DATE]…" at bounding box center [728, 415] width 1456 height 830
click at [1046, 547] on main "Selfcheck innsendt Takk for innsendelsen din. Selfchecket ble gjenomført onsdag…" at bounding box center [728, 415] width 1456 height 830
click at [954, 655] on main "Selfcheck innsendt Takk for innsendelsen din. Selfchecket ble gjenomført onsdag…" at bounding box center [728, 415] width 1456 height 830
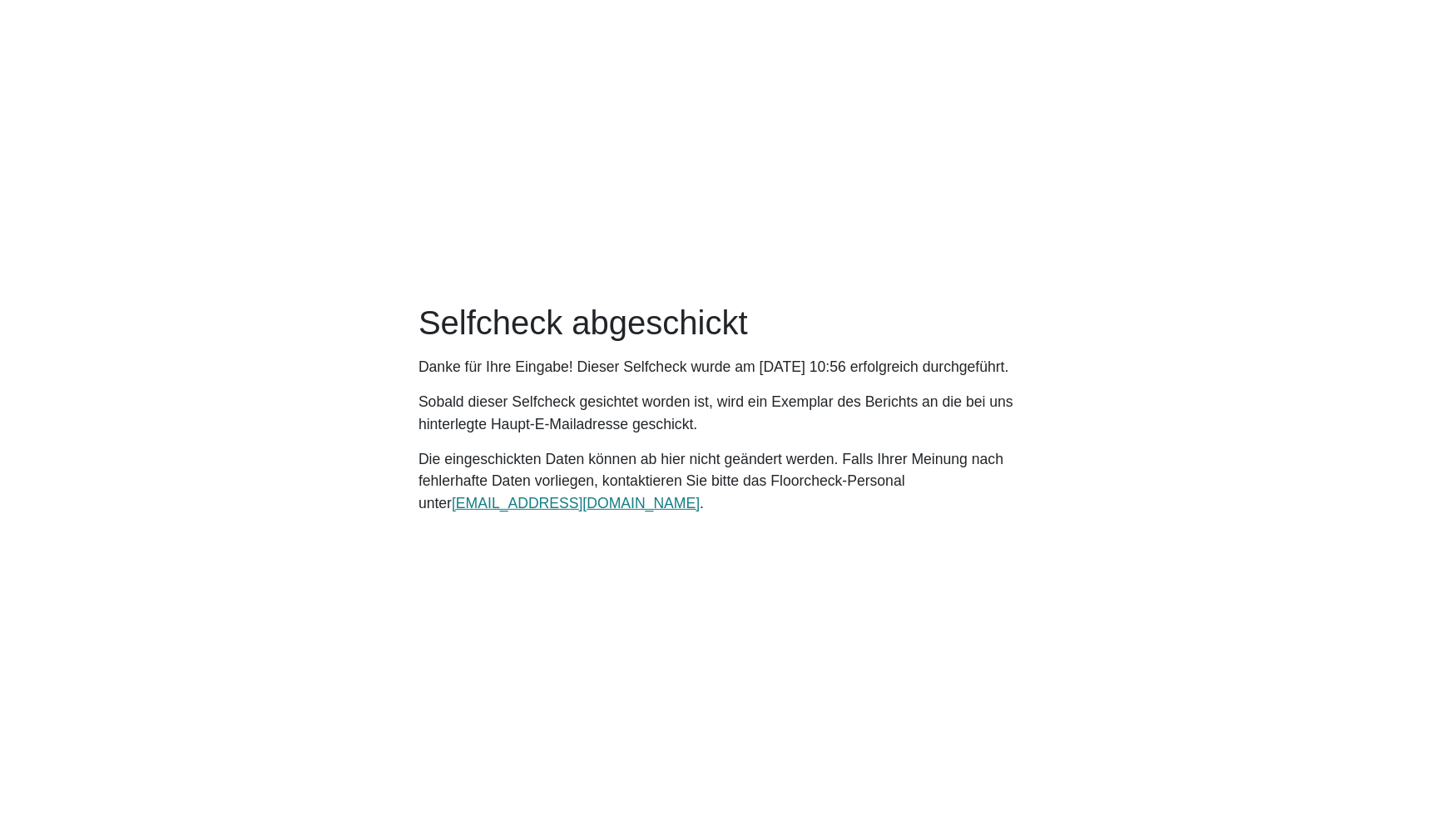
click at [954, 655] on main "Selfcheck abgeschickt Danke für Ihre Eingabe! Dieser Selfcheck wurde am [DATE] …" at bounding box center [728, 415] width 1456 height 830
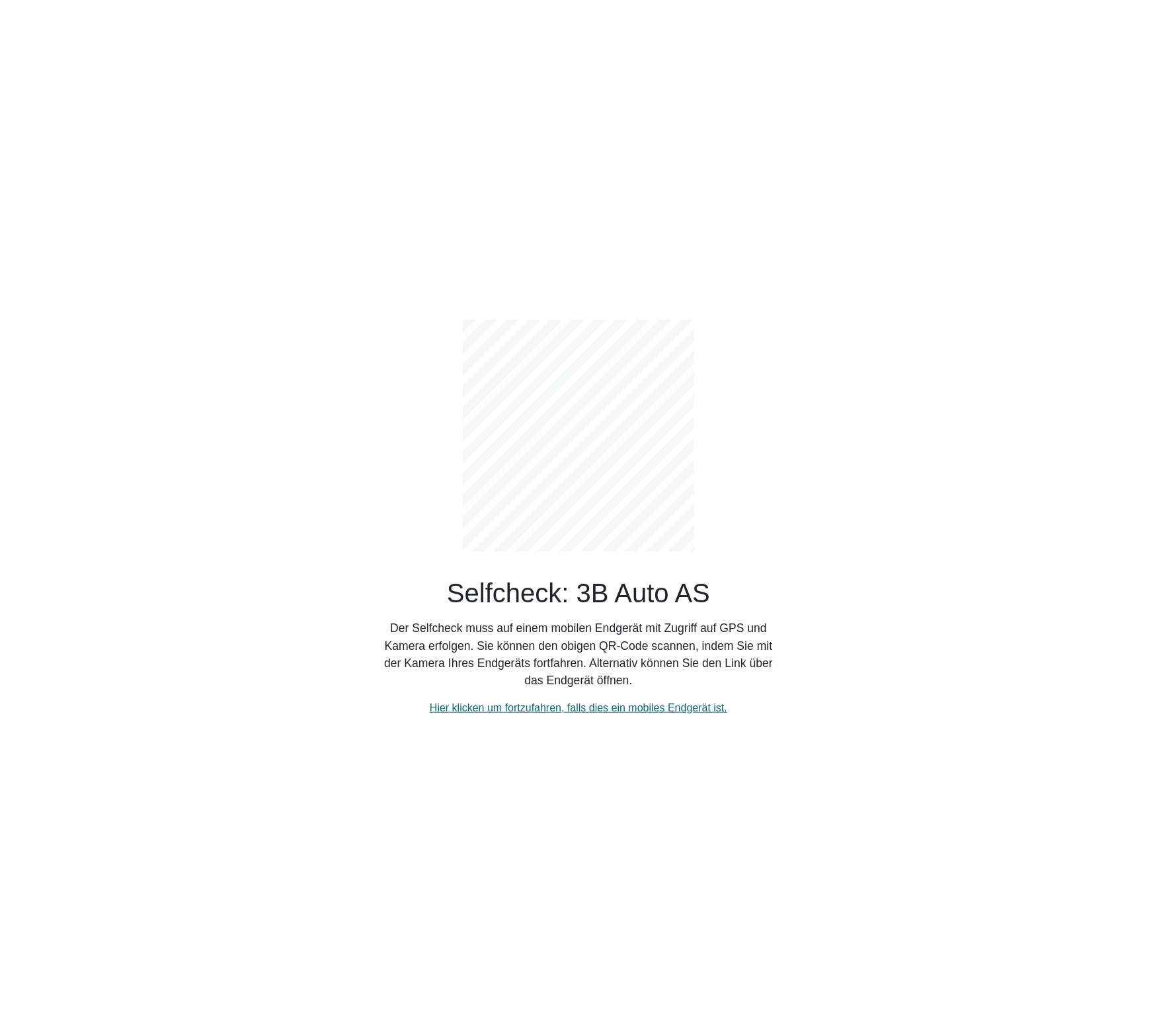
click at [666, 710] on link "Hier klicken um fortzufahren, falls dies ein mobiles Endgerät ist." at bounding box center [578, 708] width 297 height 11
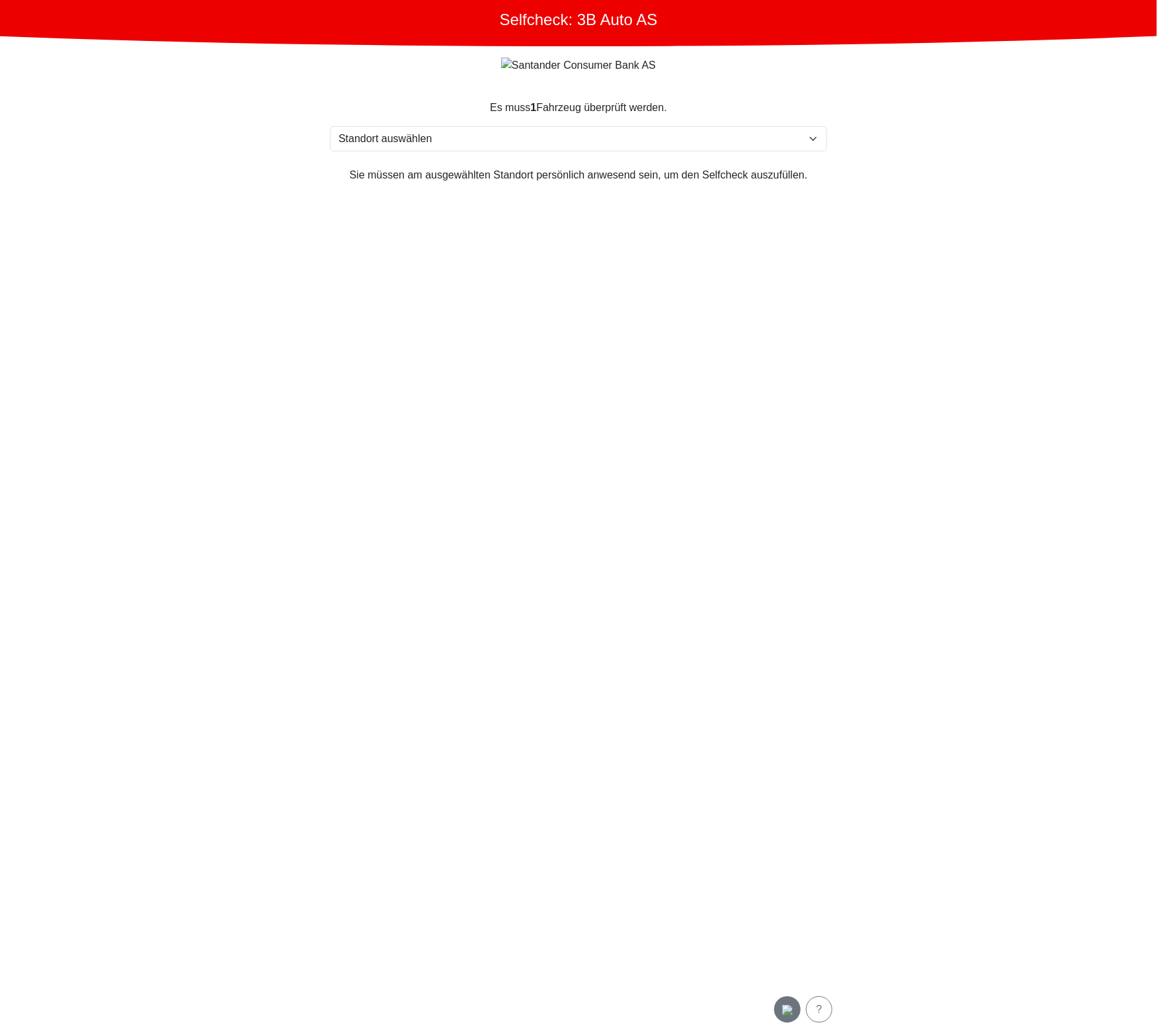
click at [788, 1005] on img "button" at bounding box center [787, 1010] width 11 height 11
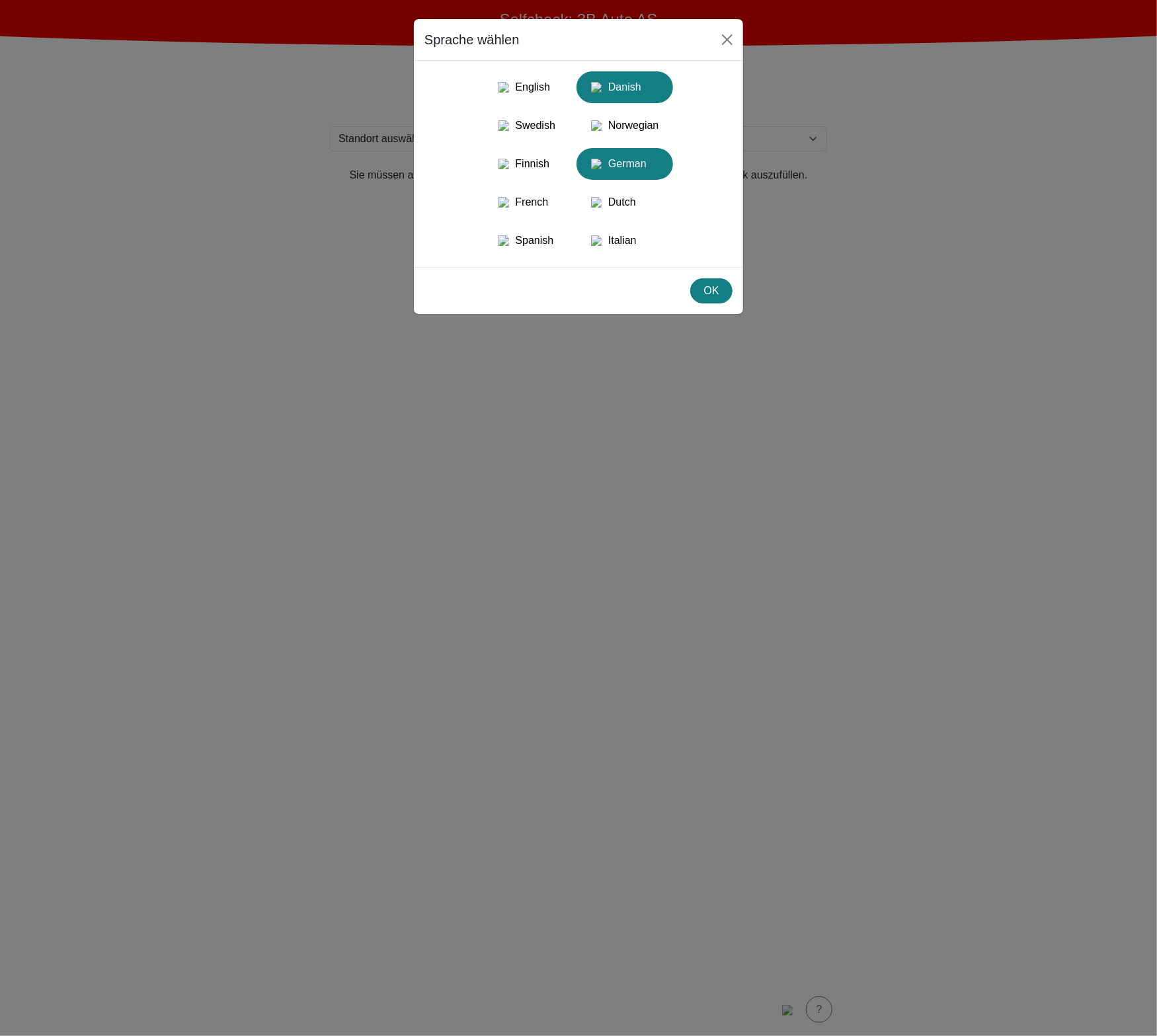
click at [640, 94] on div "Danish" at bounding box center [625, 87] width 81 height 24
click at [717, 304] on button "OK" at bounding box center [711, 291] width 42 height 25
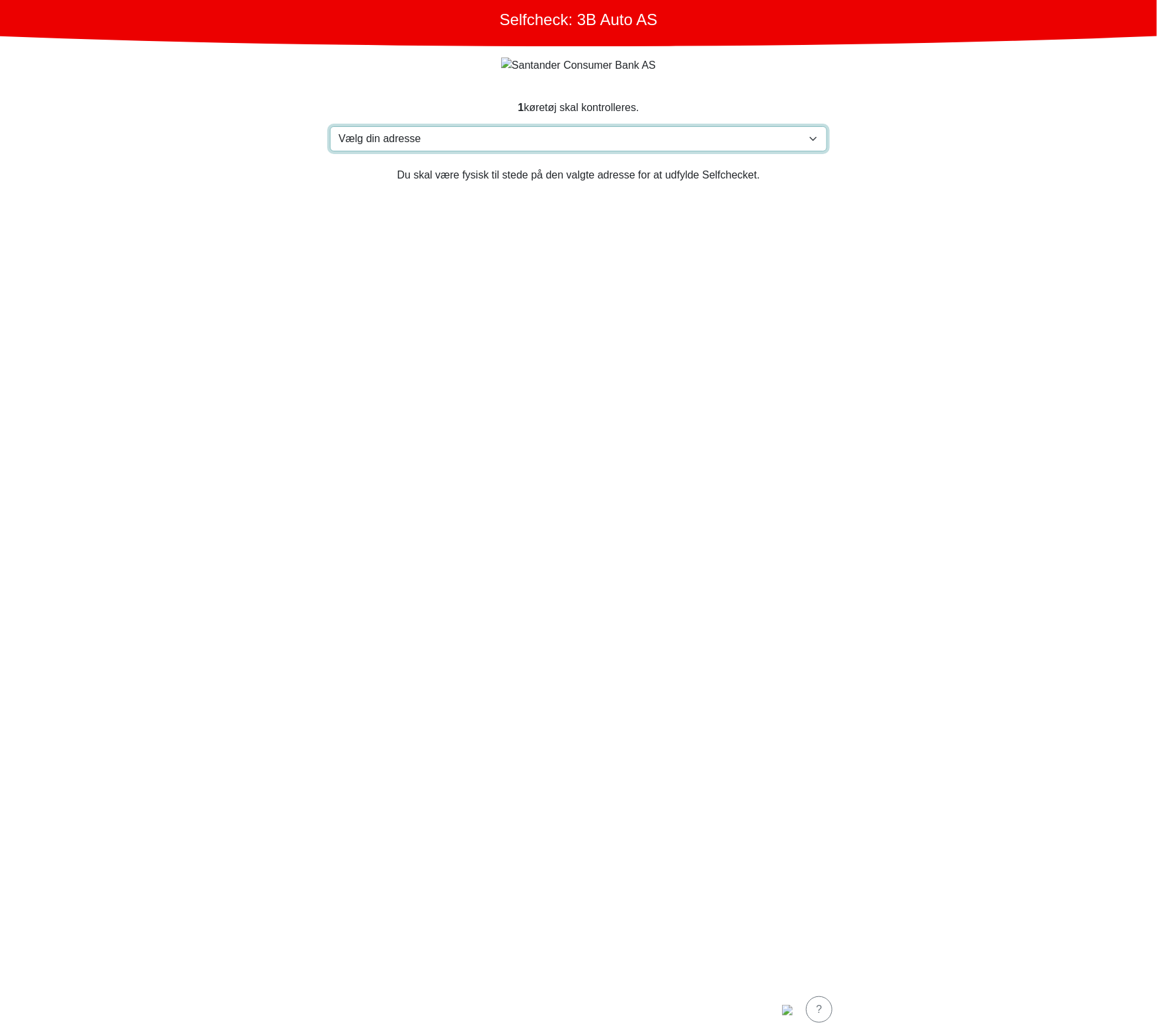
click at [550, 134] on select "Vælg din adresse Furlandsvegen 24( ved Bunkeroil), 6390 VESTNES Furland ved Bun…" at bounding box center [578, 139] width 497 height 25
select select "3303"
click at [330, 127] on select "Vælg din adresse Furlandsvegen 24( ved Bunkeroil), 6390 VESTNES Furland ved Bun…" at bounding box center [578, 139] width 497 height 25
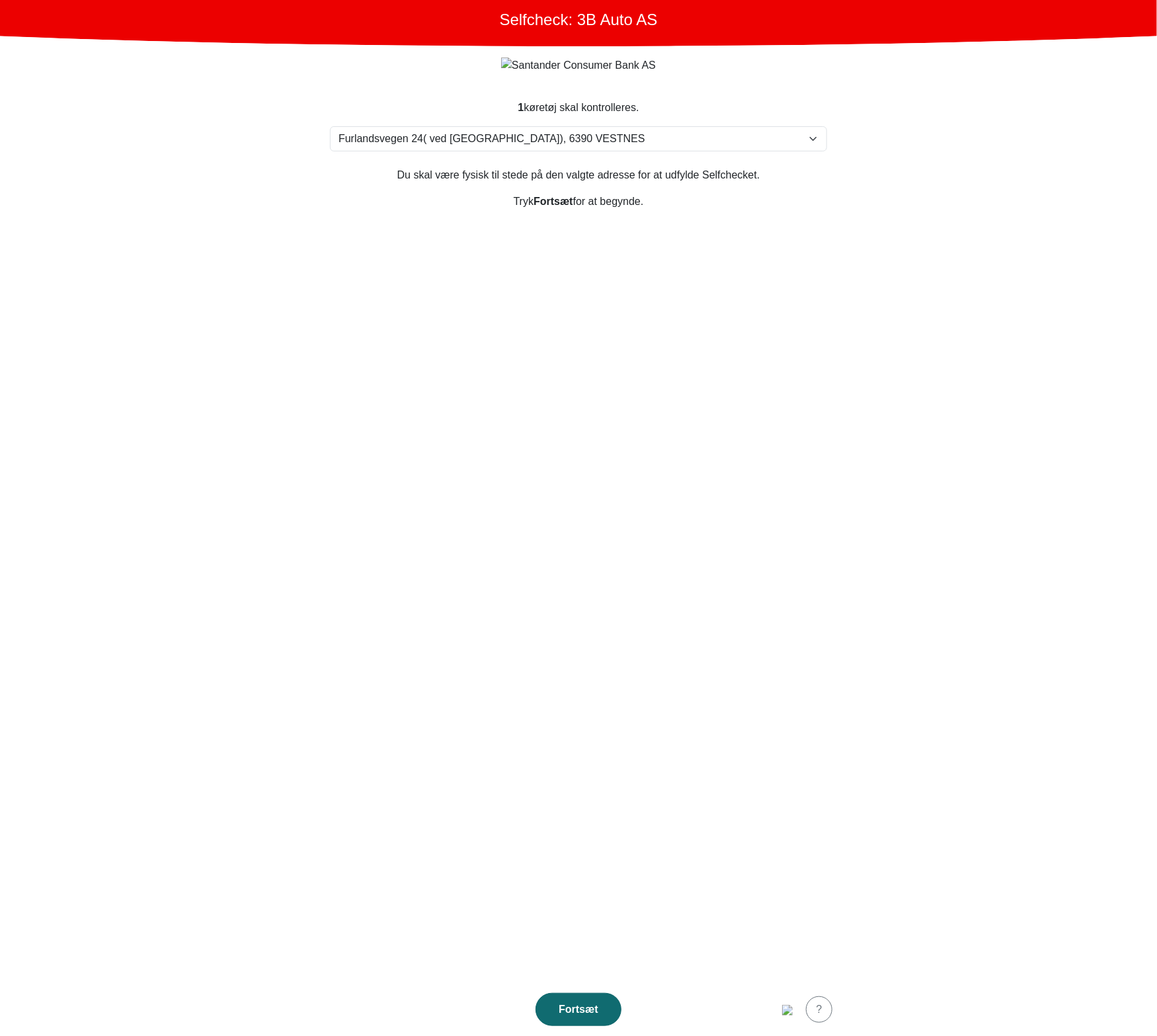
click at [573, 1003] on div "Fortsæt" at bounding box center [578, 1010] width 58 height 16
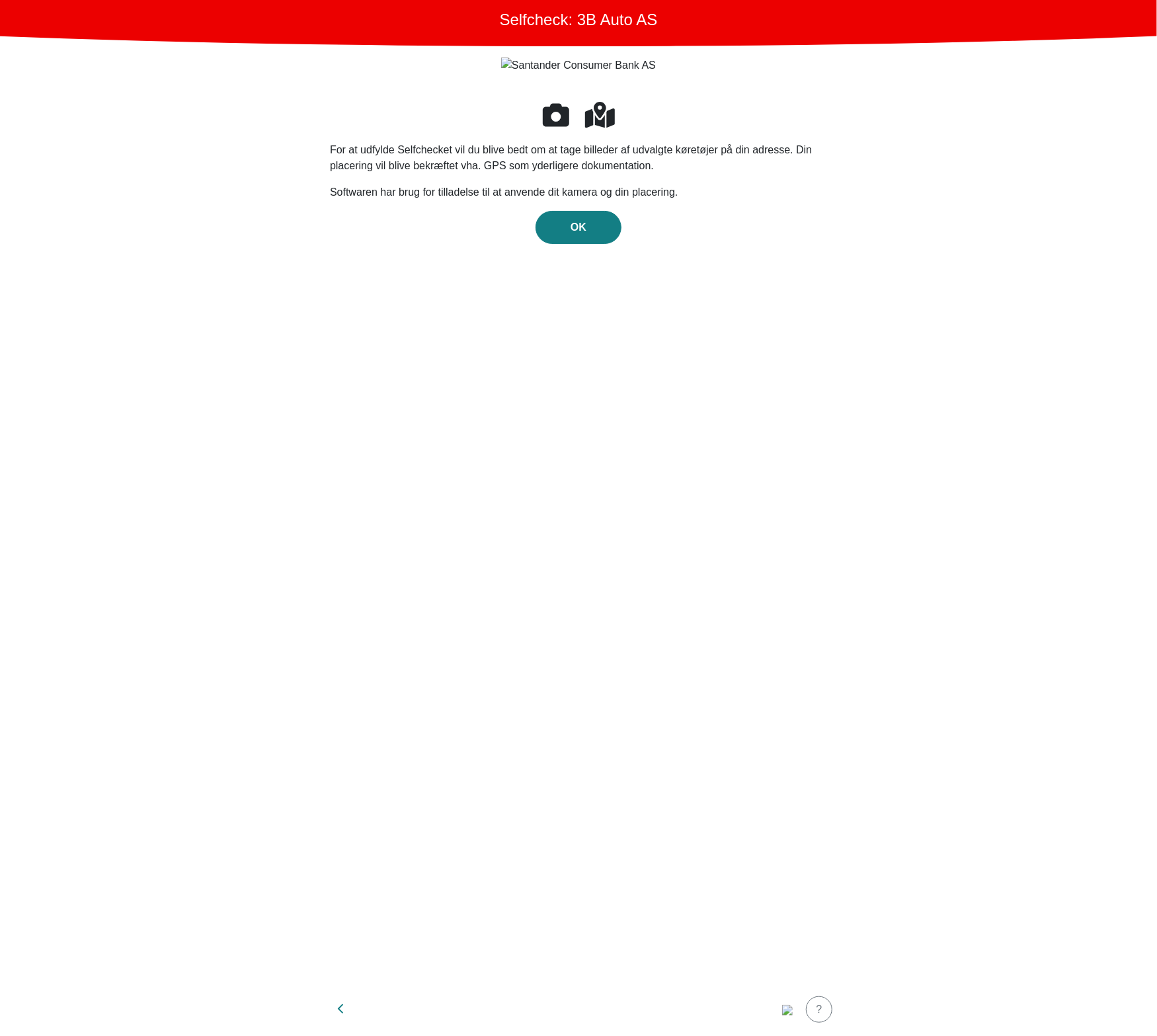
click at [612, 250] on div "For at udfylde Selfchecket vil du blive bedt om at tage billeder af udvalgte kø…" at bounding box center [578, 533] width 497 height 867
click at [594, 220] on div "OK" at bounding box center [578, 227] width 58 height 16
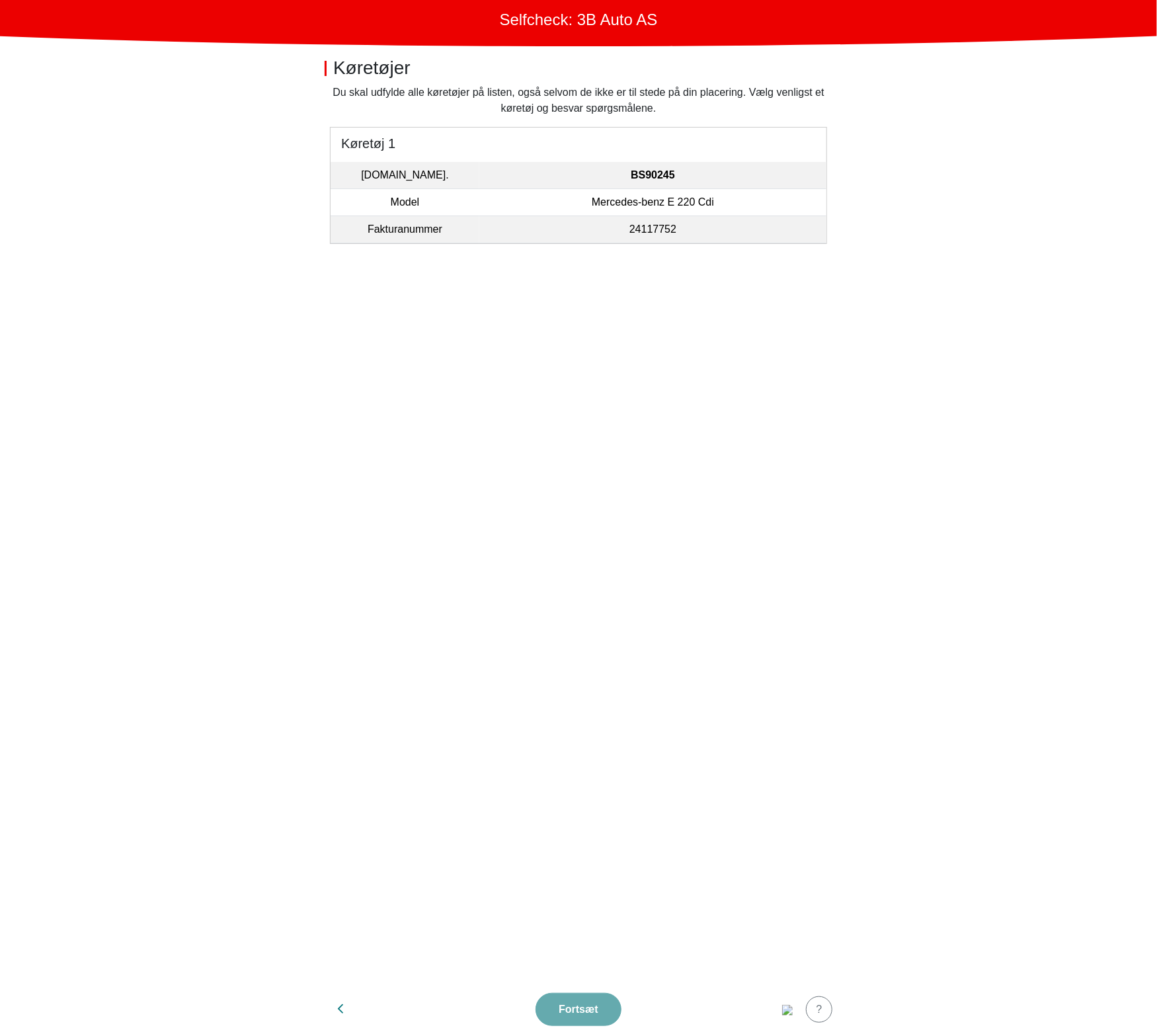
click at [735, 101] on p "Du skal udfylde alle køretøjer på listen, også selvom de ikke er til stede på d…" at bounding box center [578, 100] width 497 height 32
click at [733, 167] on td "BS90245" at bounding box center [653, 175] width 347 height 27
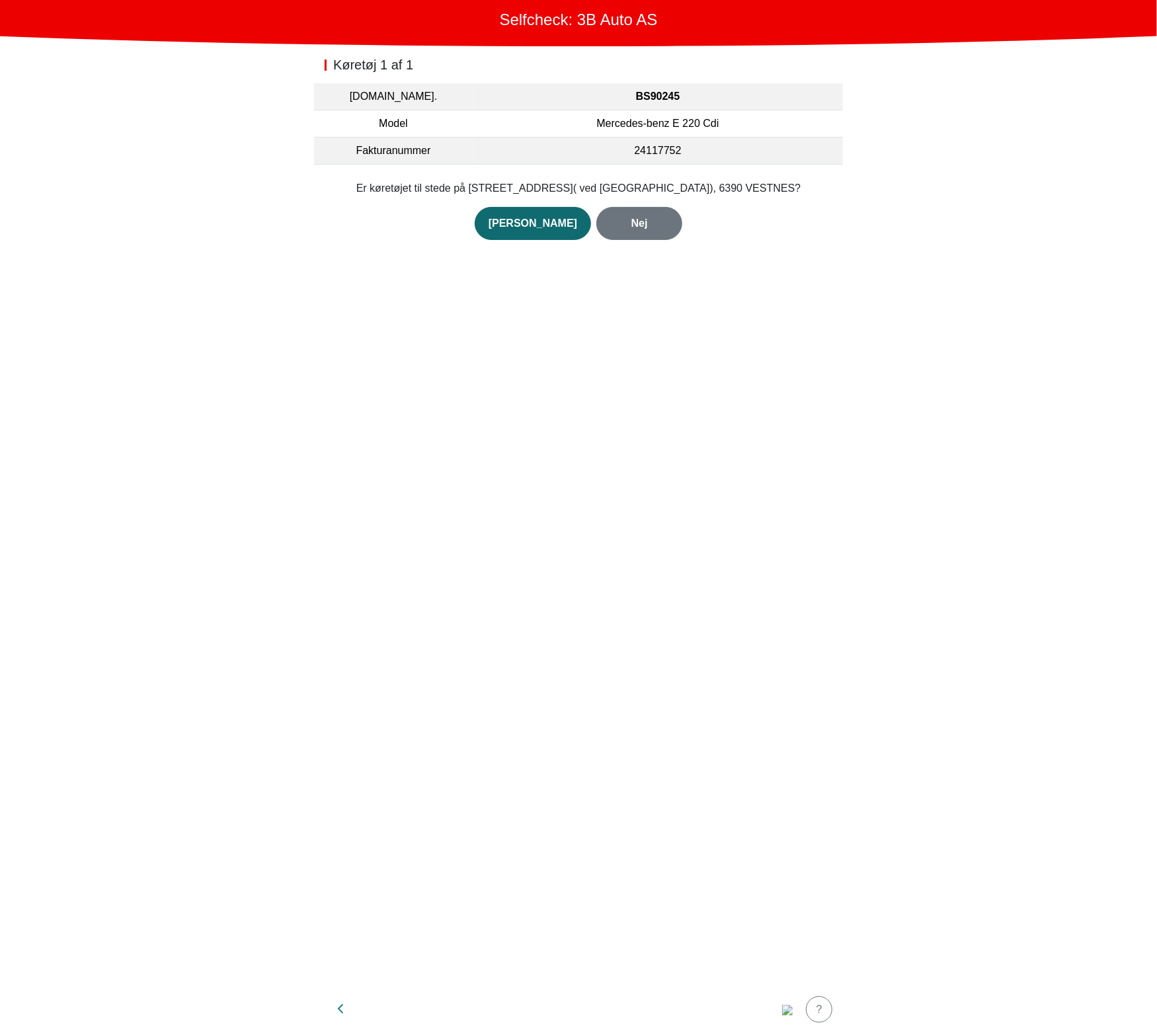
click at [522, 230] on div "Ja" at bounding box center [533, 223] width 89 height 16
click at [586, 221] on div "Åbn kamera" at bounding box center [578, 219] width 57 height 16
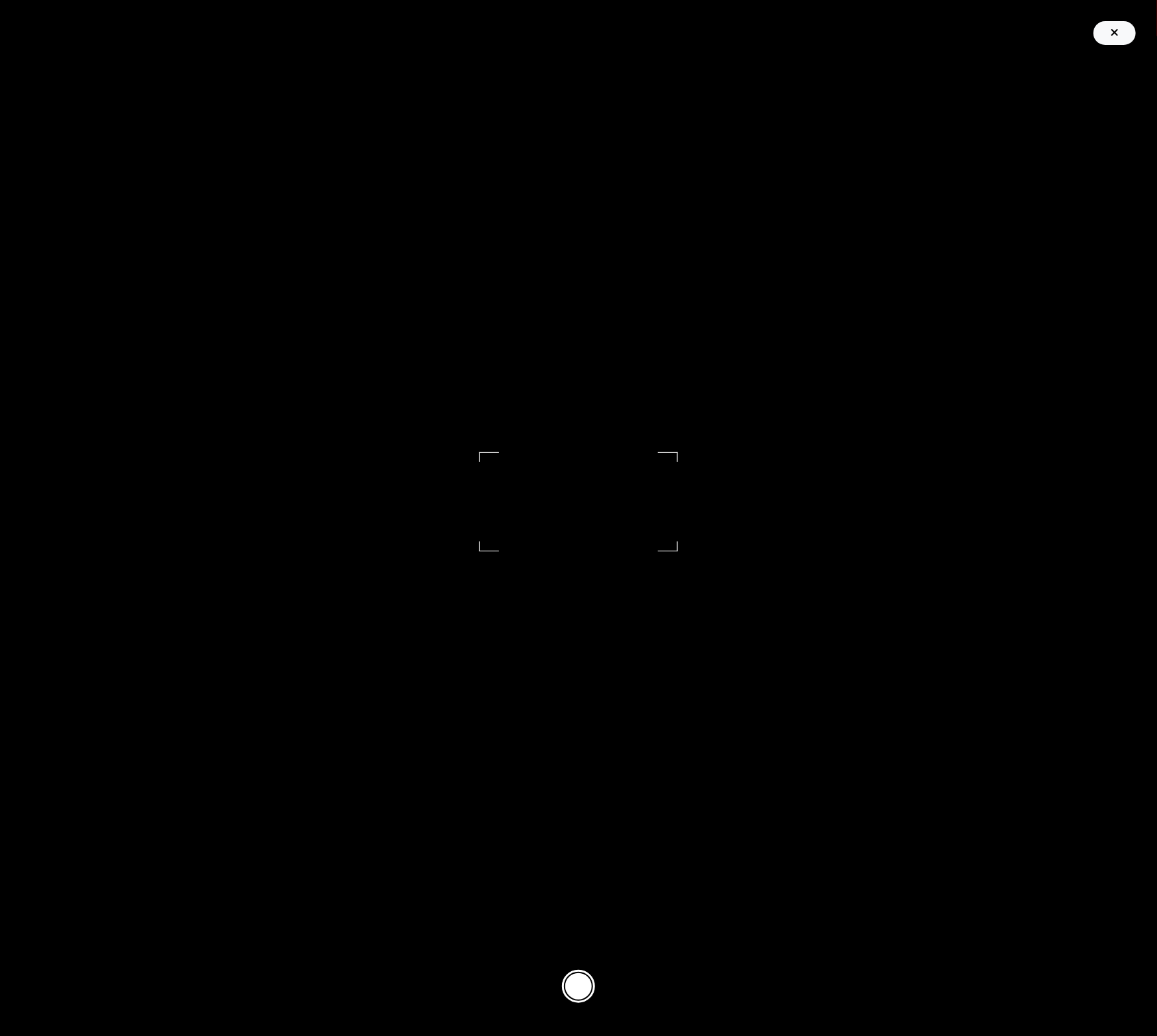
click at [1113, 29] on icon "button" at bounding box center [1114, 33] width 8 height 11
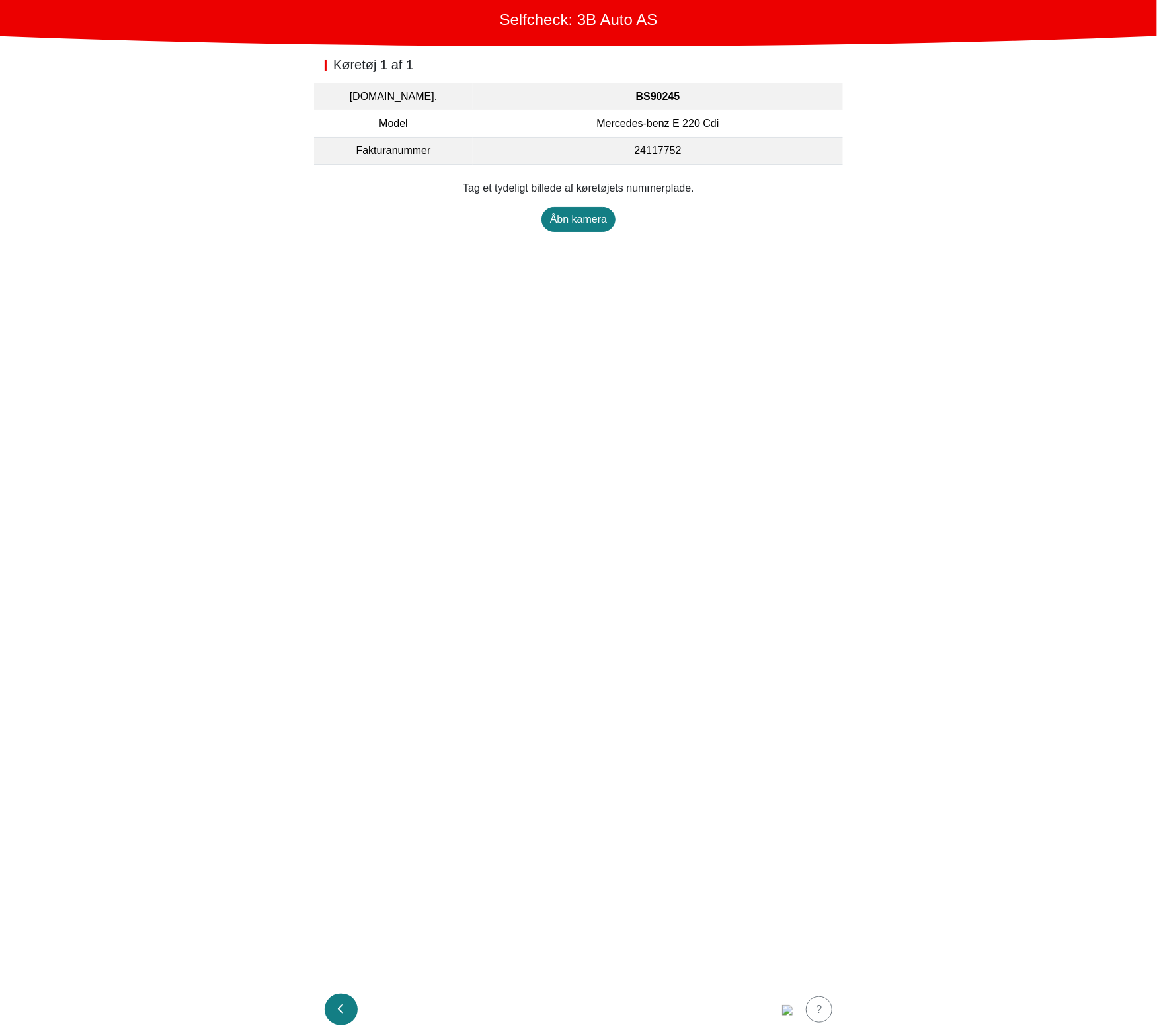
click at [329, 1015] on button "button" at bounding box center [341, 1010] width 33 height 32
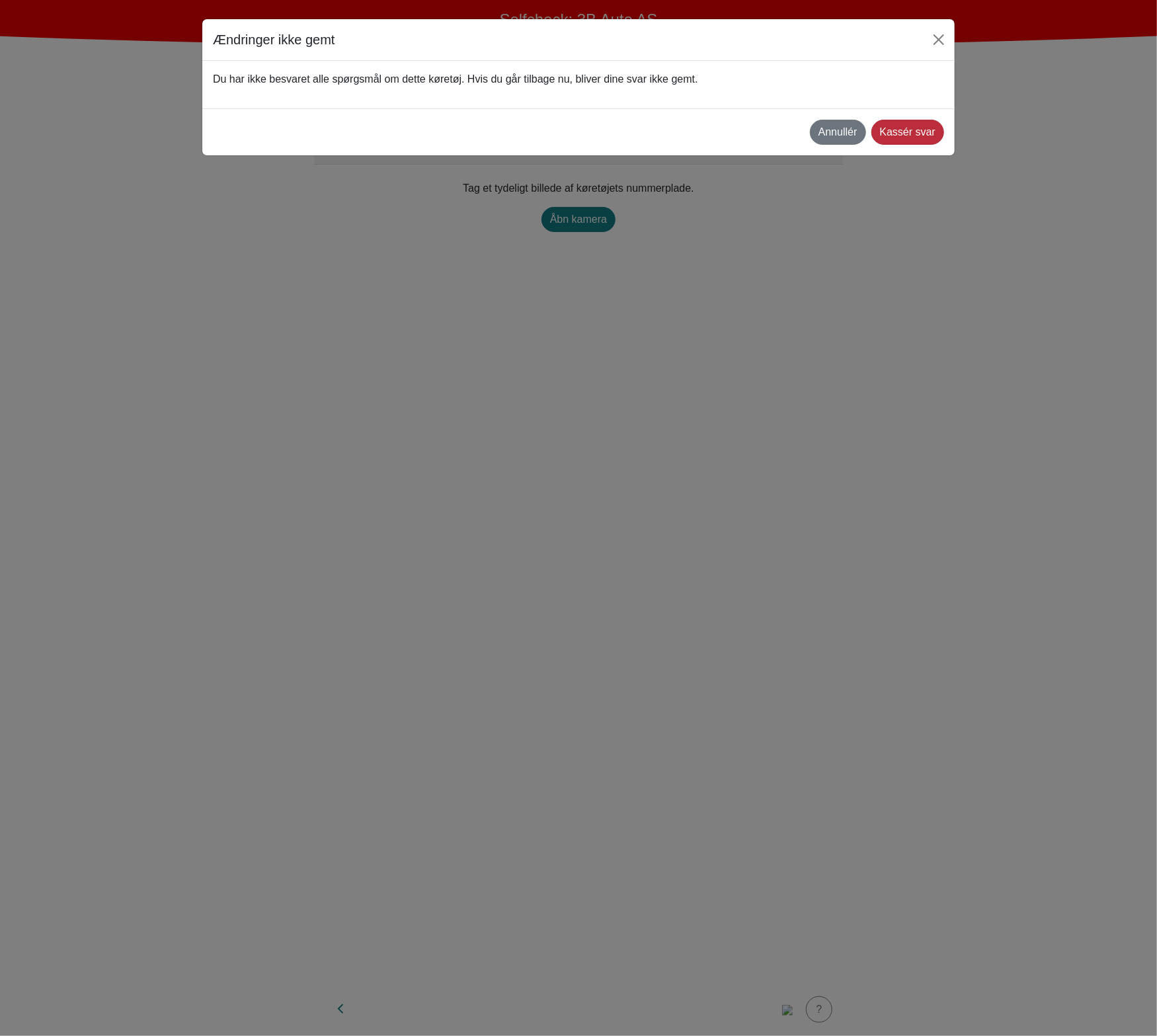
click at [923, 134] on div "Kassér svar" at bounding box center [907, 132] width 55 height 16
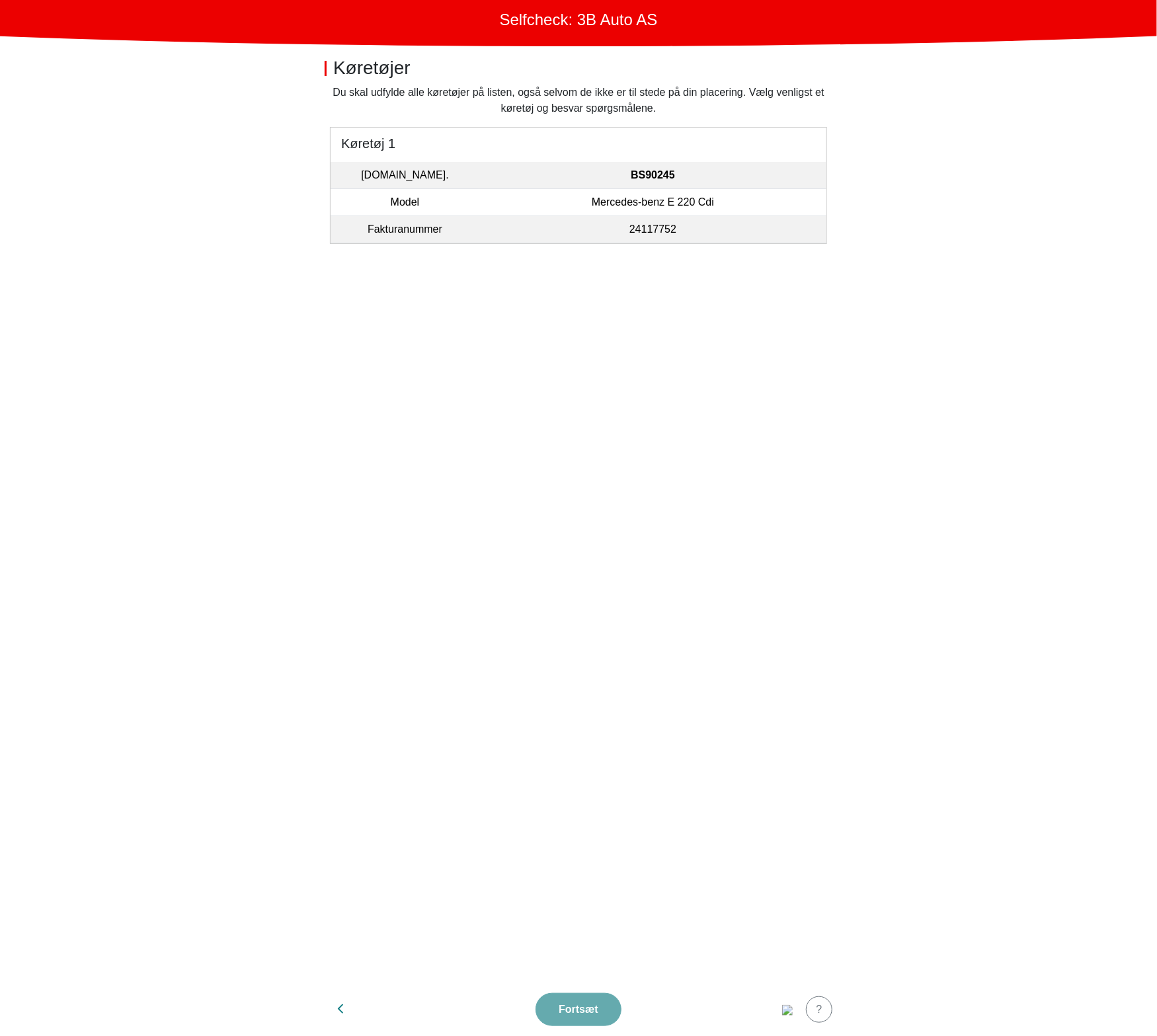
click at [744, 184] on td "BS90245" at bounding box center [653, 175] width 347 height 27
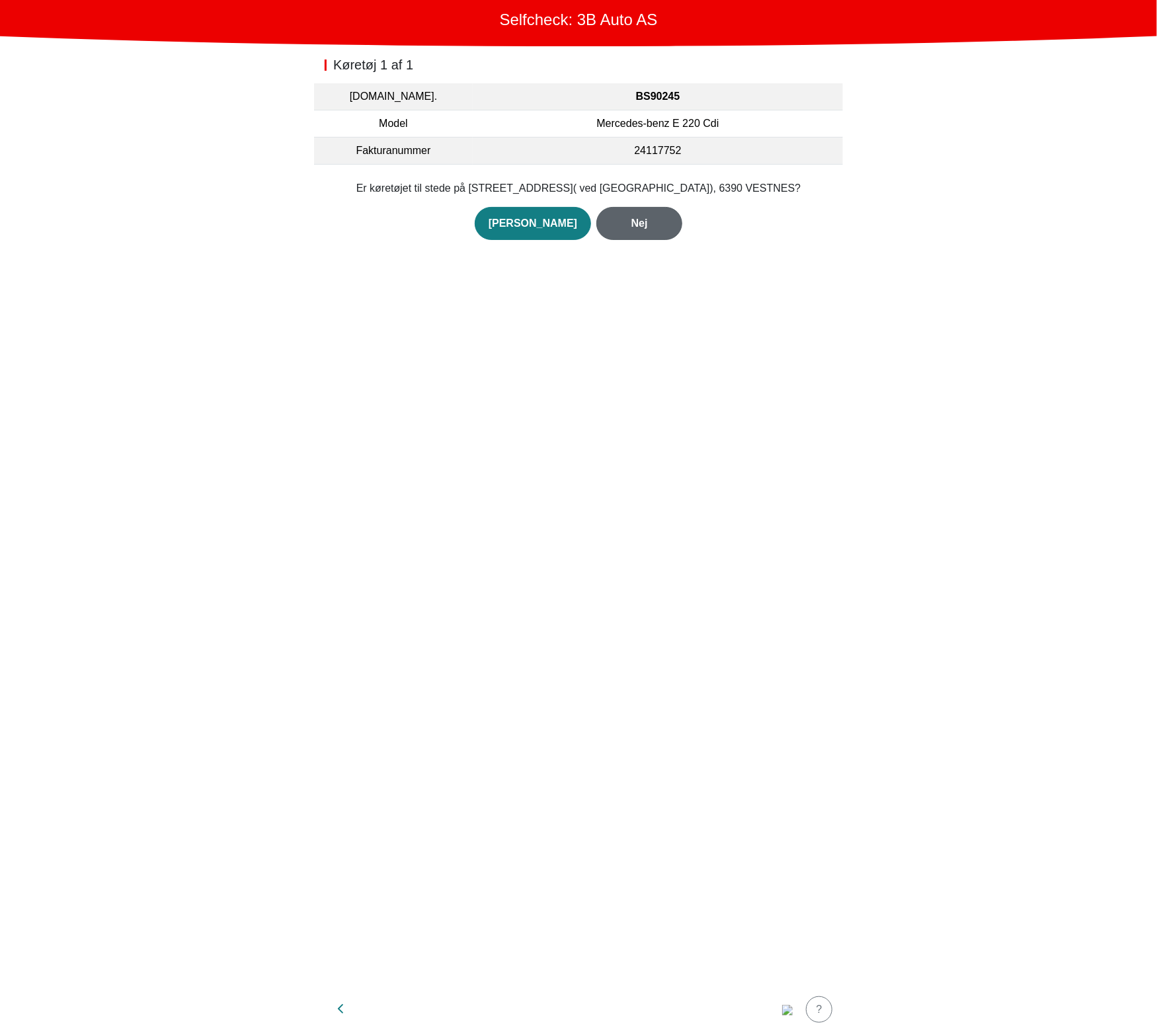
click at [654, 228] on button "Nej" at bounding box center [639, 223] width 86 height 33
click at [634, 231] on div "Nej" at bounding box center [639, 239] width 58 height 16
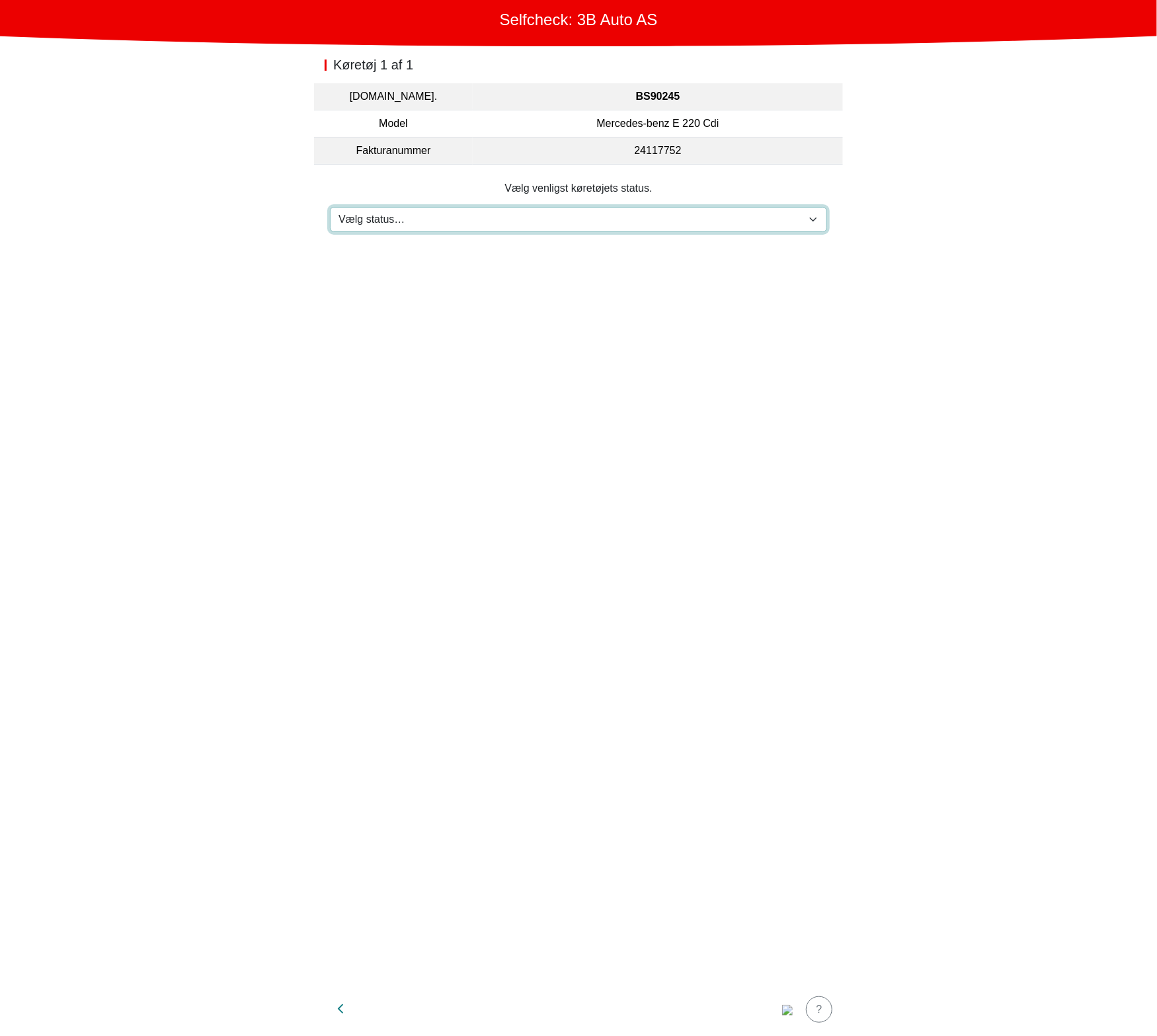
click at [627, 226] on select "Vælg status… Vedligeholdelse Solgt og leveret Ikke modtaget På prøvetur Mangler" at bounding box center [578, 219] width 497 height 25
select select "3"
click at [330, 207] on select "Vælg status… Vedligeholdelse Solgt og leveret Ikke modtaget På prøvetur Mangler" at bounding box center [578, 219] width 497 height 25
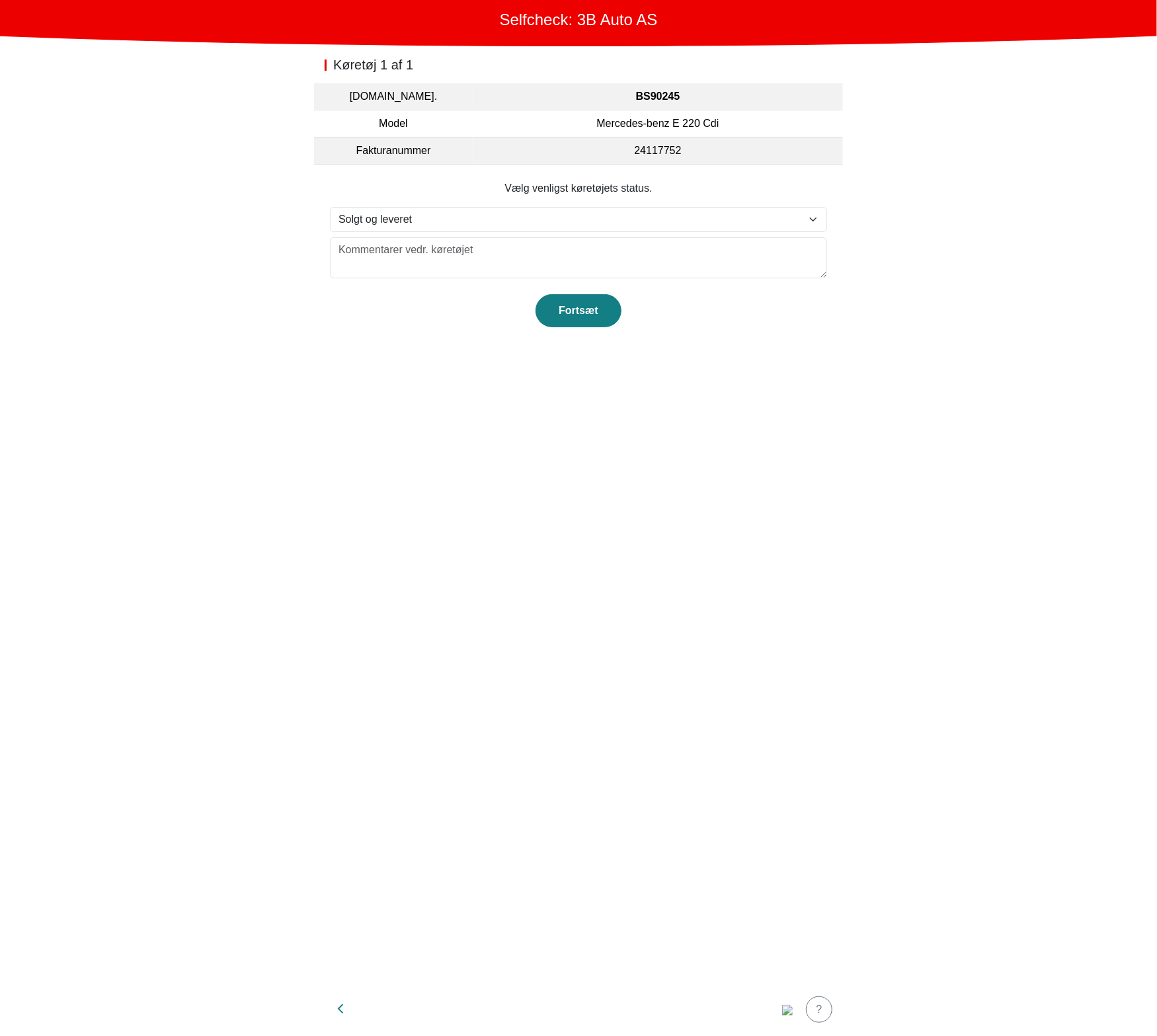
click at [616, 327] on section "Vælg venligst køretøjets status. Vælg status… Vedligeholdelse Solgt og leveret …" at bounding box center [578, 254] width 529 height 178
click at [593, 307] on div "Fortsæt" at bounding box center [578, 311] width 58 height 16
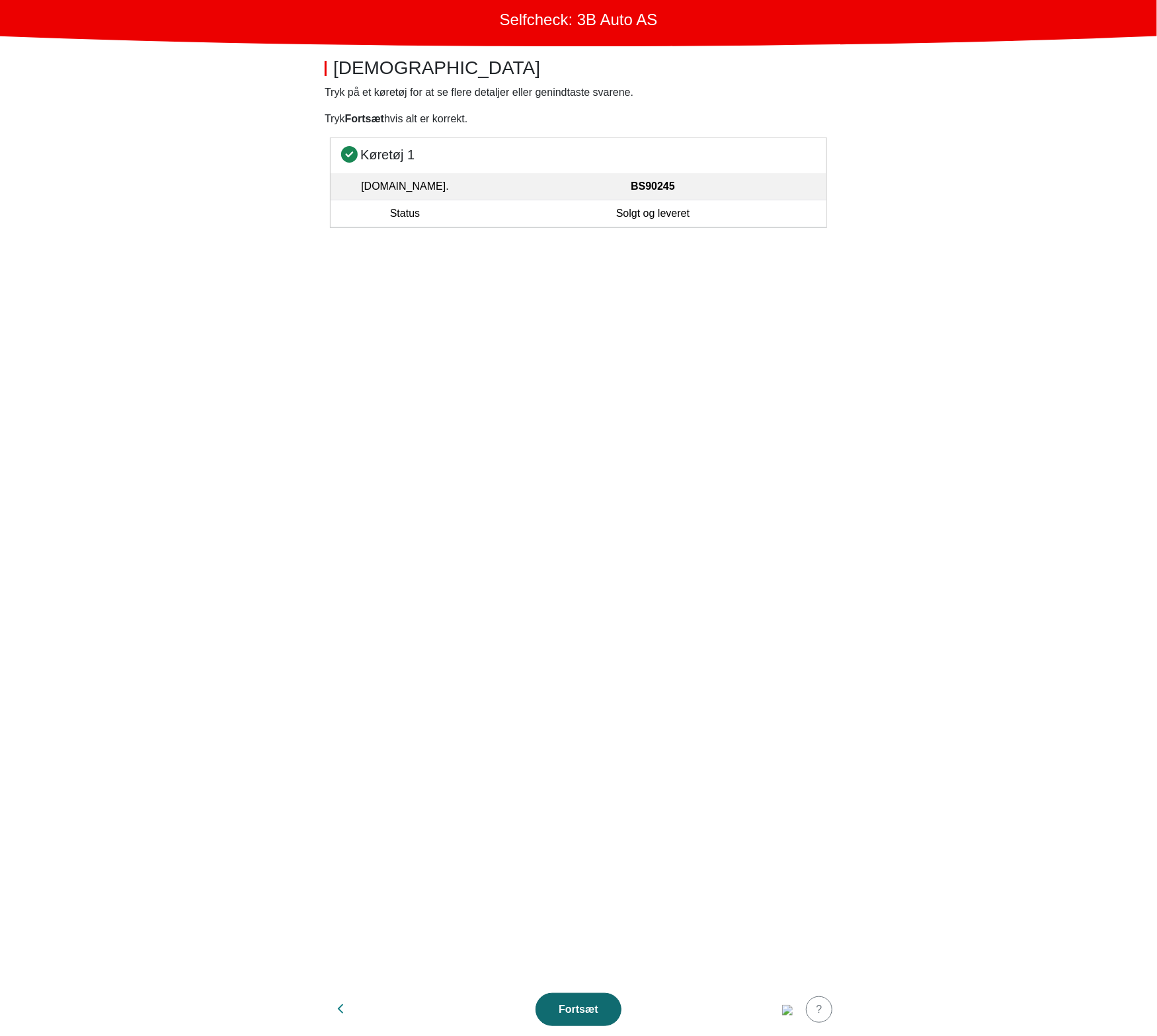
click at [584, 1014] on div "Fortsæt" at bounding box center [578, 1010] width 58 height 16
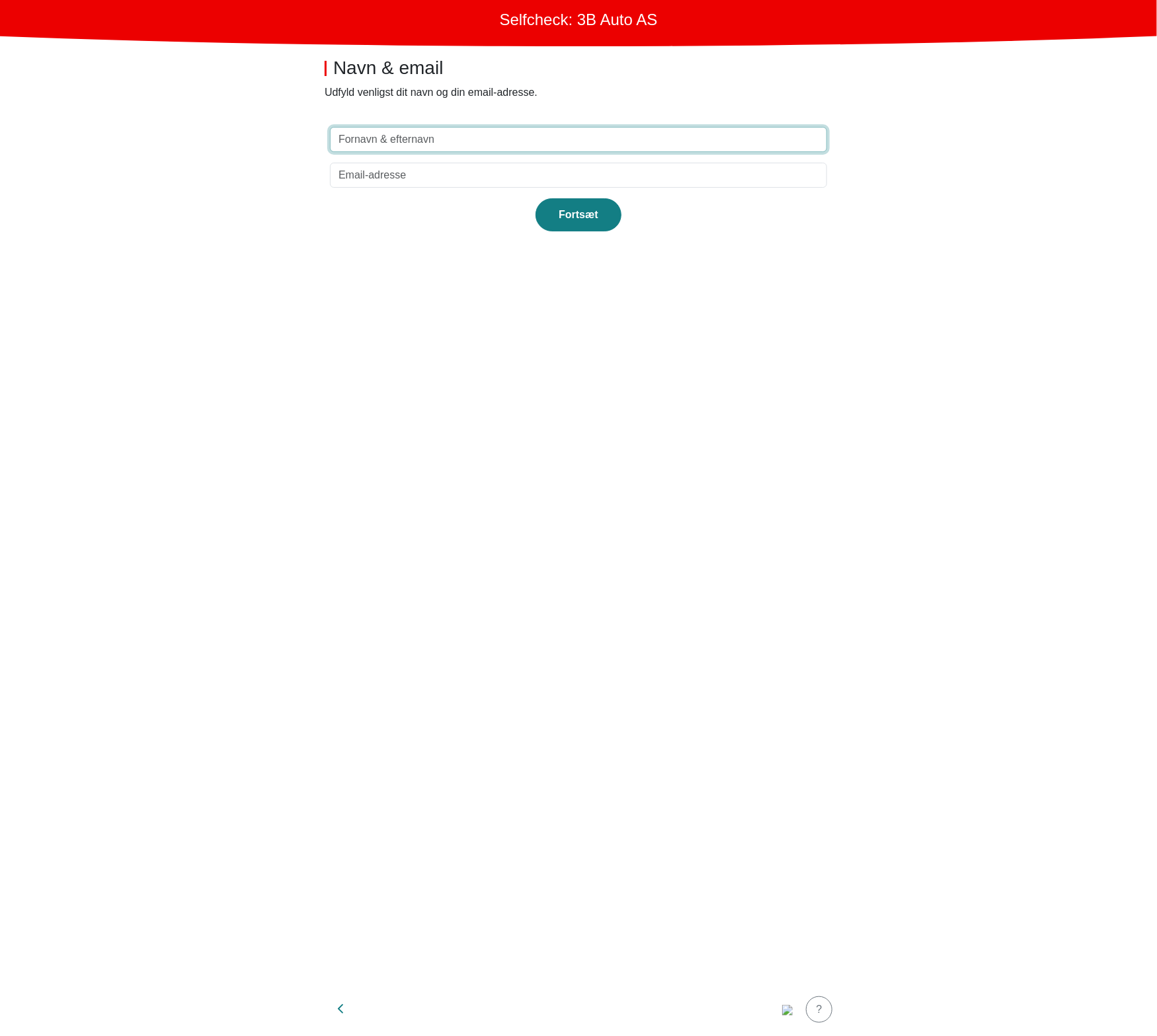
click at [529, 128] on input "text" at bounding box center [578, 139] width 497 height 25
type input "test"
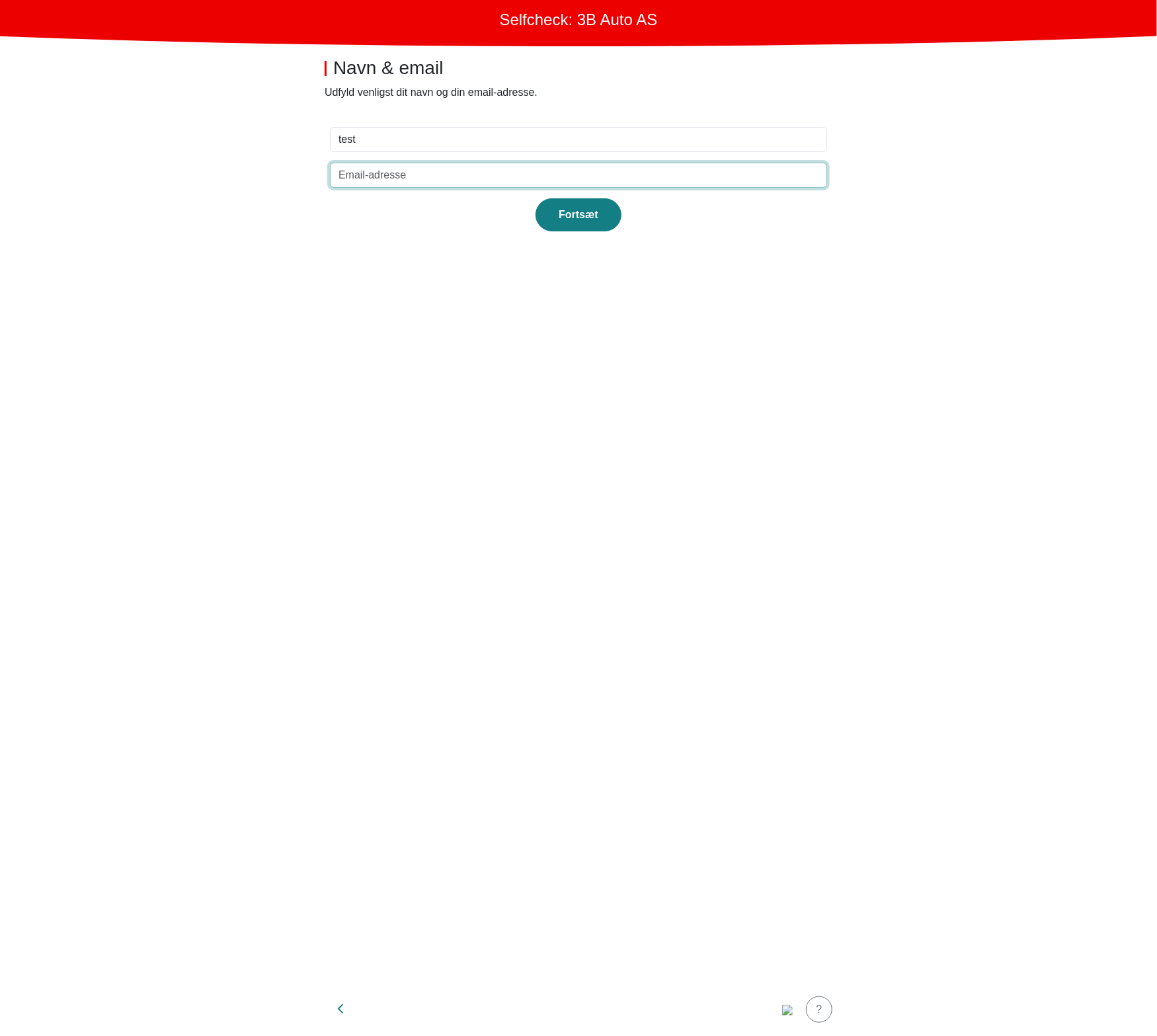
click at [625, 176] on input "email" at bounding box center [578, 175] width 497 height 25
type input "test@t.dk"
click at [605, 209] on div "Fortsæt" at bounding box center [578, 215] width 58 height 16
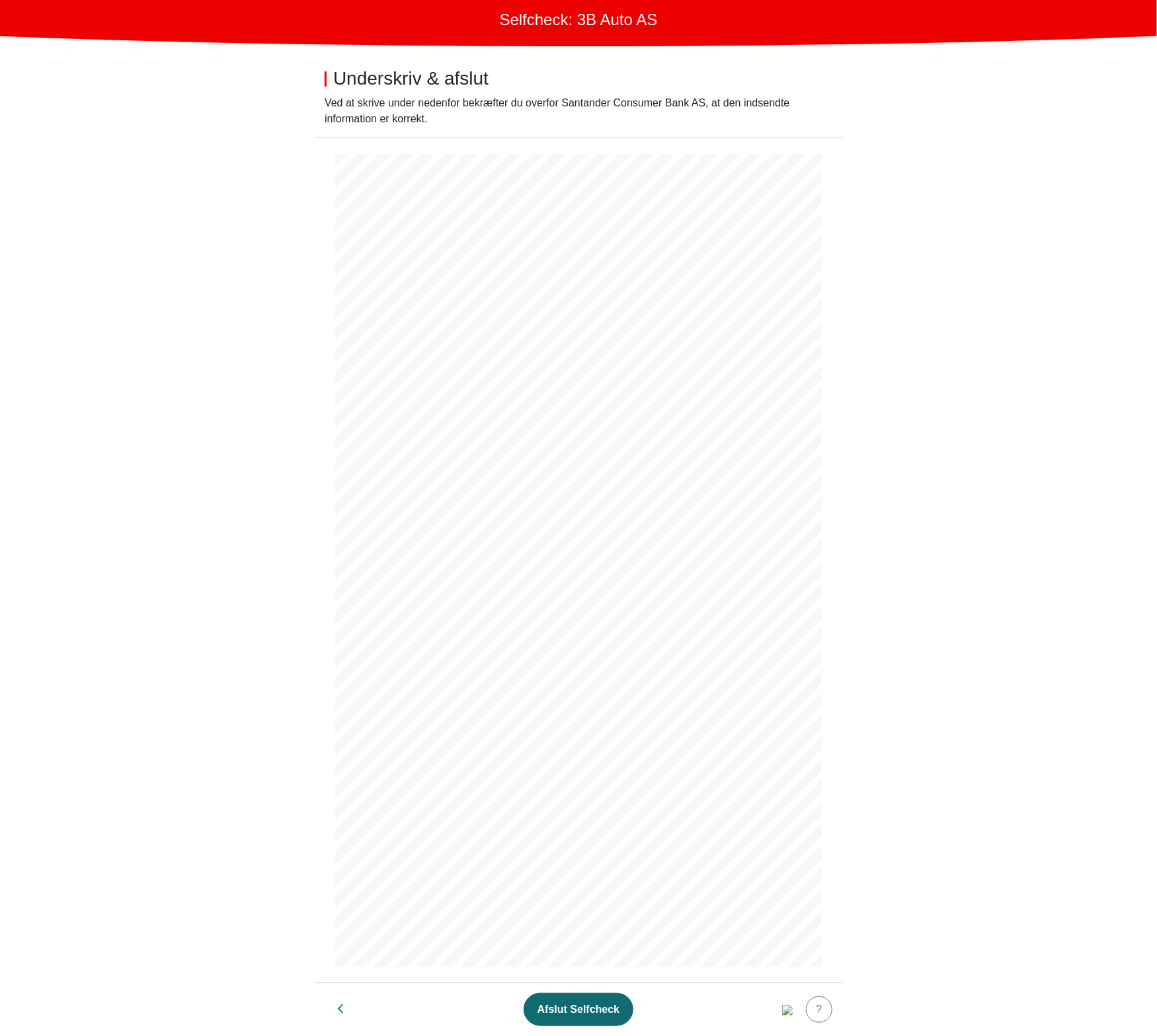
click at [557, 1003] on div "Afslut Selfcheck" at bounding box center [578, 1010] width 82 height 16
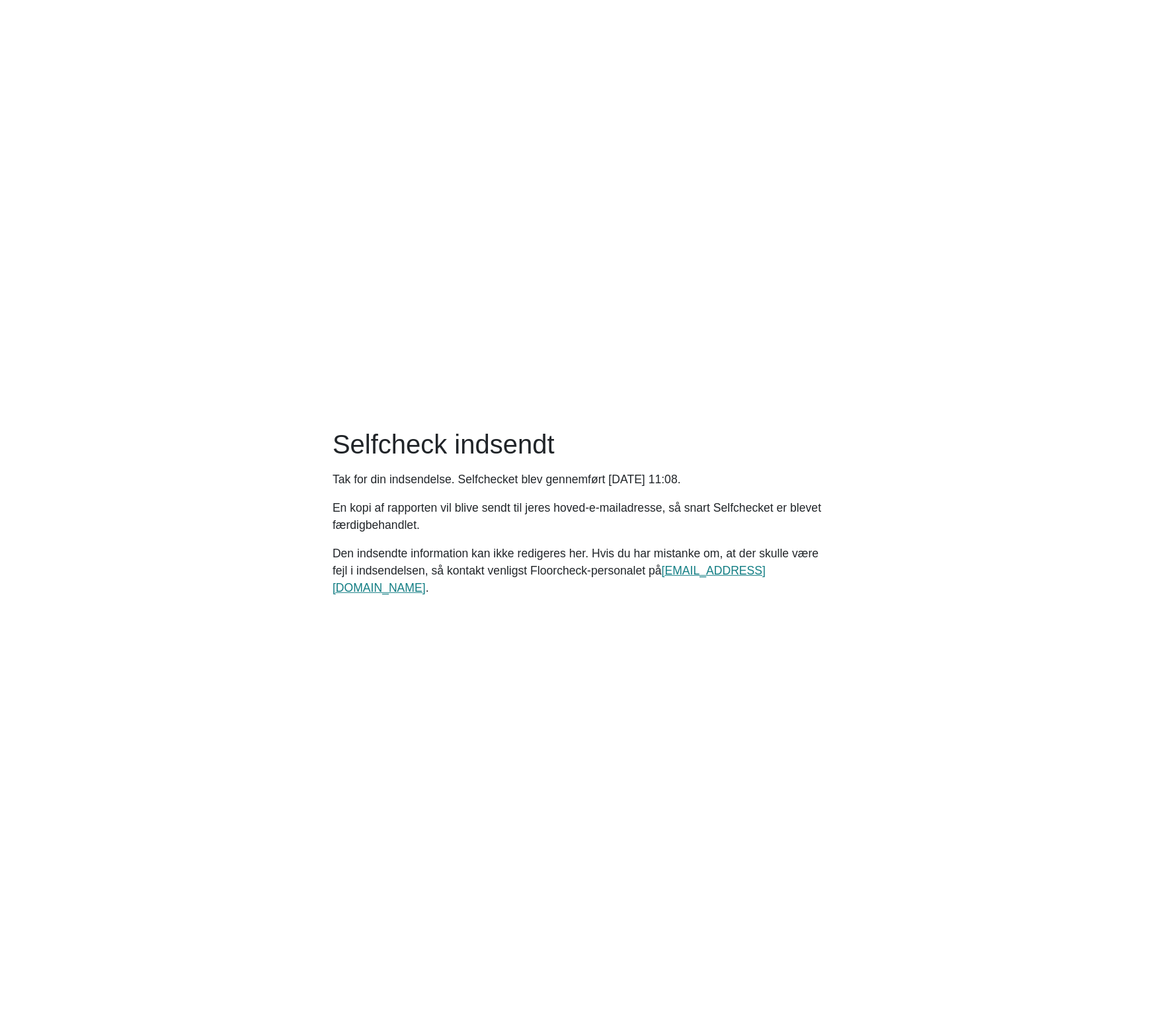
click at [696, 385] on main "Selfcheck indsendt Tak for din indsendelse. Selfchecket blev gennemført [DATE] …" at bounding box center [578, 518] width 1157 height 1036
click at [883, 666] on main "Selfcheck indsendt Tak for din indsendelse. Selfchecket blev gennemført [DATE] …" at bounding box center [578, 518] width 1157 height 1036
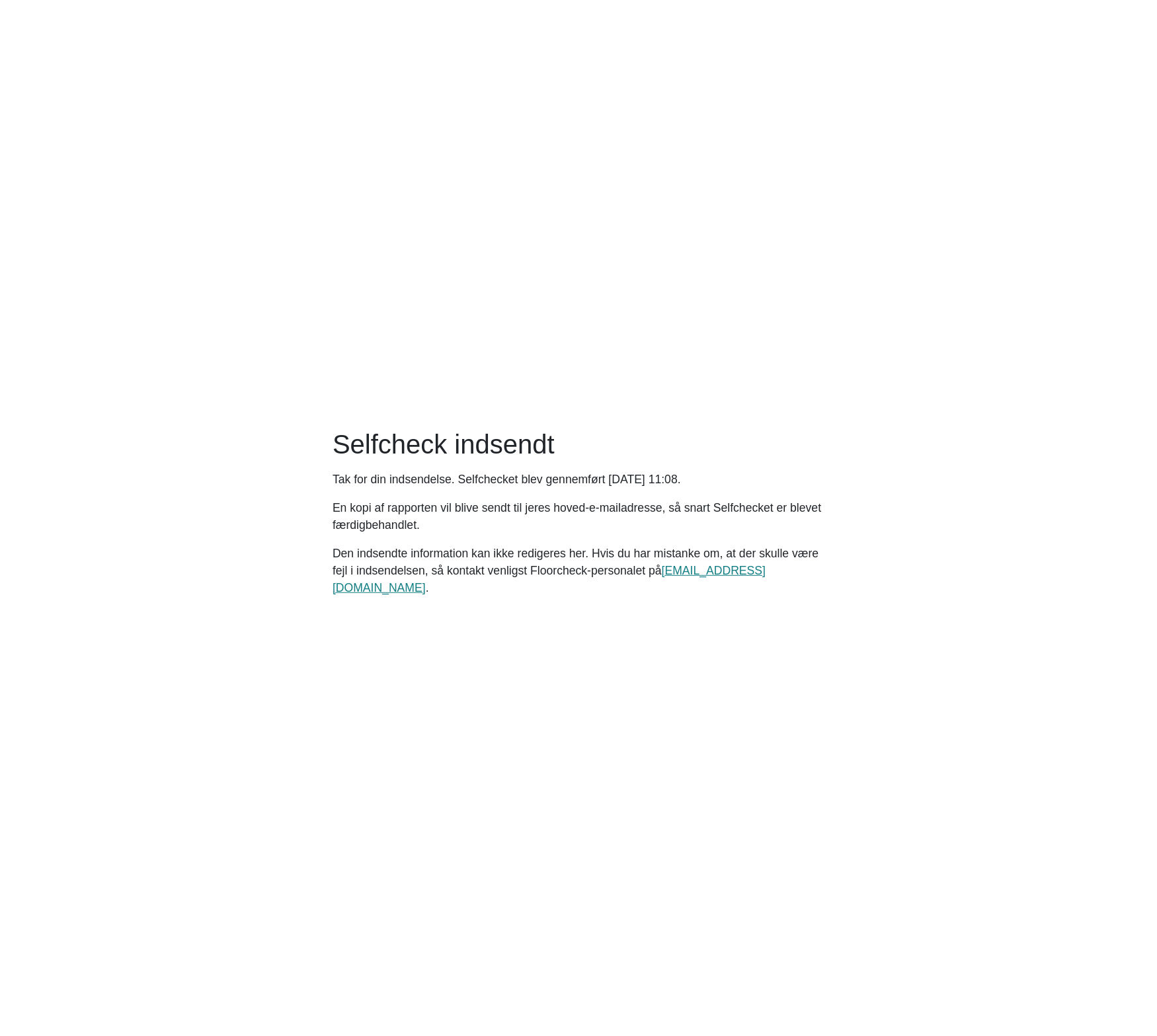
click at [867, 700] on main "Selfcheck indsendt Tak for din indsendelse. Selfchecket blev gennemført [DATE] …" at bounding box center [578, 518] width 1157 height 1036
